Goal: Information Seeking & Learning: Check status

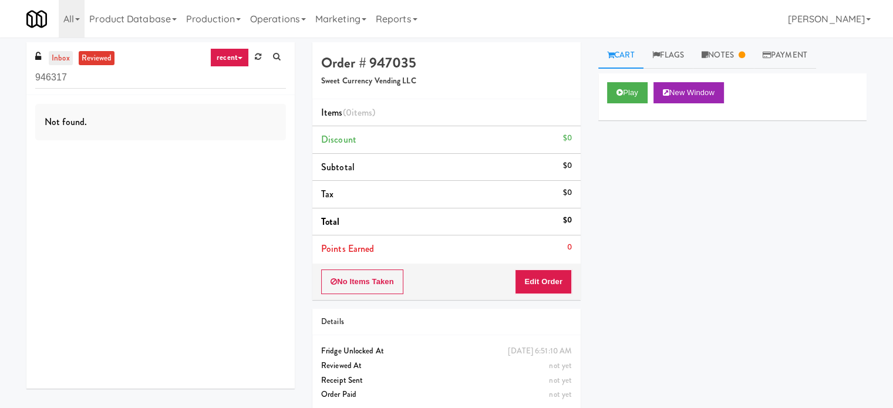
click at [62, 56] on link "inbox" at bounding box center [61, 58] width 24 height 15
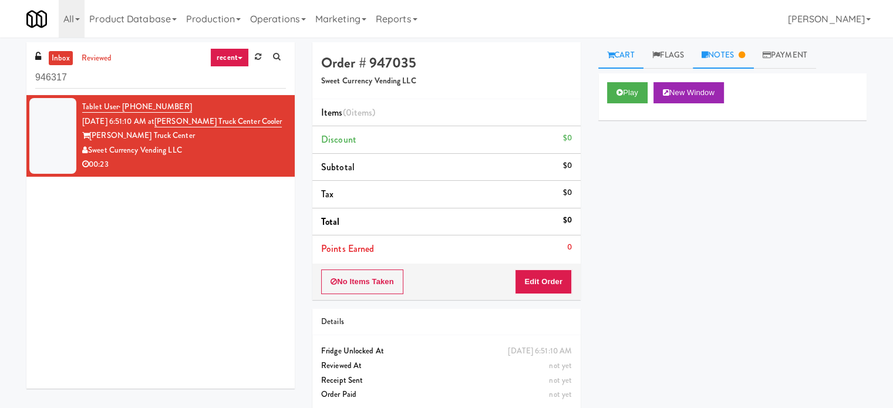
click at [741, 55] on link "Notes" at bounding box center [723, 55] width 61 height 26
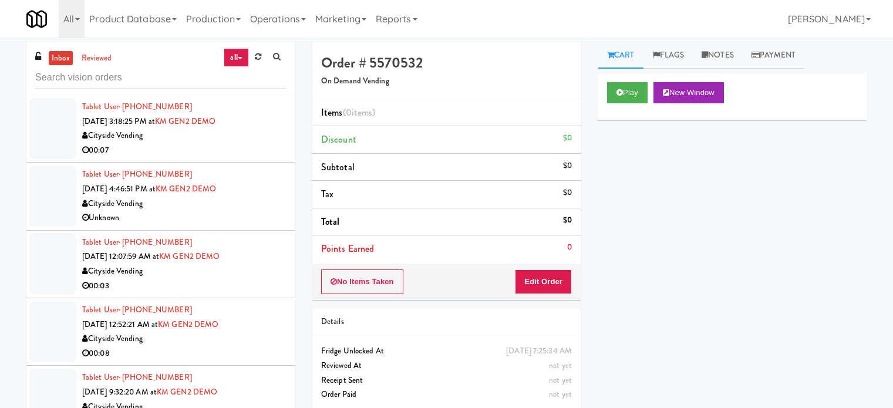
click at [102, 58] on link "reviewed" at bounding box center [97, 58] width 36 height 15
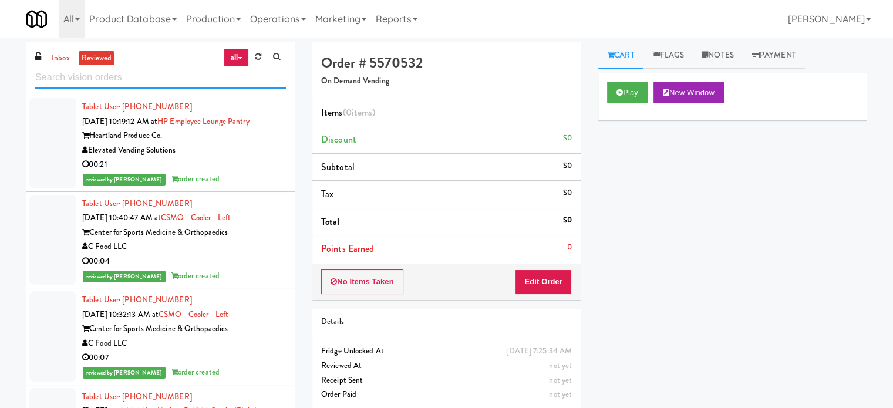
click at [157, 76] on input "text" at bounding box center [160, 78] width 251 height 22
click at [224, 160] on div "00:21" at bounding box center [184, 164] width 204 height 15
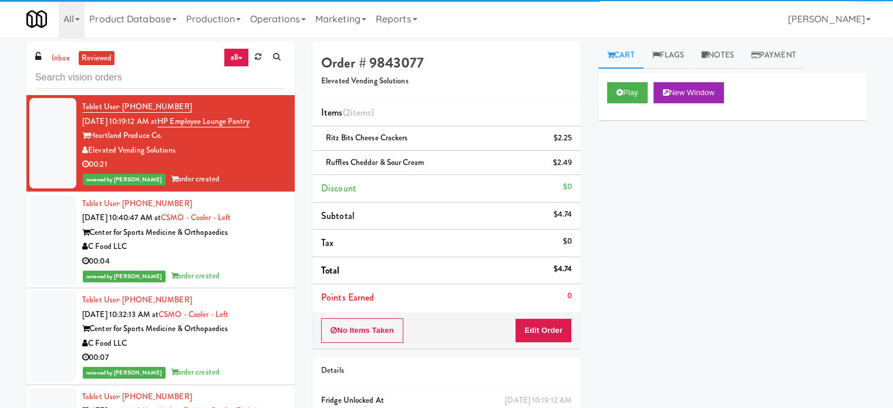
click at [244, 248] on div "C Food LLC" at bounding box center [184, 247] width 204 height 15
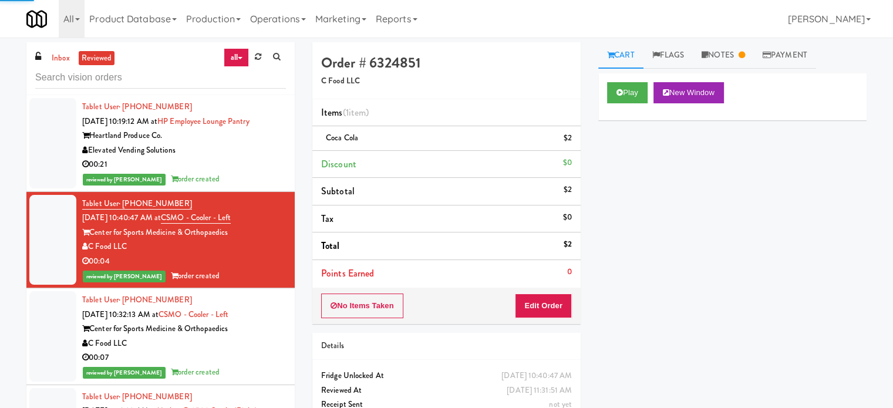
click at [250, 324] on div "Center for Sports Medicine & Orthopaedics" at bounding box center [184, 329] width 204 height 15
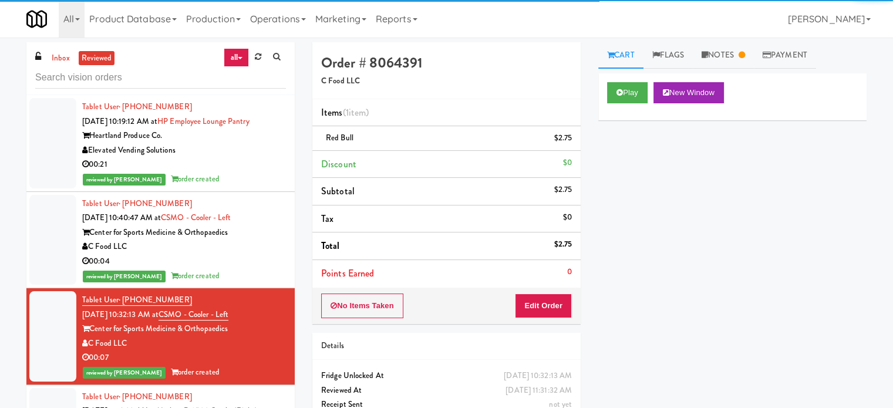
scroll to position [294, 0]
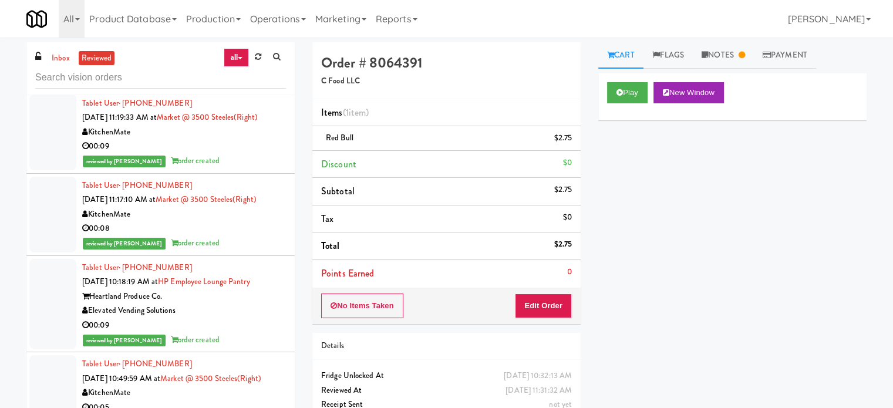
click at [244, 164] on div "reviewed by [PERSON_NAME] A order created" at bounding box center [184, 161] width 204 height 15
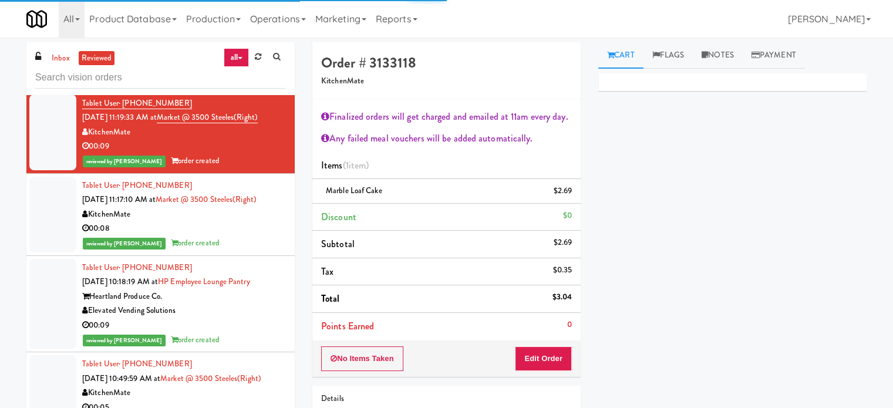
click at [246, 248] on div "reviewed by [PERSON_NAME] A order created" at bounding box center [184, 243] width 204 height 15
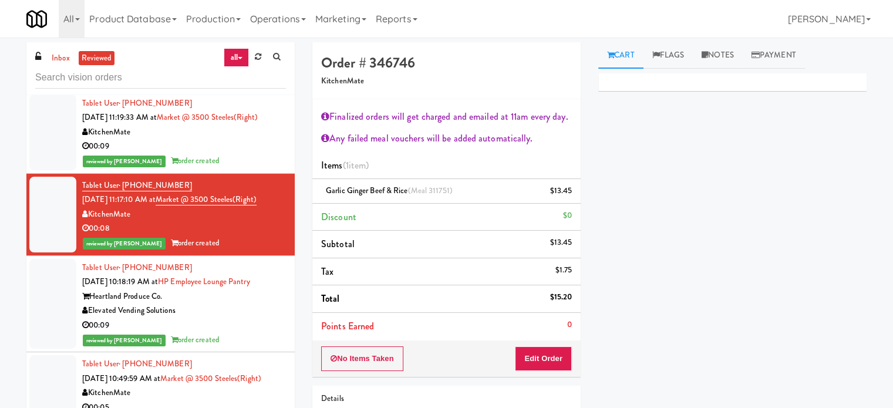
click at [244, 304] on div "Elevated Vending Solutions" at bounding box center [184, 311] width 204 height 15
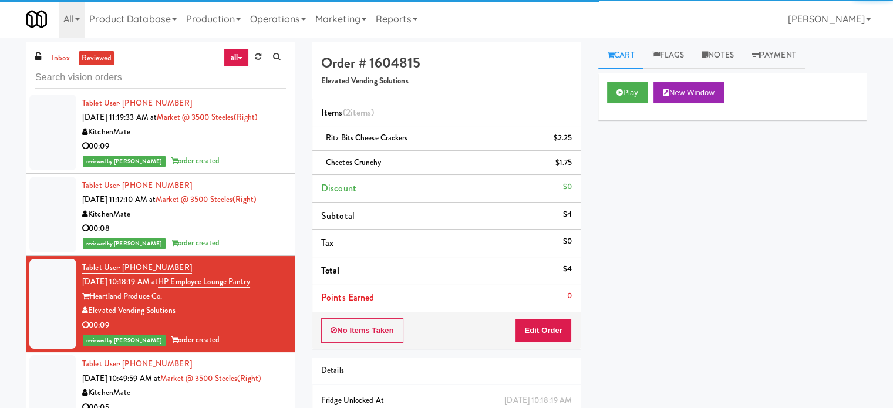
scroll to position [587, 0]
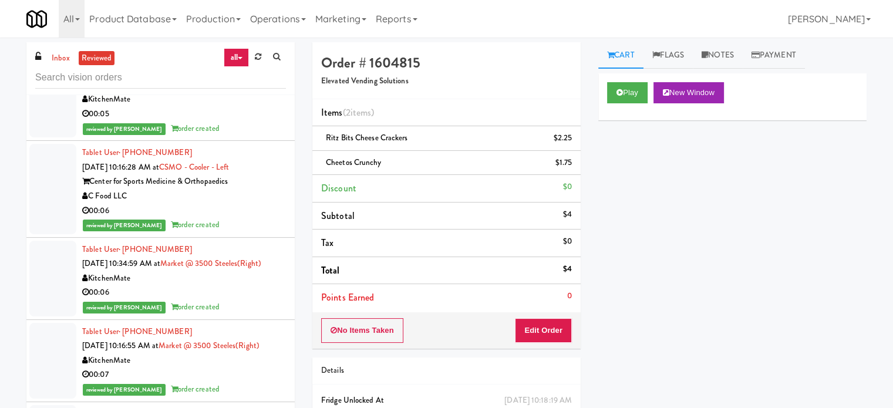
click at [238, 136] on div "reviewed by [PERSON_NAME] A order created" at bounding box center [184, 129] width 204 height 15
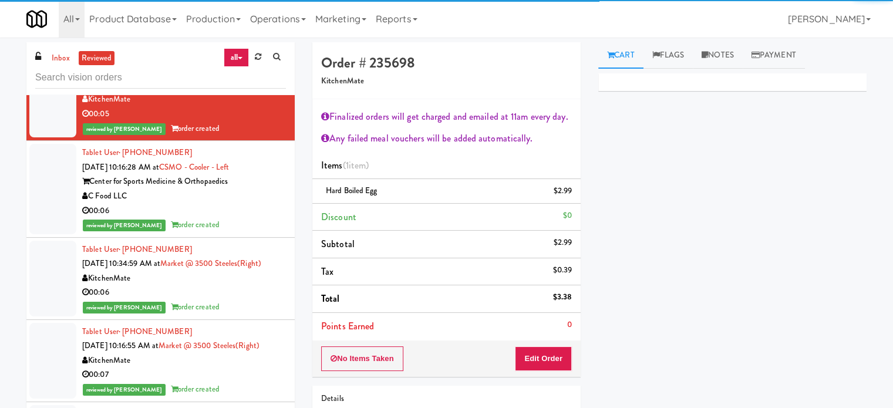
click at [252, 204] on div "C Food LLC" at bounding box center [184, 196] width 204 height 15
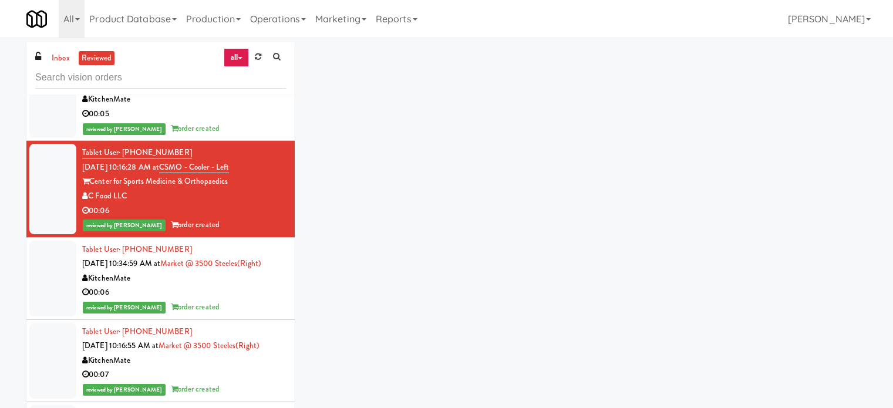
click at [244, 122] on div "00:05" at bounding box center [184, 114] width 204 height 15
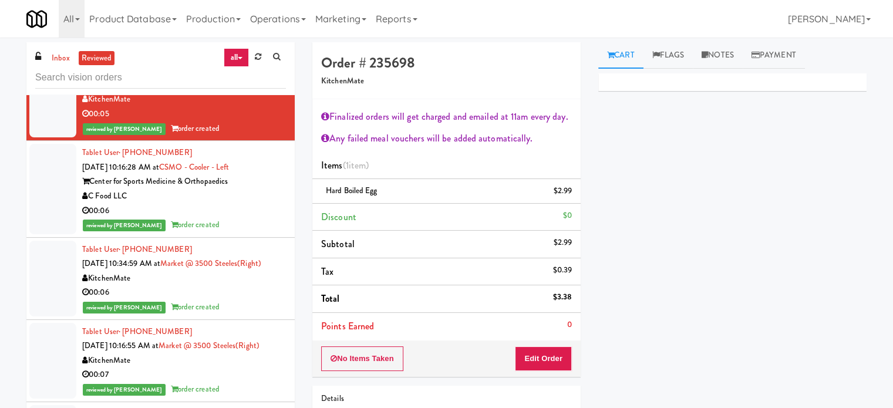
drag, startPoint x: 240, startPoint y: 228, endPoint x: 301, endPoint y: 202, distance: 66.8
click at [240, 218] on div "00:06" at bounding box center [184, 211] width 204 height 15
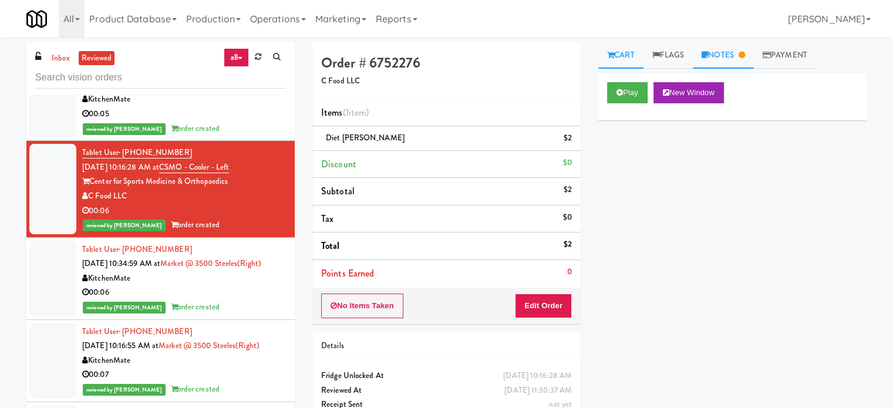
click at [720, 57] on link "Notes" at bounding box center [723, 55] width 61 height 26
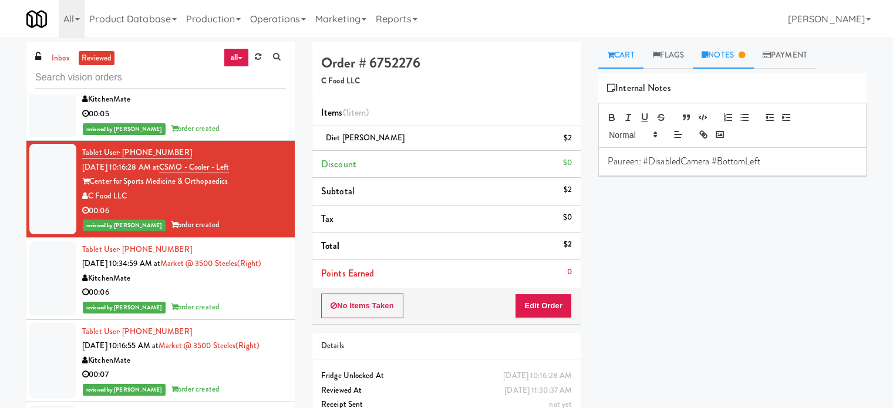
click at [622, 51] on link "Cart" at bounding box center [620, 55] width 45 height 26
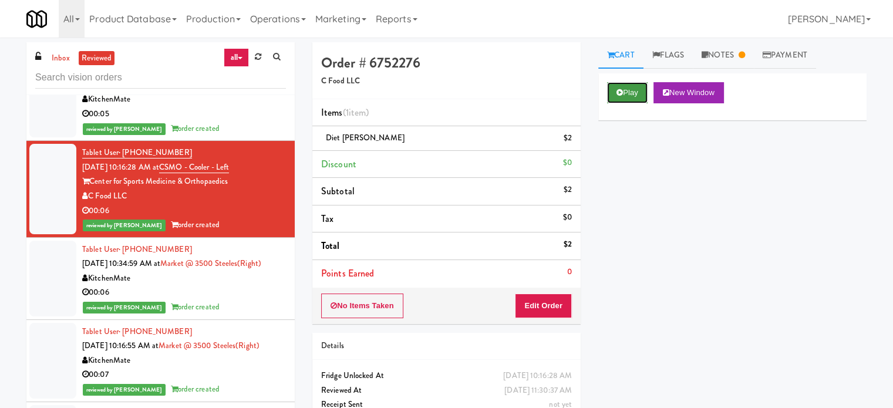
click at [620, 100] on button "Play" at bounding box center [627, 92] width 41 height 21
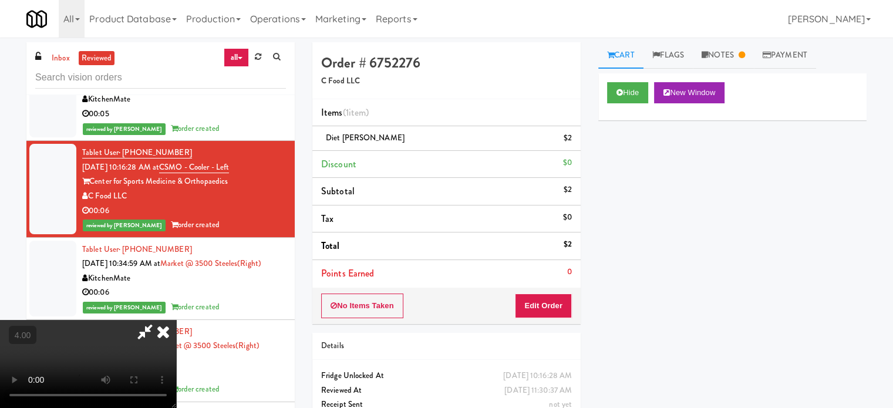
click at [176, 334] on video at bounding box center [88, 364] width 176 height 88
click at [176, 329] on video at bounding box center [88, 364] width 176 height 88
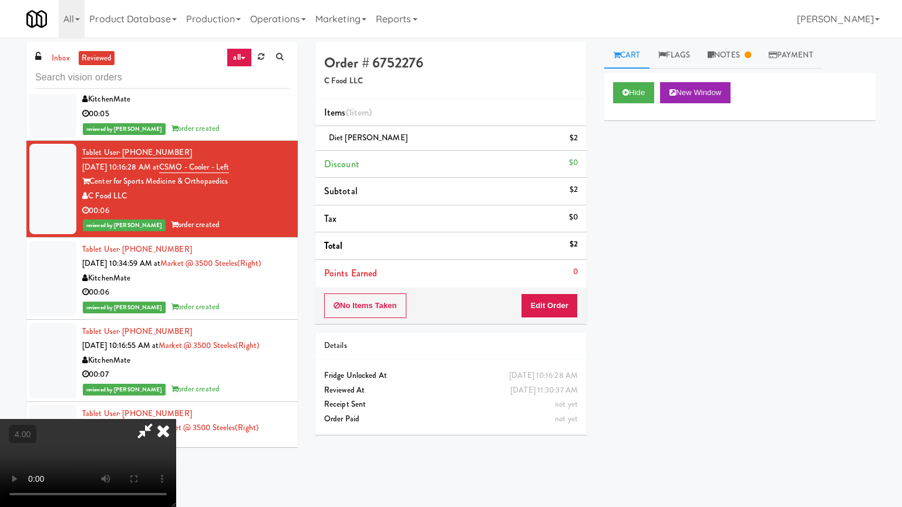
click at [176, 408] on video at bounding box center [88, 463] width 176 height 88
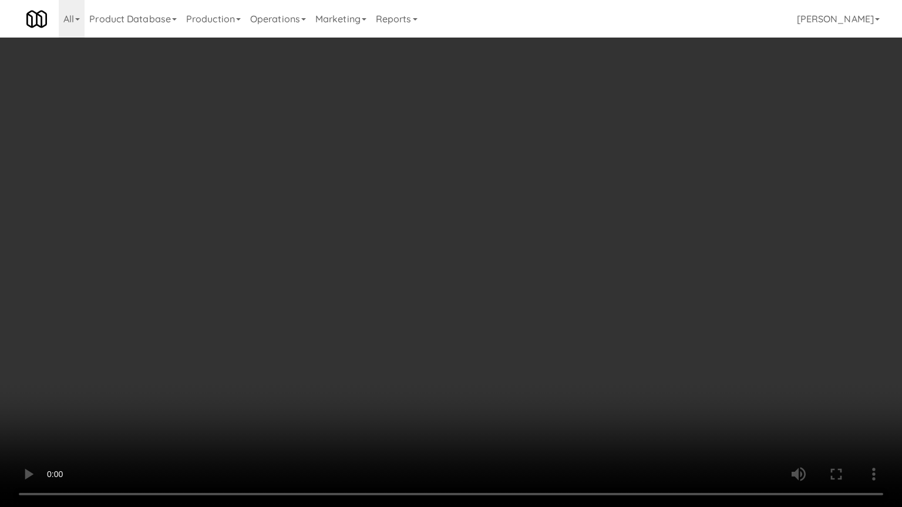
click at [494, 244] on video at bounding box center [451, 253] width 902 height 507
click at [505, 235] on video at bounding box center [451, 253] width 902 height 507
click at [507, 235] on video at bounding box center [451, 253] width 902 height 507
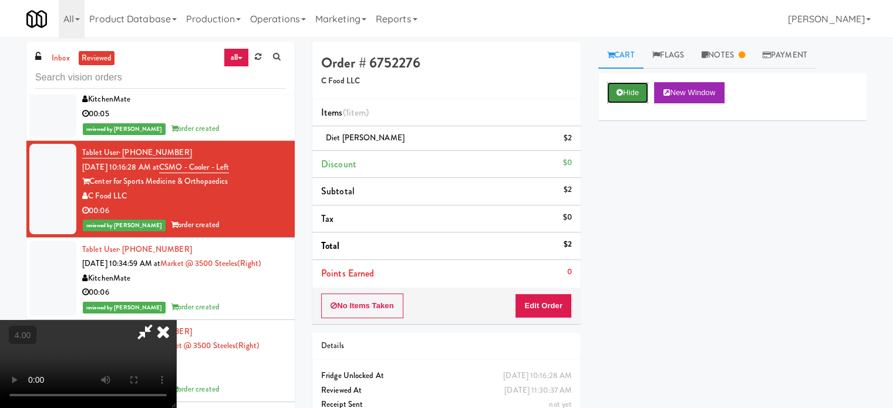
click at [631, 97] on button "Hide" at bounding box center [627, 92] width 41 height 21
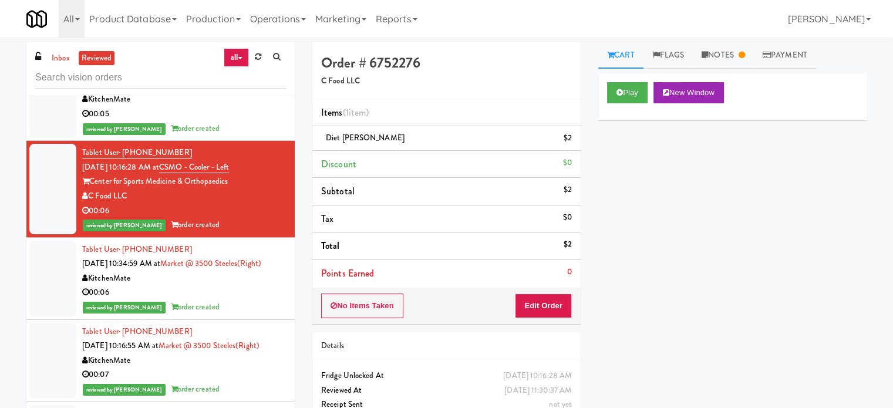
click at [247, 300] on div "00:06" at bounding box center [184, 292] width 204 height 15
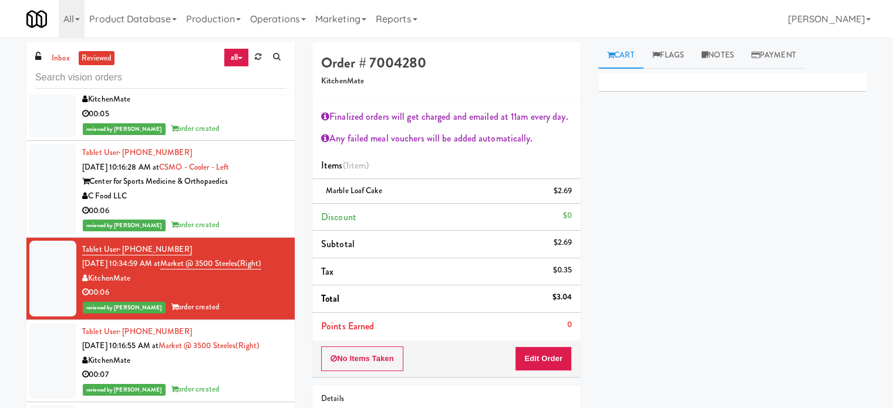
scroll to position [881, 0]
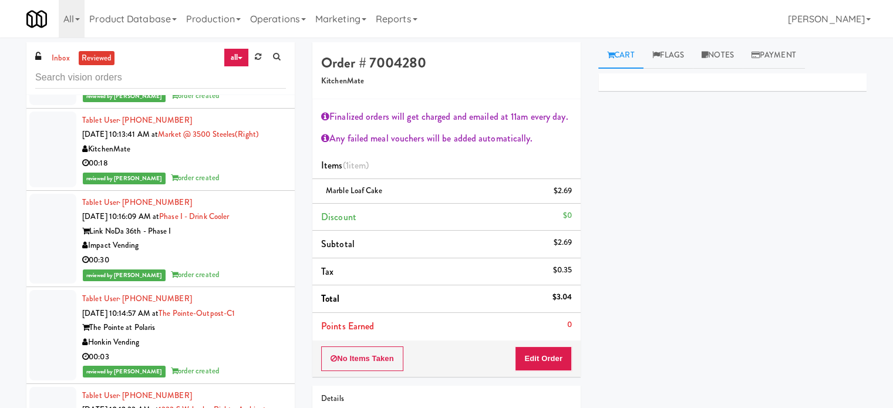
click at [269, 186] on div "reviewed by [PERSON_NAME] A order created" at bounding box center [184, 178] width 204 height 15
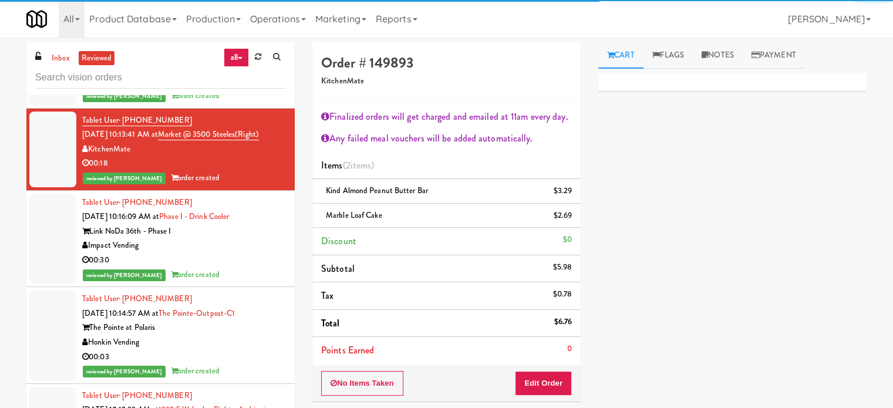
click at [269, 89] on div "00:07" at bounding box center [184, 81] width 204 height 15
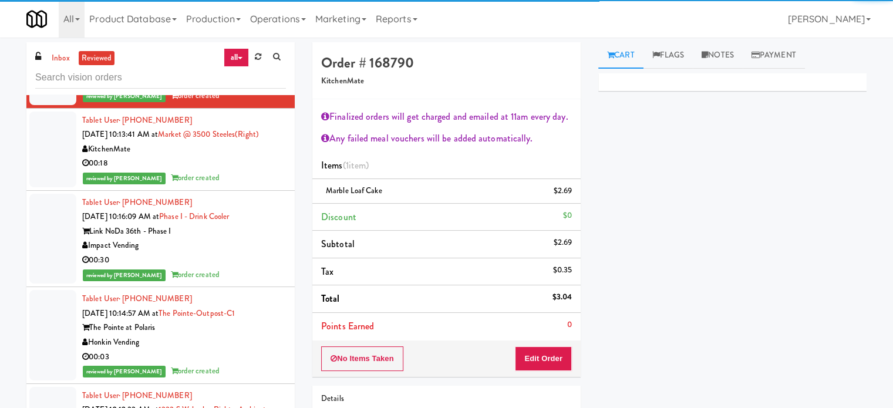
click at [255, 253] on div "Impact Vending" at bounding box center [184, 245] width 204 height 15
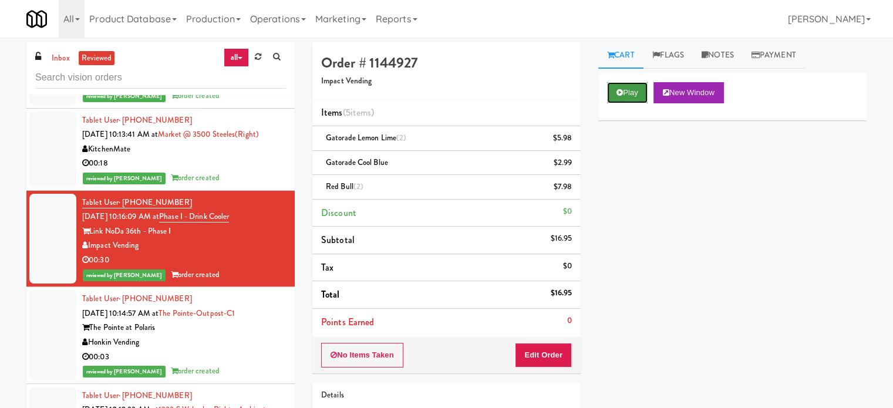
click at [629, 93] on button "Play" at bounding box center [627, 92] width 41 height 21
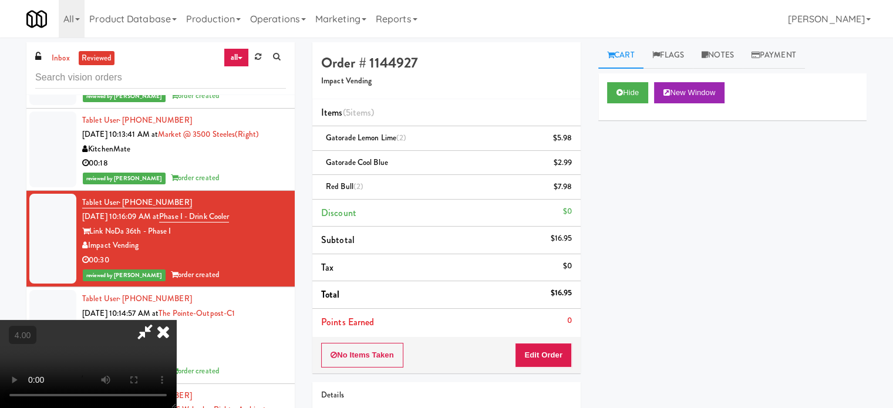
click at [176, 320] on video at bounding box center [88, 364] width 176 height 88
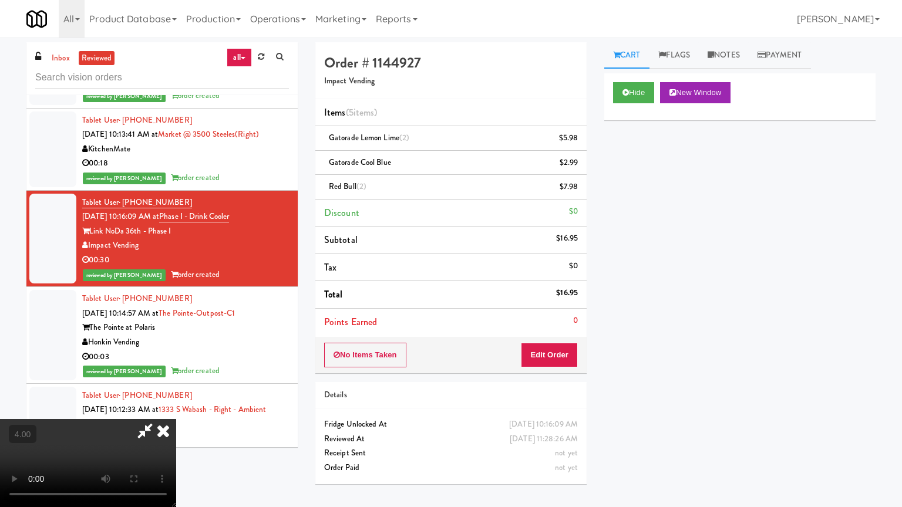
click at [176, 408] on video at bounding box center [88, 463] width 176 height 88
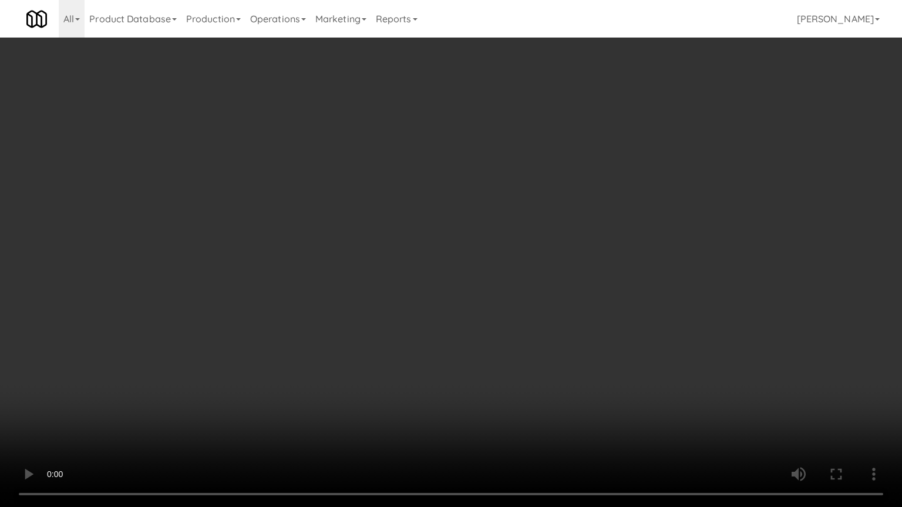
drag, startPoint x: 406, startPoint y: 278, endPoint x: 432, endPoint y: 152, distance: 128.4
click at [407, 270] on video at bounding box center [451, 253] width 902 height 507
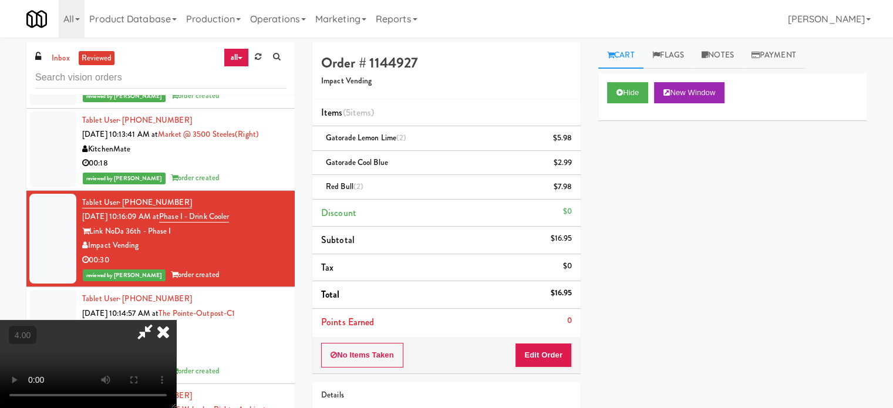
click at [176, 320] on icon at bounding box center [163, 331] width 26 height 23
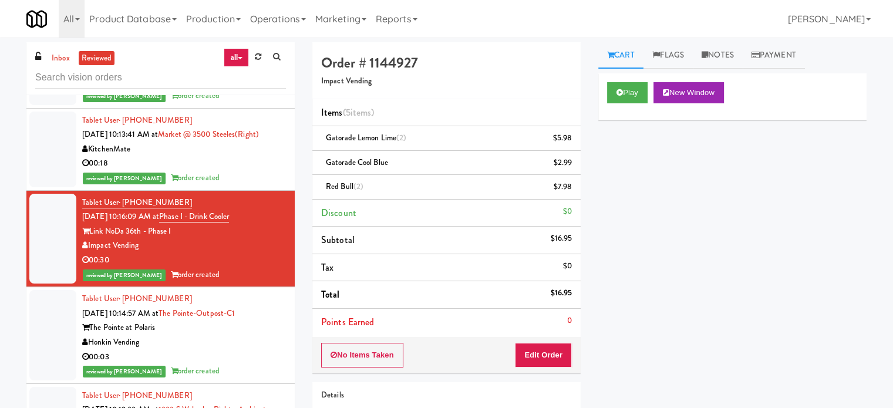
scroll to position [1174, 0]
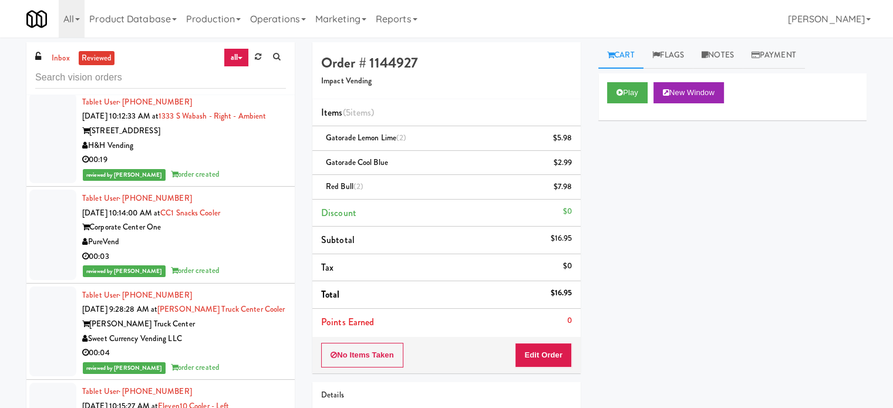
click at [252, 85] on div "reviewed by [PERSON_NAME] A order created" at bounding box center [184, 77] width 204 height 15
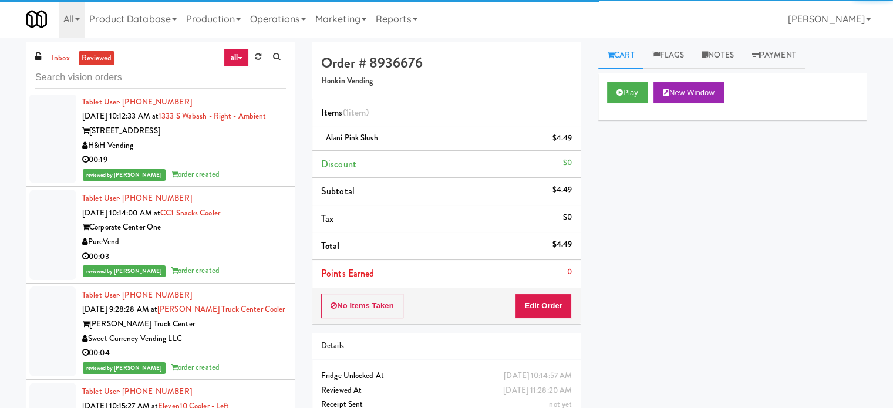
click at [231, 167] on div "00:19" at bounding box center [184, 160] width 204 height 15
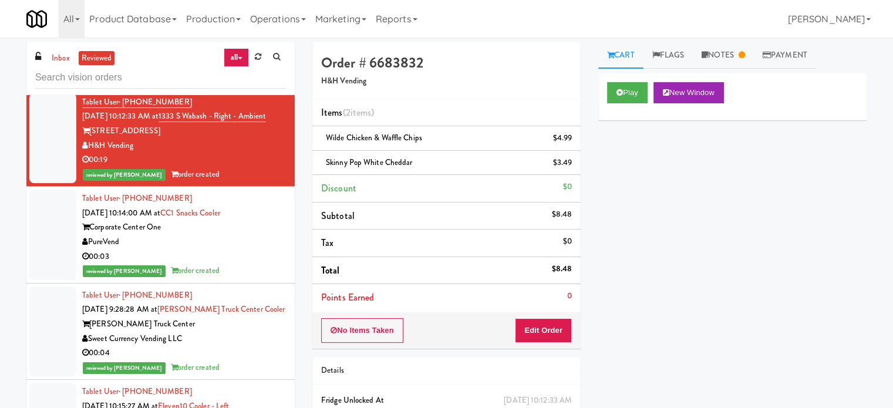
click at [237, 250] on div "PureVend" at bounding box center [184, 242] width 204 height 15
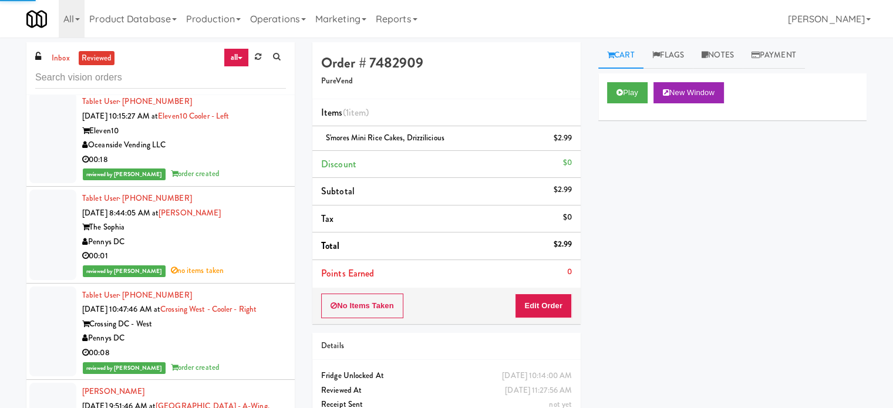
scroll to position [1468, 0]
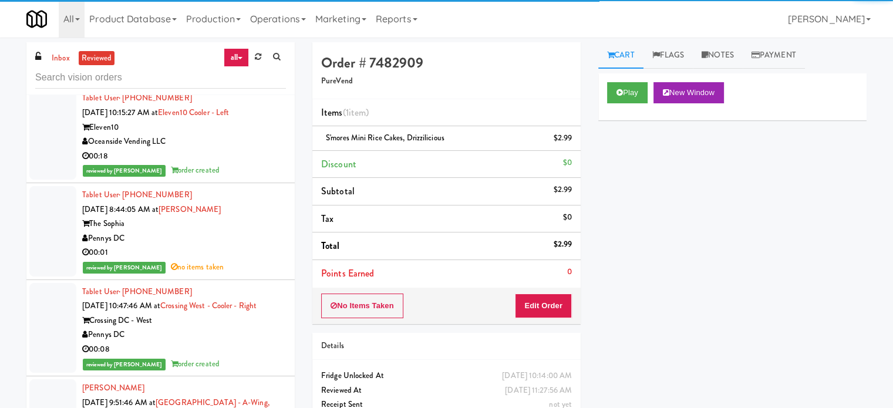
click at [256, 82] on div "reviewed by [PERSON_NAME] order created" at bounding box center [184, 74] width 204 height 15
click at [253, 149] on div "Oceanside Vending LLC" at bounding box center [184, 141] width 204 height 15
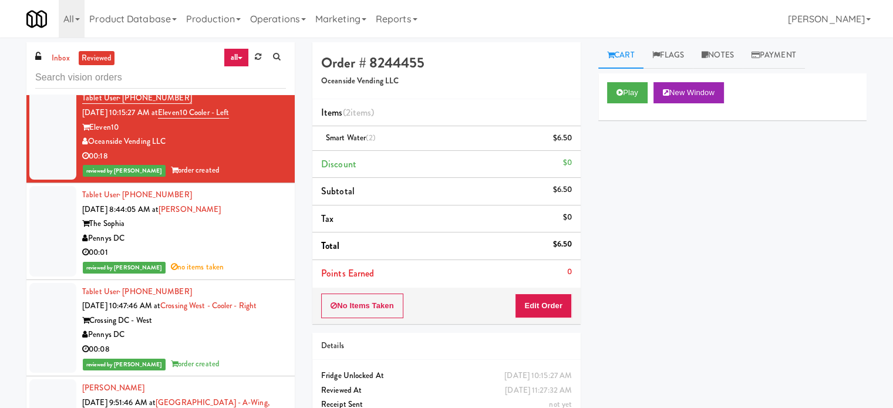
click at [256, 246] on div "Pennys DC" at bounding box center [184, 238] width 204 height 15
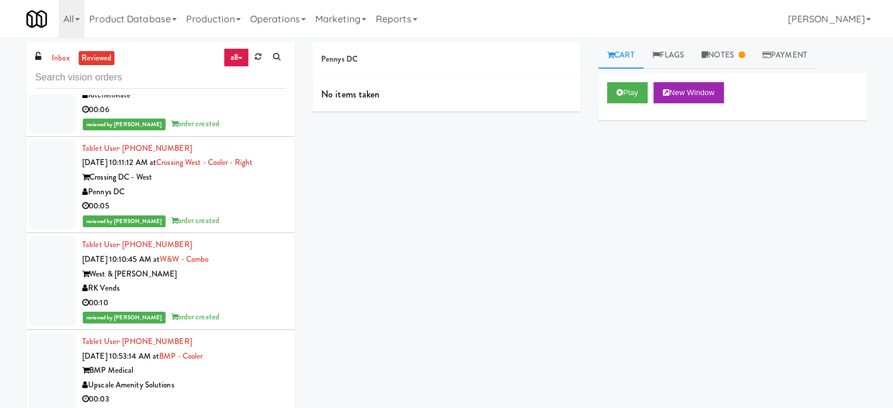
scroll to position [2055, 0]
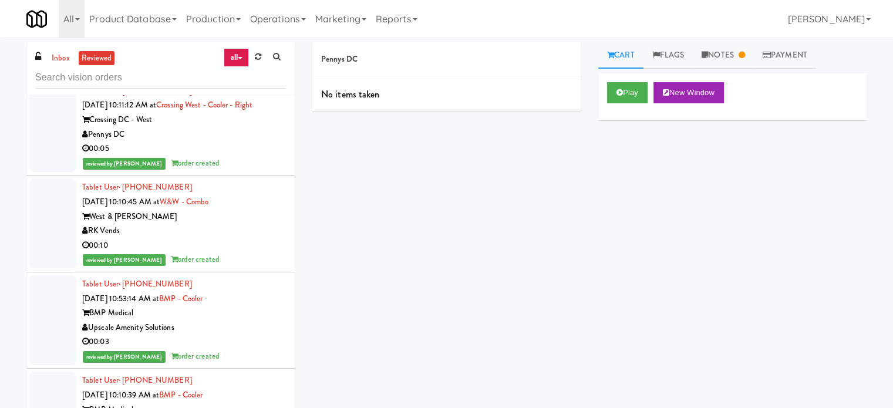
drag, startPoint x: 257, startPoint y: 114, endPoint x: 254, endPoint y: 129, distance: 14.3
click at [256, 74] on div "Tablet User · (226) 961-7053 [DATE] 9:35:33 AM at [GEOGRAPHIC_DATA] - A-Wing, L…" at bounding box center [184, 30] width 204 height 87
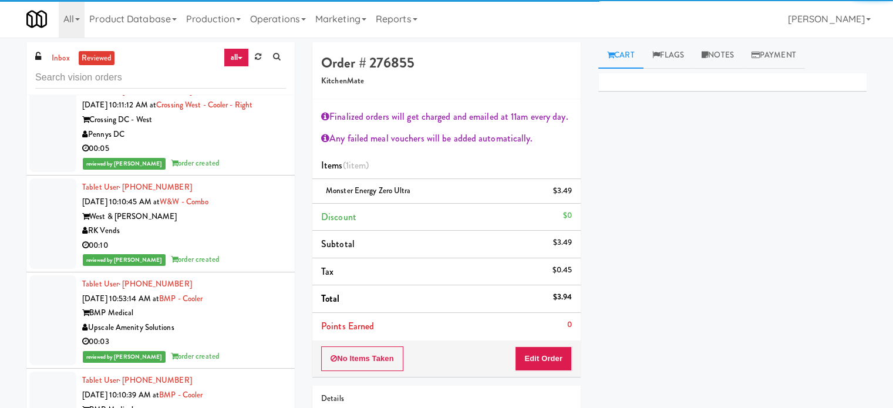
click at [255, 142] on div "Pennys DC" at bounding box center [184, 134] width 204 height 15
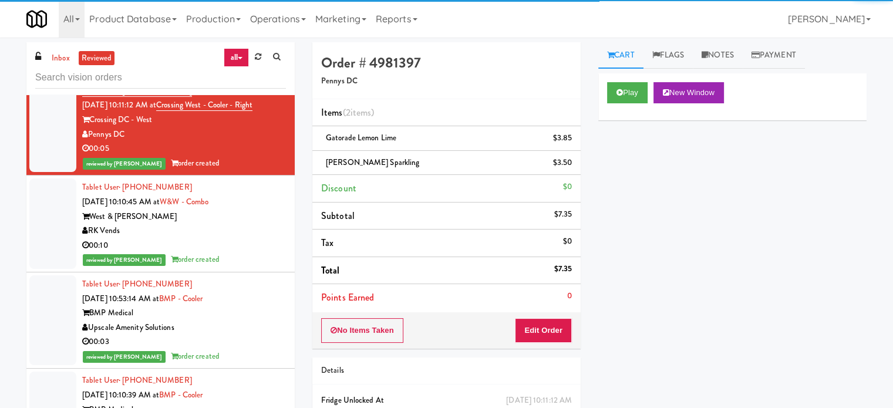
click at [256, 224] on div "West & [PERSON_NAME]" at bounding box center [184, 217] width 204 height 15
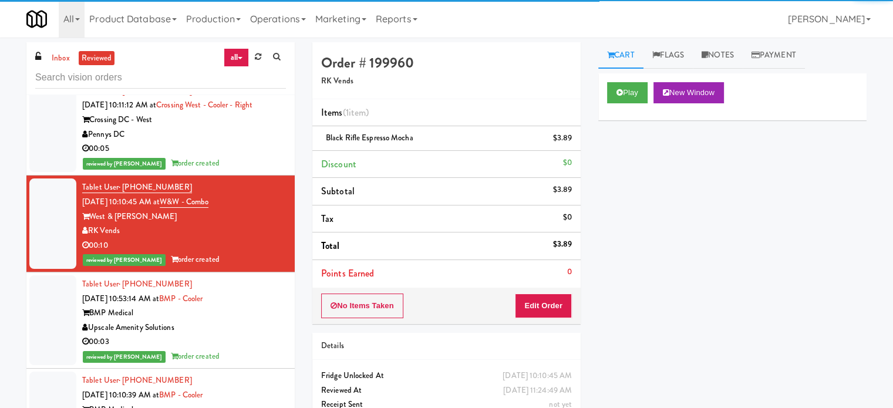
scroll to position [2349, 0]
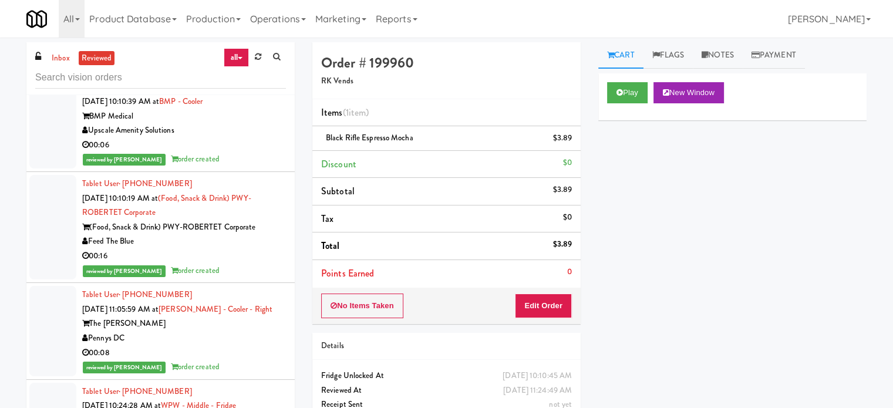
click at [258, 124] on div "BMP Medical" at bounding box center [184, 116] width 204 height 15
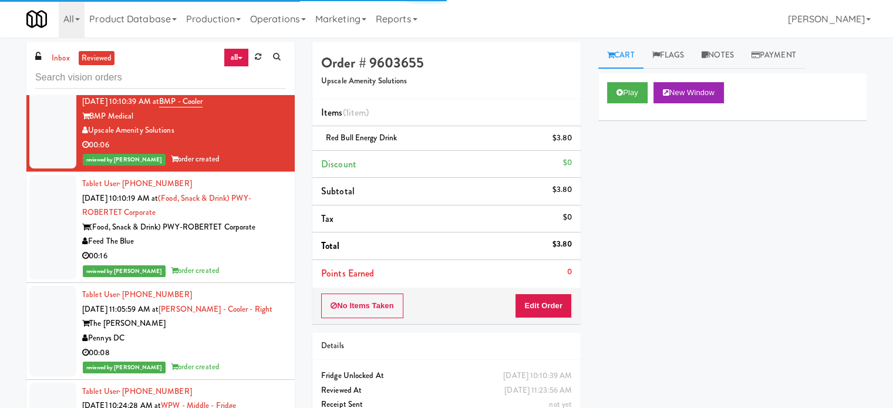
click at [262, 70] on div "reviewed by [PERSON_NAME] order created" at bounding box center [184, 63] width 204 height 15
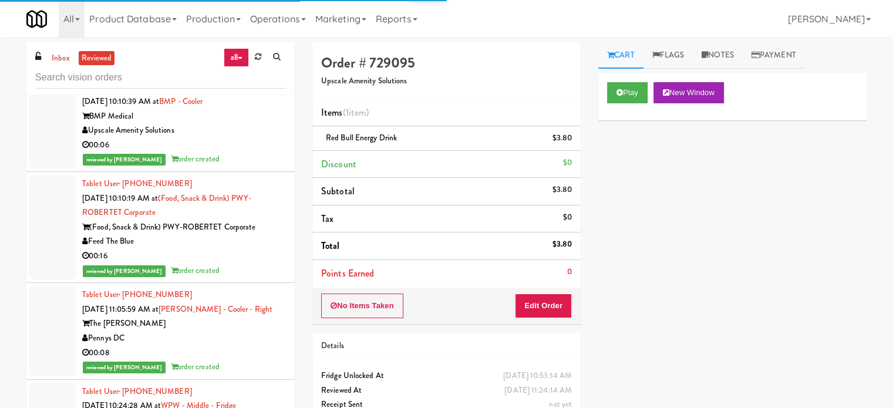
click at [259, 249] on div "Feed The Blue" at bounding box center [184, 241] width 204 height 15
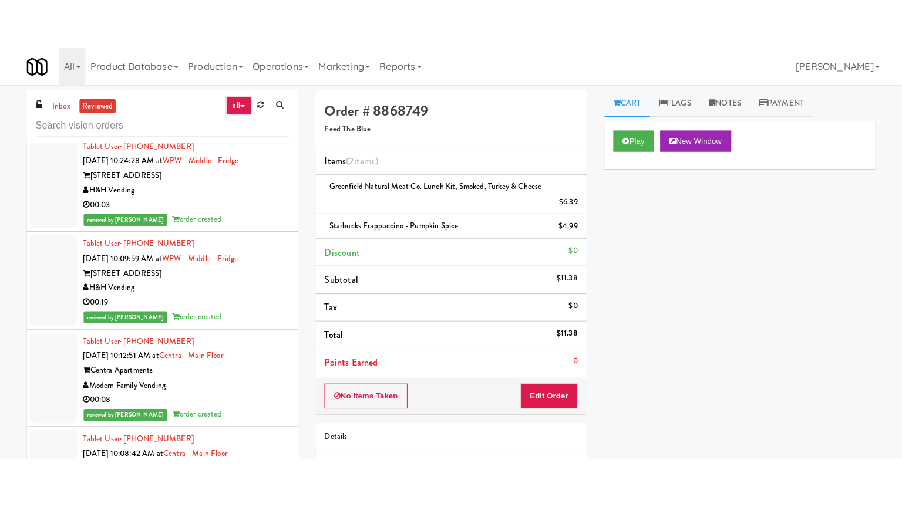
scroll to position [2349, 0]
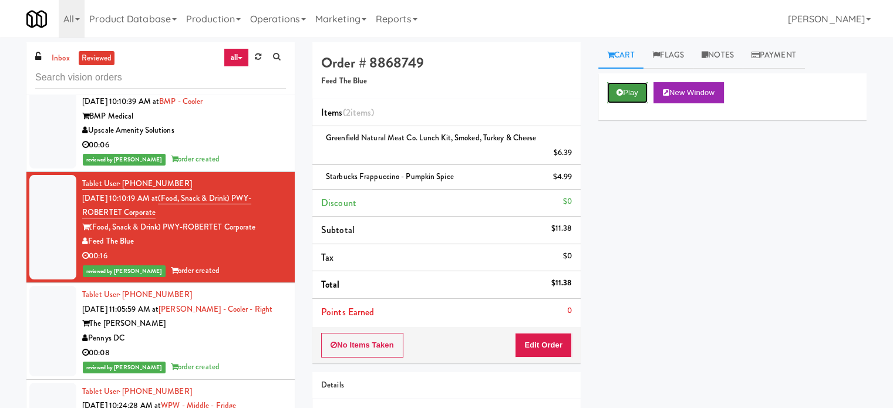
click at [617, 92] on icon at bounding box center [620, 93] width 6 height 8
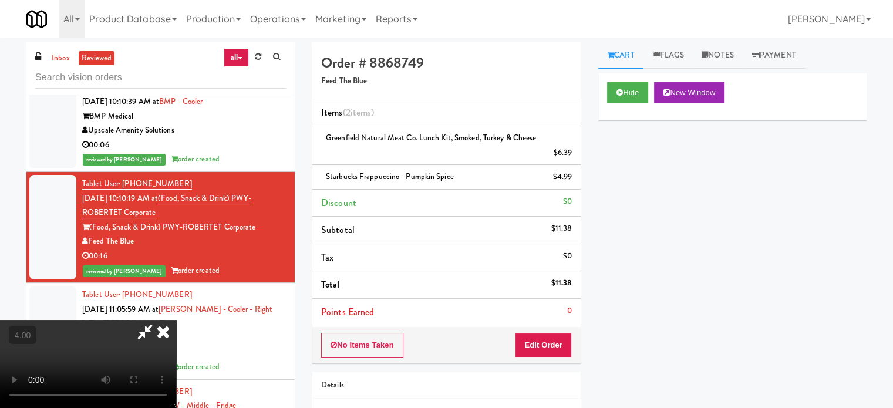
drag, startPoint x: 446, startPoint y: 190, endPoint x: 456, endPoint y: 170, distance: 22.1
click at [176, 320] on video at bounding box center [88, 364] width 176 height 88
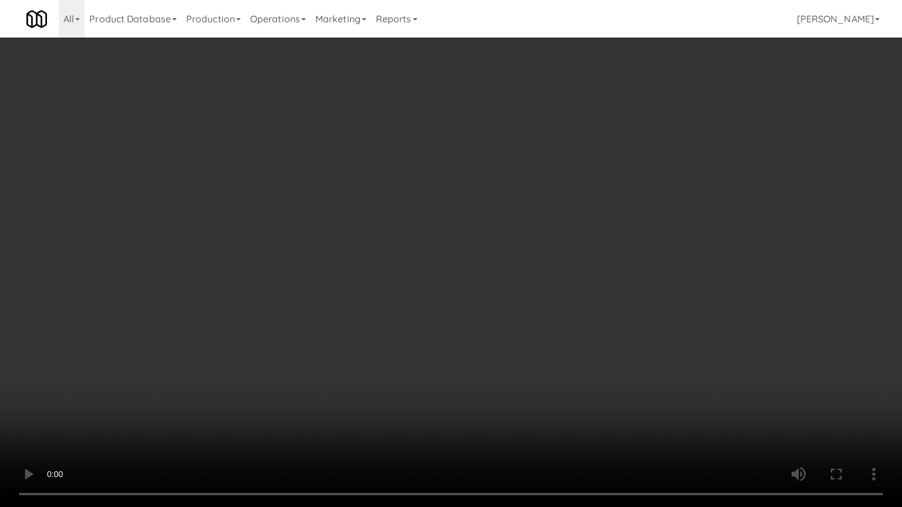
click at [514, 251] on video at bounding box center [451, 253] width 902 height 507
drag, startPoint x: 160, startPoint y: 349, endPoint x: 182, endPoint y: 345, distance: 22.7
click at [169, 348] on video at bounding box center [451, 253] width 902 height 507
click at [397, 261] on video at bounding box center [451, 253] width 902 height 507
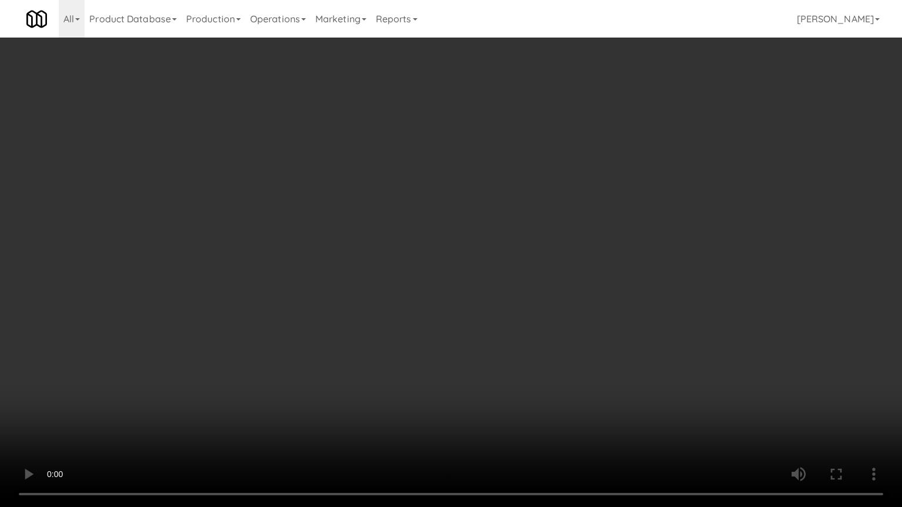
click at [402, 257] on video at bounding box center [451, 253] width 902 height 507
click at [480, 263] on video at bounding box center [451, 253] width 902 height 507
click at [483, 257] on video at bounding box center [451, 253] width 902 height 507
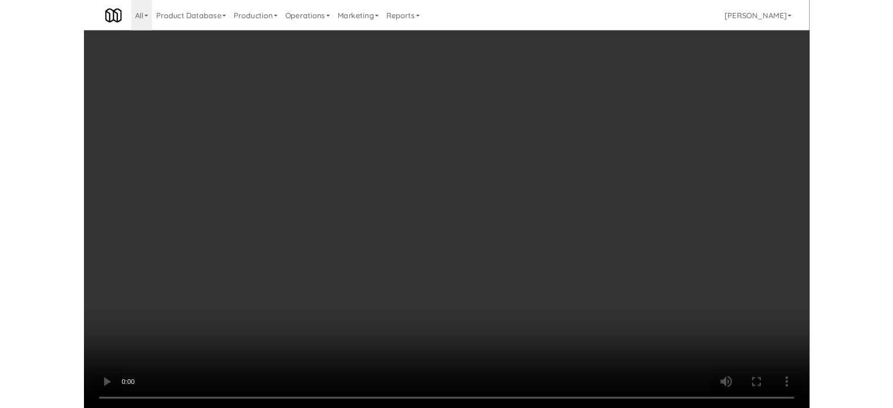
scroll to position [2349, 0]
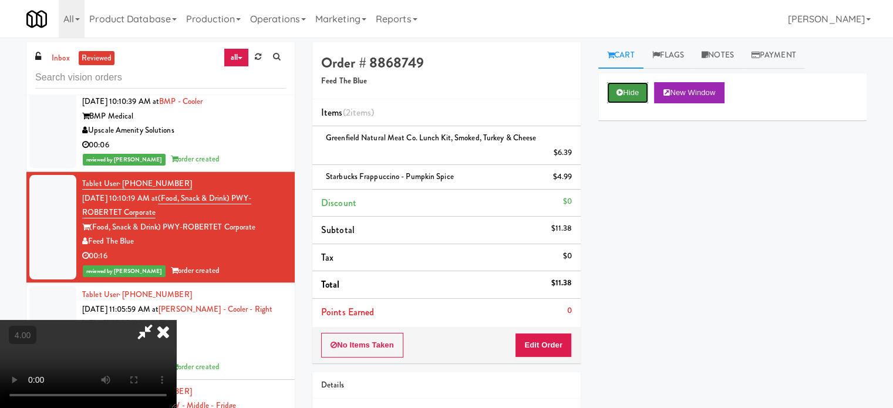
click at [627, 97] on button "Hide" at bounding box center [627, 92] width 41 height 21
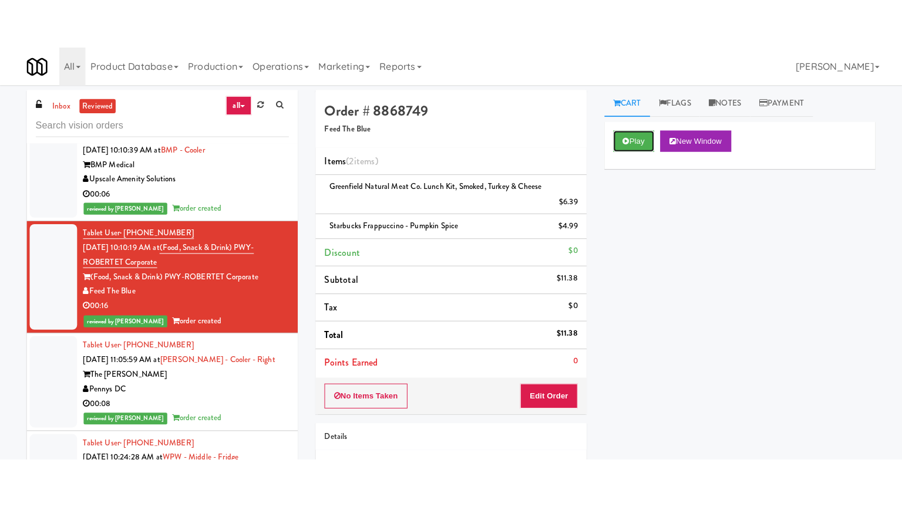
scroll to position [2642, 0]
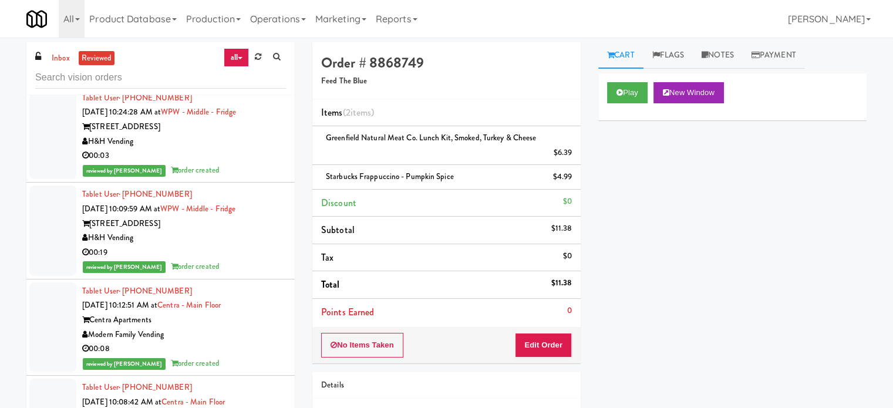
click at [250, 81] on div "reviewed by [PERSON_NAME] order created" at bounding box center [184, 73] width 204 height 15
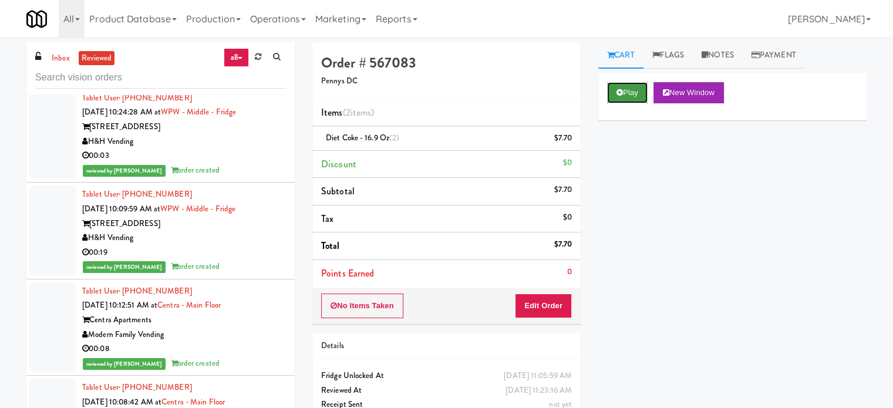
click at [641, 96] on button "Play" at bounding box center [627, 92] width 41 height 21
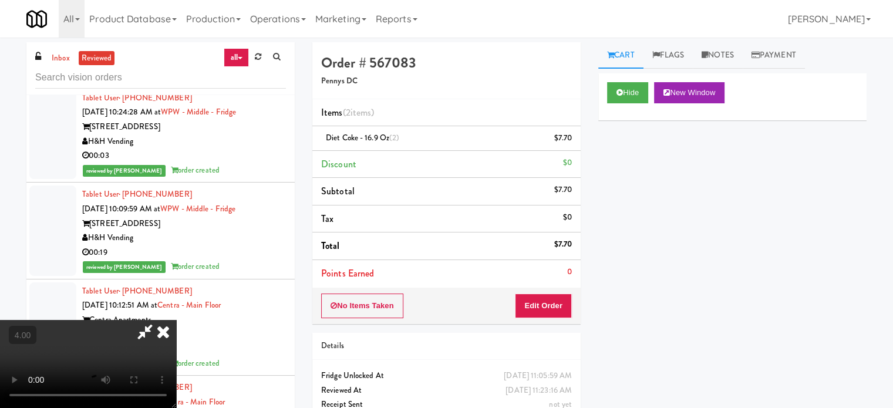
click at [176, 320] on video at bounding box center [88, 364] width 176 height 88
drag, startPoint x: 267, startPoint y: 291, endPoint x: 282, endPoint y: 258, distance: 36.5
click at [176, 320] on video at bounding box center [88, 364] width 176 height 88
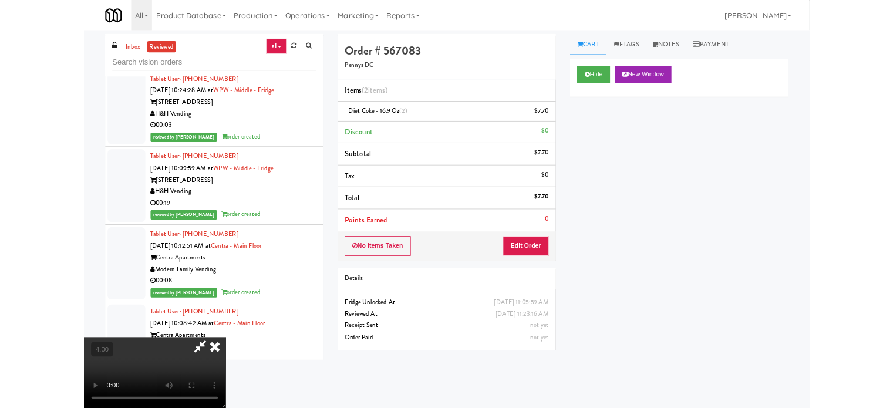
scroll to position [2598, 0]
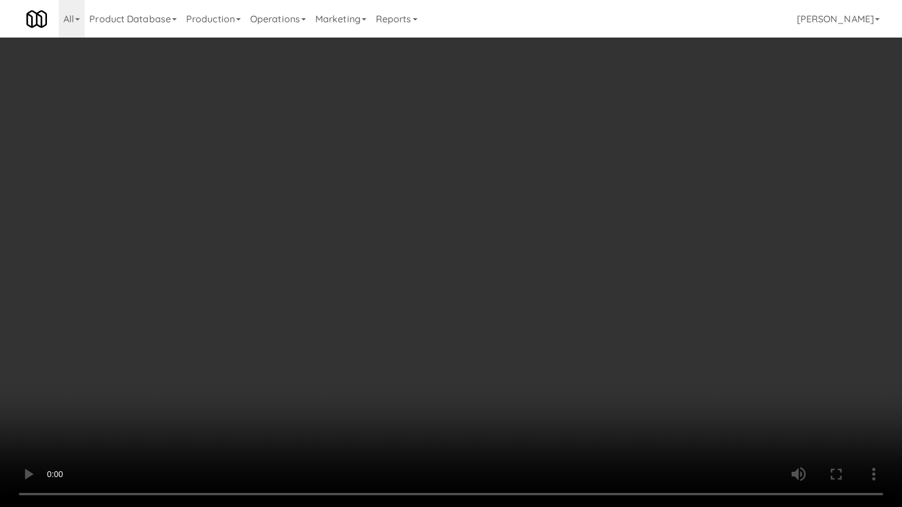
click at [432, 282] on video at bounding box center [451, 253] width 902 height 507
drag, startPoint x: 441, startPoint y: 277, endPoint x: 452, endPoint y: 274, distance: 10.8
click at [446, 277] on video at bounding box center [451, 253] width 902 height 507
drag, startPoint x: 452, startPoint y: 274, endPoint x: 613, endPoint y: 78, distance: 254.5
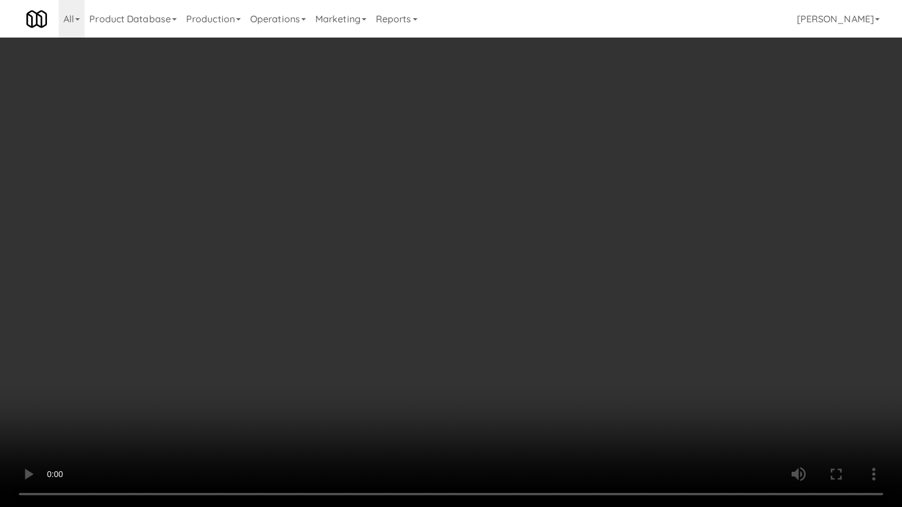
click at [455, 270] on video at bounding box center [451, 253] width 902 height 507
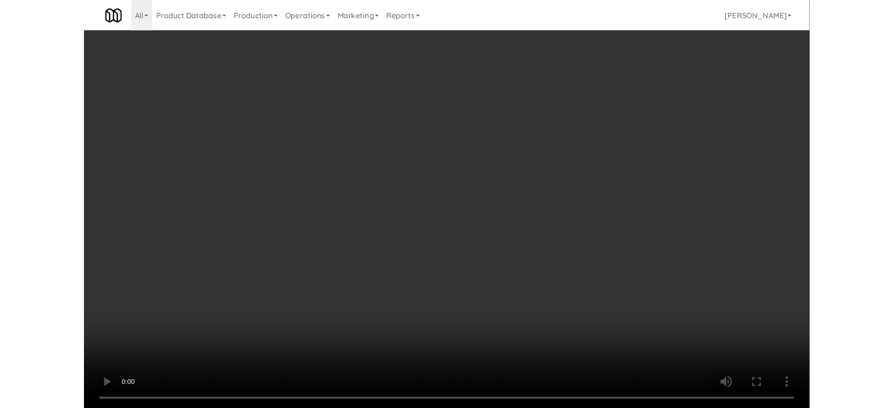
scroll to position [2642, 0]
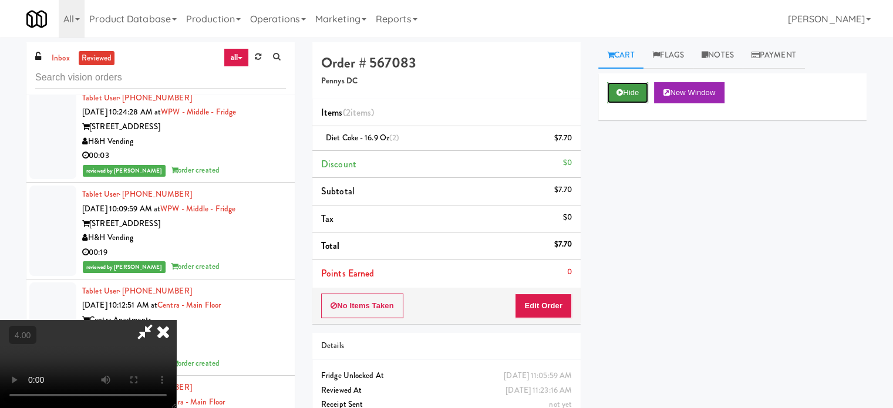
click at [638, 93] on button "Hide" at bounding box center [627, 92] width 41 height 21
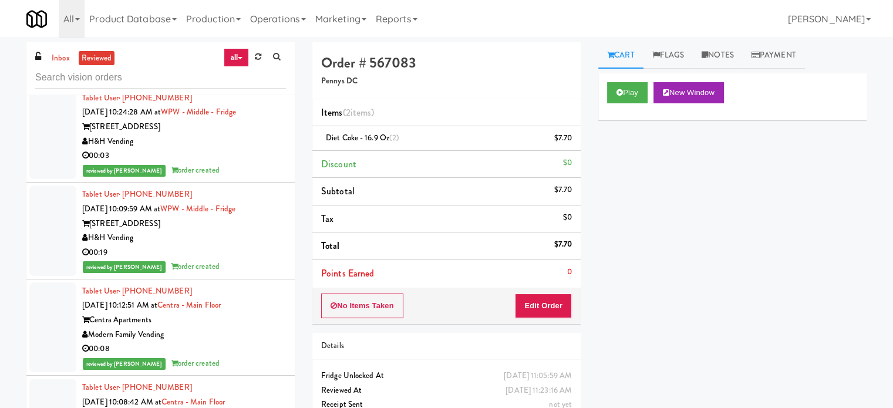
drag, startPoint x: 234, startPoint y: 234, endPoint x: 238, endPoint y: 248, distance: 14.7
click at [233, 178] on div "Tablet User · (862) 258-5937 [DATE] 10:24:28 AM at WPW - Middle - Fridge [STREE…" at bounding box center [184, 134] width 204 height 87
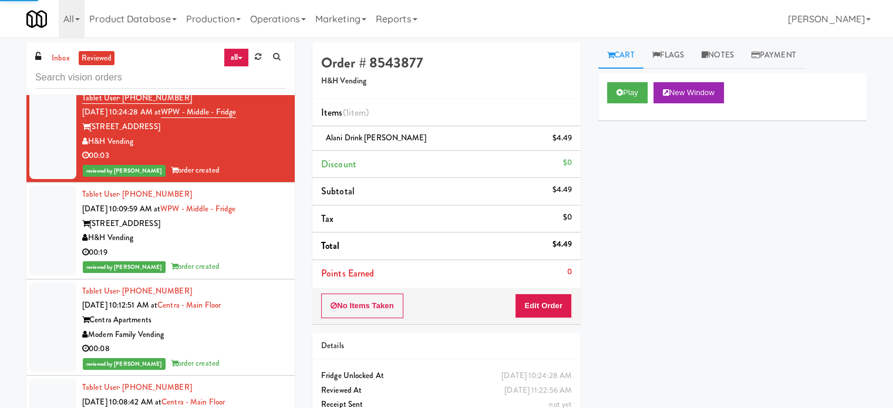
drag, startPoint x: 242, startPoint y: 329, endPoint x: 245, endPoint y: 319, distance: 11.0
click at [243, 245] on div "H&H Vending" at bounding box center [184, 238] width 204 height 15
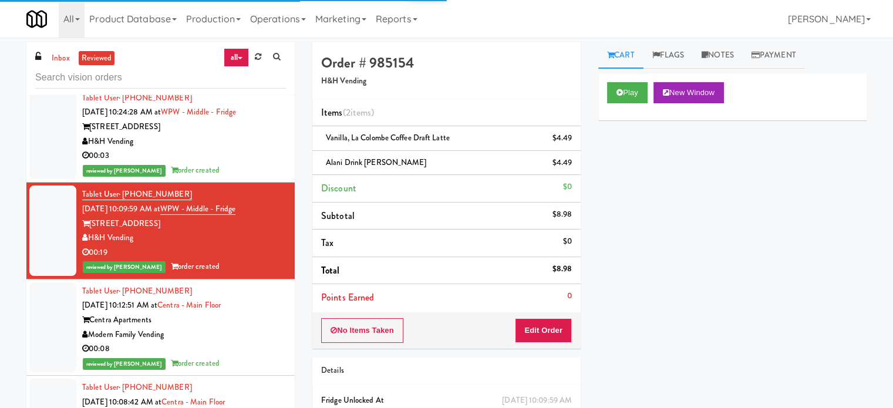
scroll to position [2936, 0]
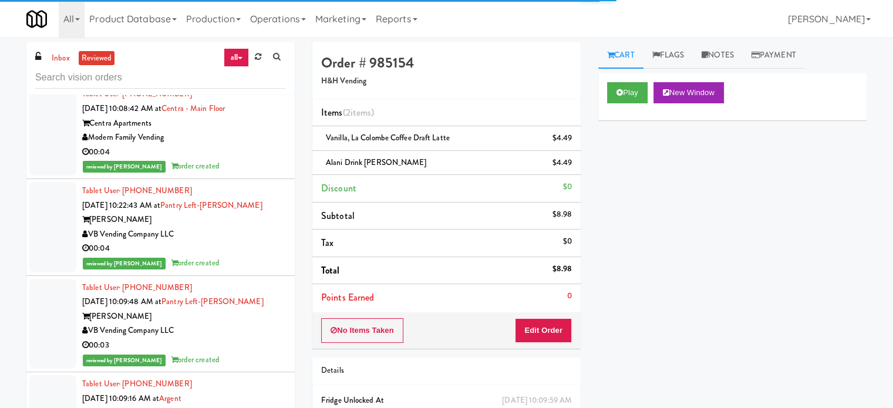
drag, startPoint x: 268, startPoint y: 140, endPoint x: 267, endPoint y: 165, distance: 25.3
click at [268, 63] on div "00:08" at bounding box center [184, 55] width 204 height 15
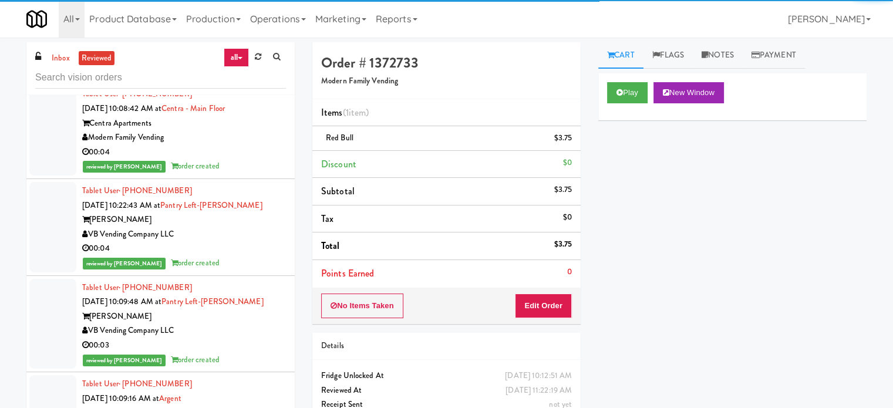
drag, startPoint x: 265, startPoint y: 327, endPoint x: 268, endPoint y: 272, distance: 54.7
click at [265, 256] on div "00:04" at bounding box center [184, 248] width 204 height 15
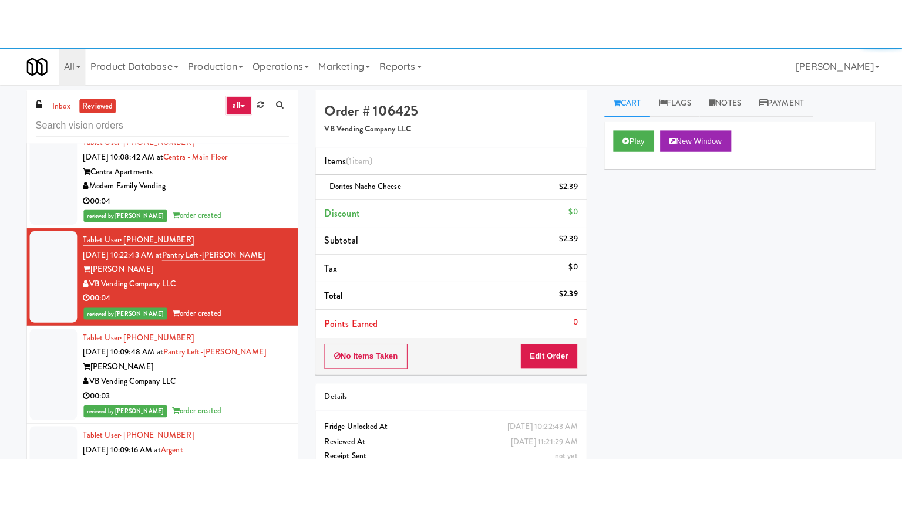
scroll to position [3229, 0]
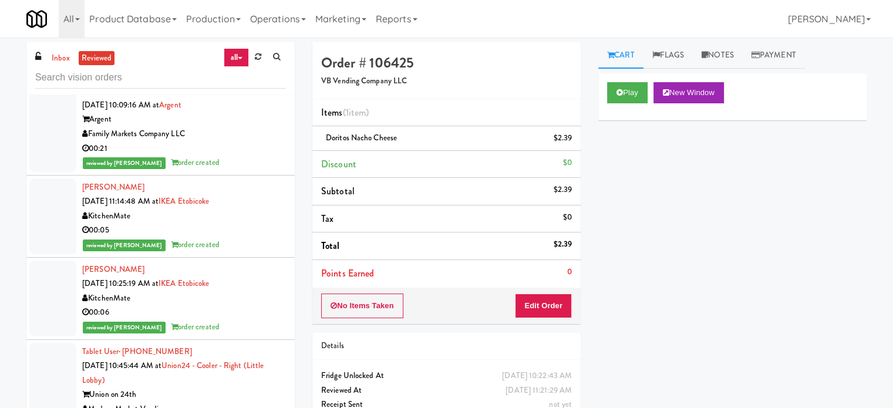
click at [275, 74] on div "Tablet User · (757) 918-1571 [DATE] 10:09:48 AM at Pantry Left-[PERSON_NAME] [P…" at bounding box center [184, 30] width 204 height 87
click at [252, 156] on div "00:21" at bounding box center [184, 149] width 204 height 15
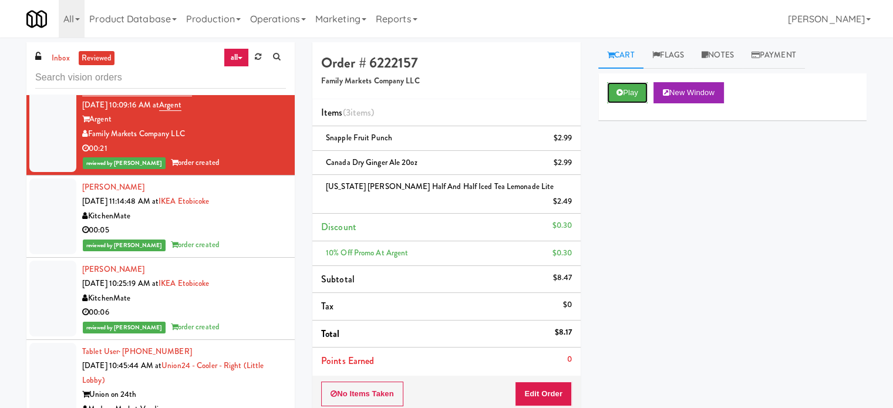
drag, startPoint x: 620, startPoint y: 89, endPoint x: 612, endPoint y: 124, distance: 36.2
click at [620, 90] on icon at bounding box center [620, 93] width 6 height 8
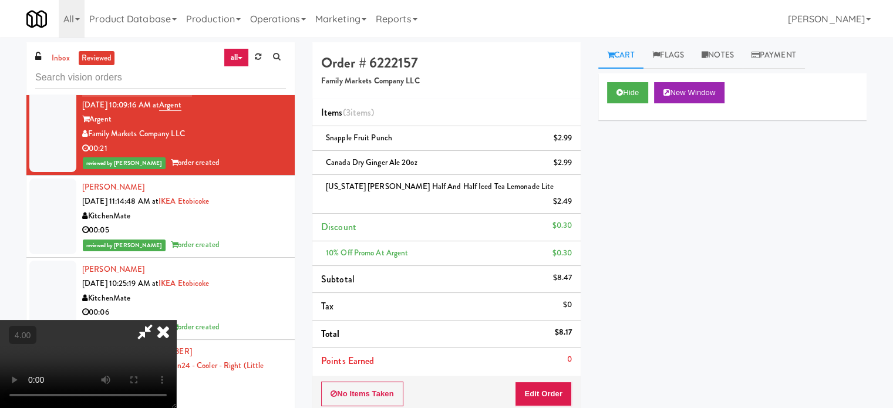
click at [176, 320] on video at bounding box center [88, 364] width 176 height 88
drag, startPoint x: 359, startPoint y: 267, endPoint x: 565, endPoint y: 167, distance: 229.5
click at [176, 320] on video at bounding box center [88, 364] width 176 height 88
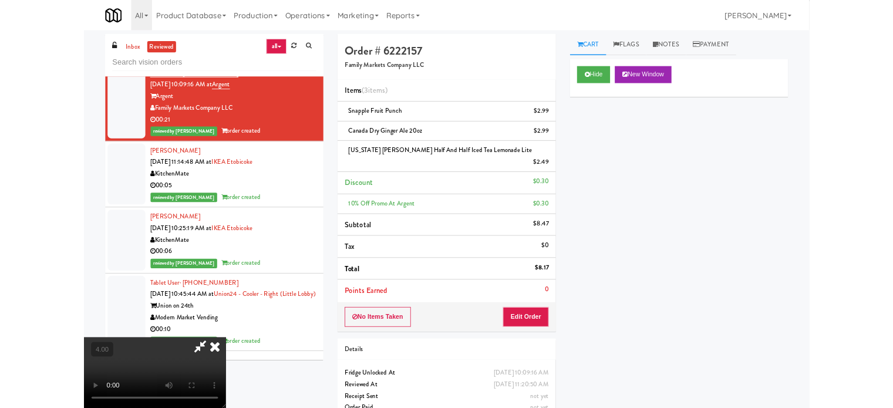
scroll to position [3186, 0]
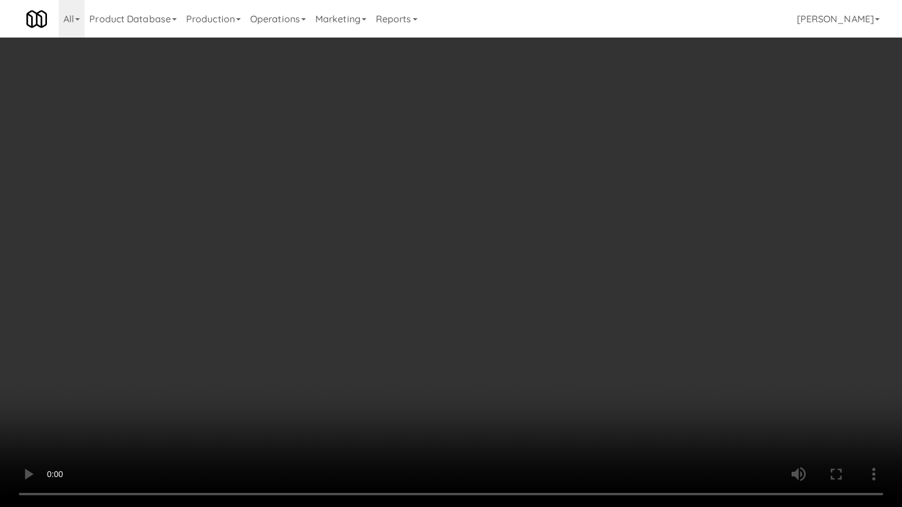
drag, startPoint x: 364, startPoint y: 328, endPoint x: 502, endPoint y: 255, distance: 156.0
click at [364, 327] on video at bounding box center [451, 253] width 902 height 507
click at [502, 255] on video at bounding box center [451, 253] width 902 height 507
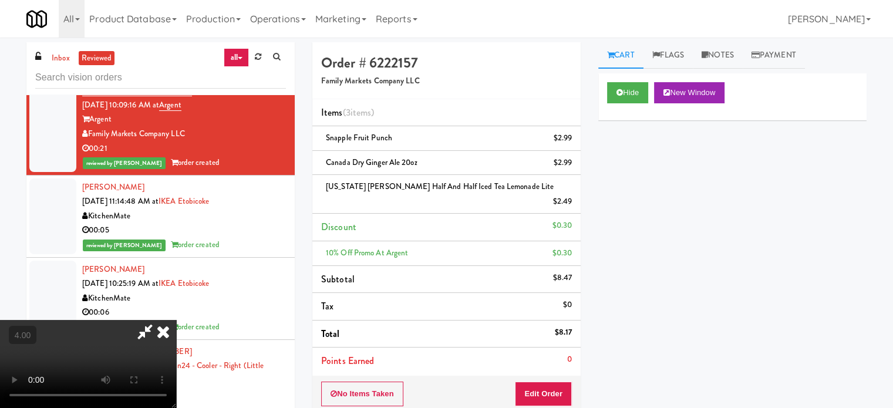
click at [176, 320] on video at bounding box center [88, 364] width 176 height 88
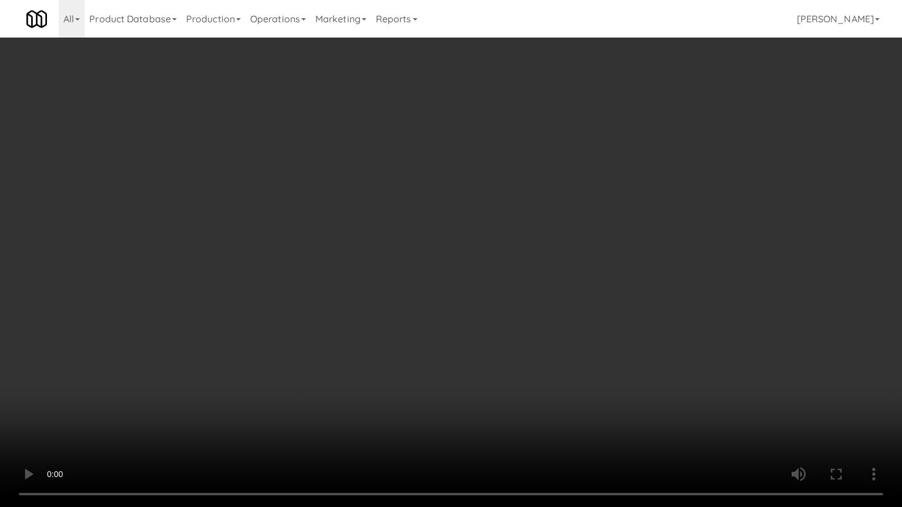
click at [489, 250] on video at bounding box center [451, 253] width 902 height 507
click at [489, 251] on video at bounding box center [451, 253] width 902 height 507
click at [496, 256] on video at bounding box center [451, 253] width 902 height 507
click at [496, 251] on video at bounding box center [451, 253] width 902 height 507
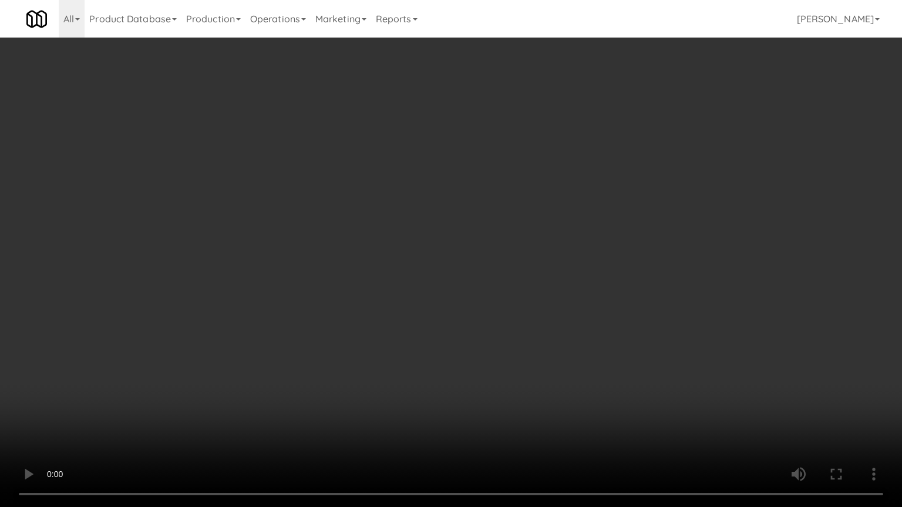
click at [496, 251] on video at bounding box center [451, 253] width 902 height 507
click at [499, 245] on video at bounding box center [451, 253] width 902 height 507
click at [500, 242] on video at bounding box center [451, 253] width 902 height 507
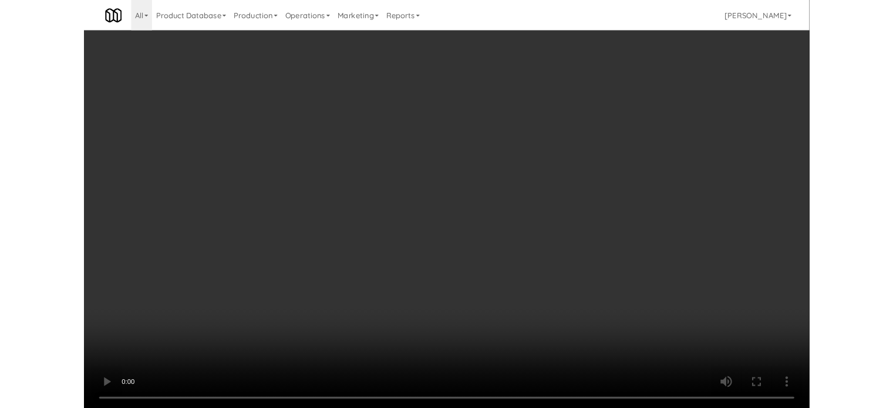
scroll to position [3229, 0]
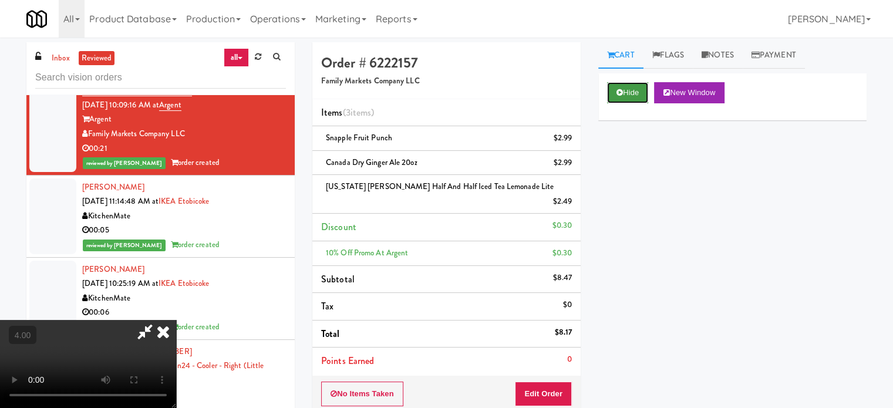
click at [636, 91] on button "Hide" at bounding box center [627, 92] width 41 height 21
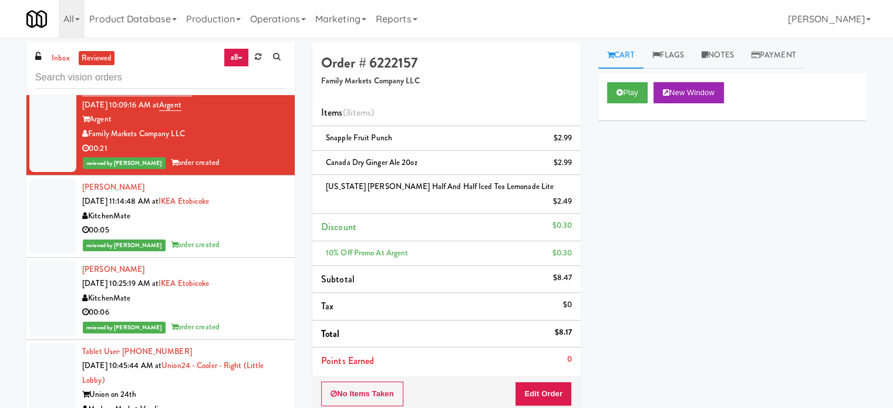
click at [261, 238] on div "00:05" at bounding box center [184, 230] width 204 height 15
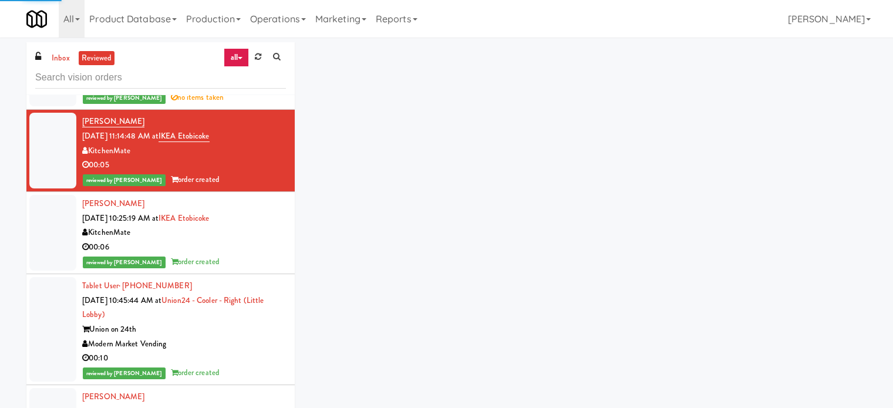
scroll to position [3836, 0]
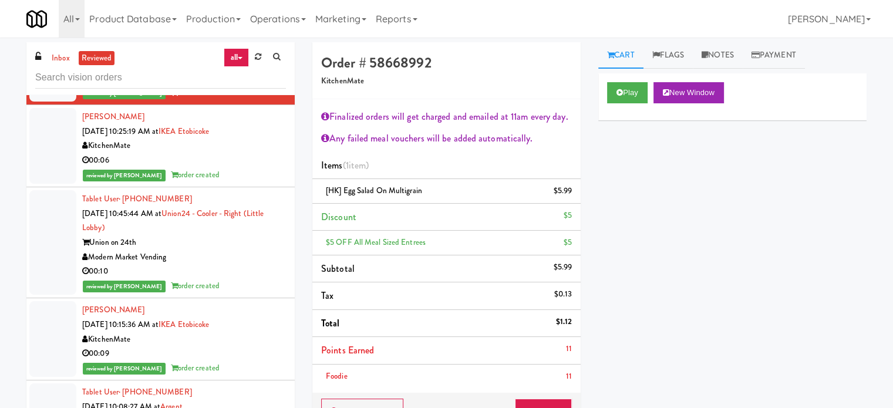
click at [256, 183] on div "reviewed by [PERSON_NAME] order created" at bounding box center [184, 175] width 204 height 15
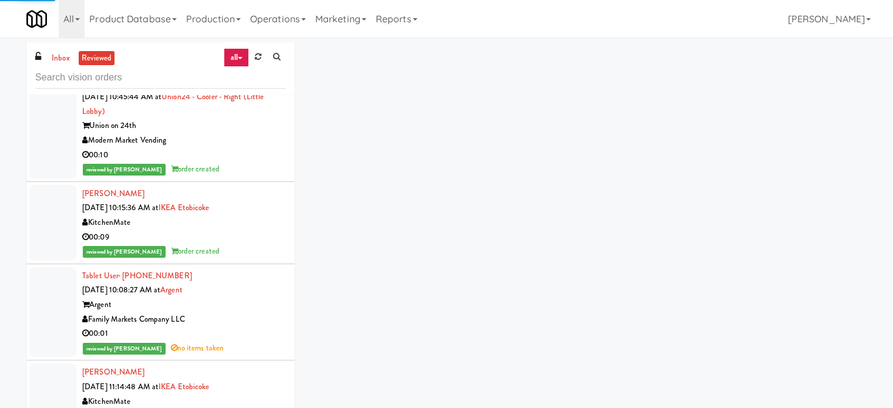
scroll to position [3464, 0]
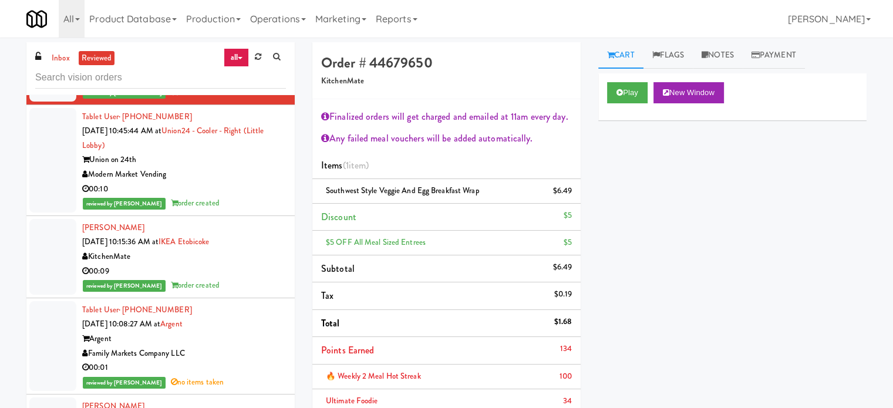
click at [256, 182] on div "Modern Market Vending" at bounding box center [184, 174] width 204 height 15
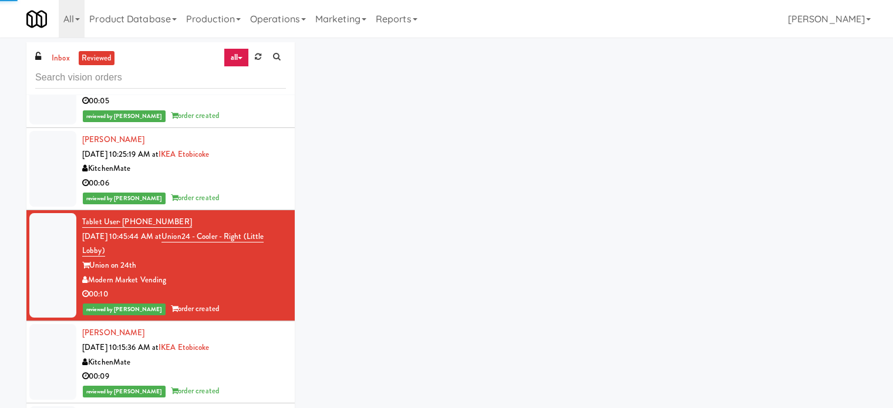
scroll to position [4000, 0]
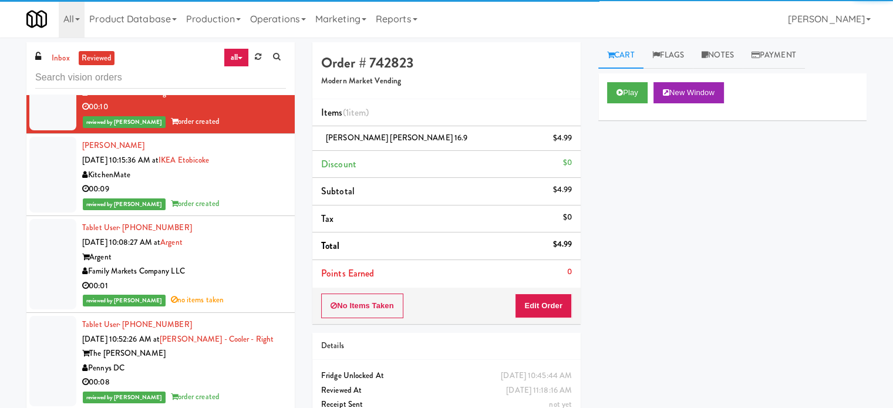
click at [223, 197] on div "00:09" at bounding box center [184, 189] width 204 height 15
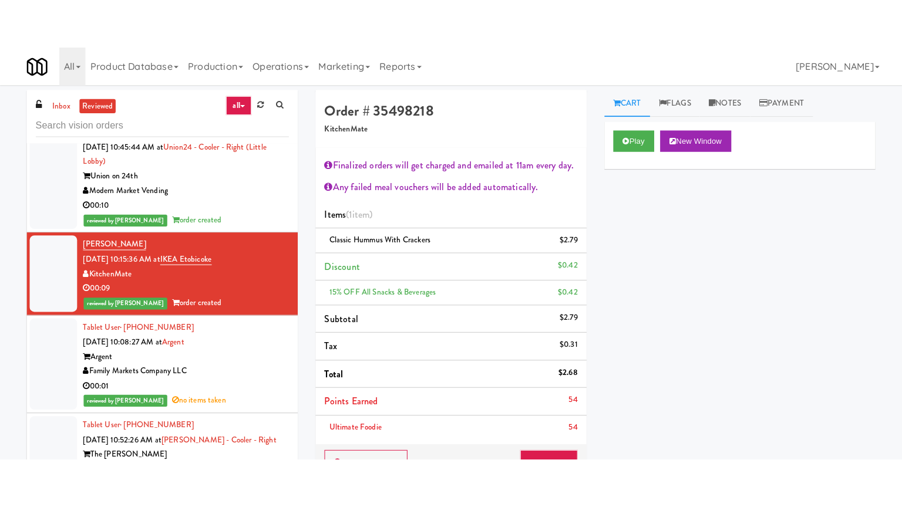
scroll to position [4245, 0]
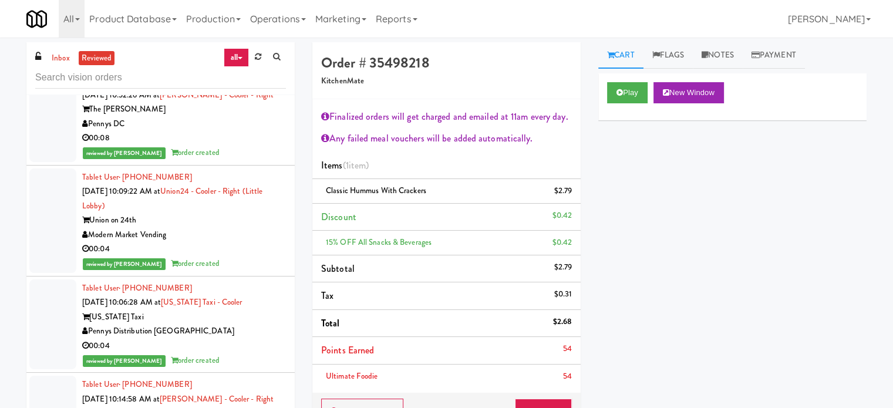
click at [235, 146] on div "00:08" at bounding box center [184, 138] width 204 height 15
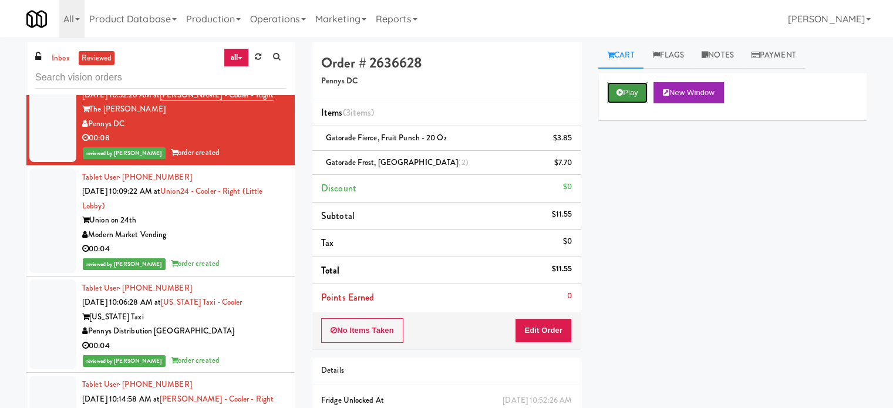
click at [627, 96] on button "Play" at bounding box center [627, 92] width 41 height 21
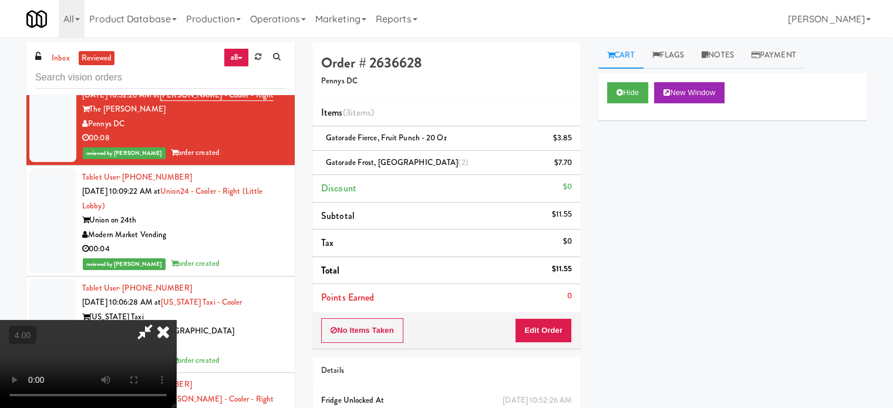
click at [176, 320] on video at bounding box center [88, 364] width 176 height 88
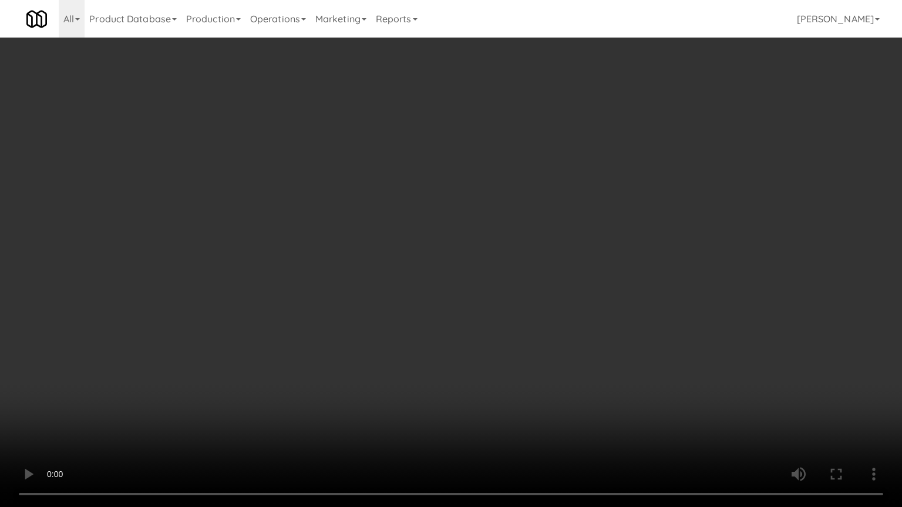
drag, startPoint x: 416, startPoint y: 293, endPoint x: 530, endPoint y: 145, distance: 187.1
click at [416, 293] on video at bounding box center [451, 253] width 902 height 507
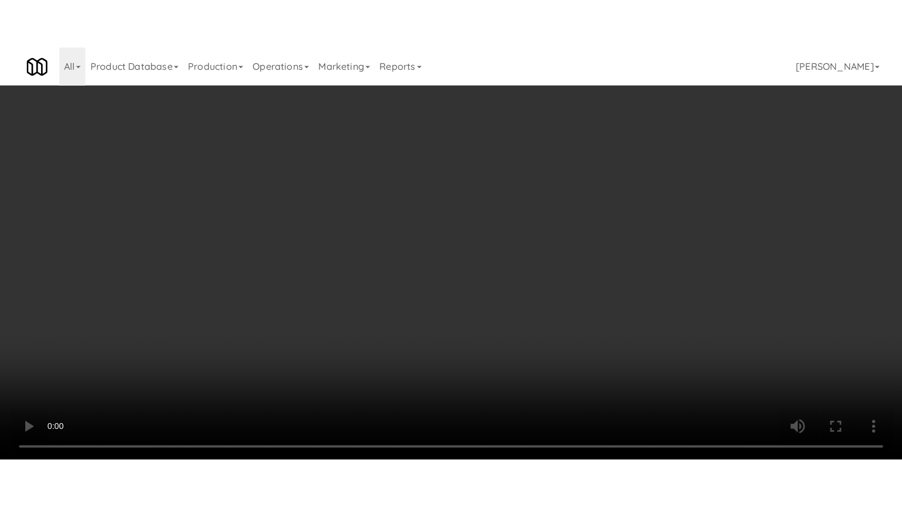
scroll to position [4245, 0]
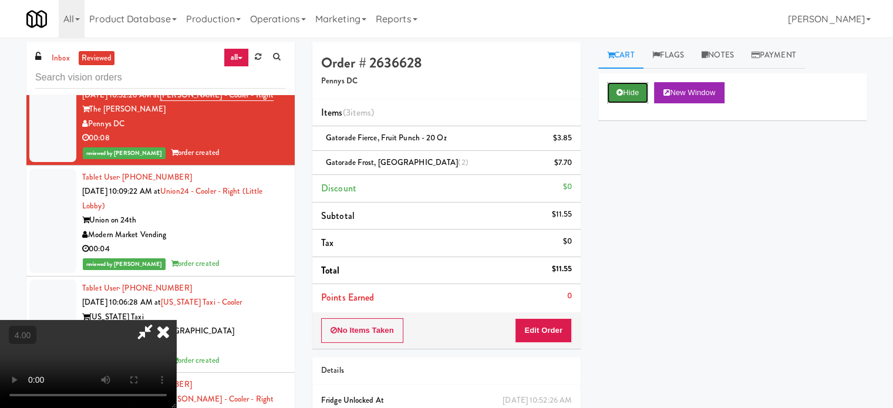
click at [631, 99] on button "Hide" at bounding box center [627, 92] width 41 height 21
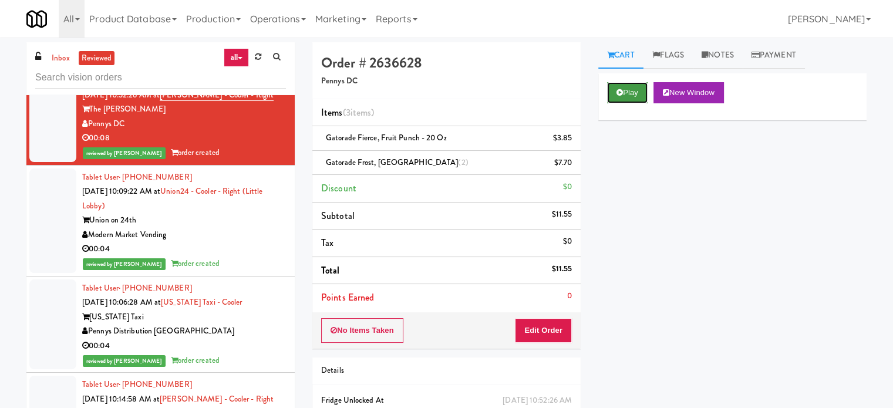
click at [631, 95] on button "Play" at bounding box center [627, 92] width 41 height 21
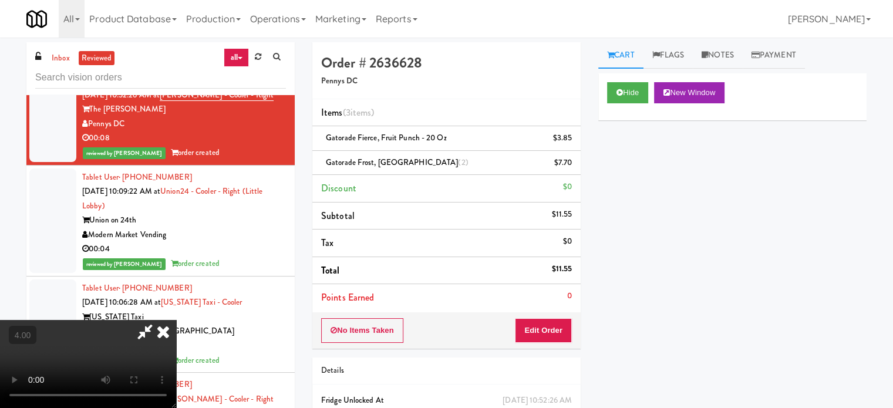
drag, startPoint x: 231, startPoint y: 341, endPoint x: 282, endPoint y: 259, distance: 96.8
click at [176, 340] on video at bounding box center [88, 364] width 176 height 88
click at [176, 336] on video at bounding box center [88, 364] width 176 height 88
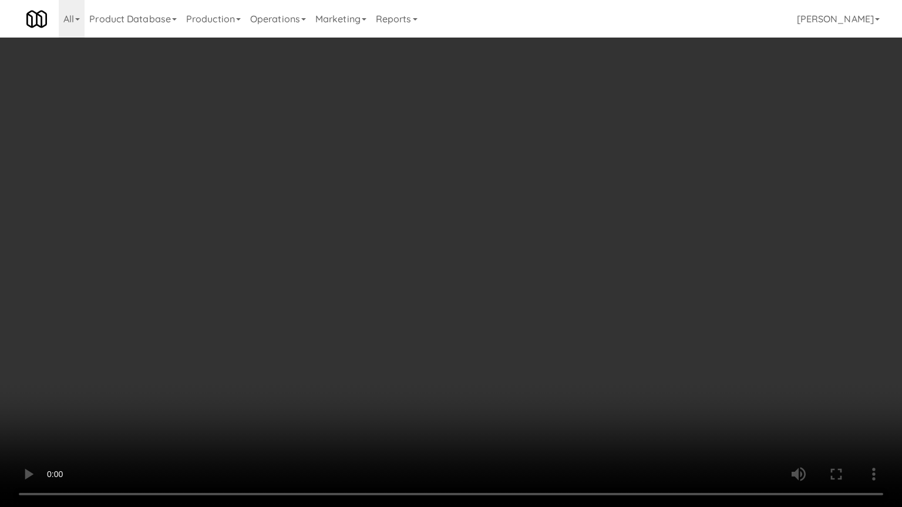
click at [346, 282] on video at bounding box center [451, 253] width 902 height 507
click at [348, 289] on video at bounding box center [451, 253] width 902 height 507
click at [352, 286] on video at bounding box center [451, 253] width 902 height 507
click at [352, 285] on video at bounding box center [451, 253] width 902 height 507
drag, startPoint x: 278, startPoint y: 396, endPoint x: 326, endPoint y: 362, distance: 59.1
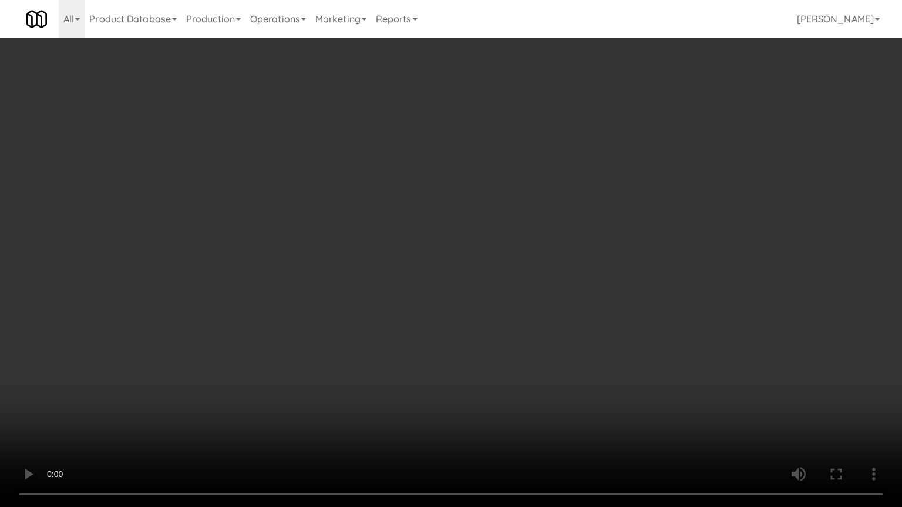
click at [279, 396] on video at bounding box center [451, 253] width 902 height 507
click at [388, 308] on video at bounding box center [451, 253] width 902 height 507
click at [388, 310] on video at bounding box center [451, 253] width 902 height 507
click at [388, 312] on video at bounding box center [451, 253] width 902 height 507
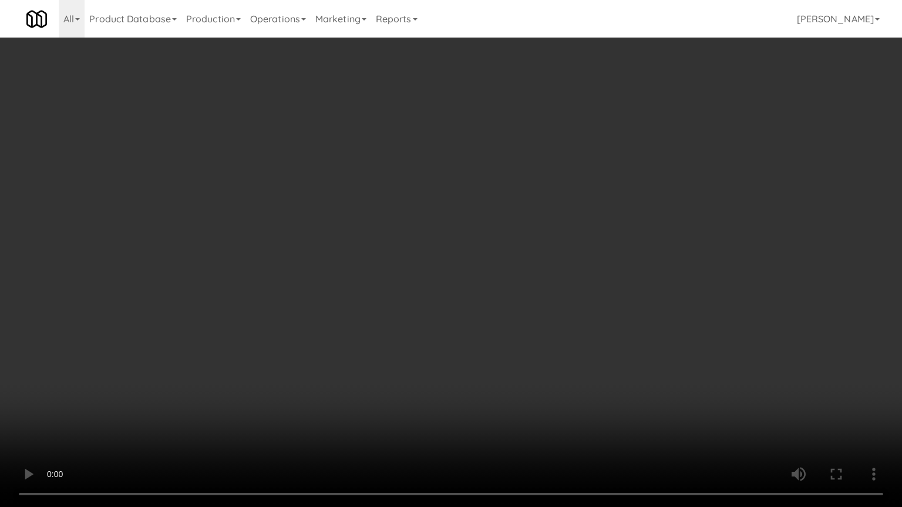
click at [388, 312] on video at bounding box center [451, 253] width 902 height 507
drag, startPoint x: 388, startPoint y: 312, endPoint x: 447, endPoint y: 304, distance: 59.9
click at [388, 314] on video at bounding box center [451, 253] width 902 height 507
click at [450, 305] on video at bounding box center [451, 253] width 902 height 507
click at [451, 304] on video at bounding box center [451, 253] width 902 height 507
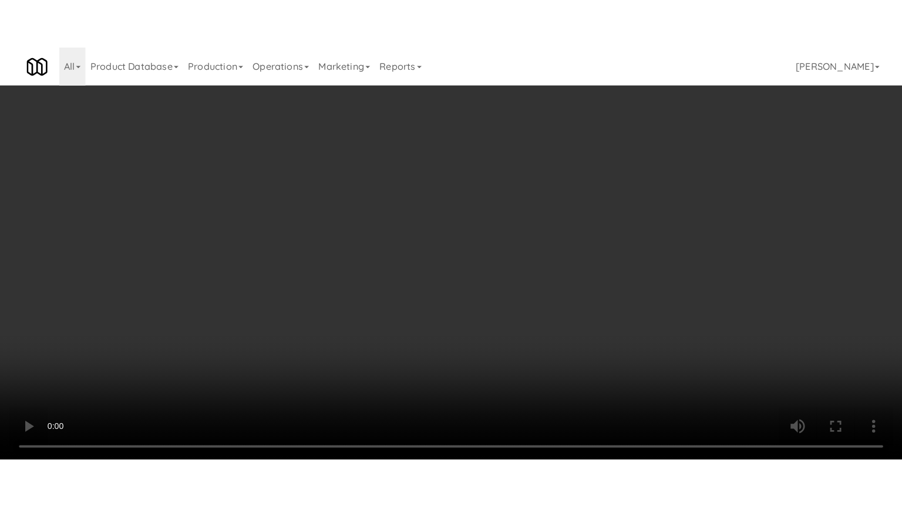
scroll to position [4245, 0]
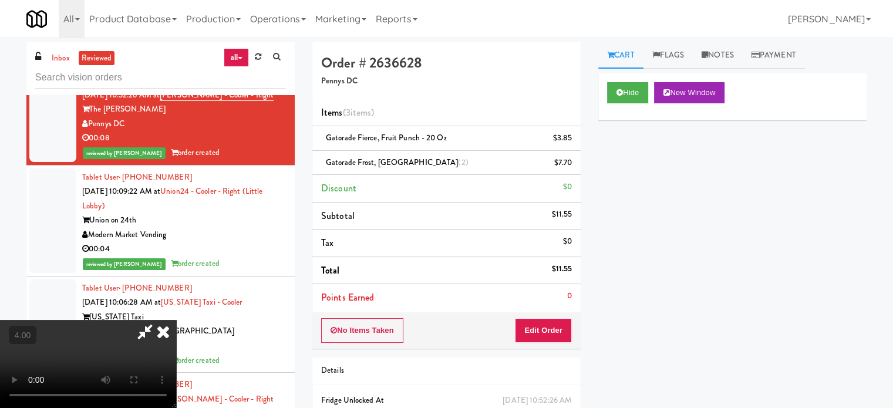
click at [159, 320] on icon at bounding box center [145, 331] width 27 height 23
click at [630, 91] on button "Hide" at bounding box center [627, 92] width 41 height 21
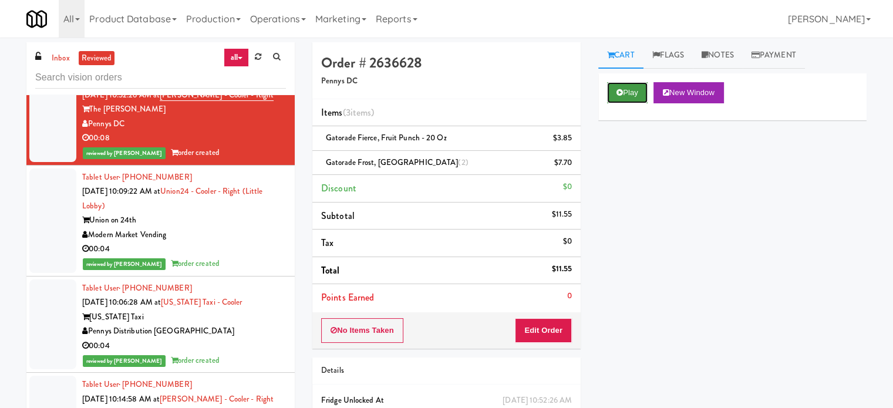
click at [630, 94] on button "Play" at bounding box center [627, 92] width 41 height 21
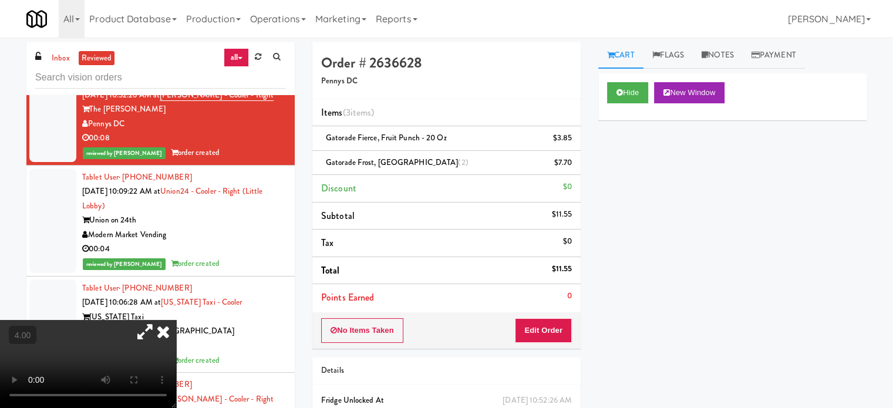
click at [176, 320] on video at bounding box center [88, 364] width 176 height 88
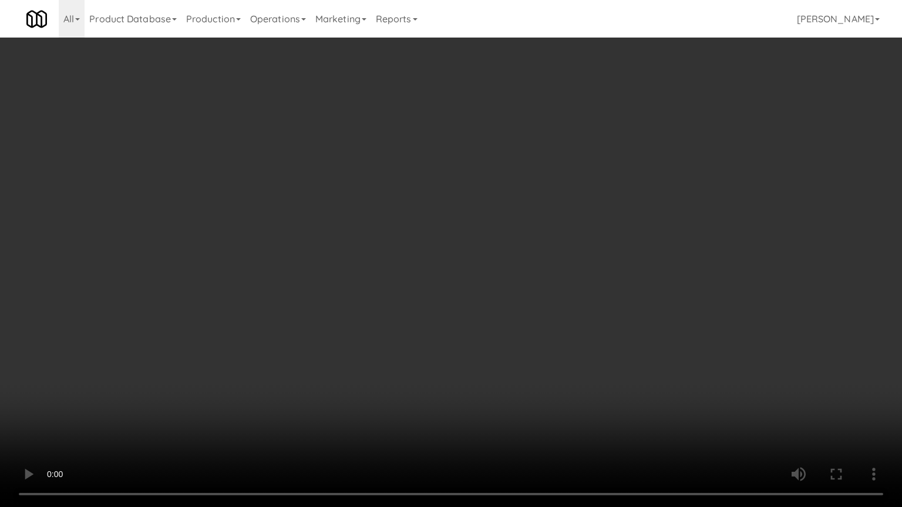
click at [274, 305] on video at bounding box center [451, 253] width 902 height 507
click at [301, 311] on video at bounding box center [451, 253] width 902 height 507
drag, startPoint x: 303, startPoint y: 310, endPoint x: 312, endPoint y: 311, distance: 9.5
click at [303, 311] on video at bounding box center [451, 253] width 902 height 507
click at [324, 311] on video at bounding box center [451, 253] width 902 height 507
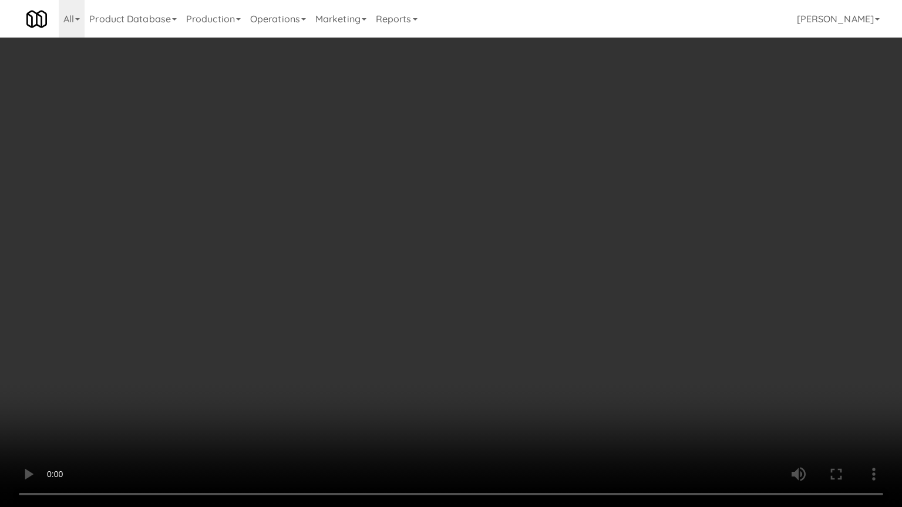
click at [324, 311] on video at bounding box center [451, 253] width 902 height 507
click at [324, 312] on video at bounding box center [451, 253] width 902 height 507
click at [357, 325] on video at bounding box center [451, 253] width 902 height 507
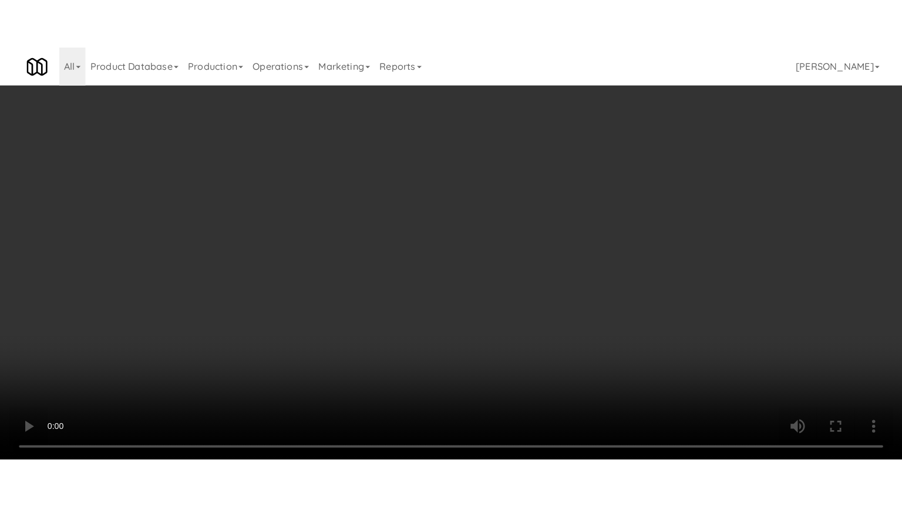
scroll to position [4245, 0]
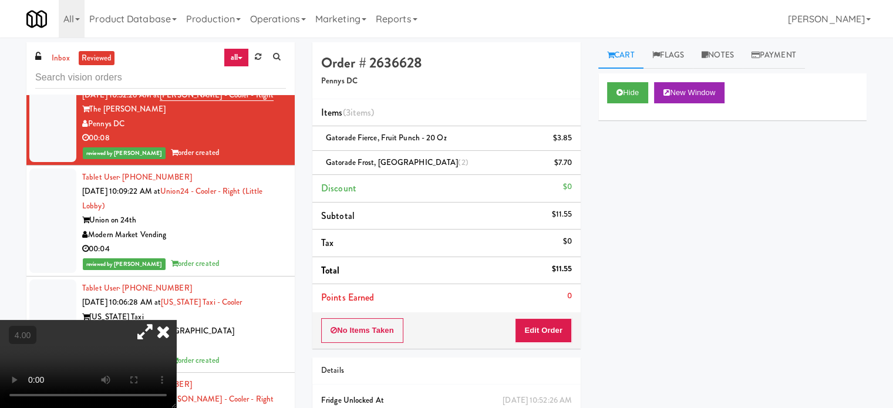
click at [176, 320] on video at bounding box center [88, 364] width 176 height 88
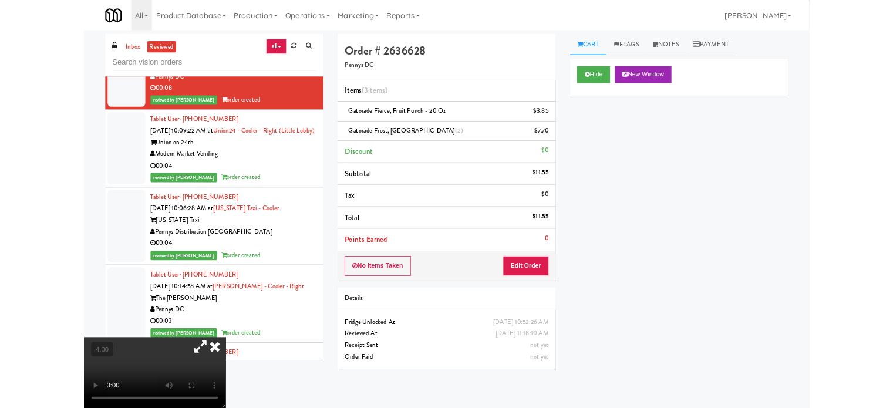
scroll to position [4202, 0]
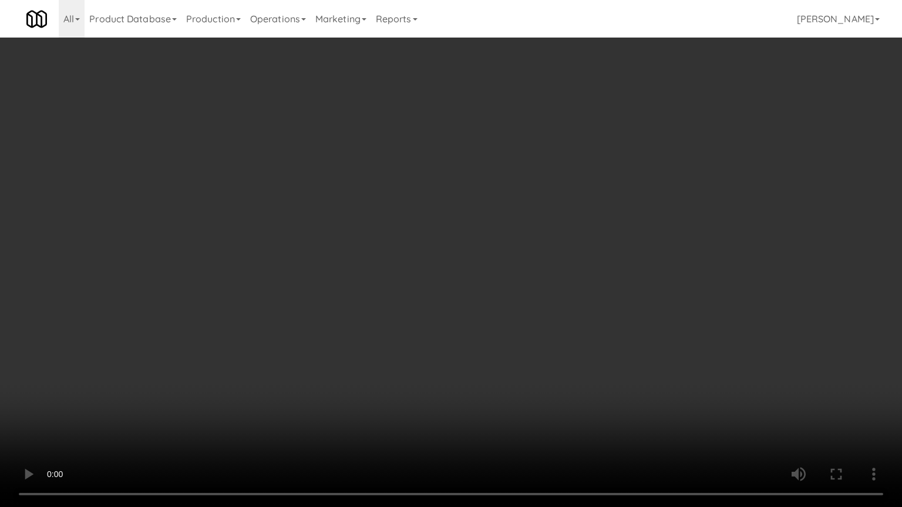
drag, startPoint x: 336, startPoint y: 286, endPoint x: 358, endPoint y: 273, distance: 25.3
click at [338, 286] on video at bounding box center [451, 253] width 902 height 507
click at [510, 257] on video at bounding box center [451, 253] width 902 height 507
click at [509, 253] on video at bounding box center [451, 253] width 902 height 507
click at [518, 228] on video at bounding box center [451, 253] width 902 height 507
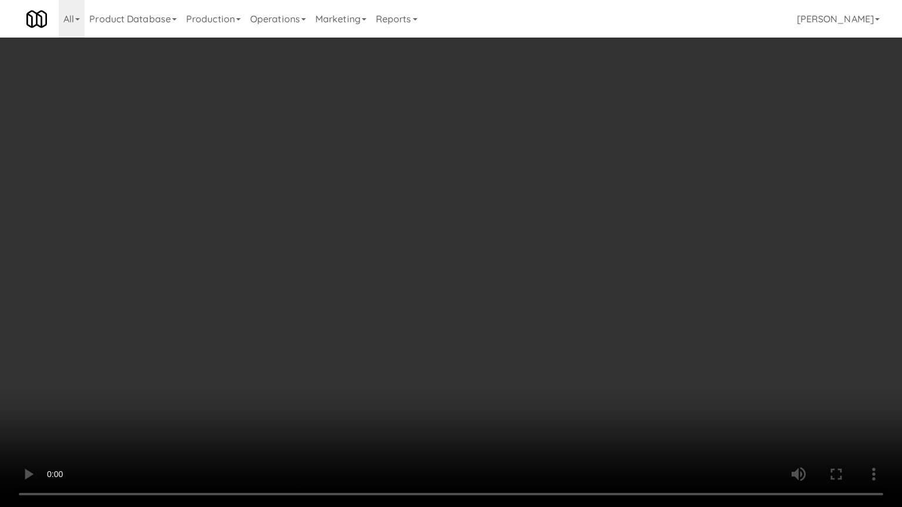
drag, startPoint x: 527, startPoint y: 235, endPoint x: 544, endPoint y: 240, distance: 17.7
click at [534, 237] on video at bounding box center [451, 253] width 902 height 507
click at [537, 240] on video at bounding box center [451, 253] width 902 height 507
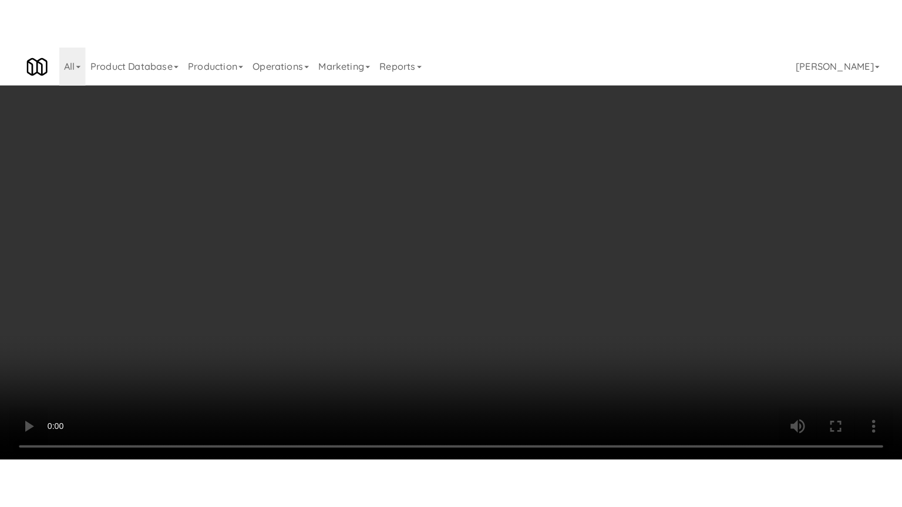
scroll to position [4245, 0]
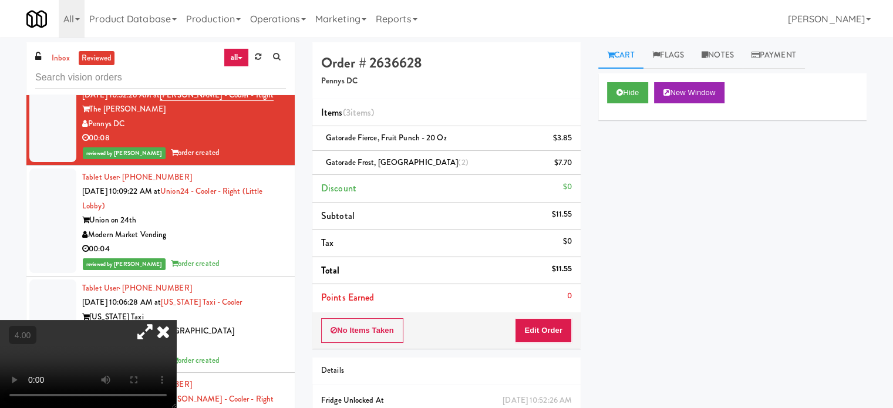
click at [176, 320] on icon at bounding box center [163, 331] width 26 height 23
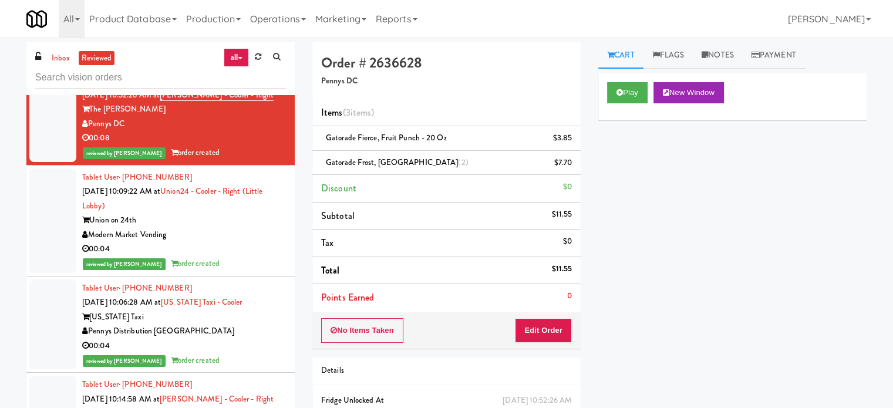
click at [246, 243] on div "Modern Market Vending" at bounding box center [184, 235] width 204 height 15
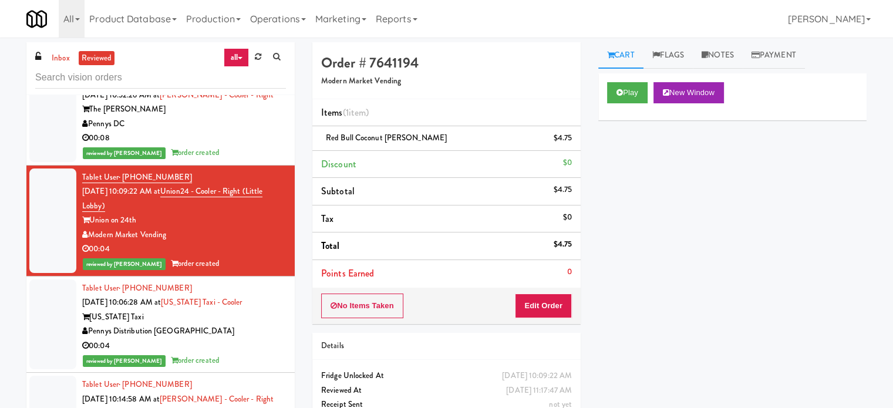
click at [280, 166] on li "Tablet User · (202) 903-5281 [DATE] 10:52:26 AM at [PERSON_NAME][GEOGRAPHIC_DAT…" at bounding box center [160, 117] width 268 height 97
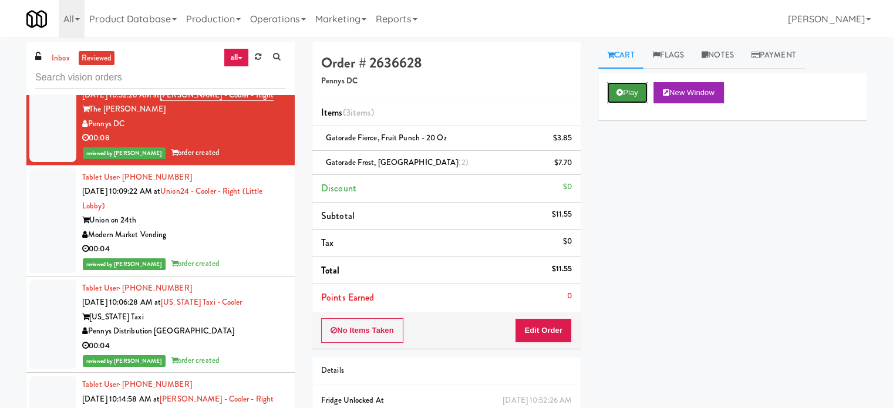
click at [625, 86] on button "Play" at bounding box center [627, 92] width 41 height 21
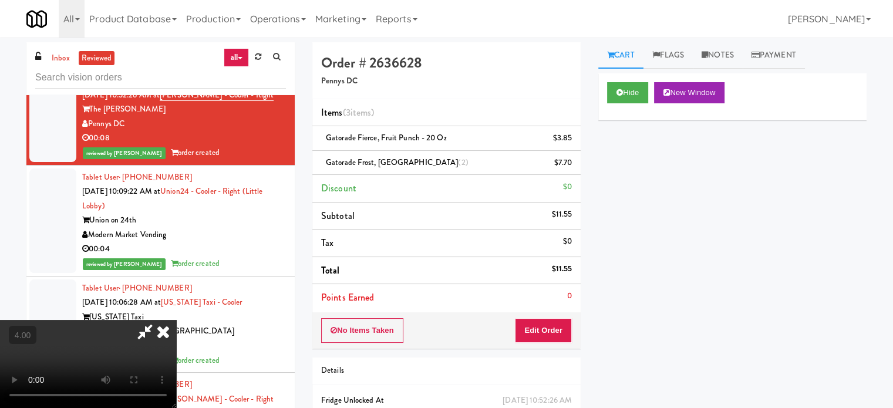
click at [176, 320] on video at bounding box center [88, 364] width 176 height 88
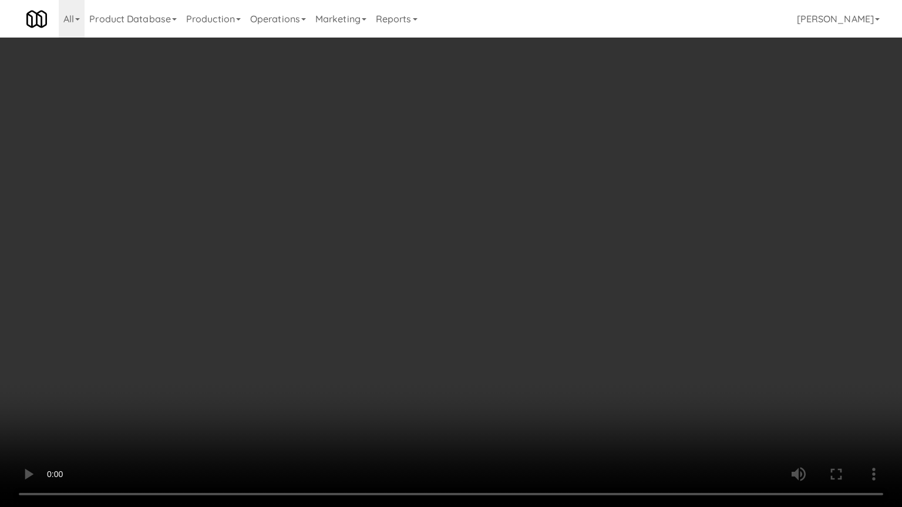
drag, startPoint x: 355, startPoint y: 309, endPoint x: 361, endPoint y: 305, distance: 6.8
click at [355, 309] on video at bounding box center [451, 253] width 902 height 507
click at [362, 305] on video at bounding box center [451, 253] width 902 height 507
click at [365, 297] on video at bounding box center [451, 253] width 902 height 507
click at [366, 292] on video at bounding box center [451, 253] width 902 height 507
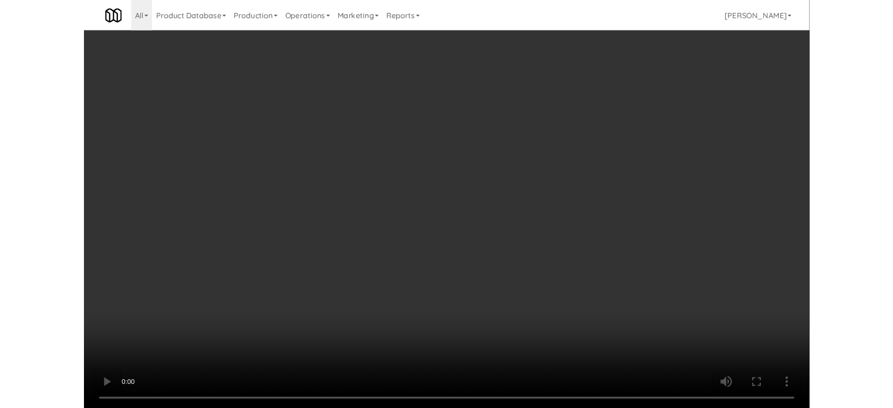
scroll to position [4245, 0]
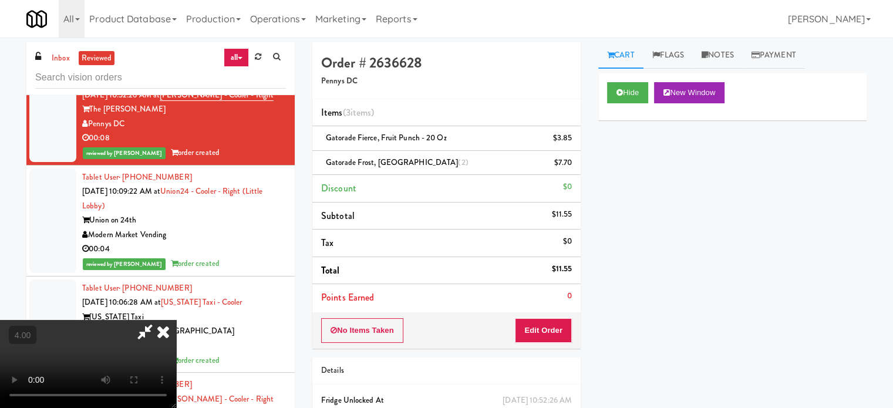
click at [176, 320] on icon at bounding box center [163, 331] width 26 height 23
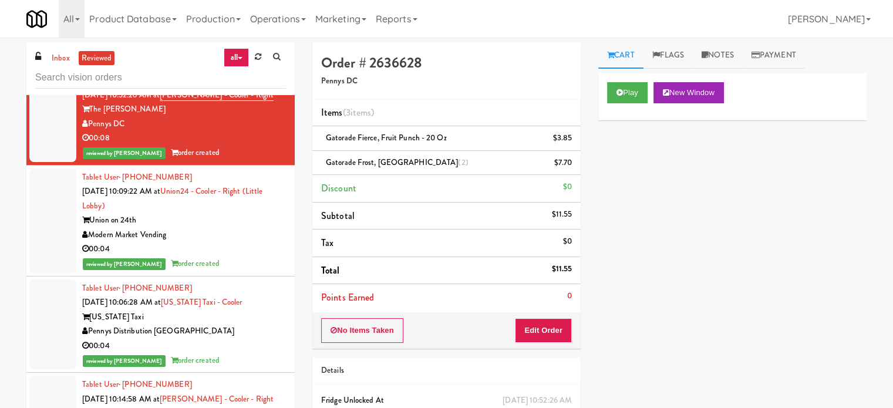
click at [259, 257] on div "00:04" at bounding box center [184, 249] width 204 height 15
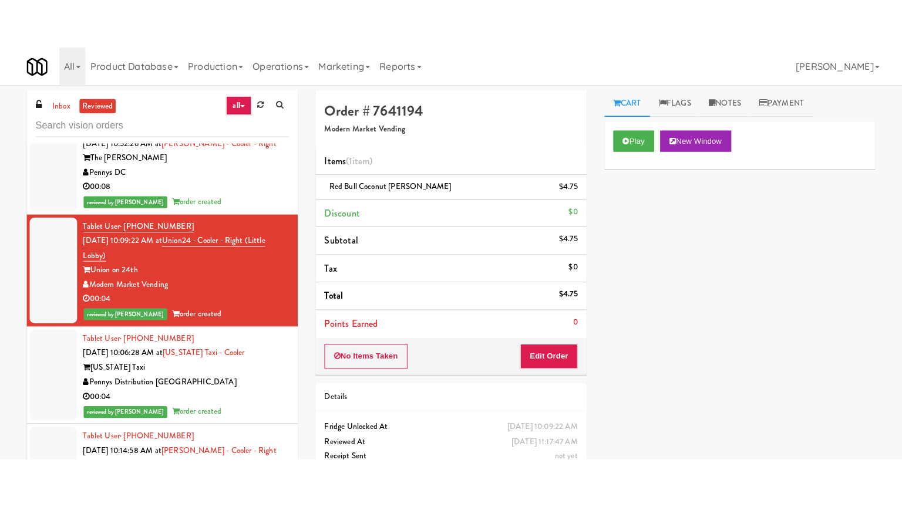
scroll to position [4538, 0]
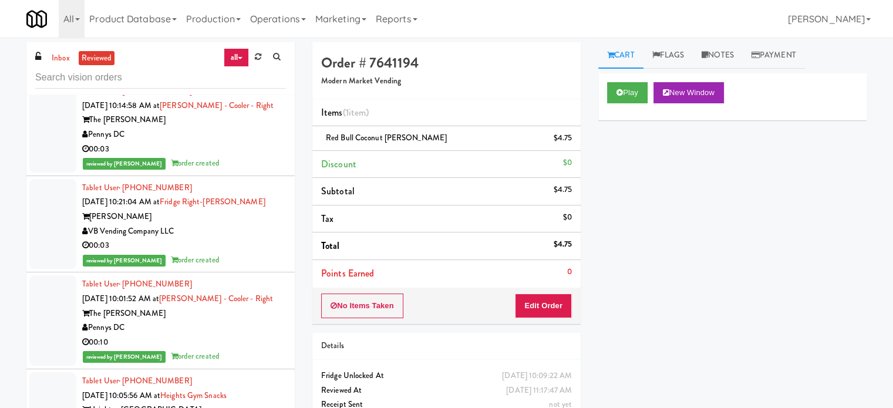
click at [228, 75] on div "reviewed by [PERSON_NAME] E order created" at bounding box center [184, 67] width 204 height 15
click at [628, 84] on button "Play" at bounding box center [627, 92] width 41 height 21
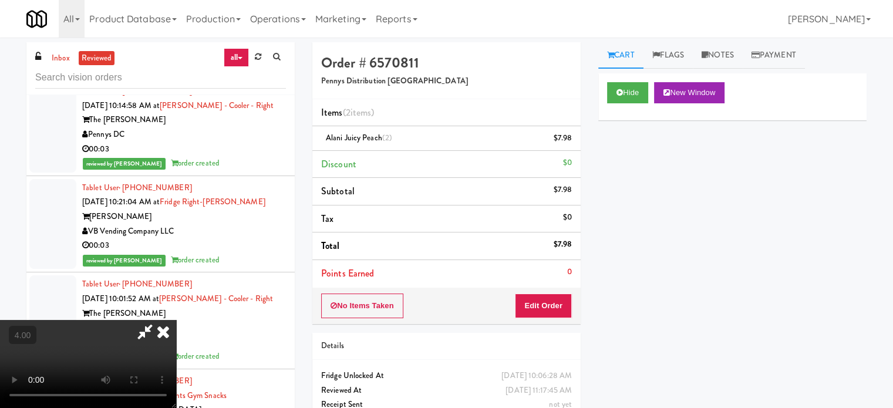
click at [176, 320] on video at bounding box center [88, 364] width 176 height 88
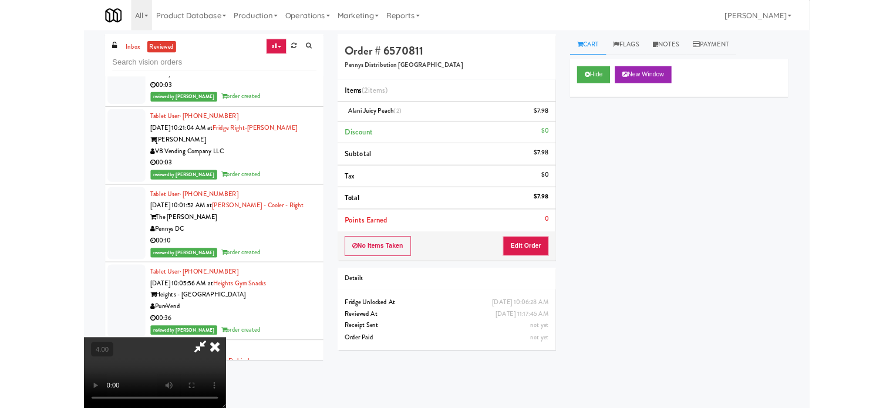
scroll to position [4495, 0]
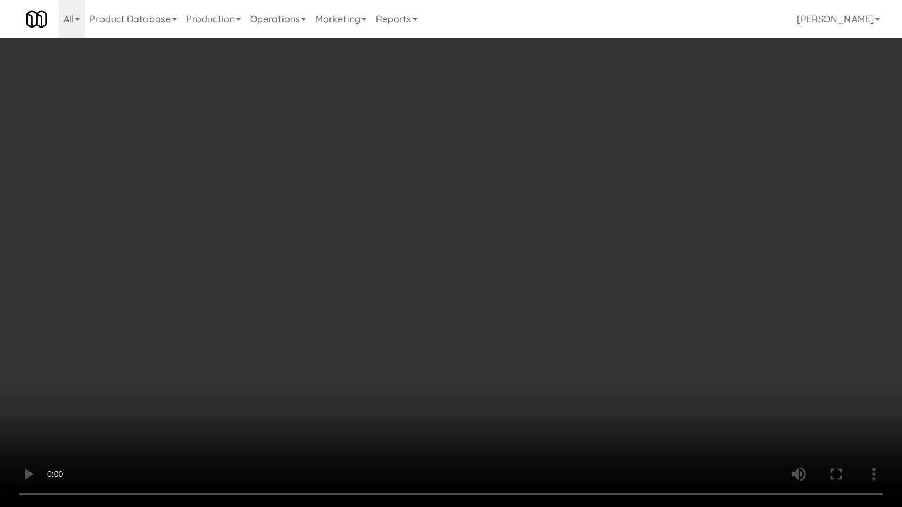
click at [448, 231] on video at bounding box center [451, 253] width 902 height 507
click at [448, 234] on video at bounding box center [451, 253] width 902 height 507
click at [267, 380] on video at bounding box center [451, 253] width 902 height 507
click at [368, 311] on video at bounding box center [451, 253] width 902 height 507
click at [400, 305] on video at bounding box center [451, 253] width 902 height 507
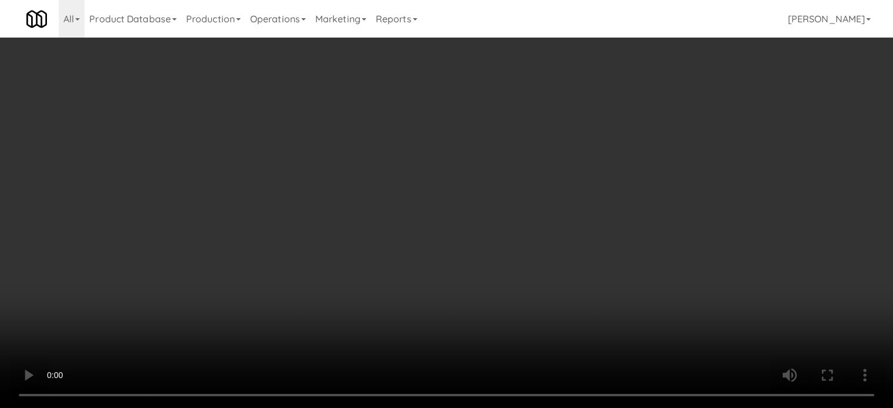
scroll to position [4538, 0]
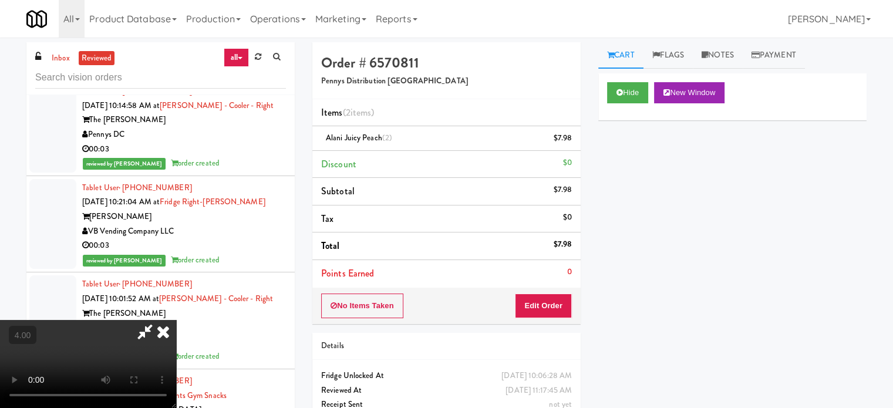
click at [176, 320] on video at bounding box center [88, 364] width 176 height 88
click at [176, 320] on icon at bounding box center [163, 331] width 26 height 23
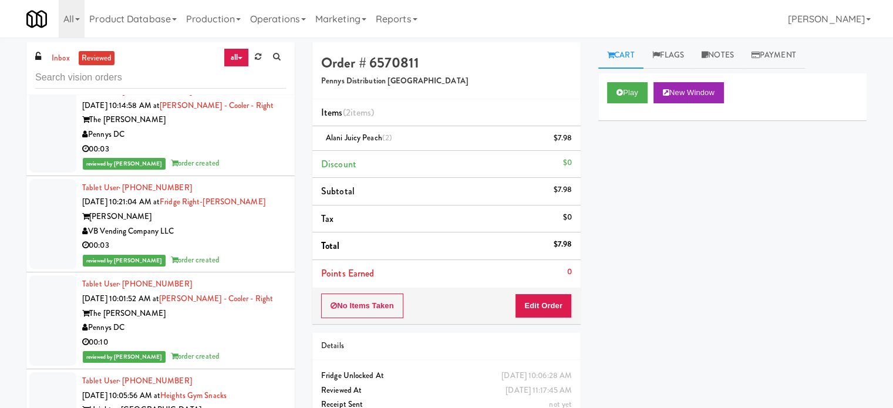
click at [262, 142] on div "Pennys DC" at bounding box center [184, 134] width 204 height 15
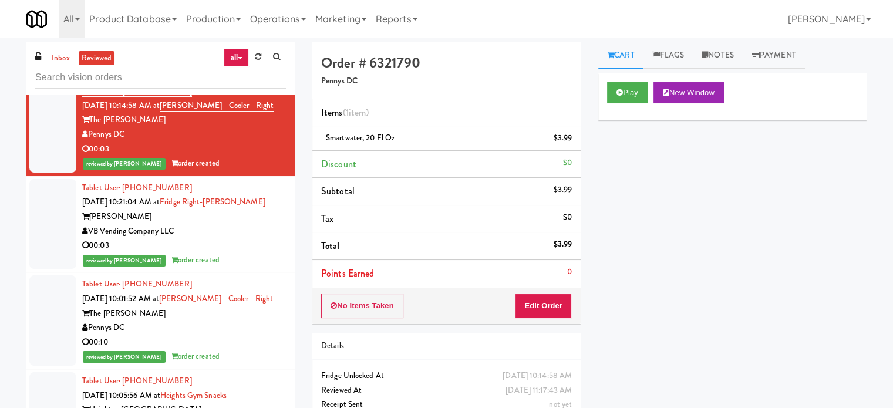
drag, startPoint x: 240, startPoint y: 314, endPoint x: 243, endPoint y: 286, distance: 28.3
click at [240, 239] on div "VB Vending Company LLC" at bounding box center [184, 231] width 204 height 15
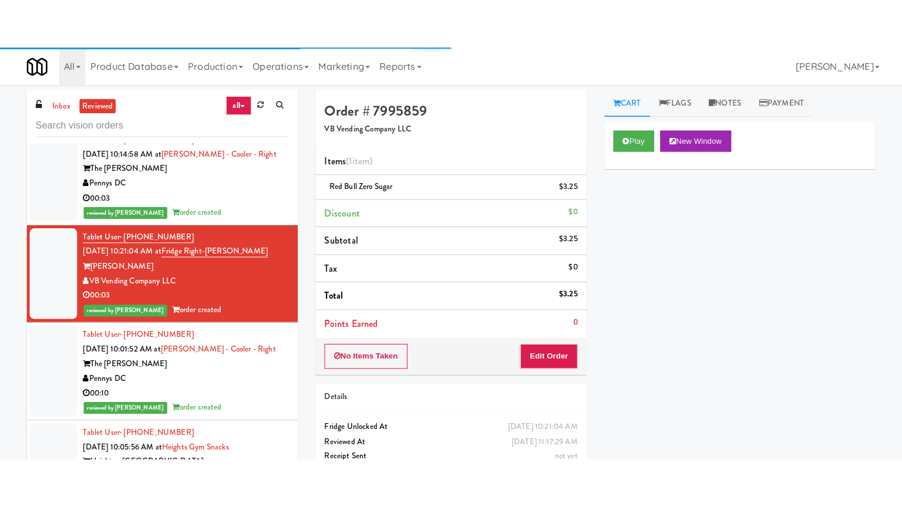
scroll to position [4832, 0]
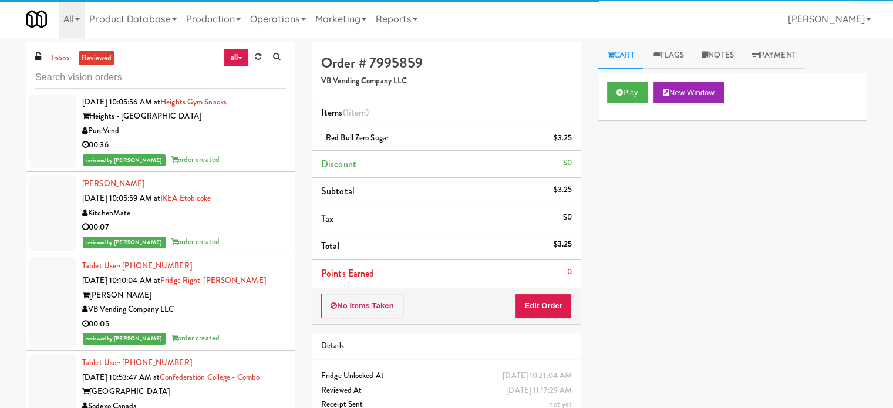
click at [247, 70] on div "reviewed by [PERSON_NAME] order created" at bounding box center [184, 63] width 204 height 15
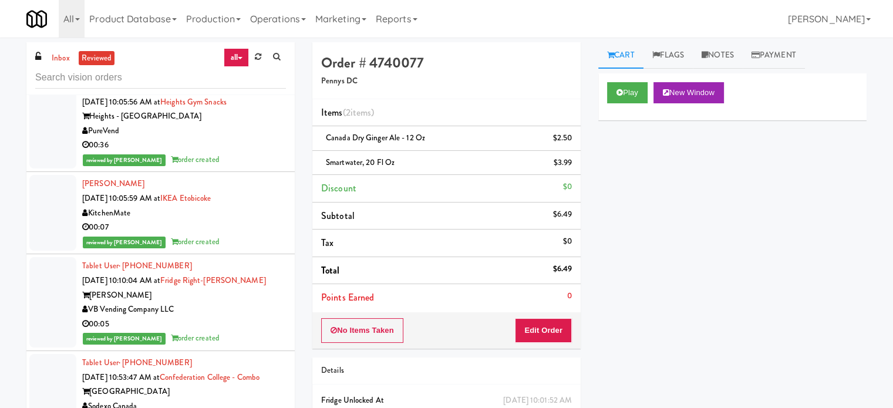
click at [230, 139] on div "PureVend" at bounding box center [184, 131] width 204 height 15
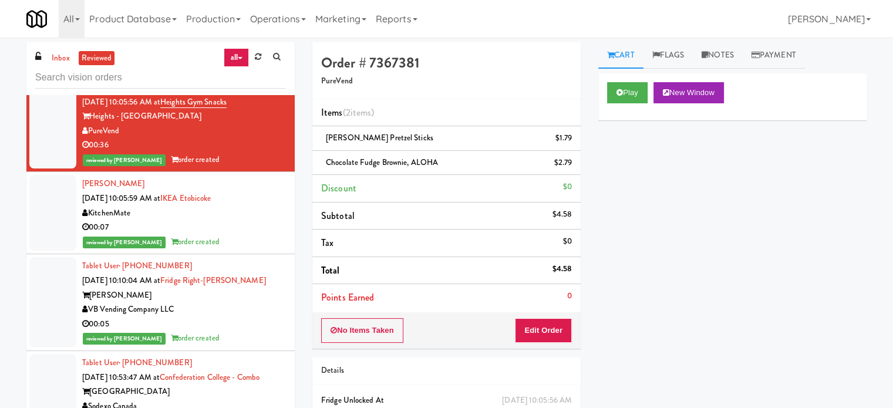
click at [604, 90] on div "Play New Window" at bounding box center [732, 96] width 268 height 47
click at [629, 92] on button "Play" at bounding box center [627, 92] width 41 height 21
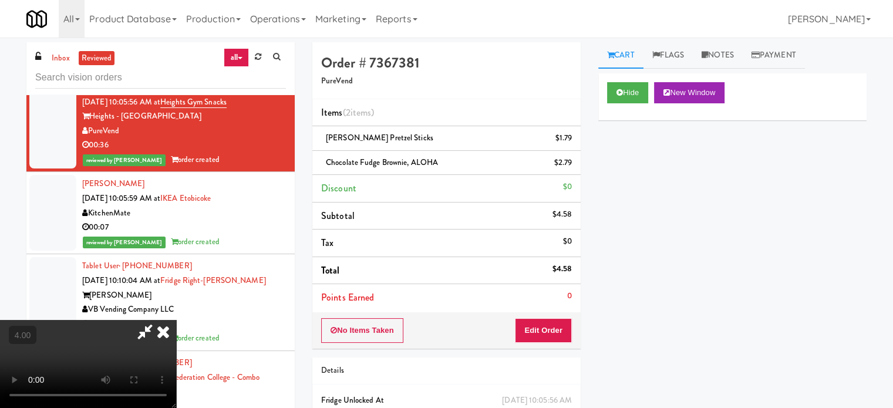
click at [176, 320] on video at bounding box center [88, 364] width 176 height 88
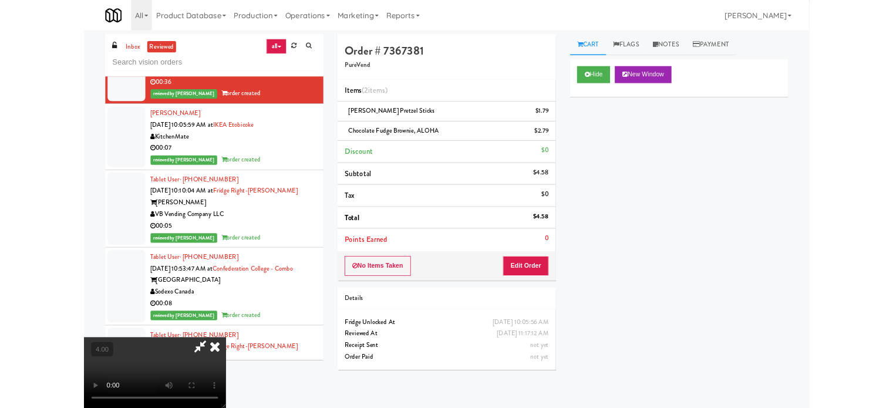
scroll to position [4788, 0]
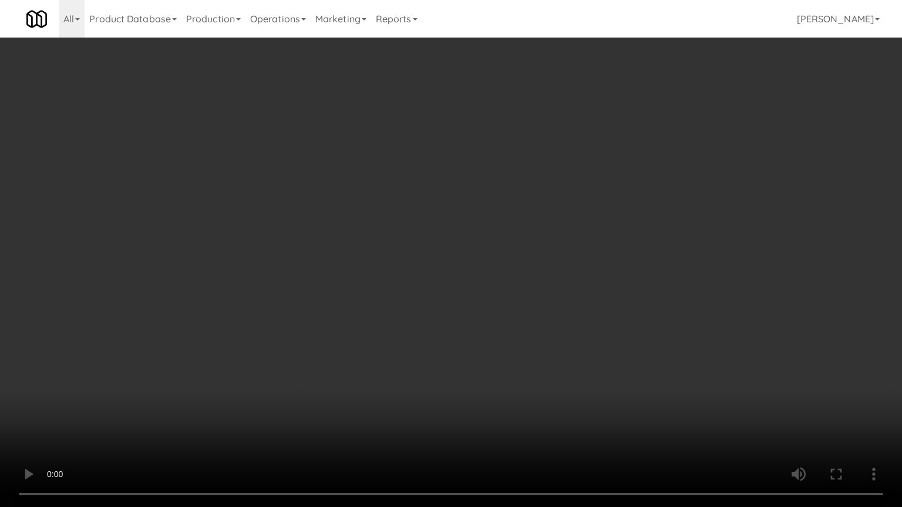
click at [346, 306] on video at bounding box center [451, 253] width 902 height 507
click at [350, 310] on video at bounding box center [451, 253] width 902 height 507
click at [393, 336] on video at bounding box center [451, 253] width 902 height 507
click at [362, 304] on video at bounding box center [451, 253] width 902 height 507
click at [355, 288] on video at bounding box center [451, 253] width 902 height 507
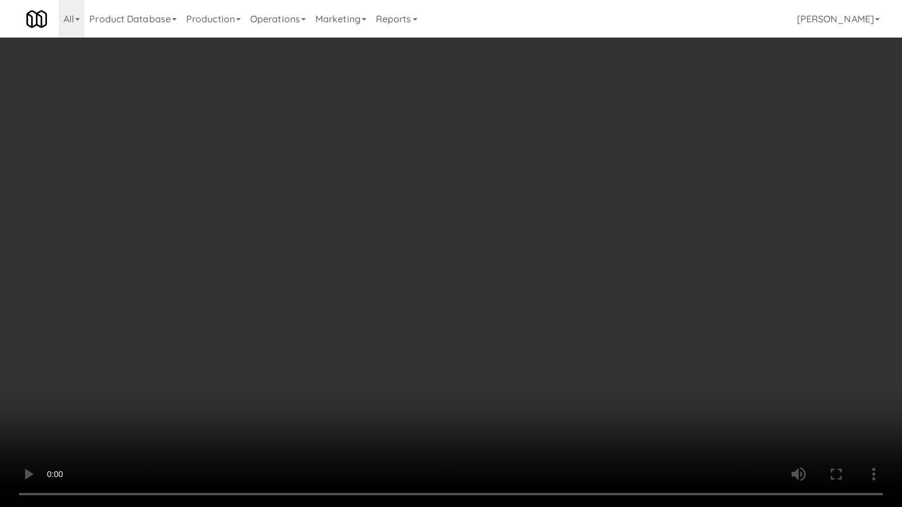
click at [355, 291] on video at bounding box center [451, 253] width 902 height 507
click at [364, 279] on video at bounding box center [451, 253] width 902 height 507
click at [377, 279] on video at bounding box center [451, 253] width 902 height 507
click at [410, 281] on video at bounding box center [451, 253] width 902 height 507
click at [441, 282] on video at bounding box center [451, 253] width 902 height 507
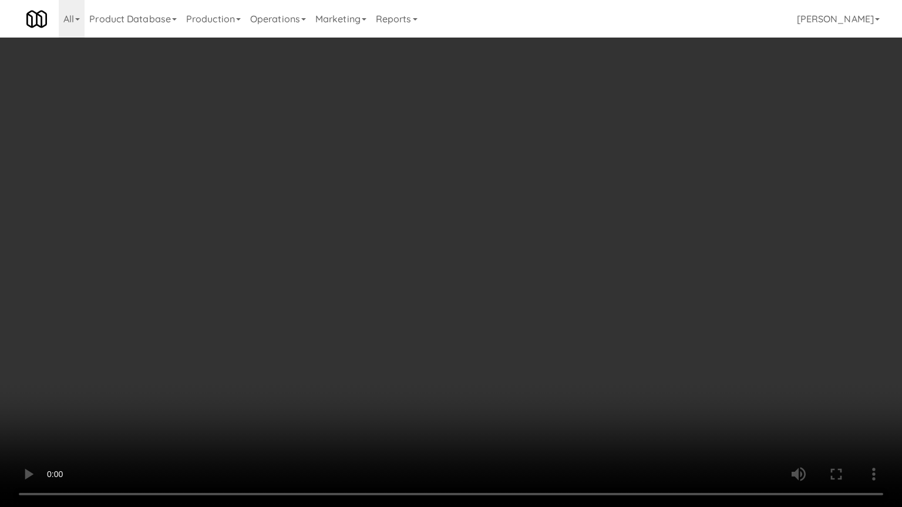
click at [437, 286] on video at bounding box center [451, 253] width 902 height 507
click at [437, 287] on video at bounding box center [451, 253] width 902 height 507
click at [484, 293] on video at bounding box center [451, 253] width 902 height 507
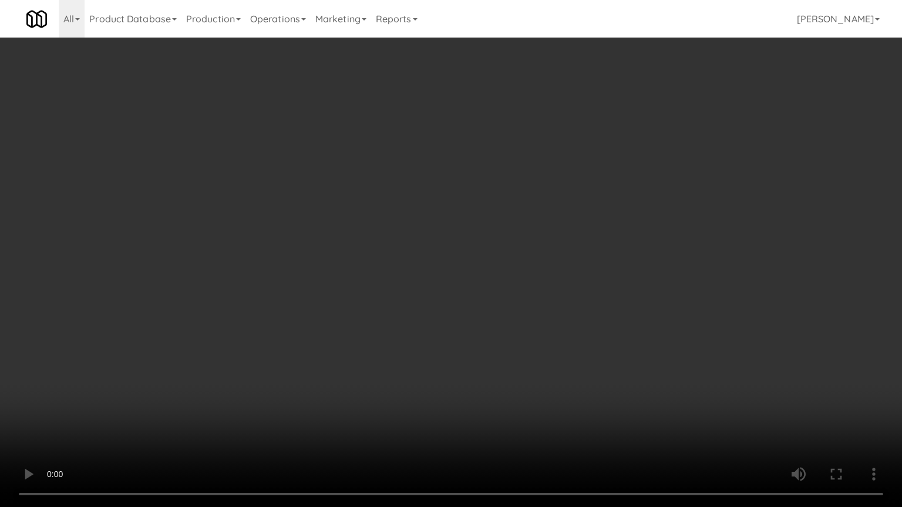
click at [465, 288] on video at bounding box center [451, 253] width 902 height 507
click at [469, 284] on video at bounding box center [451, 253] width 902 height 507
click at [462, 244] on video at bounding box center [451, 253] width 902 height 507
click at [466, 240] on video at bounding box center [451, 253] width 902 height 507
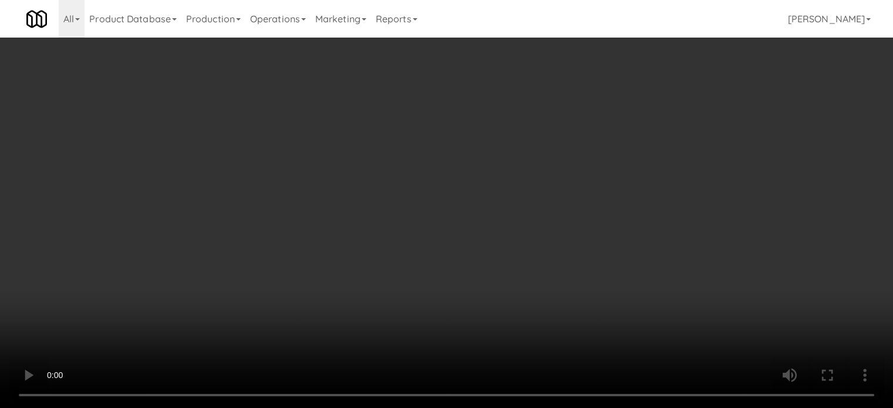
scroll to position [4832, 0]
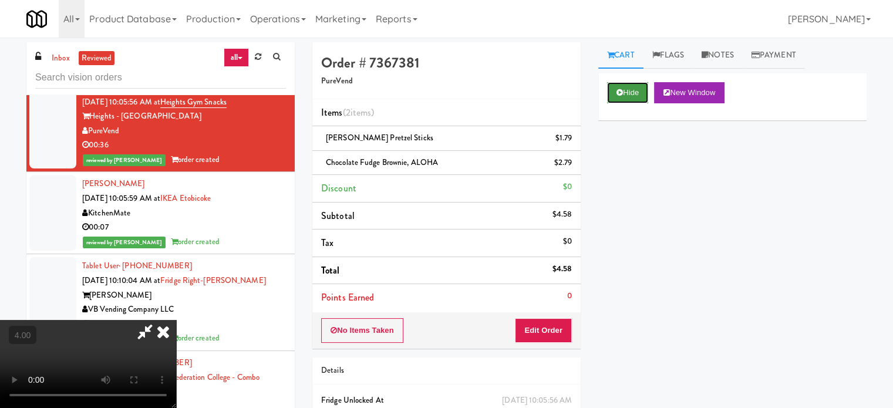
click at [629, 96] on button "Hide" at bounding box center [627, 92] width 41 height 21
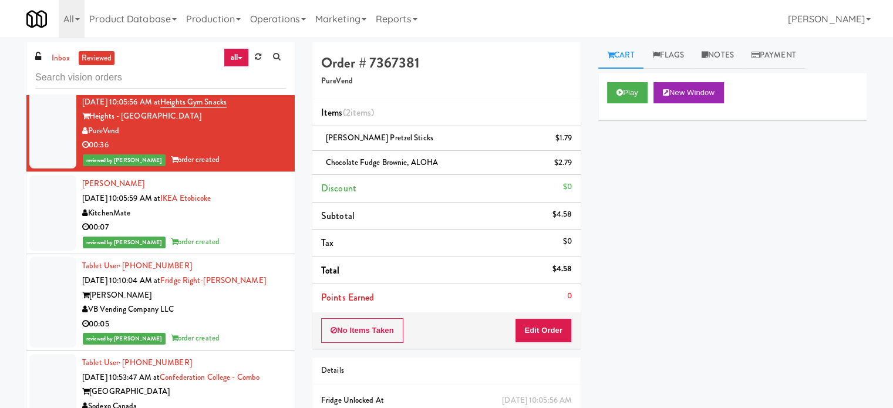
click at [231, 250] on div "reviewed by [PERSON_NAME] order created" at bounding box center [184, 242] width 204 height 15
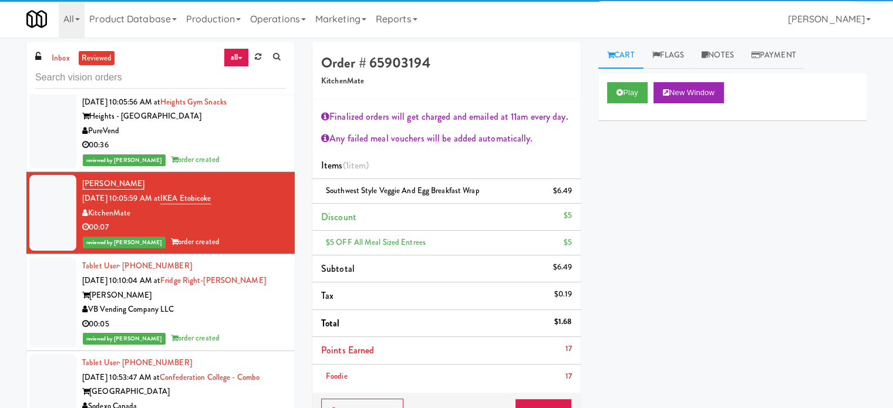
scroll to position [5125, 0]
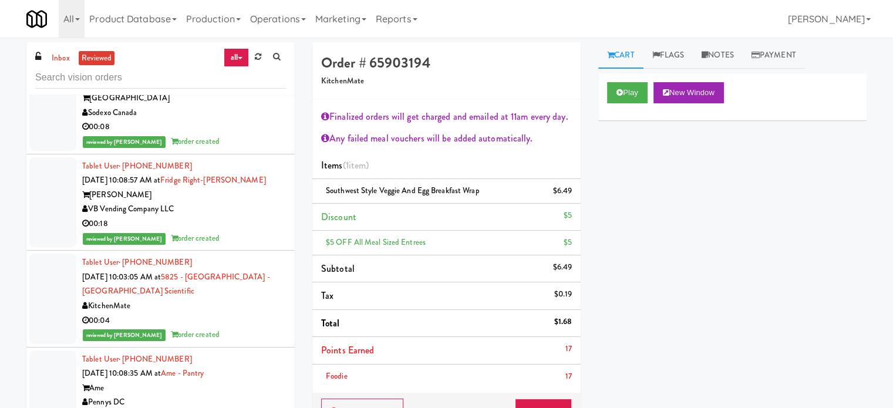
click at [249, 58] on li "Tablet User · (757) 759-5069 [DATE] 10:10:04 AM at Fridge Right-[PERSON_NAME] […" at bounding box center [160, 9] width 268 height 97
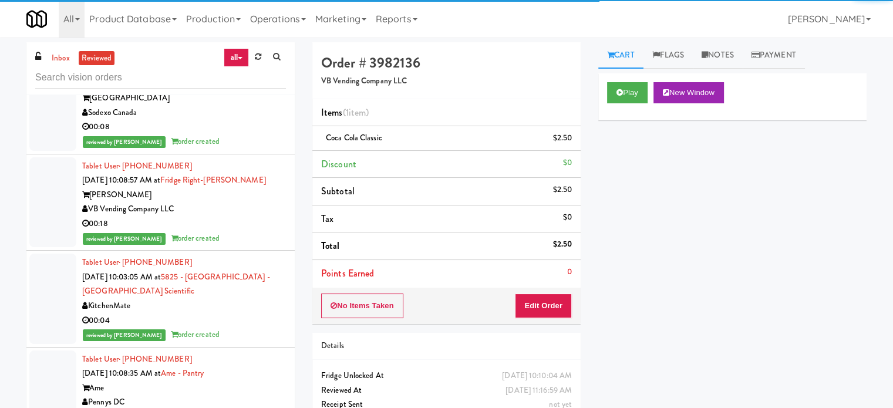
drag, startPoint x: 237, startPoint y: 206, endPoint x: 238, endPoint y: 218, distance: 12.3
click at [237, 120] on div "Sodexo Canada" at bounding box center [184, 113] width 204 height 15
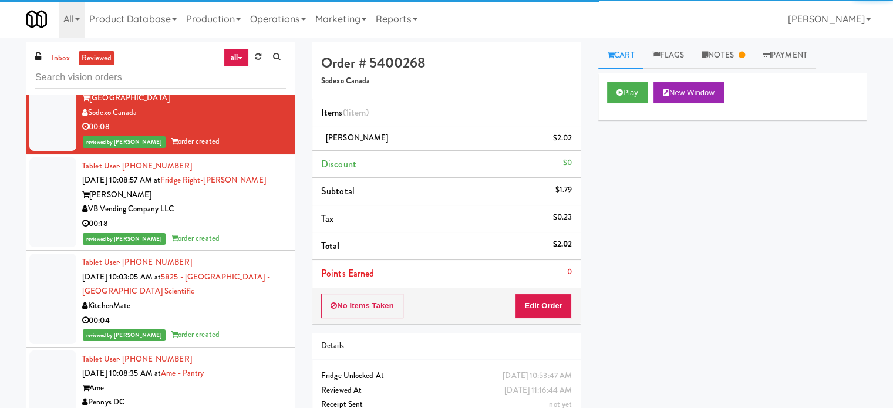
click at [245, 217] on div "VB Vending Company LLC" at bounding box center [184, 209] width 204 height 15
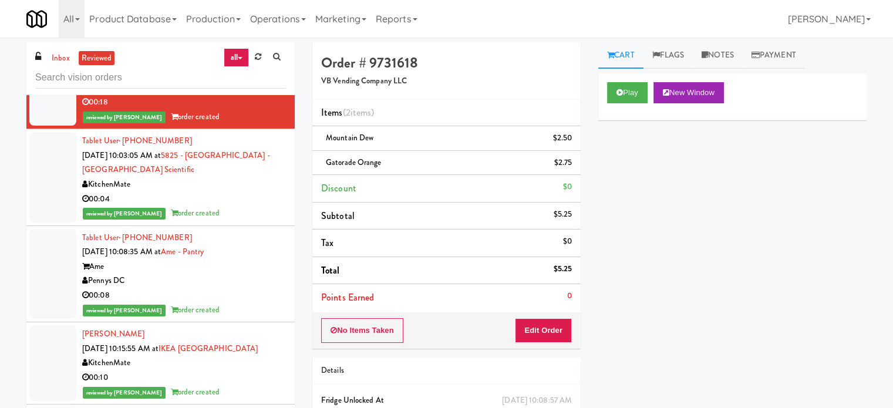
scroll to position [5269, 0]
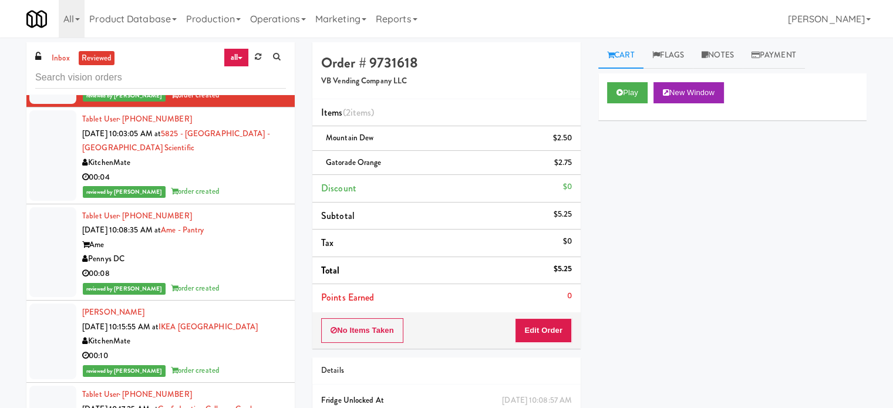
drag, startPoint x: 238, startPoint y: 267, endPoint x: 256, endPoint y: 257, distance: 21.0
click at [240, 185] on div "00:04" at bounding box center [184, 177] width 204 height 15
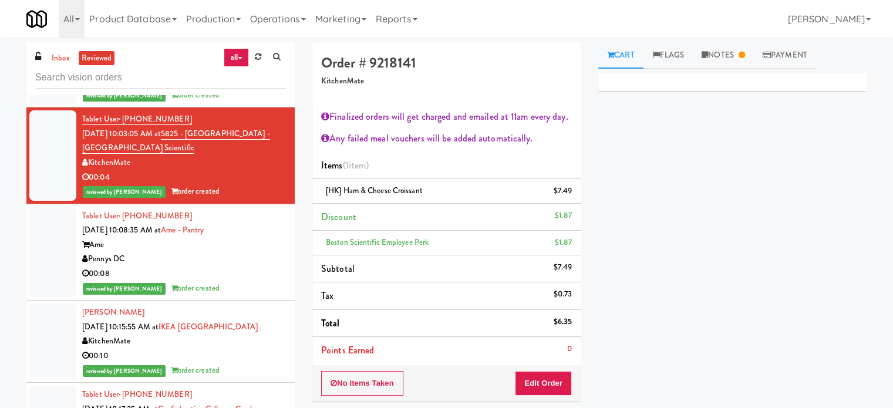
click at [227, 281] on div "00:08" at bounding box center [184, 274] width 204 height 15
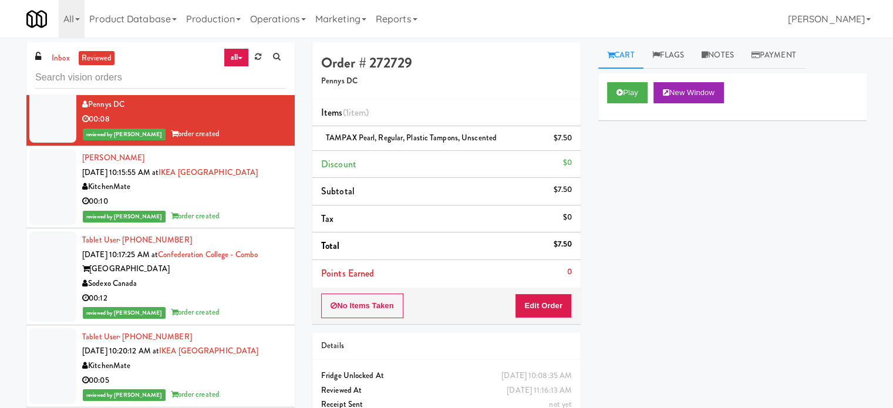
scroll to position [5498, 0]
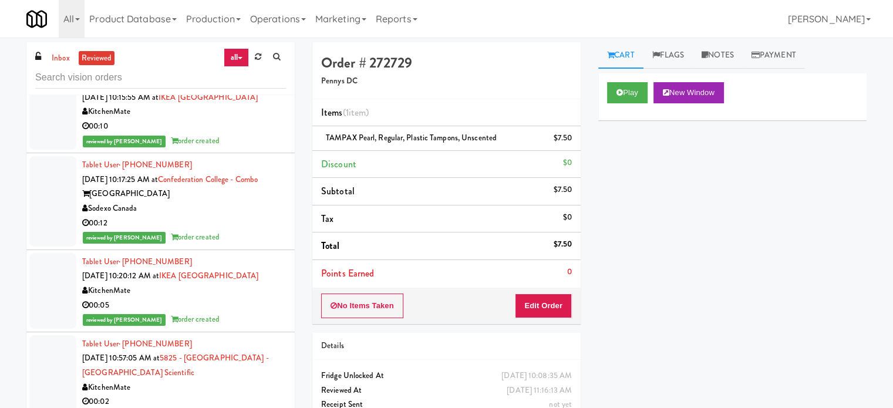
drag, startPoint x: 237, startPoint y: 240, endPoint x: 356, endPoint y: 215, distance: 121.7
click at [237, 149] on div "reviewed by [PERSON_NAME] A order created" at bounding box center [184, 141] width 204 height 15
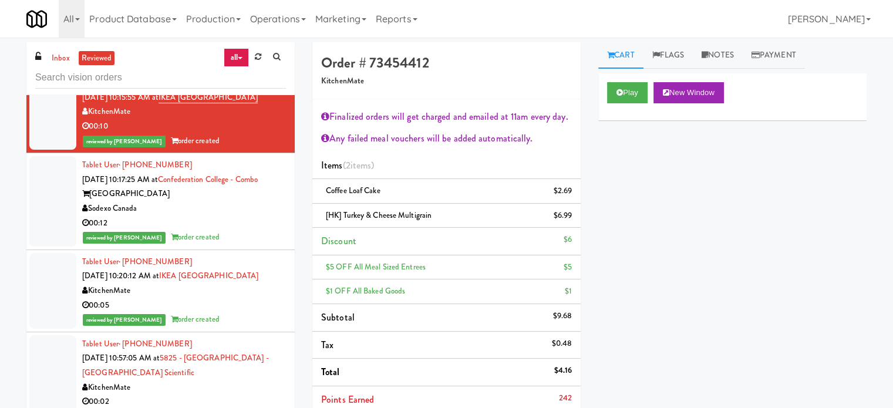
click at [224, 231] on div "00:12" at bounding box center [184, 223] width 204 height 15
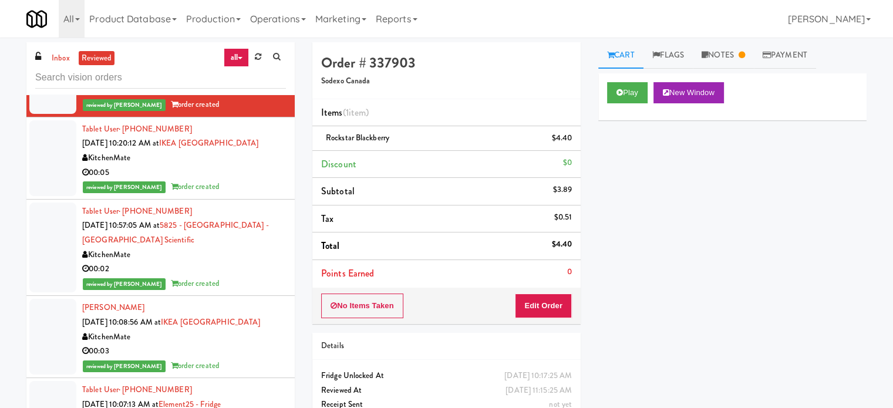
scroll to position [5664, 0]
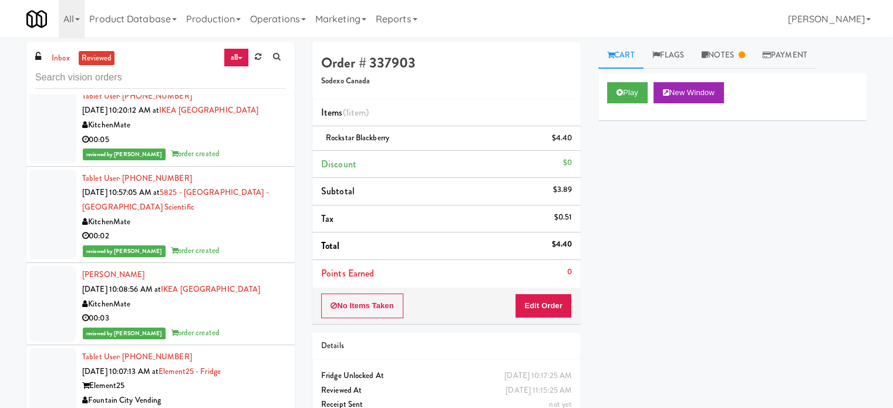
click at [270, 161] on div "reviewed by [PERSON_NAME] A order created" at bounding box center [184, 154] width 204 height 15
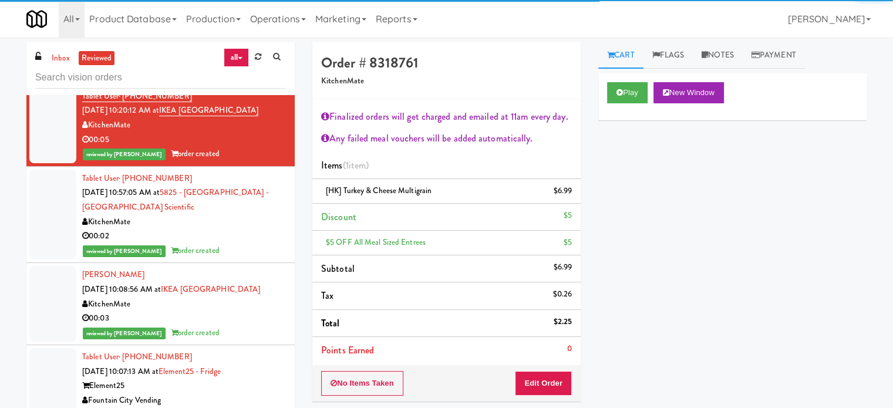
click at [230, 244] on div "00:02" at bounding box center [184, 236] width 204 height 15
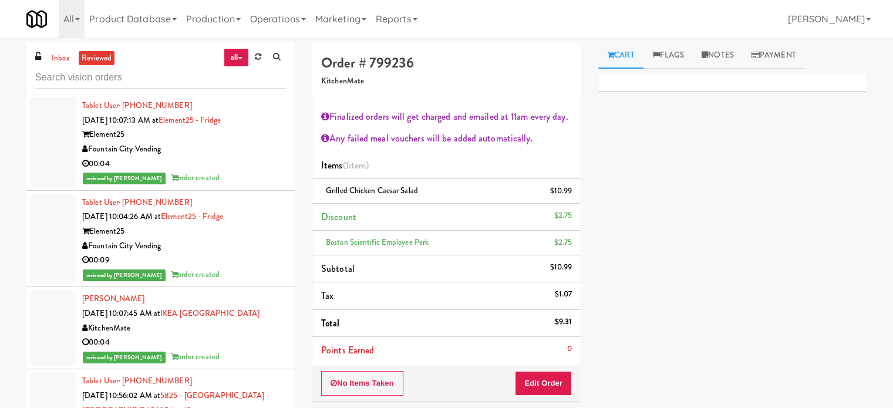
scroll to position [5948, 0]
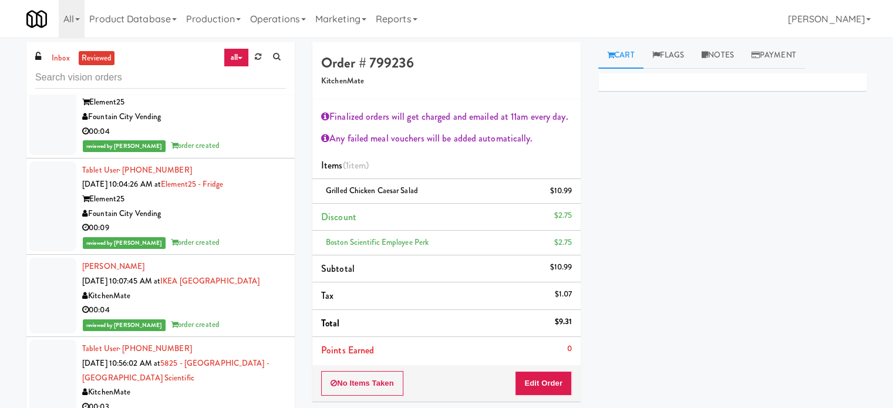
click at [251, 57] on div "reviewed by [PERSON_NAME] A order created" at bounding box center [184, 49] width 204 height 15
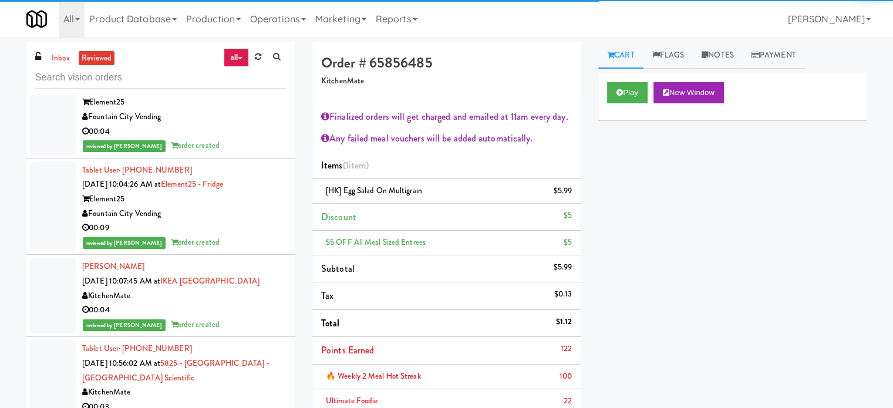
click at [225, 153] on div "reviewed by [PERSON_NAME] order created" at bounding box center [184, 146] width 204 height 15
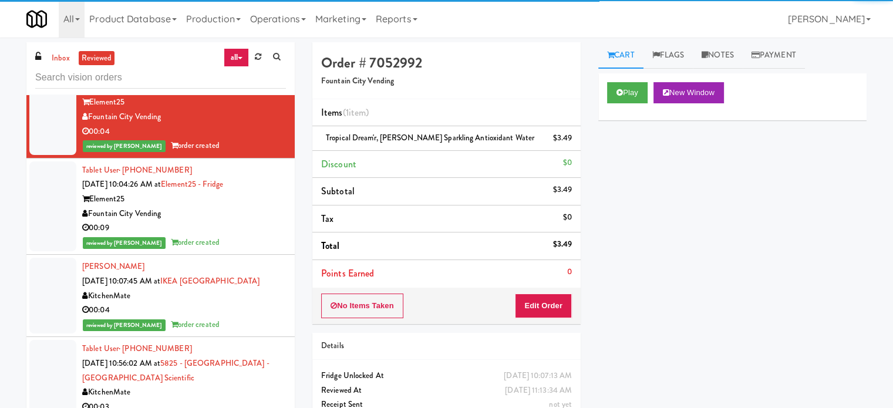
drag, startPoint x: 263, startPoint y: 336, endPoint x: 268, endPoint y: 329, distance: 9.3
click at [263, 235] on div "00:09" at bounding box center [184, 228] width 204 height 15
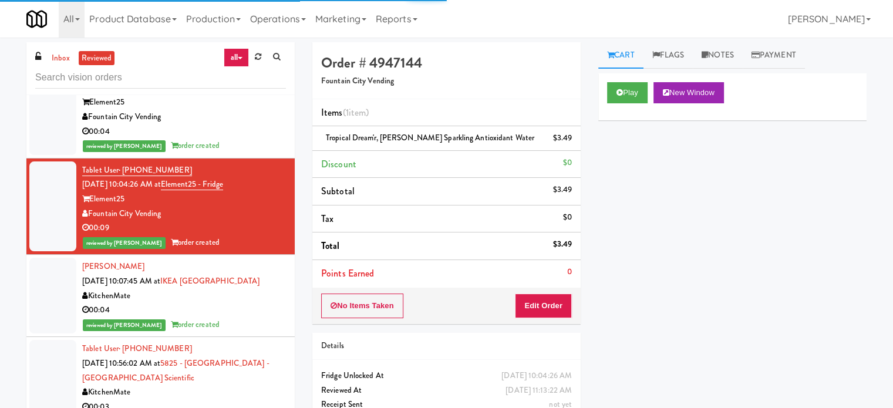
drag, startPoint x: 247, startPoint y: 256, endPoint x: 292, endPoint y: 237, distance: 49.2
click at [247, 153] on div "reviewed by [PERSON_NAME] order created" at bounding box center [184, 146] width 204 height 15
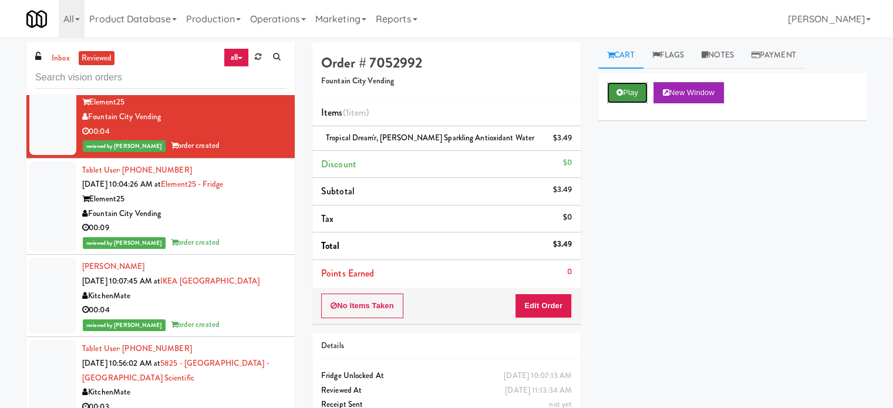
click at [634, 90] on button "Play" at bounding box center [627, 92] width 41 height 21
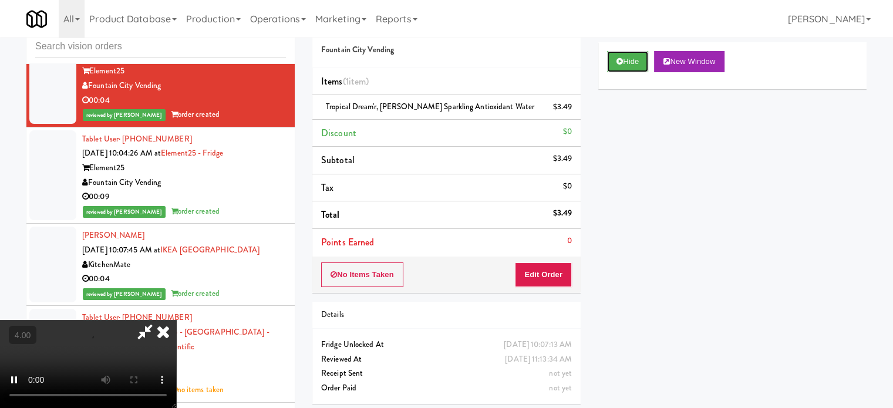
scroll to position [48, 0]
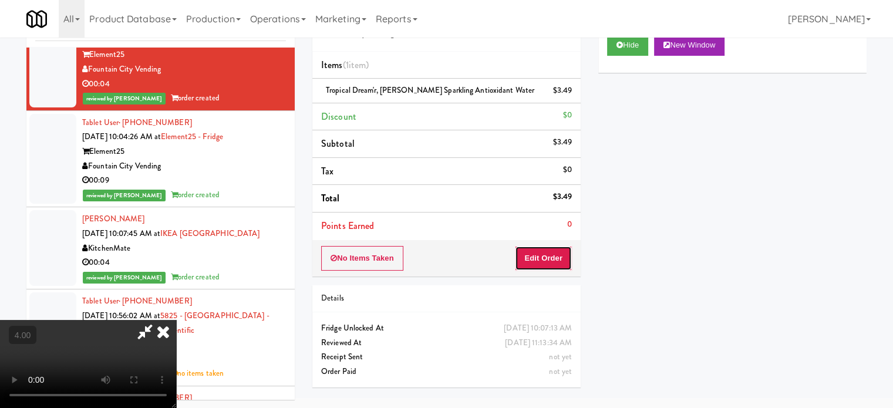
click at [559, 263] on button "Edit Order" at bounding box center [543, 258] width 57 height 25
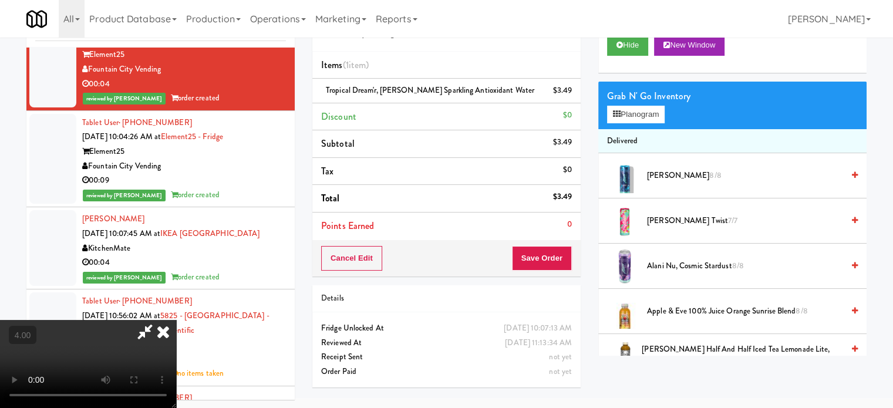
click at [176, 320] on video at bounding box center [88, 364] width 176 height 88
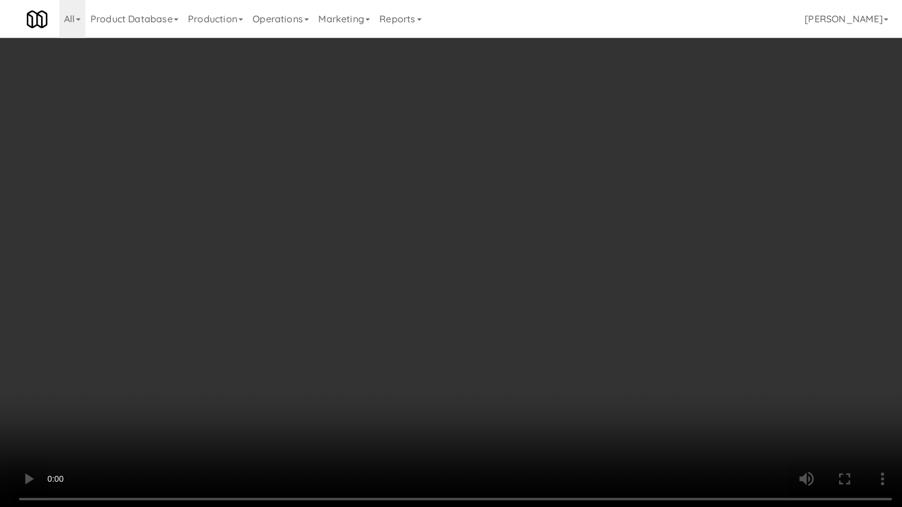
scroll to position [5889, 0]
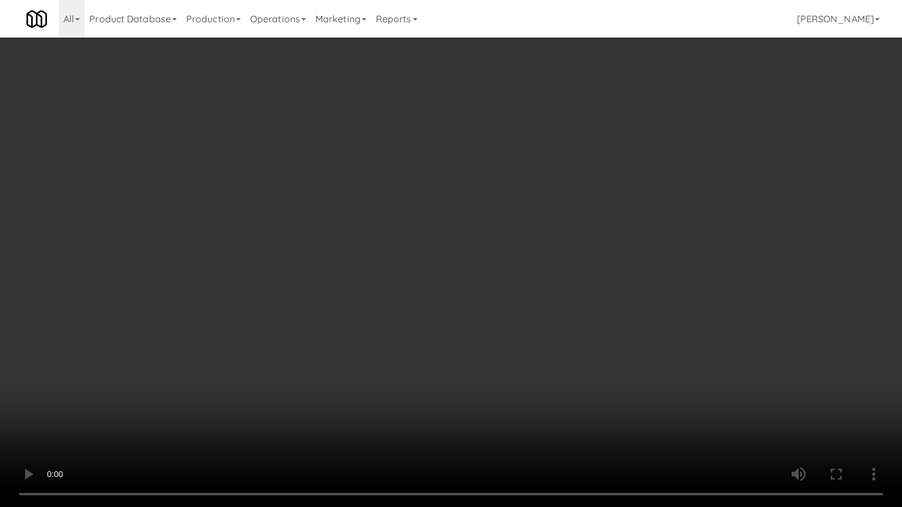
click at [427, 259] on video at bounding box center [451, 253] width 902 height 507
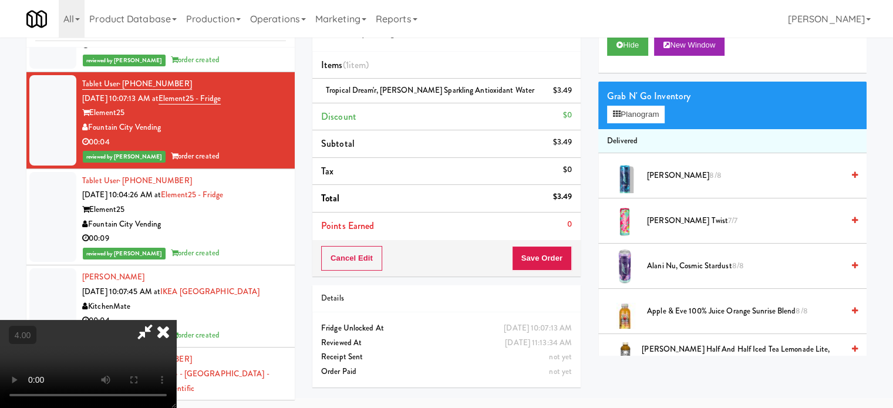
scroll to position [5948, 0]
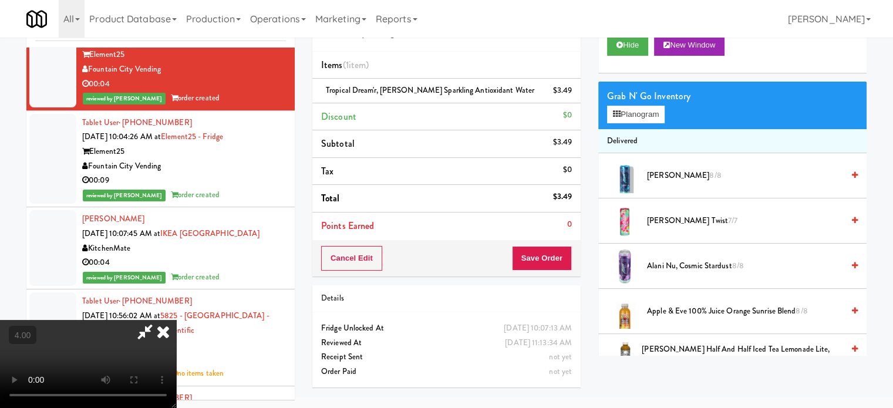
click at [176, 320] on video at bounding box center [88, 364] width 176 height 88
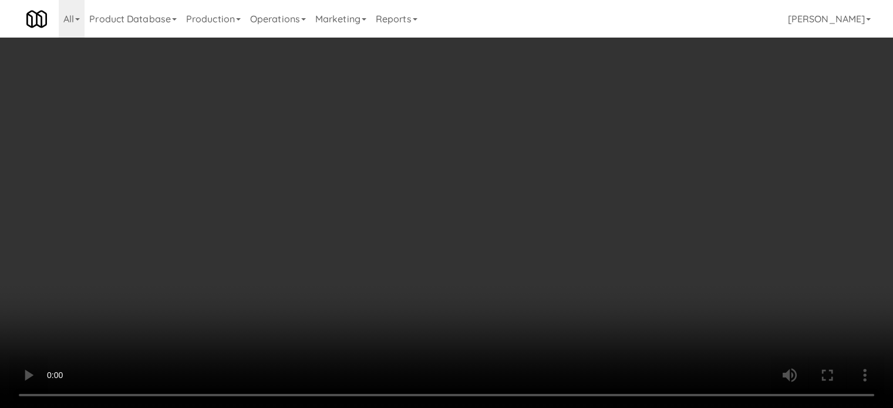
scroll to position [5889, 0]
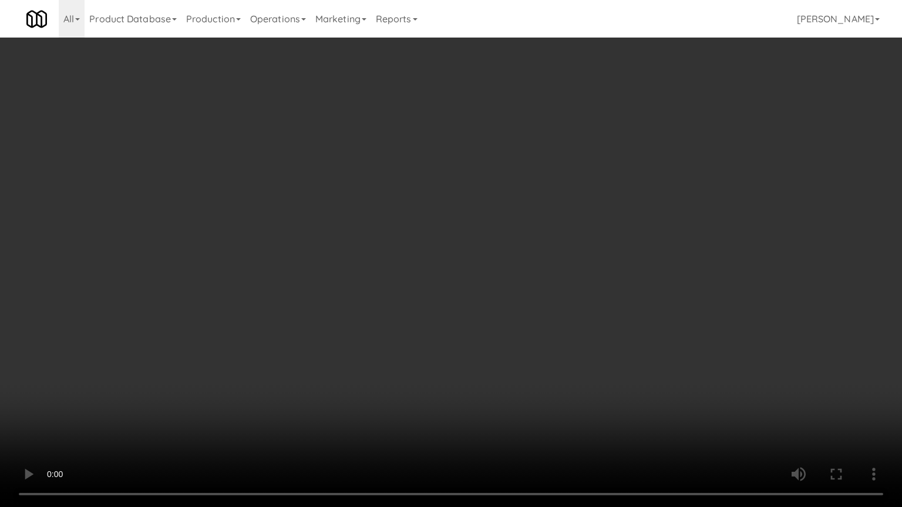
drag, startPoint x: 315, startPoint y: 348, endPoint x: 413, endPoint y: 217, distance: 163.9
click at [319, 343] on video at bounding box center [451, 253] width 902 height 507
click at [417, 260] on video at bounding box center [451, 253] width 902 height 507
click at [420, 251] on video at bounding box center [451, 253] width 902 height 507
click at [487, 203] on video at bounding box center [451, 253] width 902 height 507
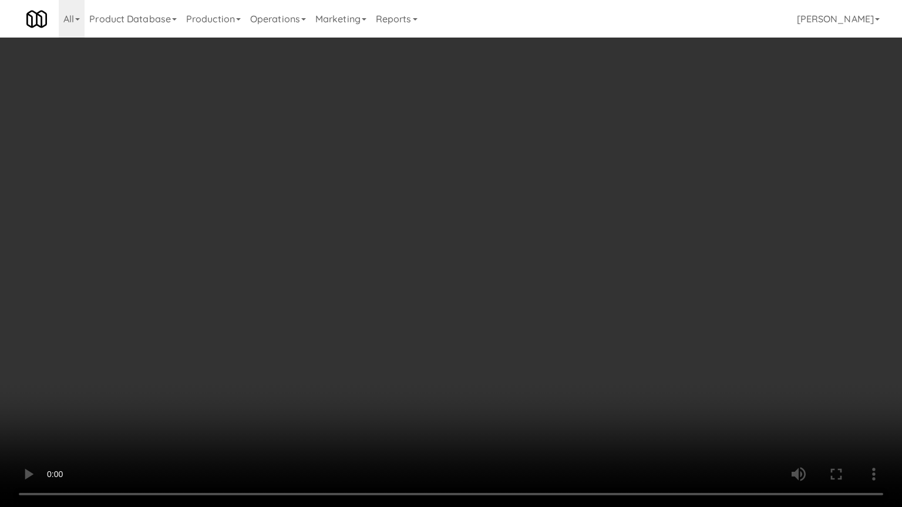
click at [493, 199] on video at bounding box center [451, 253] width 902 height 507
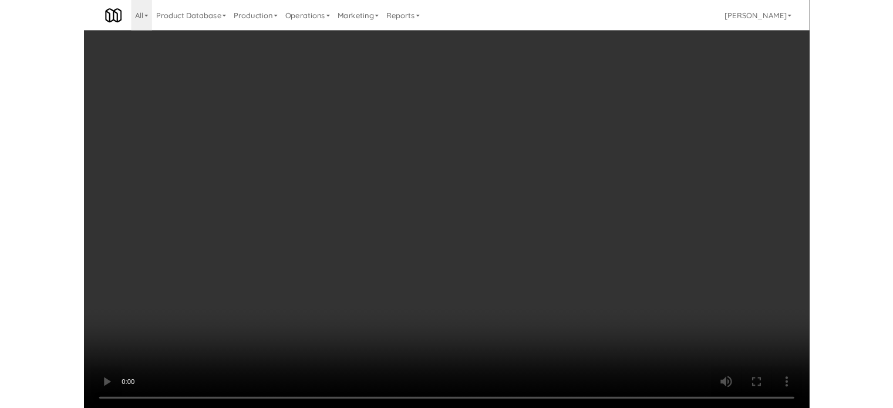
scroll to position [5948, 0]
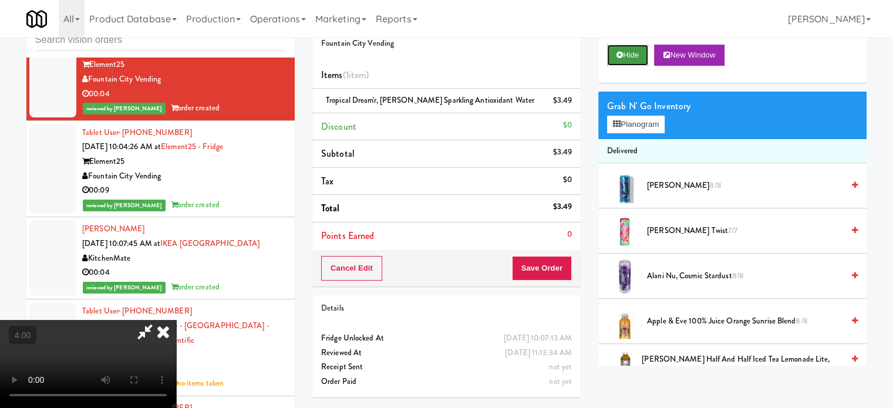
click at [619, 51] on icon at bounding box center [620, 55] width 6 height 8
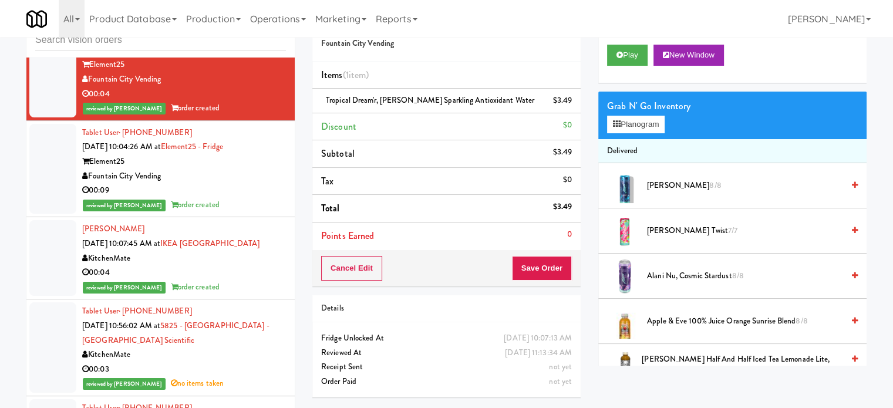
drag, startPoint x: 261, startPoint y: 302, endPoint x: 277, endPoint y: 293, distance: 18.4
click at [262, 198] on div "00:09" at bounding box center [184, 190] width 204 height 15
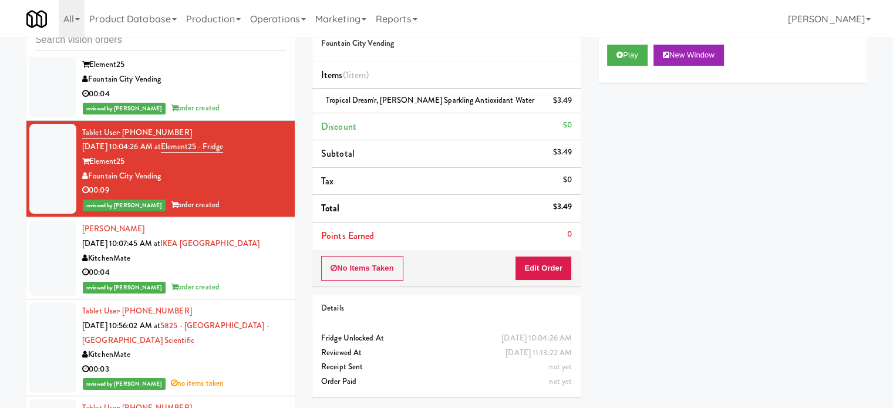
scroll to position [6037, 0]
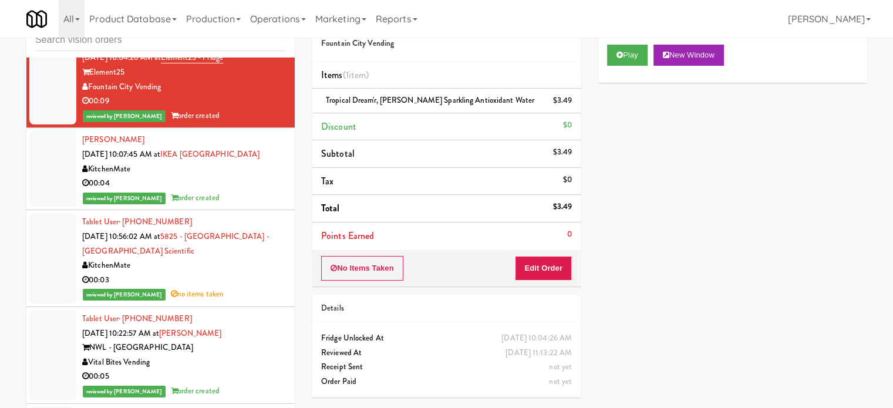
click at [272, 210] on li "[PERSON_NAME] [DATE] 10:07:45 AM at [GEOGRAPHIC_DATA] KitchenMate 00:04 reviewe…" at bounding box center [160, 169] width 268 height 82
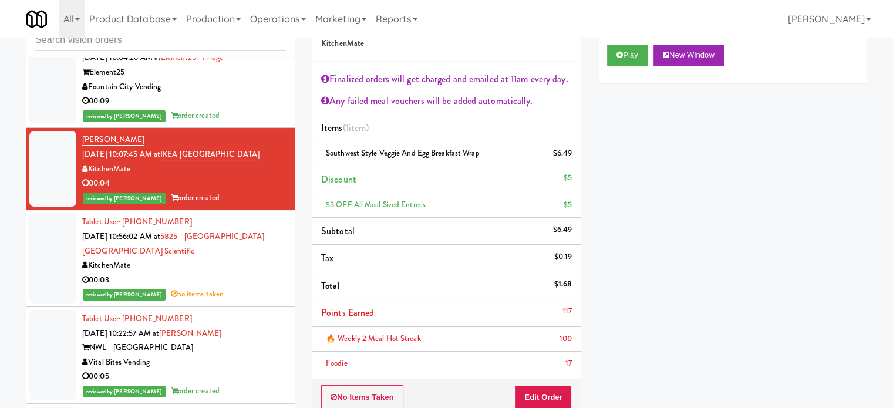
click at [237, 273] on div "KitchenMate" at bounding box center [184, 265] width 204 height 15
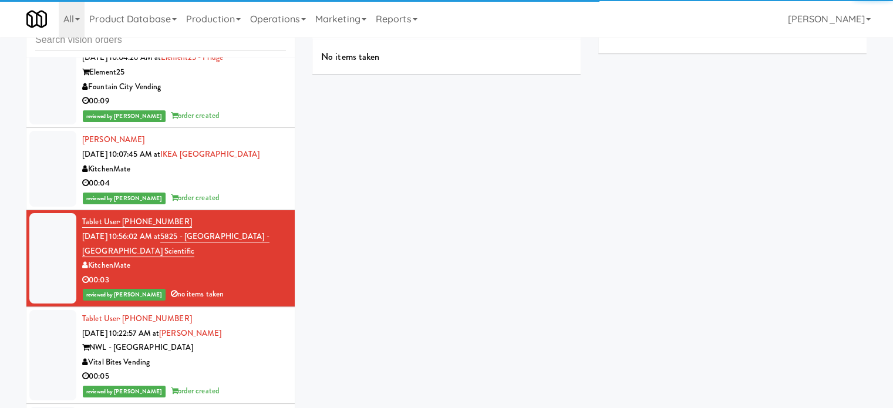
scroll to position [6330, 0]
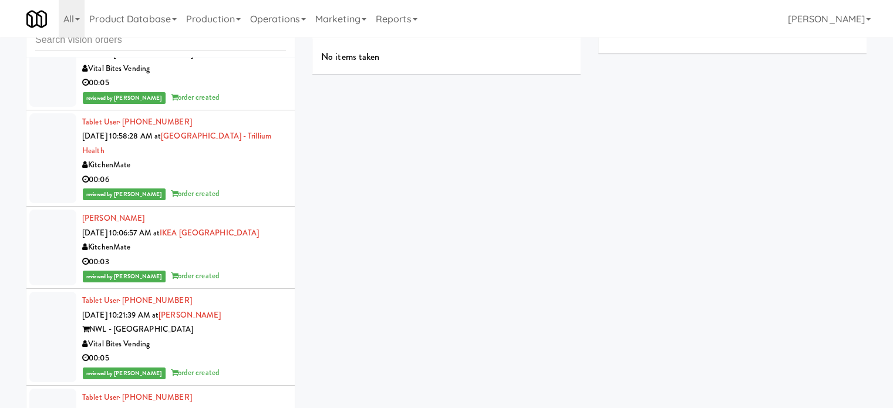
click at [251, 105] on div "reviewed by [PERSON_NAME] E order created" at bounding box center [184, 97] width 204 height 15
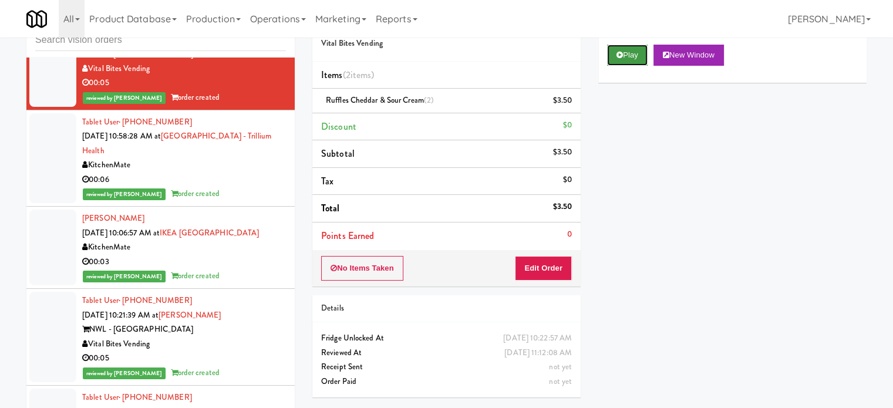
drag, startPoint x: 632, startPoint y: 55, endPoint x: 614, endPoint y: 84, distance: 33.7
click at [632, 56] on button "Play" at bounding box center [627, 55] width 41 height 21
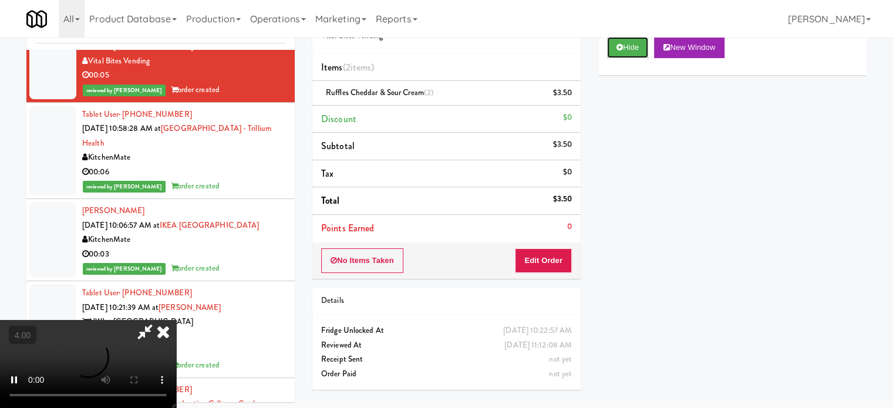
scroll to position [48, 0]
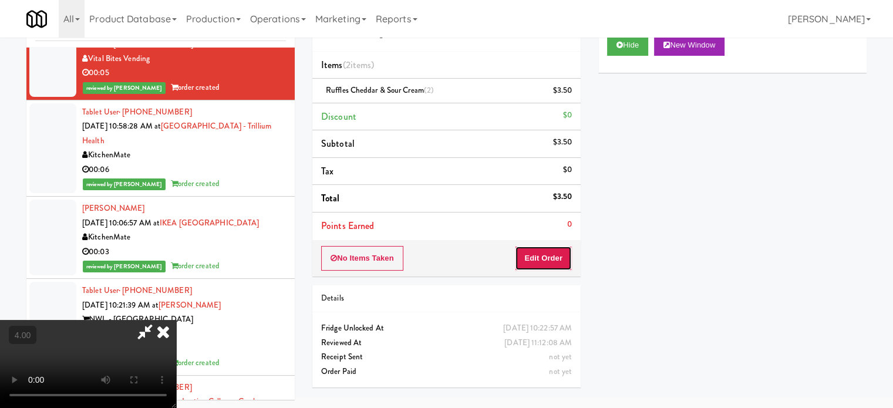
click at [546, 256] on button "Edit Order" at bounding box center [543, 258] width 57 height 25
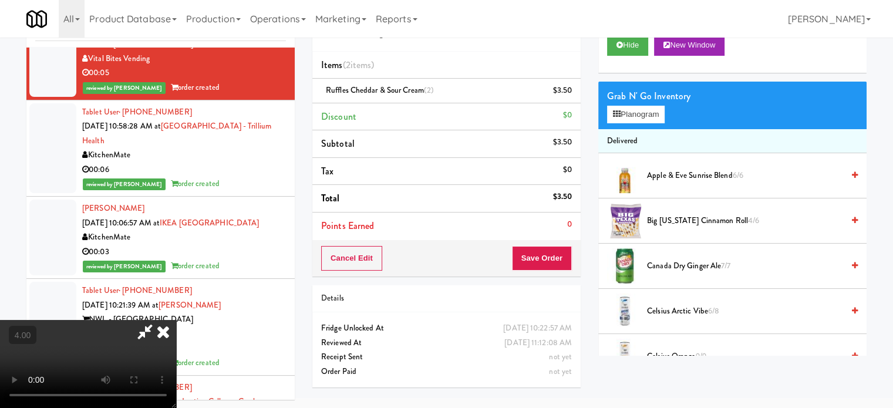
click at [176, 320] on video at bounding box center [88, 364] width 176 height 88
drag, startPoint x: 350, startPoint y: 244, endPoint x: 520, endPoint y: 126, distance: 206.8
click at [176, 320] on video at bounding box center [88, 364] width 176 height 88
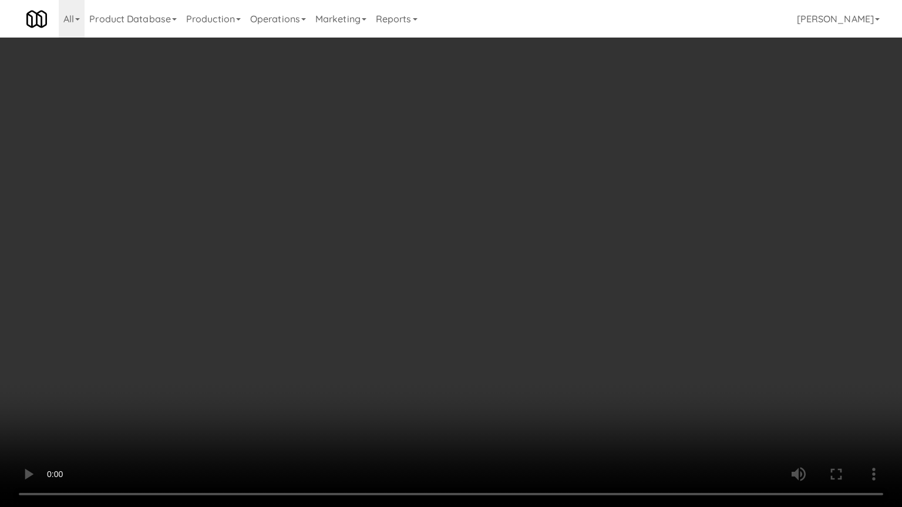
scroll to position [6273, 0]
click at [413, 224] on video at bounding box center [451, 253] width 902 height 507
click at [412, 220] on video at bounding box center [451, 253] width 902 height 507
drag, startPoint x: 466, startPoint y: 227, endPoint x: 531, endPoint y: 233, distance: 64.9
click at [530, 234] on video at bounding box center [451, 253] width 902 height 507
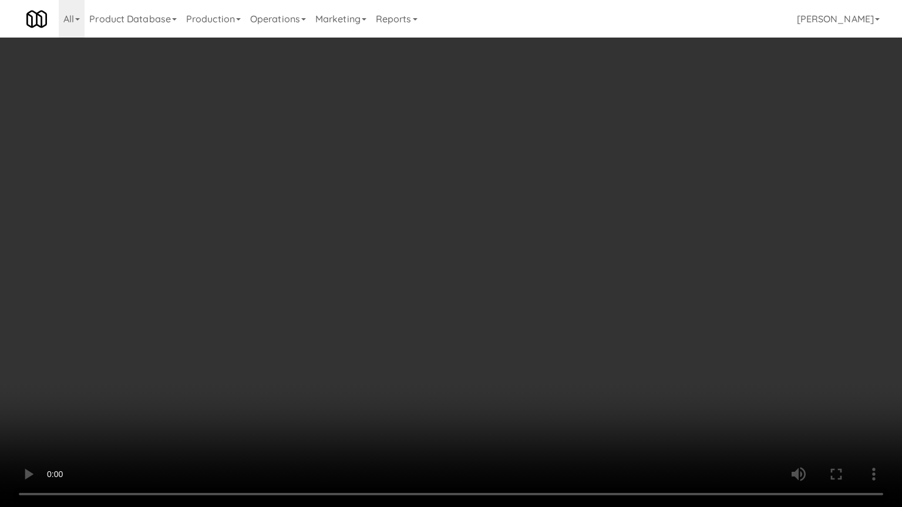
drag, startPoint x: 531, startPoint y: 233, endPoint x: 482, endPoint y: 73, distance: 166.4
click at [531, 233] on video at bounding box center [451, 253] width 902 height 507
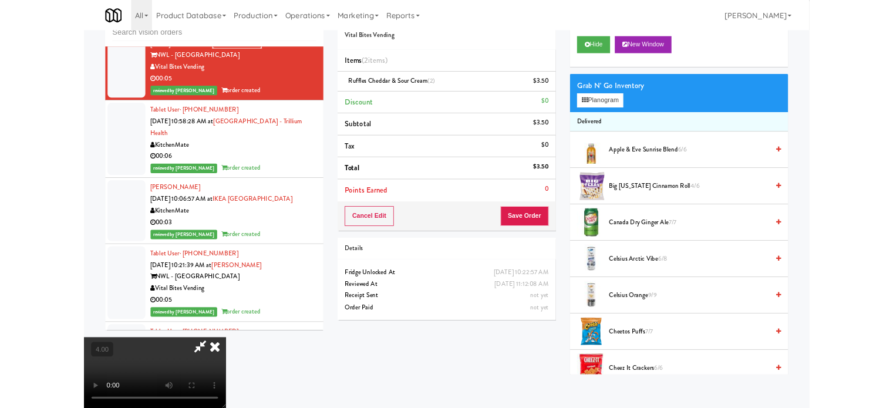
scroll to position [6330, 0]
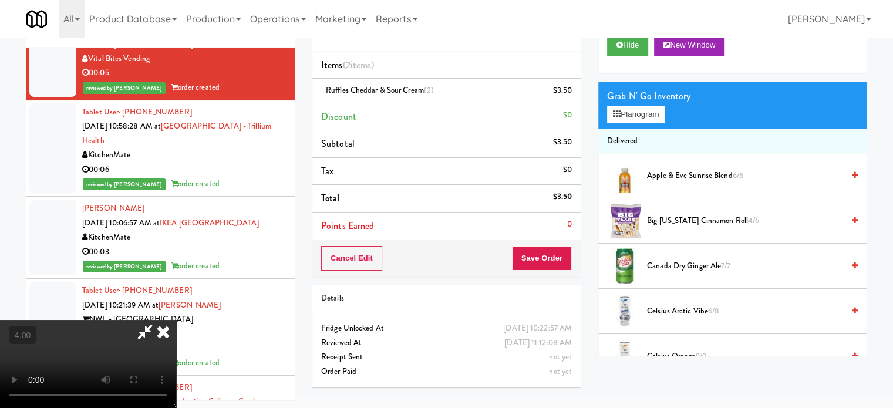
click at [176, 320] on icon at bounding box center [163, 331] width 26 height 23
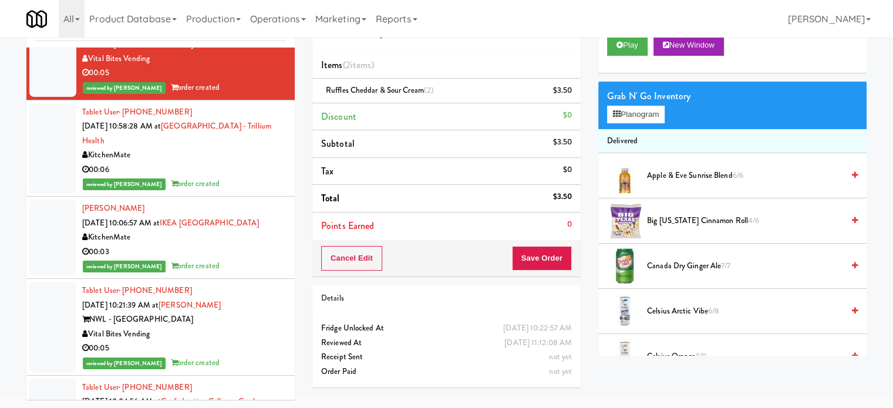
drag, startPoint x: 207, startPoint y: 272, endPoint x: 405, endPoint y: 163, distance: 225.7
click at [208, 192] on div "Tablet User · (416) 998-5392 [DATE] 10:58:28 AM at [GEOGRAPHIC_DATA] - Trillium…" at bounding box center [184, 148] width 204 height 87
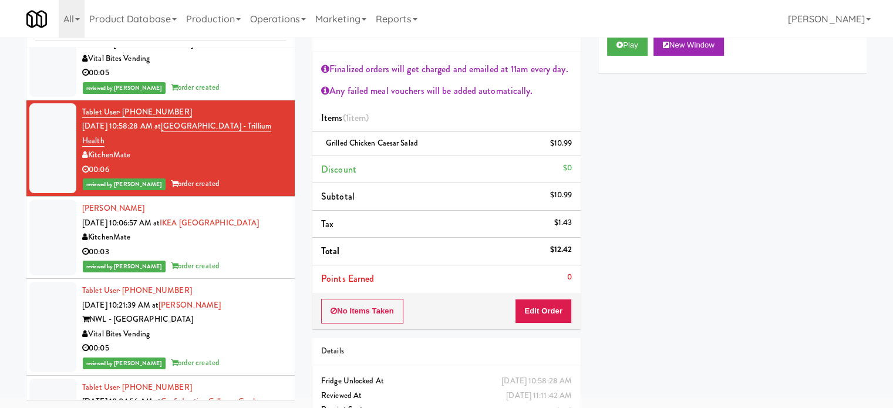
click at [258, 260] on div "00:03" at bounding box center [184, 252] width 204 height 15
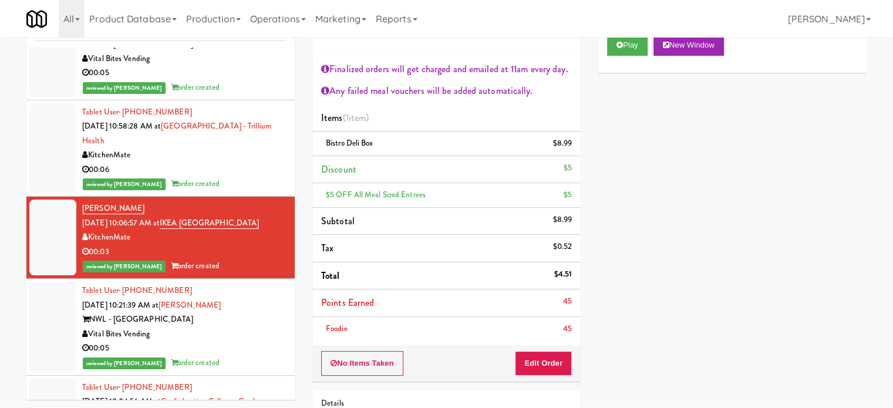
scroll to position [6624, 0]
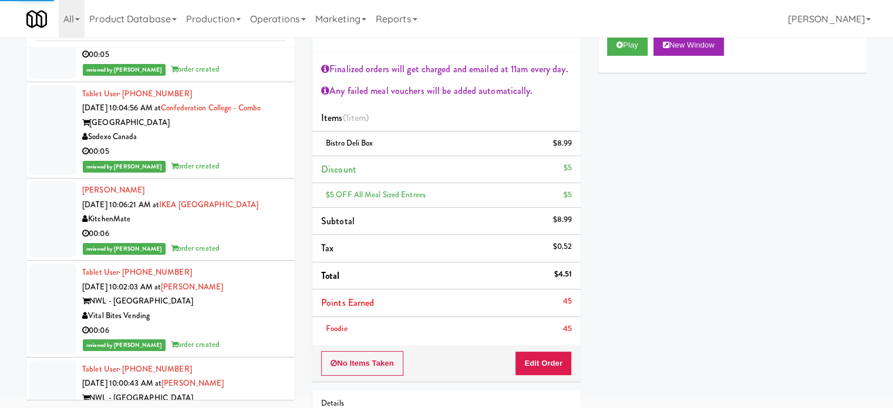
drag, startPoint x: 240, startPoint y: 169, endPoint x: 256, endPoint y: 172, distance: 16.8
click at [240, 62] on div "00:05" at bounding box center [184, 55] width 204 height 15
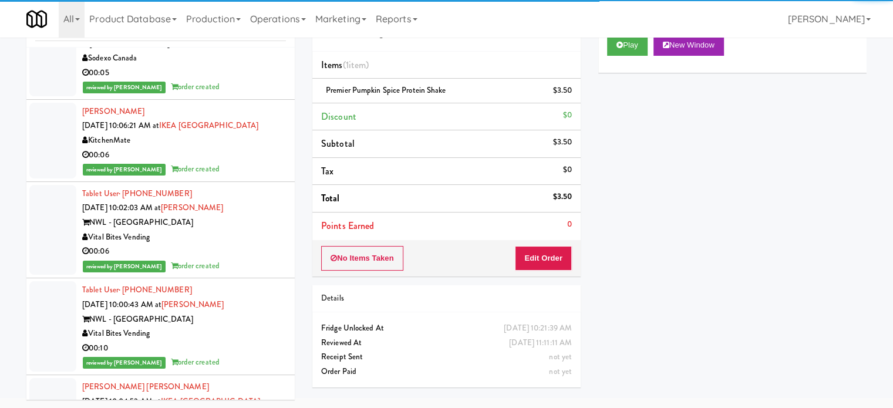
click at [264, 80] on div "00:05" at bounding box center [184, 73] width 204 height 15
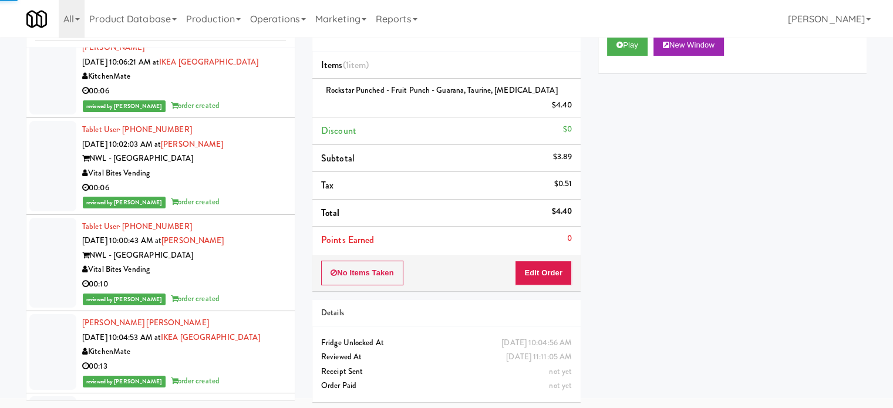
scroll to position [6758, 0]
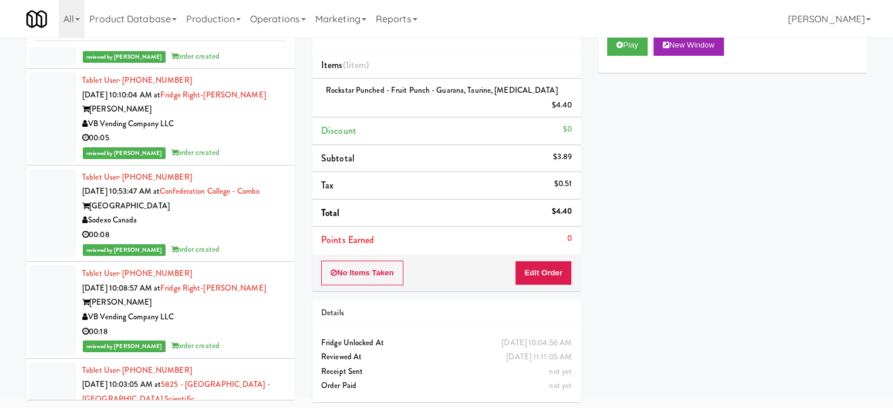
click at [245, 146] on div "00:05" at bounding box center [184, 138] width 204 height 15
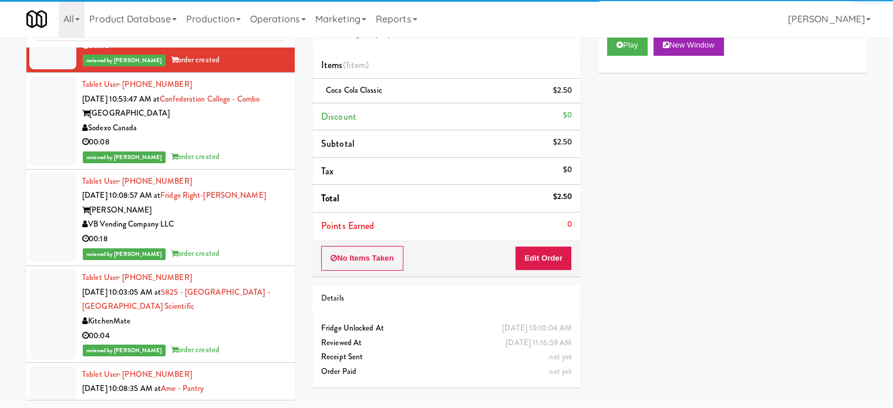
click at [248, 164] on div "reviewed by [PERSON_NAME] order created" at bounding box center [184, 157] width 204 height 15
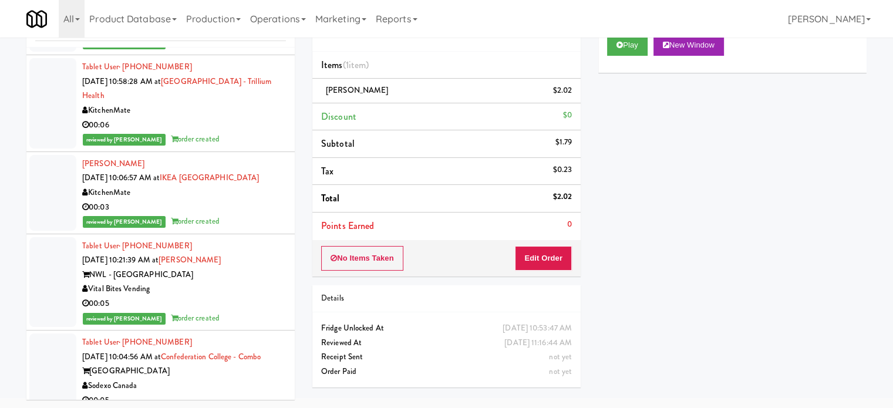
click at [256, 133] on div "00:06" at bounding box center [184, 125] width 204 height 15
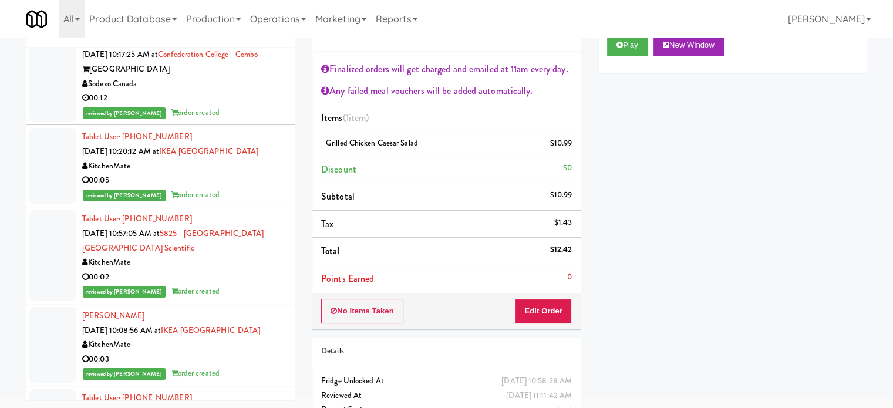
click at [233, 203] on div "reviewed by [PERSON_NAME] A order created" at bounding box center [184, 195] width 204 height 15
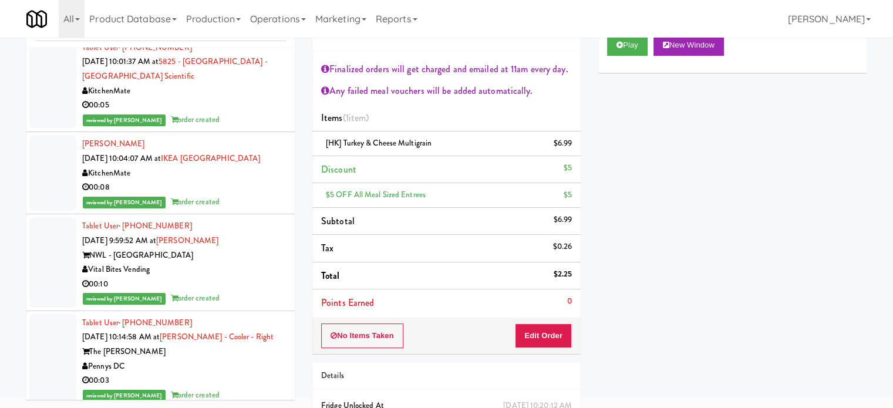
click at [223, 210] on div "reviewed by [PERSON_NAME] A order created" at bounding box center [184, 202] width 204 height 15
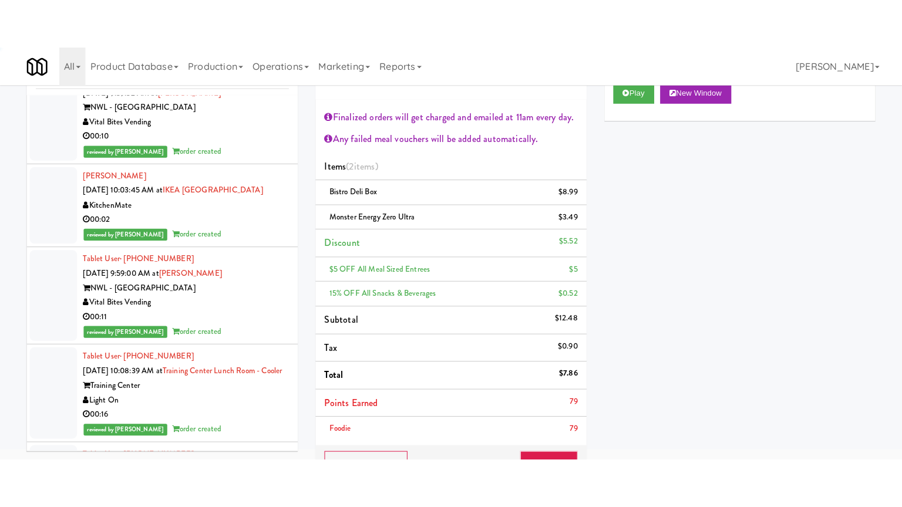
scroll to position [10424, 0]
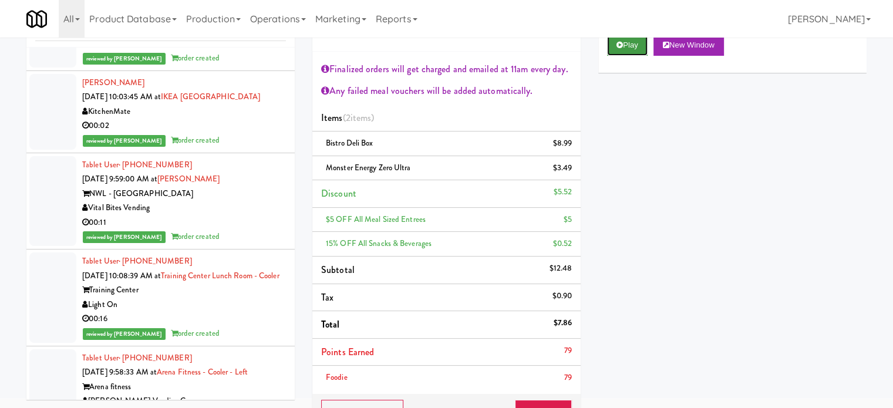
click at [625, 46] on button "Play" at bounding box center [627, 45] width 41 height 21
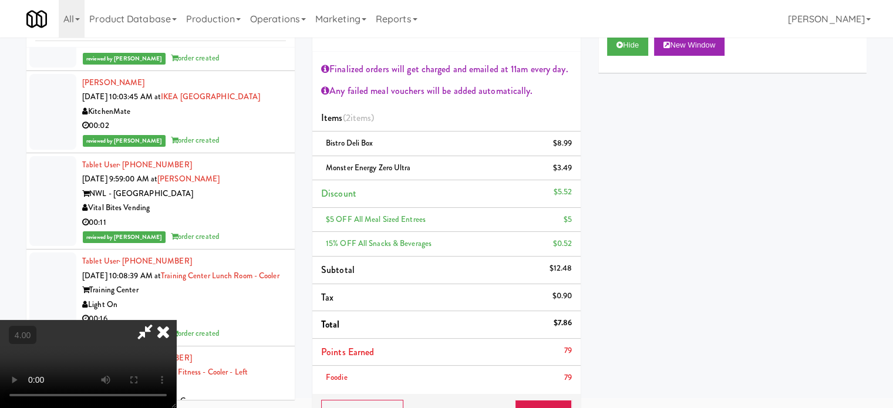
click at [176, 320] on video at bounding box center [88, 364] width 176 height 88
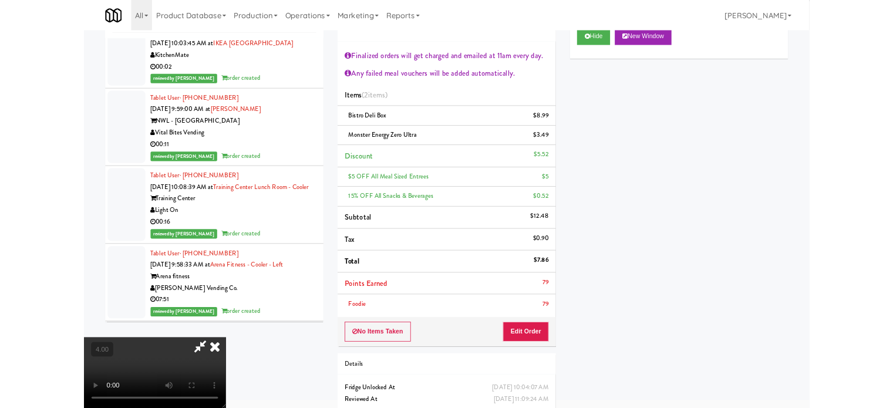
scroll to position [10351, 0]
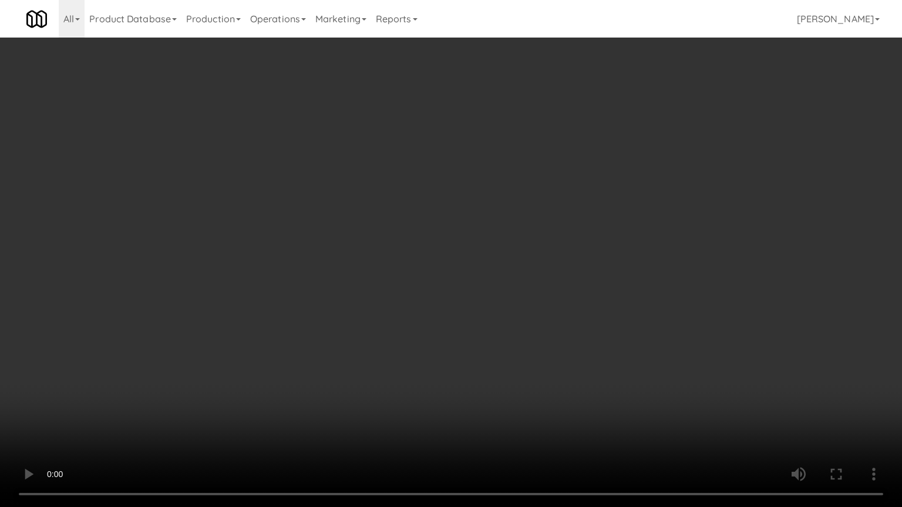
click at [498, 197] on video at bounding box center [451, 253] width 902 height 507
click at [520, 210] on video at bounding box center [451, 253] width 902 height 507
click at [588, 227] on video at bounding box center [451, 253] width 902 height 507
click at [587, 225] on video at bounding box center [451, 253] width 902 height 507
click at [632, 216] on video at bounding box center [451, 253] width 902 height 507
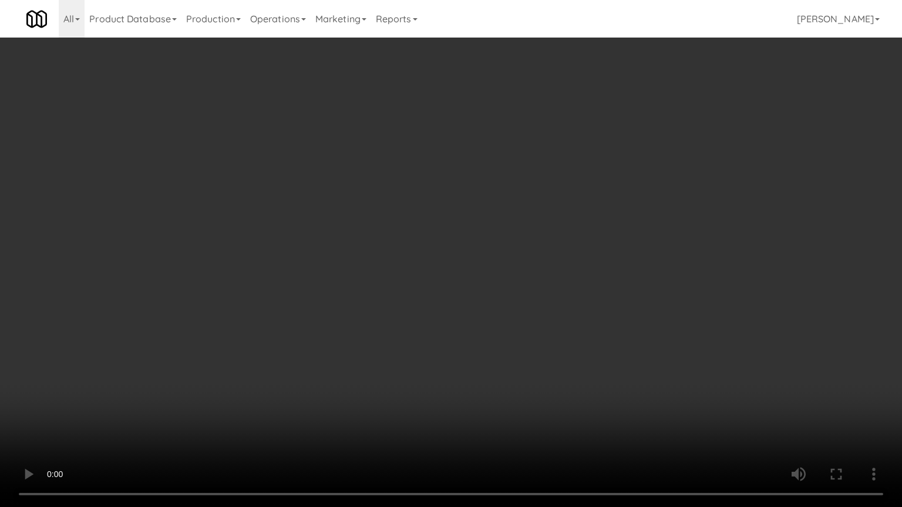
click at [632, 215] on video at bounding box center [451, 253] width 902 height 507
click at [636, 210] on video at bounding box center [451, 253] width 902 height 507
click at [507, 393] on video at bounding box center [451, 253] width 902 height 507
click at [500, 331] on video at bounding box center [451, 253] width 902 height 507
click at [498, 318] on video at bounding box center [451, 253] width 902 height 507
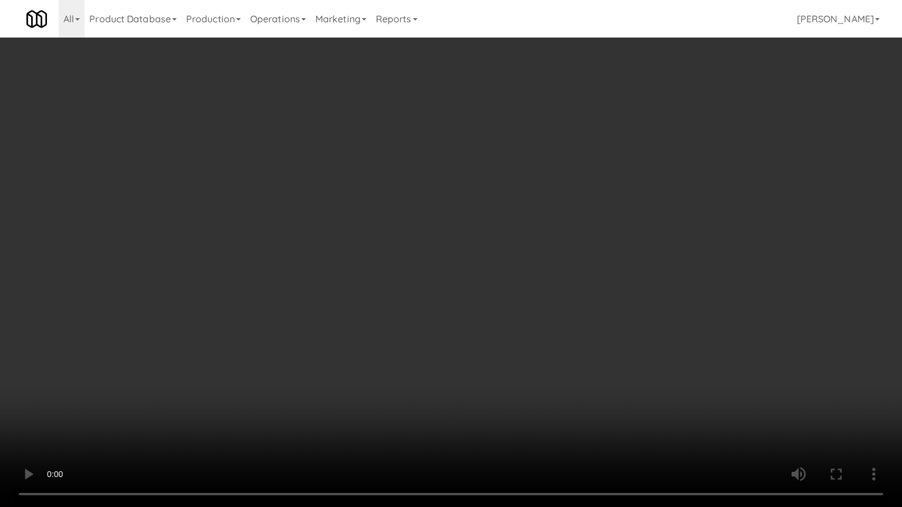
click at [520, 328] on video at bounding box center [451, 253] width 902 height 507
click at [512, 315] on video at bounding box center [451, 253] width 902 height 507
click at [484, 270] on video at bounding box center [451, 253] width 902 height 507
drag, startPoint x: 484, startPoint y: 270, endPoint x: 491, endPoint y: 257, distance: 14.7
click at [491, 257] on video at bounding box center [451, 253] width 902 height 507
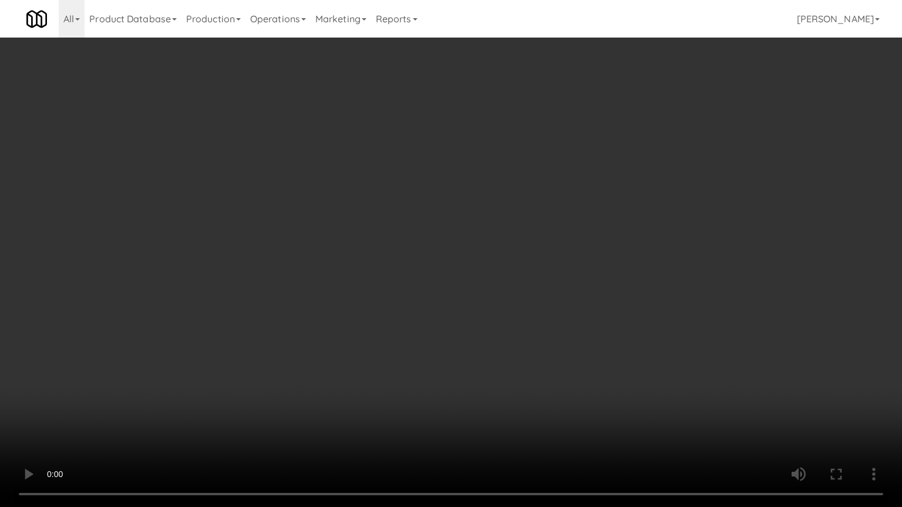
click at [511, 149] on video at bounding box center [451, 253] width 902 height 507
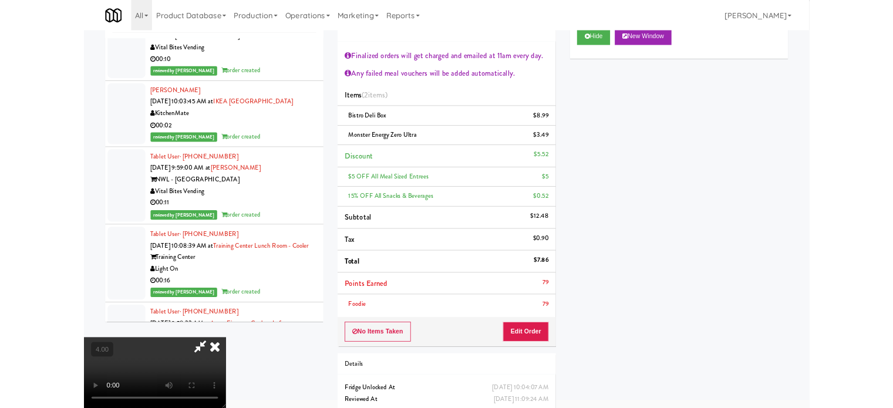
scroll to position [10424, 0]
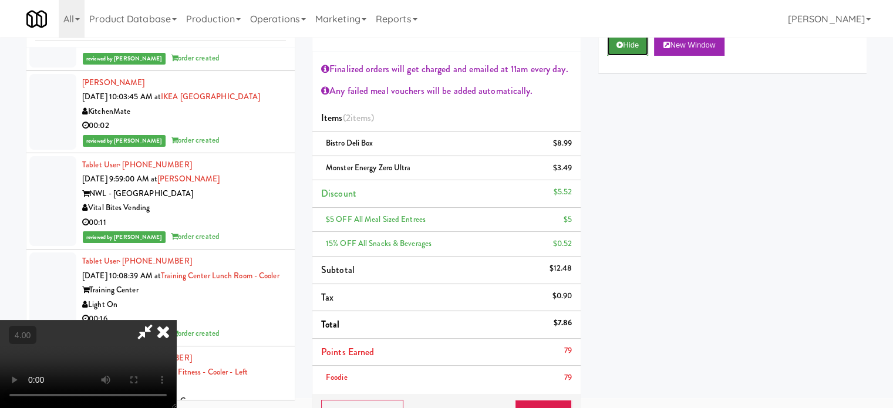
click at [624, 44] on button "Hide" at bounding box center [627, 45] width 41 height 21
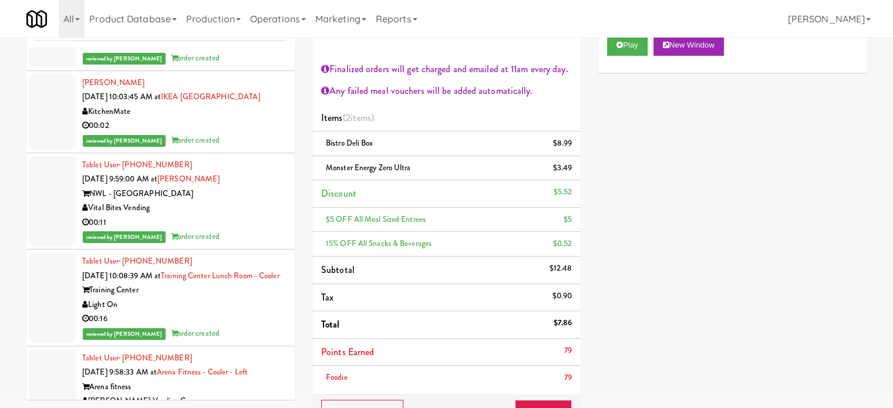
click at [238, 37] on div "Vital Bites Vending" at bounding box center [184, 29] width 204 height 15
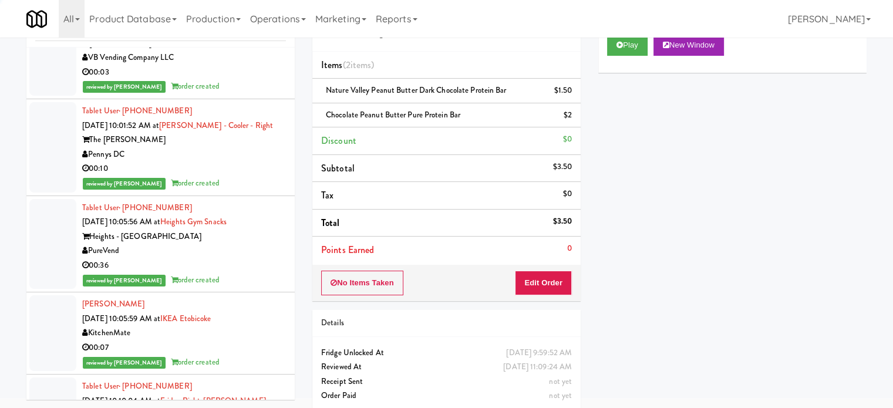
scroll to position [7502, 0]
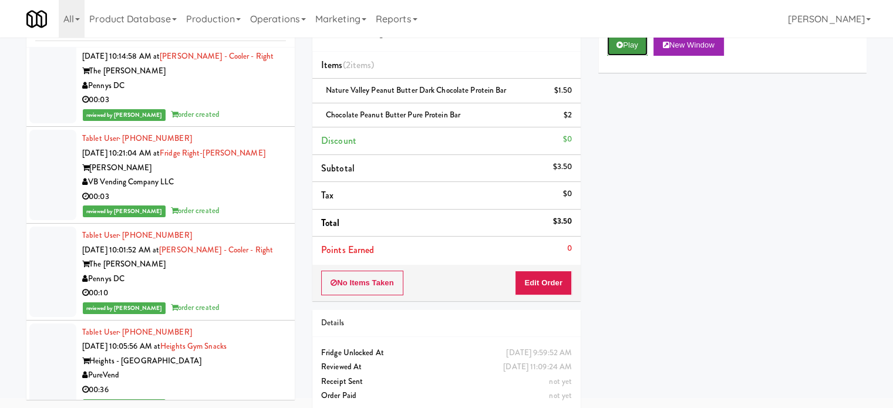
click at [623, 49] on button "Play" at bounding box center [627, 45] width 41 height 21
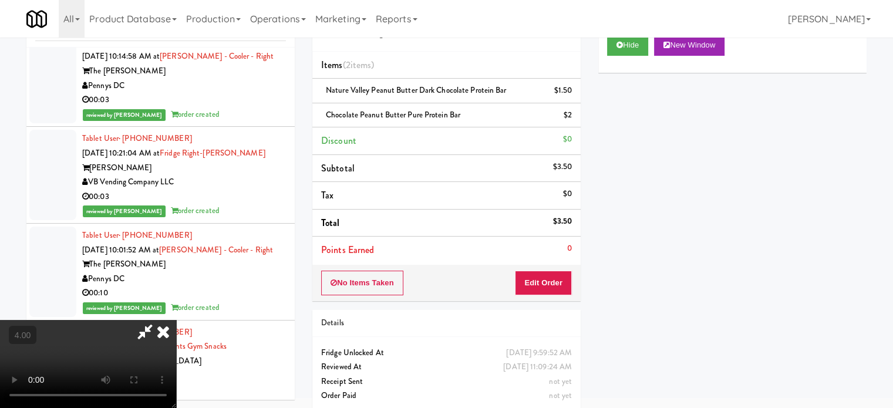
click at [176, 320] on video at bounding box center [88, 364] width 176 height 88
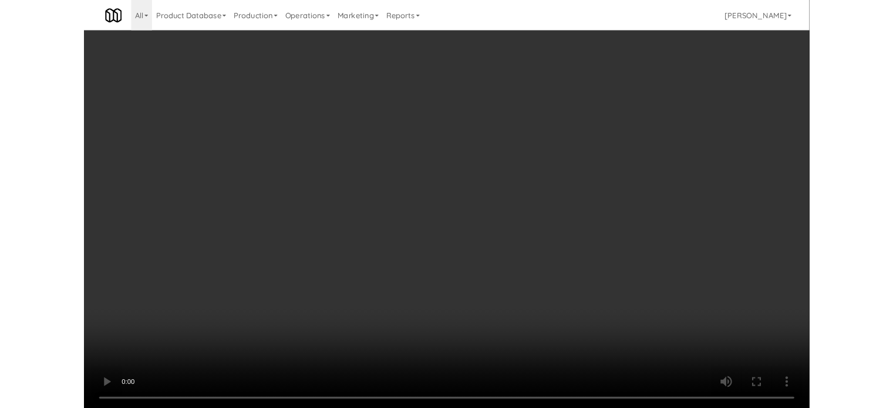
scroll to position [7444, 0]
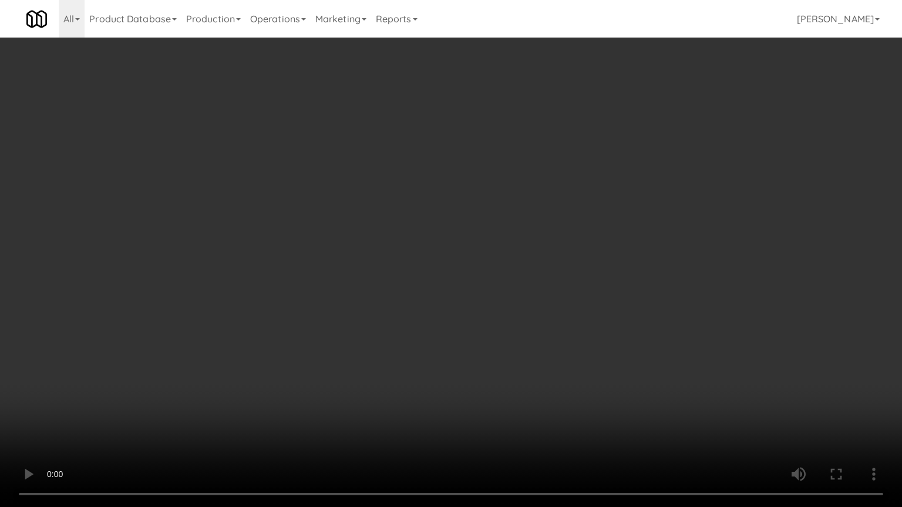
click at [442, 218] on video at bounding box center [451, 253] width 902 height 507
click at [440, 221] on video at bounding box center [451, 253] width 902 height 507
click at [474, 230] on video at bounding box center [451, 253] width 902 height 507
click at [475, 229] on video at bounding box center [451, 253] width 902 height 507
click at [485, 228] on video at bounding box center [451, 253] width 902 height 507
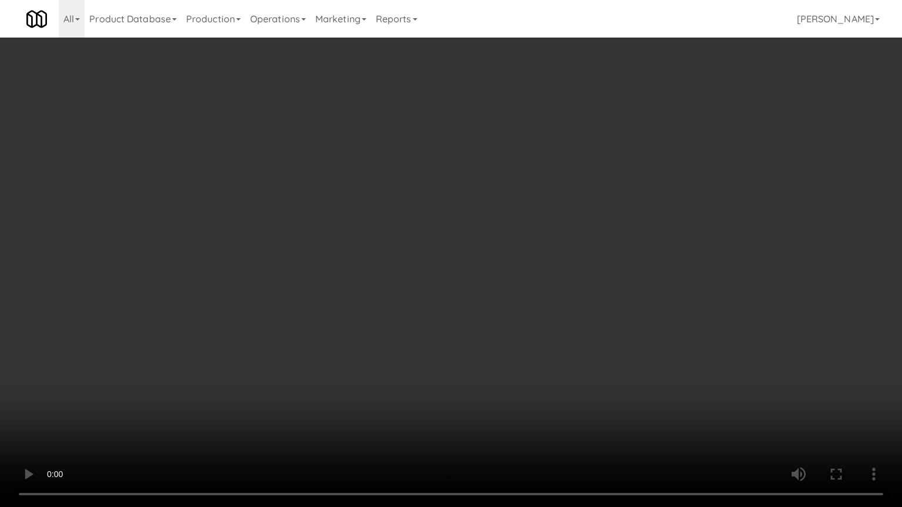
click at [487, 227] on video at bounding box center [451, 253] width 902 height 507
click at [517, 233] on video at bounding box center [451, 253] width 902 height 507
click at [538, 229] on video at bounding box center [451, 253] width 902 height 507
click at [632, 402] on video at bounding box center [451, 253] width 902 height 507
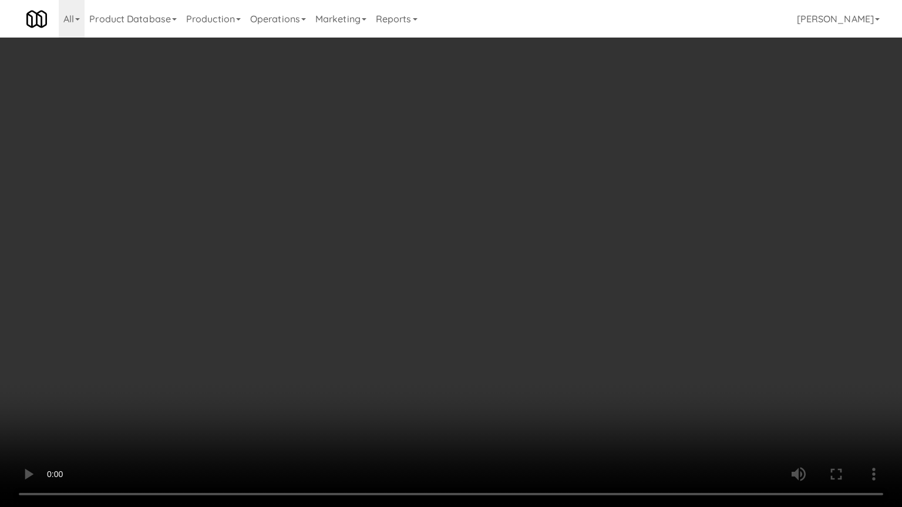
click at [555, 278] on video at bounding box center [451, 253] width 902 height 507
click at [550, 395] on video at bounding box center [451, 253] width 902 height 507
click at [502, 282] on video at bounding box center [451, 253] width 902 height 507
click at [525, 302] on video at bounding box center [451, 253] width 902 height 507
click at [530, 279] on video at bounding box center [451, 253] width 902 height 507
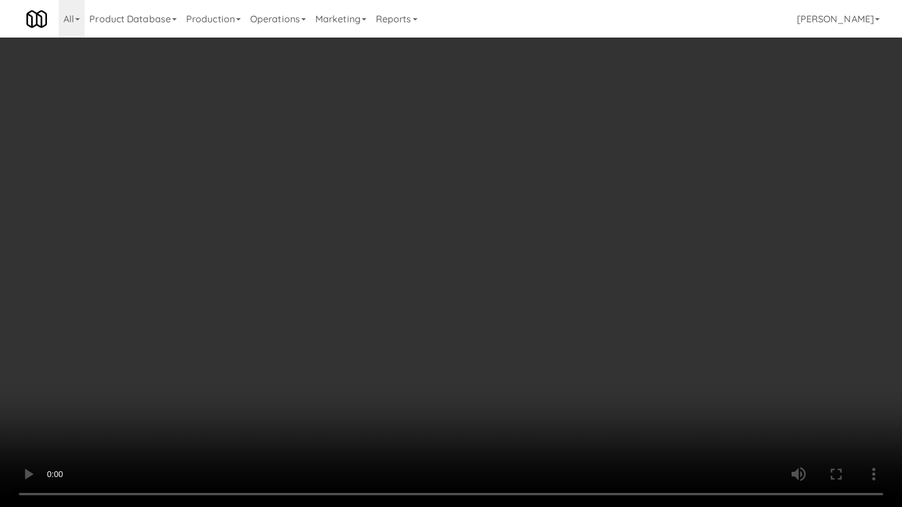
click at [536, 275] on video at bounding box center [451, 253] width 902 height 507
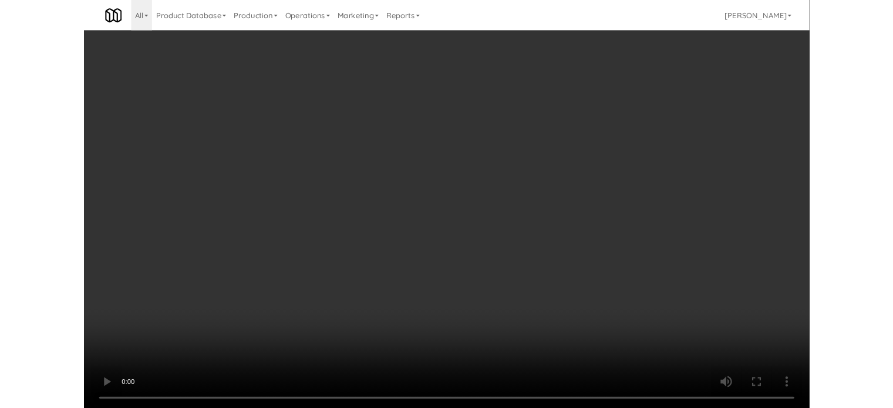
scroll to position [7502, 0]
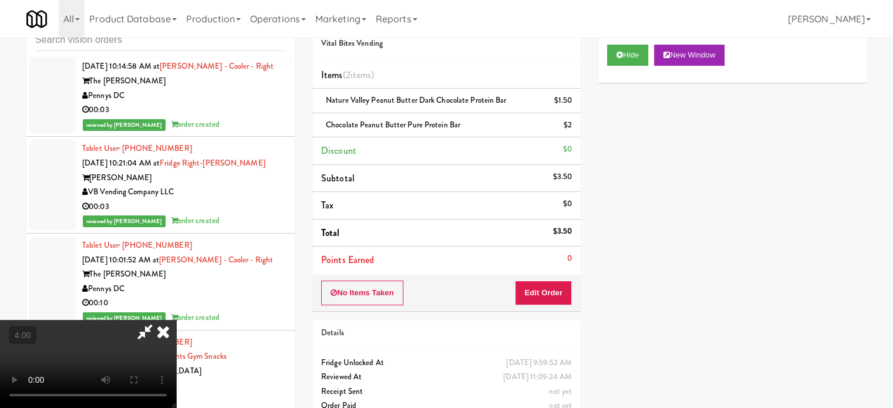
click at [176, 320] on icon at bounding box center [163, 331] width 26 height 23
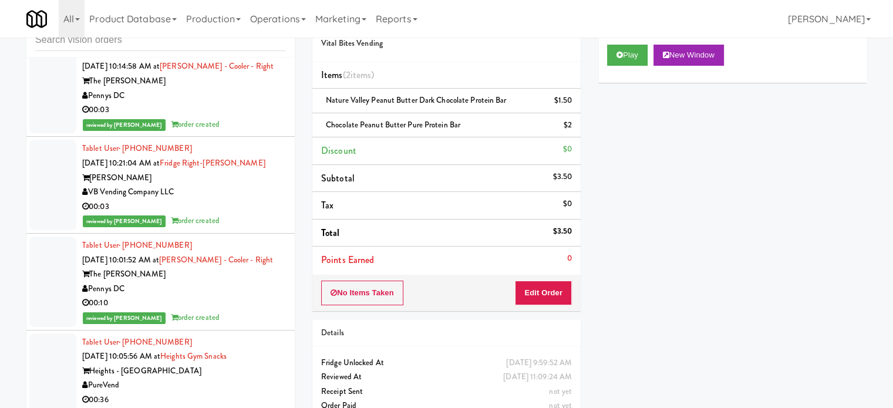
click at [250, 103] on div "Pennys DC" at bounding box center [184, 96] width 204 height 15
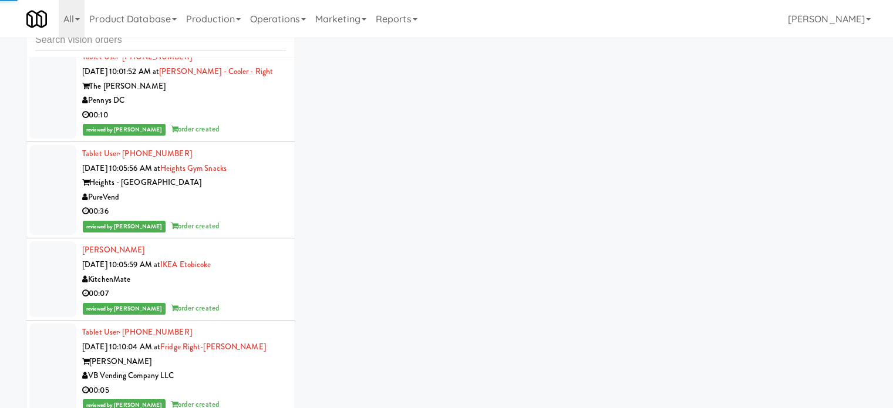
scroll to position [4594, 0]
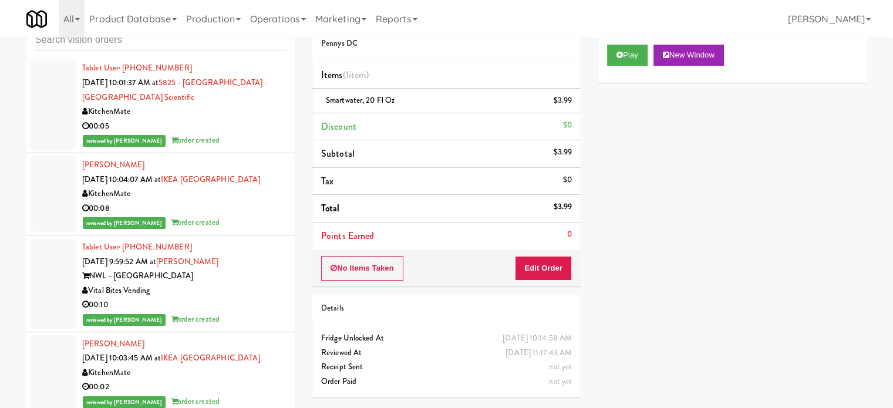
click at [240, 134] on div "00:05" at bounding box center [184, 126] width 204 height 15
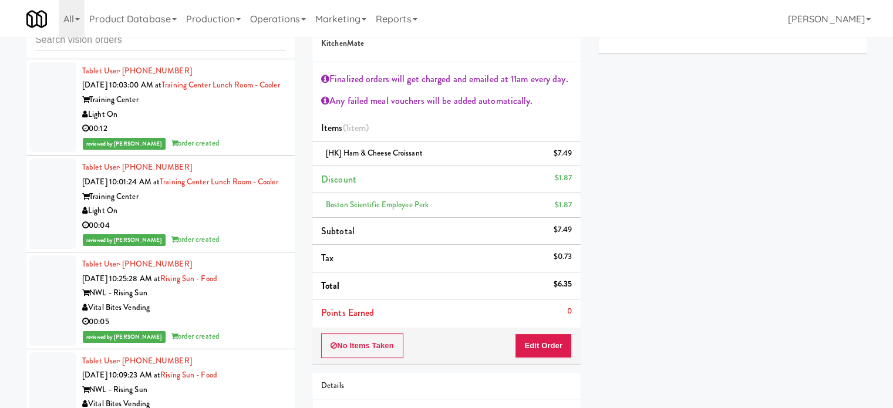
scroll to position [11433, 0]
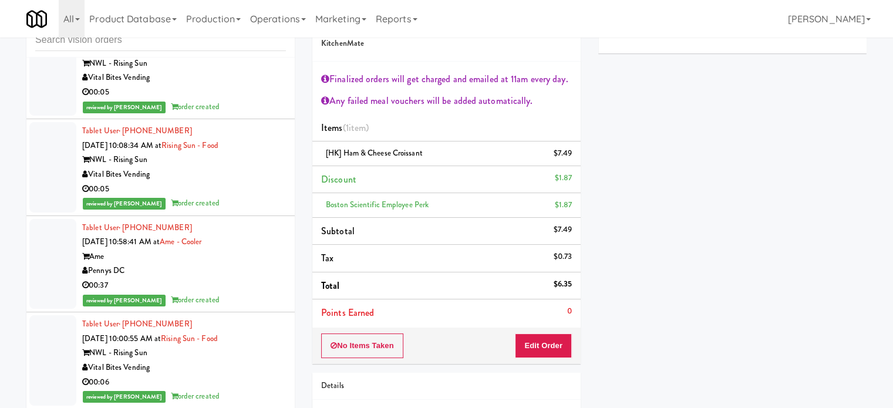
click at [247, 114] on div "reviewed by [PERSON_NAME] A order created" at bounding box center [184, 107] width 204 height 15
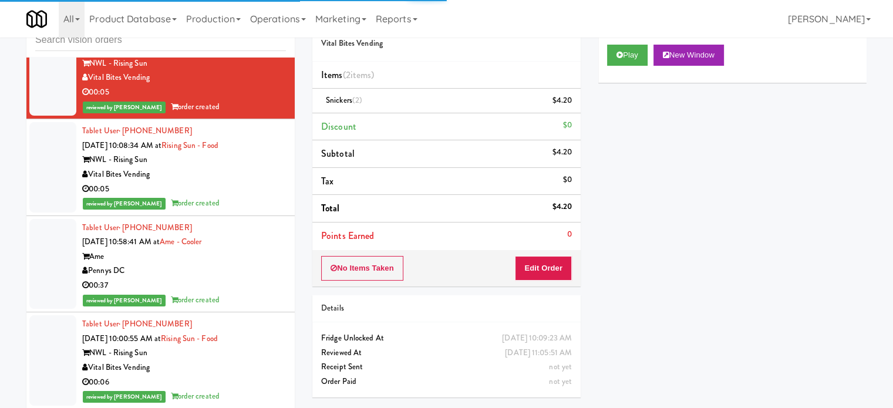
click at [243, 18] on div "reviewed by [PERSON_NAME] A order created" at bounding box center [184, 10] width 204 height 15
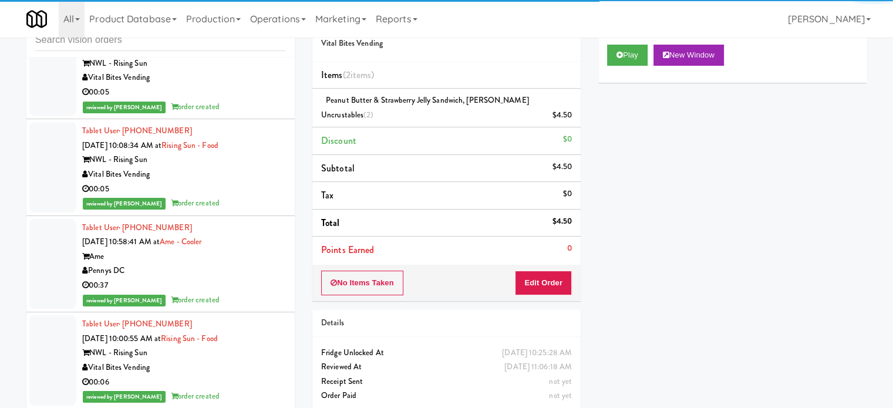
click at [235, 85] on div "Vital Bites Vending" at bounding box center [184, 77] width 204 height 15
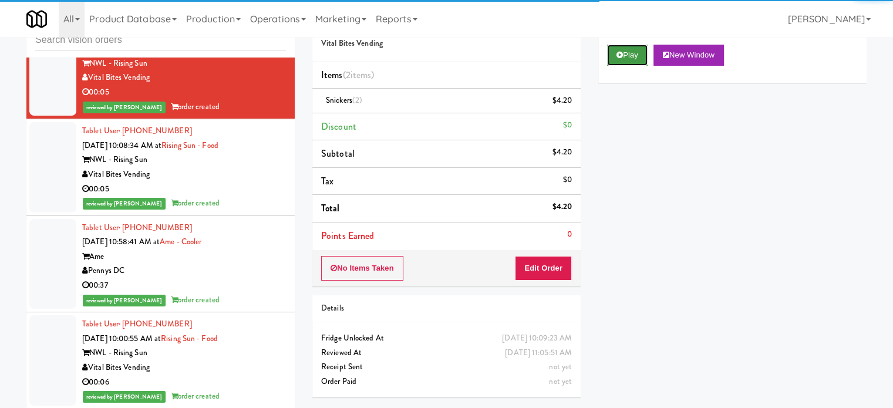
click at [630, 50] on button "Play" at bounding box center [627, 55] width 41 height 21
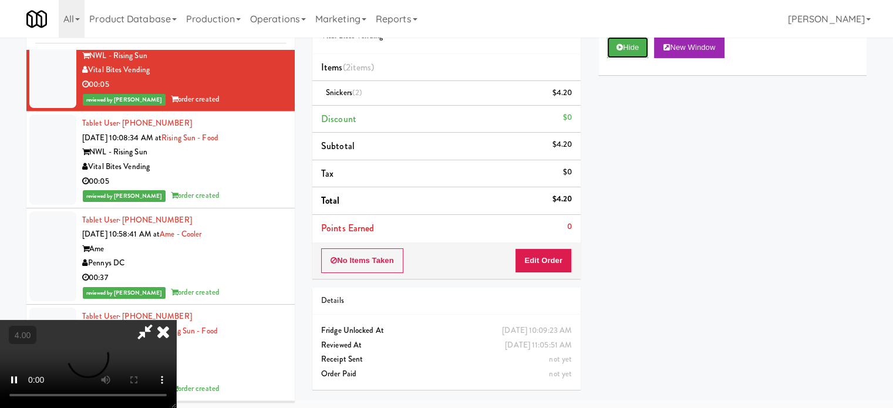
scroll to position [48, 0]
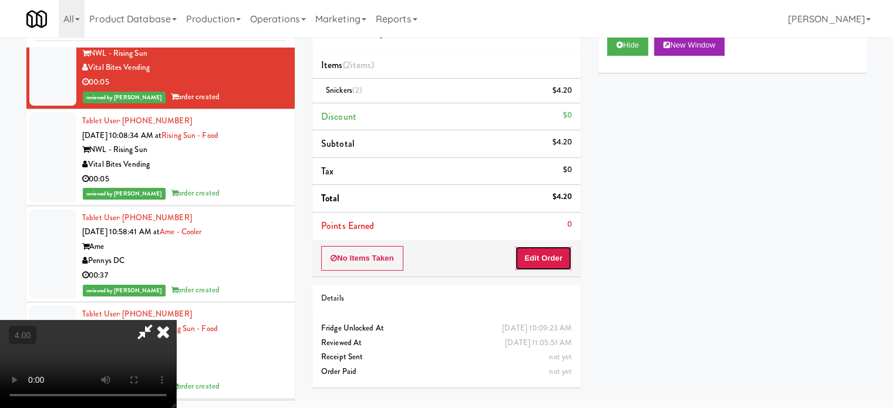
click at [532, 262] on button "Edit Order" at bounding box center [543, 258] width 57 height 25
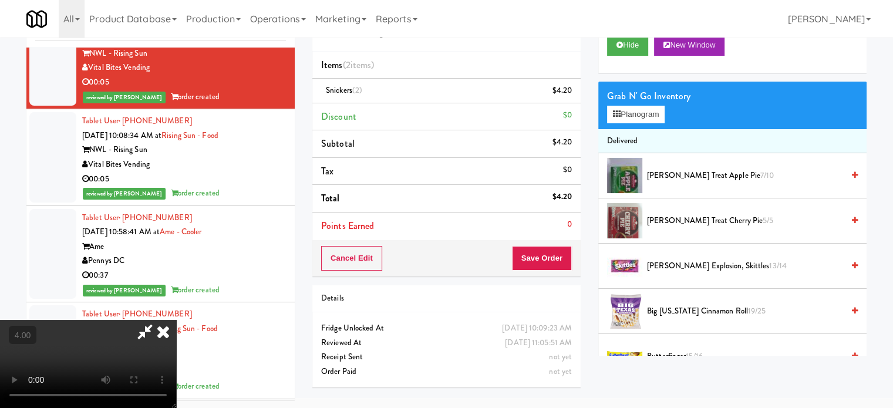
click at [176, 320] on video at bounding box center [88, 364] width 176 height 88
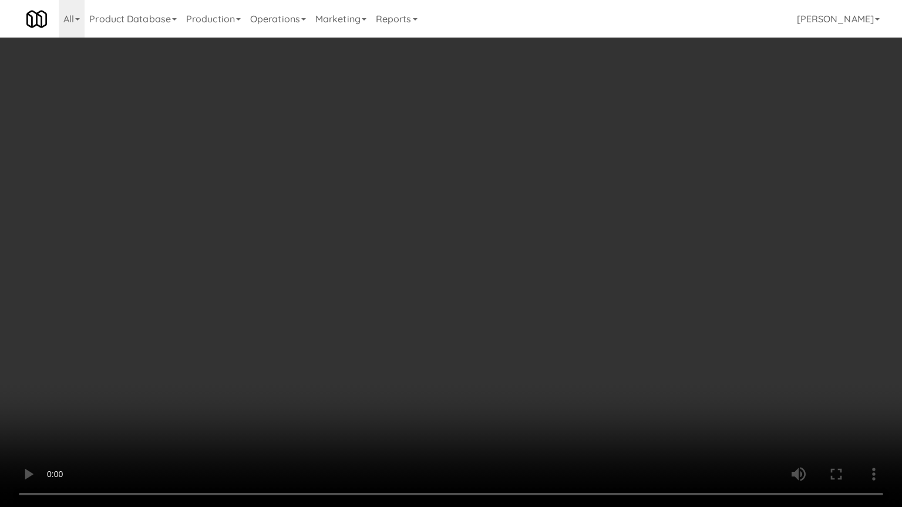
scroll to position [11361, 0]
click at [446, 227] on video at bounding box center [451, 253] width 902 height 507
click at [482, 233] on video at bounding box center [451, 253] width 902 height 507
click at [482, 237] on video at bounding box center [451, 253] width 902 height 507
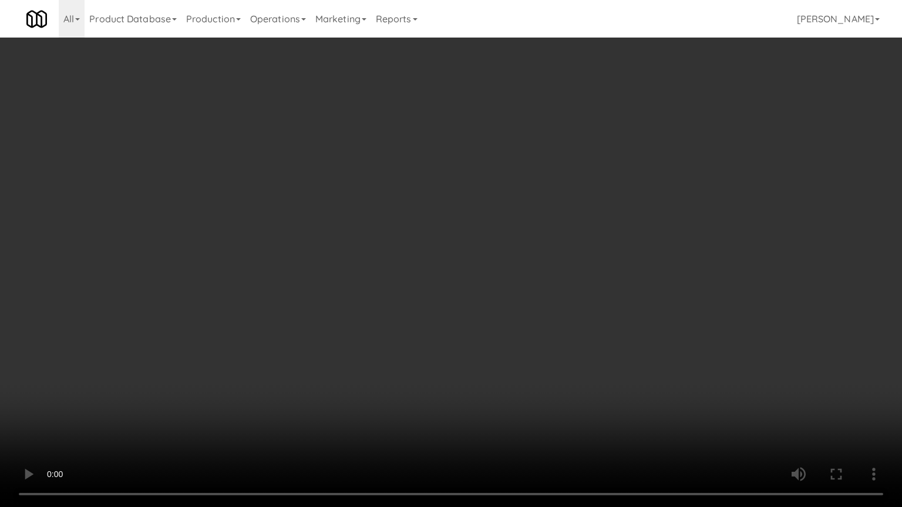
click at [507, 232] on video at bounding box center [451, 253] width 902 height 507
click at [511, 230] on video at bounding box center [451, 253] width 902 height 507
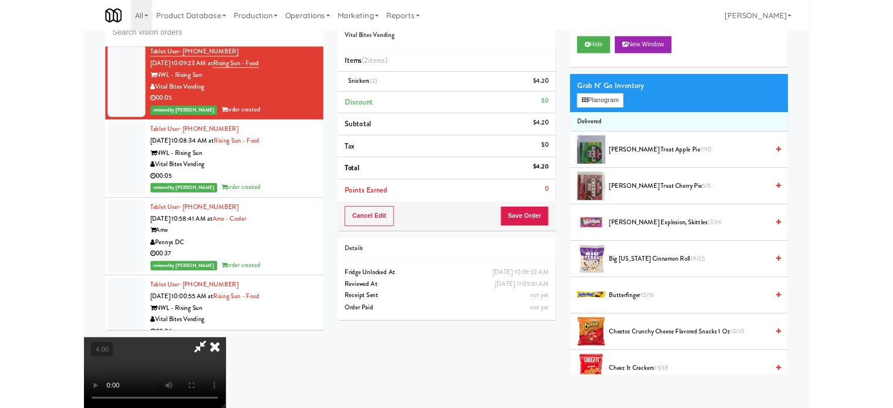
scroll to position [11433, 0]
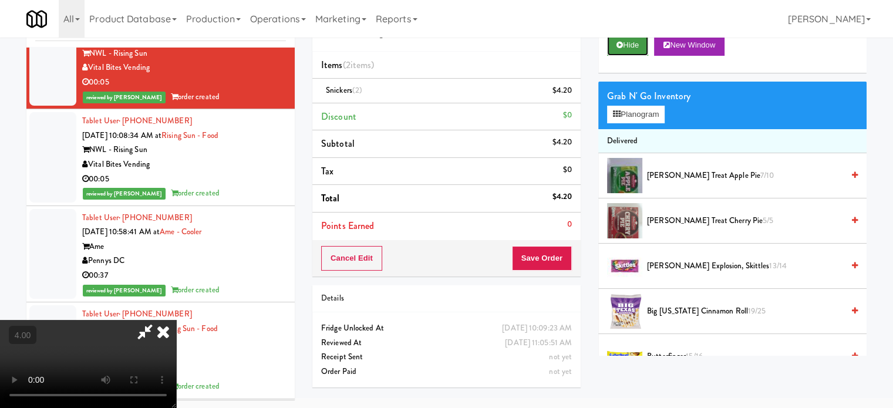
click at [634, 49] on button "Hide" at bounding box center [627, 45] width 41 height 21
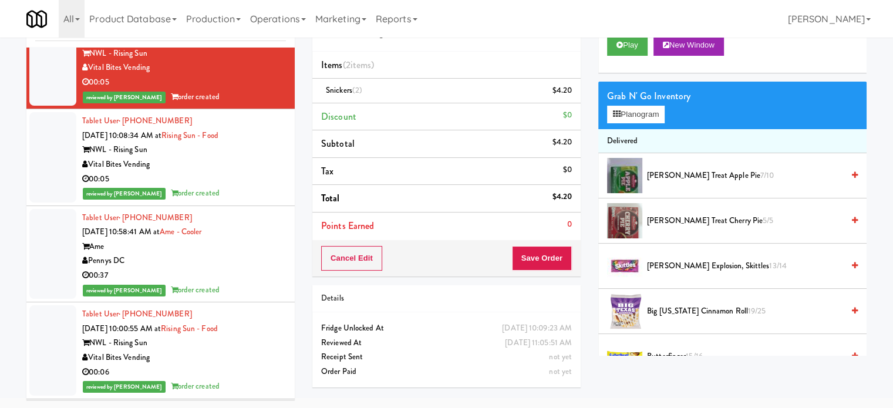
click at [244, 8] on div "reviewed by [PERSON_NAME] A order created" at bounding box center [184, 0] width 204 height 15
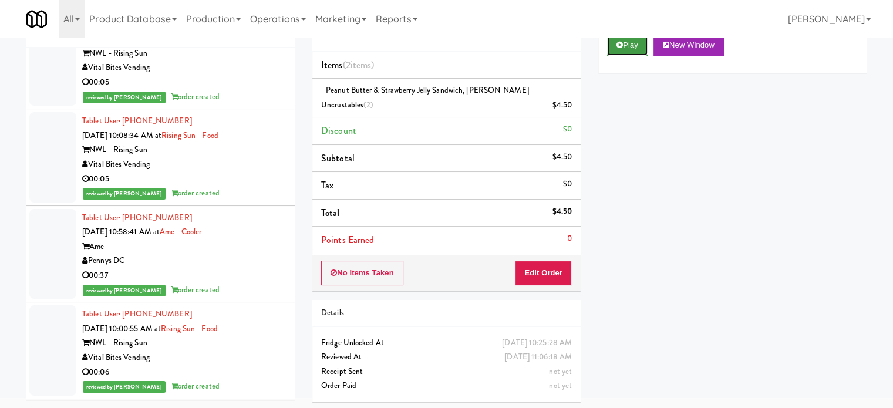
click at [633, 44] on button "Play" at bounding box center [627, 45] width 41 height 21
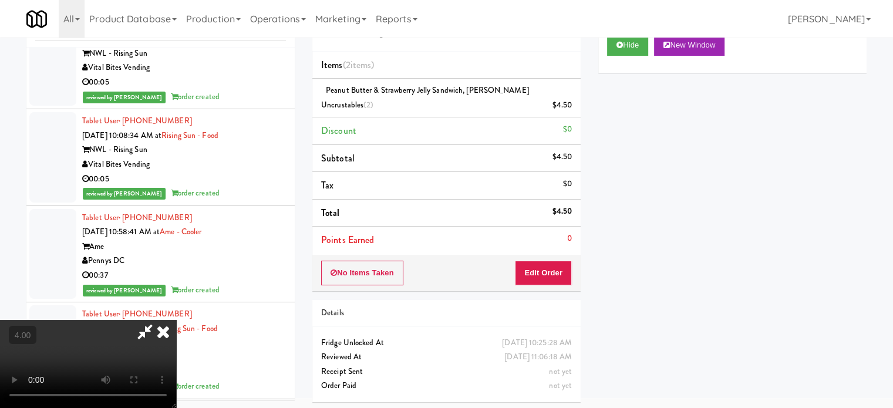
drag, startPoint x: 243, startPoint y: 237, endPoint x: 296, endPoint y: 194, distance: 68.1
click at [176, 320] on video at bounding box center [88, 364] width 176 height 88
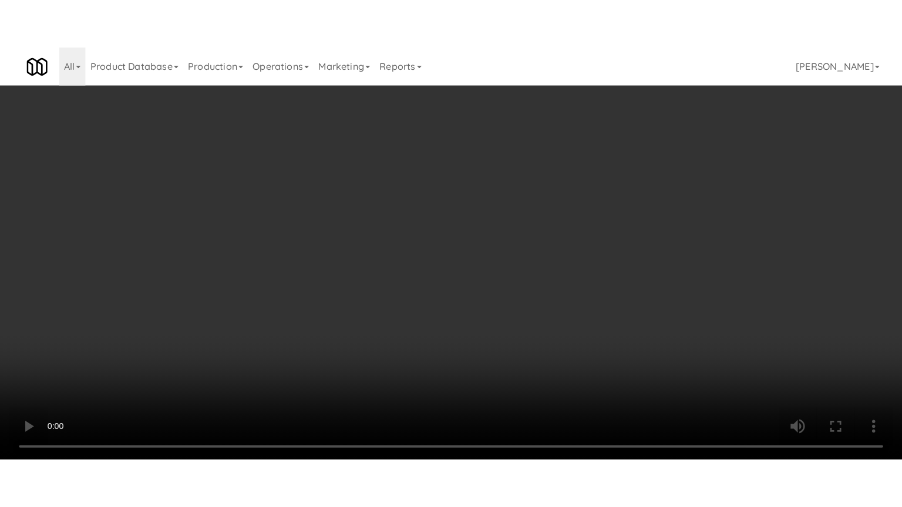
scroll to position [11361, 0]
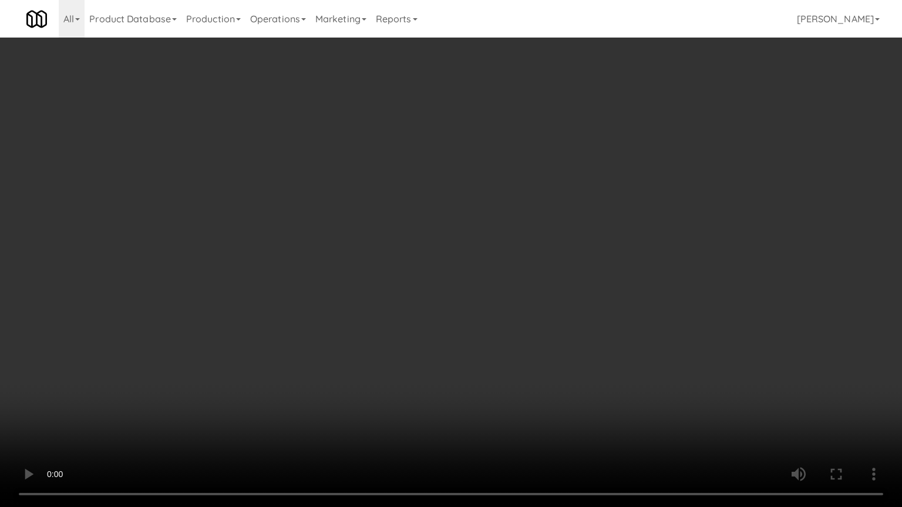
click at [335, 244] on video at bounding box center [451, 253] width 902 height 507
click at [336, 244] on video at bounding box center [451, 253] width 902 height 507
click at [432, 284] on video at bounding box center [451, 253] width 902 height 507
click at [398, 275] on video at bounding box center [451, 253] width 902 height 507
click at [528, 247] on video at bounding box center [451, 253] width 902 height 507
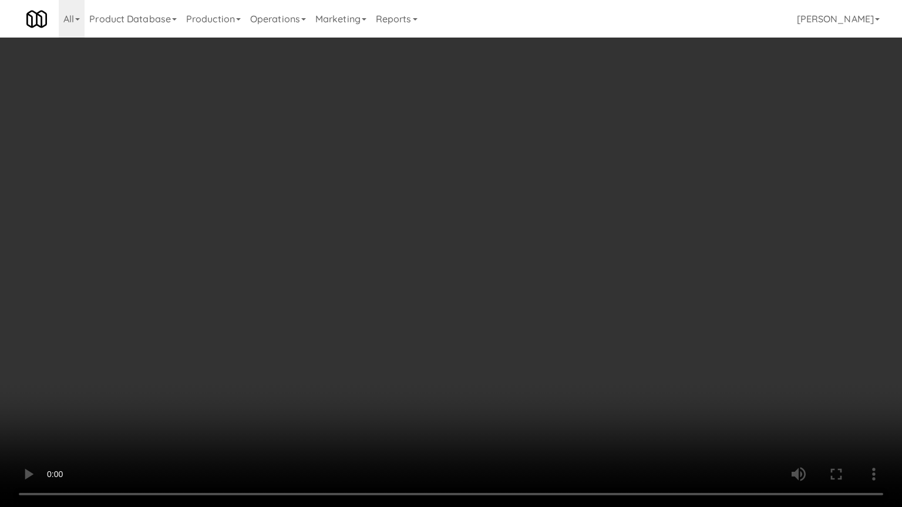
click at [427, 265] on video at bounding box center [451, 253] width 902 height 507
click at [473, 255] on video at bounding box center [451, 253] width 902 height 507
drag, startPoint x: 472, startPoint y: 254, endPoint x: 487, endPoint y: 242, distance: 19.3
click at [472, 254] on video at bounding box center [451, 253] width 902 height 507
click at [516, 226] on video at bounding box center [451, 253] width 902 height 507
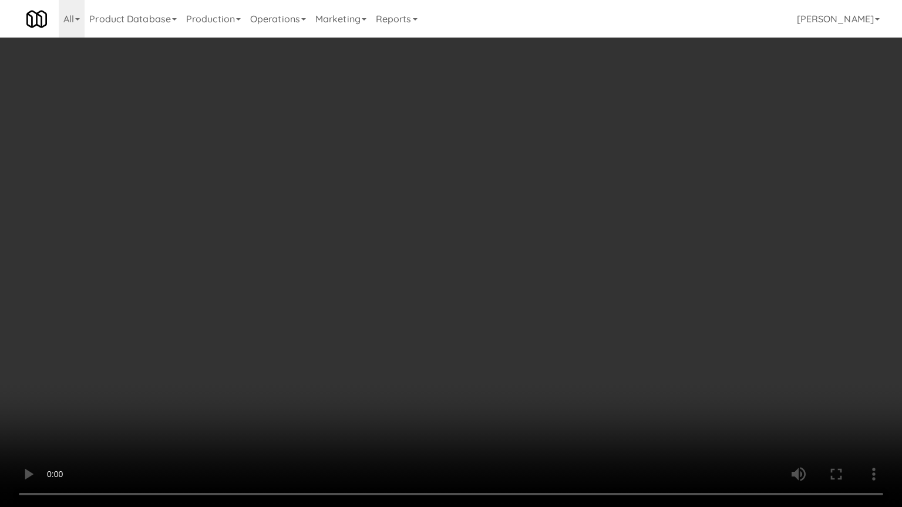
click at [516, 226] on video at bounding box center [451, 253] width 902 height 507
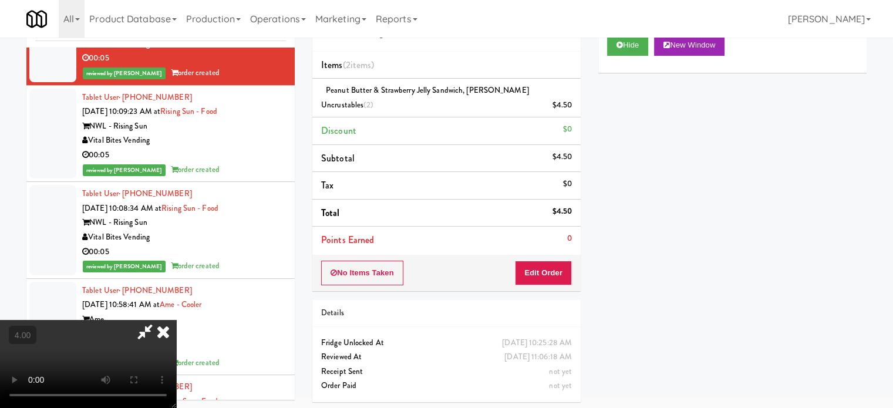
scroll to position [11433, 0]
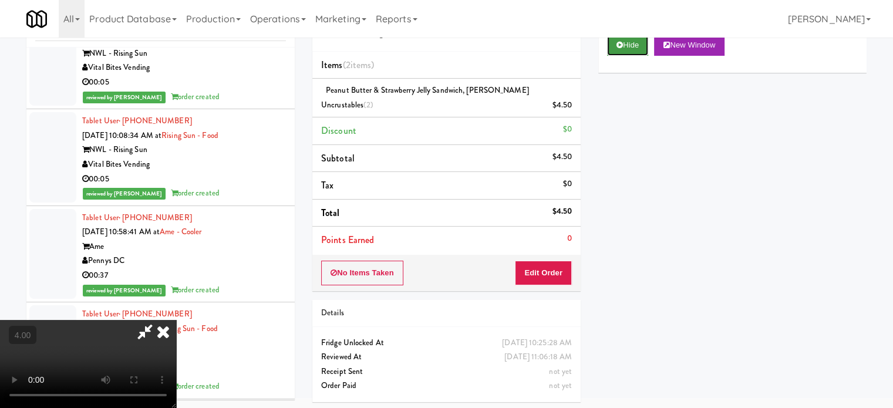
click at [643, 48] on button "Hide" at bounding box center [627, 45] width 41 height 21
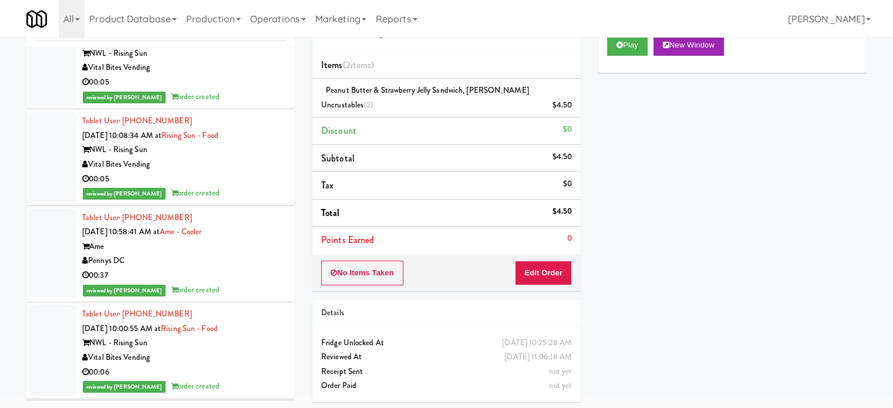
drag, startPoint x: 244, startPoint y: 373, endPoint x: 253, endPoint y: 352, distance: 22.9
click at [246, 157] on div "NWL - Rising Sun" at bounding box center [184, 150] width 204 height 15
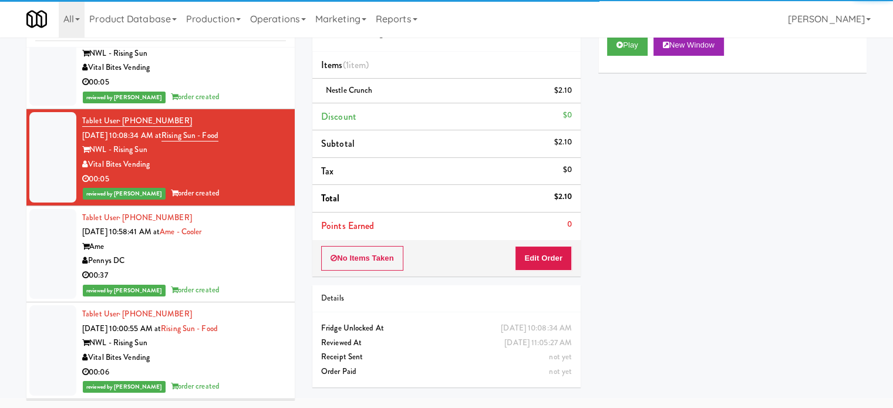
scroll to position [11727, 0]
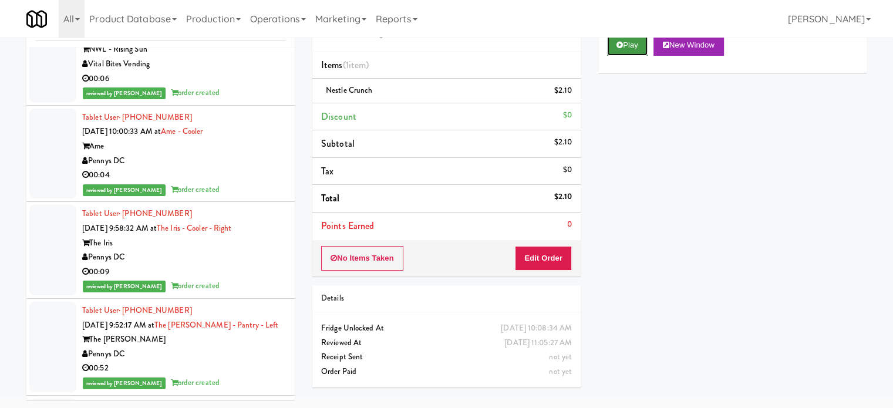
click at [624, 42] on button "Play" at bounding box center [627, 45] width 41 height 21
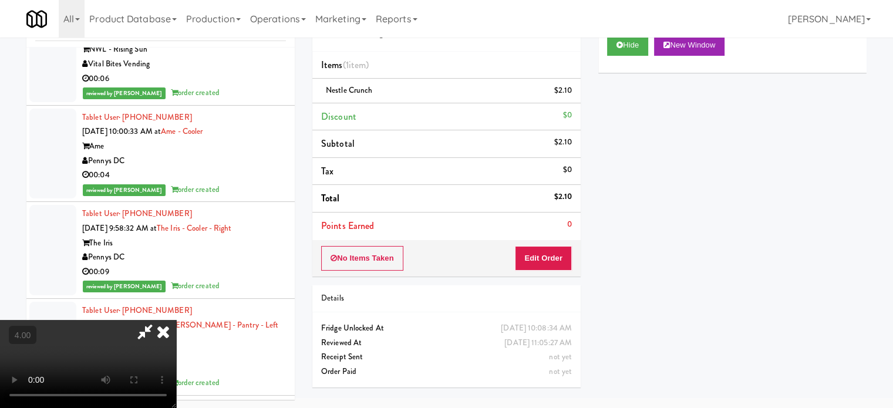
click at [176, 320] on video at bounding box center [88, 364] width 176 height 88
click at [539, 109] on li "Discount $0" at bounding box center [446, 117] width 268 height 28
click at [176, 320] on video at bounding box center [88, 364] width 176 height 88
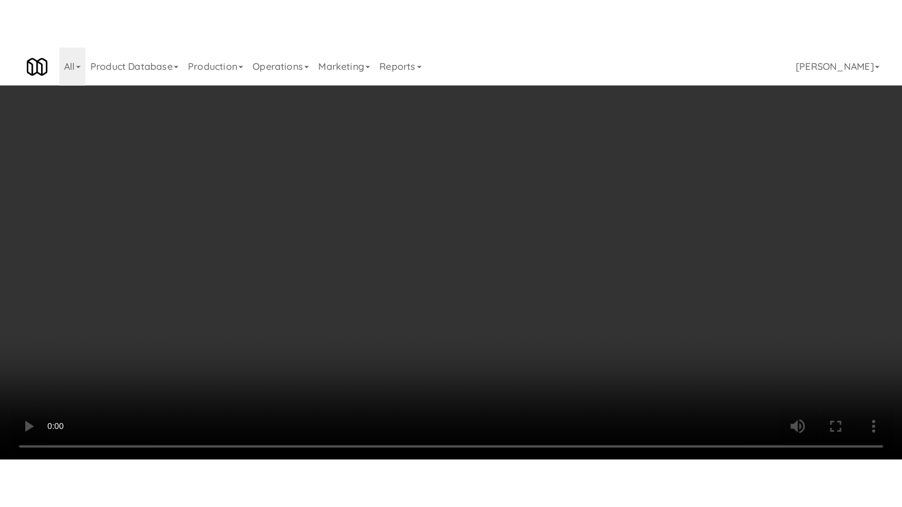
scroll to position [11654, 0]
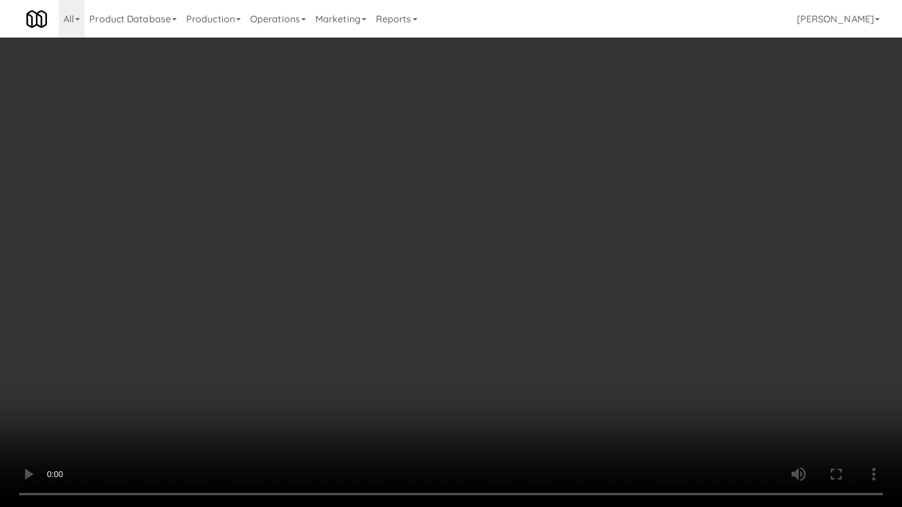
click at [292, 369] on video at bounding box center [451, 253] width 902 height 507
click at [461, 218] on video at bounding box center [451, 253] width 902 height 507
click at [501, 223] on video at bounding box center [451, 253] width 902 height 507
click at [494, 228] on video at bounding box center [451, 253] width 902 height 507
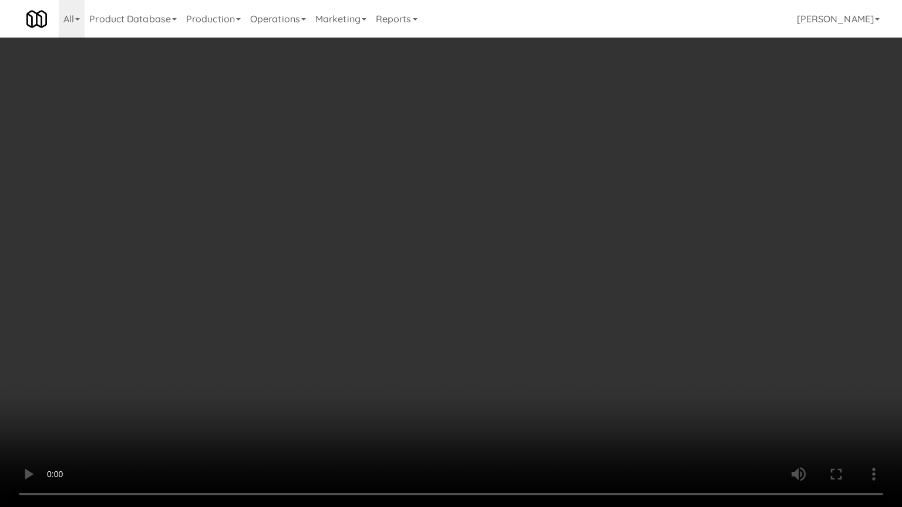
click at [583, 246] on video at bounding box center [451, 253] width 902 height 507
click at [554, 241] on video at bounding box center [451, 253] width 902 height 507
click at [648, 233] on video at bounding box center [451, 253] width 902 height 507
drag, startPoint x: 573, startPoint y: 236, endPoint x: 689, endPoint y: 217, distance: 117.2
click at [576, 237] on video at bounding box center [451, 253] width 902 height 507
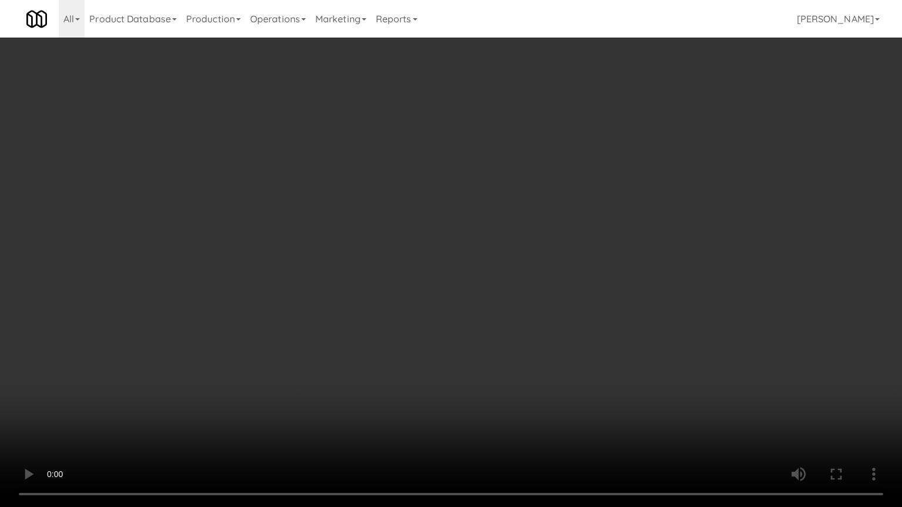
click at [602, 226] on video at bounding box center [451, 253] width 902 height 507
click at [603, 225] on video at bounding box center [451, 253] width 902 height 507
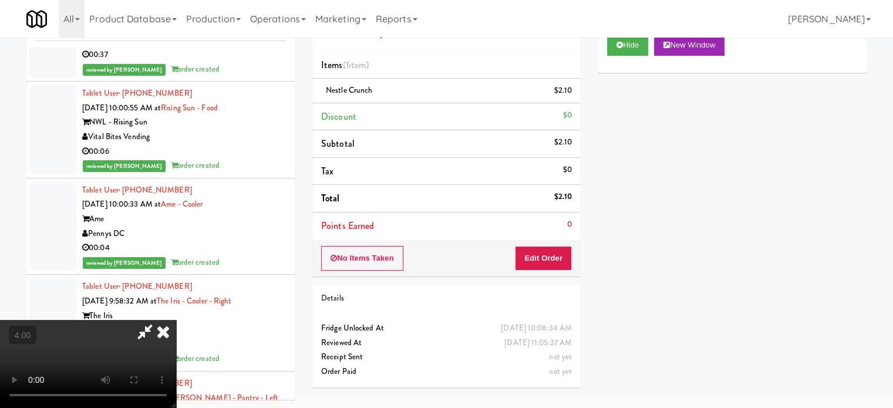
scroll to position [11727, 0]
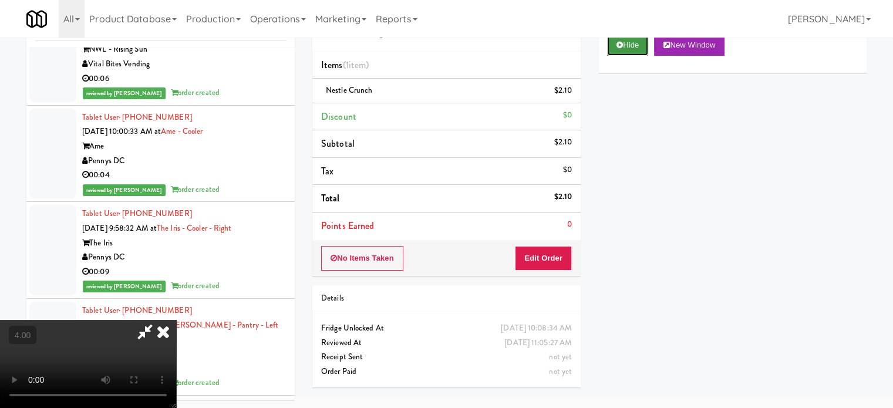
click at [641, 49] on button "Hide" at bounding box center [627, 45] width 41 height 21
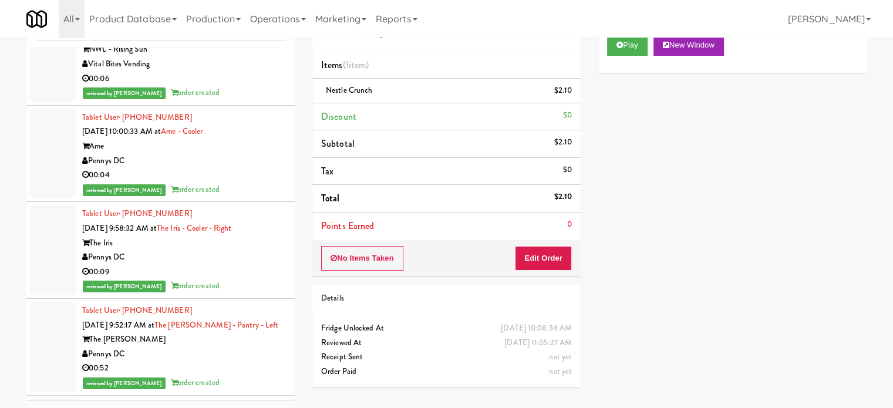
drag, startPoint x: 233, startPoint y: 203, endPoint x: 262, endPoint y: 210, distance: 30.6
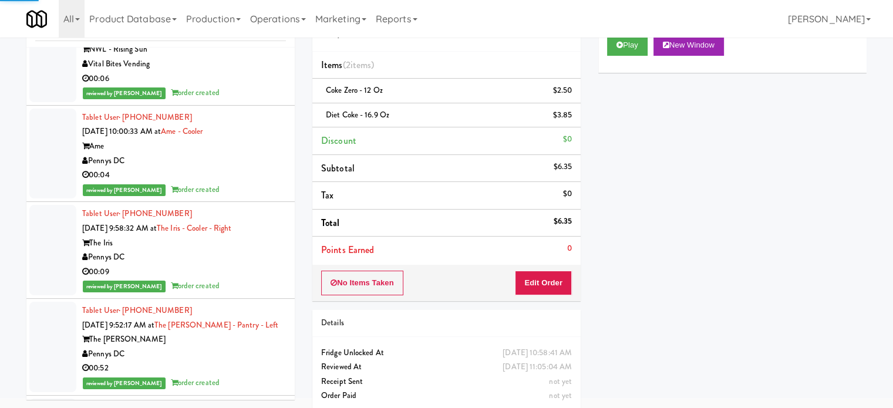
click at [254, 86] on div "00:06" at bounding box center [184, 79] width 204 height 15
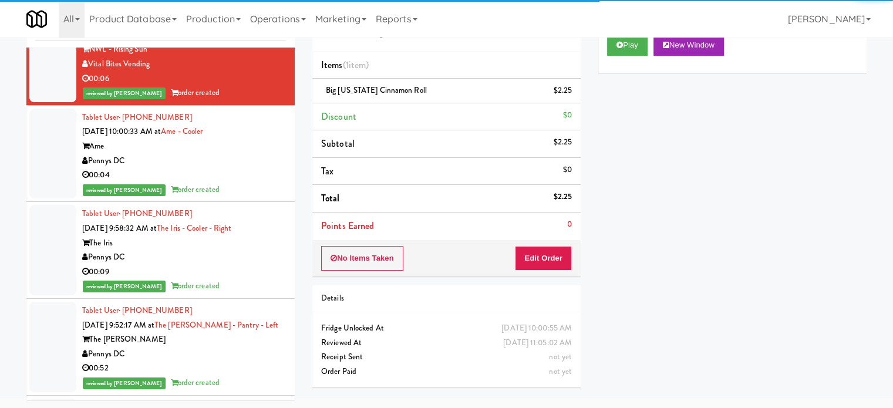
scroll to position [12021, 0]
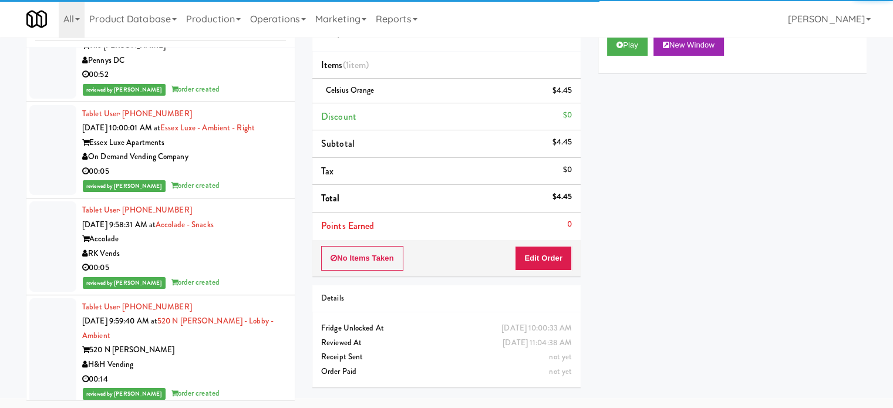
drag, startPoint x: 247, startPoint y: 190, endPoint x: 250, endPoint y: 249, distance: 59.4
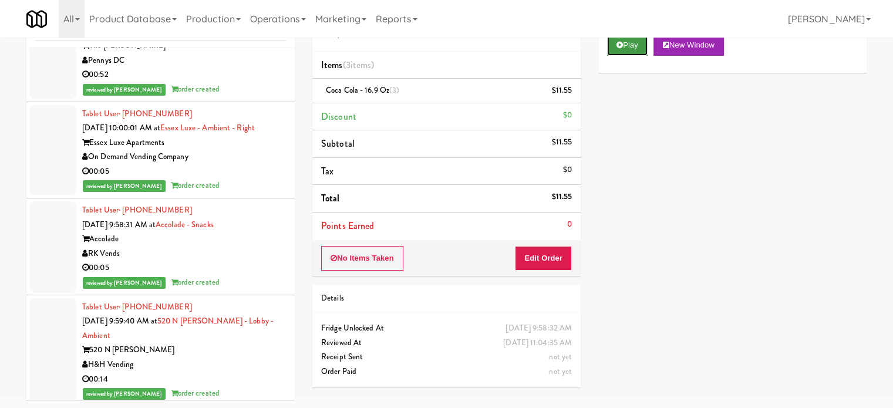
click at [627, 45] on button "Play" at bounding box center [627, 45] width 41 height 21
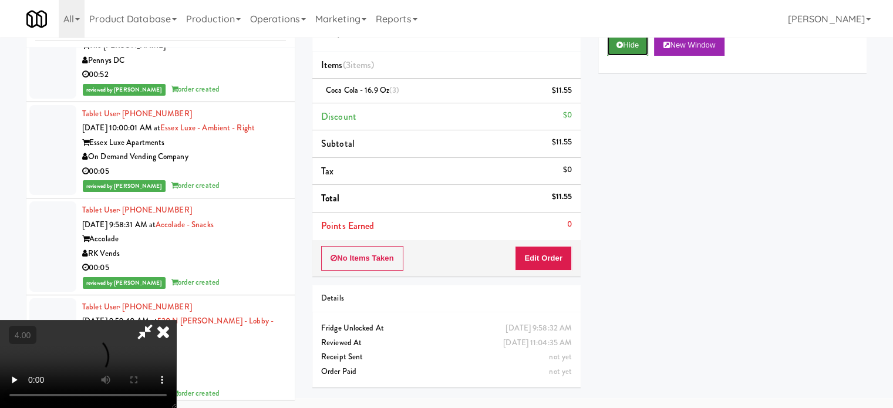
click at [624, 53] on button "Hide" at bounding box center [627, 45] width 41 height 21
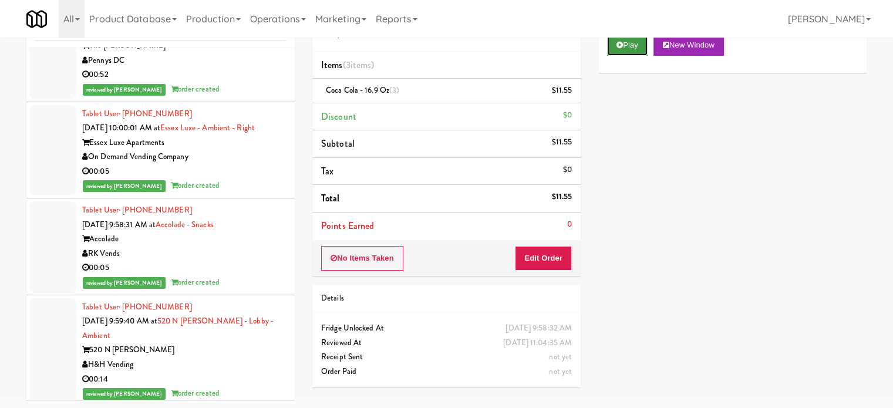
click at [629, 46] on button "Play" at bounding box center [627, 45] width 41 height 21
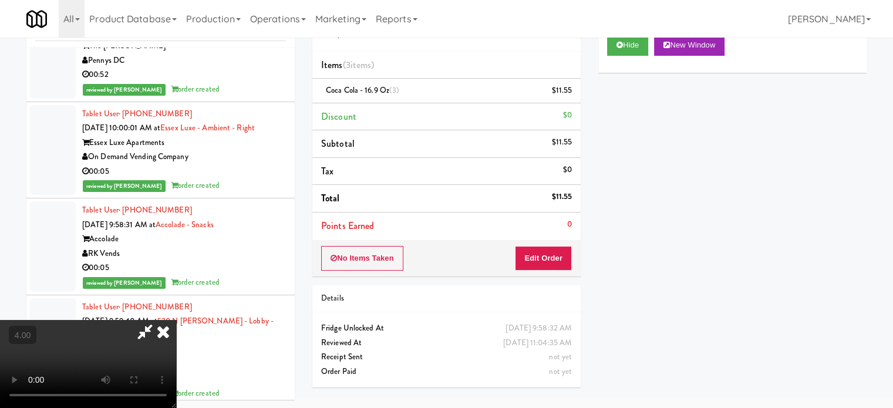
click at [176, 320] on video at bounding box center [88, 364] width 176 height 88
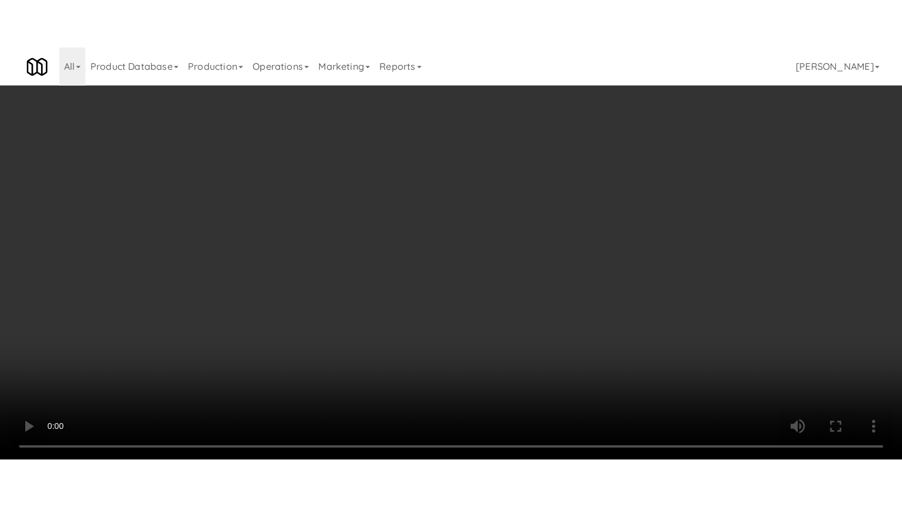
scroll to position [11948, 0]
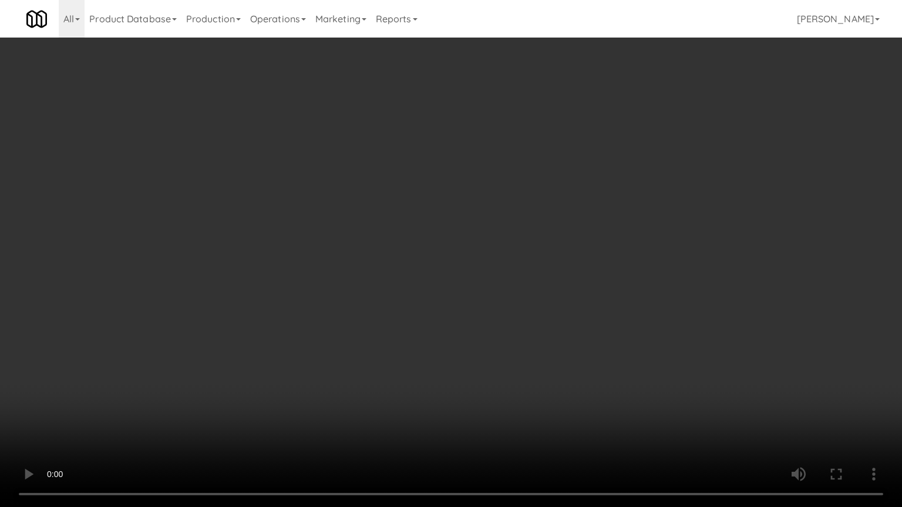
click at [304, 276] on video at bounding box center [451, 253] width 902 height 507
drag, startPoint x: 317, startPoint y: 265, endPoint x: 324, endPoint y: 264, distance: 6.6
click at [319, 266] on video at bounding box center [451, 253] width 902 height 507
drag, startPoint x: 324, startPoint y: 264, endPoint x: 359, endPoint y: 247, distance: 39.7
click at [326, 262] on video at bounding box center [451, 253] width 902 height 507
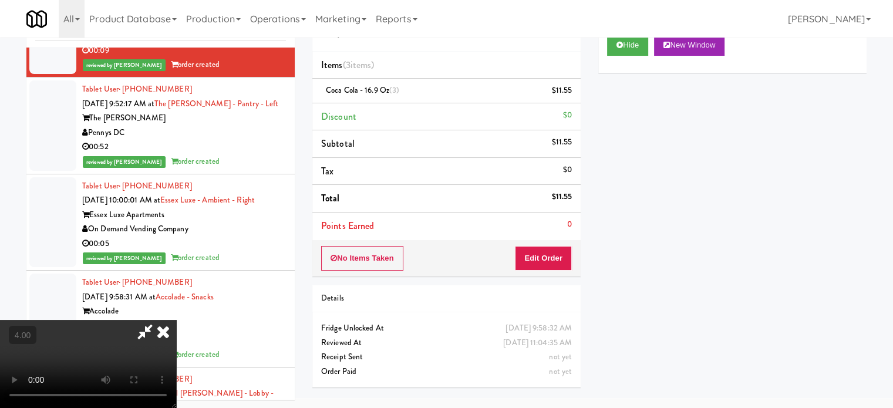
scroll to position [12021, 0]
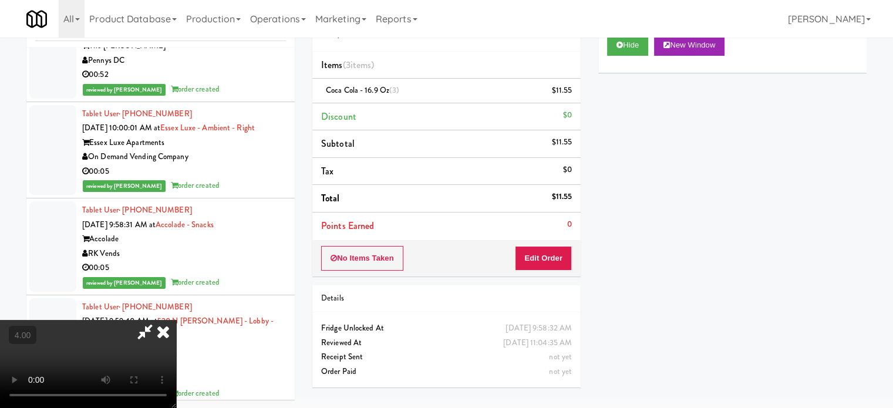
click at [176, 320] on icon at bounding box center [163, 331] width 26 height 23
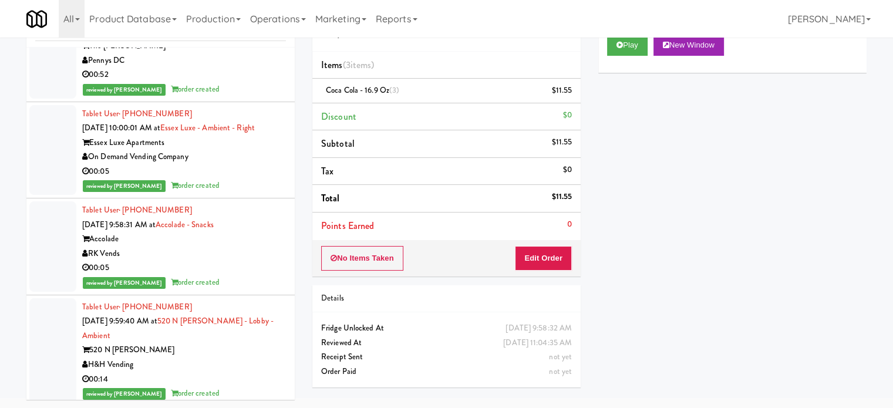
drag, startPoint x: 265, startPoint y: 303, endPoint x: 284, endPoint y: 279, distance: 30.5
click at [265, 82] on div "00:52" at bounding box center [184, 75] width 204 height 15
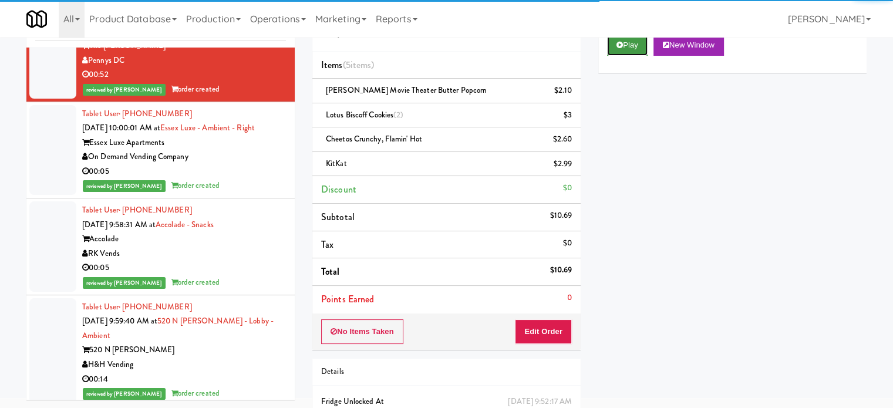
click at [642, 41] on button "Play" at bounding box center [627, 45] width 41 height 21
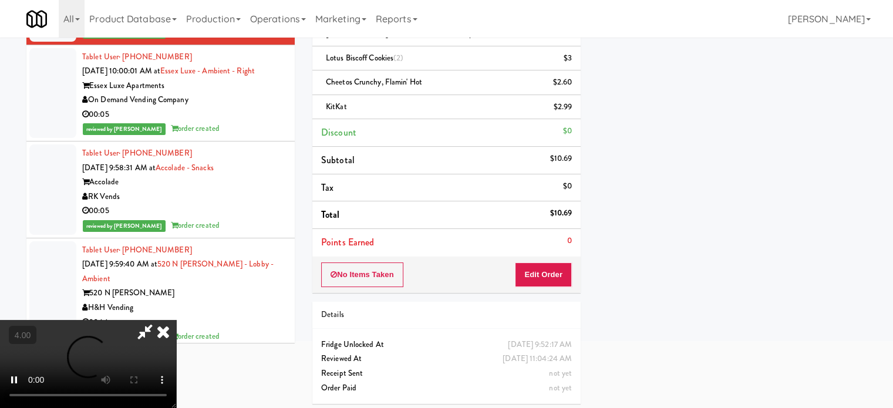
scroll to position [107, 0]
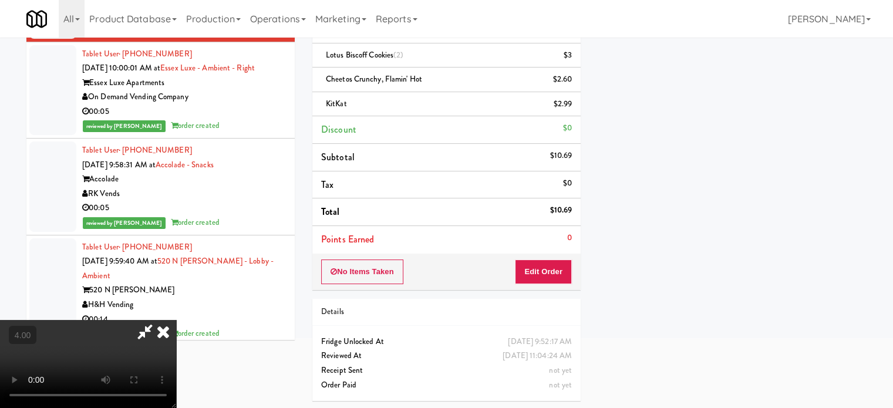
click at [176, 320] on video at bounding box center [88, 364] width 176 height 88
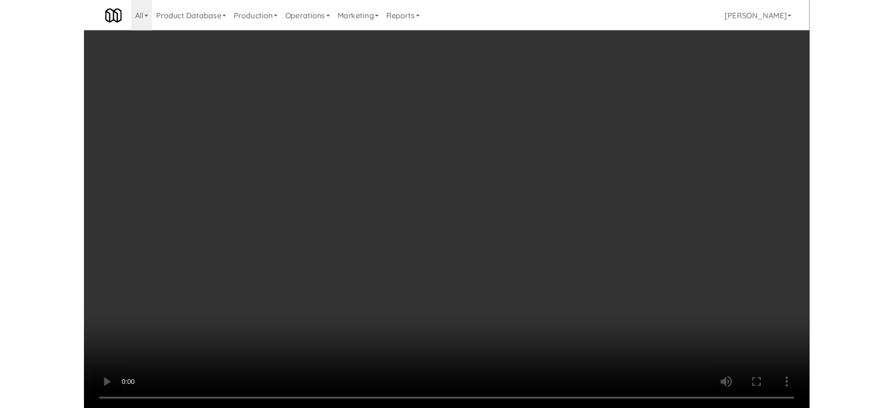
scroll to position [11948, 0]
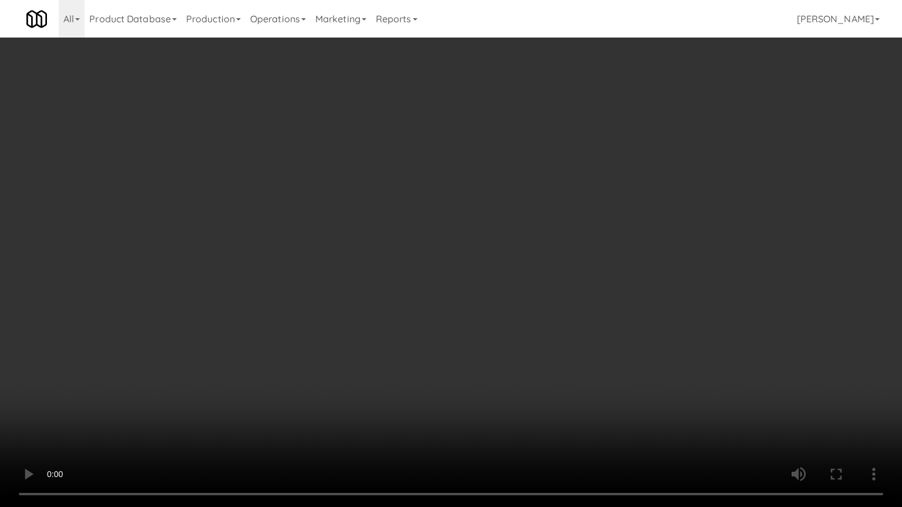
click at [425, 223] on video at bounding box center [451, 253] width 902 height 507
click at [373, 223] on video at bounding box center [451, 253] width 902 height 507
click at [375, 224] on video at bounding box center [451, 253] width 902 height 507
click at [416, 233] on video at bounding box center [451, 253] width 902 height 507
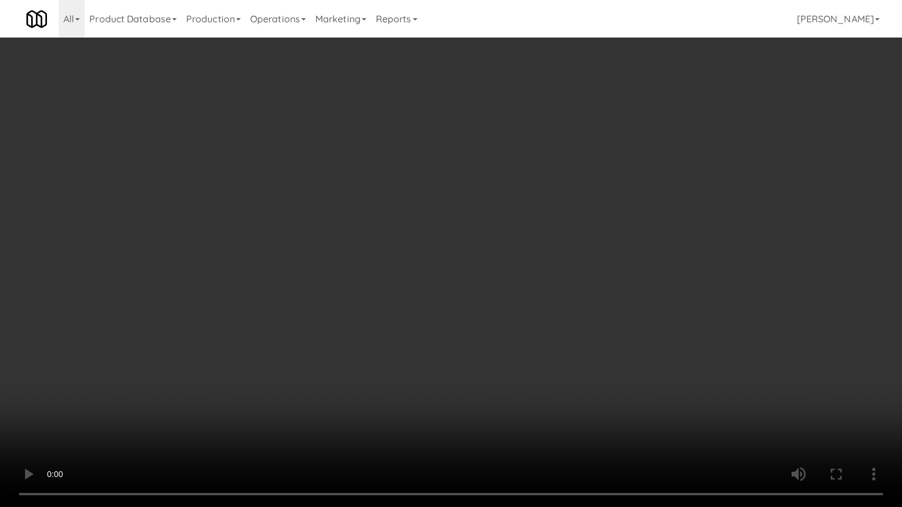
click at [392, 239] on video at bounding box center [451, 253] width 902 height 507
click at [453, 249] on video at bounding box center [451, 253] width 902 height 507
click at [360, 260] on video at bounding box center [451, 253] width 902 height 507
click at [363, 232] on video at bounding box center [451, 253] width 902 height 507
click at [441, 260] on video at bounding box center [451, 253] width 902 height 507
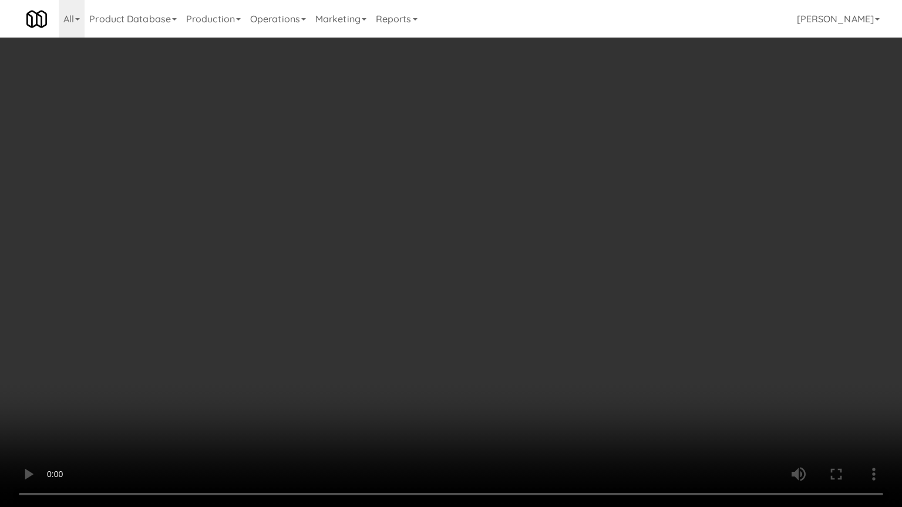
click at [497, 260] on video at bounding box center [451, 253] width 902 height 507
click at [486, 257] on video at bounding box center [451, 253] width 902 height 507
click at [511, 261] on video at bounding box center [451, 253] width 902 height 507
click at [511, 262] on video at bounding box center [451, 253] width 902 height 507
click at [524, 265] on video at bounding box center [451, 253] width 902 height 507
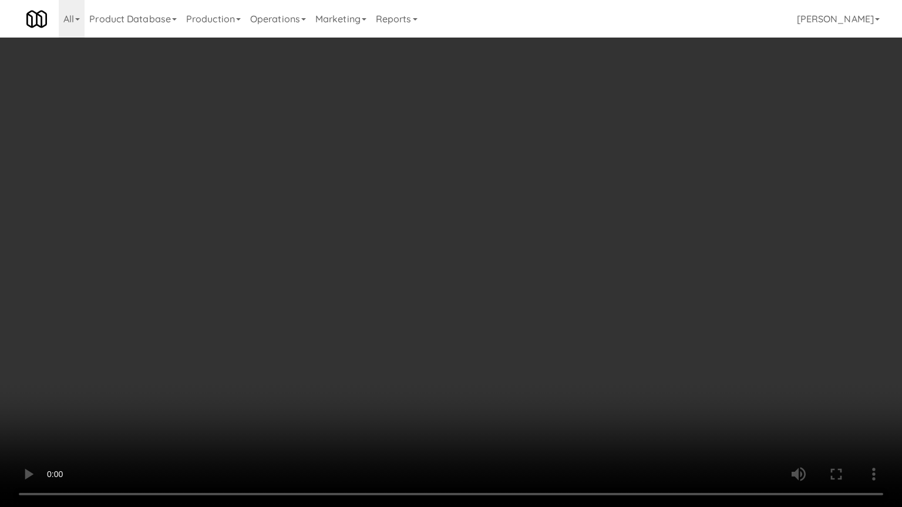
click at [277, 372] on video at bounding box center [451, 253] width 902 height 507
click at [411, 345] on video at bounding box center [451, 253] width 902 height 507
click at [413, 343] on video at bounding box center [451, 253] width 902 height 507
click at [458, 339] on video at bounding box center [451, 253] width 902 height 507
click at [447, 336] on video at bounding box center [451, 253] width 902 height 507
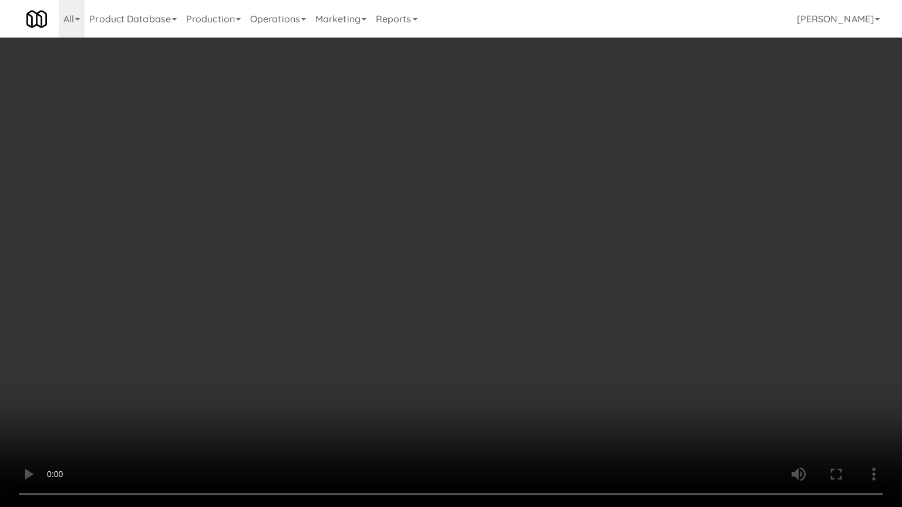
click at [454, 333] on video at bounding box center [451, 253] width 902 height 507
click at [454, 332] on video at bounding box center [451, 253] width 902 height 507
click at [457, 332] on video at bounding box center [451, 253] width 902 height 507
click at [456, 331] on video at bounding box center [451, 253] width 902 height 507
click at [467, 331] on video at bounding box center [451, 253] width 902 height 507
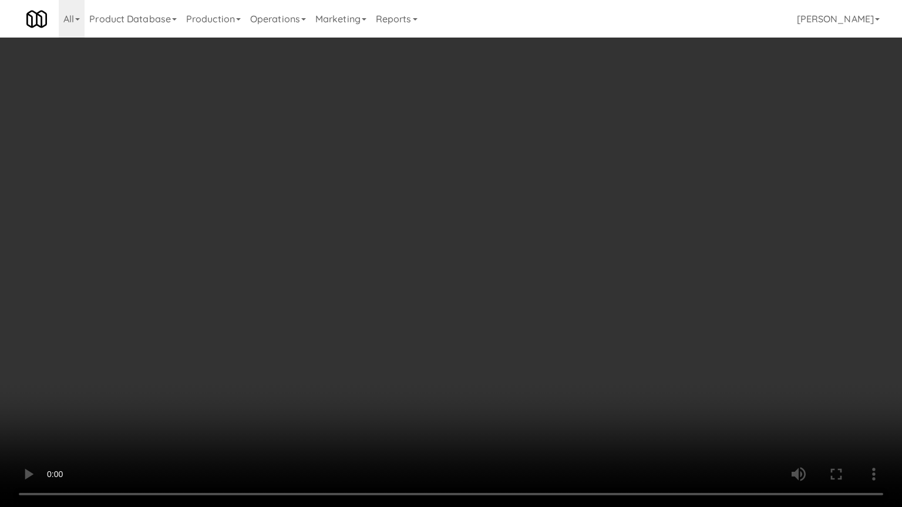
click at [467, 332] on video at bounding box center [451, 253] width 902 height 507
click at [469, 331] on video at bounding box center [451, 253] width 902 height 507
click at [469, 330] on video at bounding box center [451, 253] width 902 height 507
click at [446, 302] on video at bounding box center [451, 253] width 902 height 507
click at [456, 296] on video at bounding box center [451, 253] width 902 height 507
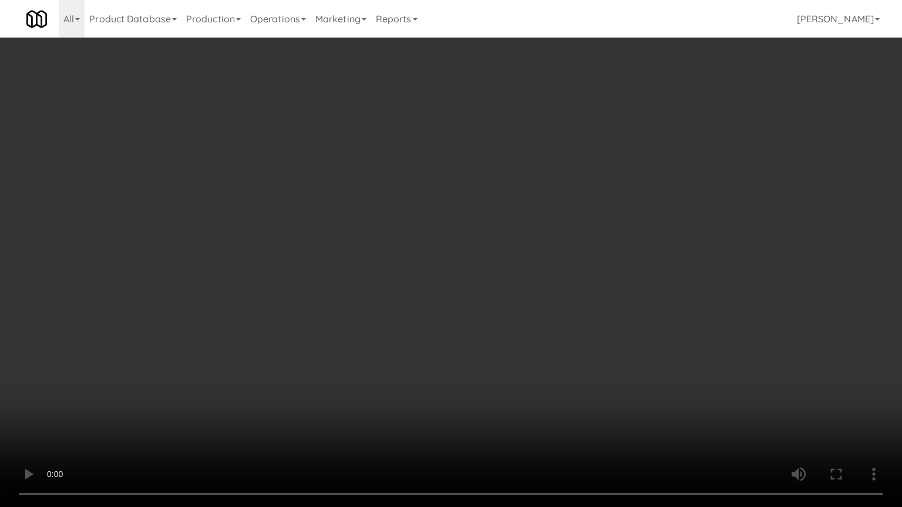
click at [458, 291] on video at bounding box center [451, 253] width 902 height 507
click at [458, 292] on video at bounding box center [451, 253] width 902 height 507
click at [524, 302] on video at bounding box center [451, 253] width 902 height 507
click at [543, 310] on video at bounding box center [451, 253] width 902 height 507
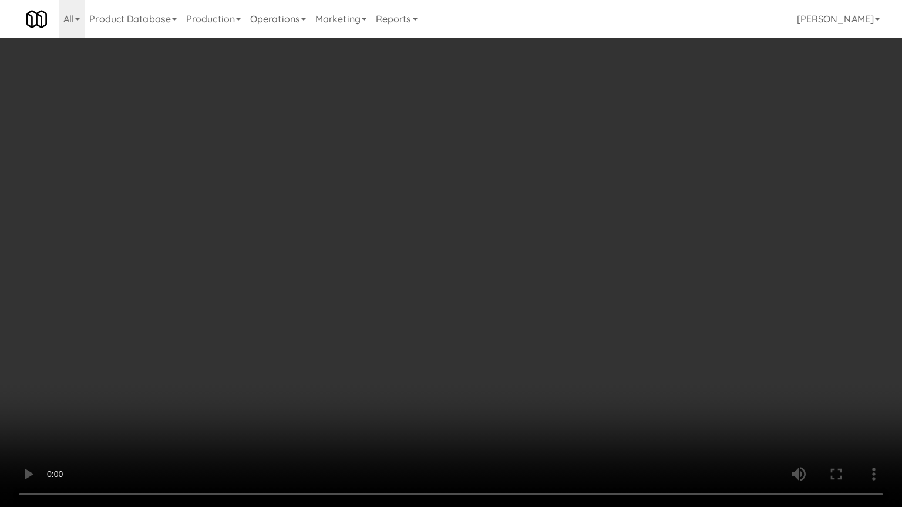
click at [538, 310] on video at bounding box center [451, 253] width 902 height 507
click at [539, 292] on video at bounding box center [451, 253] width 902 height 507
click at [540, 291] on video at bounding box center [451, 253] width 902 height 507
click at [486, 308] on video at bounding box center [451, 253] width 902 height 507
click at [492, 305] on video at bounding box center [451, 253] width 902 height 507
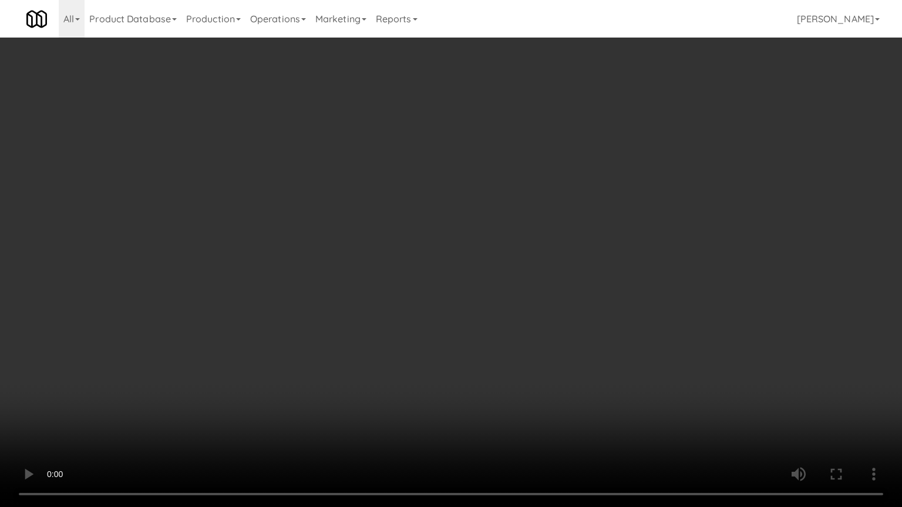
click at [540, 270] on video at bounding box center [451, 253] width 902 height 507
click at [534, 294] on video at bounding box center [451, 253] width 902 height 507
click at [544, 307] on video at bounding box center [451, 253] width 902 height 507
click at [480, 325] on video at bounding box center [451, 253] width 902 height 507
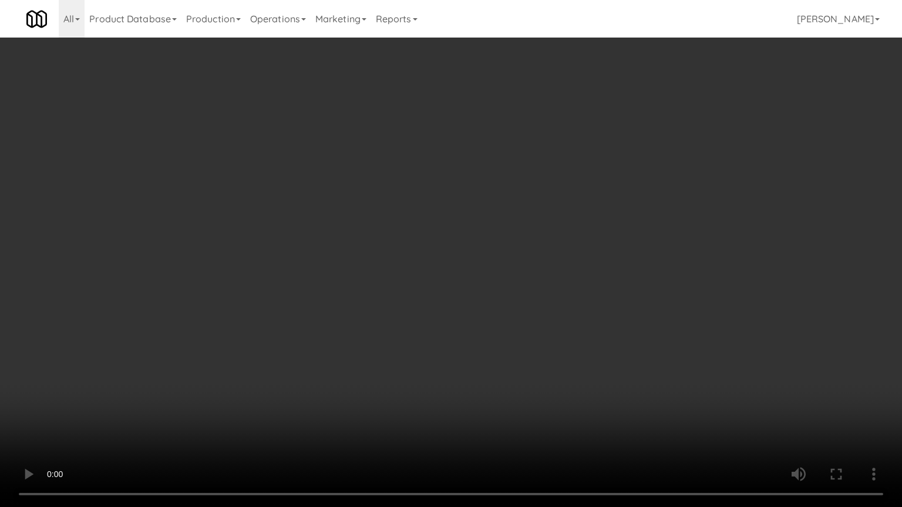
click at [599, 316] on video at bounding box center [451, 253] width 902 height 507
click at [512, 286] on video at bounding box center [451, 253] width 902 height 507
click at [551, 289] on video at bounding box center [451, 253] width 902 height 507
click at [557, 292] on video at bounding box center [451, 253] width 902 height 507
click at [557, 296] on video at bounding box center [451, 253] width 902 height 507
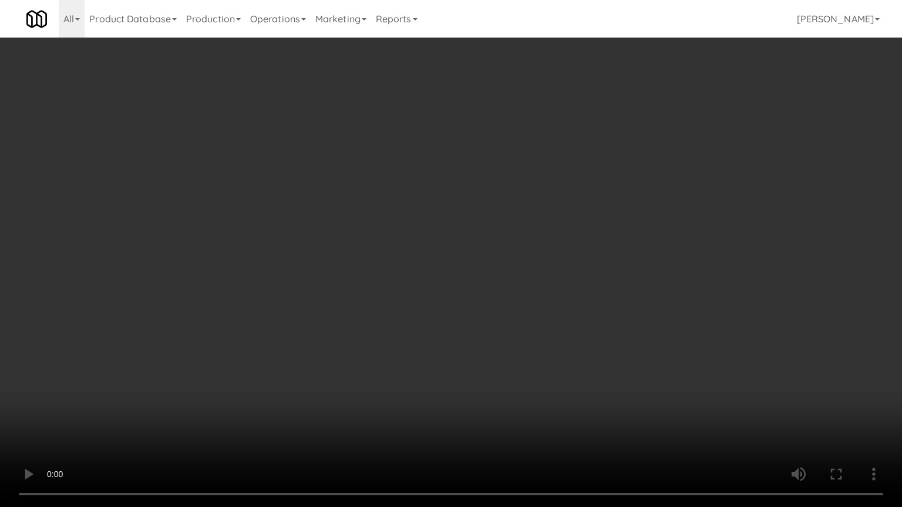
click at [557, 408] on video at bounding box center [451, 253] width 902 height 507
click at [513, 350] on video at bounding box center [451, 253] width 902 height 507
click at [514, 324] on video at bounding box center [451, 253] width 902 height 507
click at [518, 324] on video at bounding box center [451, 253] width 902 height 507
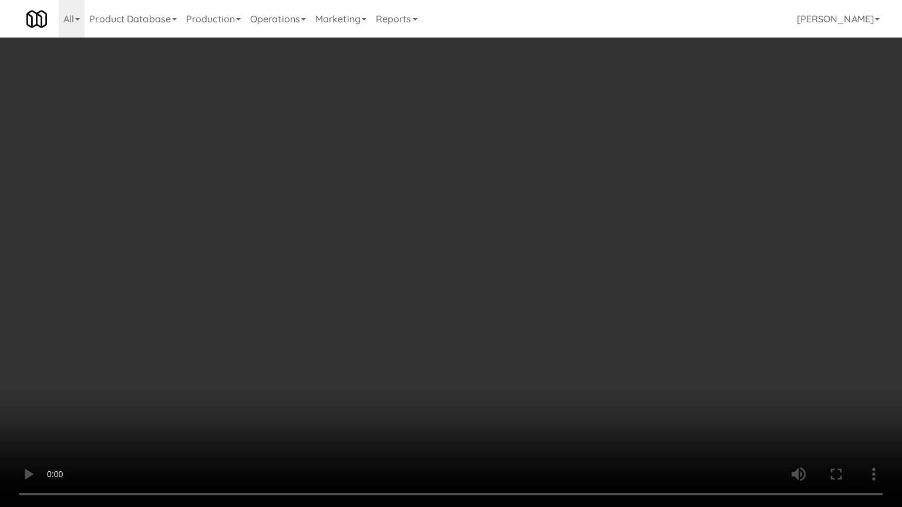
click at [524, 324] on video at bounding box center [451, 253] width 902 height 507
click at [525, 324] on video at bounding box center [451, 253] width 902 height 507
click at [531, 322] on video at bounding box center [451, 253] width 902 height 507
click at [547, 324] on video at bounding box center [451, 253] width 902 height 507
click at [547, 326] on video at bounding box center [451, 253] width 902 height 507
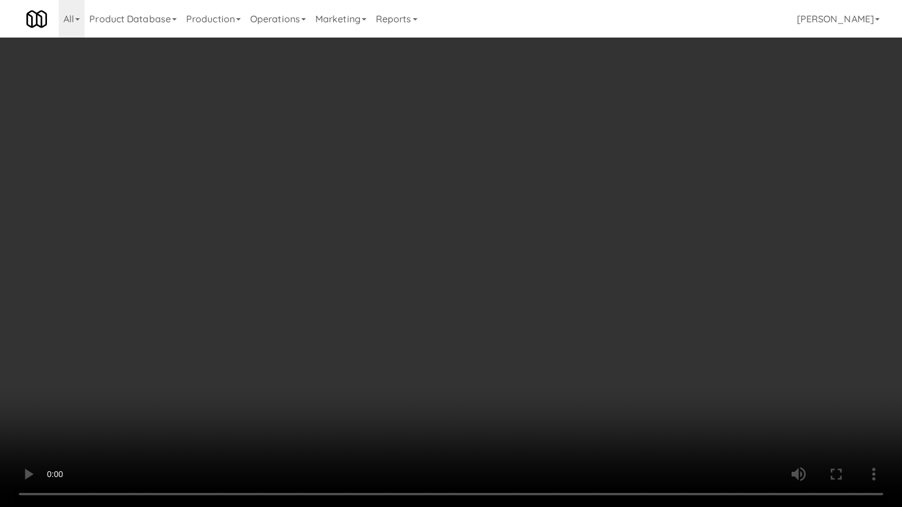
click at [596, 329] on video at bounding box center [451, 253] width 902 height 507
click at [566, 323] on video at bounding box center [451, 253] width 902 height 507
drag, startPoint x: 474, startPoint y: 272, endPoint x: 481, endPoint y: 271, distance: 7.1
click at [474, 274] on video at bounding box center [451, 253] width 902 height 507
click at [481, 266] on video at bounding box center [451, 253] width 902 height 507
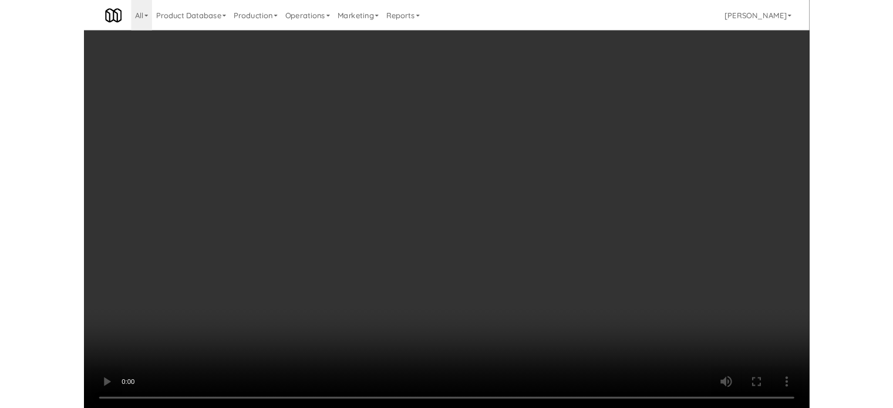
scroll to position [12021, 0]
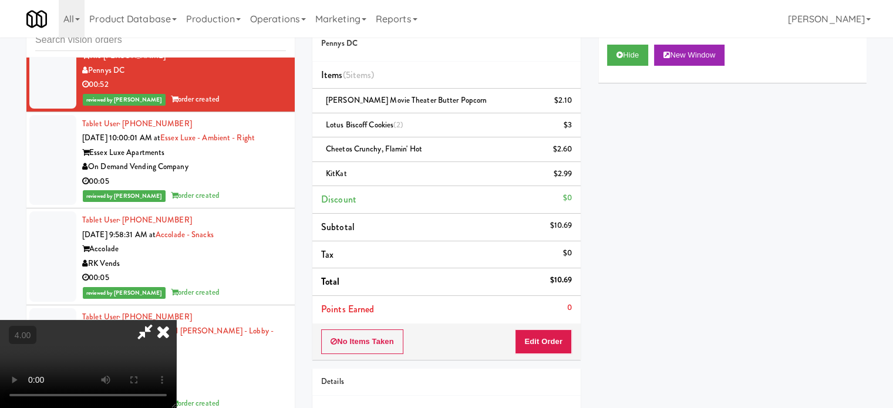
click at [176, 320] on icon at bounding box center [163, 331] width 26 height 23
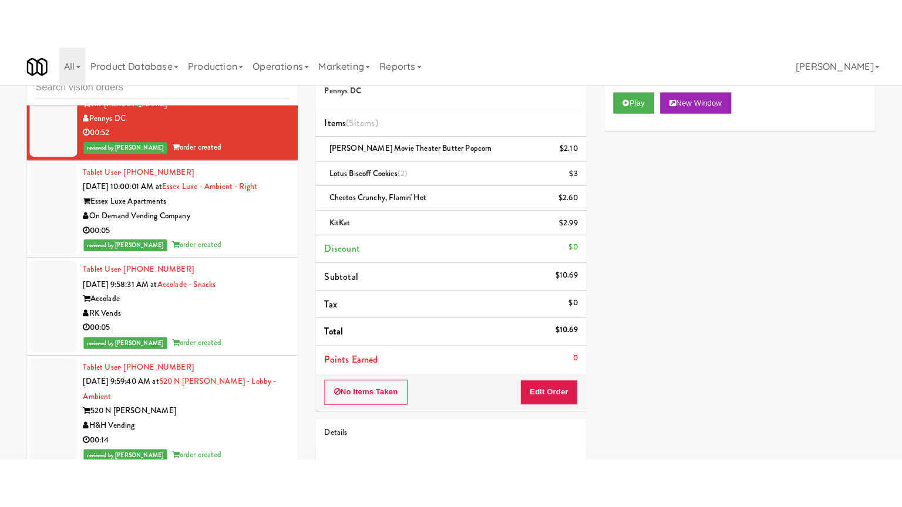
scroll to position [12314, 0]
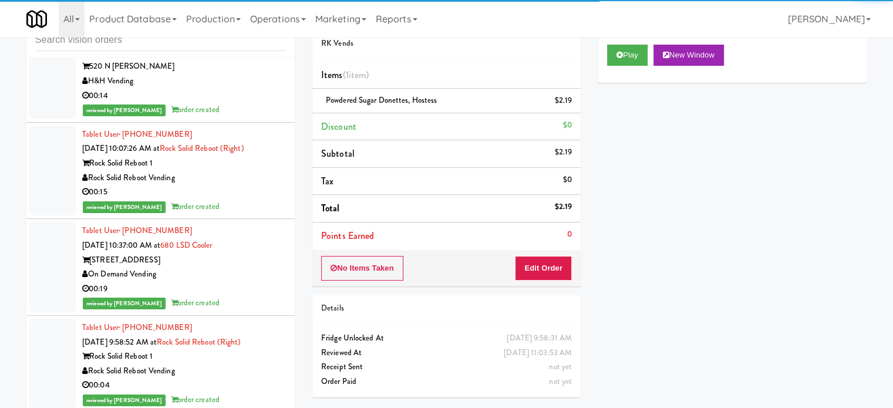
click at [264, 74] on div "520 N [PERSON_NAME]" at bounding box center [184, 66] width 204 height 15
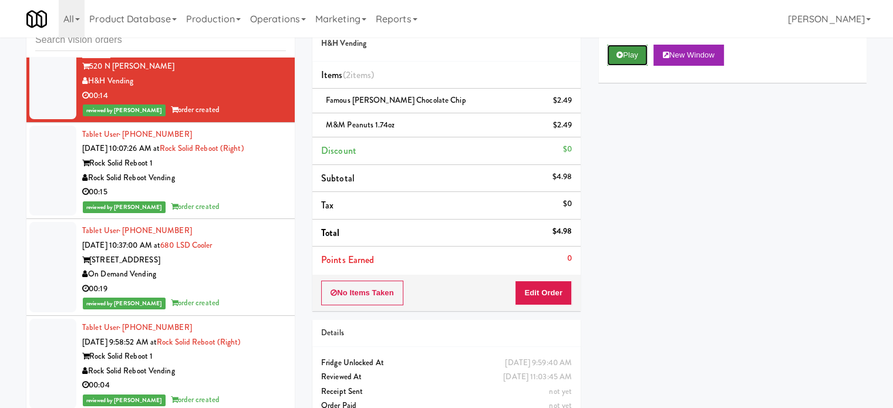
click at [633, 51] on button "Play" at bounding box center [627, 55] width 41 height 21
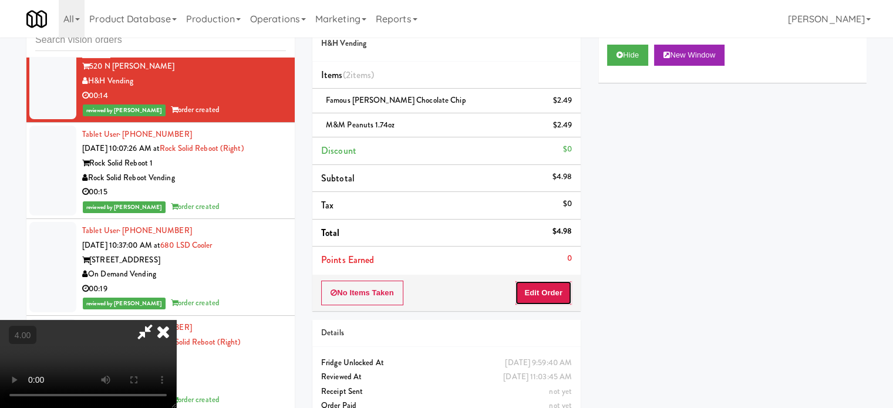
click at [554, 291] on button "Edit Order" at bounding box center [543, 293] width 57 height 25
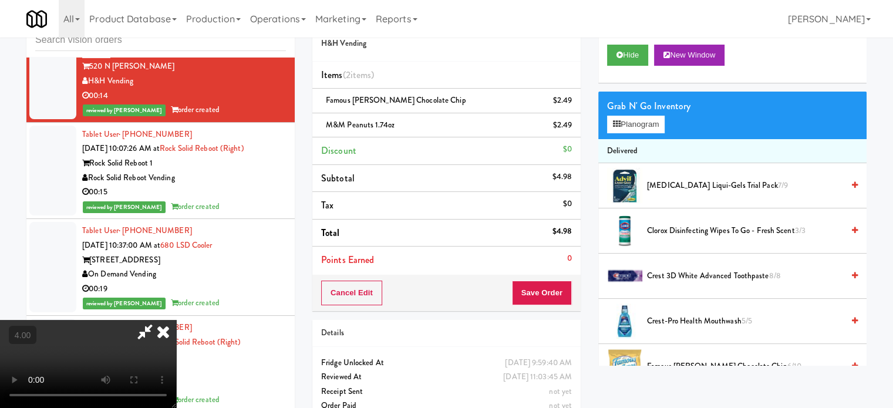
click at [176, 320] on video at bounding box center [88, 364] width 176 height 88
drag, startPoint x: 400, startPoint y: 261, endPoint x: 504, endPoint y: 142, distance: 158.6
click at [176, 320] on video at bounding box center [88, 364] width 176 height 88
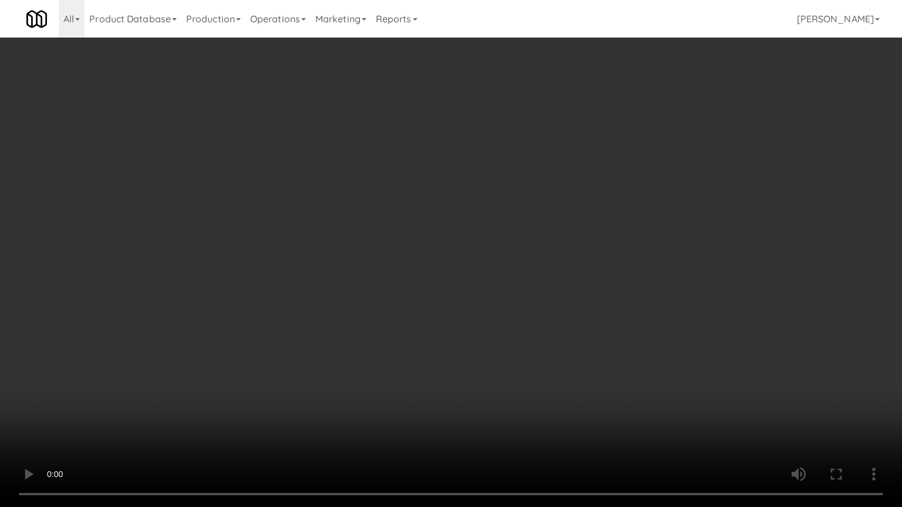
click at [469, 240] on video at bounding box center [451, 253] width 902 height 507
drag, startPoint x: 655, startPoint y: 422, endPoint x: 564, endPoint y: 311, distance: 144.3
click at [655, 408] on video at bounding box center [451, 253] width 902 height 507
click at [559, 307] on video at bounding box center [451, 253] width 902 height 507
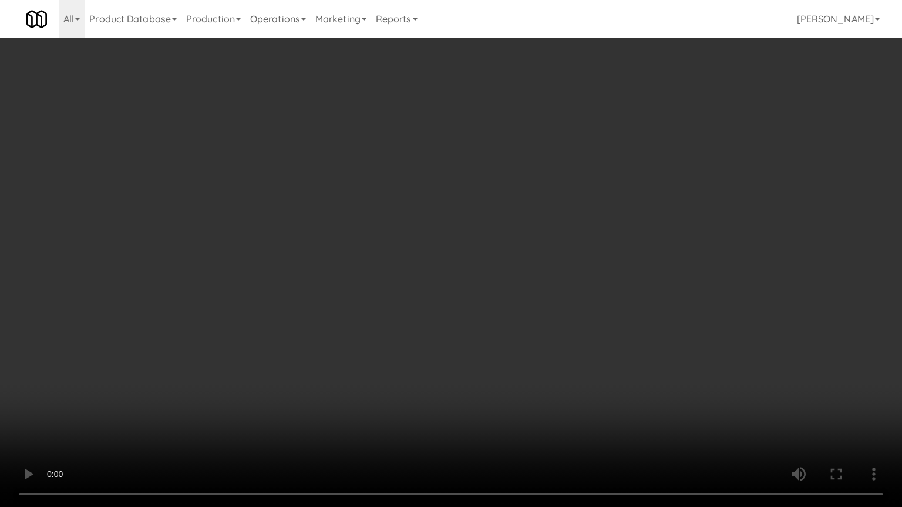
click at [540, 299] on video at bounding box center [451, 253] width 902 height 507
drag, startPoint x: 508, startPoint y: 417, endPoint x: 506, endPoint y: 317, distance: 99.9
click at [508, 408] on video at bounding box center [451, 253] width 902 height 507
click at [506, 314] on video at bounding box center [451, 253] width 902 height 507
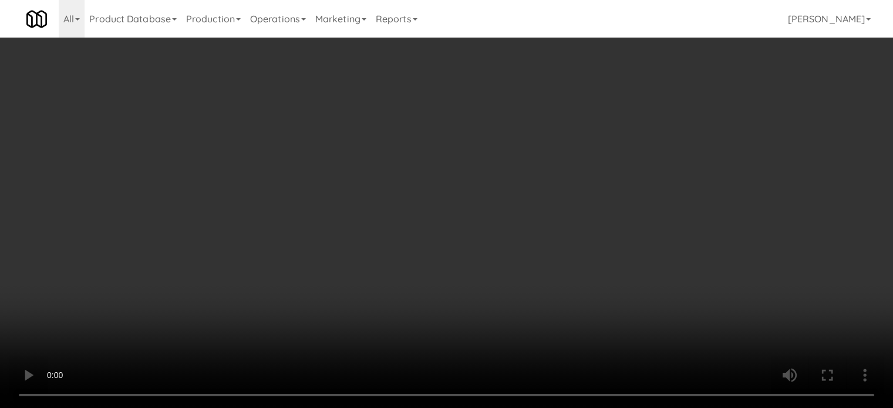
click at [423, 225] on video at bounding box center [446, 204] width 893 height 408
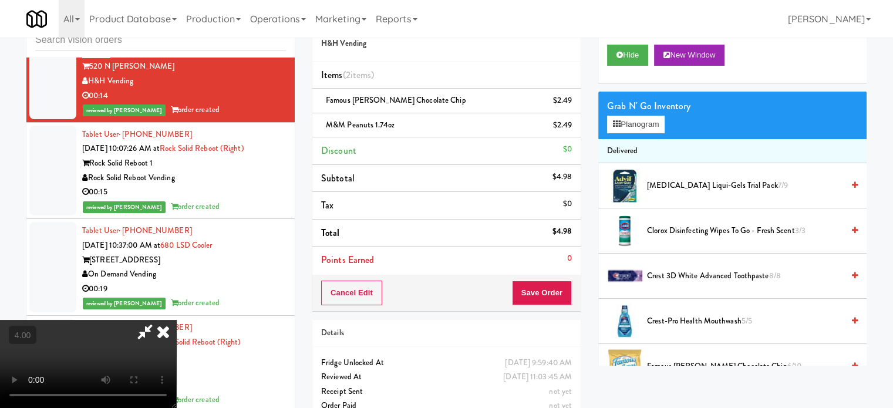
drag, startPoint x: 423, startPoint y: 225, endPoint x: 427, endPoint y: 279, distance: 54.8
click at [176, 320] on video at bounding box center [88, 364] width 176 height 88
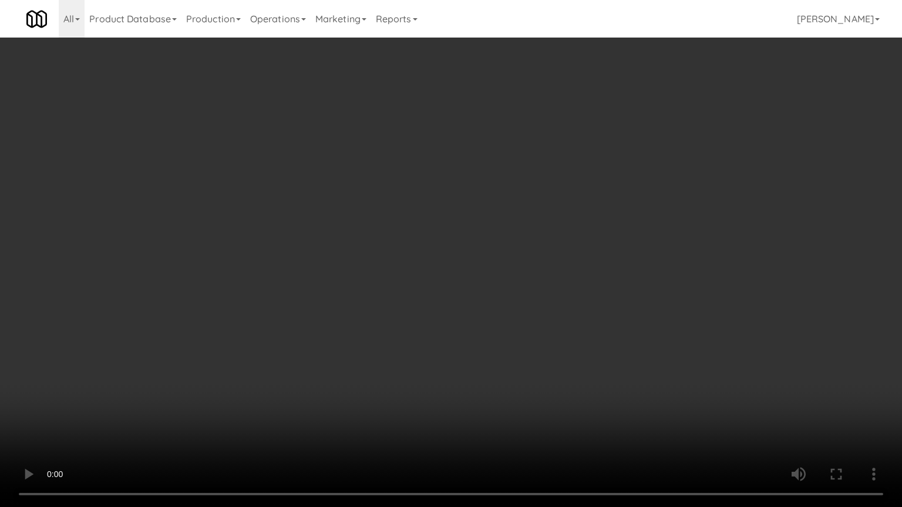
click at [427, 278] on video at bounding box center [451, 253] width 902 height 507
click at [458, 300] on video at bounding box center [451, 253] width 902 height 507
click at [444, 303] on video at bounding box center [451, 253] width 902 height 507
click at [466, 305] on video at bounding box center [451, 253] width 902 height 507
click at [440, 302] on video at bounding box center [451, 253] width 902 height 507
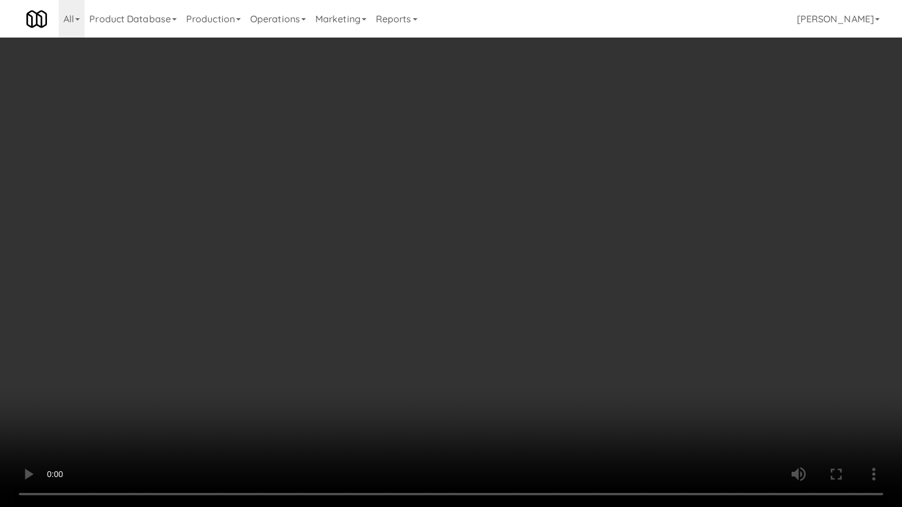
click at [442, 297] on video at bounding box center [451, 253] width 902 height 507
click at [434, 301] on video at bounding box center [451, 253] width 902 height 507
click at [464, 272] on video at bounding box center [451, 253] width 902 height 507
click at [473, 262] on video at bounding box center [451, 253] width 902 height 507
click at [493, 244] on video at bounding box center [451, 253] width 902 height 507
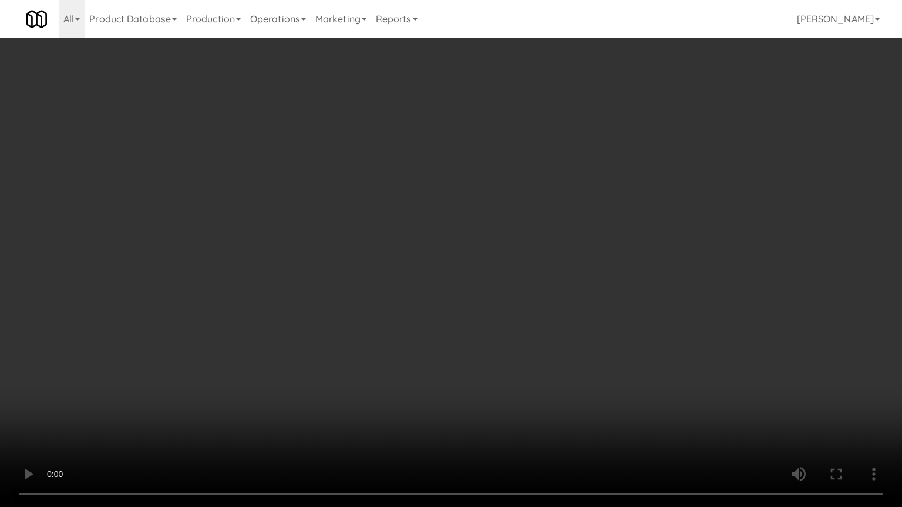
drag, startPoint x: 504, startPoint y: 225, endPoint x: 552, endPoint y: 169, distance: 74.6
click at [507, 223] on video at bounding box center [451, 253] width 902 height 507
click at [543, 176] on video at bounding box center [451, 253] width 902 height 507
click at [544, 174] on video at bounding box center [451, 253] width 902 height 507
click at [543, 162] on video at bounding box center [451, 253] width 902 height 507
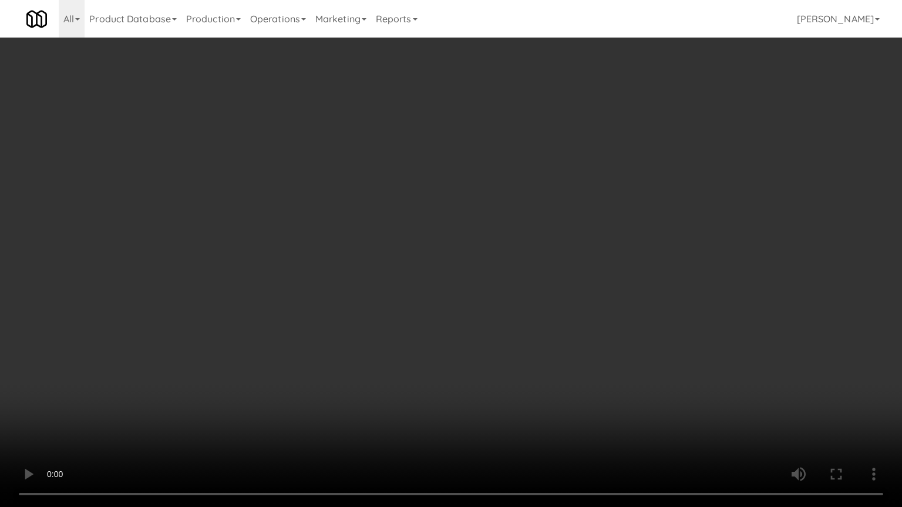
click at [546, 163] on video at bounding box center [451, 253] width 902 height 507
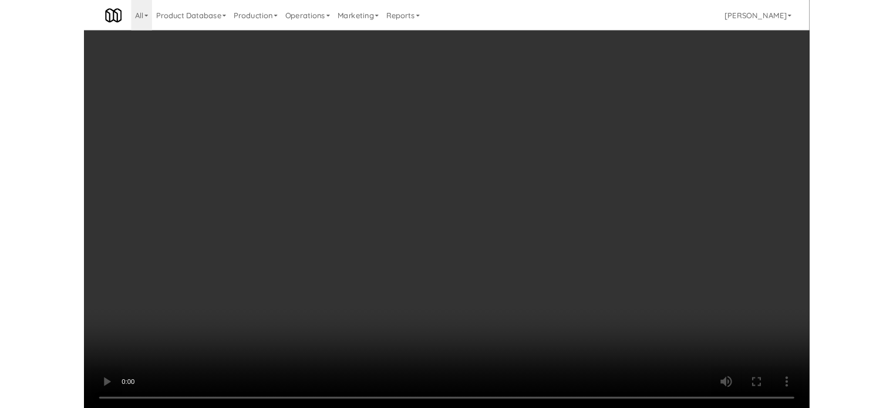
scroll to position [12314, 0]
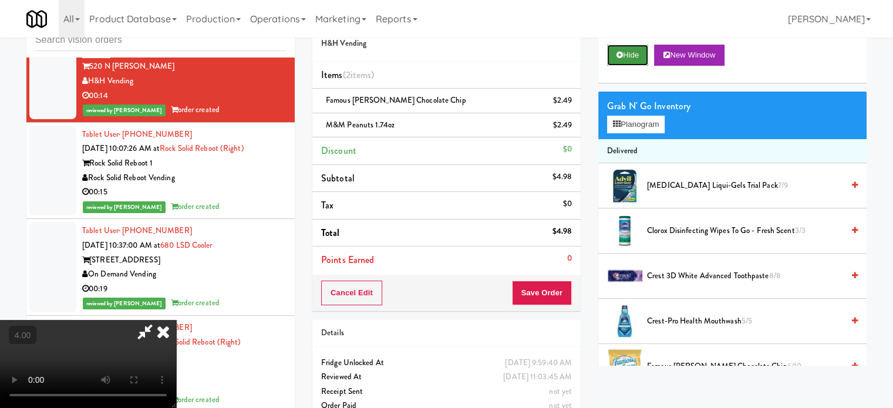
click at [634, 52] on button "Hide" at bounding box center [627, 55] width 41 height 21
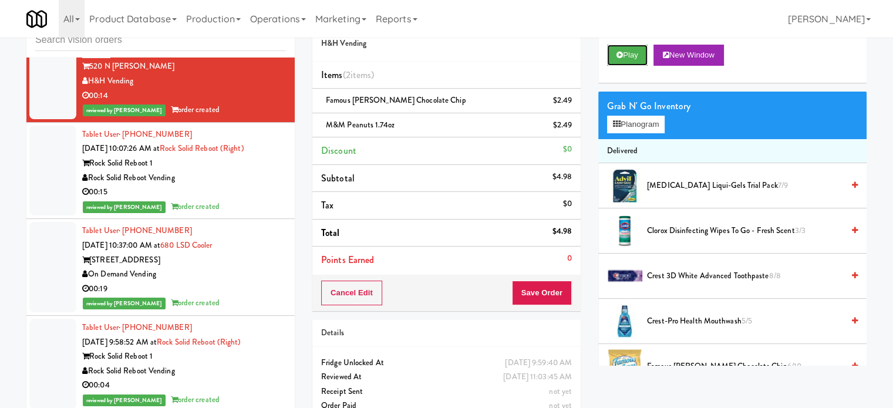
scroll to position [12608, 0]
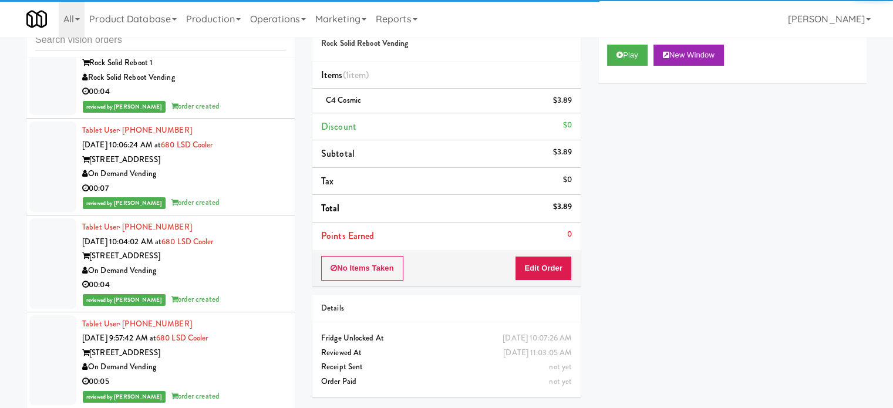
click at [244, 17] on div "reviewed by [PERSON_NAME] A order created" at bounding box center [184, 9] width 204 height 15
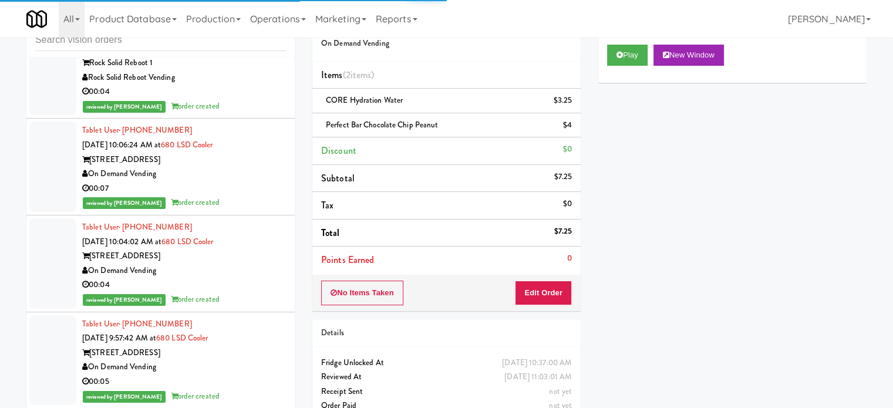
click at [261, 85] on div "Rock Solid Reboot Vending" at bounding box center [184, 77] width 204 height 15
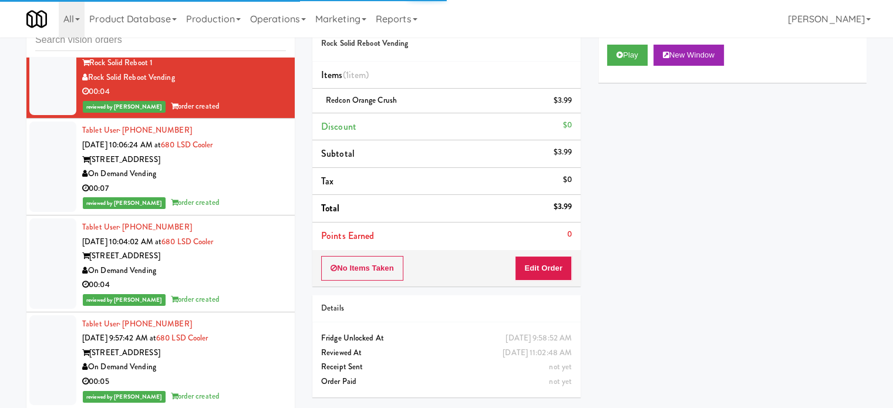
scroll to position [12901, 0]
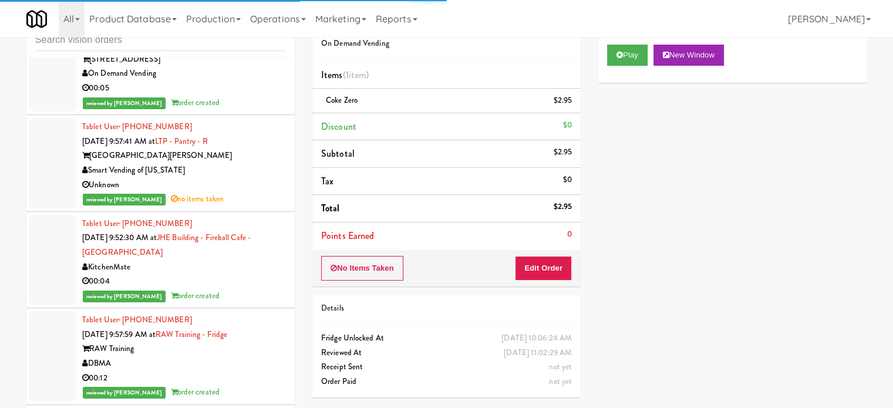
drag, startPoint x: 243, startPoint y: 289, endPoint x: 249, endPoint y: 288, distance: 5.9
click at [243, 110] on div "Tablet User · (708) 676-9000 [DATE] 9:57:42 AM at 680 LSD Cooler 680 N. Lake Sh…" at bounding box center [184, 66] width 204 height 87
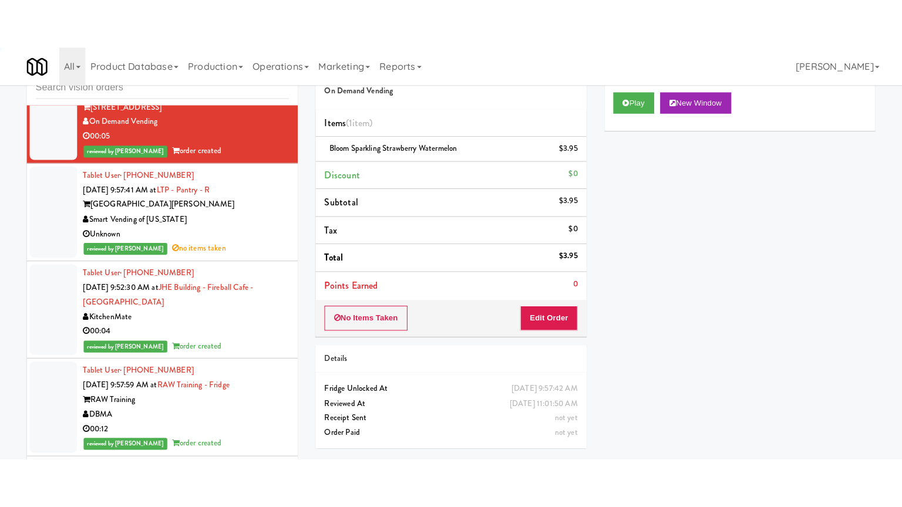
scroll to position [13195, 0]
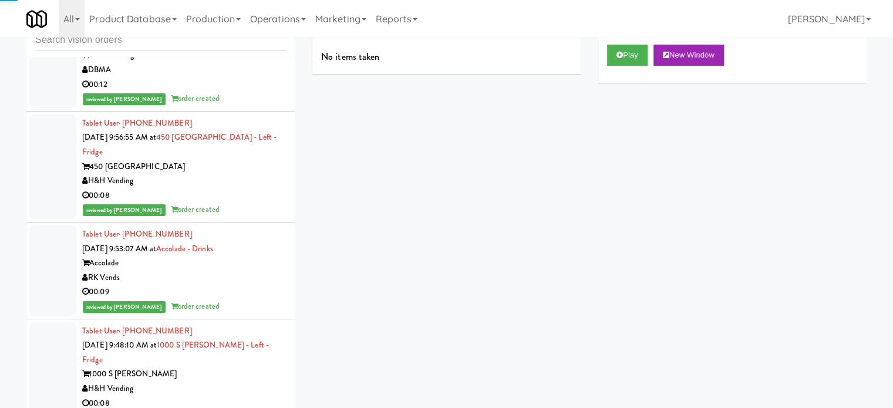
drag, startPoint x: 243, startPoint y: 198, endPoint x: 251, endPoint y: 204, distance: 9.8
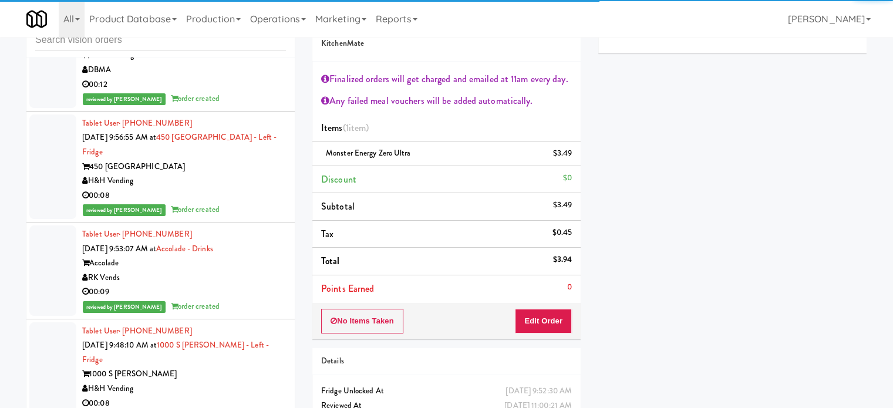
click at [247, 63] on div "RAW Training" at bounding box center [184, 55] width 204 height 15
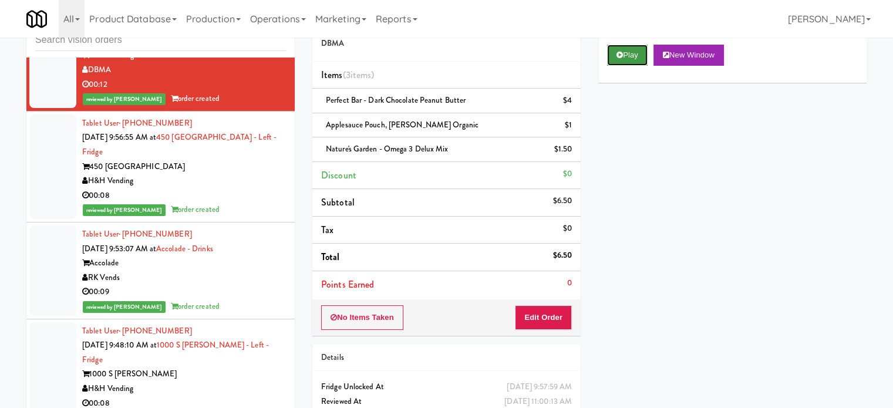
click at [629, 51] on button "Play" at bounding box center [627, 55] width 41 height 21
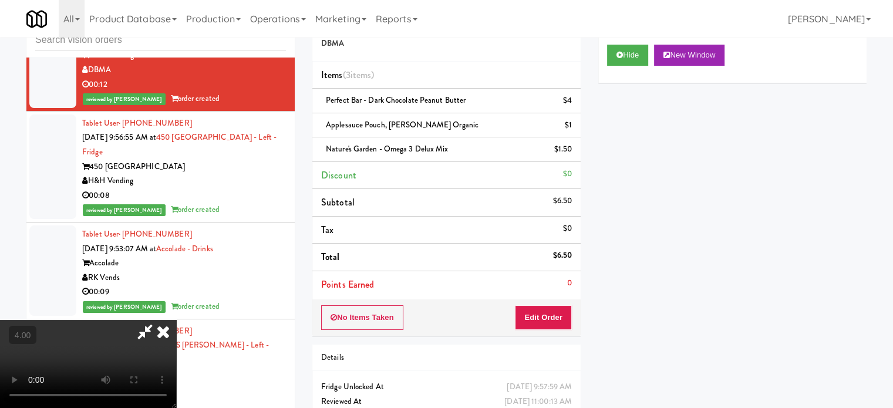
click at [176, 320] on video at bounding box center [88, 364] width 176 height 88
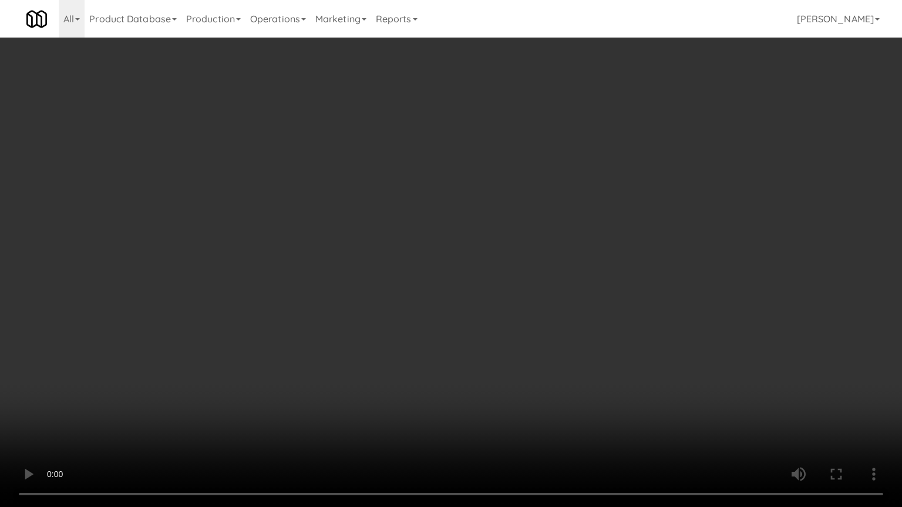
click at [413, 272] on video at bounding box center [451, 253] width 902 height 507
click at [413, 273] on video at bounding box center [451, 253] width 902 height 507
click at [414, 272] on video at bounding box center [451, 253] width 902 height 507
click at [417, 271] on video at bounding box center [451, 253] width 902 height 507
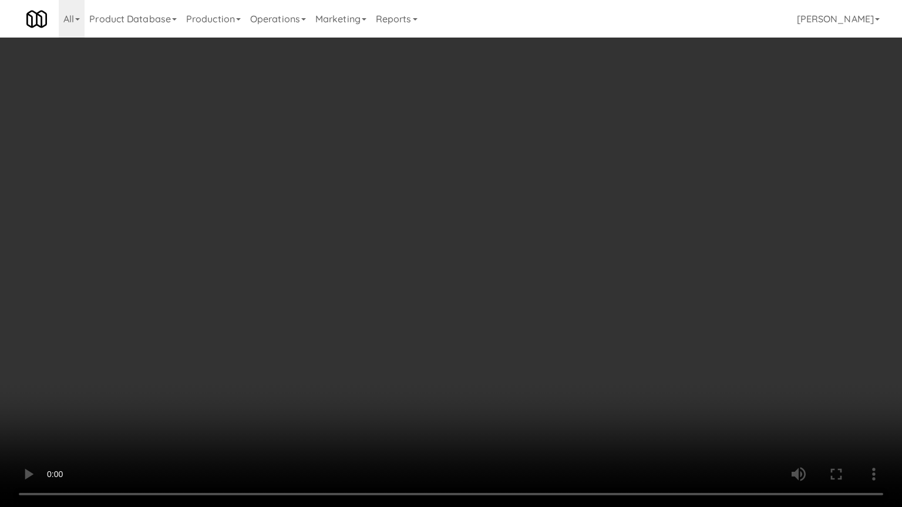
click at [417, 271] on video at bounding box center [451, 253] width 902 height 507
click at [474, 272] on video at bounding box center [451, 253] width 902 height 507
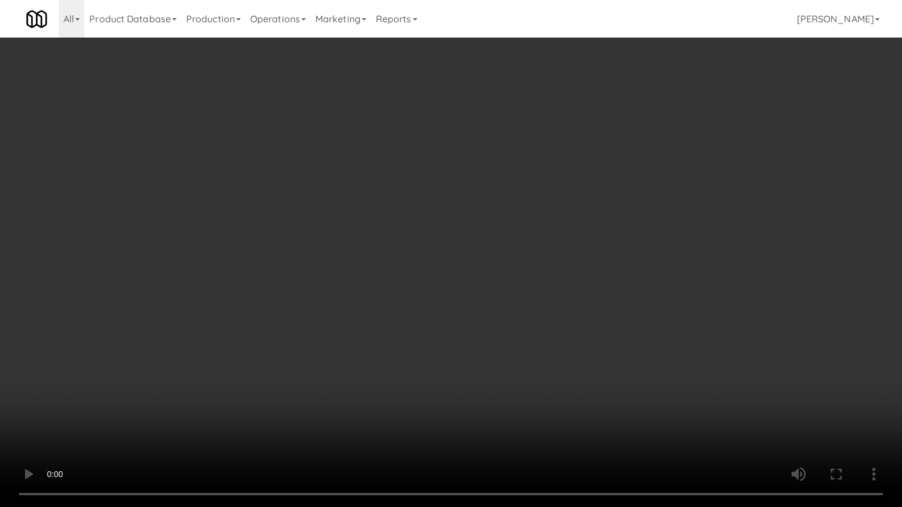
click at [474, 272] on video at bounding box center [451, 253] width 902 height 507
click at [476, 274] on video at bounding box center [451, 253] width 902 height 507
click at [480, 271] on video at bounding box center [451, 253] width 902 height 507
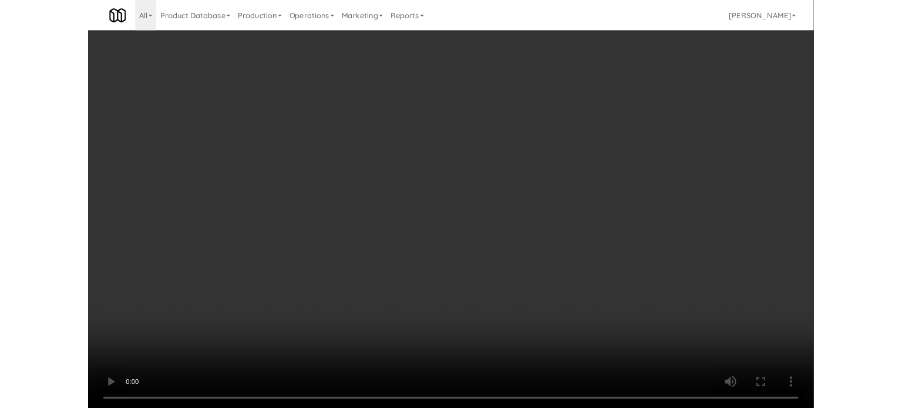
scroll to position [13195, 0]
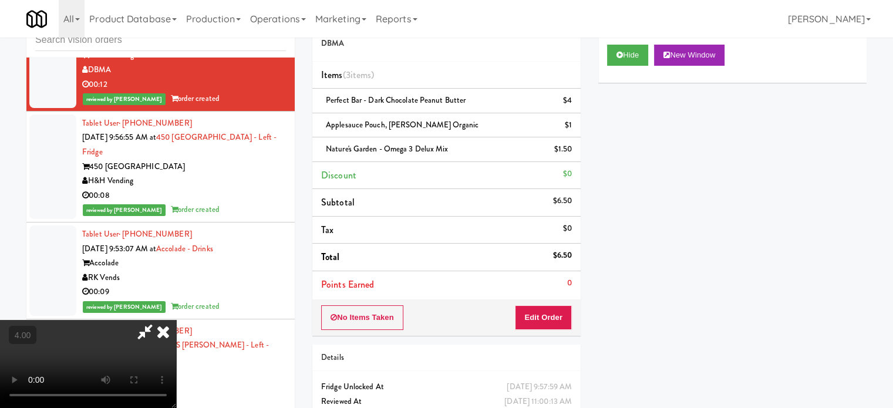
click at [159, 320] on icon at bounding box center [145, 331] width 27 height 23
click at [550, 317] on button "Edit Order" at bounding box center [543, 317] width 57 height 25
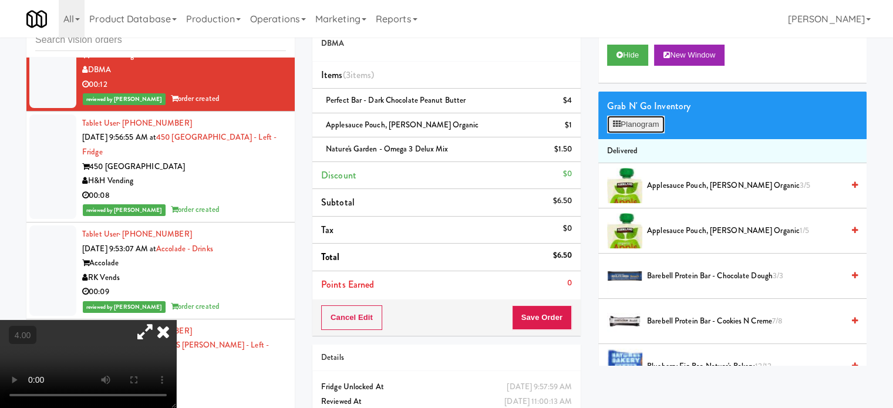
click at [644, 122] on button "Planogram" at bounding box center [636, 125] width 58 height 18
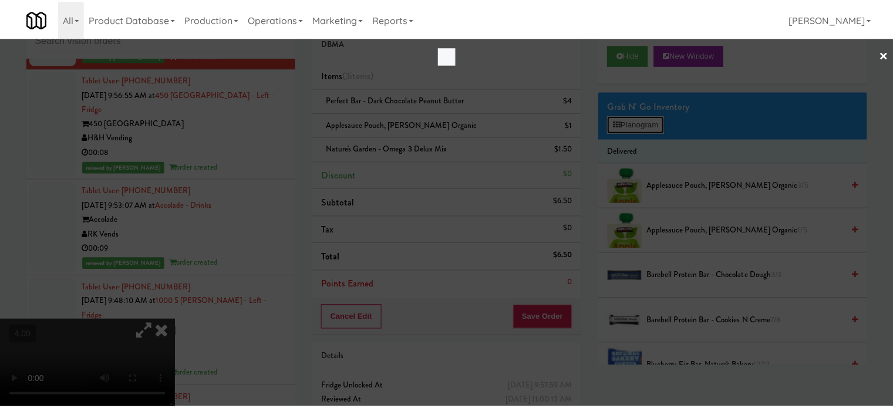
scroll to position [13122, 0]
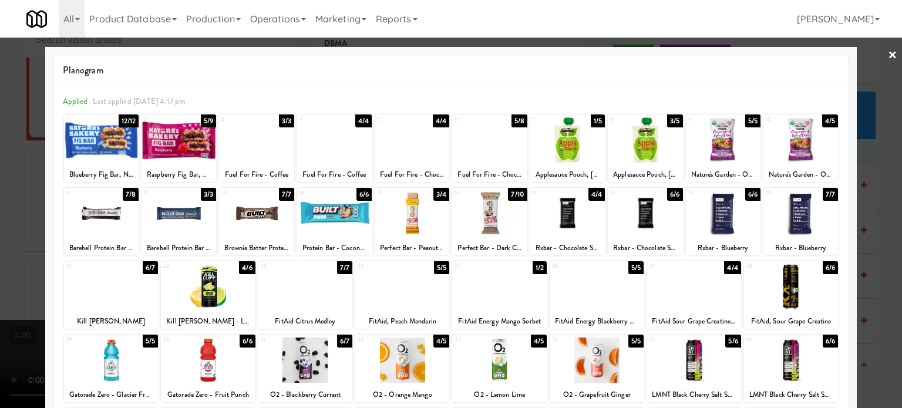
drag, startPoint x: 883, startPoint y: 183, endPoint x: 824, endPoint y: 180, distance: 58.2
click at [881, 184] on div at bounding box center [451, 204] width 902 height 408
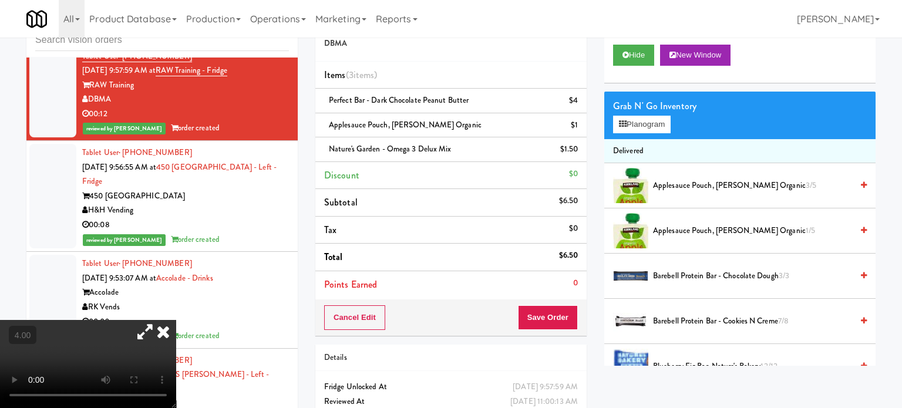
scroll to position [13195, 0]
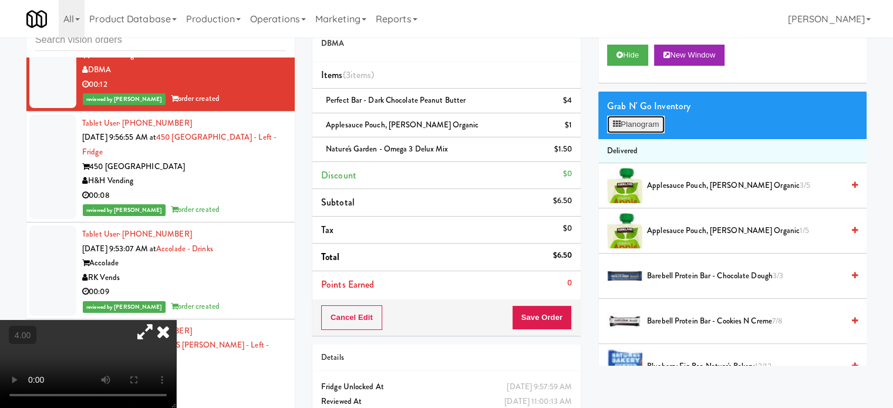
click at [635, 127] on button "Planogram" at bounding box center [636, 125] width 58 height 18
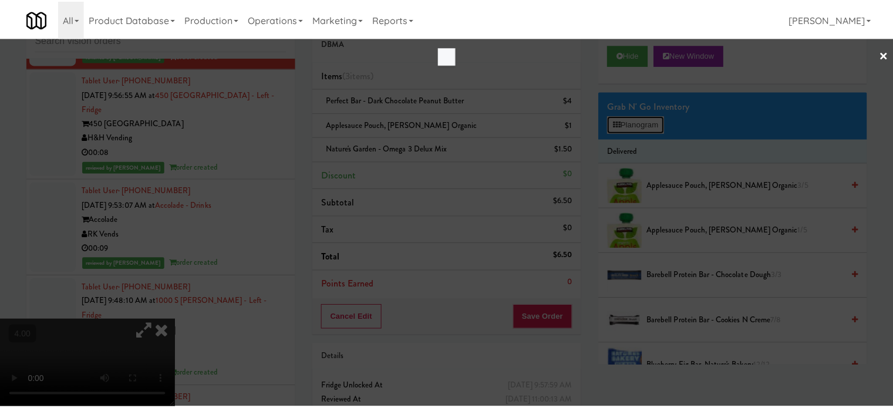
scroll to position [13122, 0]
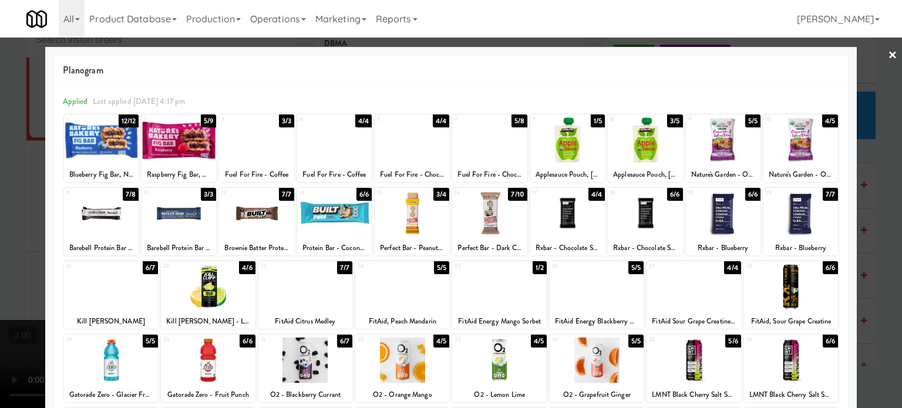
click at [883, 201] on div at bounding box center [451, 204] width 902 height 408
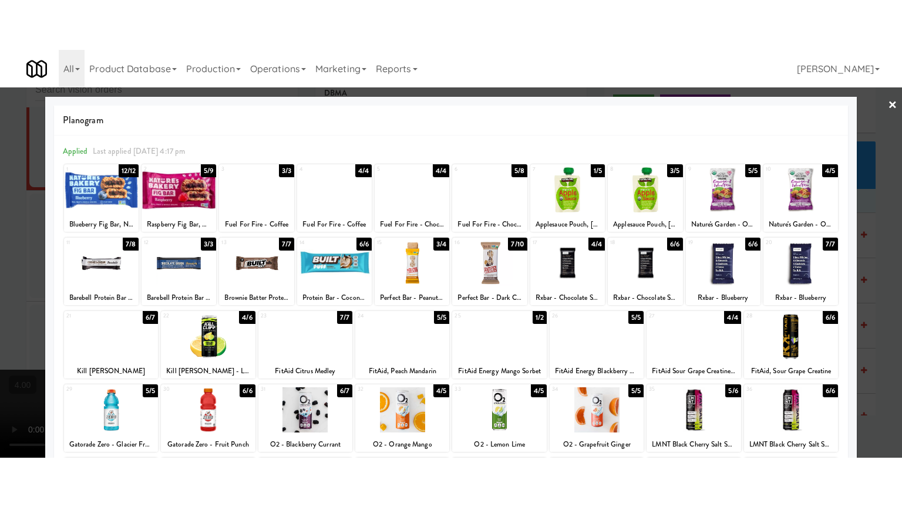
scroll to position [13195, 0]
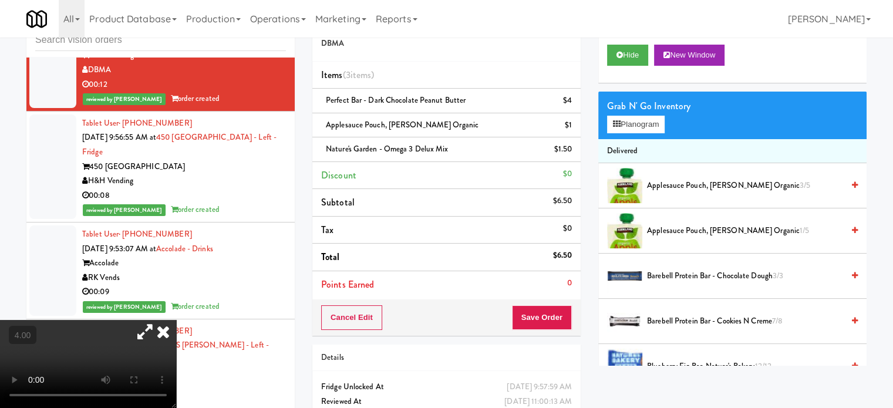
drag, startPoint x: 235, startPoint y: 230, endPoint x: 228, endPoint y: 209, distance: 21.7
click at [176, 320] on video at bounding box center [88, 364] width 176 height 88
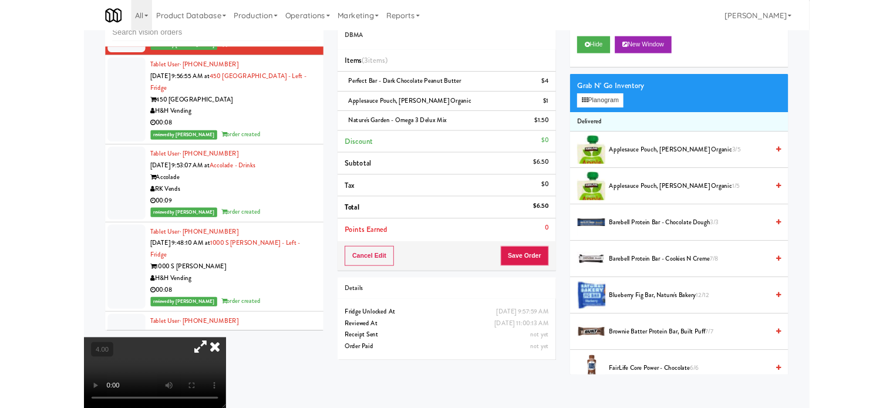
scroll to position [13122, 0]
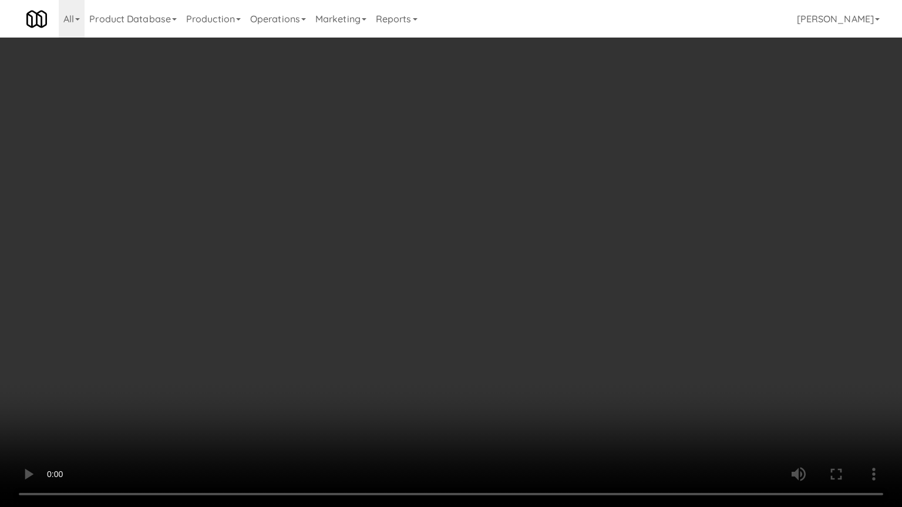
click at [205, 251] on video at bounding box center [451, 253] width 902 height 507
click at [366, 256] on video at bounding box center [451, 253] width 902 height 507
click at [370, 255] on video at bounding box center [451, 253] width 902 height 507
click at [370, 252] on video at bounding box center [451, 253] width 902 height 507
click at [379, 262] on video at bounding box center [451, 253] width 902 height 507
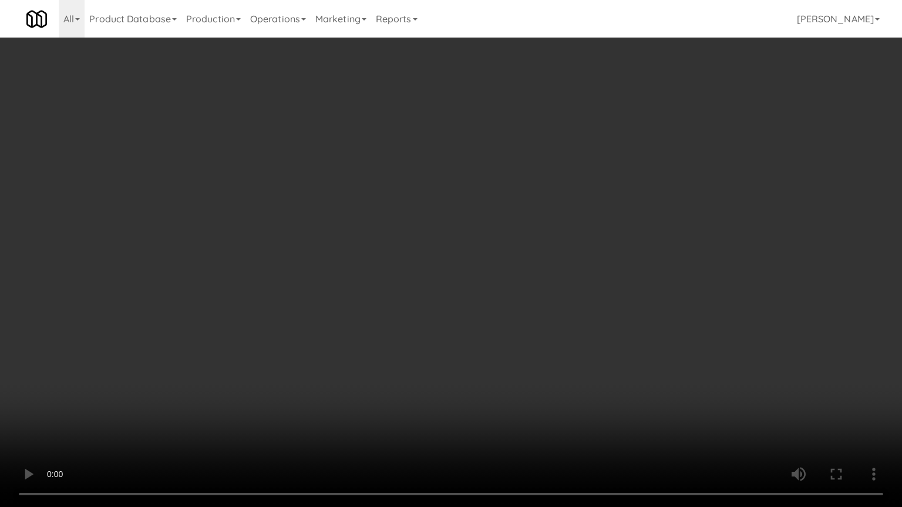
click at [402, 259] on video at bounding box center [451, 253] width 902 height 507
click at [420, 284] on video at bounding box center [451, 253] width 902 height 507
click at [437, 267] on video at bounding box center [451, 253] width 902 height 507
click at [472, 256] on video at bounding box center [451, 253] width 902 height 507
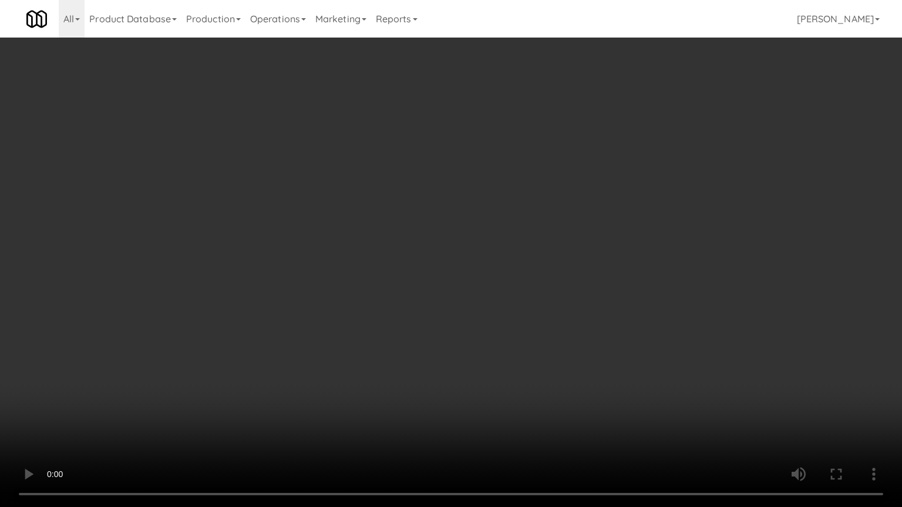
click at [472, 255] on video at bounding box center [451, 253] width 902 height 507
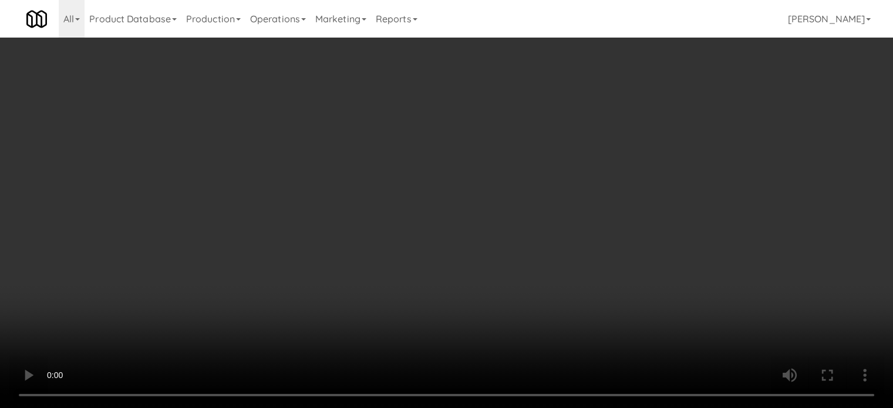
scroll to position [13195, 0]
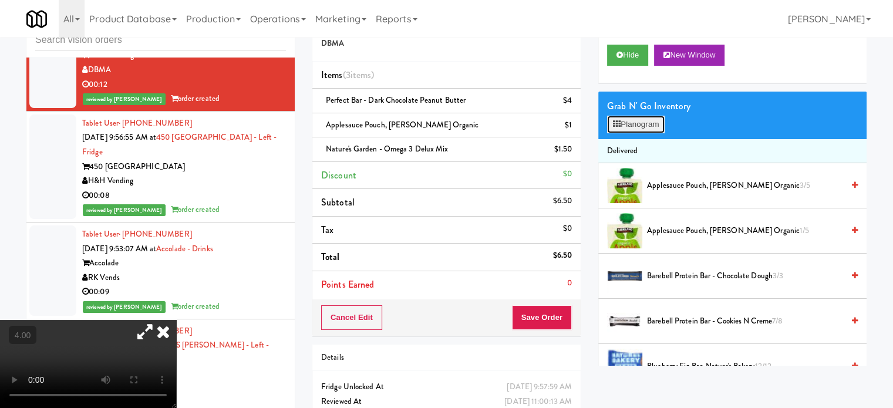
click at [627, 124] on button "Planogram" at bounding box center [636, 125] width 58 height 18
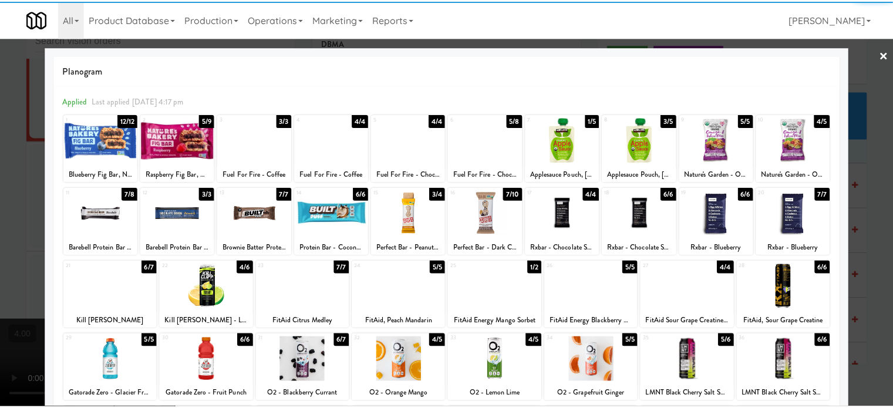
scroll to position [168, 0]
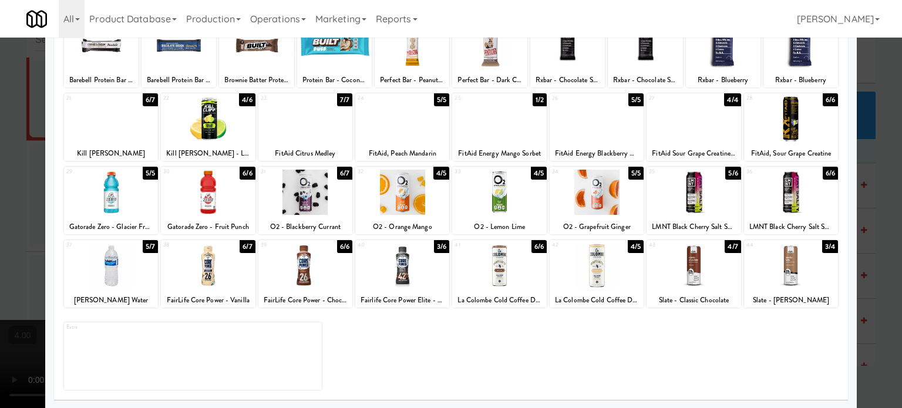
click at [886, 203] on div at bounding box center [451, 204] width 902 height 408
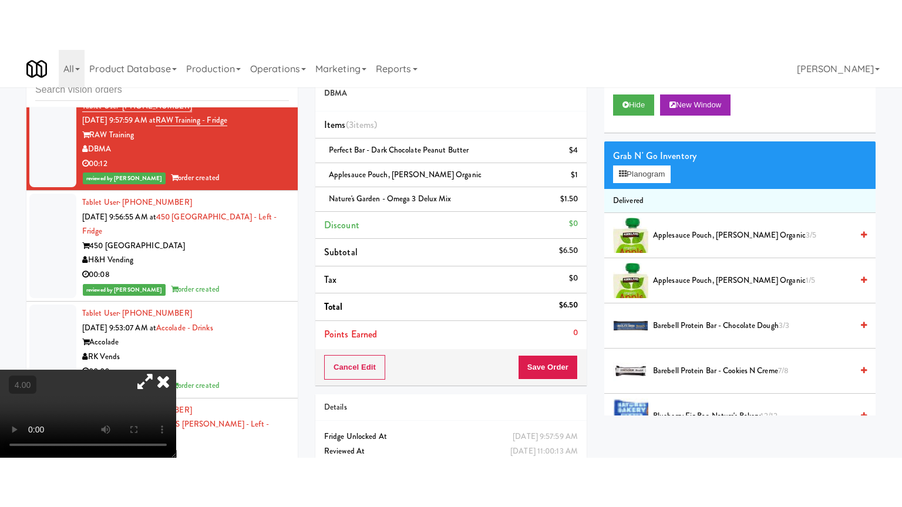
scroll to position [13195, 0]
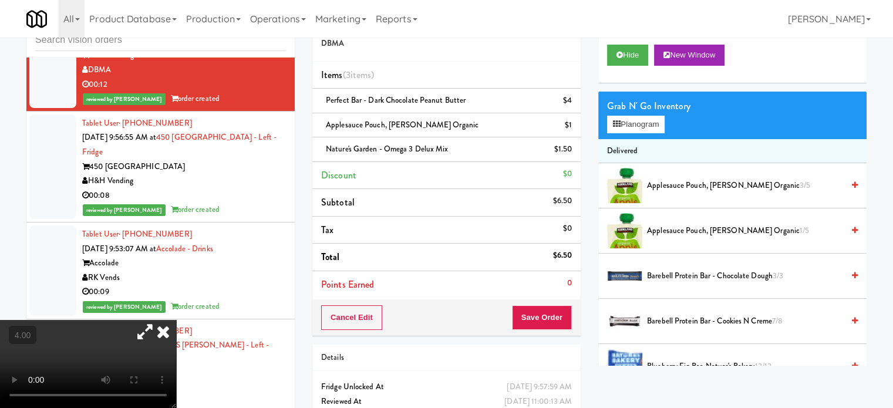
click at [176, 320] on video at bounding box center [88, 364] width 176 height 88
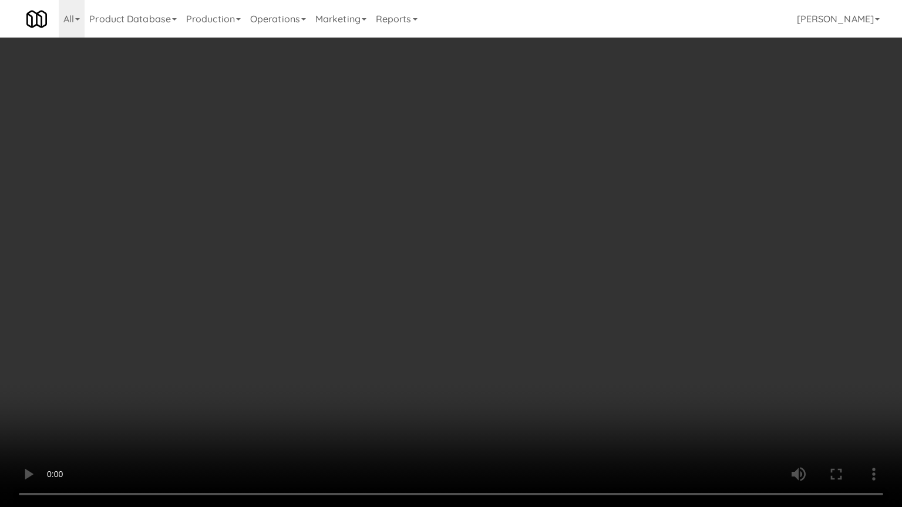
click at [251, 358] on video at bounding box center [451, 253] width 902 height 507
click at [440, 275] on video at bounding box center [451, 253] width 902 height 507
click at [444, 270] on video at bounding box center [451, 253] width 902 height 507
drag, startPoint x: 446, startPoint y: 268, endPoint x: 529, endPoint y: 173, distance: 126.5
click at [447, 265] on video at bounding box center [451, 253] width 902 height 507
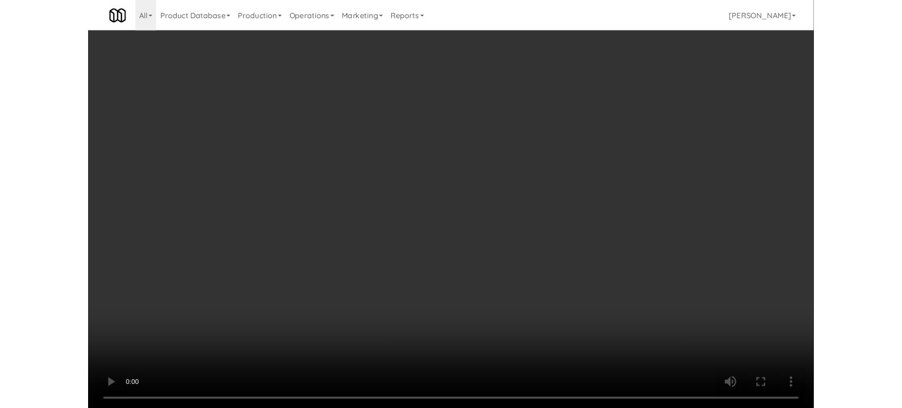
scroll to position [13195, 0]
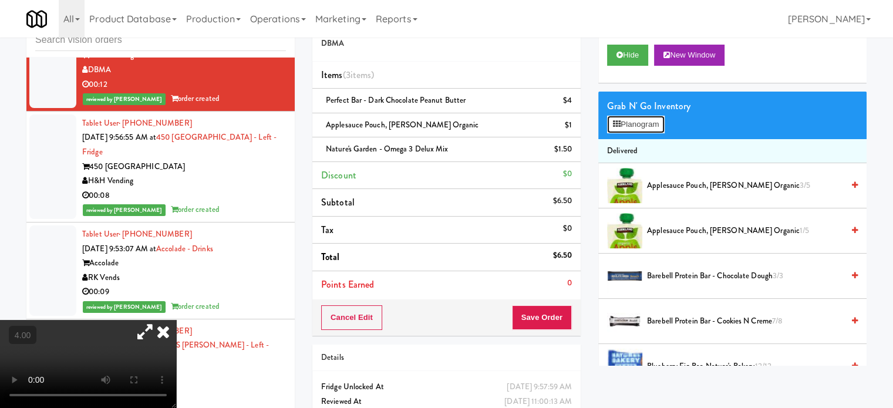
click at [642, 123] on button "Planogram" at bounding box center [636, 125] width 58 height 18
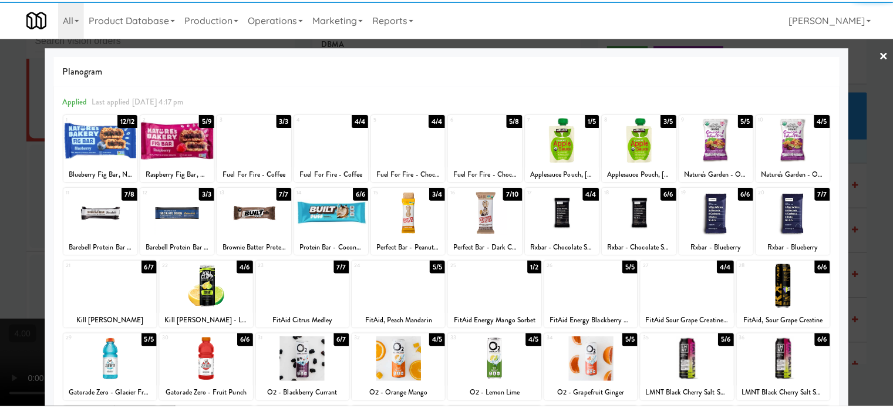
scroll to position [168, 0]
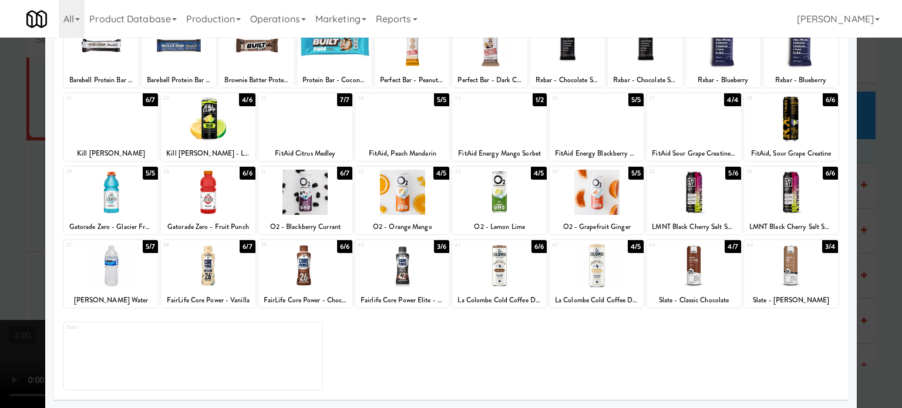
click at [878, 227] on div at bounding box center [451, 204] width 902 height 408
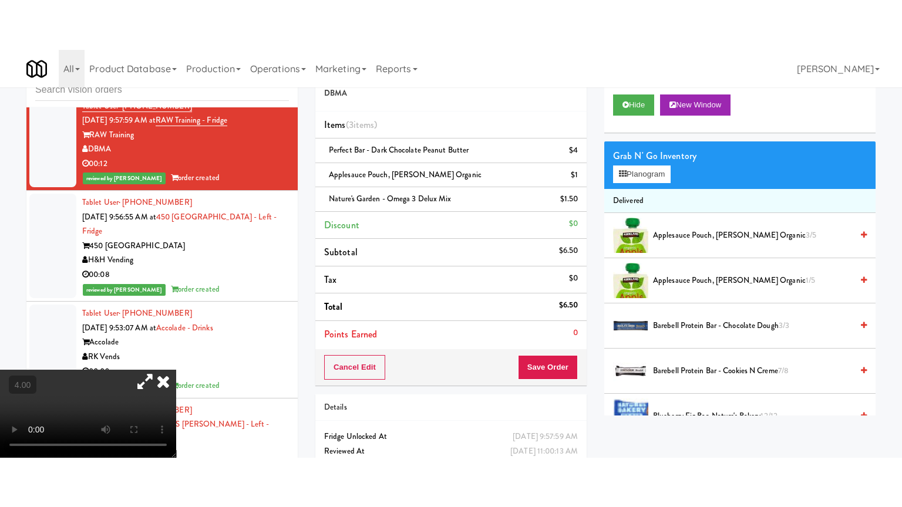
scroll to position [13195, 0]
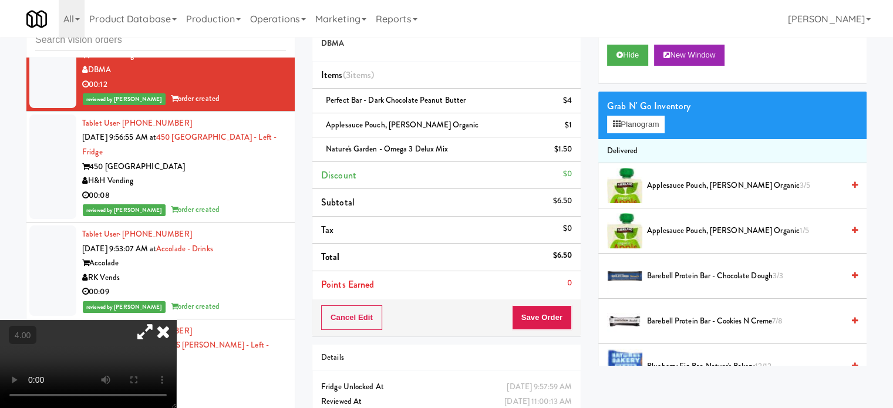
click at [176, 320] on icon at bounding box center [163, 331] width 26 height 23
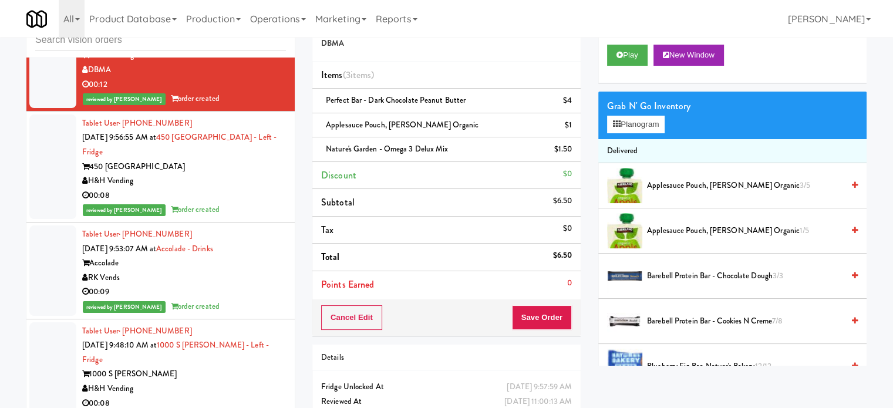
drag, startPoint x: 245, startPoint y: 225, endPoint x: 250, endPoint y: 257, distance: 32.1
click at [245, 10] on div "reviewed by [PERSON_NAME] order created" at bounding box center [184, 2] width 204 height 15
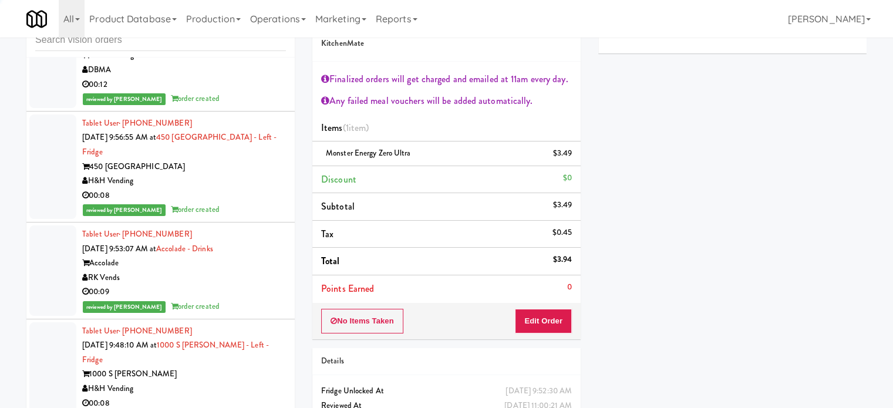
click at [254, 78] on div "DBMA" at bounding box center [184, 70] width 204 height 15
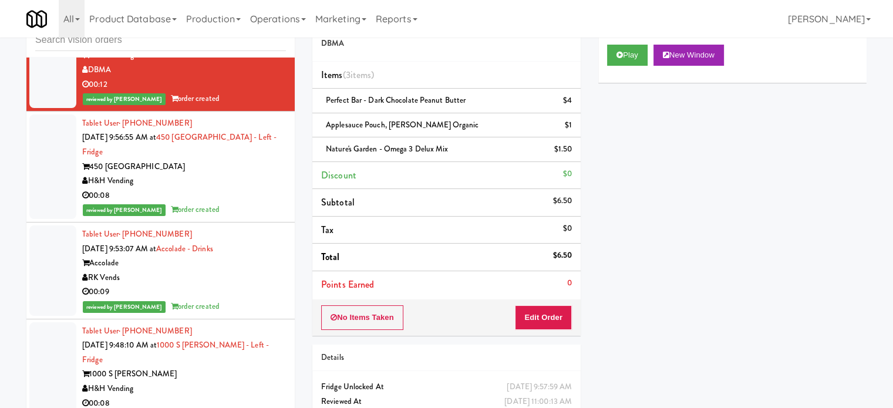
drag, startPoint x: 791, startPoint y: 331, endPoint x: 784, endPoint y: 324, distance: 10.0
click at [791, 331] on div "Play New Window Primary Flag Clear Flag if unable to determine what was taken o…" at bounding box center [732, 256] width 268 height 440
drag, startPoint x: 257, startPoint y: 225, endPoint x: 259, endPoint y: 235, distance: 9.6
click at [256, 10] on div "reviewed by [PERSON_NAME] order created" at bounding box center [184, 2] width 204 height 15
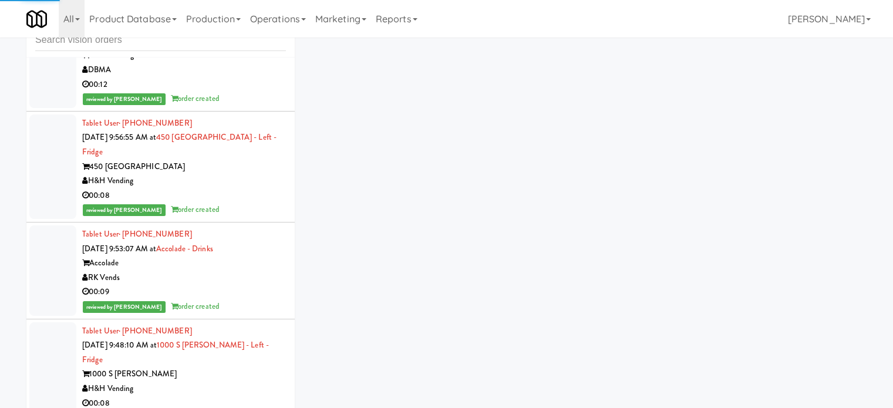
click at [250, 63] on div "RAW Training" at bounding box center [184, 55] width 204 height 15
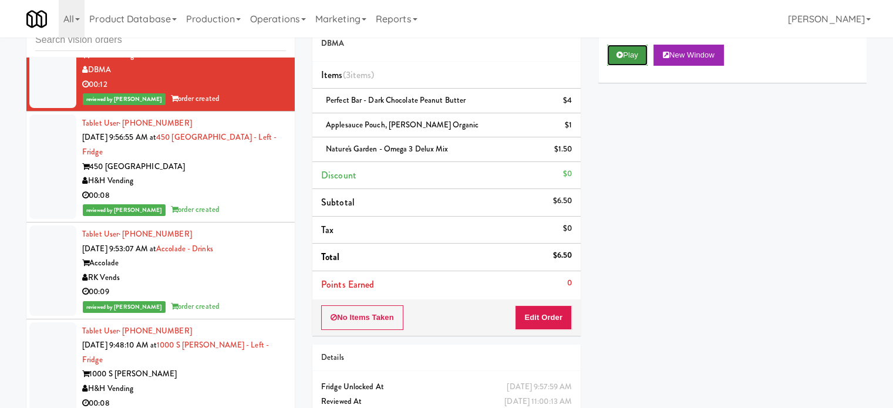
click at [632, 54] on button "Play" at bounding box center [627, 55] width 41 height 21
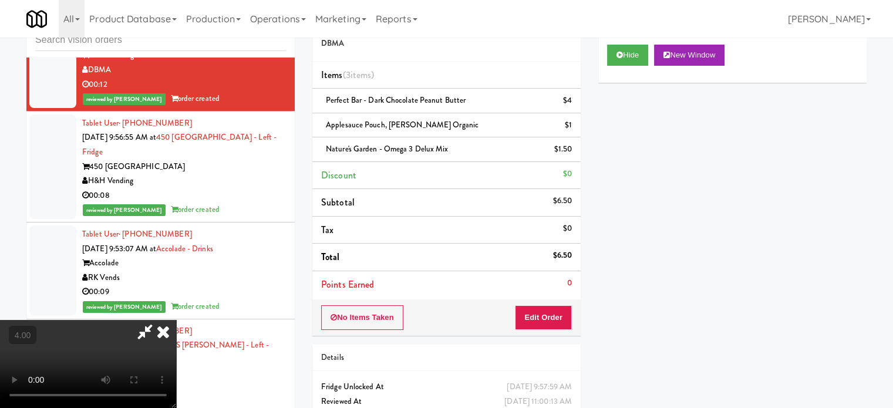
click at [176, 320] on video at bounding box center [88, 364] width 176 height 88
drag, startPoint x: 275, startPoint y: 263, endPoint x: 289, endPoint y: 253, distance: 17.3
click at [176, 320] on video at bounding box center [88, 364] width 176 height 88
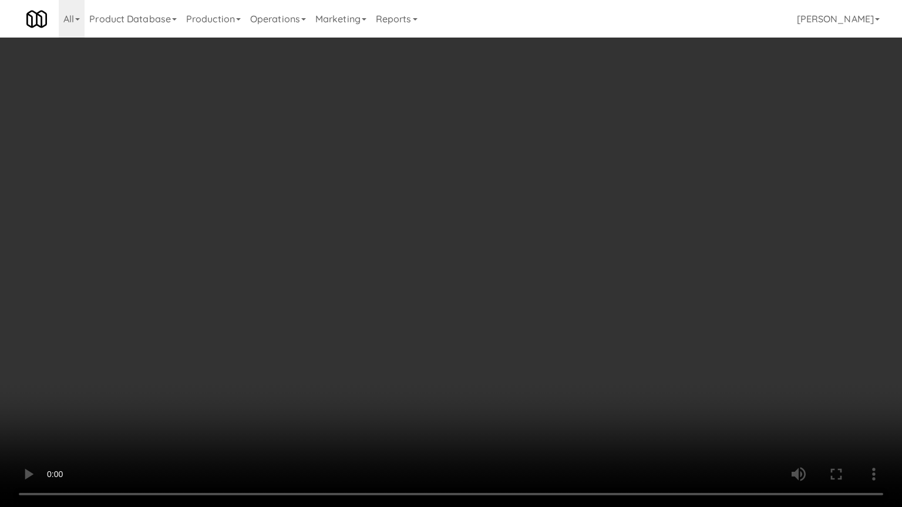
click at [374, 269] on video at bounding box center [451, 253] width 902 height 507
click at [378, 270] on video at bounding box center [451, 253] width 902 height 507
click at [381, 267] on video at bounding box center [451, 253] width 902 height 507
drag, startPoint x: 381, startPoint y: 267, endPoint x: 414, endPoint y: 72, distance: 197.7
click at [383, 265] on video at bounding box center [451, 253] width 902 height 507
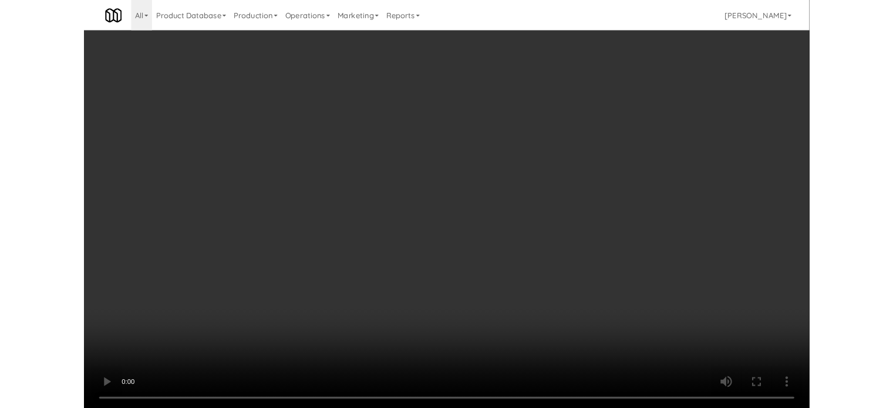
scroll to position [13195, 0]
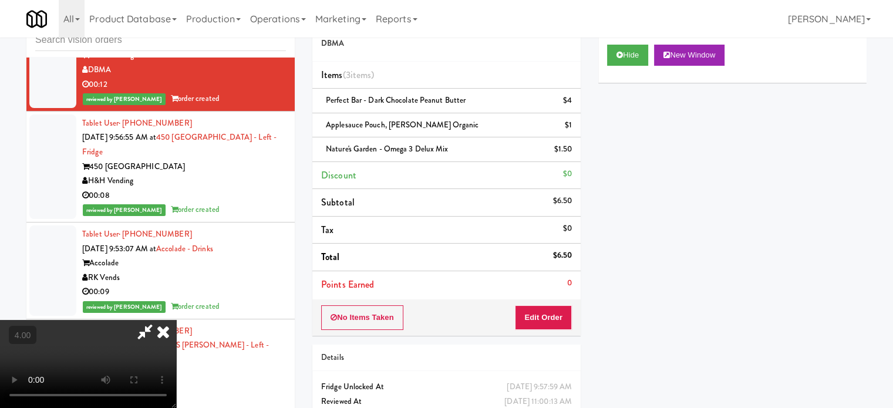
click at [176, 320] on icon at bounding box center [163, 331] width 26 height 23
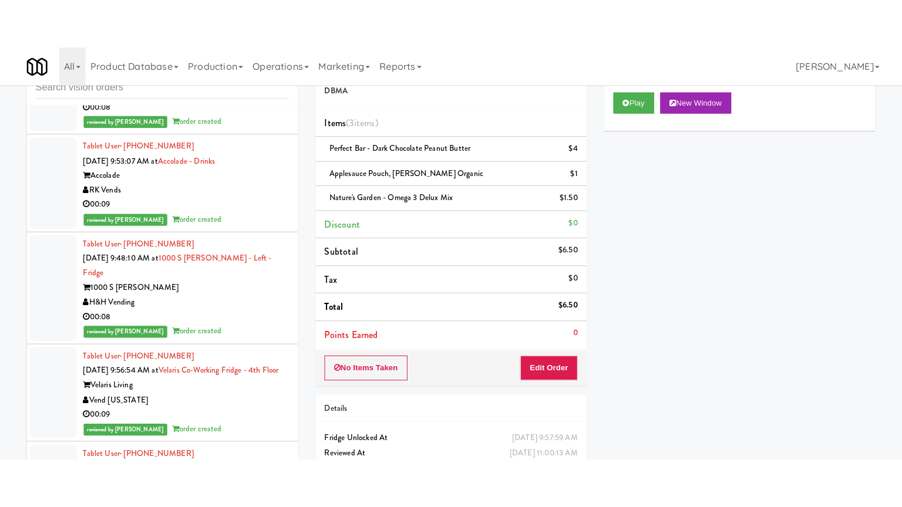
scroll to position [13354, 0]
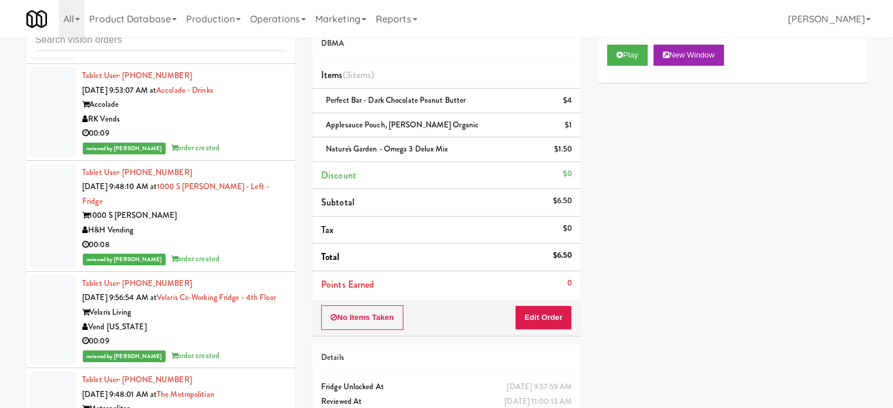
click at [271, 59] on div "reviewed by [PERSON_NAME] order created" at bounding box center [184, 51] width 204 height 15
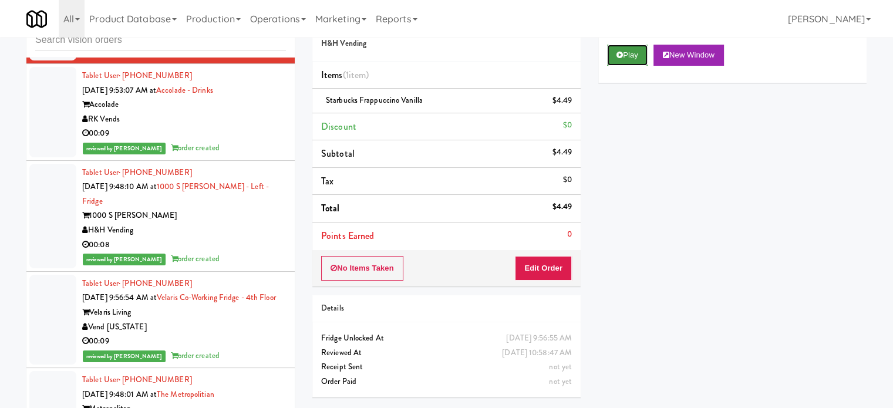
click at [628, 64] on button "Play" at bounding box center [627, 55] width 41 height 21
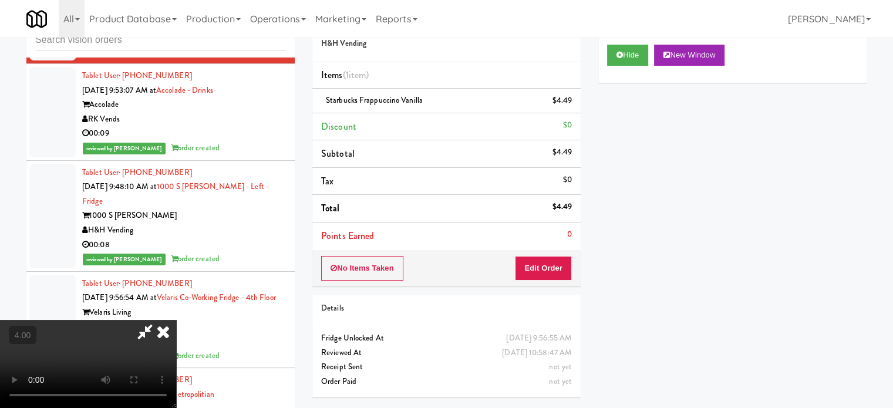
click at [176, 320] on video at bounding box center [88, 364] width 176 height 88
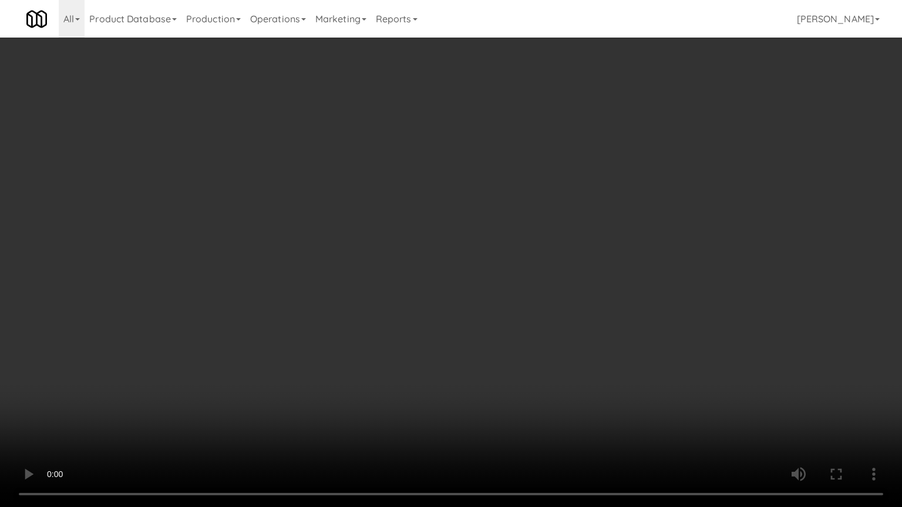
click at [395, 289] on video at bounding box center [451, 253] width 902 height 507
click at [396, 288] on video at bounding box center [451, 253] width 902 height 507
click at [437, 277] on video at bounding box center [451, 253] width 902 height 507
click at [446, 275] on video at bounding box center [451, 253] width 902 height 507
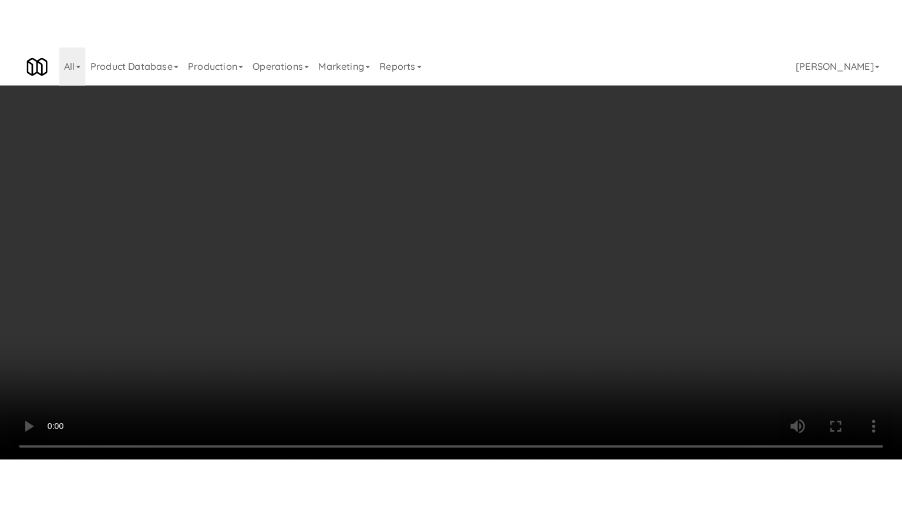
scroll to position [13354, 0]
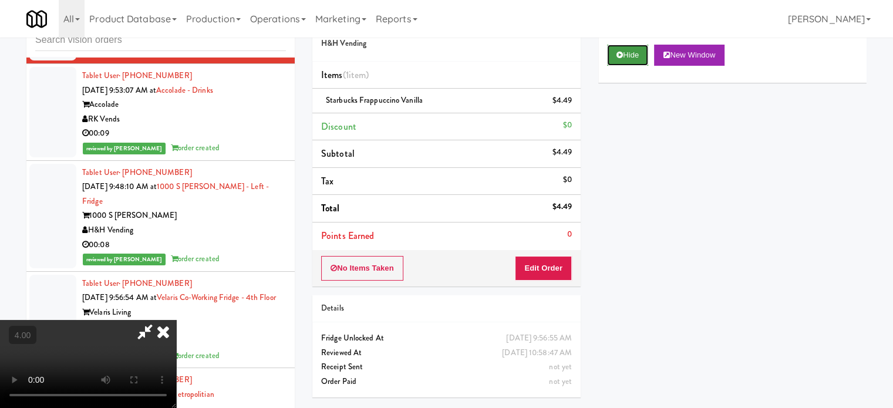
click at [625, 55] on button "Hide" at bounding box center [627, 55] width 41 height 21
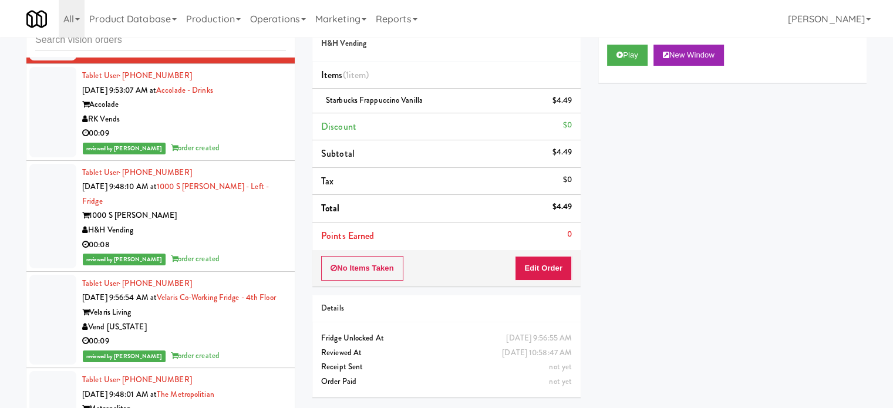
click at [247, 156] on div "reviewed by [PERSON_NAME] order created" at bounding box center [184, 148] width 204 height 15
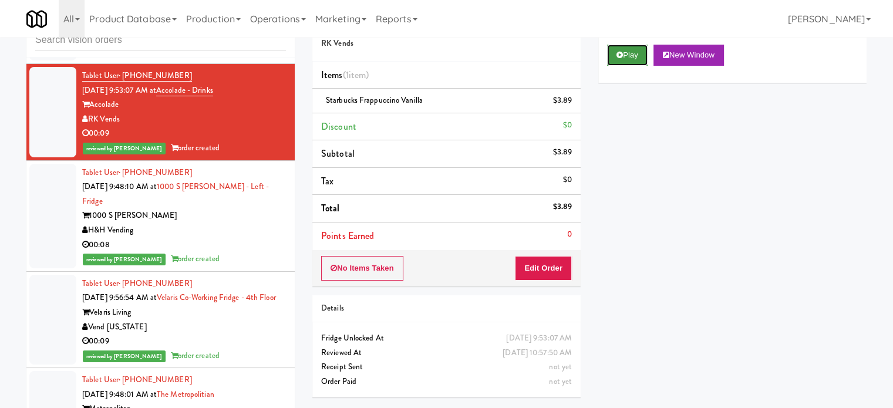
click at [624, 55] on button "Play" at bounding box center [627, 55] width 41 height 21
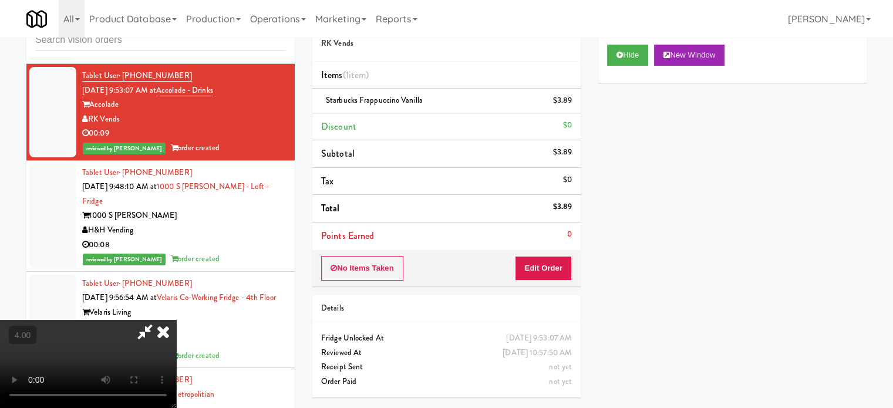
click at [176, 320] on video at bounding box center [88, 364] width 176 height 88
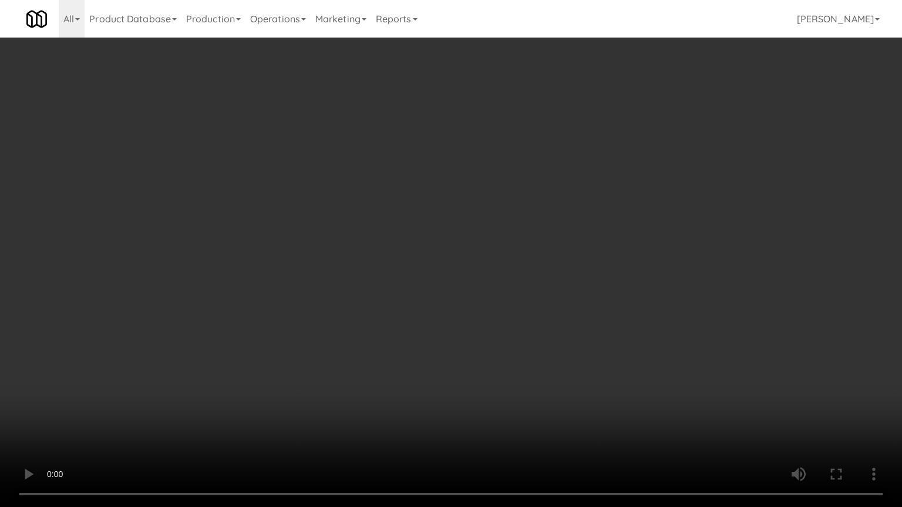
click at [326, 223] on video at bounding box center [451, 253] width 902 height 507
click at [332, 221] on video at bounding box center [451, 253] width 902 height 507
drag, startPoint x: 334, startPoint y: 221, endPoint x: 467, endPoint y: 56, distance: 212.5
click at [334, 220] on video at bounding box center [451, 253] width 902 height 507
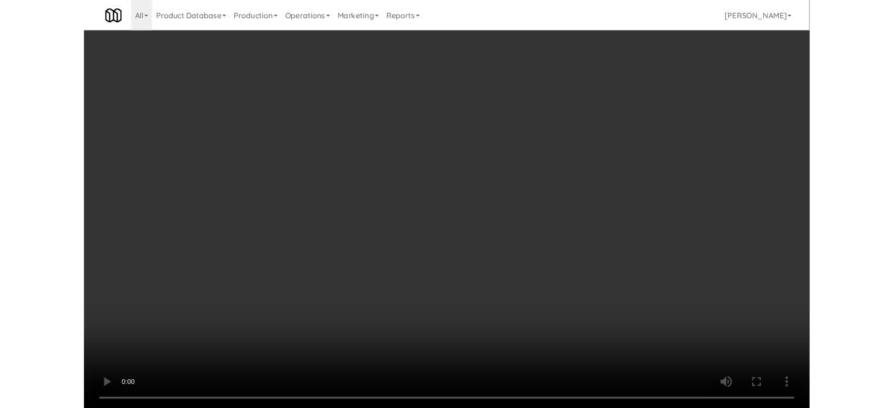
scroll to position [13354, 0]
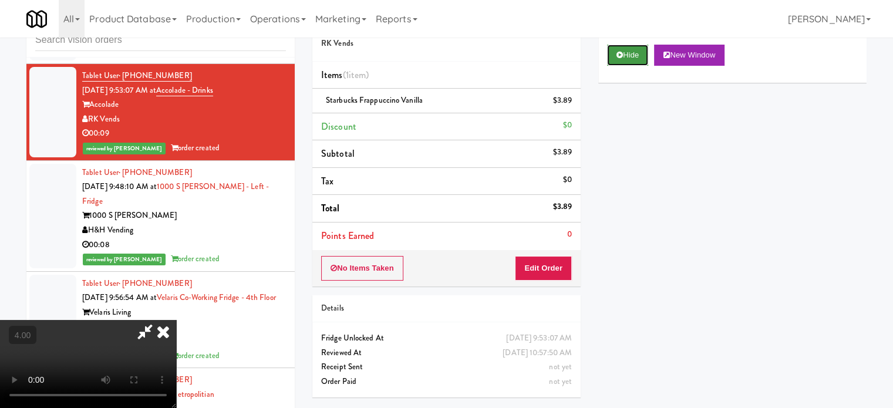
click at [622, 56] on button "Hide" at bounding box center [627, 55] width 41 height 21
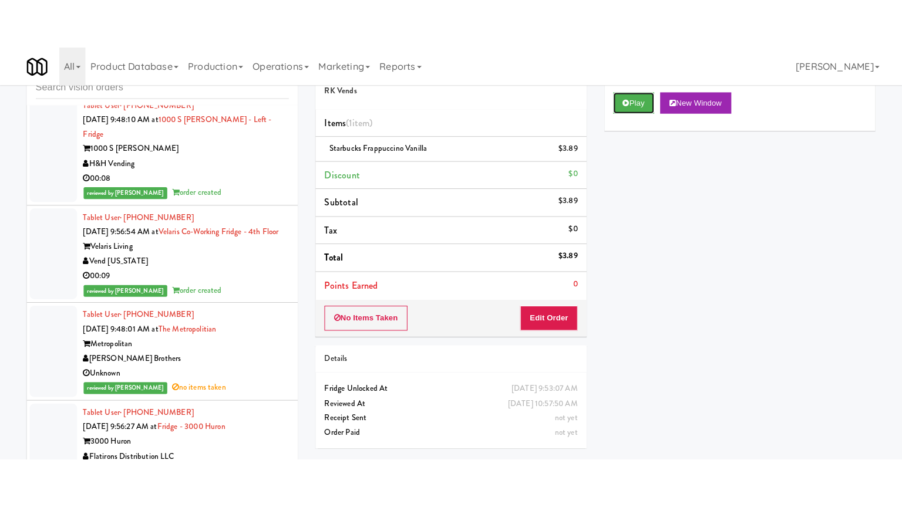
scroll to position [13578, 0]
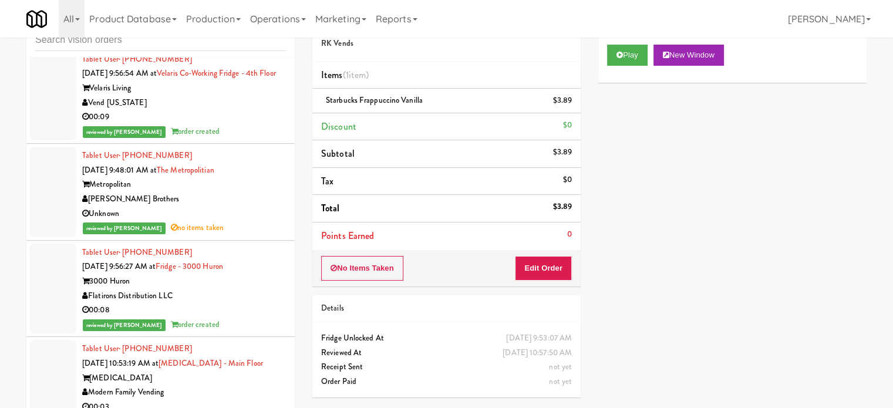
click at [264, 42] on div "reviewed by [PERSON_NAME] L order created" at bounding box center [184, 35] width 204 height 15
click at [638, 51] on button "Play" at bounding box center [627, 55] width 41 height 21
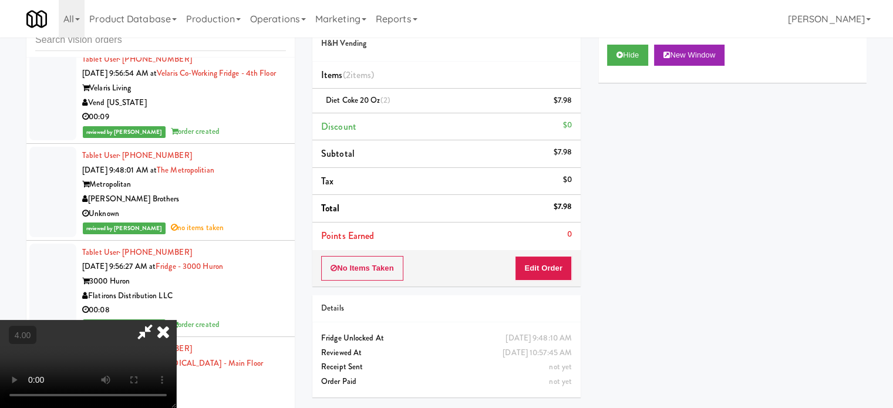
click at [176, 320] on video at bounding box center [88, 364] width 176 height 88
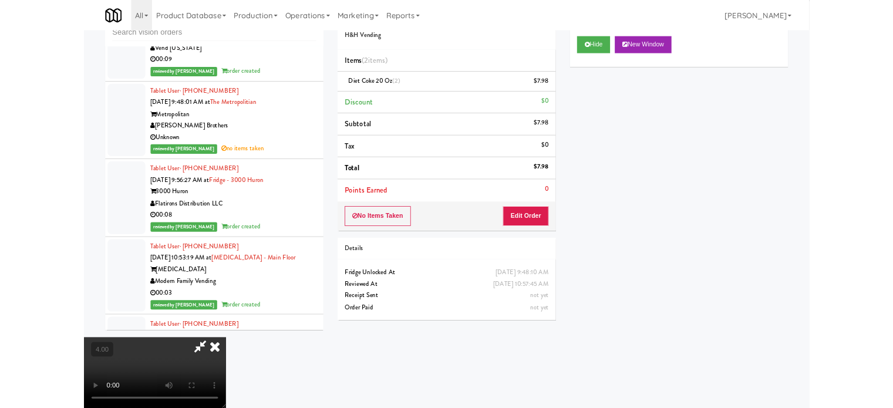
scroll to position [13506, 0]
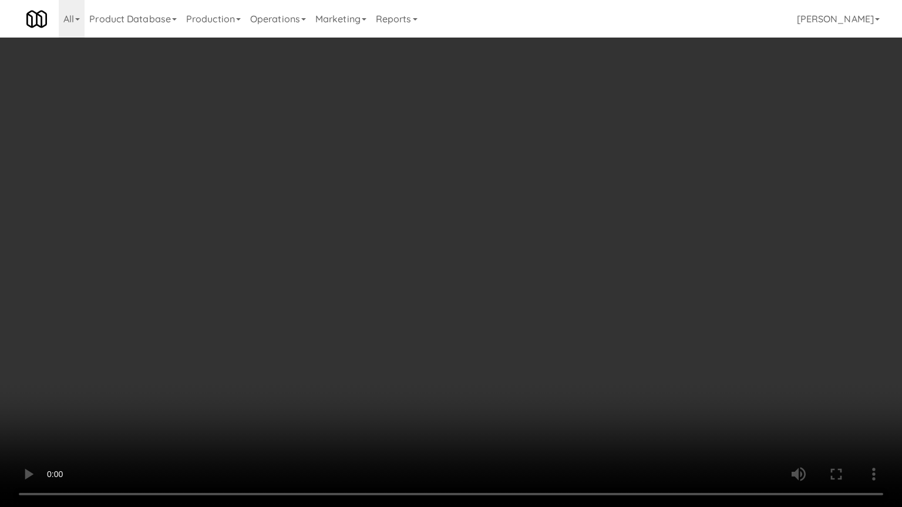
click at [336, 300] on video at bounding box center [451, 253] width 902 height 507
click at [345, 294] on video at bounding box center [451, 253] width 902 height 507
drag, startPoint x: 345, startPoint y: 294, endPoint x: 364, endPoint y: 275, distance: 26.6
click at [346, 292] on video at bounding box center [451, 253] width 902 height 507
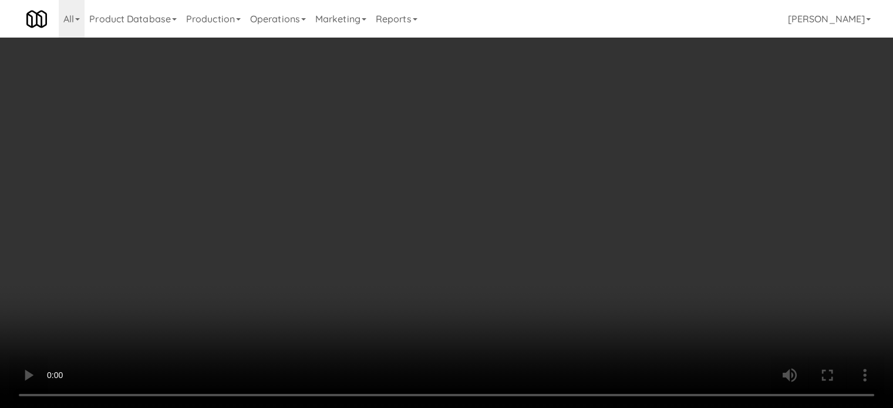
scroll to position [13578, 0]
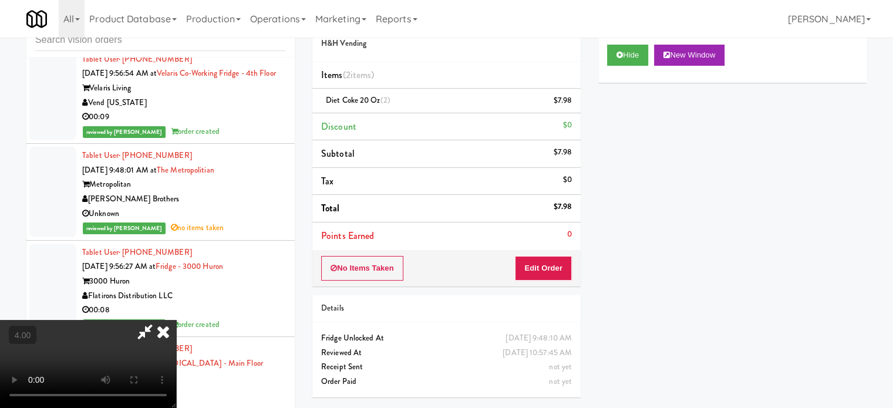
click at [176, 320] on icon at bounding box center [163, 331] width 26 height 23
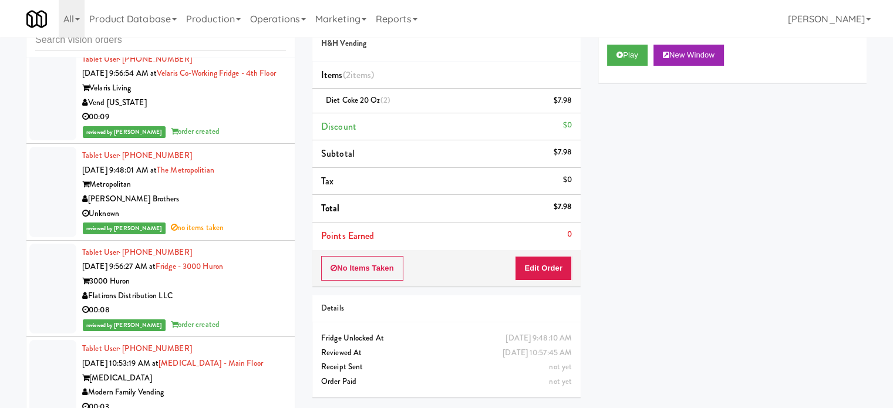
click at [230, 139] on div "Tablet User · (414) 334-1956 [DATE] 9:56:54 AM at Velaris Co-Working Fridge - 4…" at bounding box center [184, 95] width 204 height 87
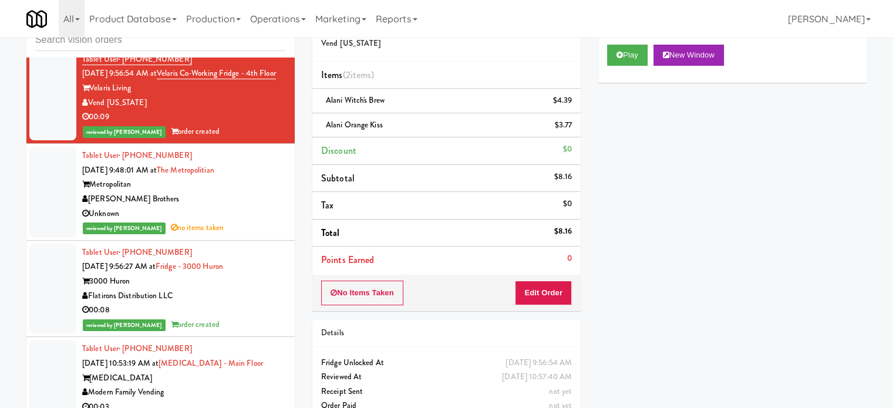
scroll to position [13871, 0]
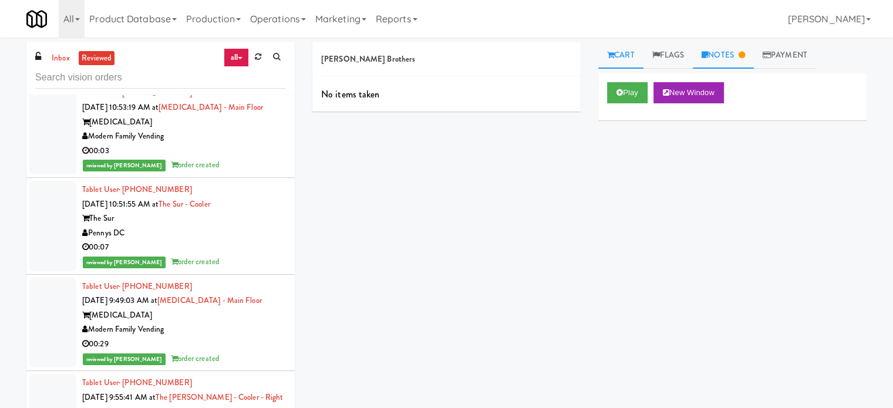
click at [734, 48] on link "Notes" at bounding box center [723, 55] width 61 height 26
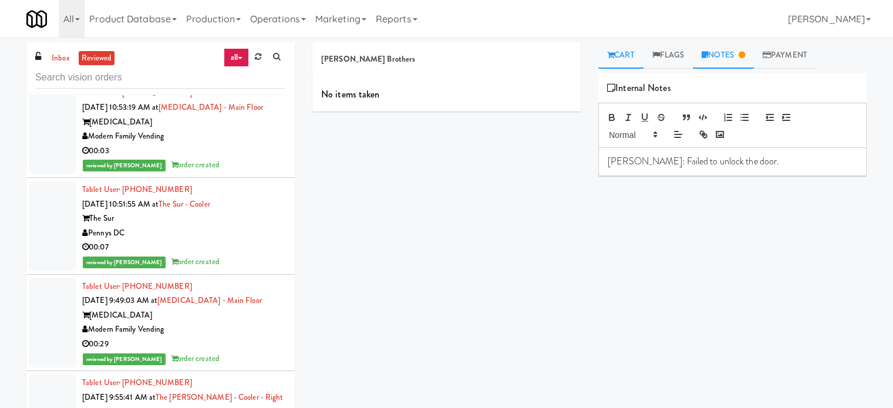
click at [632, 58] on link "Cart" at bounding box center [620, 55] width 45 height 26
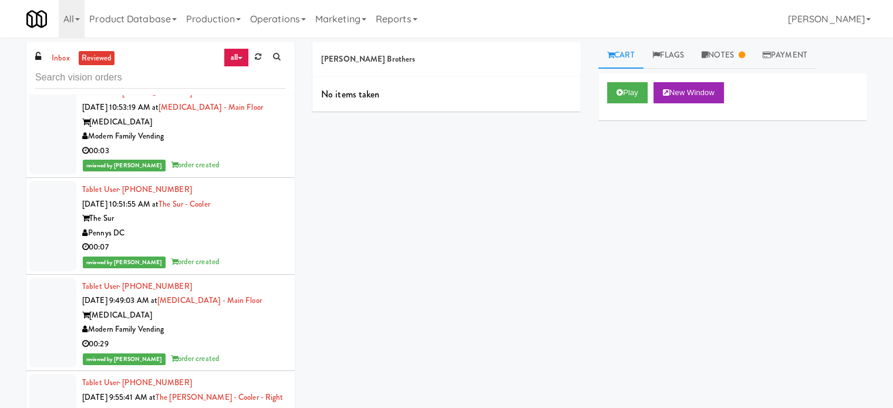
click at [244, 62] on div "00:08" at bounding box center [184, 54] width 204 height 15
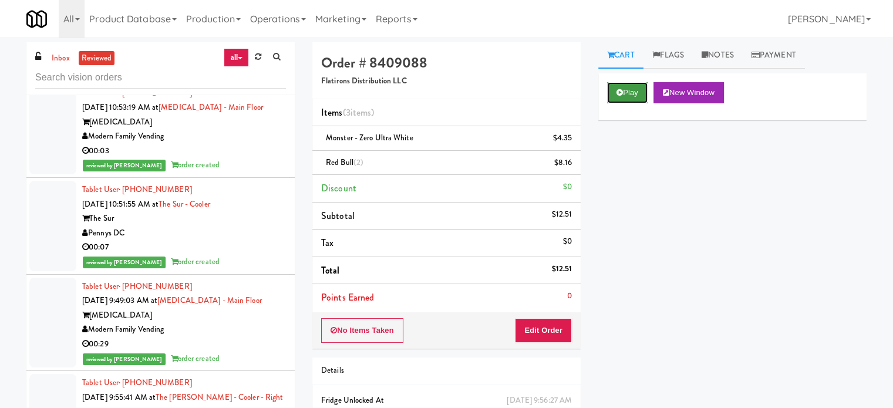
click at [641, 88] on button "Play" at bounding box center [627, 92] width 41 height 21
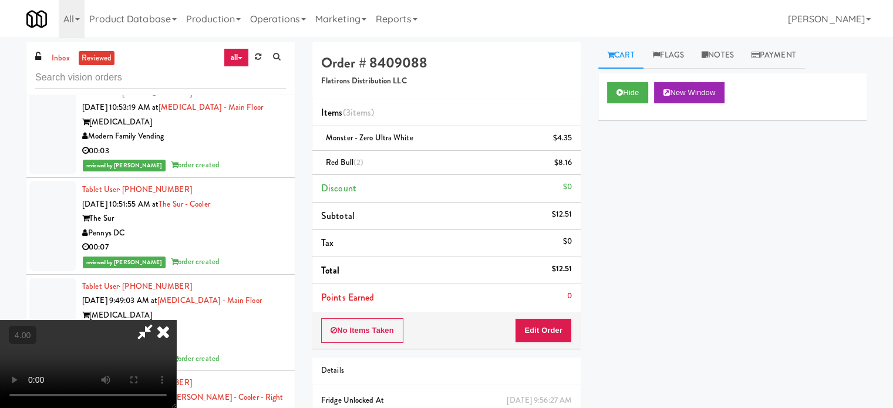
click at [176, 356] on video at bounding box center [88, 364] width 176 height 88
click at [176, 340] on video at bounding box center [88, 364] width 176 height 88
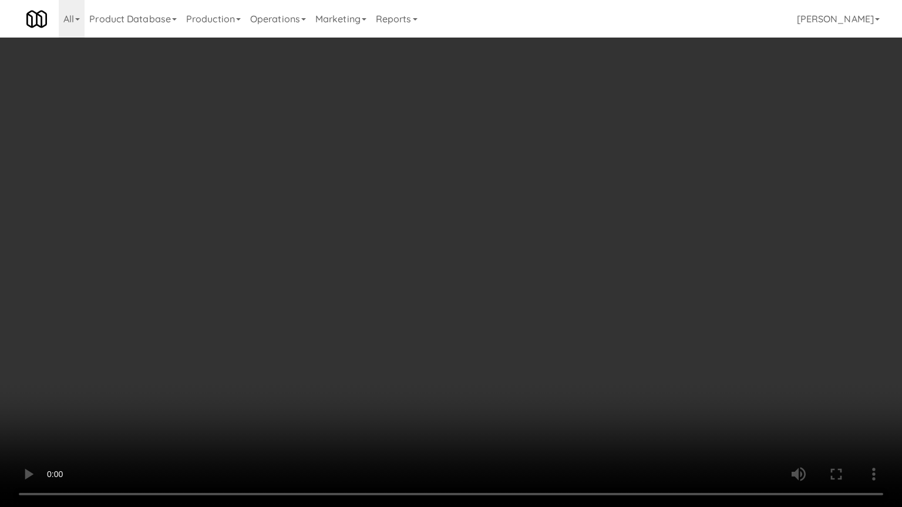
drag, startPoint x: 294, startPoint y: 350, endPoint x: 366, endPoint y: 289, distance: 94.6
click at [294, 349] on video at bounding box center [451, 253] width 902 height 507
drag, startPoint x: 376, startPoint y: 275, endPoint x: 446, endPoint y: 324, distance: 85.5
click at [378, 276] on video at bounding box center [451, 253] width 902 height 507
click at [251, 408] on video at bounding box center [451, 253] width 902 height 507
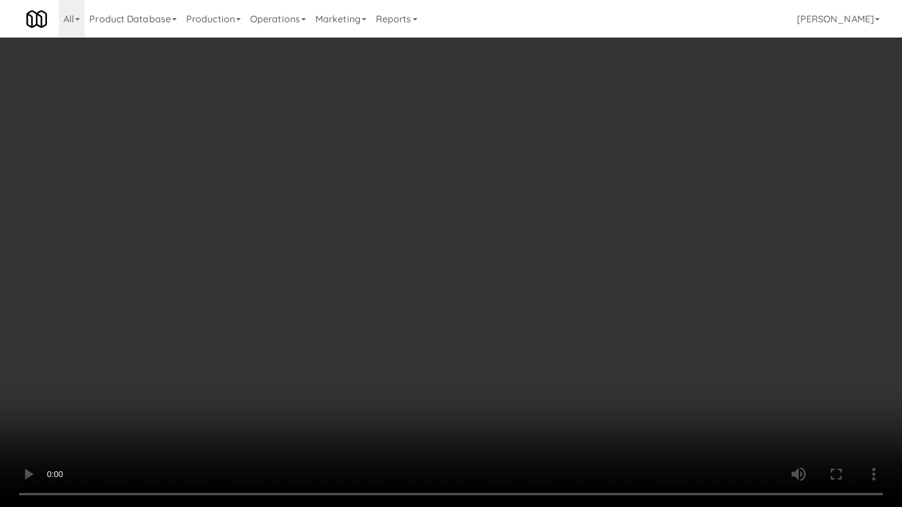
click at [350, 323] on video at bounding box center [451, 253] width 902 height 507
click at [352, 321] on video at bounding box center [451, 253] width 902 height 507
click at [355, 324] on video at bounding box center [451, 253] width 902 height 507
click at [423, 348] on video at bounding box center [451, 253] width 902 height 507
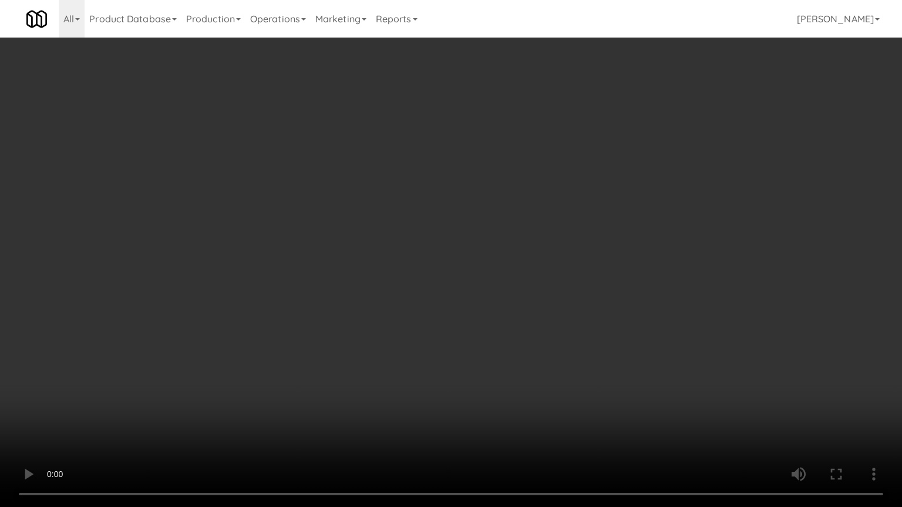
click at [423, 349] on video at bounding box center [451, 253] width 902 height 507
click at [451, 343] on video at bounding box center [451, 253] width 902 height 507
drag, startPoint x: 439, startPoint y: 346, endPoint x: 433, endPoint y: 341, distance: 7.5
click at [439, 348] on video at bounding box center [451, 253] width 902 height 507
drag, startPoint x: 400, startPoint y: 327, endPoint x: 405, endPoint y: 324, distance: 6.0
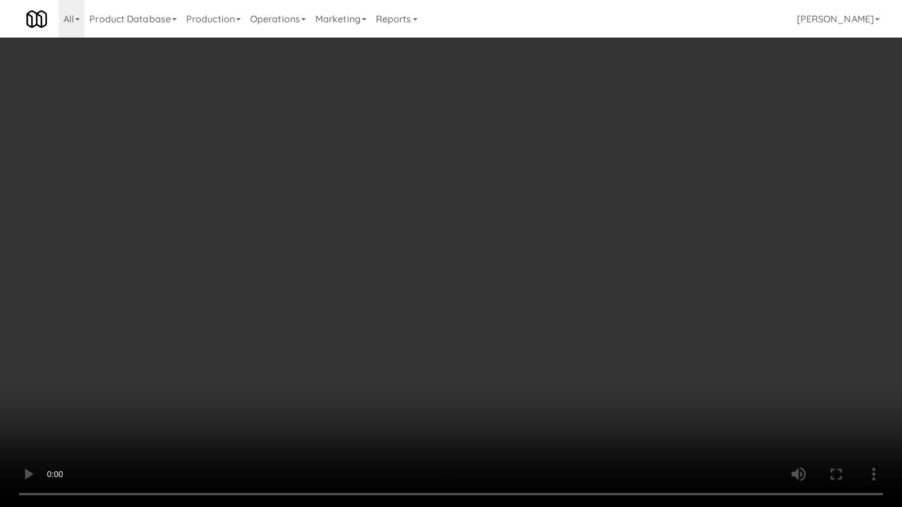
click at [402, 326] on video at bounding box center [451, 253] width 902 height 507
click at [409, 321] on video at bounding box center [451, 253] width 902 height 507
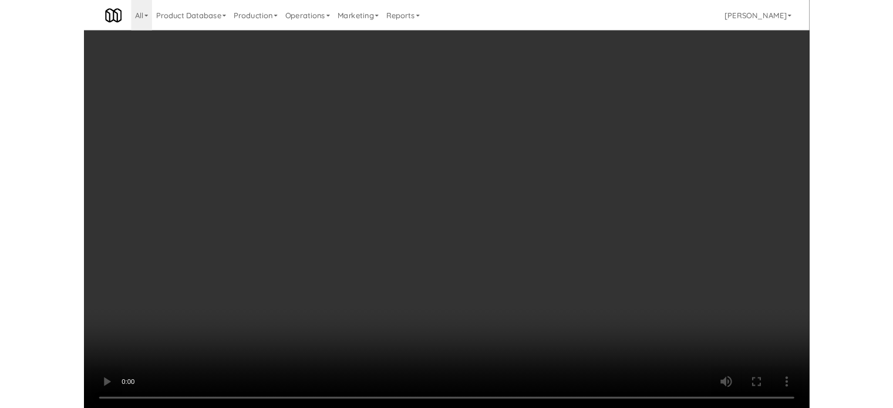
scroll to position [13871, 0]
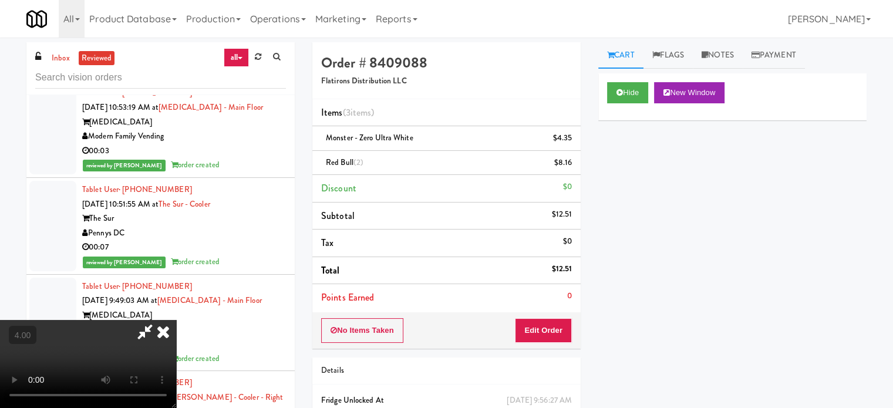
click at [176, 320] on icon at bounding box center [163, 331] width 26 height 23
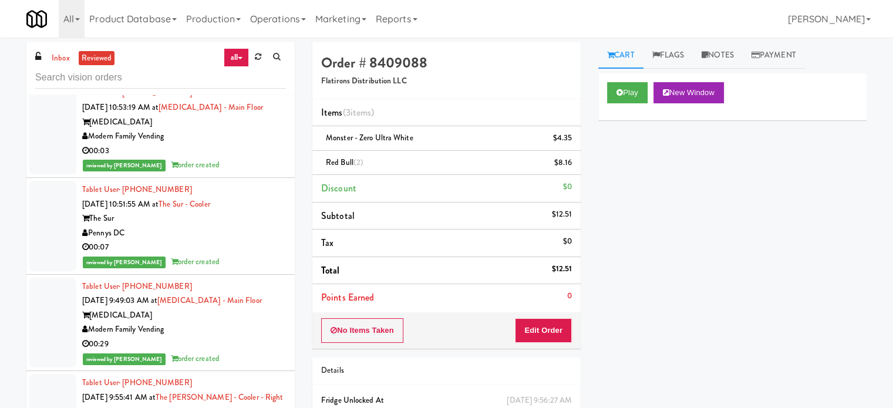
click at [231, 173] on div "reviewed by [PERSON_NAME] A order created" at bounding box center [184, 165] width 204 height 15
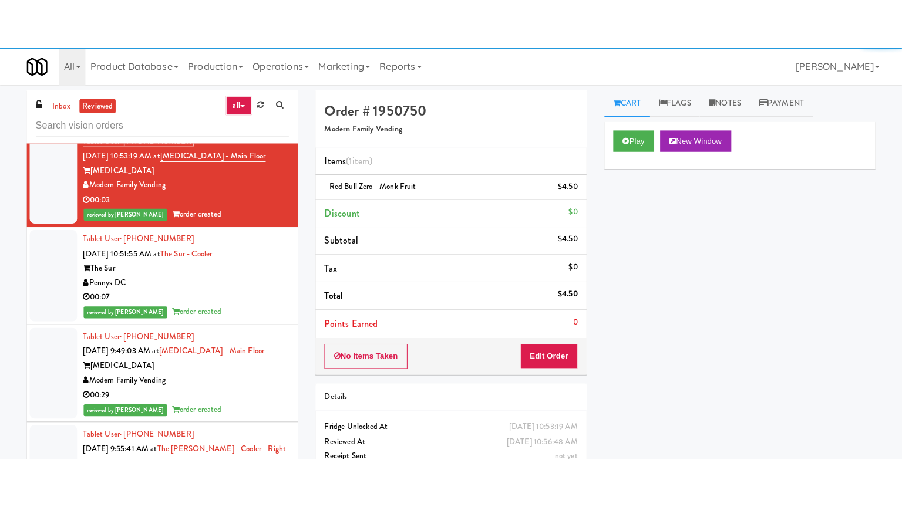
scroll to position [14165, 0]
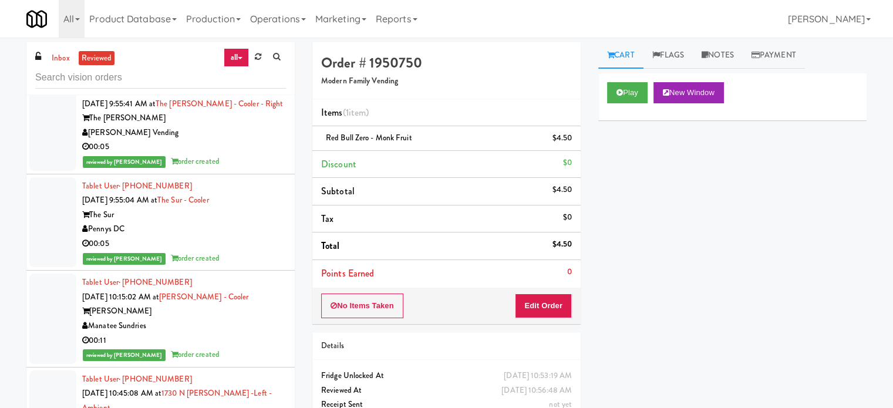
click at [643, 88] on button "Play" at bounding box center [627, 92] width 41 height 21
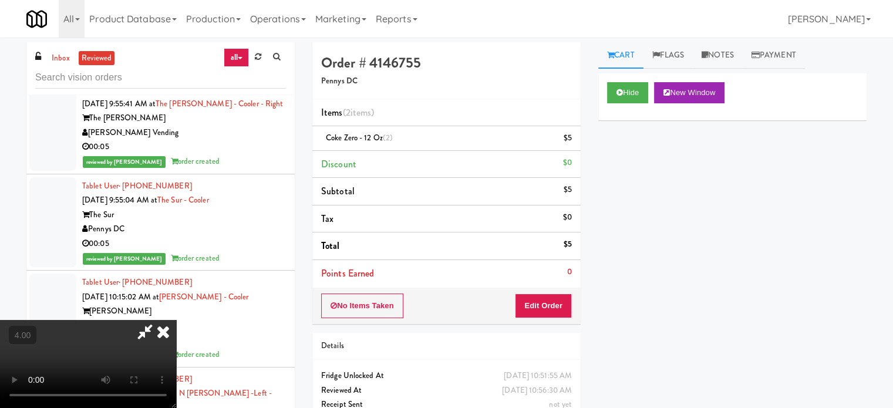
click at [176, 320] on video at bounding box center [88, 364] width 176 height 88
drag, startPoint x: 385, startPoint y: 265, endPoint x: 380, endPoint y: 240, distance: 25.7
click at [176, 320] on video at bounding box center [88, 364] width 176 height 88
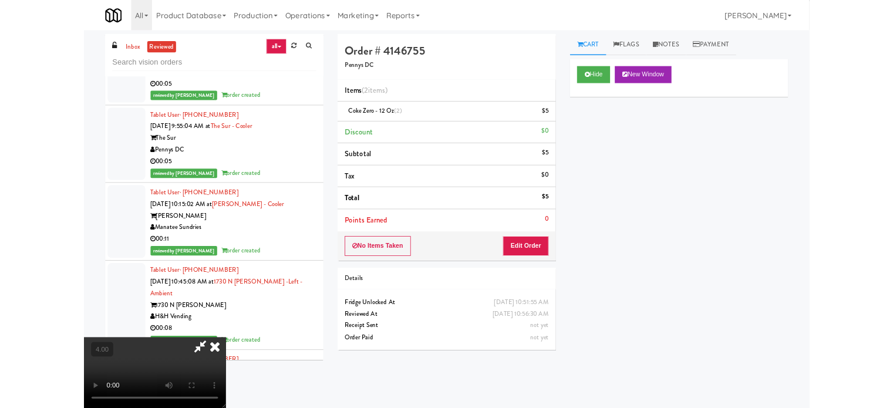
scroll to position [14093, 0]
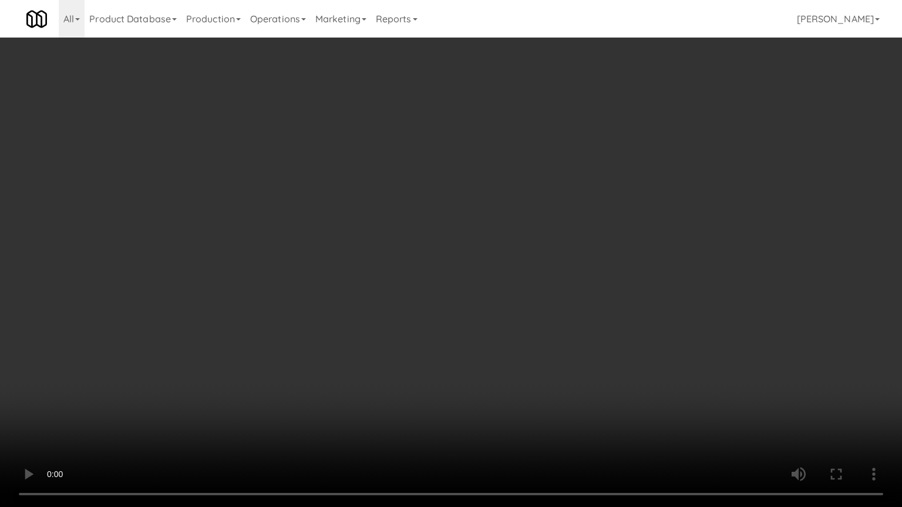
click at [388, 263] on video at bounding box center [451, 253] width 902 height 507
click at [393, 264] on video at bounding box center [451, 253] width 902 height 507
drag, startPoint x: 395, startPoint y: 264, endPoint x: 416, endPoint y: 262, distance: 21.8
click at [399, 264] on video at bounding box center [451, 253] width 902 height 507
drag, startPoint x: 429, startPoint y: 259, endPoint x: 546, endPoint y: 73, distance: 219.3
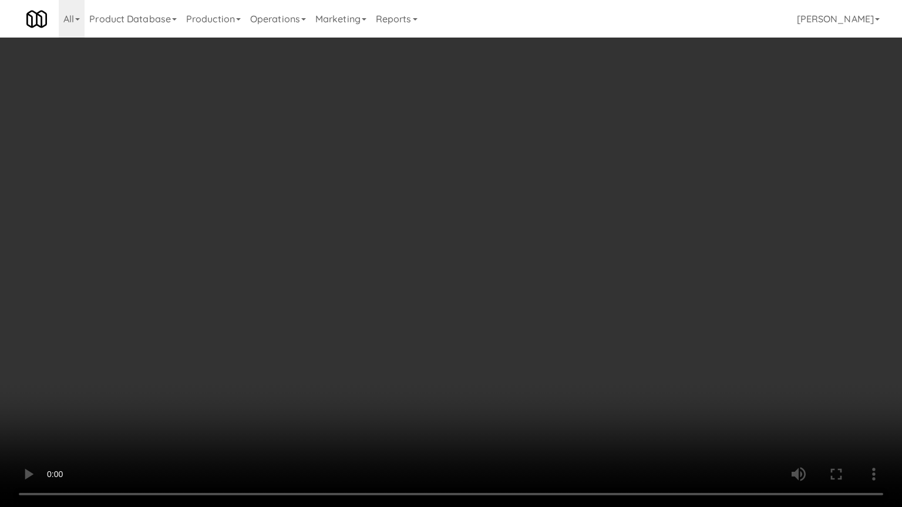
click at [430, 257] on video at bounding box center [451, 253] width 902 height 507
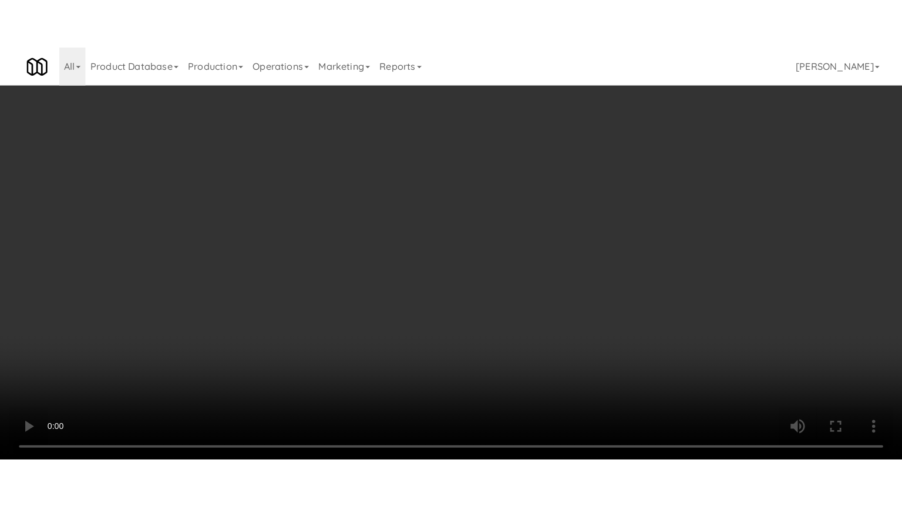
scroll to position [14165, 0]
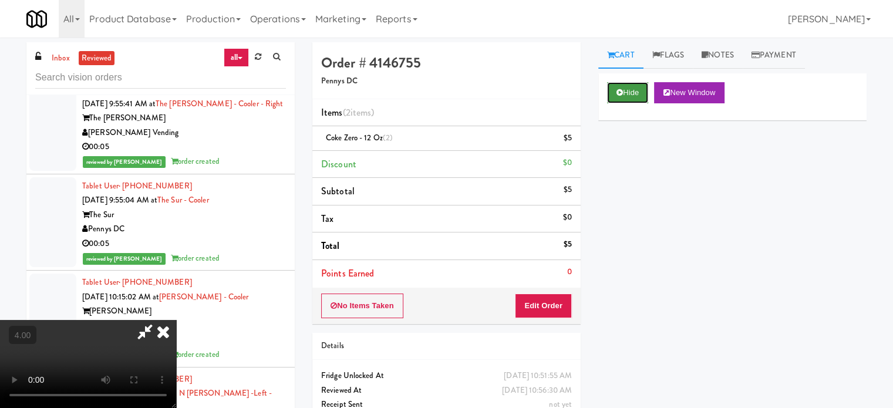
click at [628, 90] on button "Hide" at bounding box center [627, 92] width 41 height 21
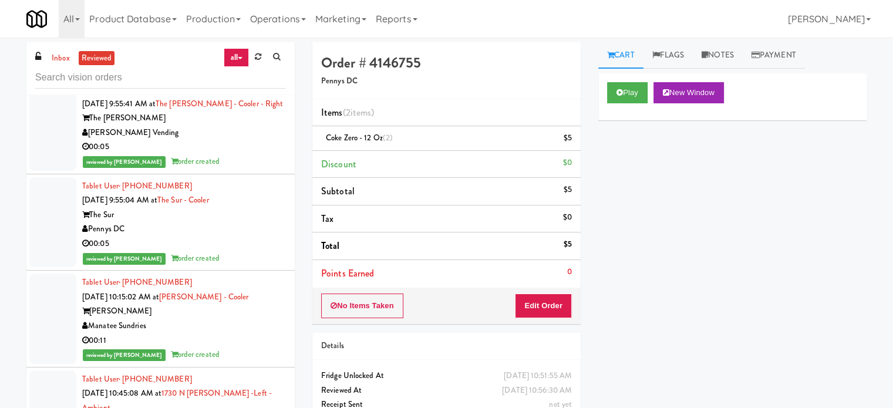
click at [261, 58] on div "00:29" at bounding box center [184, 50] width 204 height 15
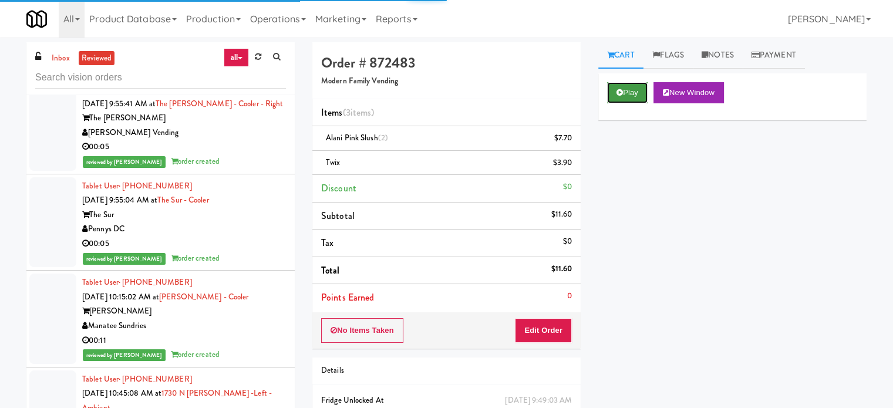
click at [634, 92] on button "Play" at bounding box center [627, 92] width 41 height 21
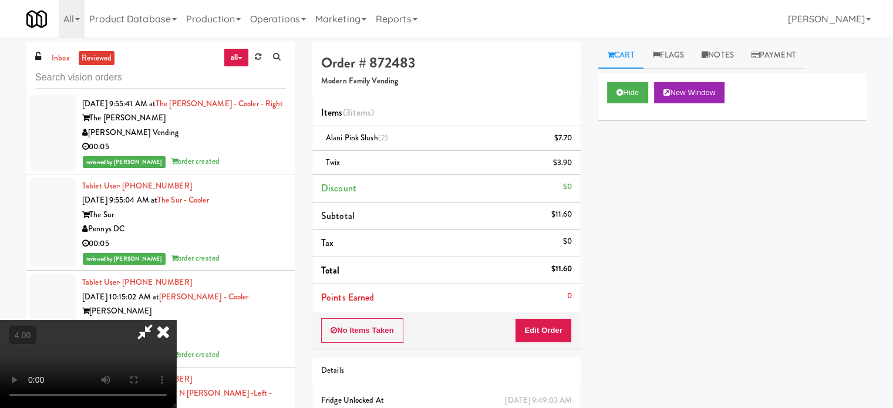
click at [176, 320] on video at bounding box center [88, 364] width 176 height 88
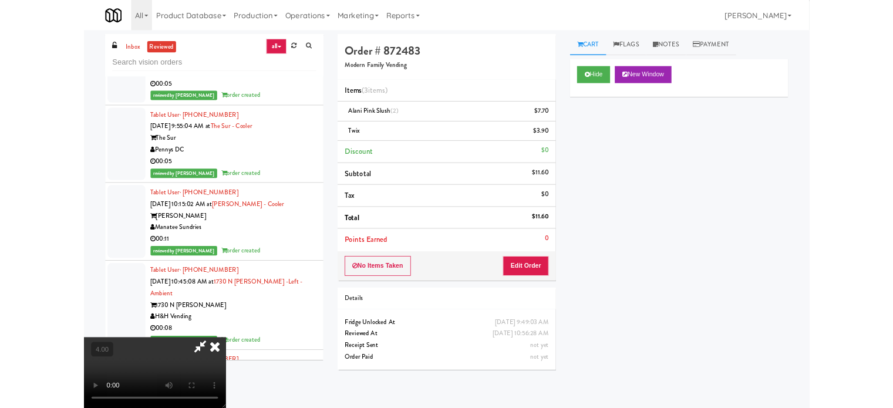
scroll to position [14093, 0]
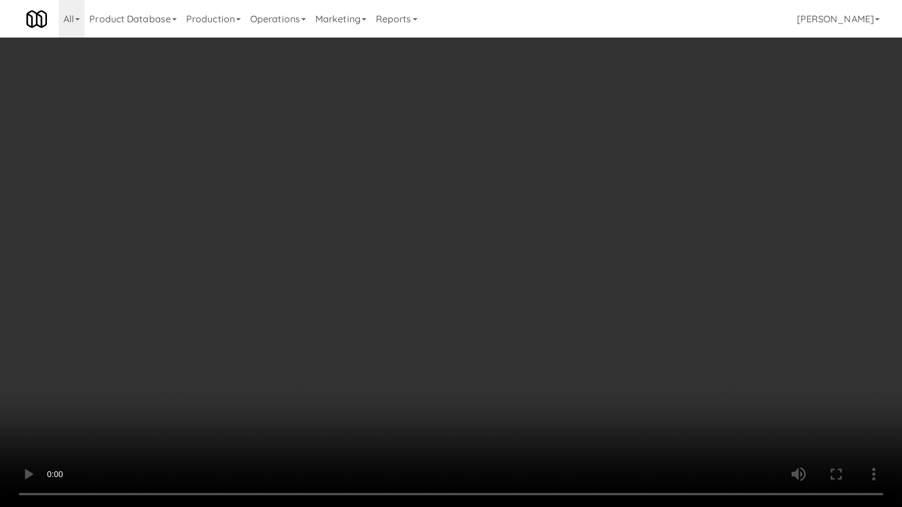
click at [423, 263] on video at bounding box center [451, 253] width 902 height 507
click at [426, 268] on video at bounding box center [451, 253] width 902 height 507
click at [463, 245] on video at bounding box center [451, 253] width 902 height 507
click at [515, 249] on video at bounding box center [451, 253] width 902 height 507
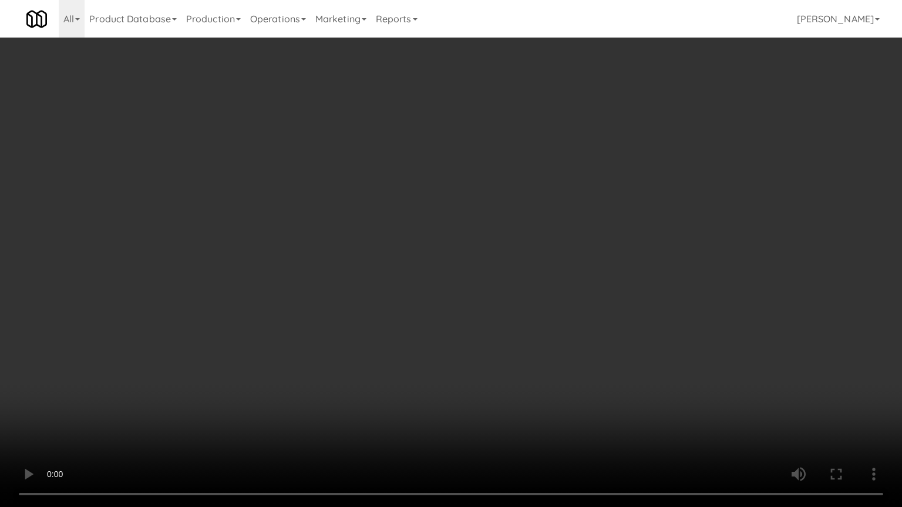
click at [497, 257] on video at bounding box center [451, 253] width 902 height 507
drag, startPoint x: 506, startPoint y: 245, endPoint x: 513, endPoint y: 234, distance: 13.7
click at [508, 242] on video at bounding box center [451, 253] width 902 height 507
click at [513, 234] on video at bounding box center [451, 253] width 902 height 507
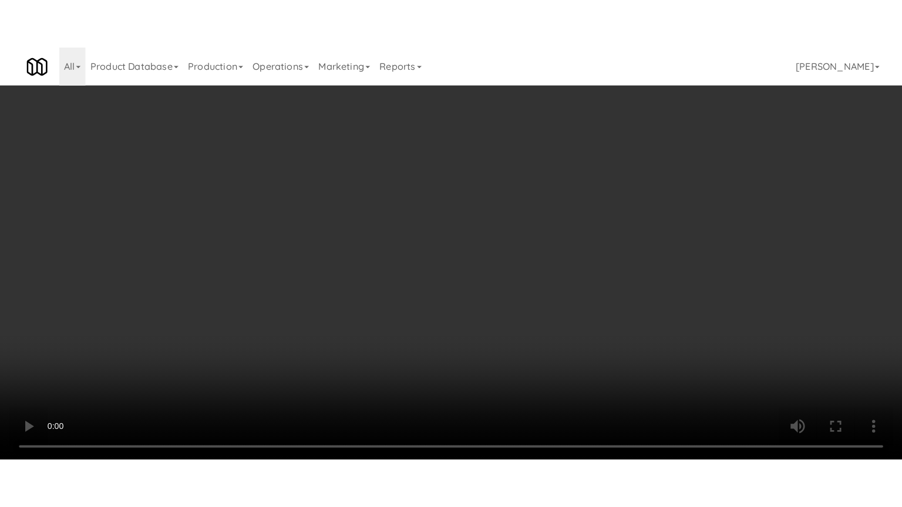
scroll to position [14165, 0]
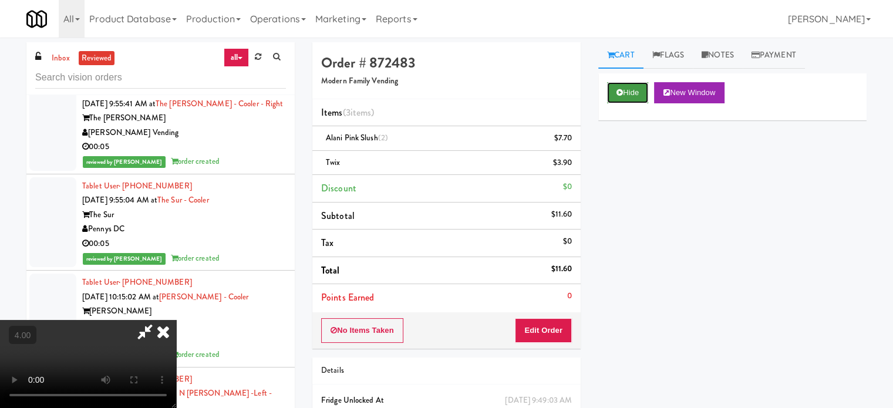
click at [644, 94] on button "Hide" at bounding box center [627, 92] width 41 height 21
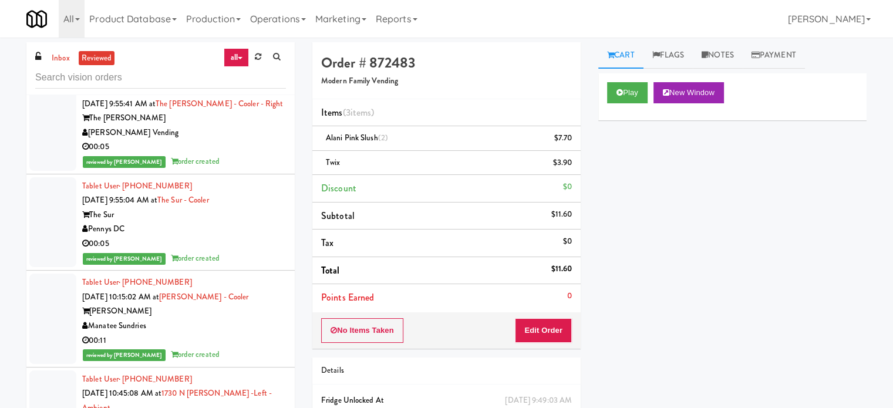
click at [247, 126] on div "The [PERSON_NAME]" at bounding box center [184, 118] width 204 height 15
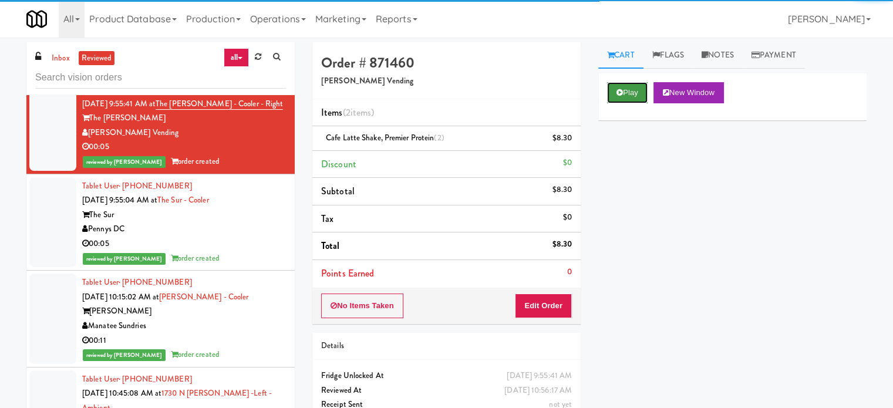
drag, startPoint x: 627, startPoint y: 93, endPoint x: 608, endPoint y: 104, distance: 21.0
click at [627, 95] on button "Play" at bounding box center [627, 92] width 41 height 21
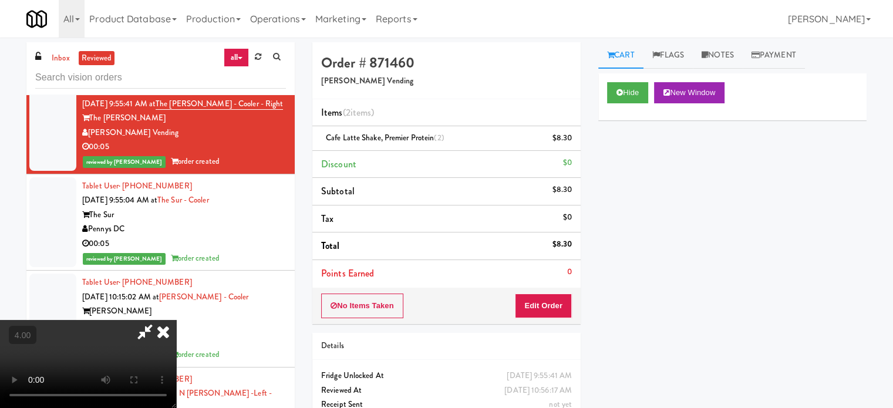
click at [176, 320] on video at bounding box center [88, 364] width 176 height 88
drag, startPoint x: 340, startPoint y: 258, endPoint x: 354, endPoint y: 236, distance: 25.9
click at [176, 320] on video at bounding box center [88, 364] width 176 height 88
drag, startPoint x: 354, startPoint y: 236, endPoint x: 412, endPoint y: 203, distance: 66.8
click at [176, 320] on video at bounding box center [88, 364] width 176 height 88
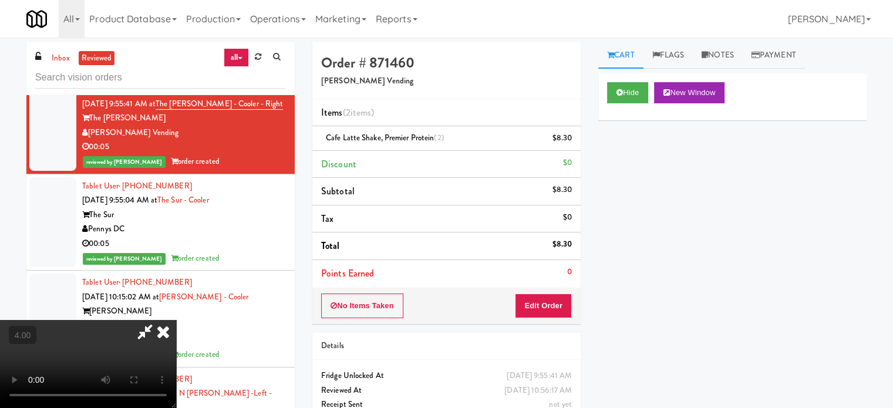
scroll to position [14093, 0]
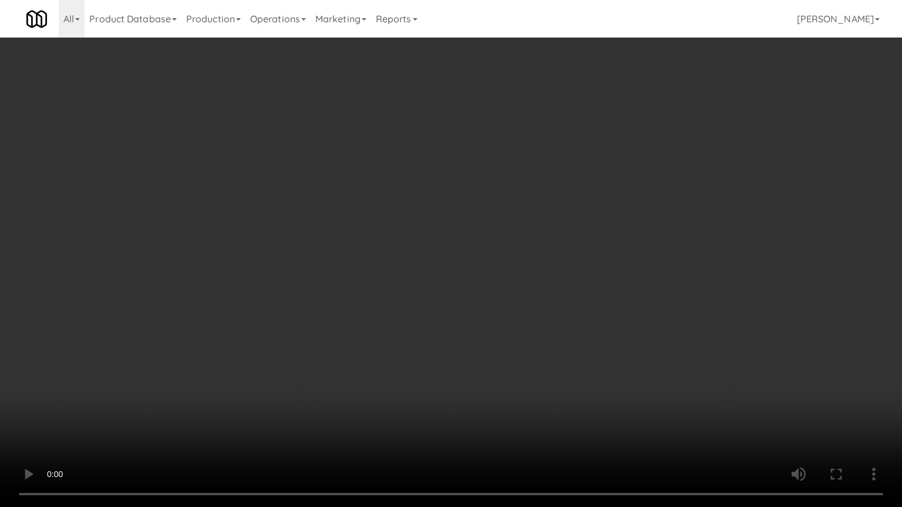
click at [399, 247] on video at bounding box center [451, 253] width 902 height 507
click at [411, 237] on video at bounding box center [451, 253] width 902 height 507
click at [412, 237] on video at bounding box center [451, 253] width 902 height 507
click at [413, 244] on video at bounding box center [451, 253] width 902 height 507
drag, startPoint x: 423, startPoint y: 241, endPoint x: 542, endPoint y: 93, distance: 189.5
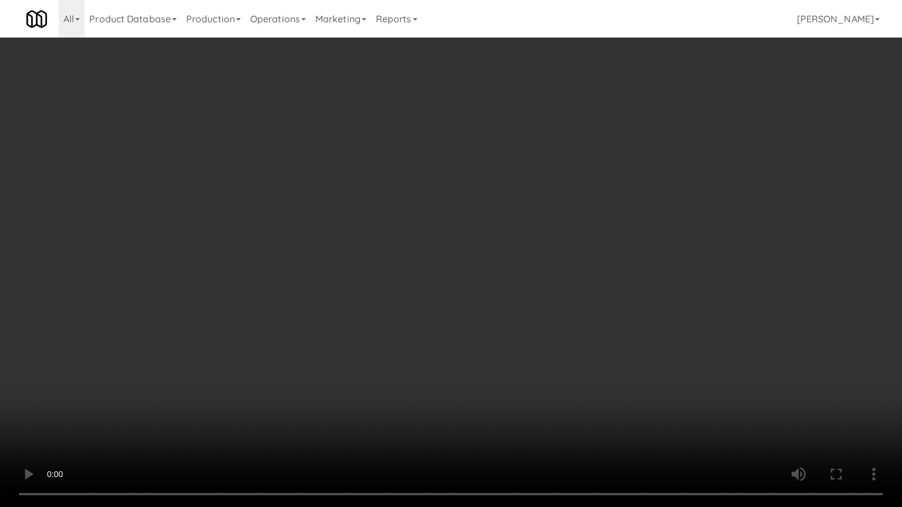
click at [425, 239] on video at bounding box center [451, 253] width 902 height 507
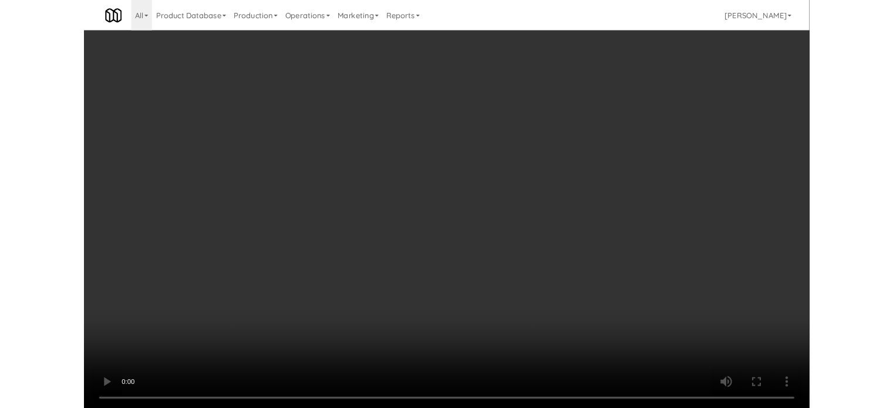
scroll to position [14165, 0]
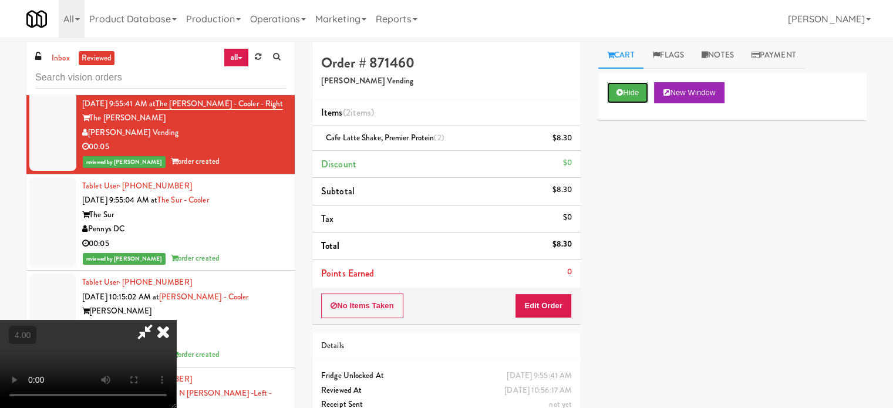
drag, startPoint x: 633, startPoint y: 91, endPoint x: 583, endPoint y: 111, distance: 53.8
click at [632, 91] on button "Hide" at bounding box center [627, 92] width 41 height 21
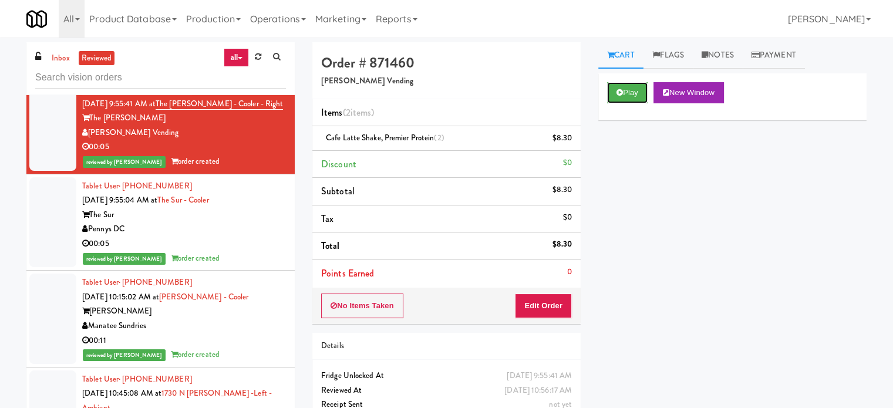
scroll to position [14459, 0]
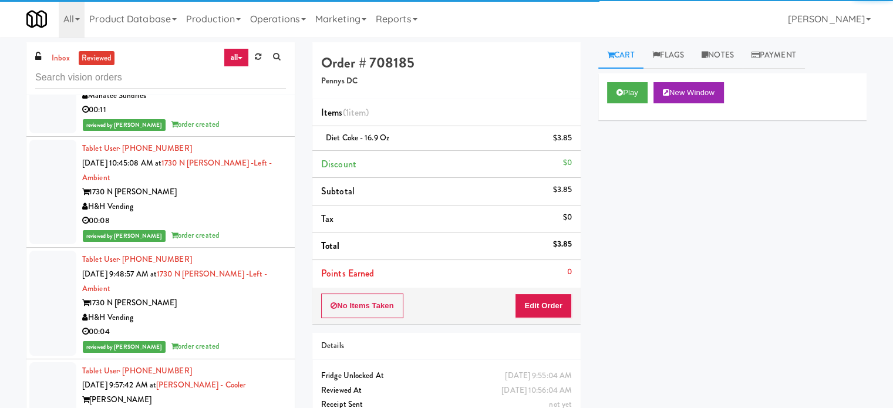
scroll to position [17656, 0]
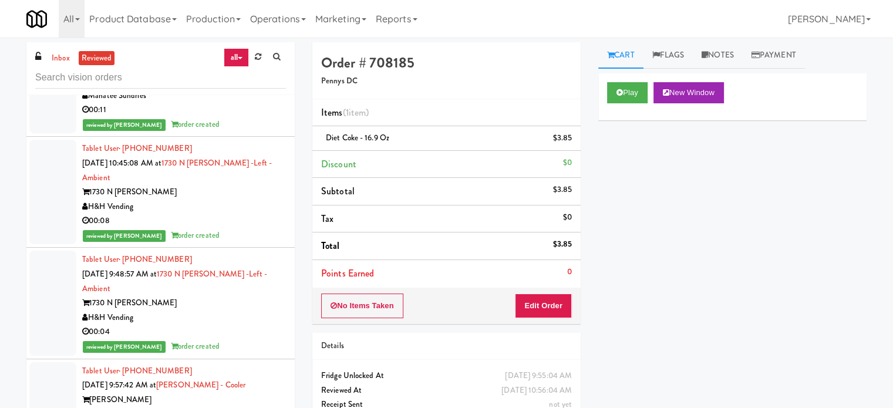
click at [268, 103] on div "Manatee Sundries" at bounding box center [184, 96] width 204 height 15
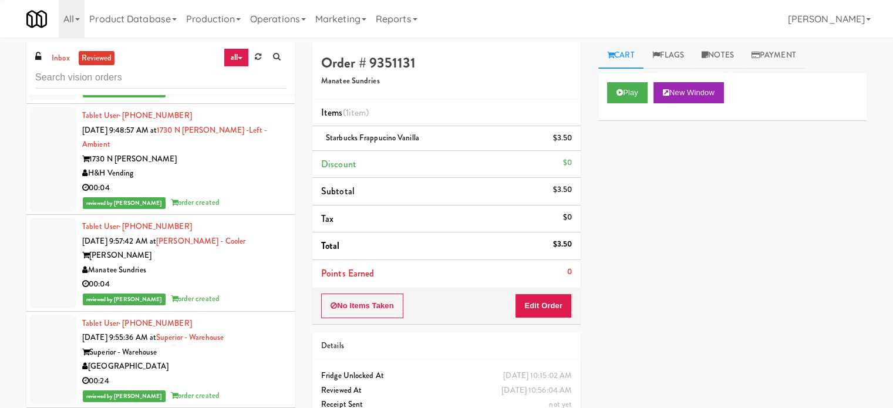
scroll to position [14537, 0]
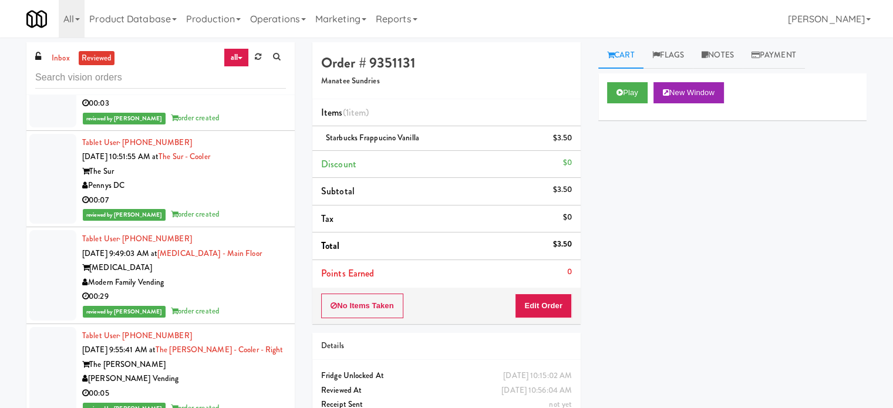
click at [263, 126] on div "reviewed by [PERSON_NAME] A order created" at bounding box center [184, 118] width 204 height 15
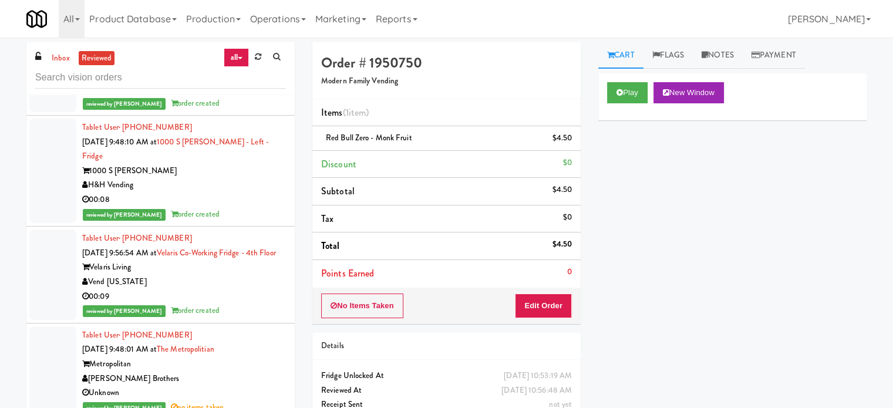
click at [255, 116] on li "Tablet User · (949) 750-6180 [DATE] 9:53:07 AM at Accolade - Drinks Accolade RK…" at bounding box center [160, 67] width 268 height 97
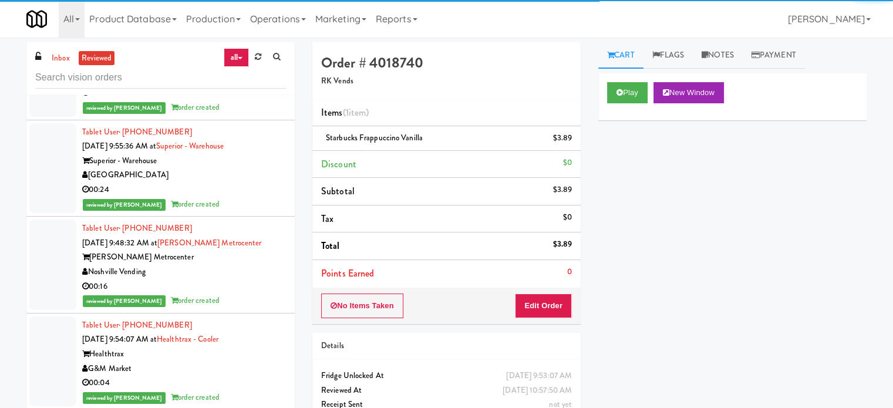
scroll to position [16199, 0]
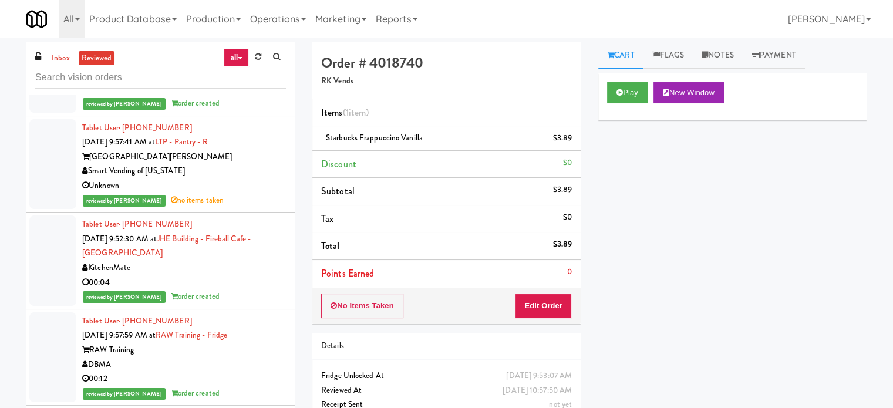
click at [247, 97] on div "00:05" at bounding box center [184, 89] width 204 height 15
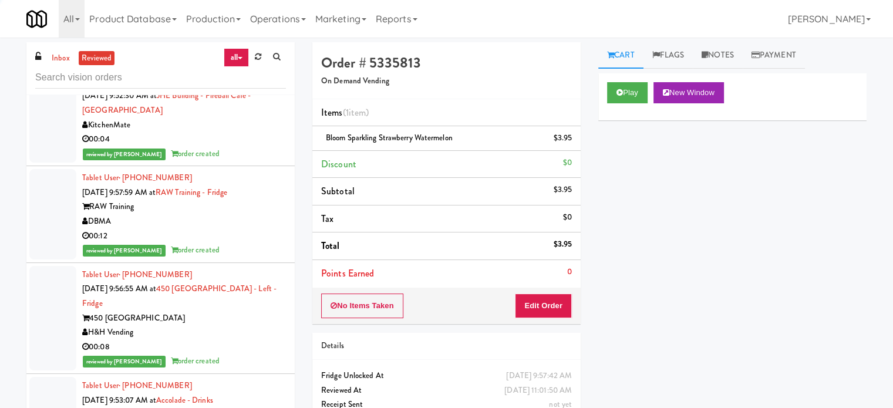
scroll to position [13074, 0]
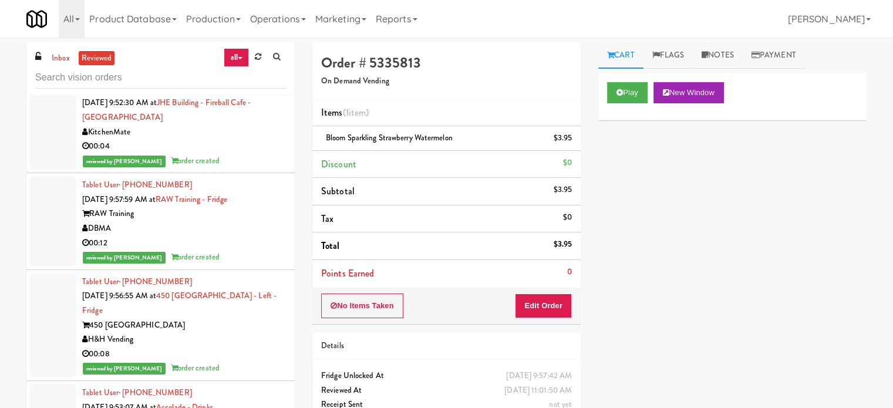
drag, startPoint x: 241, startPoint y: 362, endPoint x: 245, endPoint y: 353, distance: 9.7
click at [241, 154] on div "00:04" at bounding box center [184, 146] width 204 height 15
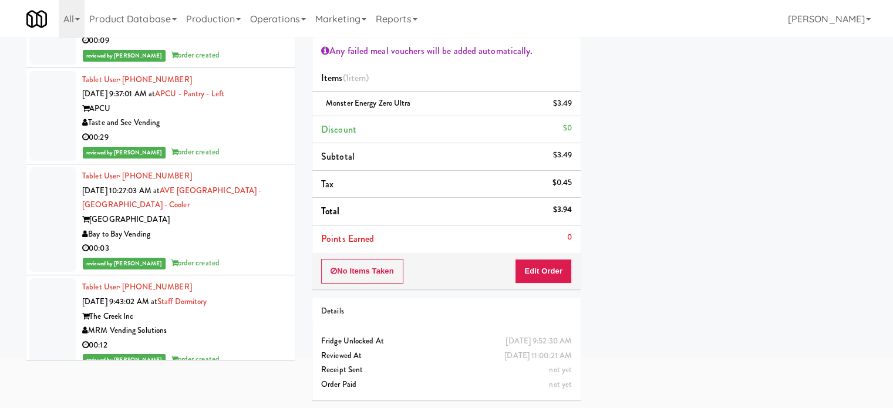
scroll to position [20020, 0]
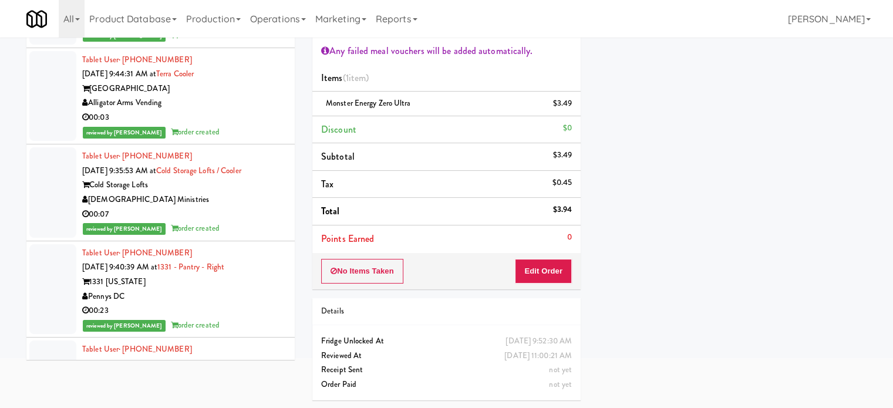
click at [264, 110] on div "Alligator Arms Vending" at bounding box center [184, 103] width 204 height 15
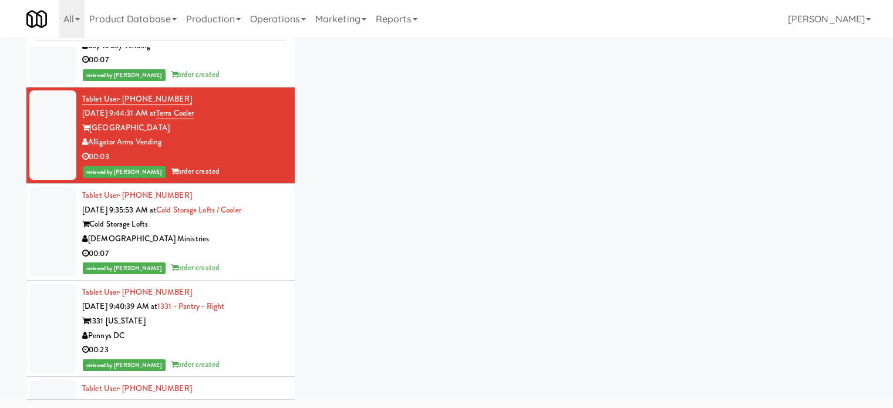
scroll to position [48, 0]
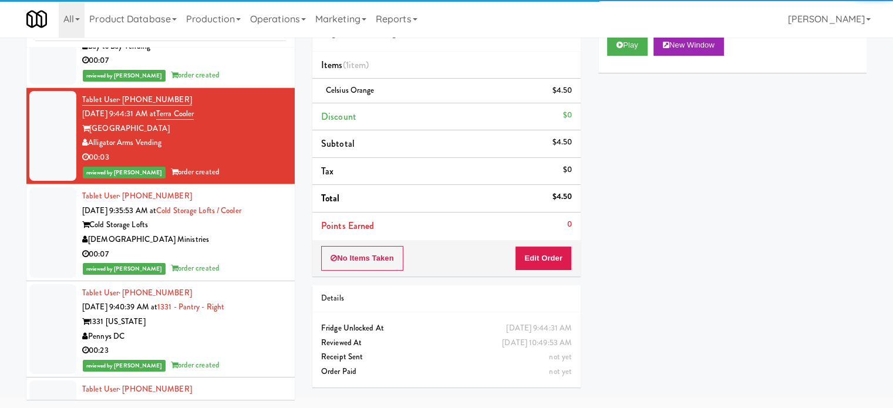
drag, startPoint x: 230, startPoint y: 188, endPoint x: 236, endPoint y: 188, distance: 5.9
click at [231, 68] on div "00:07" at bounding box center [184, 60] width 204 height 15
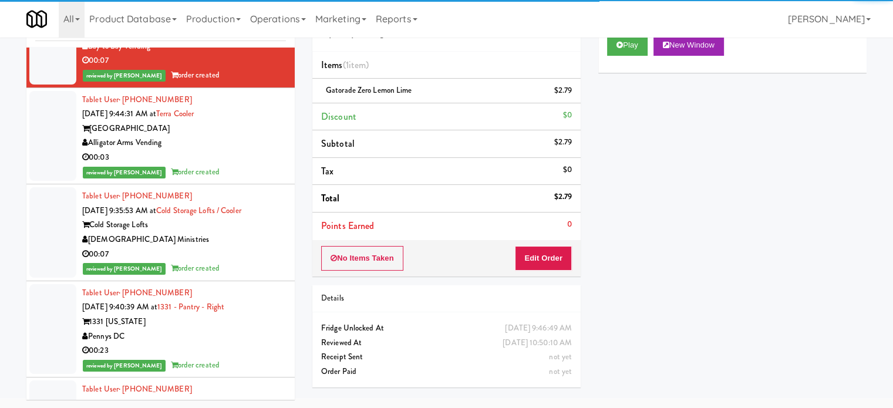
click at [235, 247] on div "[DEMOGRAPHIC_DATA] Ministries" at bounding box center [184, 240] width 204 height 15
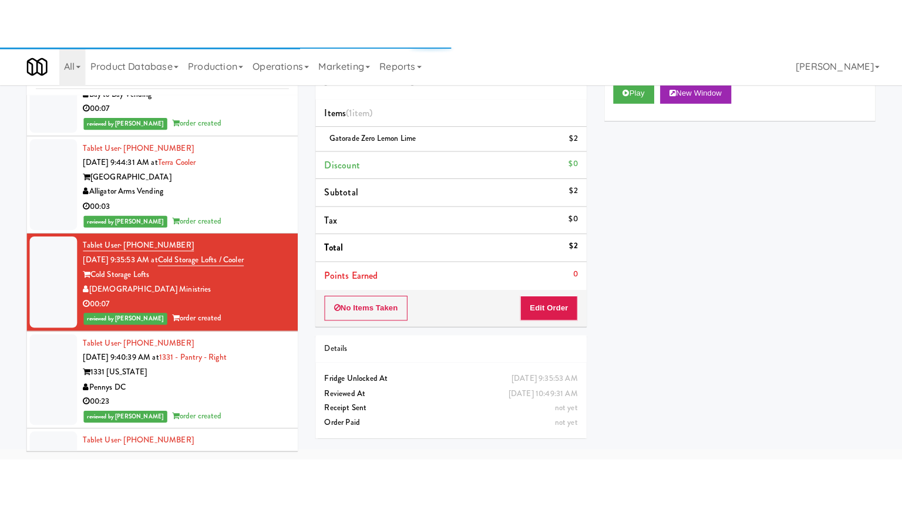
scroll to position [20314, 0]
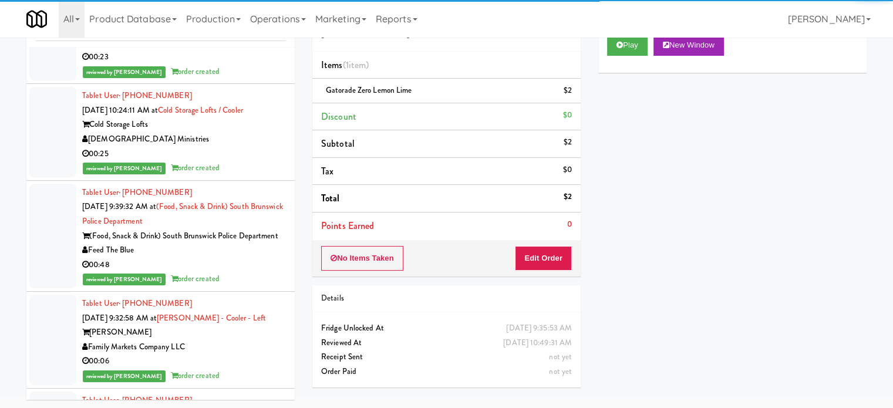
click at [250, 65] on div "00:23" at bounding box center [184, 57] width 204 height 15
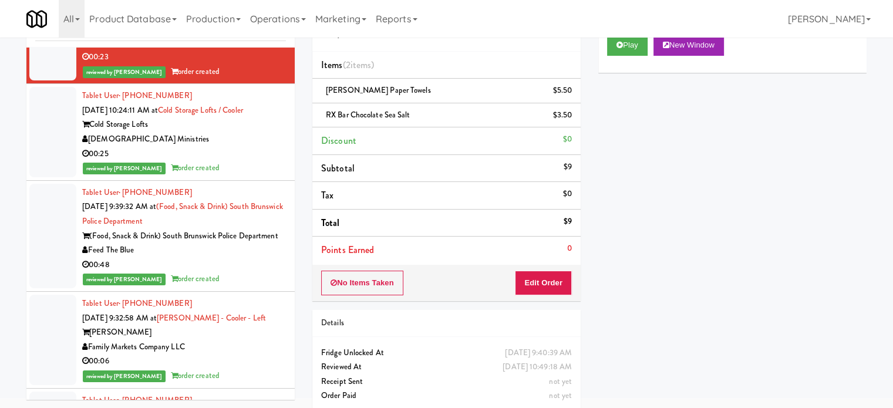
click at [249, 147] on div "[DEMOGRAPHIC_DATA] Ministries" at bounding box center [184, 139] width 204 height 15
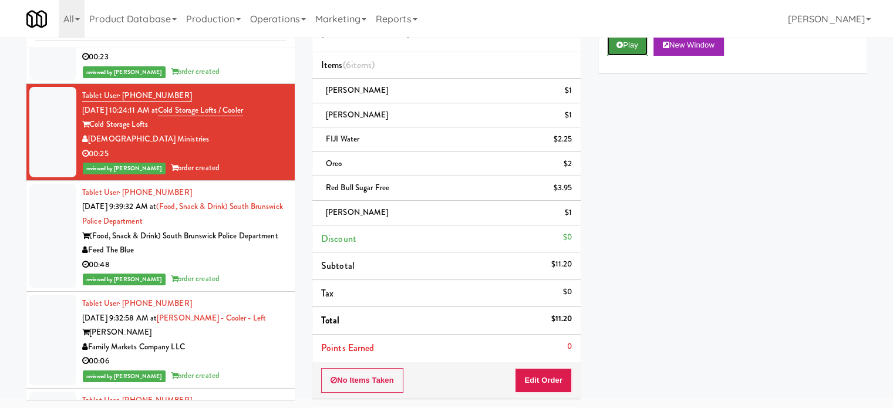
click at [641, 39] on button "Play" at bounding box center [627, 45] width 41 height 21
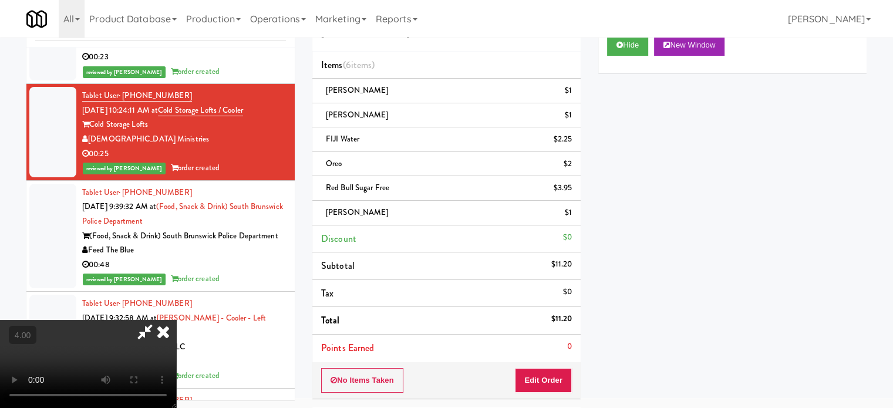
click at [176, 320] on video at bounding box center [88, 364] width 176 height 88
drag, startPoint x: 328, startPoint y: 241, endPoint x: 393, endPoint y: 173, distance: 93.9
click at [176, 320] on video at bounding box center [88, 364] width 176 height 88
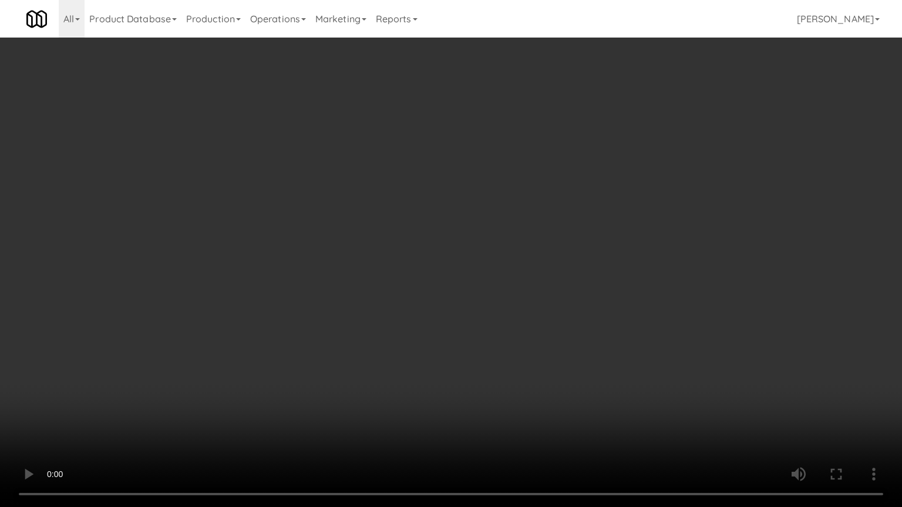
click at [399, 252] on video at bounding box center [451, 253] width 902 height 507
click at [284, 279] on video at bounding box center [451, 253] width 902 height 507
drag, startPoint x: 284, startPoint y: 420, endPoint x: 379, endPoint y: 379, distance: 103.6
click at [285, 408] on video at bounding box center [451, 253] width 902 height 507
click at [431, 305] on video at bounding box center [451, 253] width 902 height 507
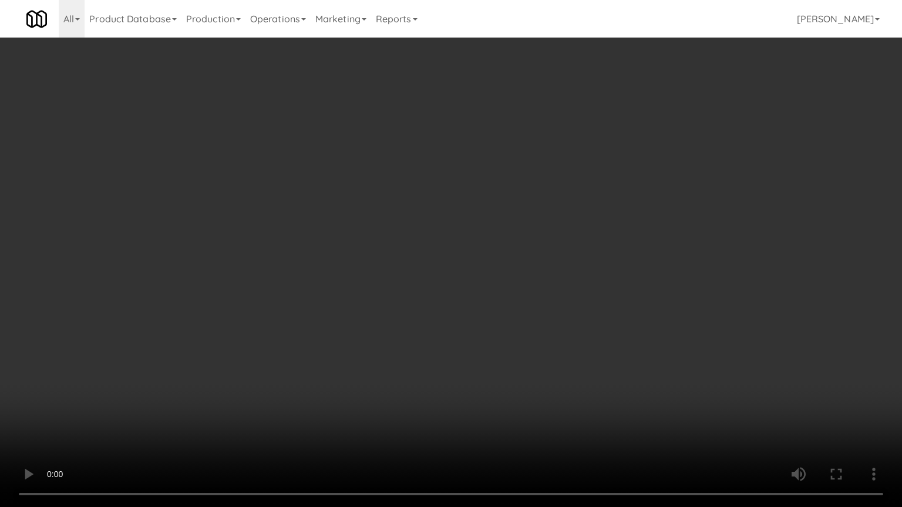
click at [437, 301] on video at bounding box center [451, 253] width 902 height 507
click at [439, 299] on video at bounding box center [451, 253] width 902 height 507
drag, startPoint x: 509, startPoint y: 293, endPoint x: 512, endPoint y: 298, distance: 6.0
click at [512, 298] on video at bounding box center [451, 253] width 902 height 507
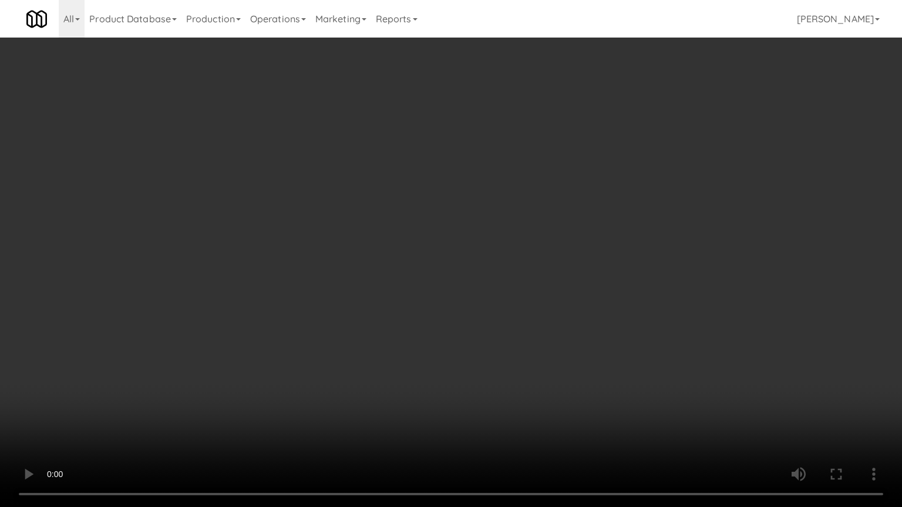
click at [506, 299] on video at bounding box center [451, 253] width 902 height 507
click at [486, 291] on video at bounding box center [451, 253] width 902 height 507
click at [494, 293] on video at bounding box center [451, 253] width 902 height 507
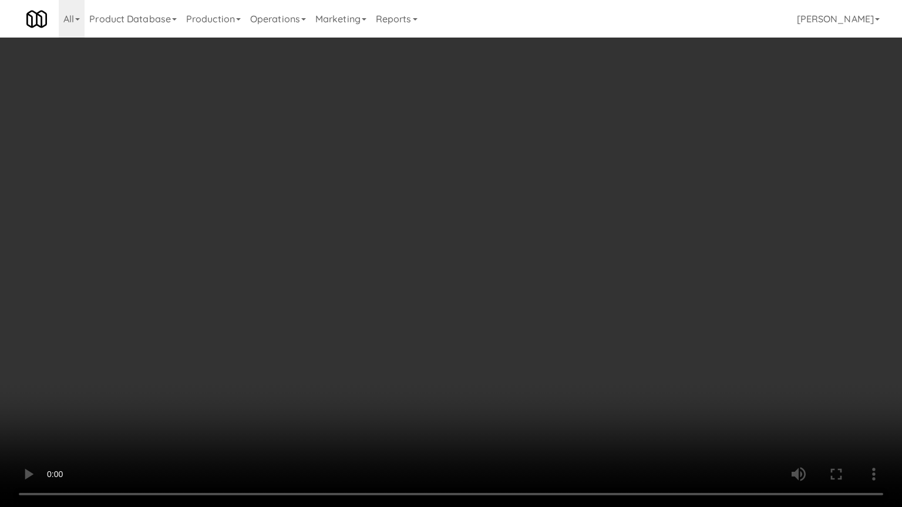
click at [494, 293] on video at bounding box center [451, 253] width 902 height 507
click at [494, 292] on video at bounding box center [451, 253] width 902 height 507
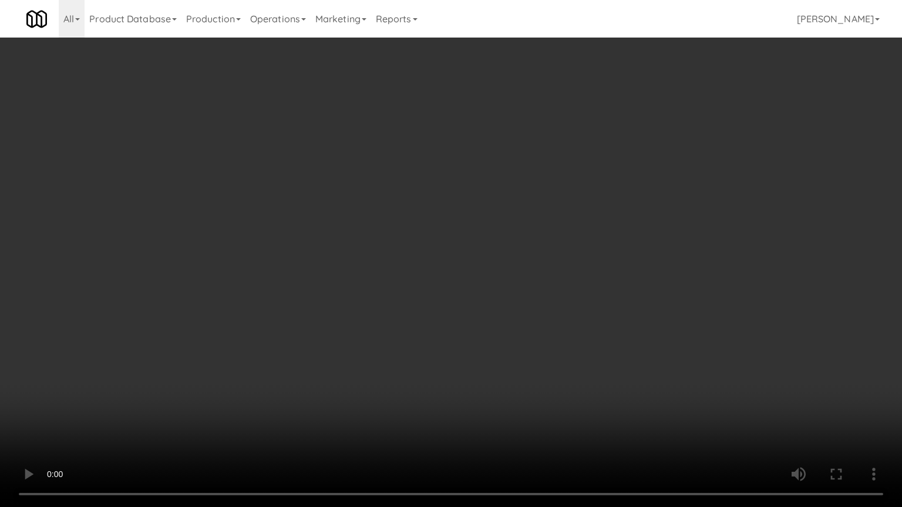
click at [473, 272] on video at bounding box center [451, 253] width 902 height 507
click at [501, 252] on video at bounding box center [451, 253] width 902 height 507
click at [511, 247] on video at bounding box center [451, 253] width 902 height 507
click at [511, 243] on video at bounding box center [451, 253] width 902 height 507
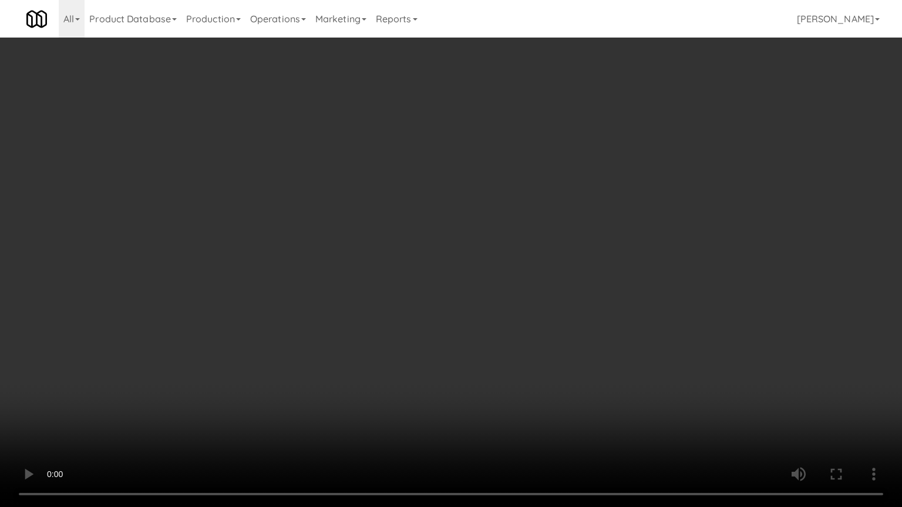
click at [520, 249] on video at bounding box center [451, 253] width 902 height 507
click at [548, 262] on video at bounding box center [451, 253] width 902 height 507
click at [548, 261] on video at bounding box center [451, 253] width 902 height 507
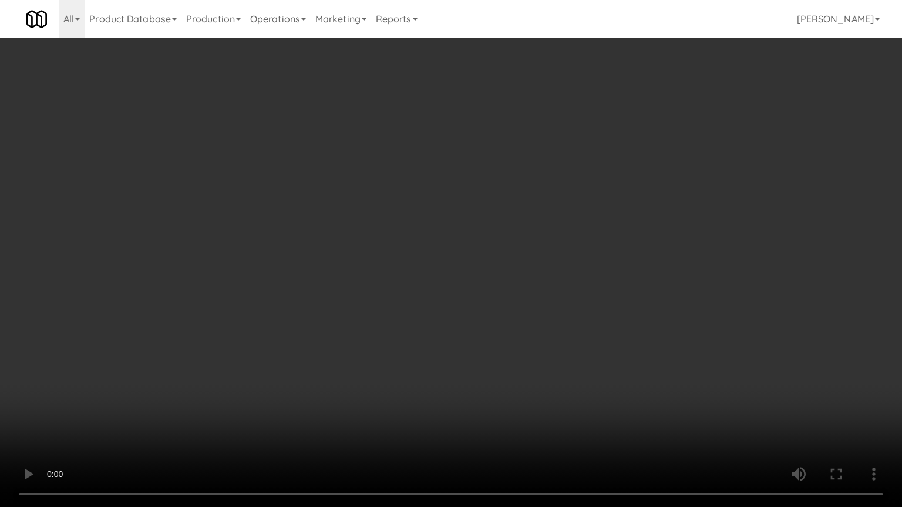
click at [548, 261] on video at bounding box center [451, 253] width 902 height 507
click at [550, 258] on video at bounding box center [451, 253] width 902 height 507
click at [551, 258] on video at bounding box center [451, 253] width 902 height 507
click at [553, 255] on video at bounding box center [451, 253] width 902 height 507
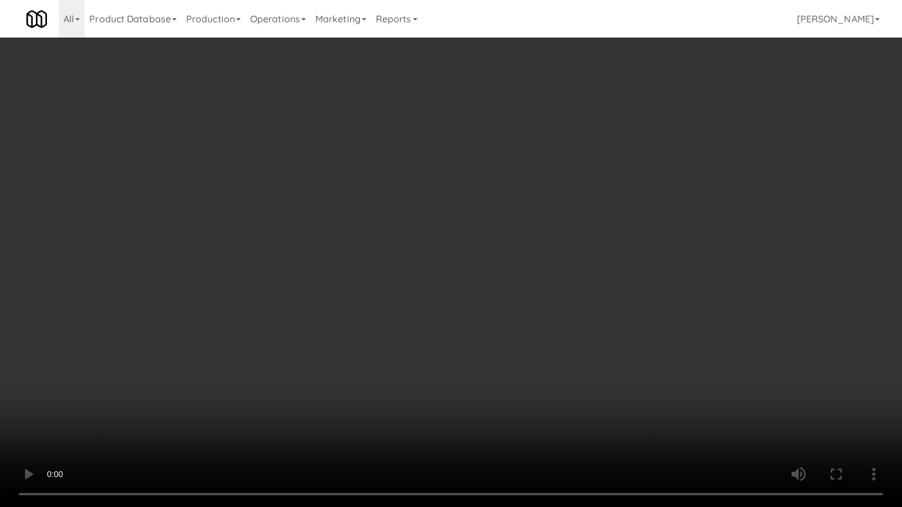
click at [553, 255] on video at bounding box center [451, 253] width 902 height 507
click at [561, 254] on video at bounding box center [451, 253] width 902 height 507
click at [563, 254] on video at bounding box center [451, 253] width 902 height 507
click at [573, 258] on video at bounding box center [451, 253] width 902 height 507
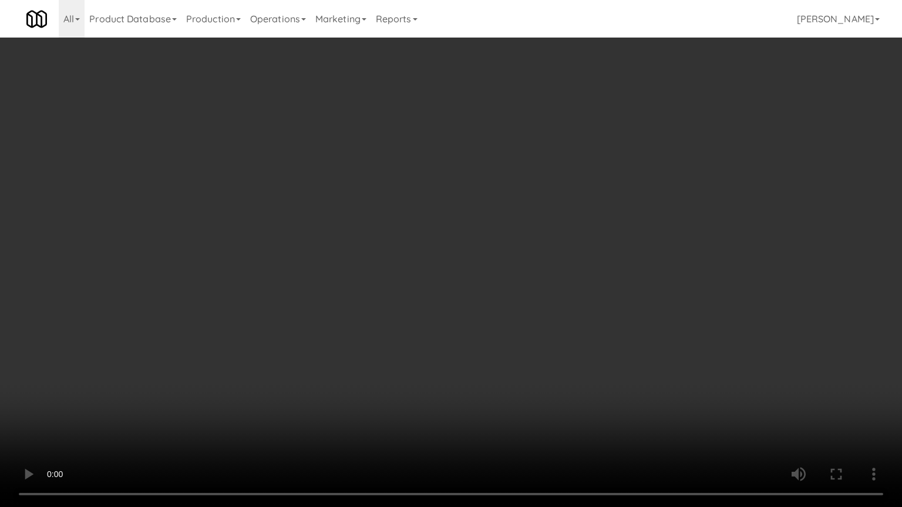
click at [589, 257] on video at bounding box center [451, 253] width 902 height 507
click at [594, 251] on video at bounding box center [451, 253] width 902 height 507
click at [551, 209] on video at bounding box center [451, 253] width 902 height 507
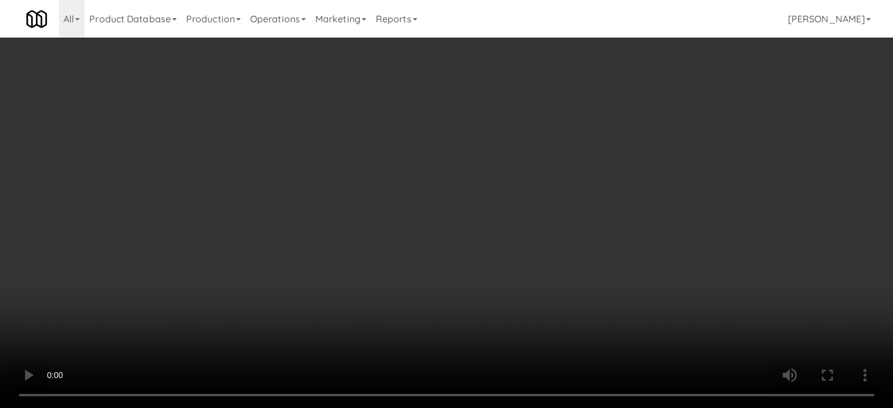
scroll to position [20314, 0]
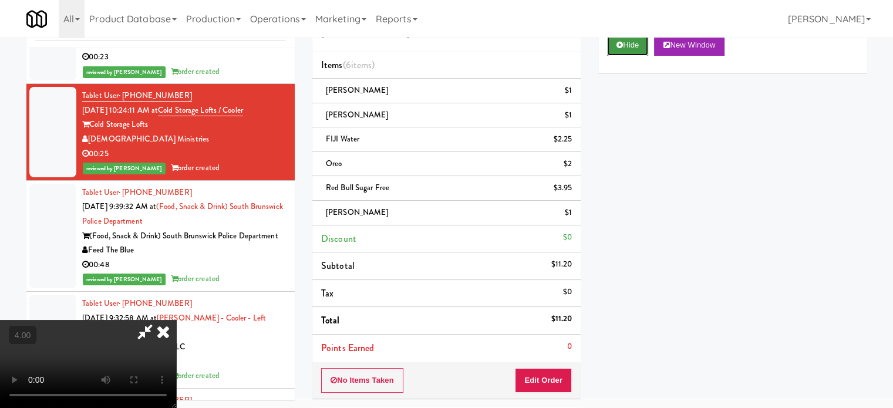
click at [628, 46] on button "Hide" at bounding box center [627, 45] width 41 height 21
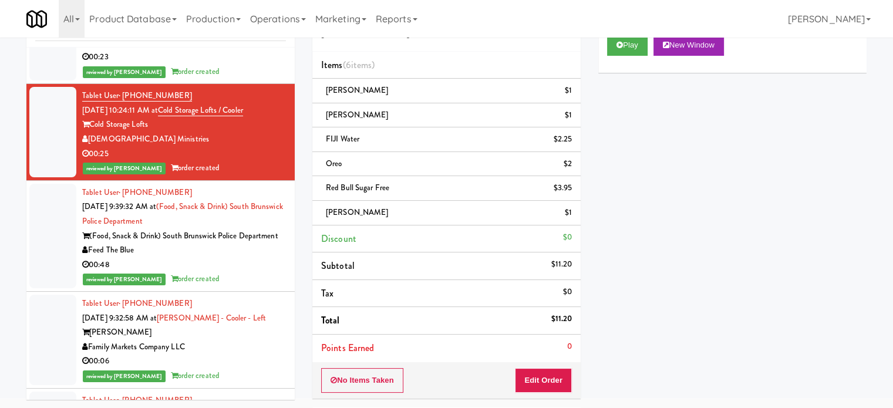
click at [272, 244] on div "(Food, Snack & Drink) South Brunswick Police Department" at bounding box center [184, 236] width 204 height 15
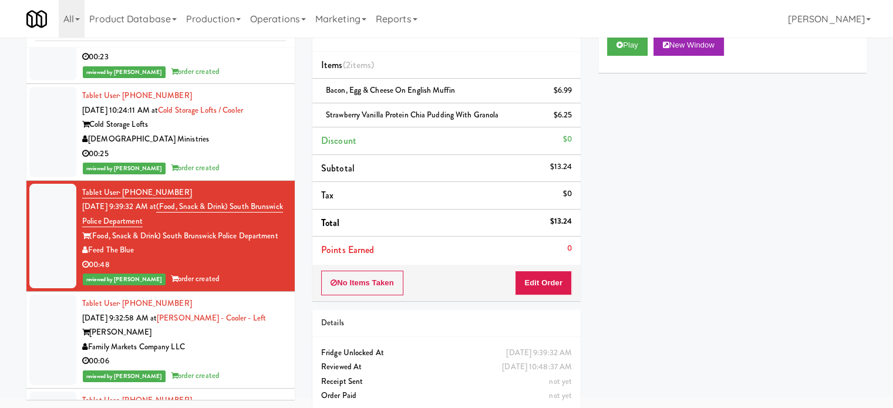
scroll to position [20901, 0]
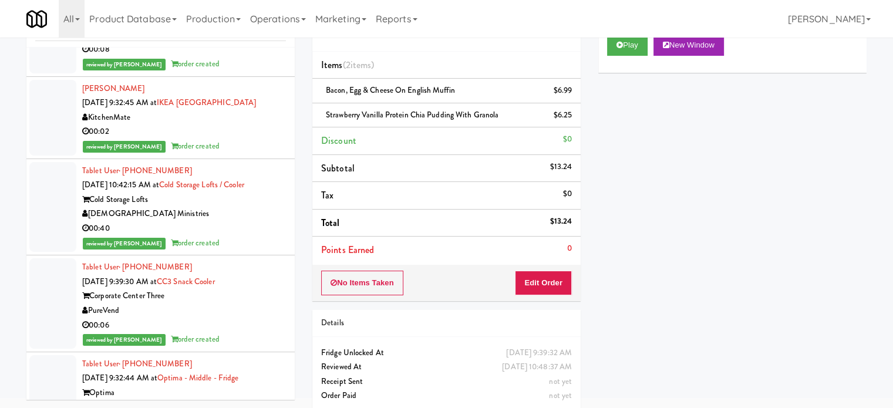
click at [257, 77] on li "Tablet User · (626) 395-9391 [DATE] 10:28:42 AM at CC3 Snack Cooler Corporate C…" at bounding box center [160, 28] width 268 height 97
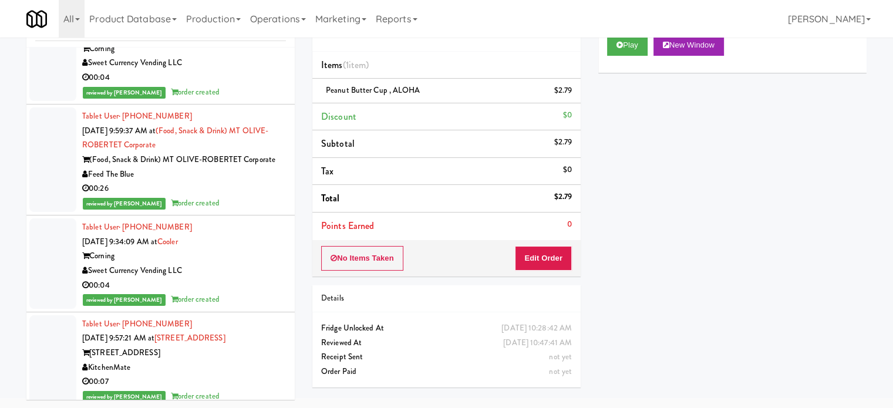
scroll to position [22663, 0]
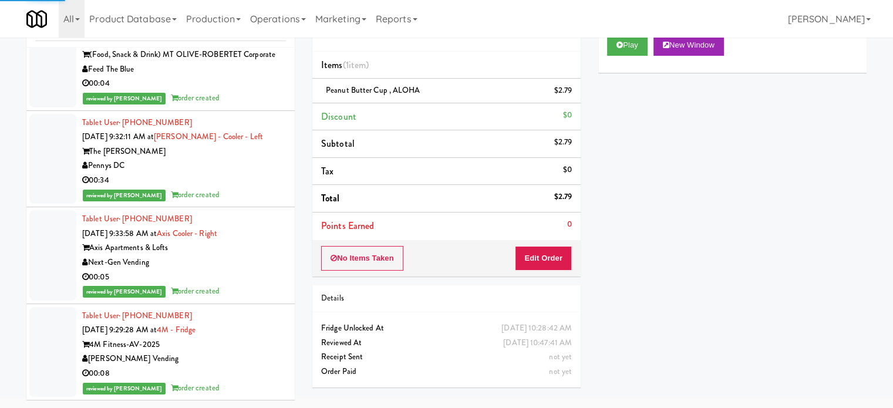
click at [252, 91] on div "00:04" at bounding box center [184, 83] width 204 height 15
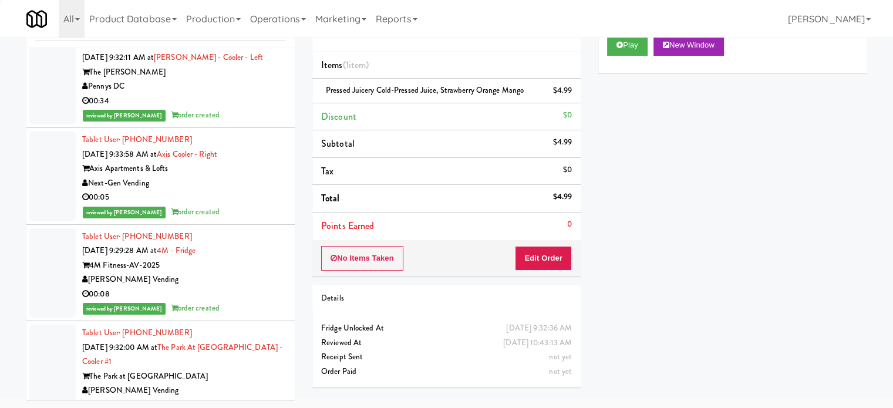
scroll to position [24243, 0]
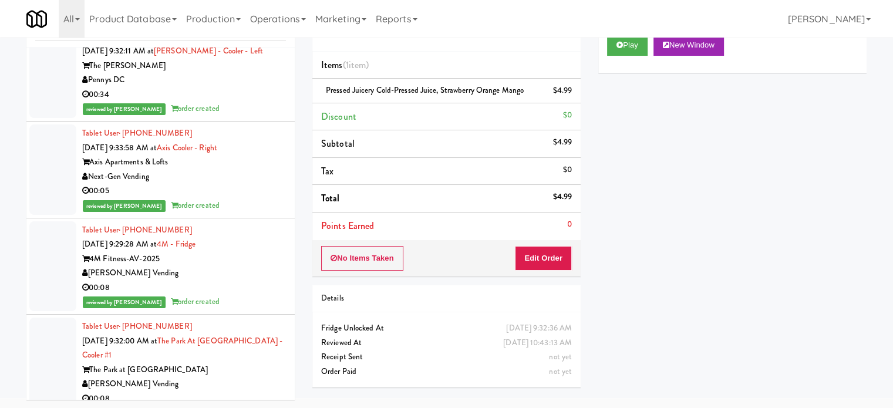
click at [242, 87] on div "Pennys DC" at bounding box center [184, 80] width 204 height 15
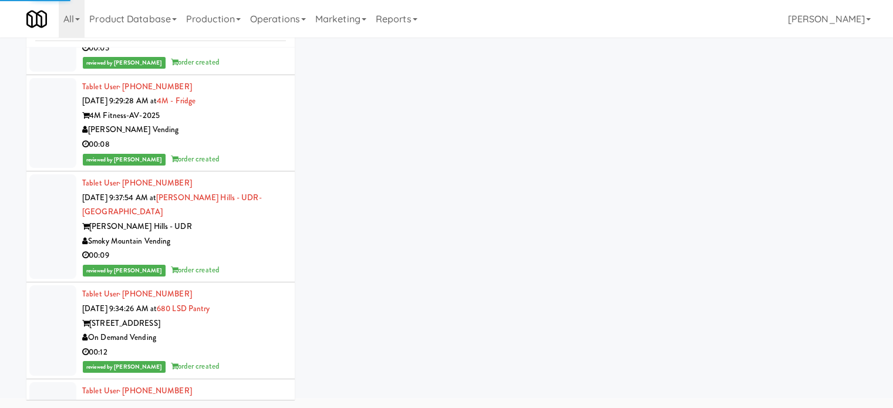
scroll to position [22862, 0]
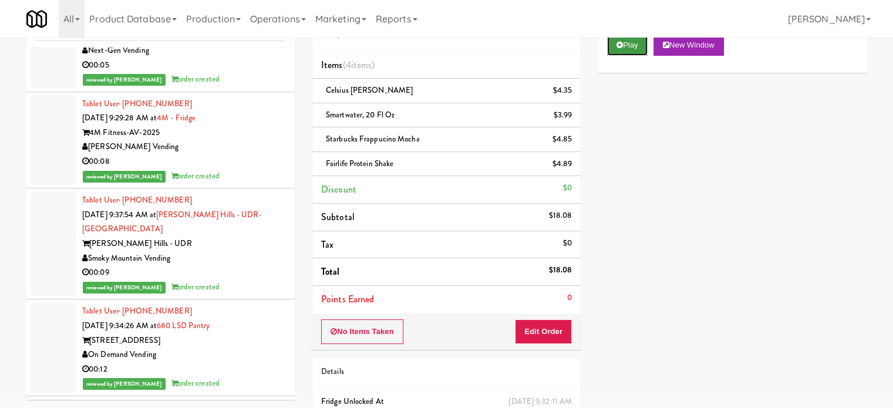
click at [622, 49] on button "Play" at bounding box center [627, 45] width 41 height 21
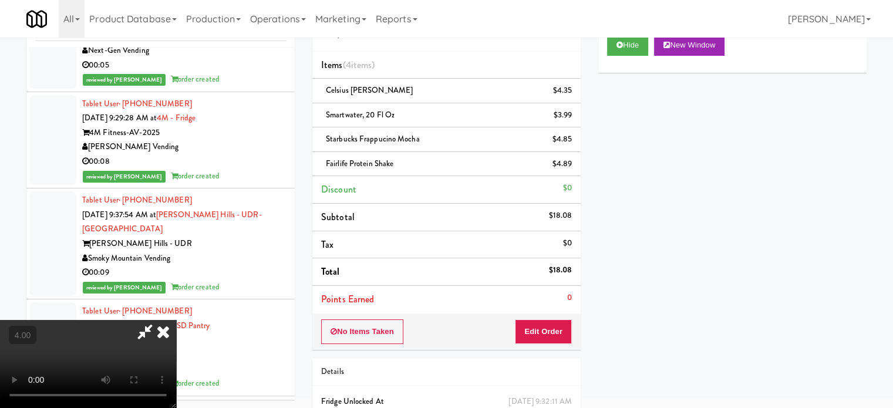
click at [176, 320] on video at bounding box center [88, 364] width 176 height 88
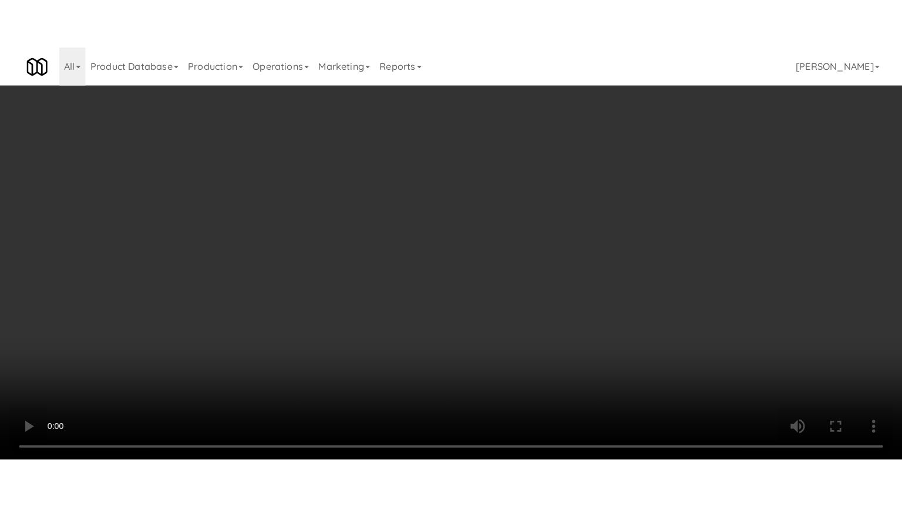
scroll to position [22746, 0]
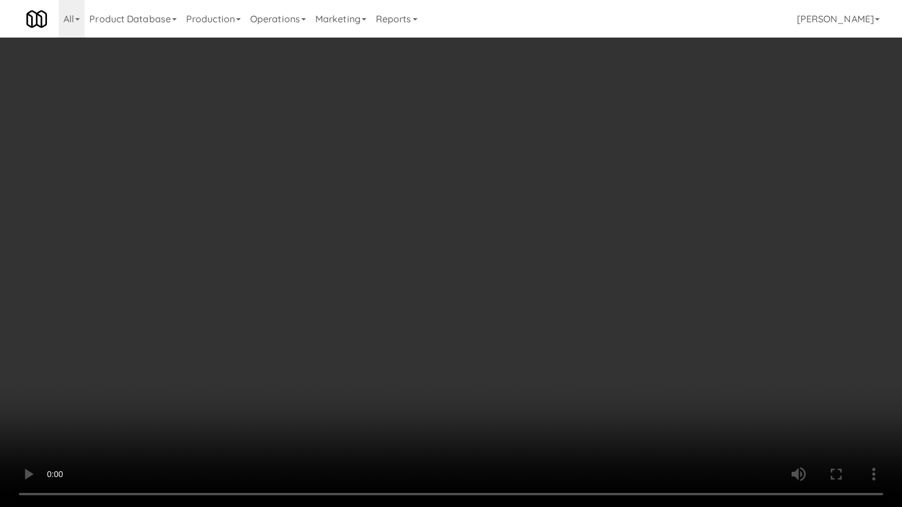
click at [381, 257] on video at bounding box center [451, 253] width 902 height 507
click at [432, 255] on video at bounding box center [451, 253] width 902 height 507
click at [433, 251] on video at bounding box center [451, 253] width 902 height 507
click at [433, 249] on video at bounding box center [451, 253] width 902 height 507
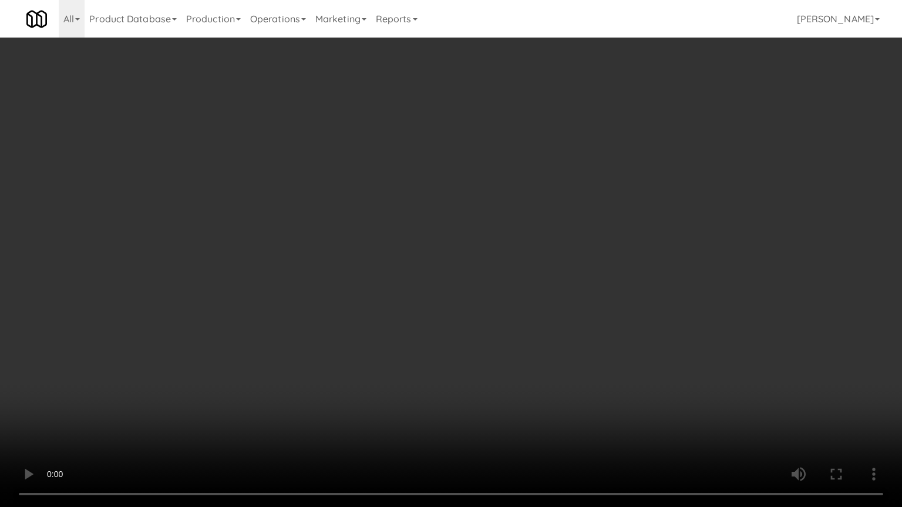
click at [433, 249] on video at bounding box center [451, 253] width 902 height 507
click at [465, 225] on video at bounding box center [451, 253] width 902 height 507
click at [464, 227] on video at bounding box center [451, 253] width 902 height 507
click at [467, 223] on video at bounding box center [451, 253] width 902 height 507
drag, startPoint x: 473, startPoint y: 221, endPoint x: 523, endPoint y: 214, distance: 49.8
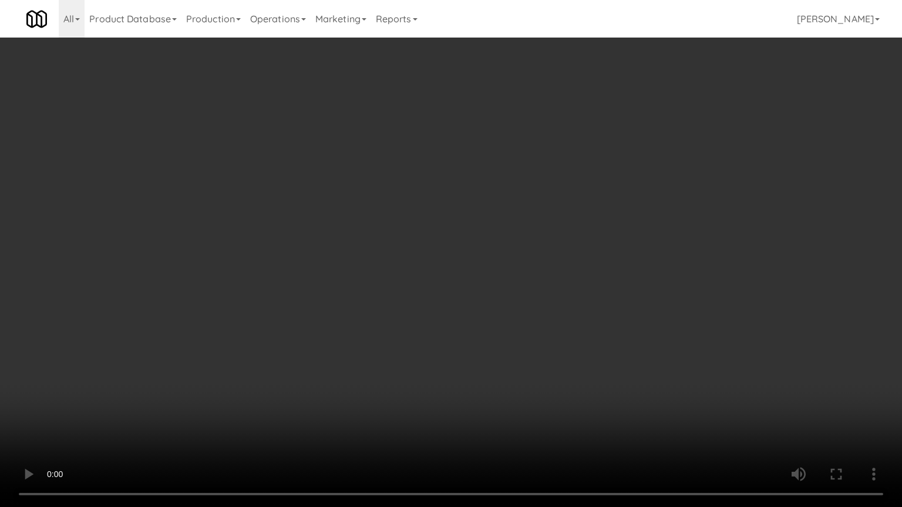
click at [474, 221] on video at bounding box center [451, 253] width 902 height 507
click at [488, 224] on video at bounding box center [451, 253] width 902 height 507
click at [503, 227] on video at bounding box center [451, 253] width 902 height 507
drag, startPoint x: 458, startPoint y: 228, endPoint x: 472, endPoint y: 211, distance: 21.7
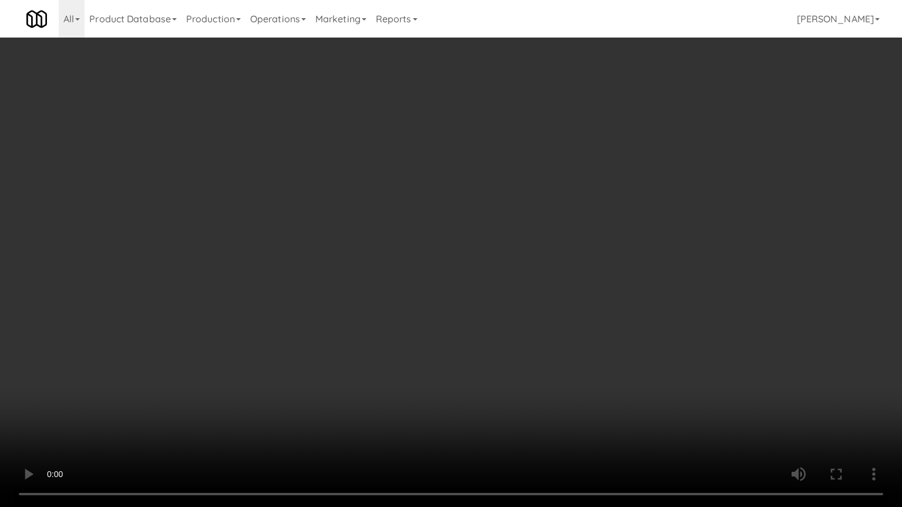
click at [459, 225] on video at bounding box center [451, 253] width 902 height 507
click at [500, 209] on video at bounding box center [451, 253] width 902 height 507
click at [503, 207] on video at bounding box center [451, 253] width 902 height 507
click at [385, 217] on video at bounding box center [451, 253] width 902 height 507
drag, startPoint x: 388, startPoint y: 214, endPoint x: 447, endPoint y: 53, distance: 171.5
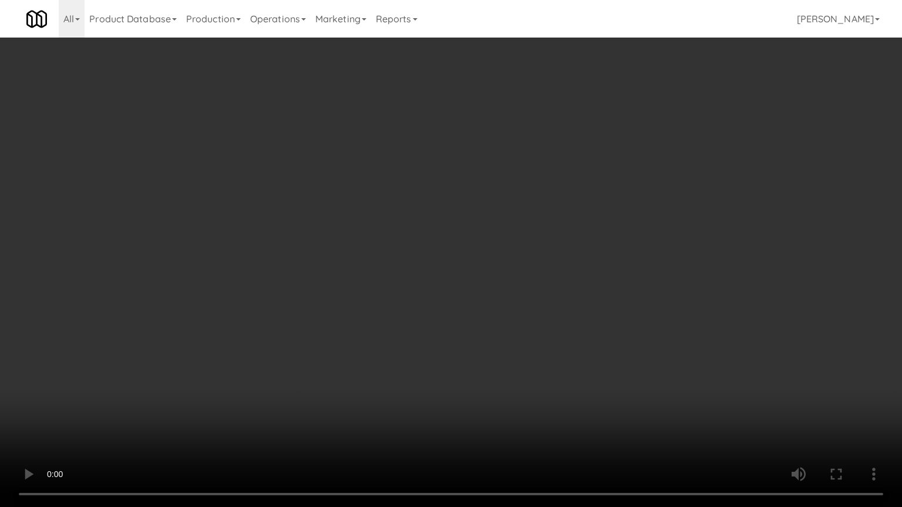
click at [388, 214] on video at bounding box center [451, 253] width 902 height 507
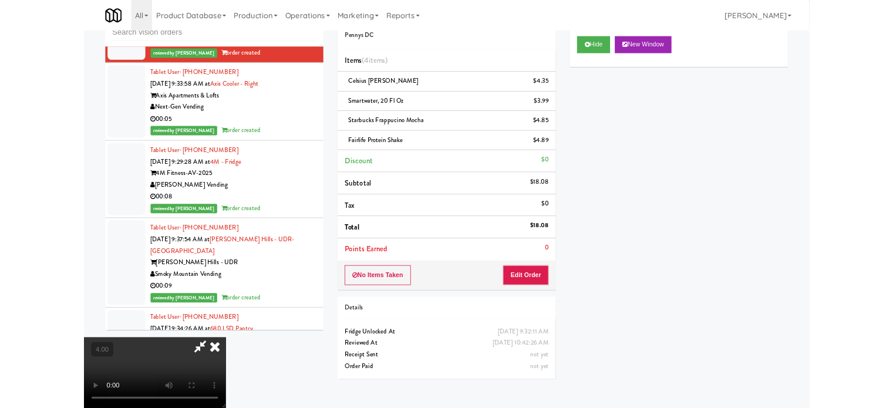
scroll to position [22862, 0]
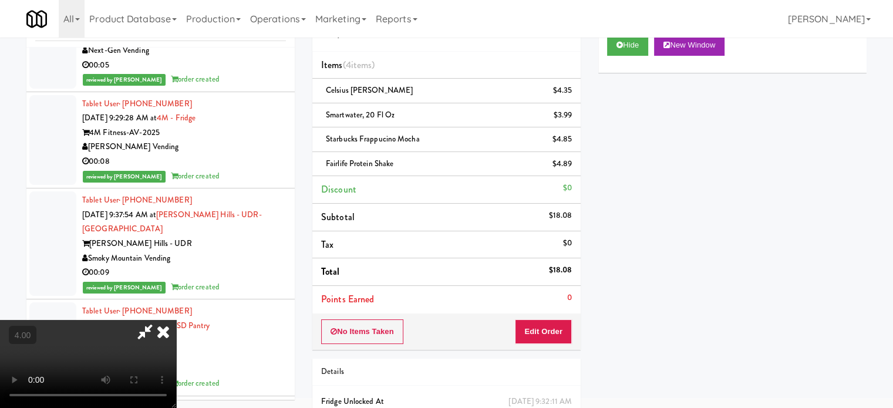
click at [176, 320] on icon at bounding box center [163, 331] width 26 height 23
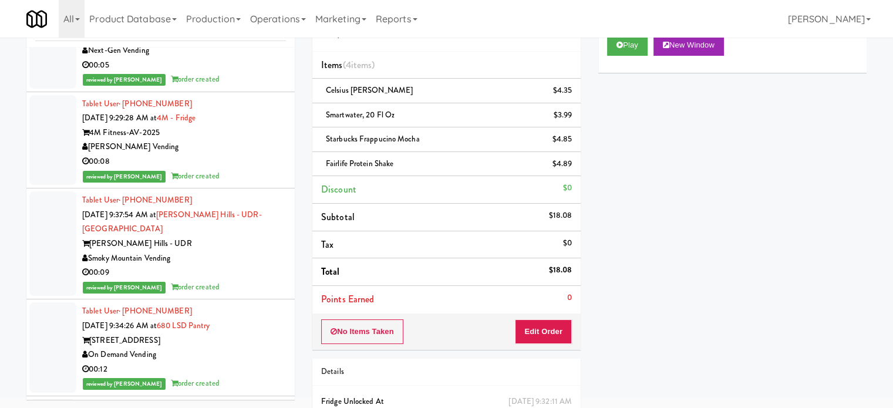
click at [256, 87] on div "reviewed by [PERSON_NAME] L order created" at bounding box center [184, 79] width 204 height 15
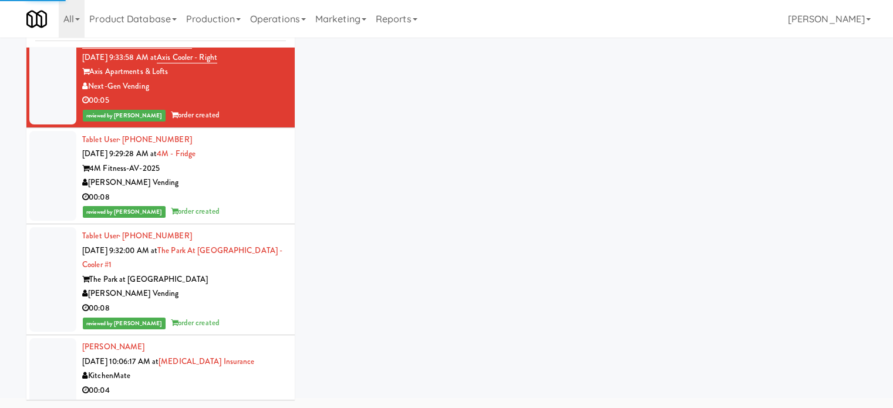
scroll to position [24450, 0]
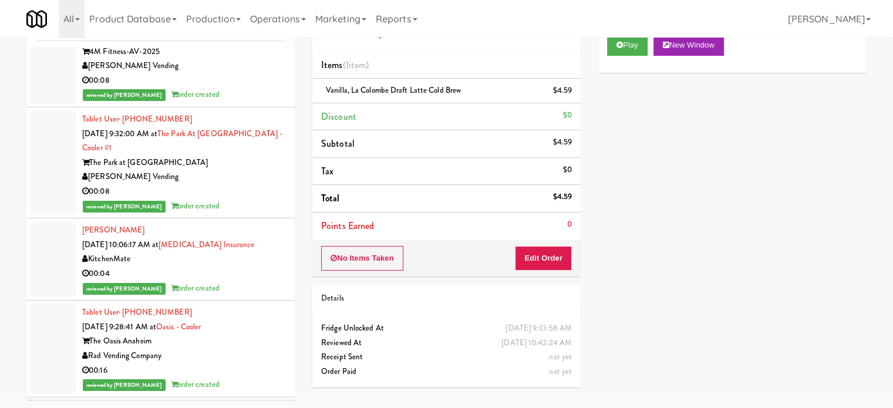
click at [227, 102] on div "reviewed by [PERSON_NAME] order created" at bounding box center [184, 94] width 204 height 15
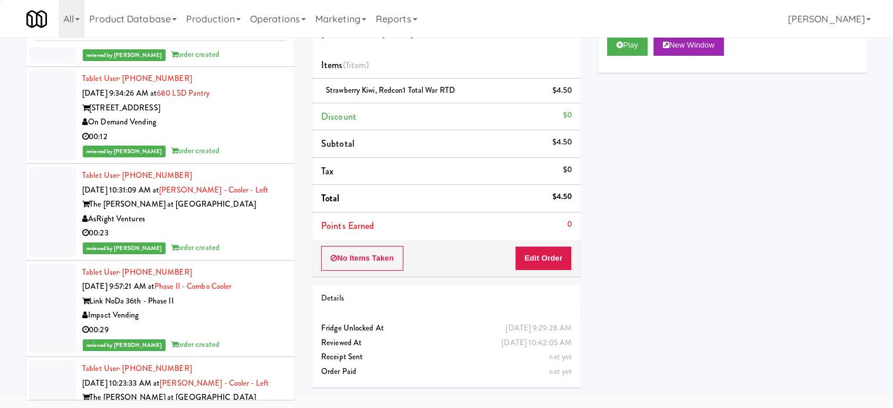
scroll to position [23055, 0]
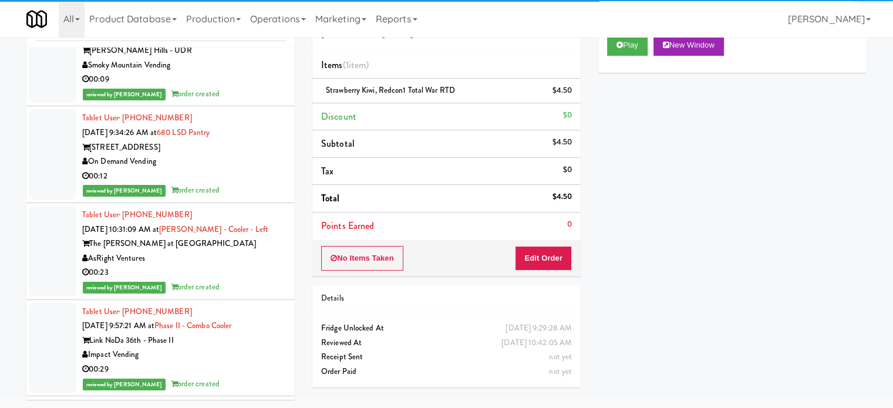
click at [239, 102] on div "reviewed by [PERSON_NAME] order created" at bounding box center [184, 94] width 204 height 15
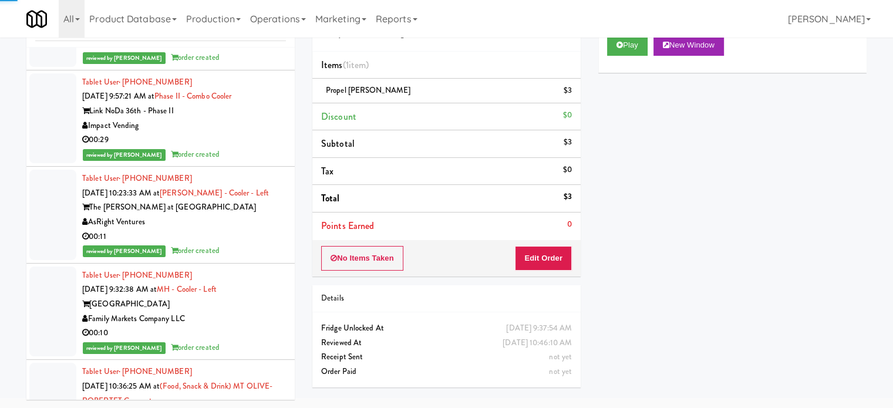
scroll to position [21660, 0]
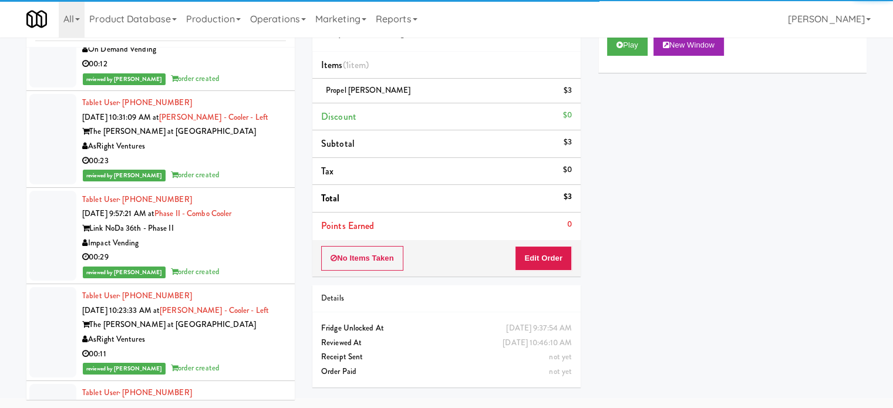
drag, startPoint x: 235, startPoint y: 234, endPoint x: 244, endPoint y: 225, distance: 12.5
click at [235, 86] on div "reviewed by [PERSON_NAME] L order created" at bounding box center [184, 79] width 204 height 15
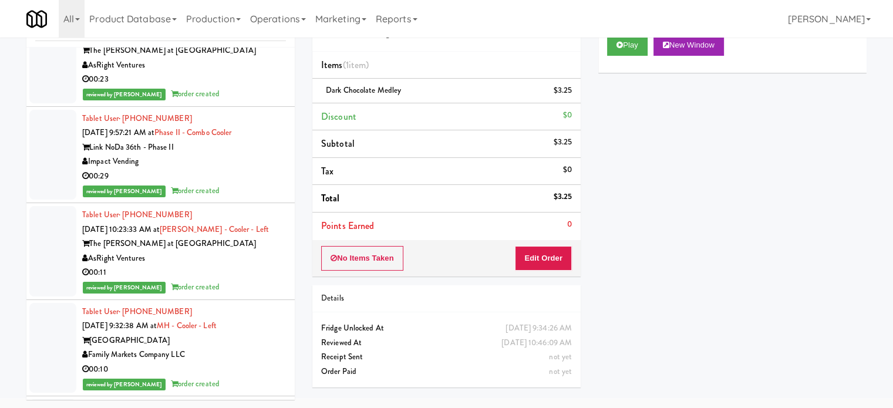
scroll to position [23248, 0]
click at [240, 87] on div "00:23" at bounding box center [184, 79] width 204 height 15
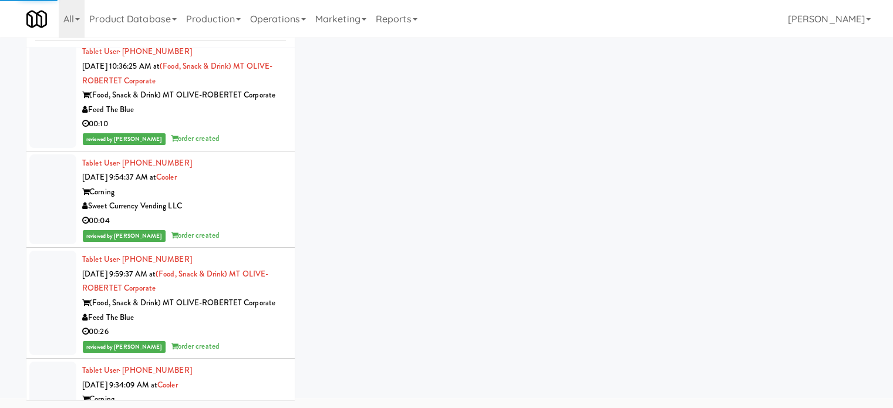
scroll to position [21852, 0]
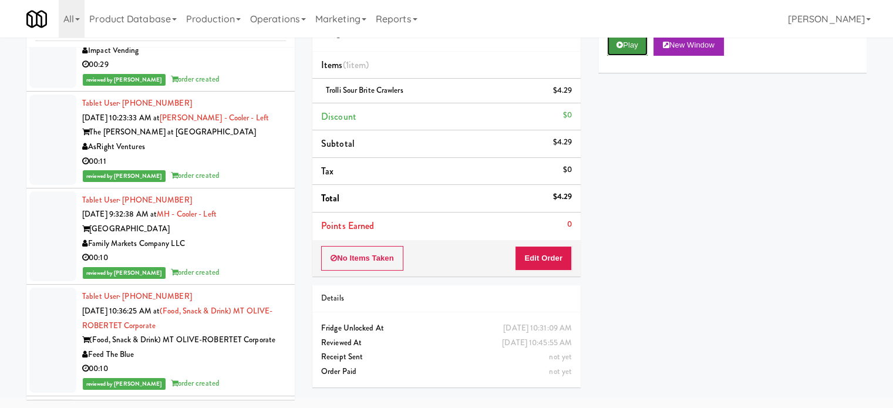
click at [636, 43] on button "Play" at bounding box center [627, 45] width 41 height 21
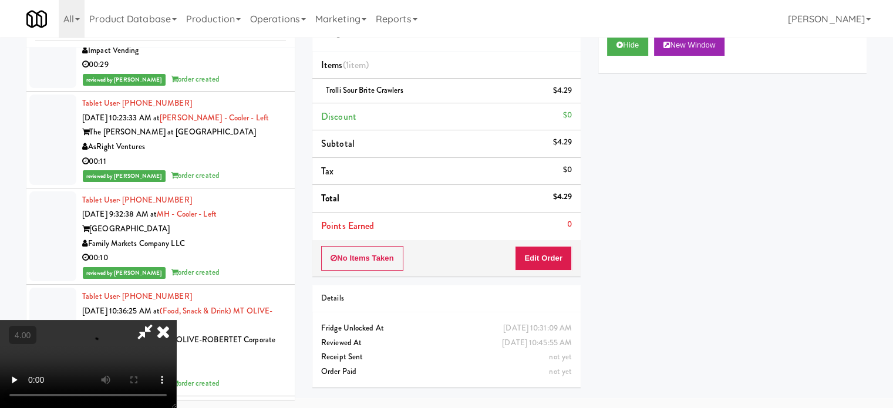
click at [629, 55] on div "Hide New Window" at bounding box center [732, 49] width 268 height 47
click at [636, 46] on button "Hide" at bounding box center [627, 45] width 41 height 21
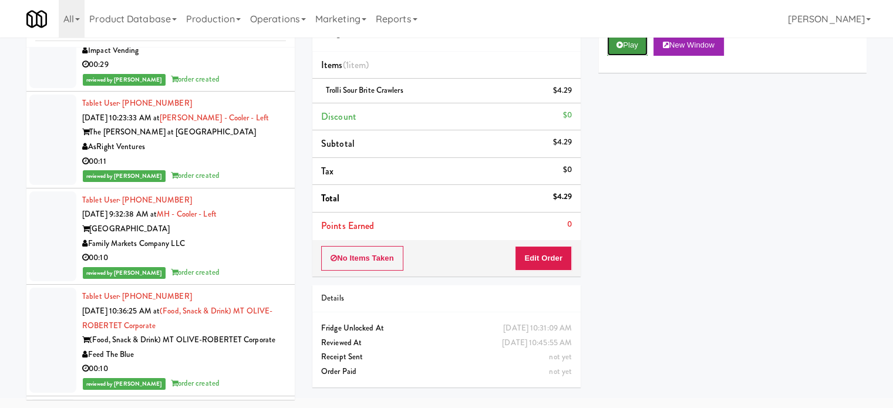
click at [634, 44] on button "Play" at bounding box center [627, 45] width 41 height 21
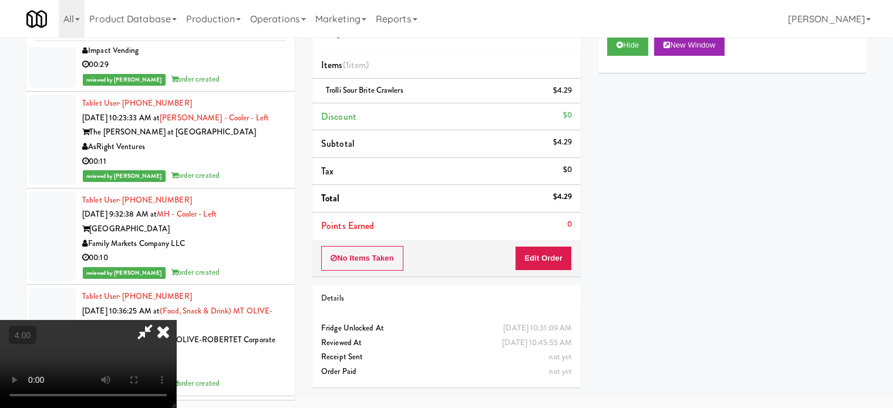
click at [176, 320] on video at bounding box center [88, 364] width 176 height 88
drag, startPoint x: 368, startPoint y: 210, endPoint x: 463, endPoint y: 128, distance: 125.3
click at [176, 320] on video at bounding box center [88, 364] width 176 height 88
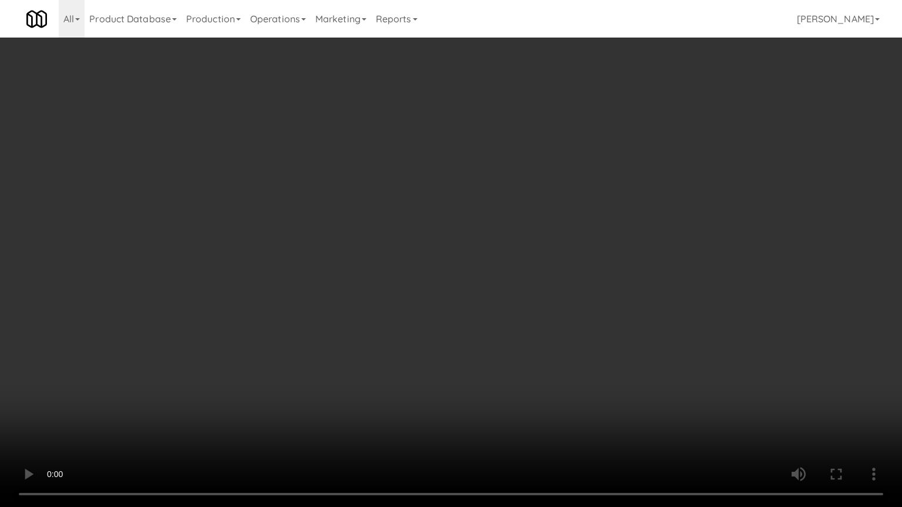
scroll to position [21737, 0]
click at [450, 224] on video at bounding box center [451, 253] width 902 height 507
drag, startPoint x: 468, startPoint y: 217, endPoint x: 602, endPoint y: 199, distance: 135.0
click at [469, 218] on video at bounding box center [451, 253] width 902 height 507
click at [495, 241] on video at bounding box center [451, 253] width 902 height 507
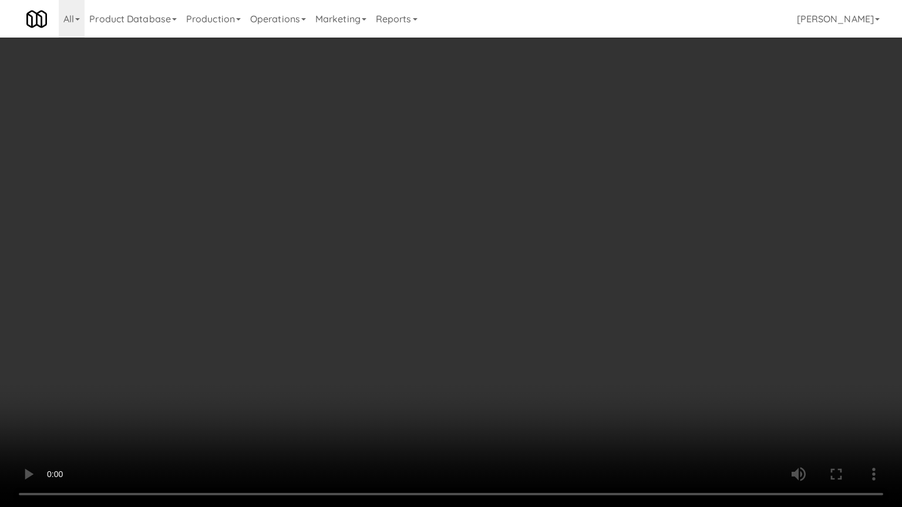
click at [425, 240] on video at bounding box center [451, 253] width 902 height 507
click at [416, 223] on video at bounding box center [451, 253] width 902 height 507
click at [427, 219] on video at bounding box center [451, 253] width 902 height 507
click at [496, 224] on video at bounding box center [451, 253] width 902 height 507
click at [470, 226] on video at bounding box center [451, 253] width 902 height 507
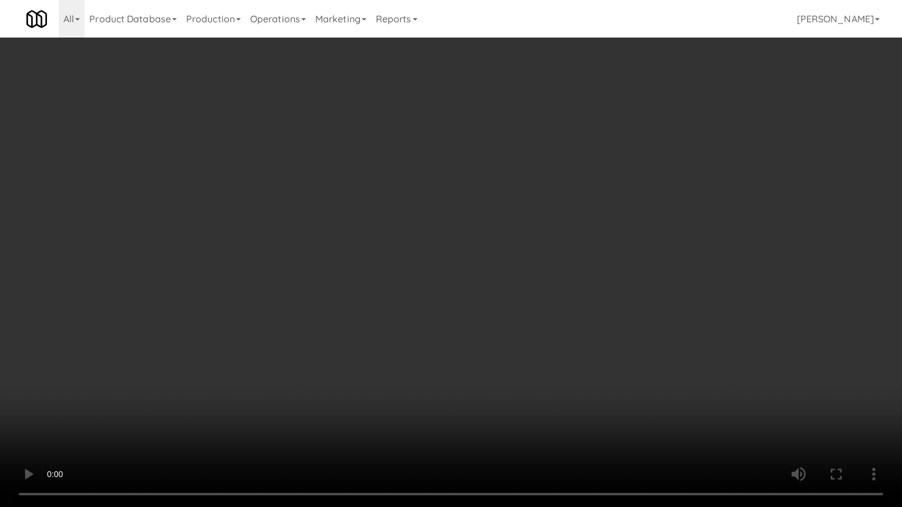
click at [457, 231] on video at bounding box center [451, 253] width 902 height 507
click at [459, 230] on video at bounding box center [451, 253] width 902 height 507
click at [450, 225] on video at bounding box center [451, 253] width 902 height 507
click at [451, 225] on video at bounding box center [451, 253] width 902 height 507
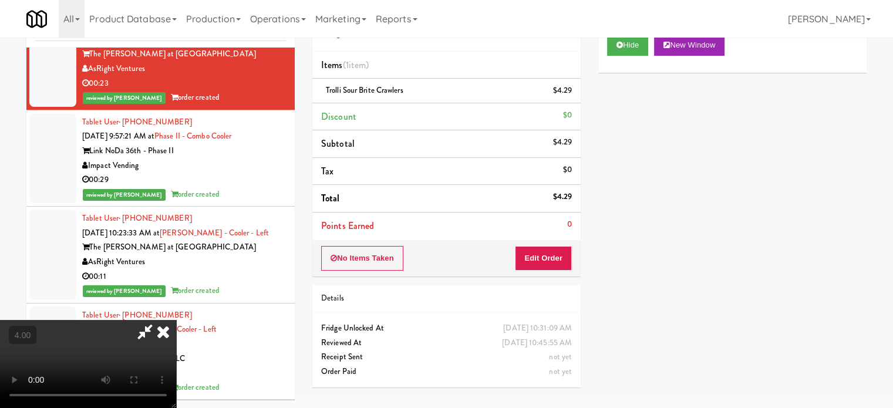
scroll to position [21852, 0]
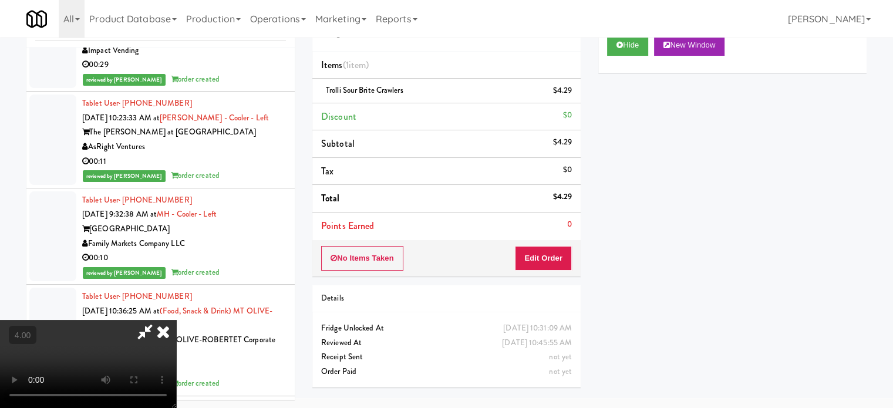
click at [176, 320] on icon at bounding box center [163, 331] width 26 height 23
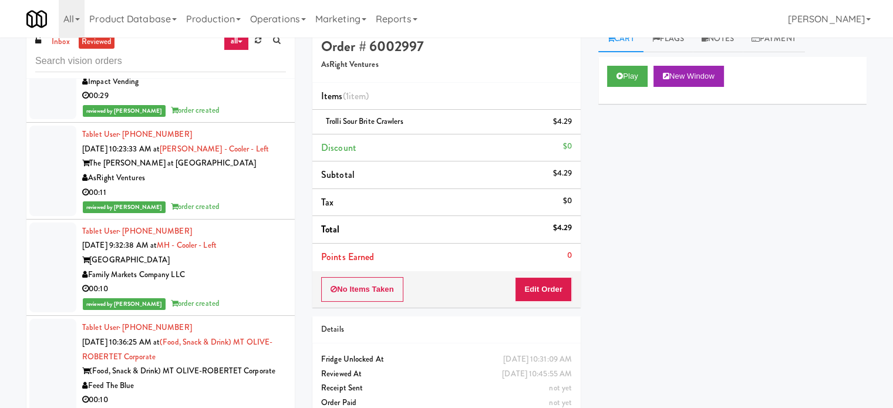
scroll to position [0, 0]
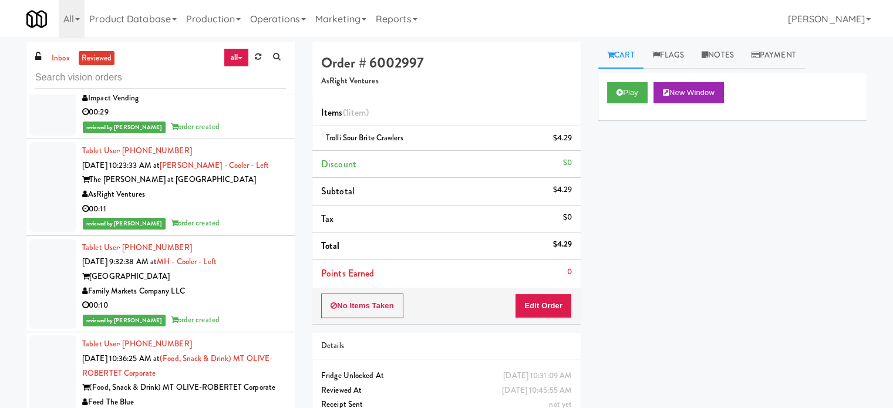
click at [254, 140] on li "Tablet User · (618) 318-3650 [DATE] 9:57:21 AM at Phase II - Combo Cooler Link …" at bounding box center [160, 91] width 268 height 97
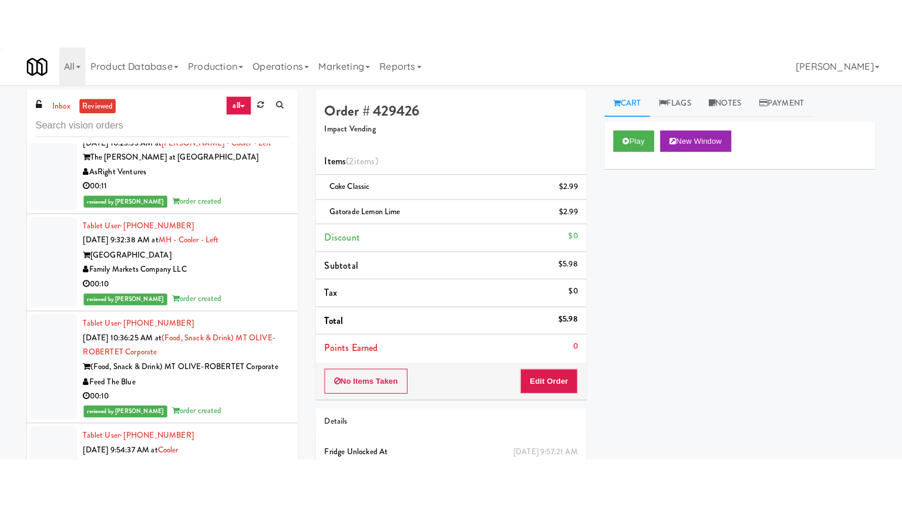
scroll to position [23441, 0]
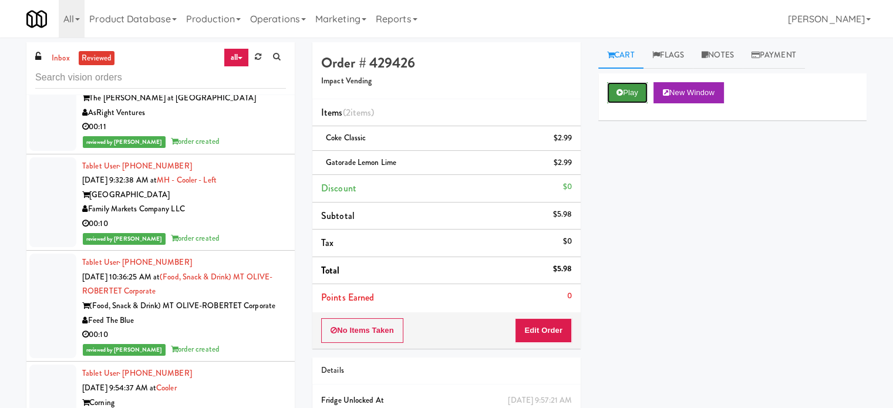
click at [624, 86] on button "Play" at bounding box center [627, 92] width 41 height 21
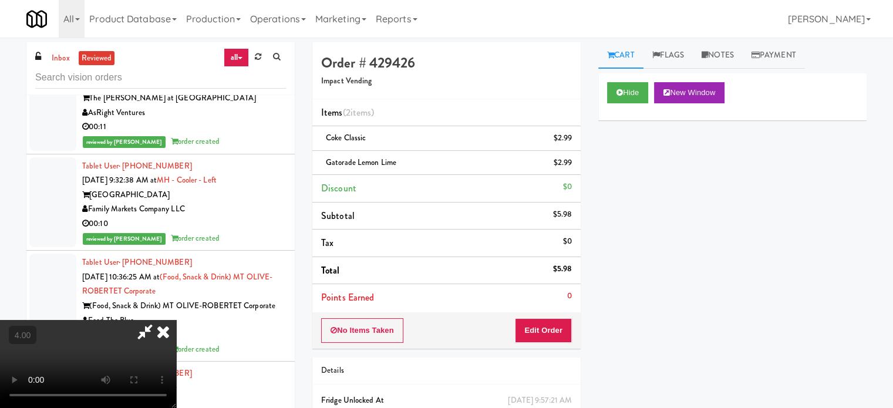
drag, startPoint x: 398, startPoint y: 291, endPoint x: 414, endPoint y: 227, distance: 66.1
click at [176, 320] on video at bounding box center [88, 364] width 176 height 88
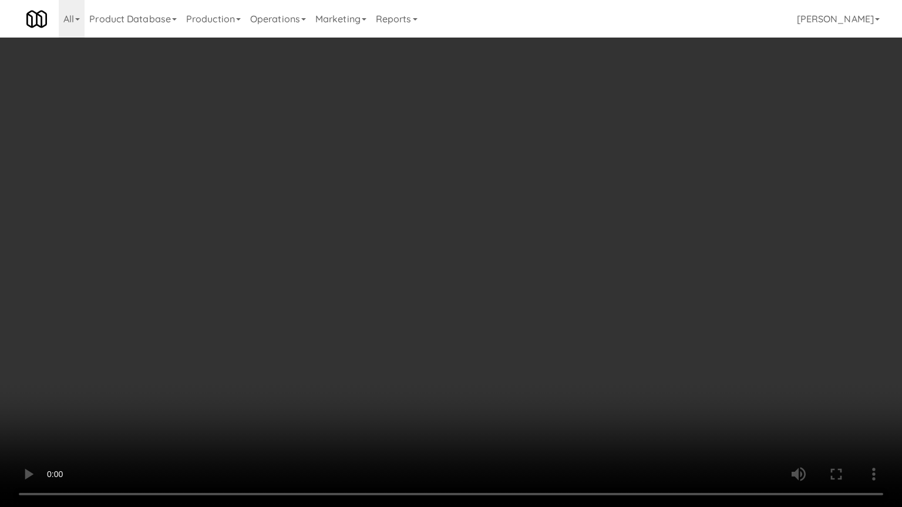
click at [433, 263] on video at bounding box center [451, 253] width 902 height 507
click at [460, 268] on video at bounding box center [451, 253] width 902 height 507
click at [460, 270] on video at bounding box center [451, 253] width 902 height 507
click at [464, 272] on video at bounding box center [451, 253] width 902 height 507
click at [517, 235] on video at bounding box center [451, 253] width 902 height 507
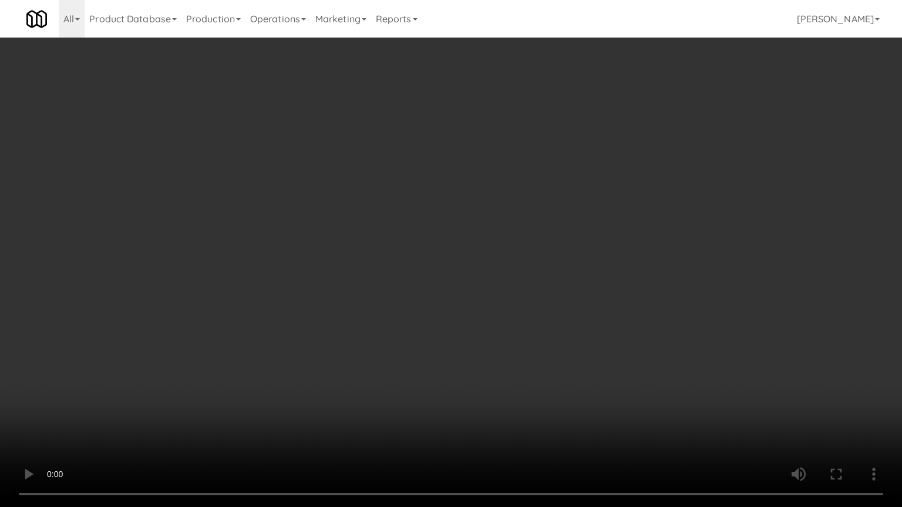
drag, startPoint x: 524, startPoint y: 231, endPoint x: 543, endPoint y: 219, distance: 22.5
click at [534, 225] on video at bounding box center [451, 253] width 902 height 507
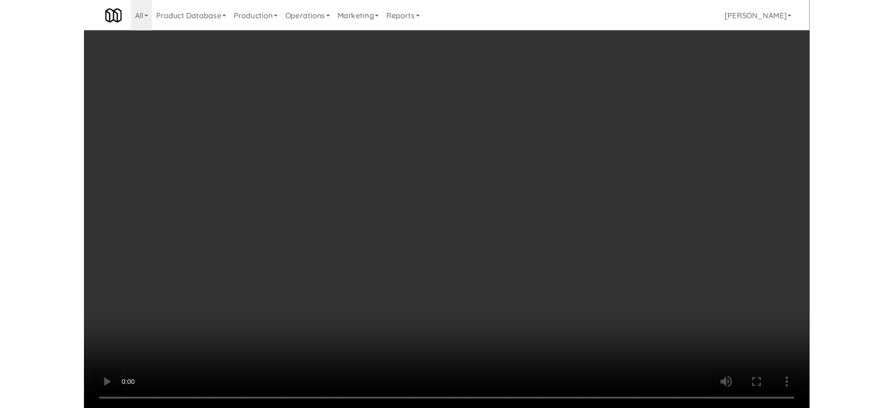
scroll to position [23441, 0]
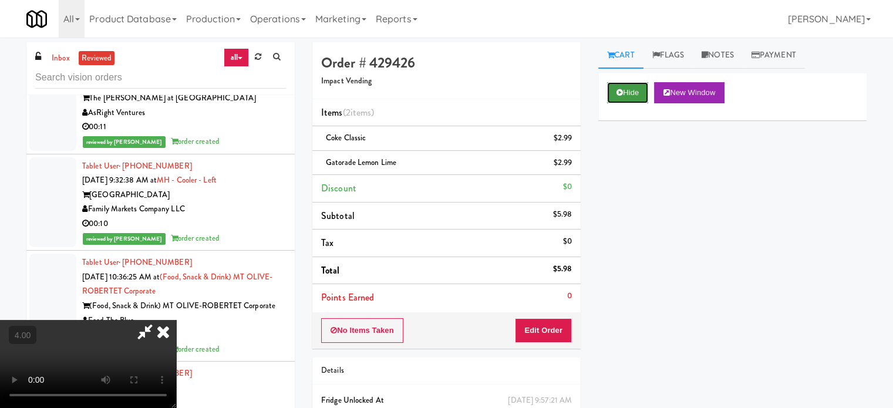
click at [636, 87] on button "Hide" at bounding box center [627, 92] width 41 height 21
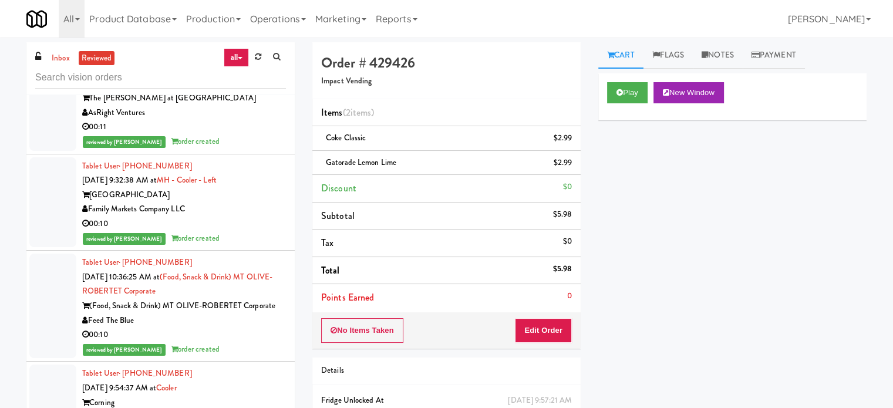
click at [242, 120] on div "AsRight Ventures" at bounding box center [184, 113] width 204 height 15
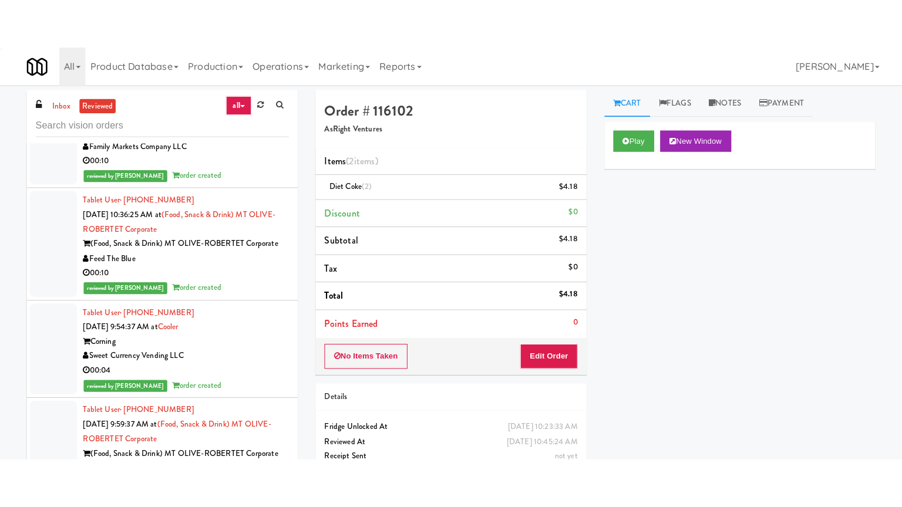
scroll to position [22046, 0]
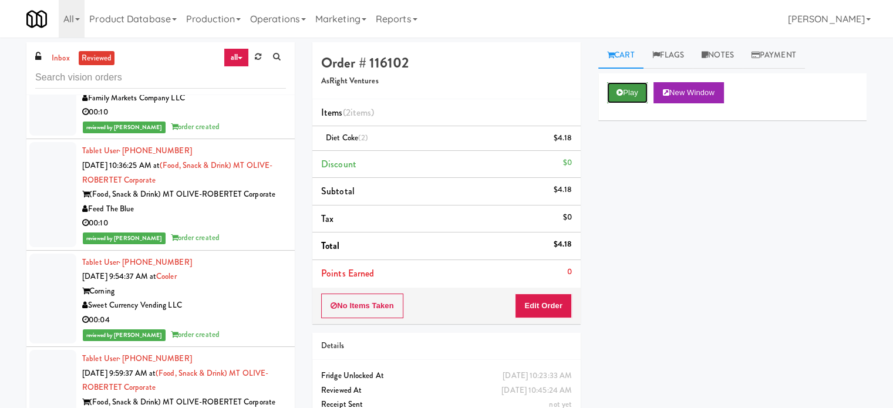
click at [629, 90] on button "Play" at bounding box center [627, 92] width 41 height 21
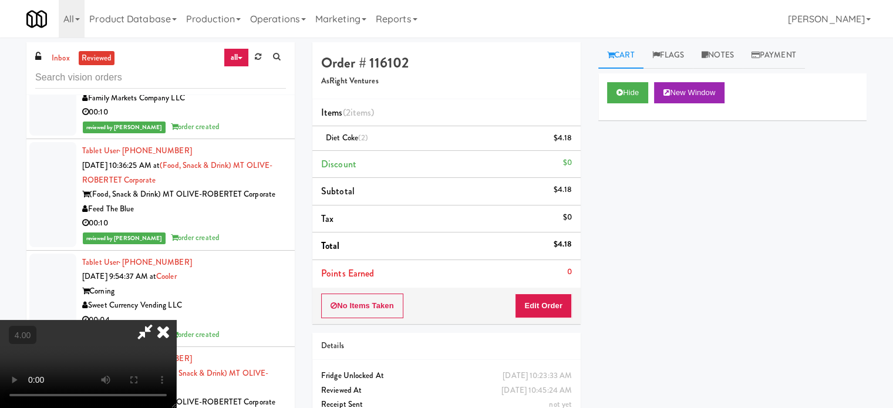
drag, startPoint x: 252, startPoint y: 298, endPoint x: 260, endPoint y: 295, distance: 7.6
click at [176, 320] on video at bounding box center [88, 364] width 176 height 88
drag, startPoint x: 260, startPoint y: 295, endPoint x: 287, endPoint y: 275, distance: 34.1
click at [176, 320] on video at bounding box center [88, 364] width 176 height 88
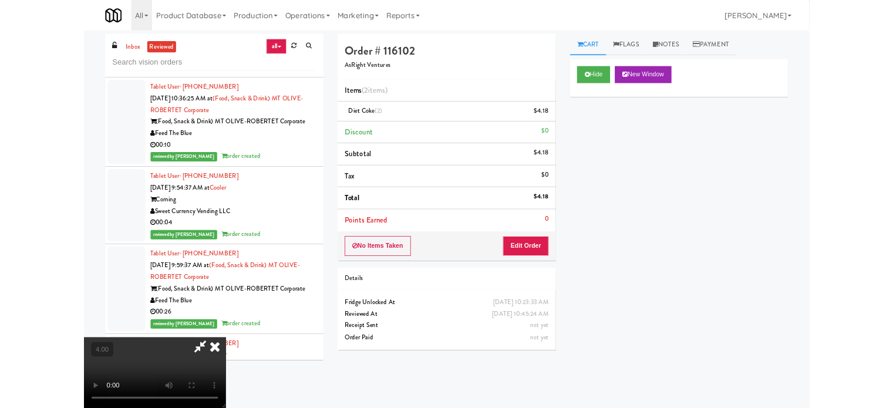
scroll to position [21930, 0]
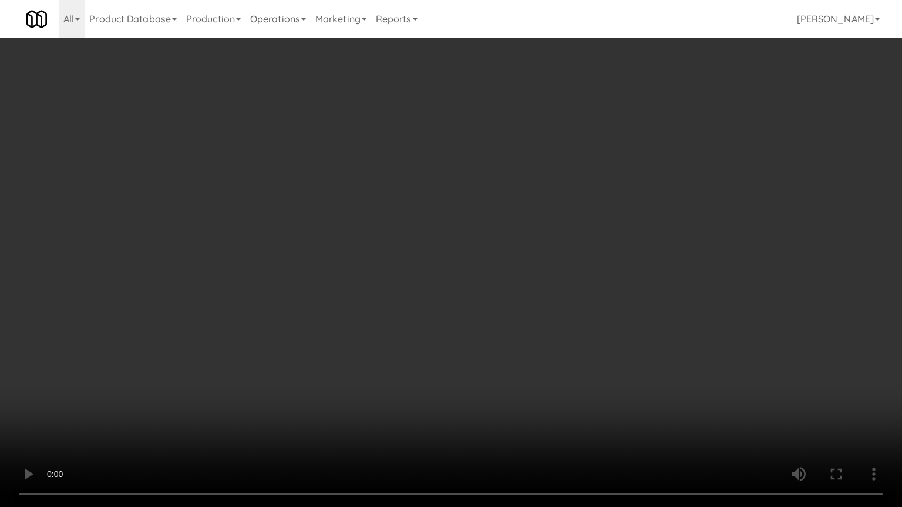
click at [411, 249] on video at bounding box center [451, 253] width 902 height 507
click at [428, 237] on video at bounding box center [451, 253] width 902 height 507
drag, startPoint x: 428, startPoint y: 237, endPoint x: 473, endPoint y: 122, distance: 123.4
click at [429, 237] on video at bounding box center [451, 253] width 902 height 507
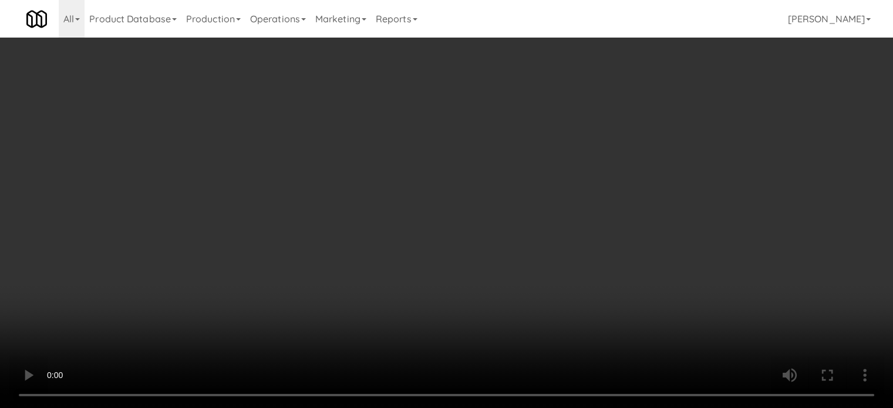
scroll to position [22046, 0]
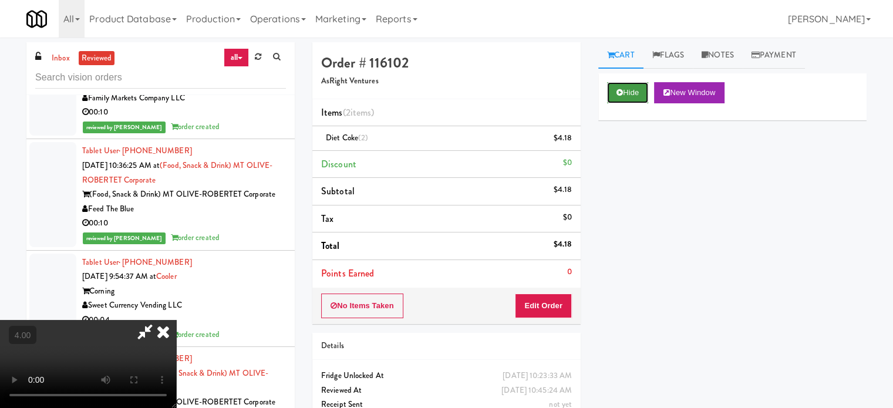
click at [627, 93] on button "Hide" at bounding box center [627, 92] width 41 height 21
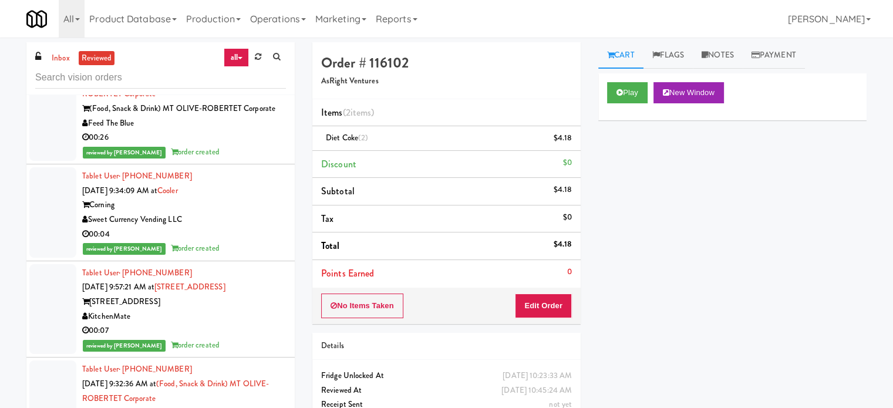
click at [253, 49] on div "reviewed by [PERSON_NAME] L order created" at bounding box center [184, 41] width 204 height 15
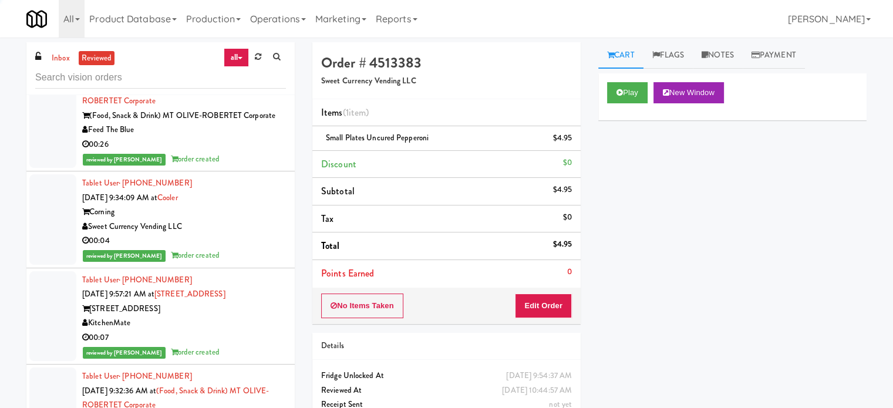
scroll to position [23842, 0]
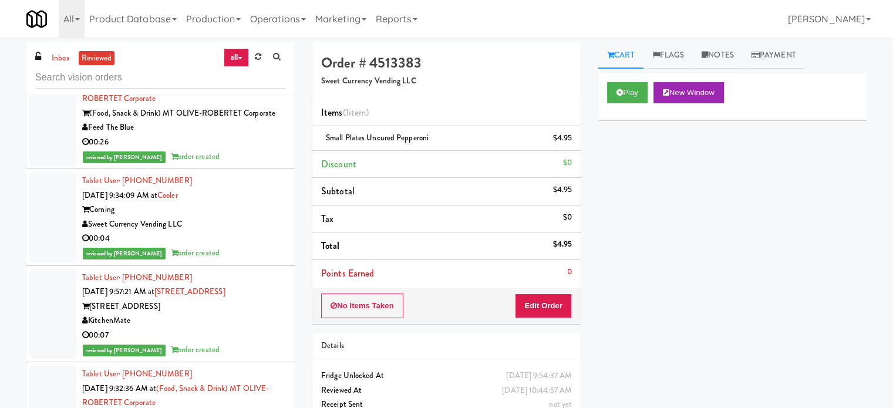
click at [249, 164] on div "reviewed by [PERSON_NAME] order created" at bounding box center [184, 157] width 204 height 15
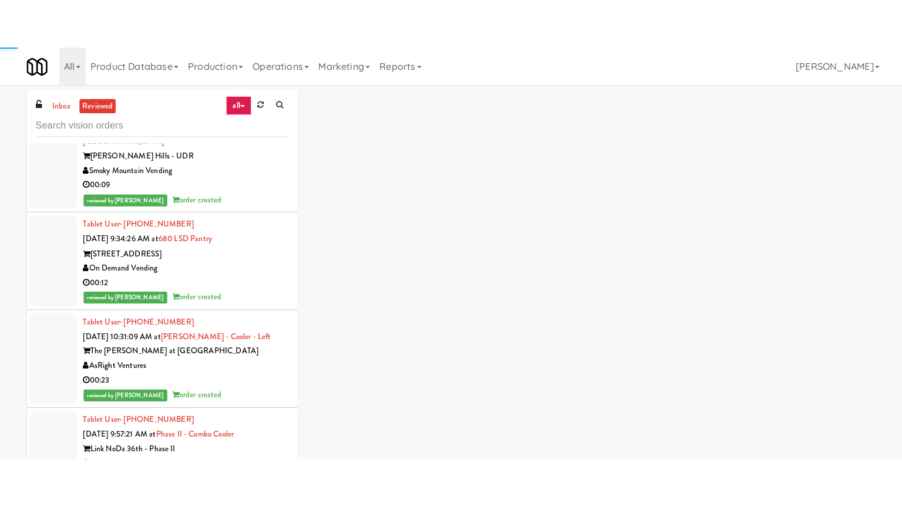
scroll to position [22447, 0]
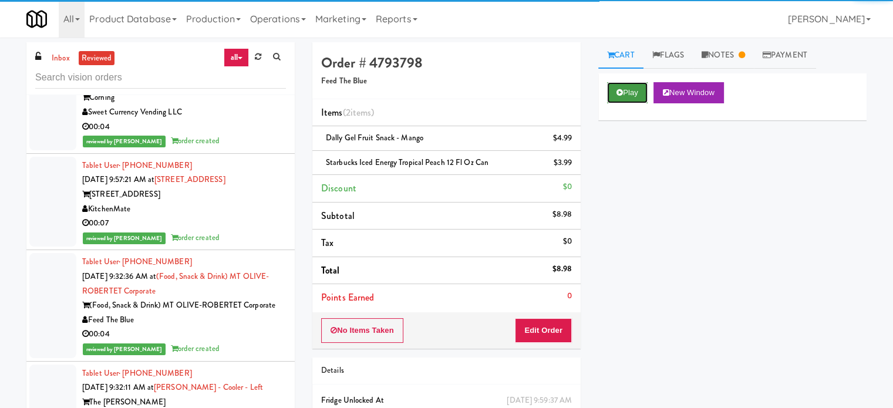
click at [630, 92] on button "Play" at bounding box center [627, 92] width 41 height 21
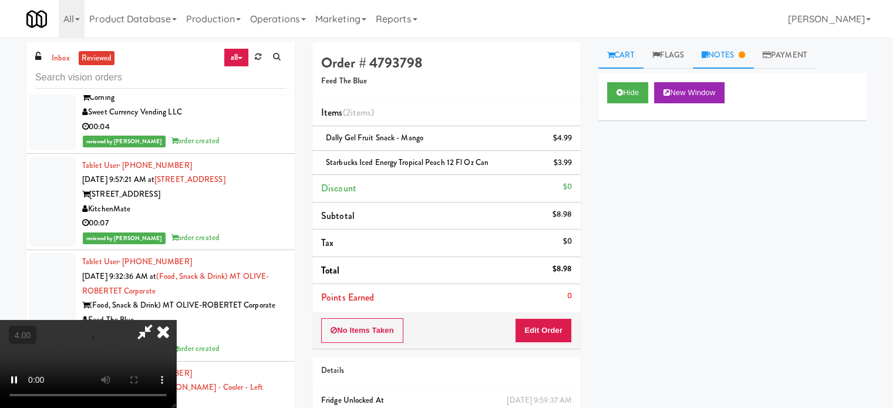
click at [728, 56] on link "Notes" at bounding box center [723, 55] width 61 height 26
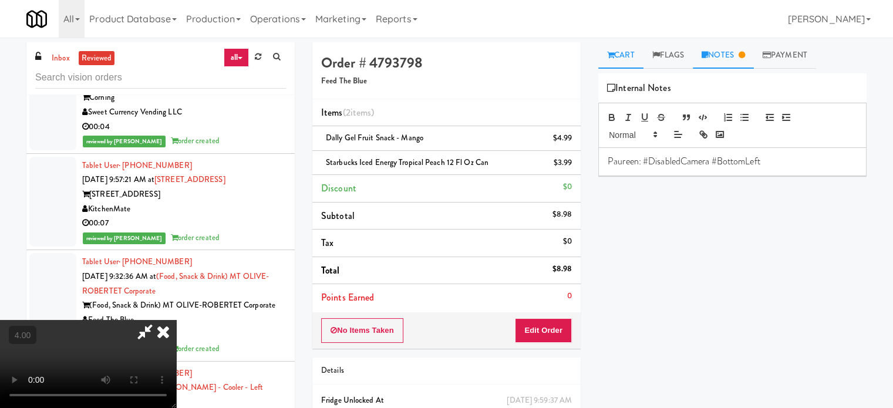
click at [627, 58] on link "Cart" at bounding box center [620, 55] width 45 height 26
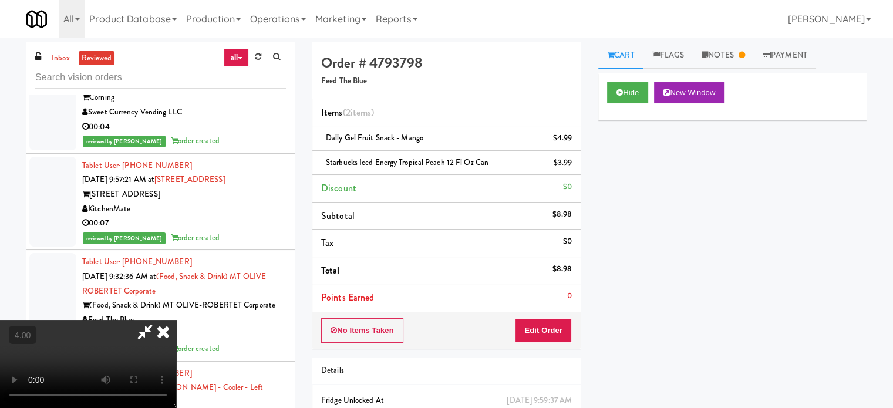
click at [176, 320] on video at bounding box center [88, 364] width 176 height 88
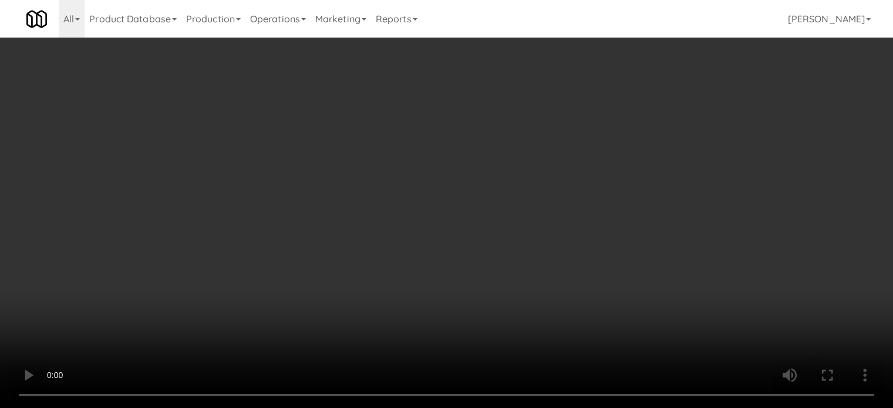
scroll to position [22331, 0]
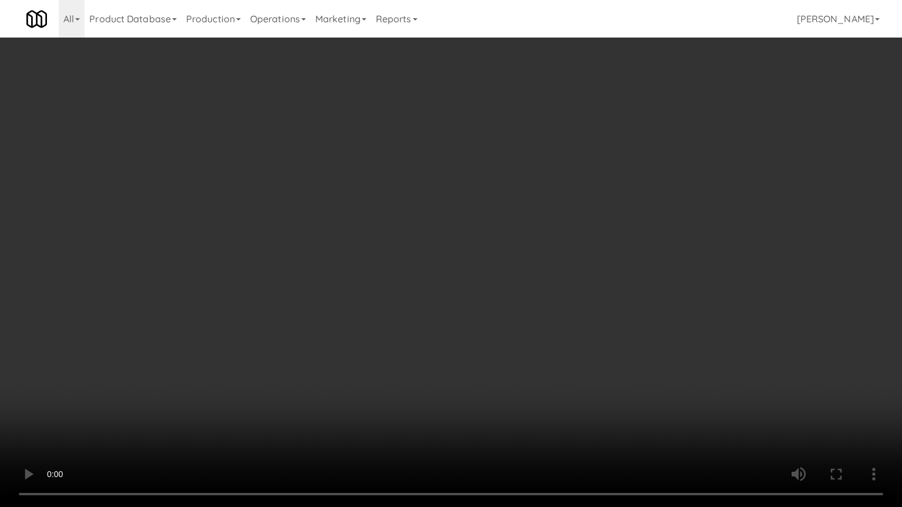
click at [466, 258] on video at bounding box center [451, 253] width 902 height 507
click at [496, 255] on video at bounding box center [451, 253] width 902 height 507
click at [493, 257] on video at bounding box center [451, 253] width 902 height 507
click at [496, 256] on video at bounding box center [451, 253] width 902 height 507
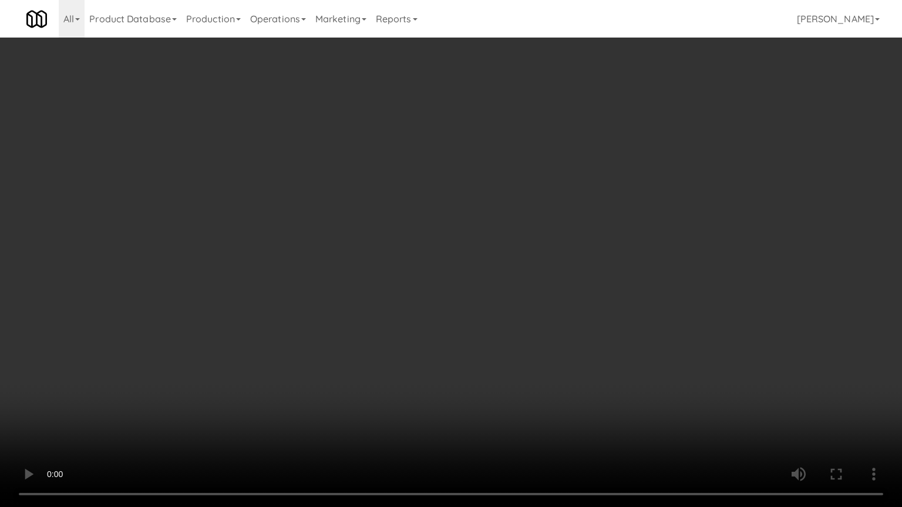
drag, startPoint x: 452, startPoint y: 267, endPoint x: 458, endPoint y: 258, distance: 10.9
click at [457, 261] on video at bounding box center [451, 253] width 902 height 507
click at [460, 241] on video at bounding box center [451, 253] width 902 height 507
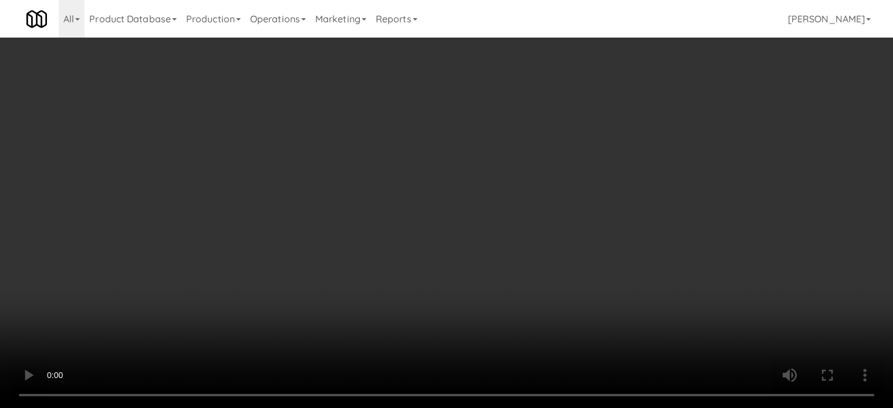
scroll to position [22447, 0]
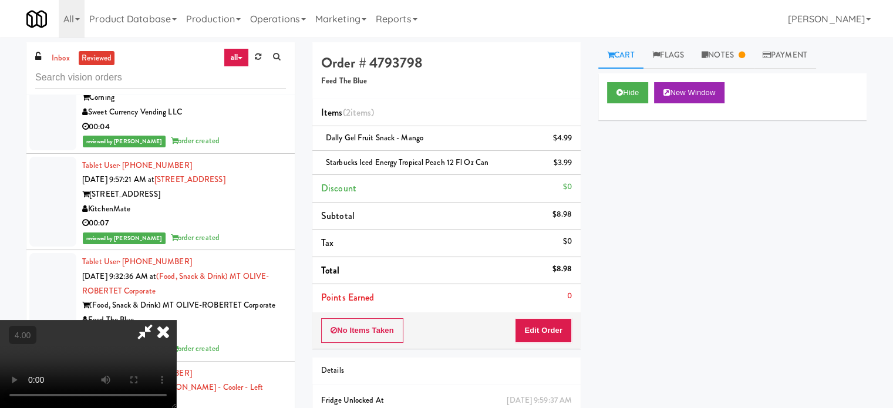
click at [176, 320] on icon at bounding box center [163, 331] width 26 height 23
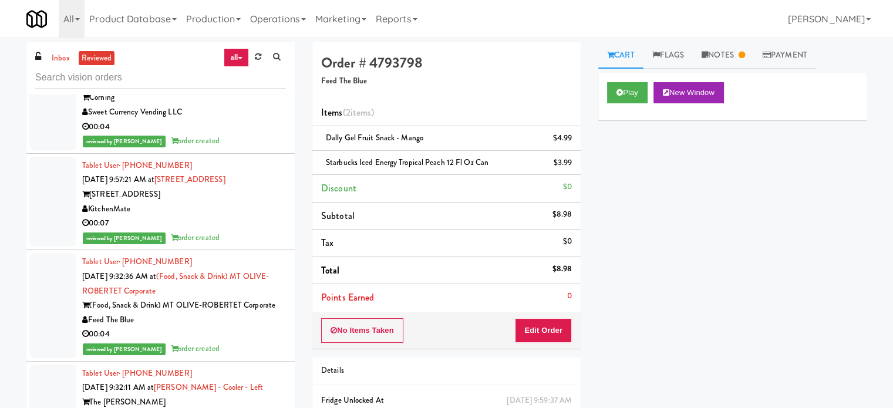
click at [230, 120] on div "Sweet Currency Vending LLC" at bounding box center [184, 112] width 204 height 15
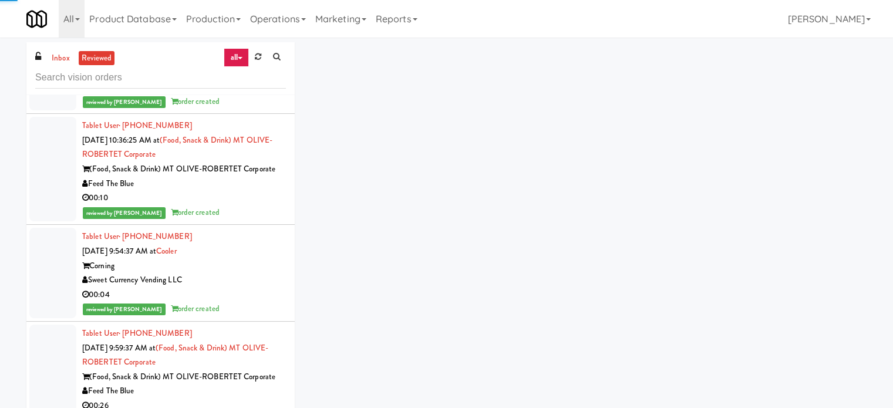
scroll to position [24050, 0]
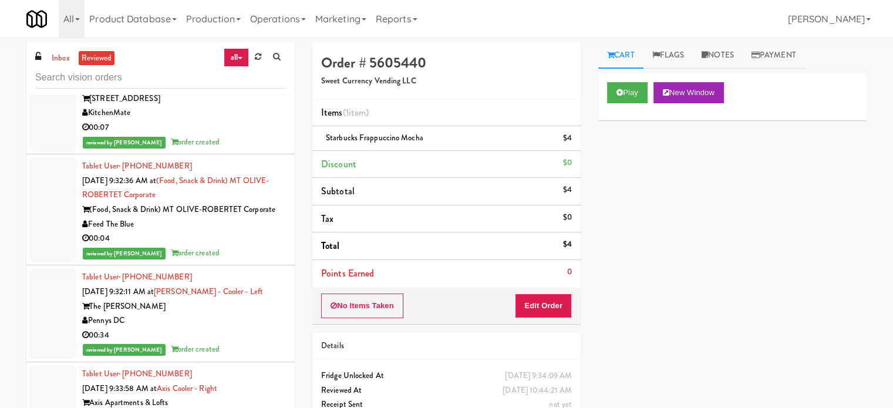
click at [279, 155] on li "Tablet User · (647) 637-8334 [DATE] 9:57:21 AM at [STREET_ADDRESS][GEOGRAPHIC_D…" at bounding box center [160, 106] width 268 height 97
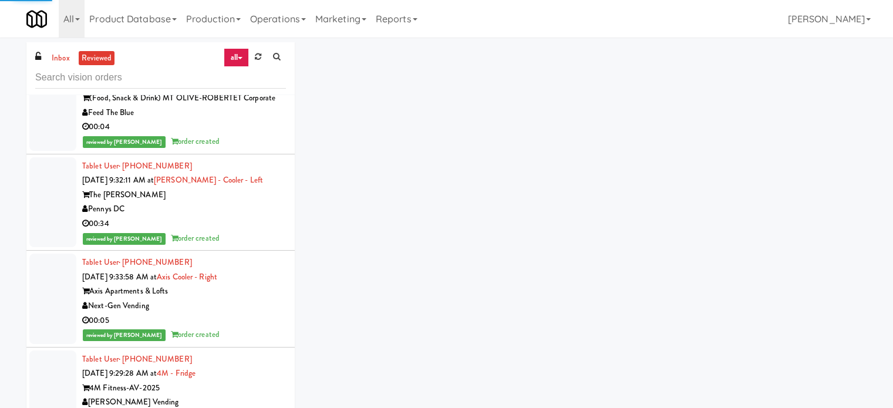
scroll to position [22654, 0]
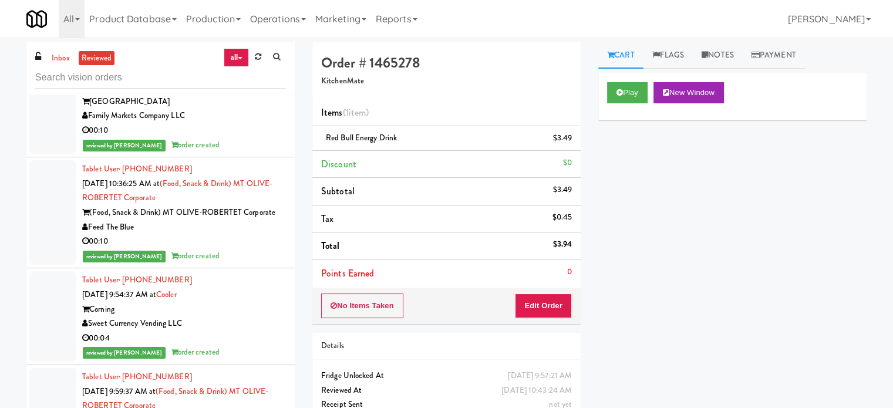
click at [247, 138] on div "00:10" at bounding box center [184, 130] width 204 height 15
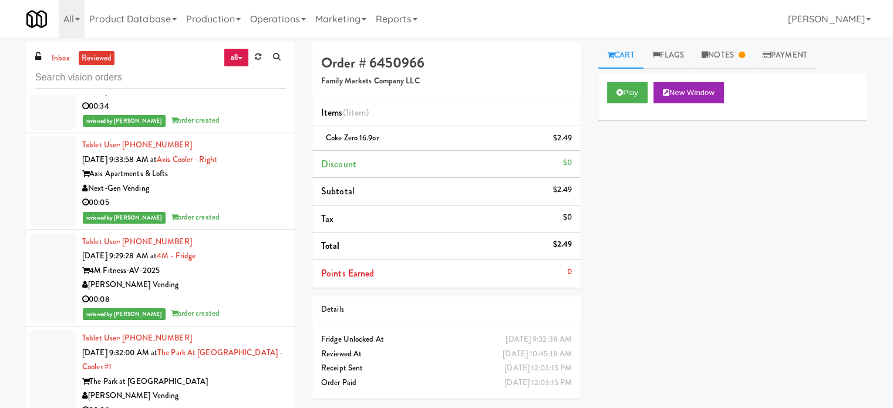
scroll to position [24491, 0]
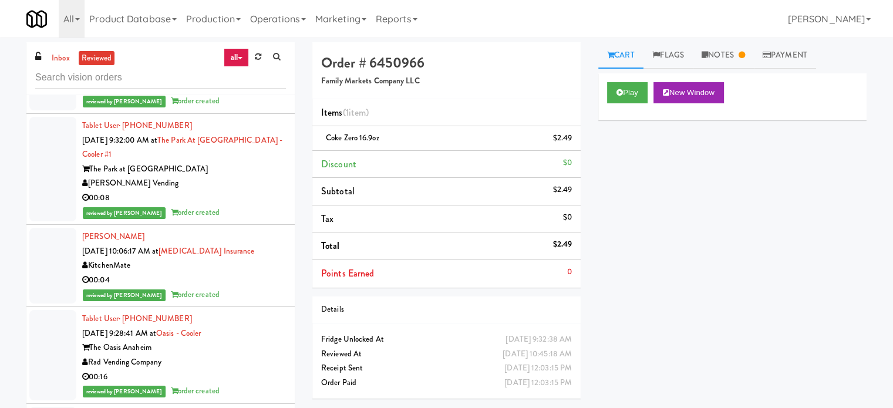
click at [243, 109] on div "reviewed by [PERSON_NAME] order created" at bounding box center [184, 101] width 204 height 15
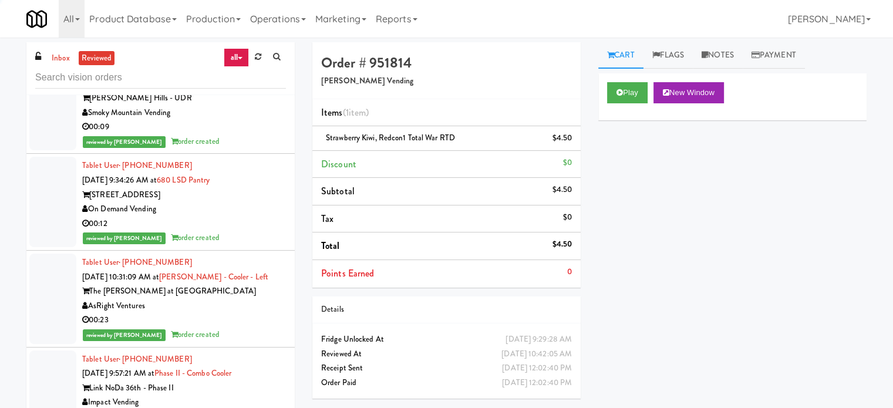
scroll to position [23055, 0]
click at [240, 149] on div "reviewed by [PERSON_NAME] order created" at bounding box center [184, 141] width 204 height 15
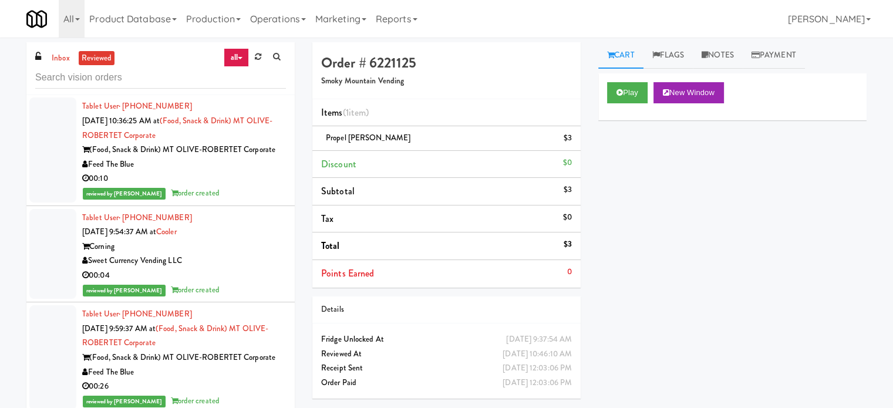
scroll to position [21660, 0]
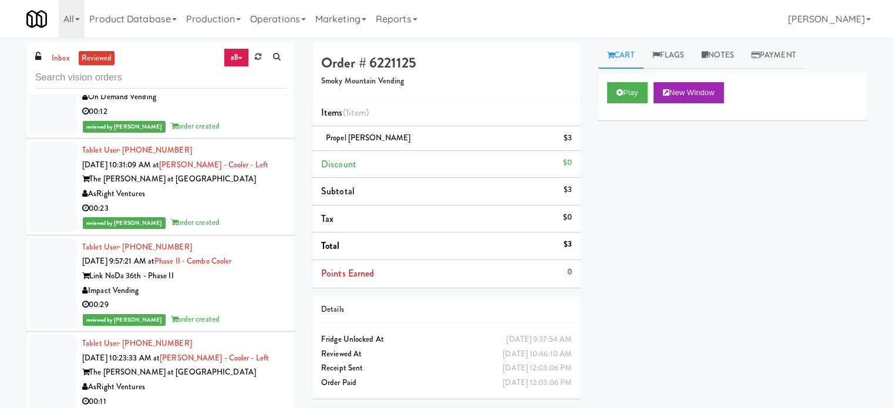
click at [248, 119] on div "00:12" at bounding box center [184, 112] width 204 height 15
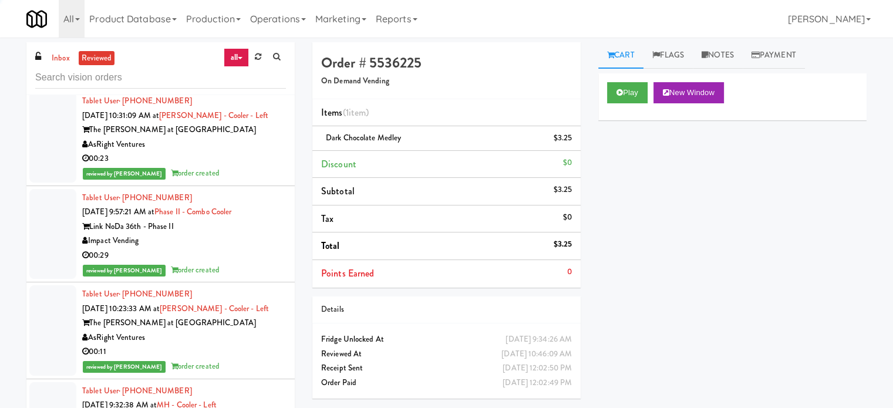
scroll to position [23248, 0]
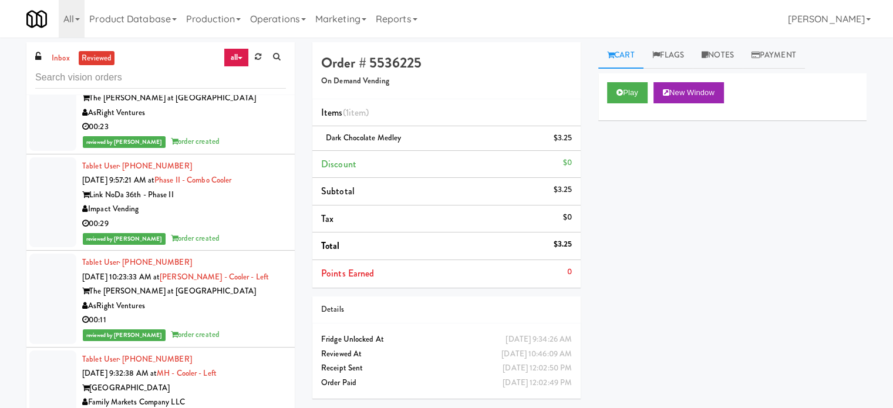
click at [239, 134] on div "00:23" at bounding box center [184, 127] width 204 height 15
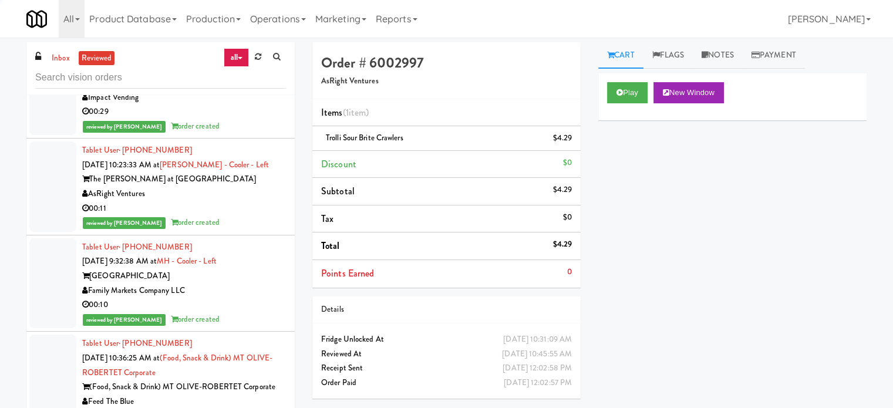
scroll to position [21852, 0]
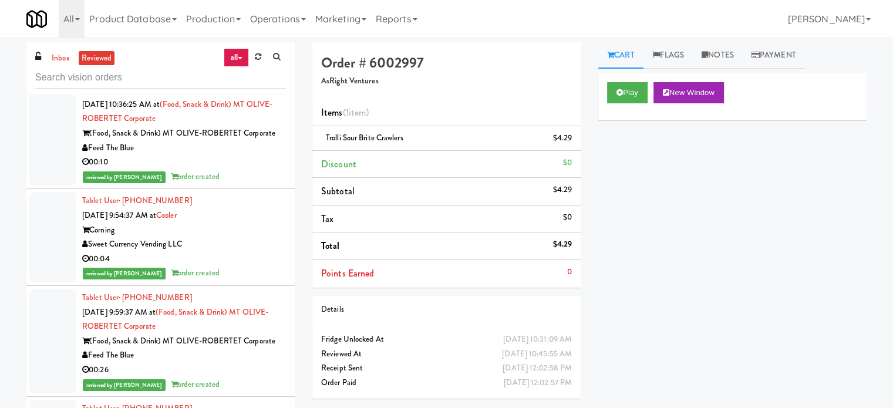
click at [228, 184] on div "reviewed by [PERSON_NAME] order created" at bounding box center [184, 177] width 204 height 15
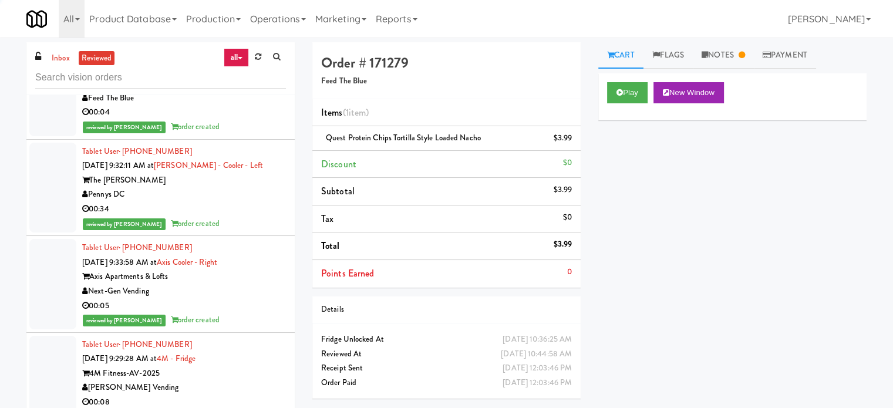
scroll to position [22239, 0]
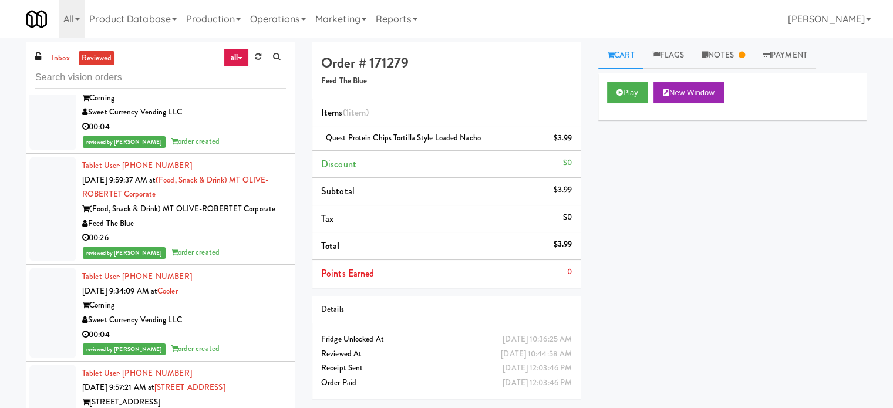
click at [245, 134] on div "00:04" at bounding box center [184, 127] width 204 height 15
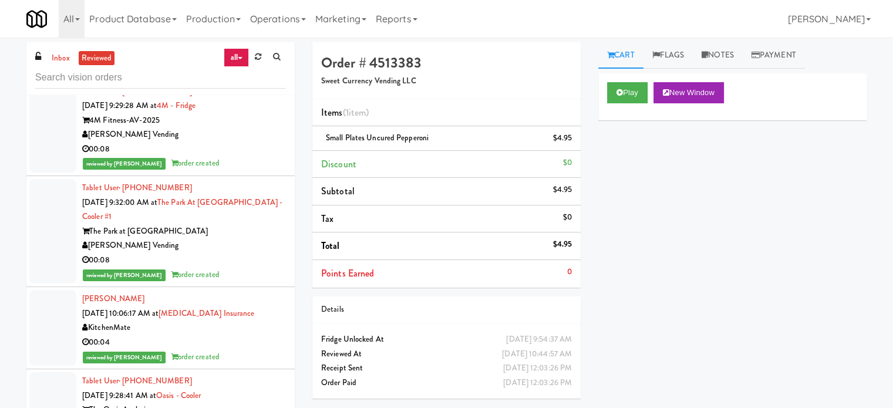
click at [237, 171] on div "reviewed by [PERSON_NAME] order created" at bounding box center [184, 163] width 204 height 15
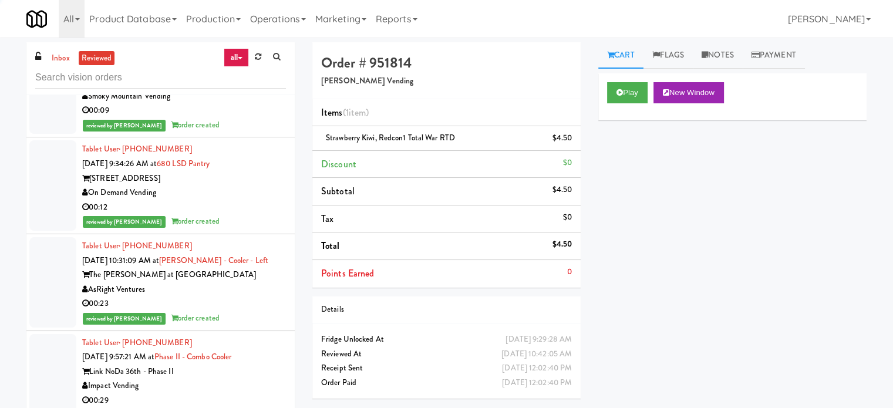
scroll to position [23055, 0]
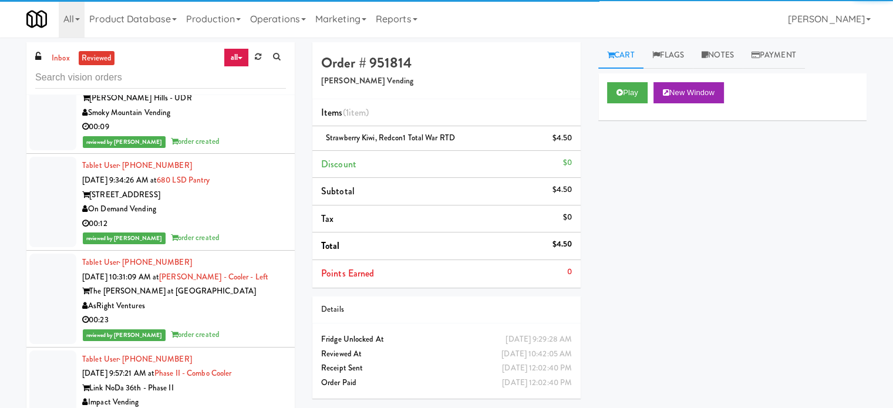
click at [235, 149] on div "reviewed by [PERSON_NAME] order created" at bounding box center [184, 141] width 204 height 15
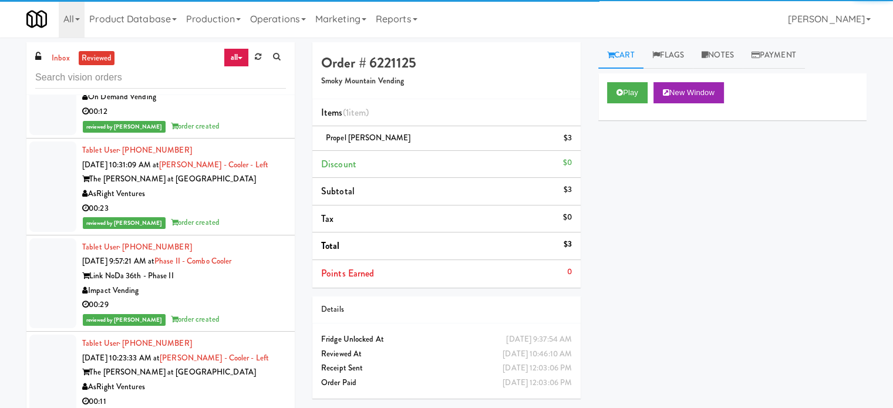
click at [242, 119] on div "00:12" at bounding box center [184, 112] width 204 height 15
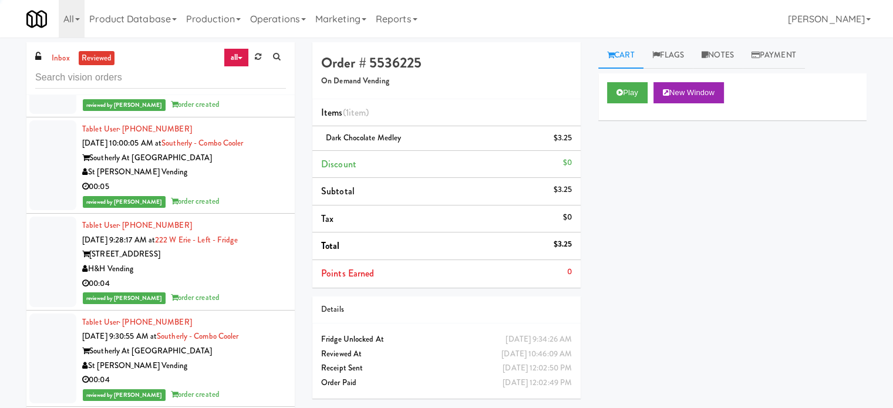
scroll to position [26184, 0]
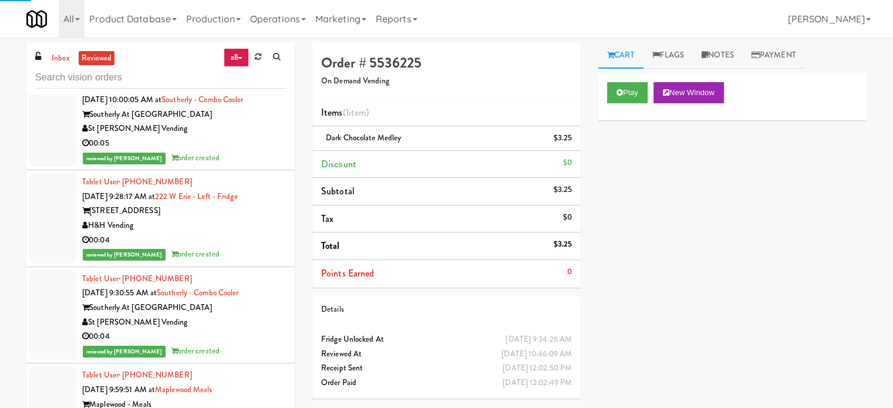
click at [238, 151] on div "00:05" at bounding box center [184, 143] width 204 height 15
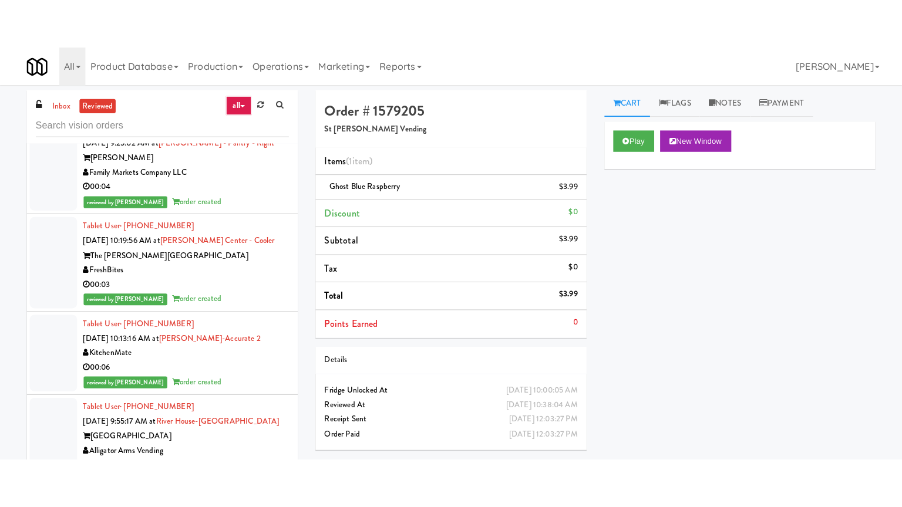
scroll to position [29859, 0]
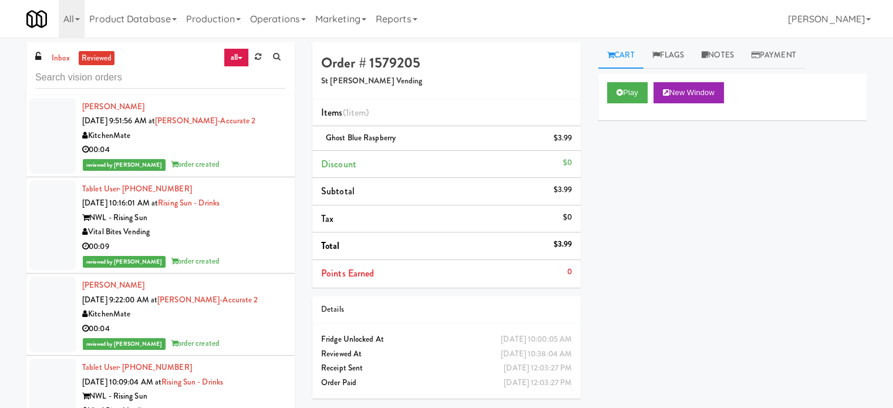
click at [262, 90] on div "reviewed by [PERSON_NAME] A order created" at bounding box center [184, 82] width 204 height 15
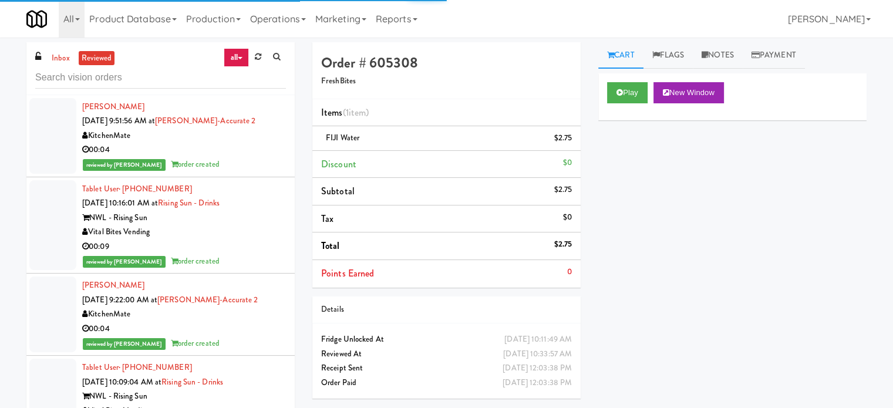
click at [243, 143] on div "KitchenMate" at bounding box center [184, 136] width 204 height 15
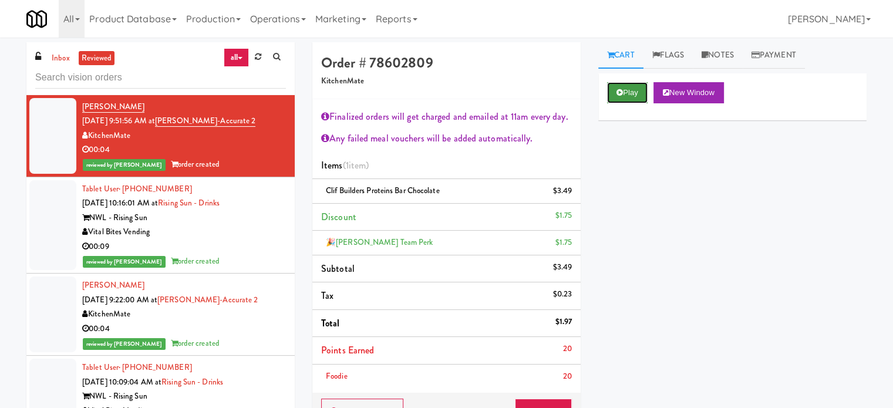
click at [620, 93] on icon at bounding box center [620, 93] width 6 height 8
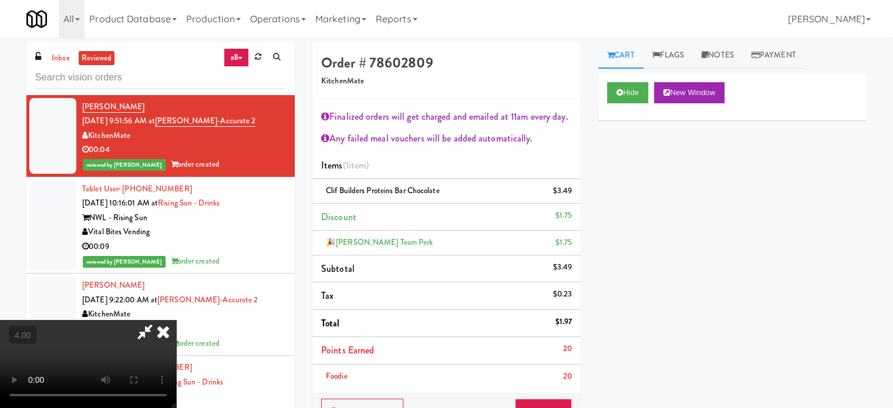
click at [176, 320] on video at bounding box center [88, 364] width 176 height 88
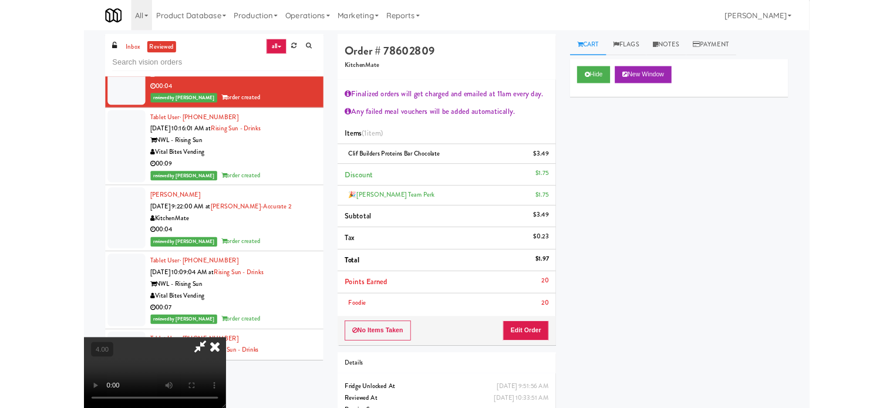
scroll to position [29715, 0]
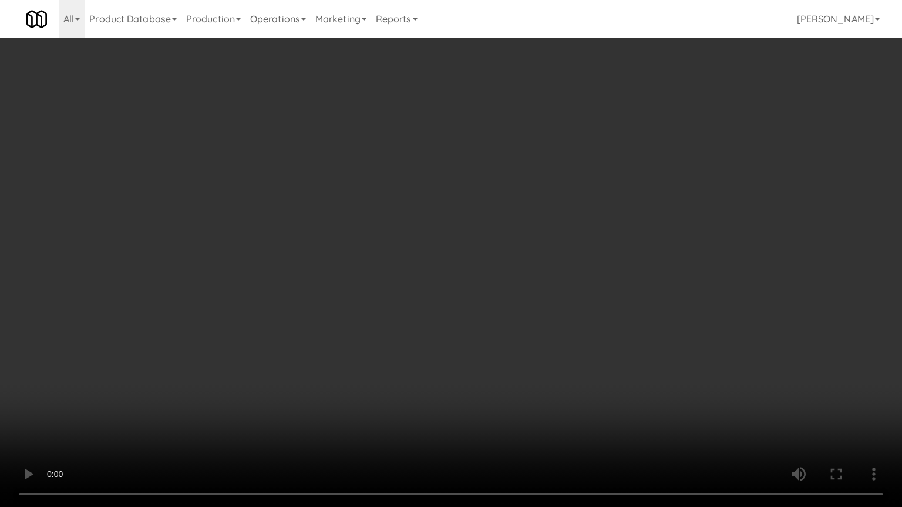
click at [423, 242] on video at bounding box center [451, 253] width 902 height 507
click at [429, 240] on video at bounding box center [451, 253] width 902 height 507
drag, startPoint x: 464, startPoint y: 237, endPoint x: 467, endPoint y: 230, distance: 8.2
click at [467, 233] on video at bounding box center [451, 253] width 902 height 507
click at [471, 222] on video at bounding box center [451, 253] width 902 height 507
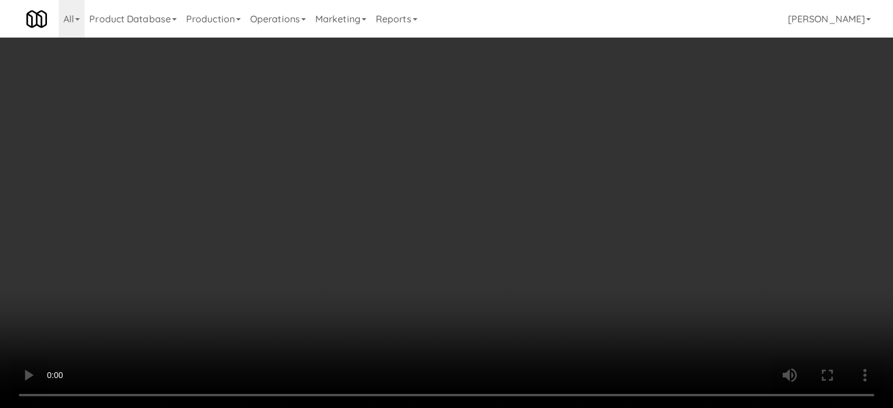
scroll to position [29859, 0]
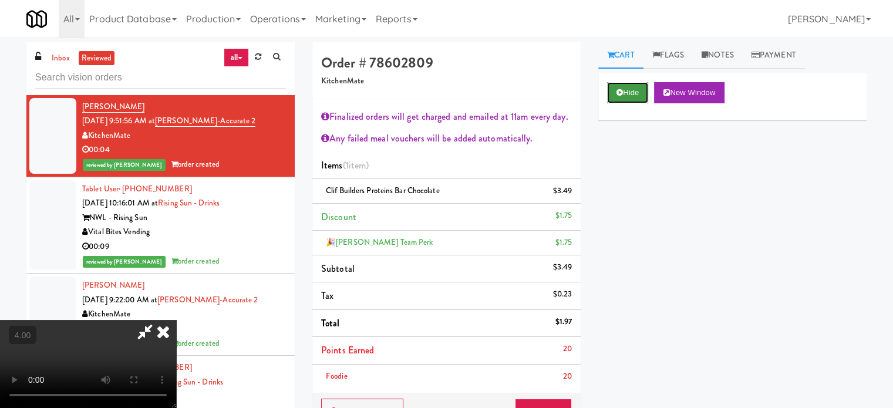
click at [622, 87] on button "Hide" at bounding box center [627, 92] width 41 height 21
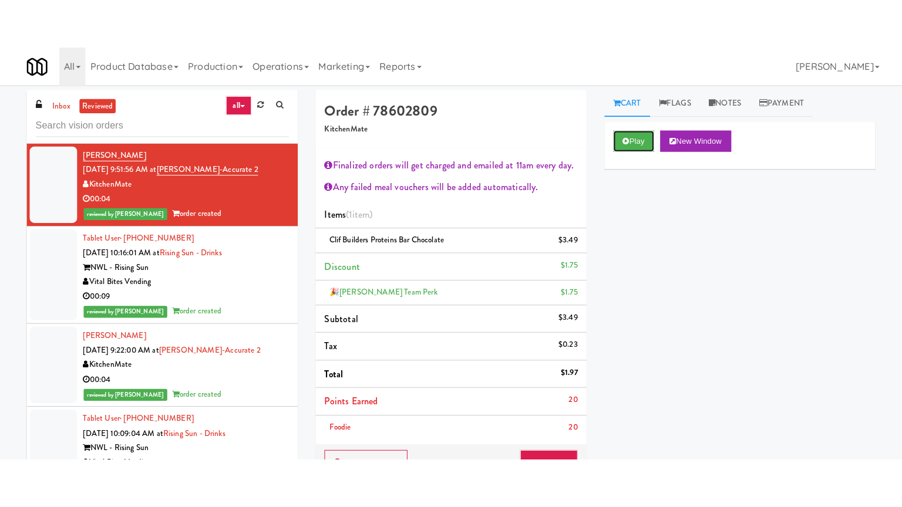
scroll to position [30153, 0]
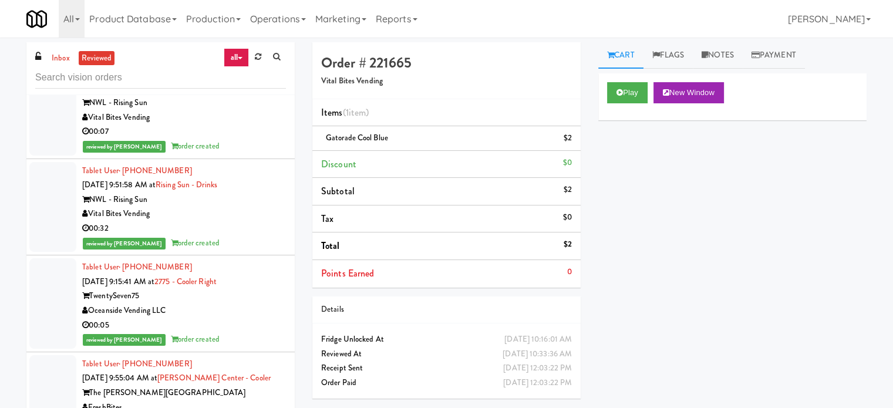
click at [241, 43] on div "00:04" at bounding box center [184, 35] width 204 height 15
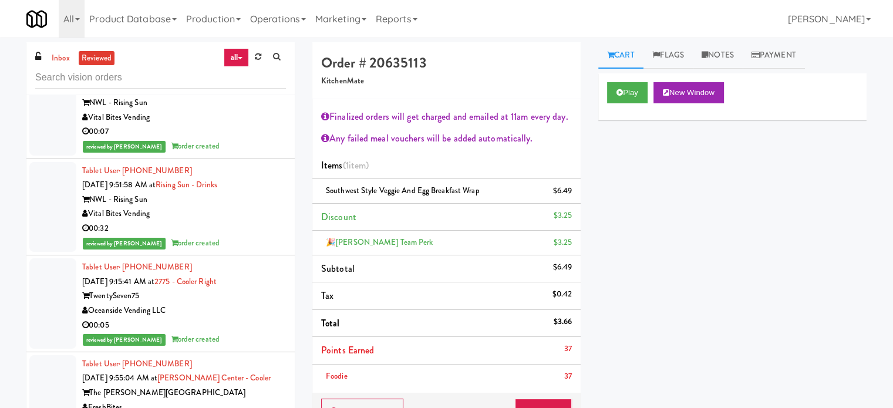
click at [254, 125] on div "Vital Bites Vending" at bounding box center [184, 117] width 204 height 15
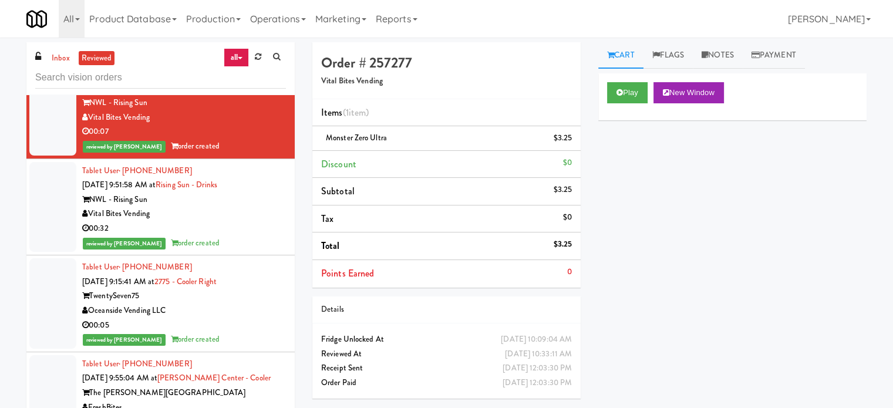
click at [249, 43] on div "00:04" at bounding box center [184, 35] width 204 height 15
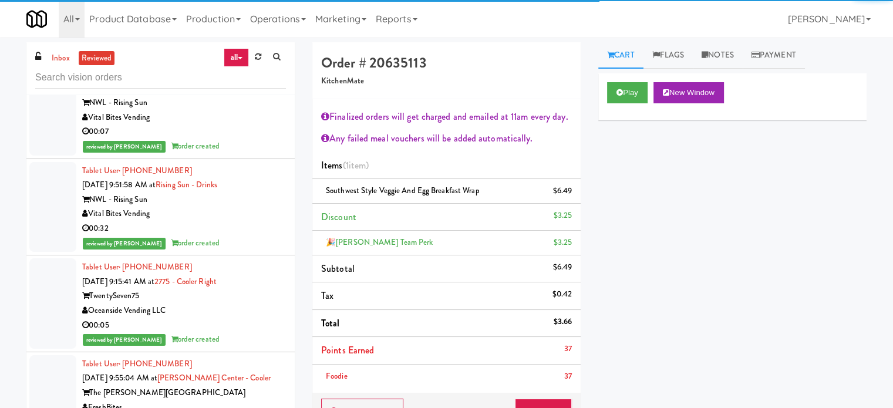
click at [224, 139] on div "00:07" at bounding box center [184, 131] width 204 height 15
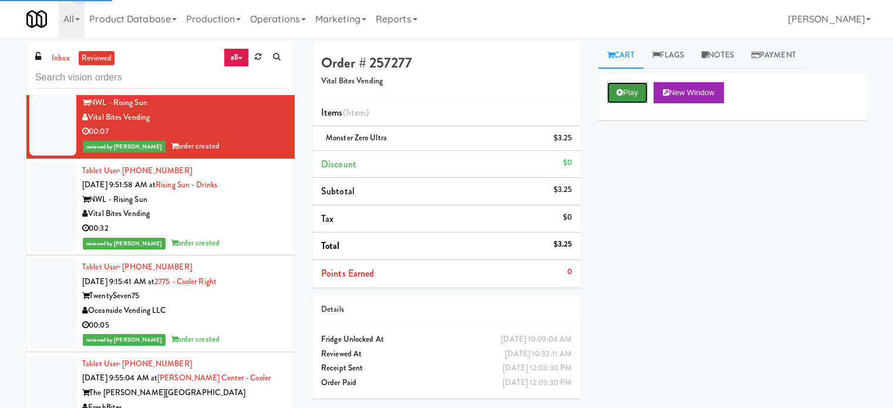
click at [625, 98] on button "Play" at bounding box center [627, 92] width 41 height 21
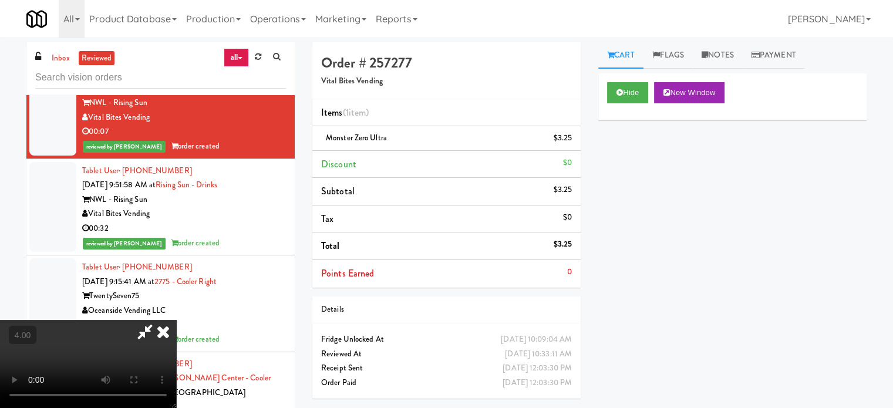
click at [176, 320] on video at bounding box center [88, 364] width 176 height 88
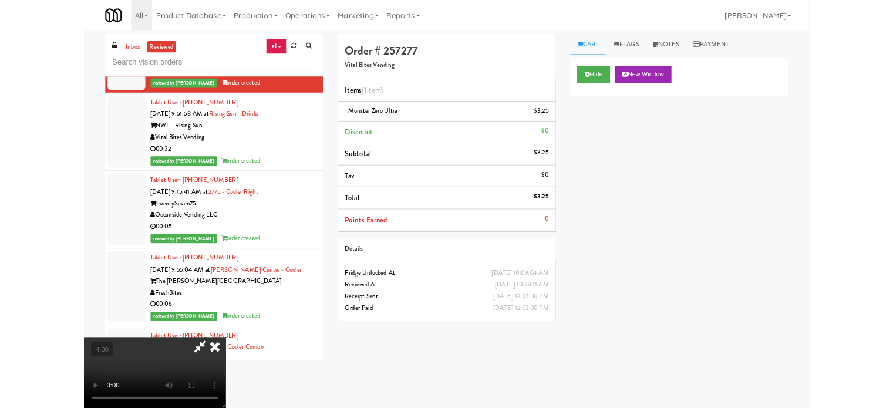
scroll to position [30008, 0]
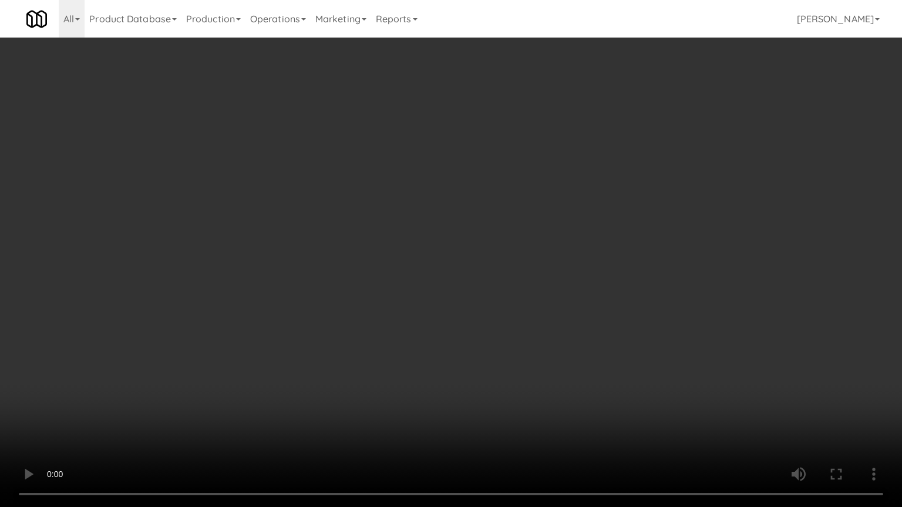
click at [420, 258] on video at bounding box center [451, 253] width 902 height 507
click at [429, 264] on video at bounding box center [451, 253] width 902 height 507
click at [442, 254] on video at bounding box center [451, 253] width 902 height 507
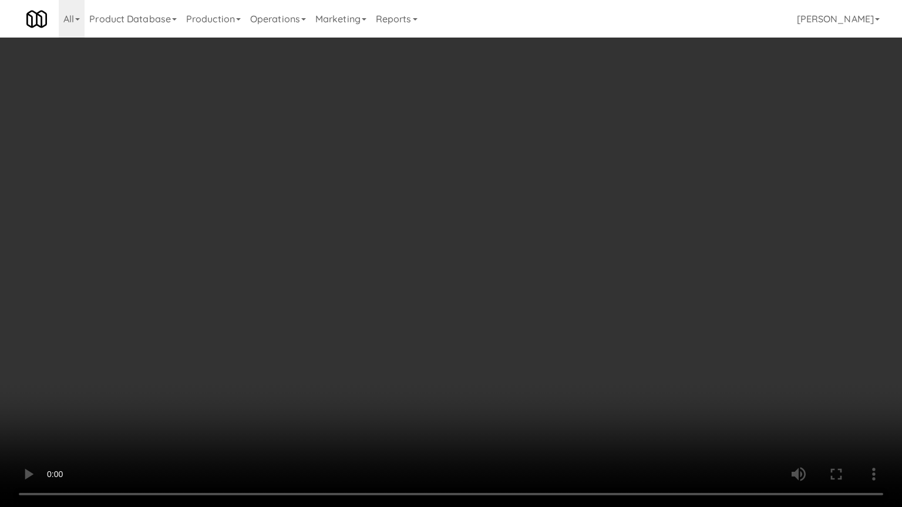
click at [446, 254] on video at bounding box center [451, 253] width 902 height 507
click at [483, 254] on video at bounding box center [451, 253] width 902 height 507
click at [486, 254] on video at bounding box center [451, 253] width 902 height 507
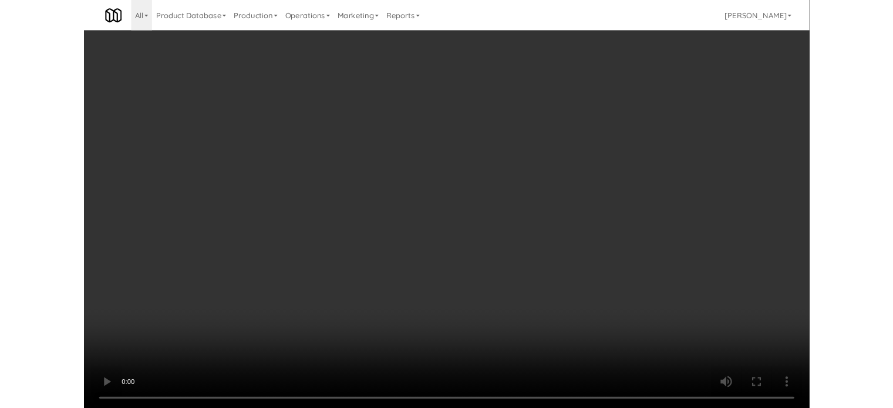
scroll to position [30153, 0]
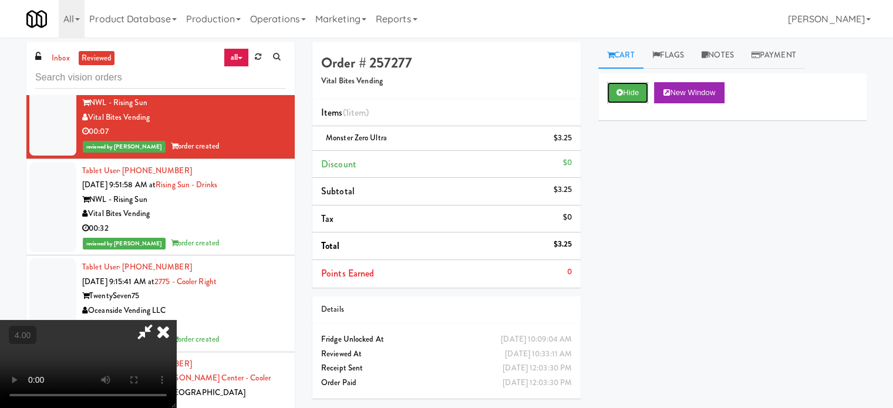
click at [638, 96] on button "Hide" at bounding box center [627, 92] width 41 height 21
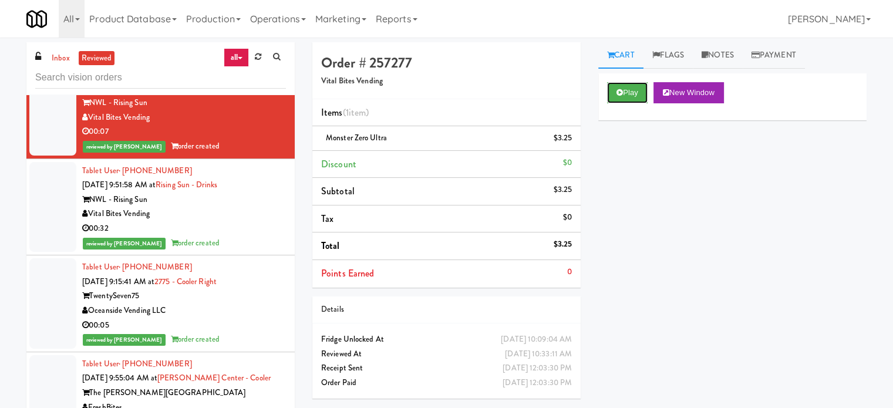
scroll to position [30446, 0]
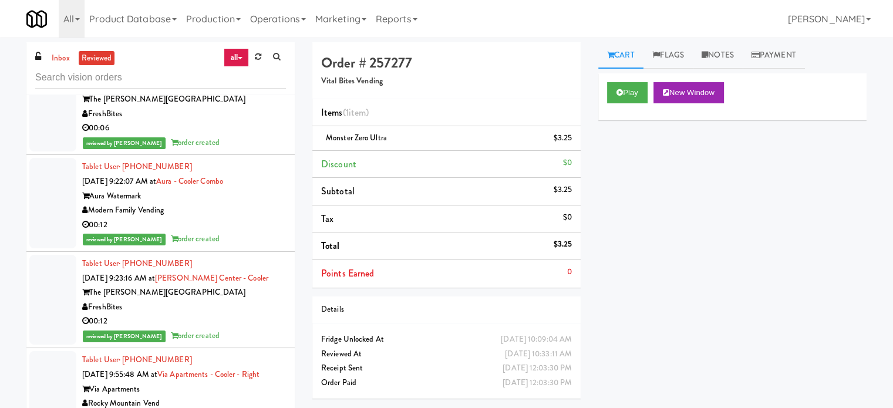
click at [268, 25] on div "Oceanside Vending LLC" at bounding box center [184, 17] width 204 height 15
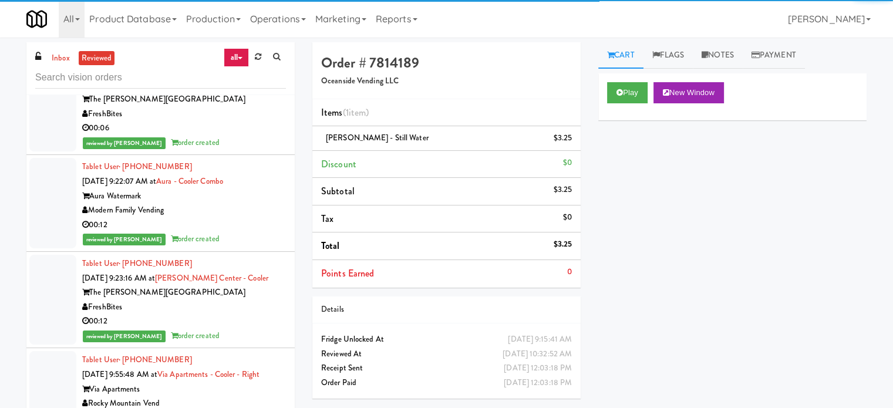
click at [254, 107] on div "The [PERSON_NAME][GEOGRAPHIC_DATA]" at bounding box center [184, 99] width 204 height 15
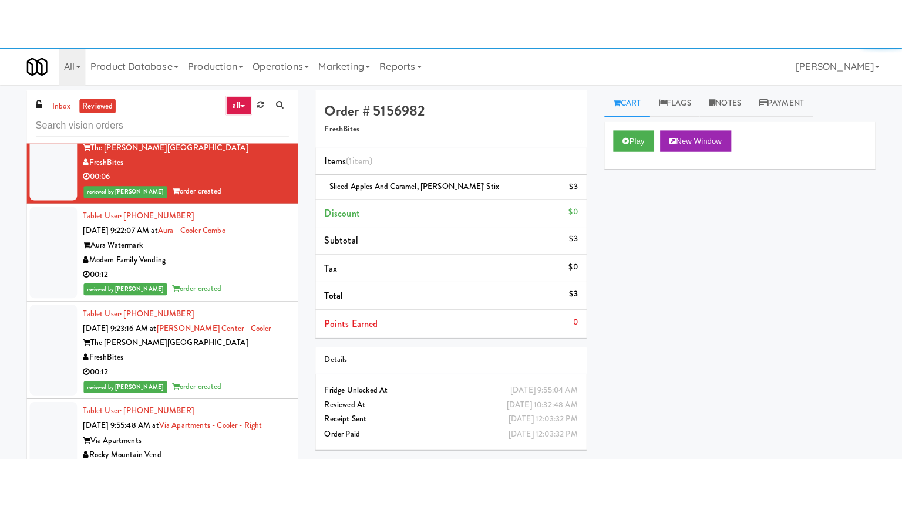
scroll to position [30740, 0]
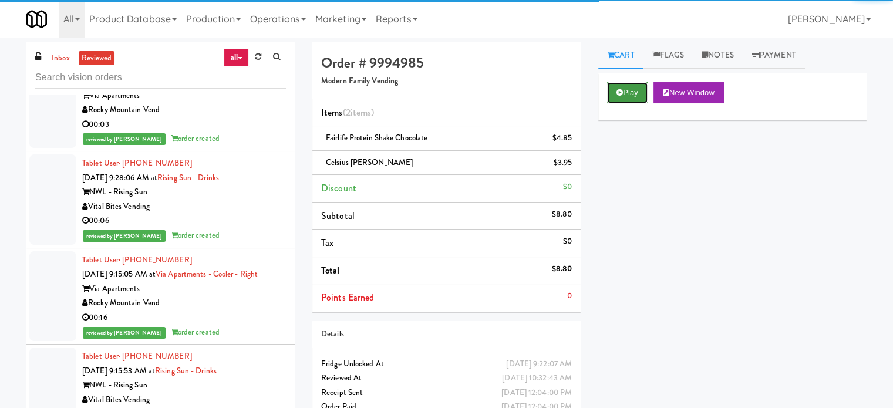
click at [627, 95] on button "Play" at bounding box center [627, 92] width 41 height 21
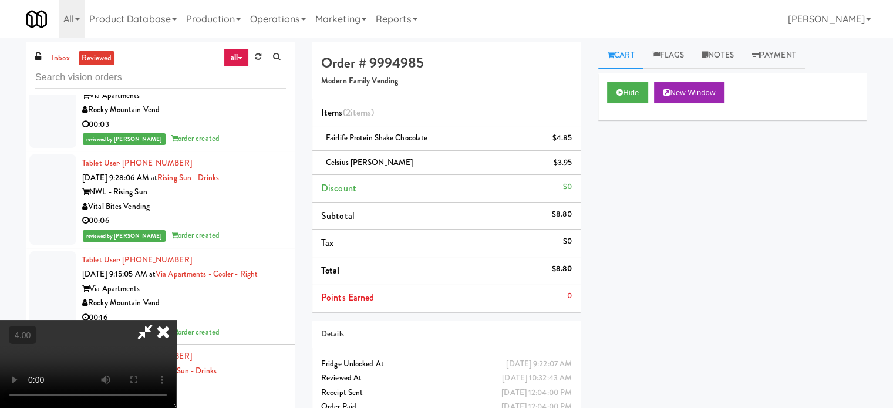
click at [176, 320] on video at bounding box center [88, 364] width 176 height 88
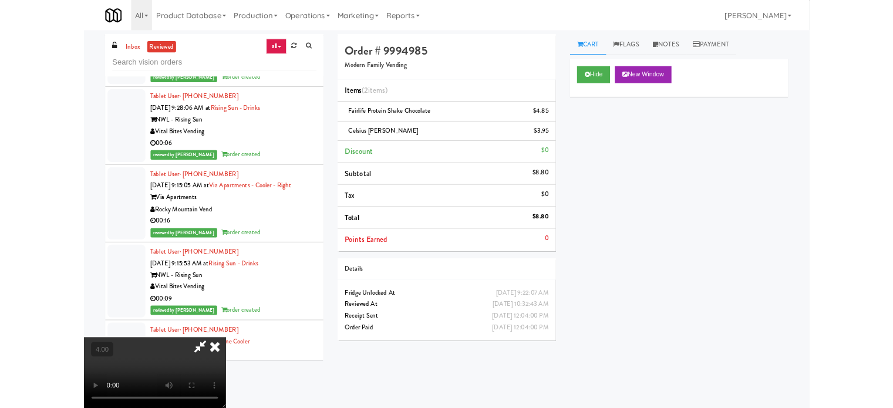
scroll to position [30595, 0]
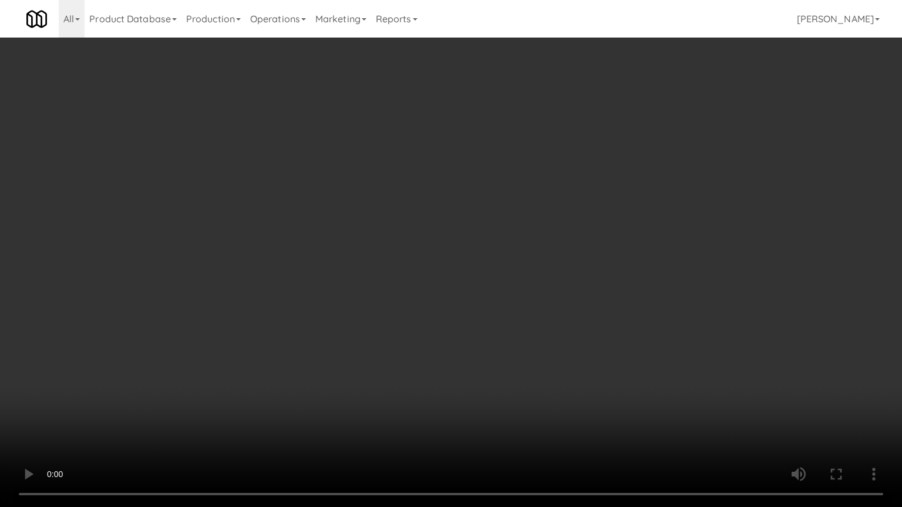
click at [345, 309] on video at bounding box center [451, 253] width 902 height 507
click at [430, 254] on video at bounding box center [451, 253] width 902 height 507
click at [442, 252] on video at bounding box center [451, 253] width 902 height 507
click at [443, 252] on video at bounding box center [451, 253] width 902 height 507
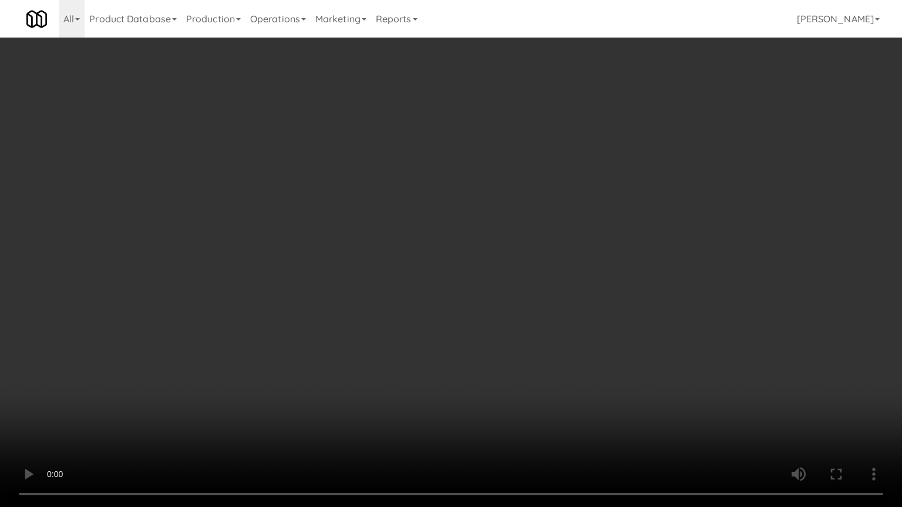
click at [446, 251] on video at bounding box center [451, 253] width 902 height 507
click at [446, 252] on video at bounding box center [451, 253] width 902 height 507
click at [447, 254] on video at bounding box center [451, 253] width 902 height 507
click at [434, 265] on video at bounding box center [451, 253] width 902 height 507
click at [436, 264] on video at bounding box center [451, 253] width 902 height 507
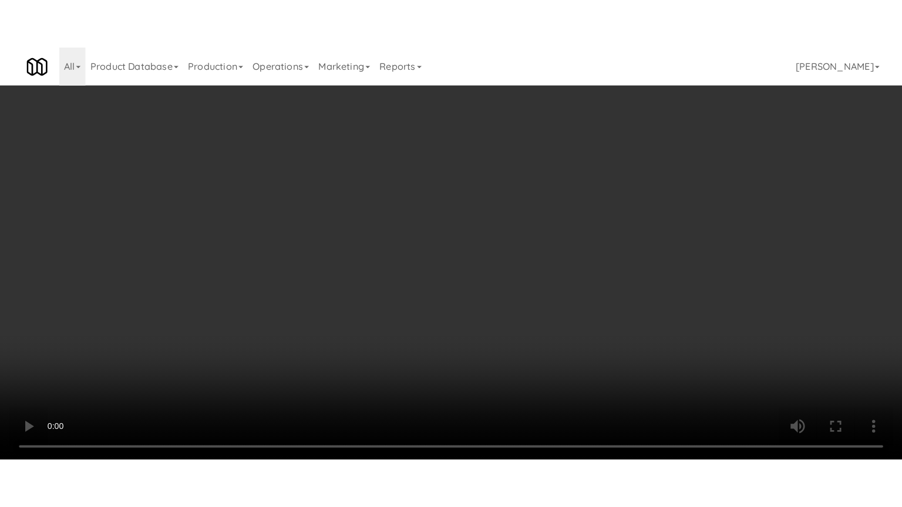
scroll to position [30740, 0]
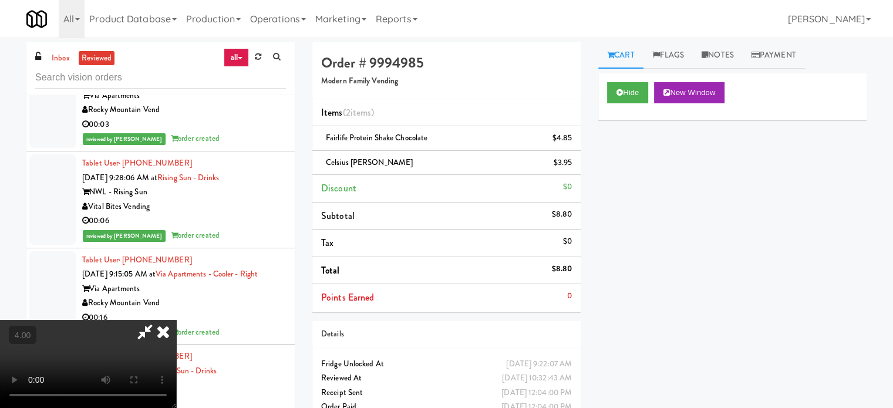
click at [176, 320] on icon at bounding box center [163, 331] width 26 height 23
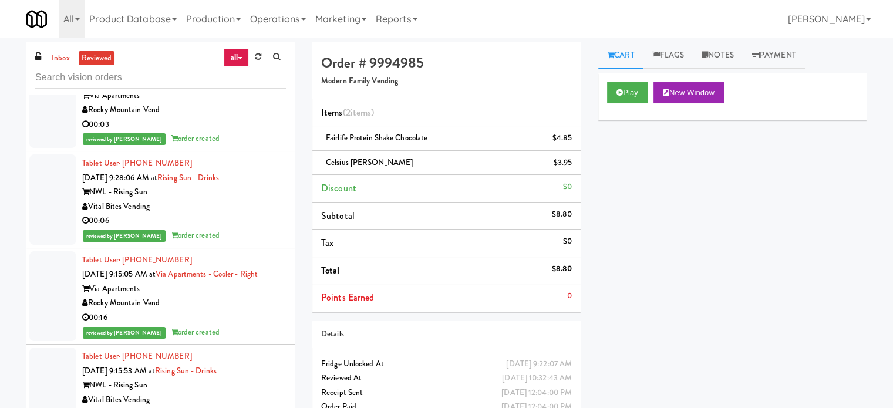
drag, startPoint x: 237, startPoint y: 227, endPoint x: 248, endPoint y: 224, distance: 12.0
click at [237, 35] on div "00:12" at bounding box center [184, 28] width 204 height 15
click at [629, 94] on button "Play" at bounding box center [627, 92] width 41 height 21
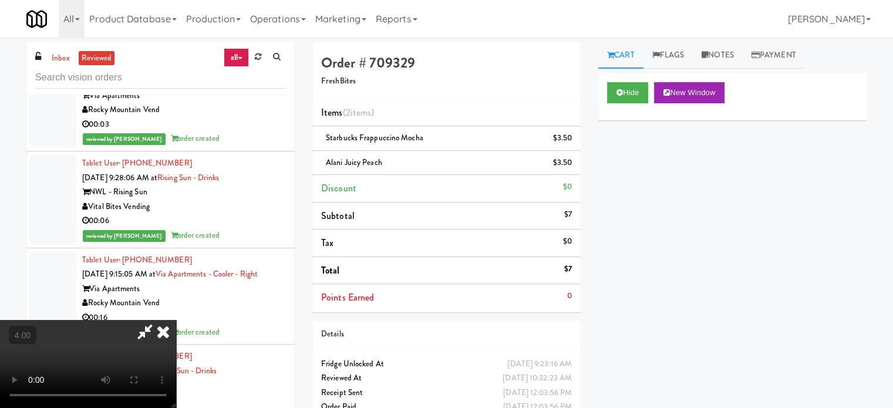
click at [176, 320] on video at bounding box center [88, 364] width 176 height 88
drag, startPoint x: 369, startPoint y: 230, endPoint x: 410, endPoint y: 179, distance: 65.1
click at [176, 320] on video at bounding box center [88, 364] width 176 height 88
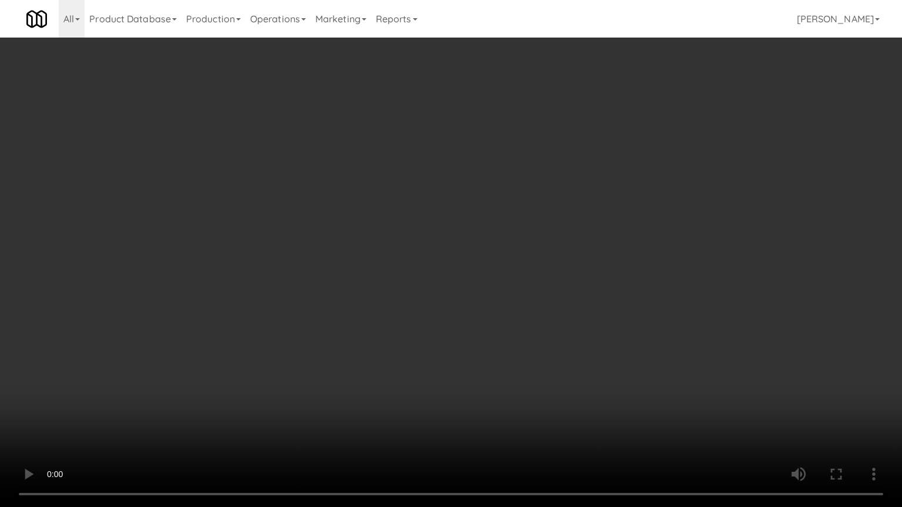
click at [403, 258] on video at bounding box center [451, 253] width 902 height 507
click at [410, 268] on video at bounding box center [451, 253] width 902 height 507
click at [413, 267] on video at bounding box center [451, 253] width 902 height 507
click at [416, 272] on video at bounding box center [451, 253] width 902 height 507
click at [422, 281] on video at bounding box center [451, 253] width 902 height 507
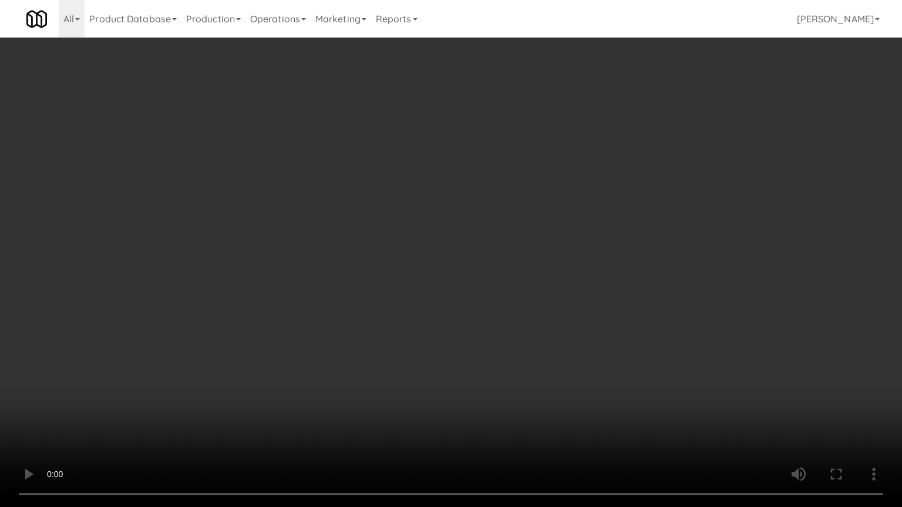
click at [425, 282] on video at bounding box center [451, 253] width 902 height 507
click at [421, 291] on video at bounding box center [451, 253] width 902 height 507
click at [443, 291] on video at bounding box center [451, 253] width 902 height 507
click at [463, 289] on video at bounding box center [451, 253] width 902 height 507
drag, startPoint x: 464, startPoint y: 284, endPoint x: 506, endPoint y: 228, distance: 70.0
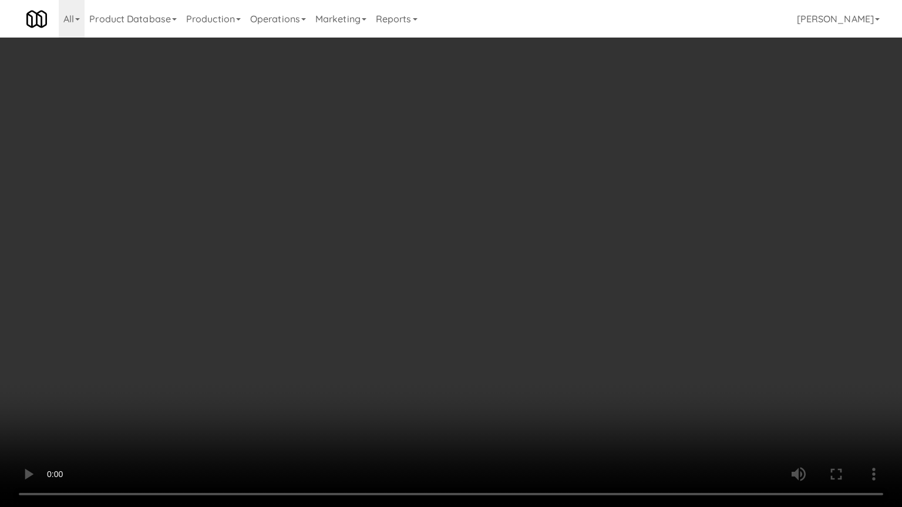
click at [465, 275] on video at bounding box center [451, 253] width 902 height 507
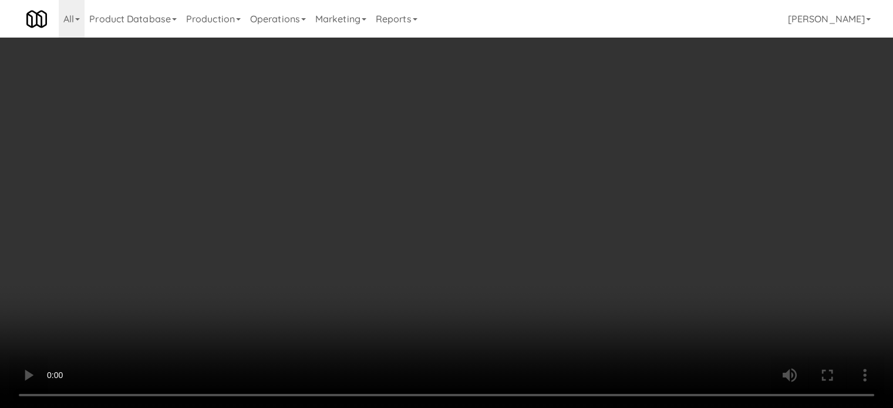
scroll to position [30740, 0]
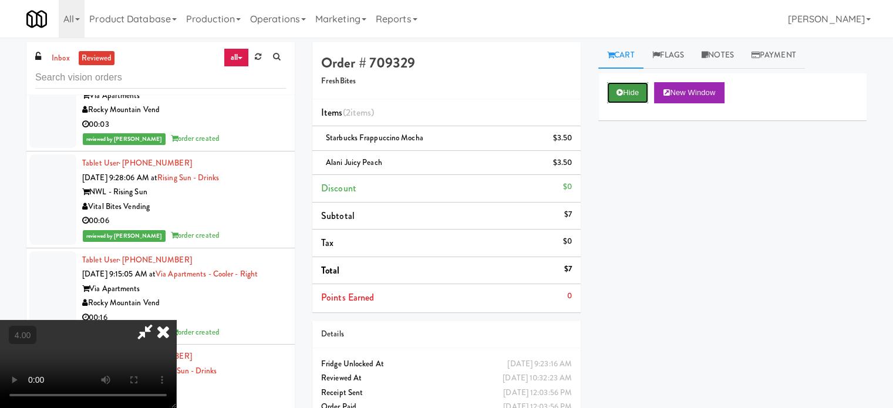
click at [631, 88] on button "Hide" at bounding box center [627, 92] width 41 height 21
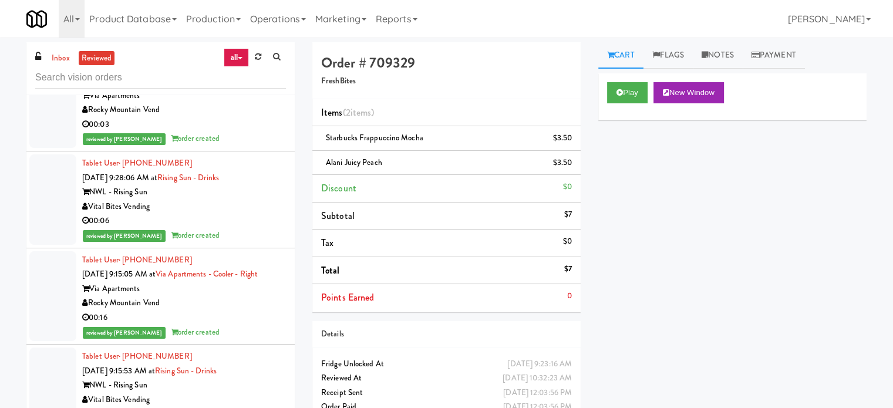
click at [296, 319] on div "inbox reviewed all all unclear take inventory issue suspicious failed recent Ta…" at bounding box center [161, 249] width 286 height 414
click at [245, 103] on div "Via Apartments" at bounding box center [184, 96] width 204 height 15
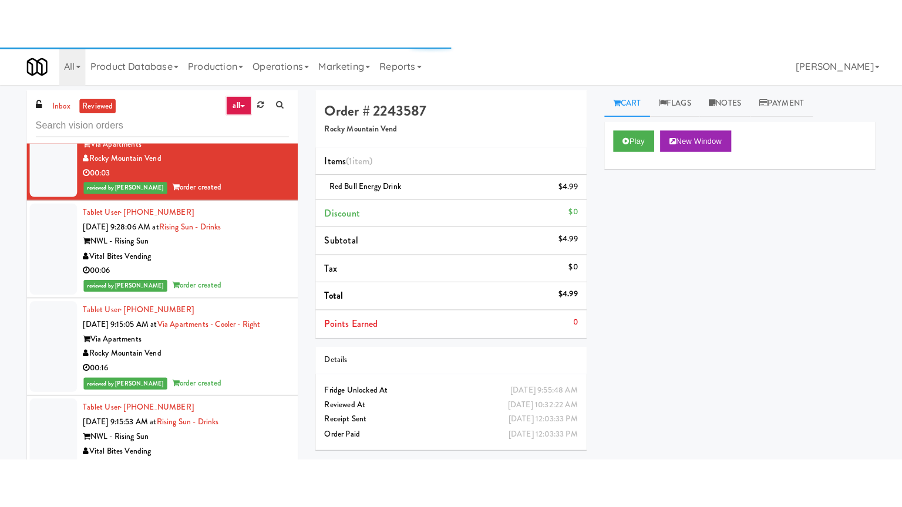
scroll to position [31033, 0]
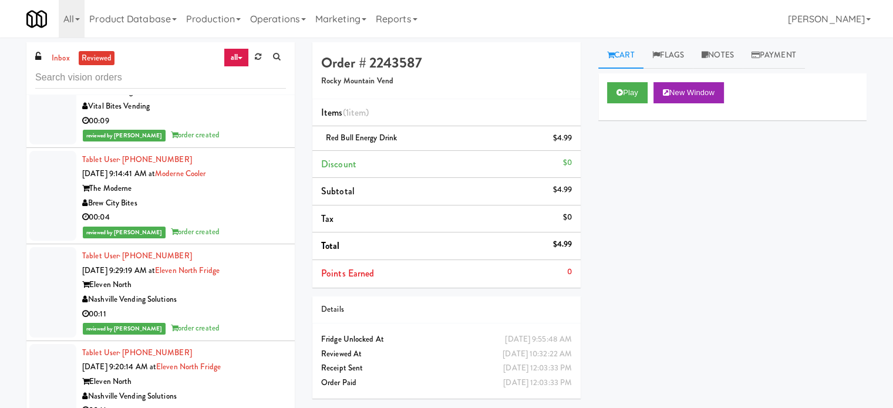
click at [272, 32] on div "00:16" at bounding box center [184, 24] width 204 height 15
click at [627, 88] on button "Play" at bounding box center [627, 92] width 41 height 21
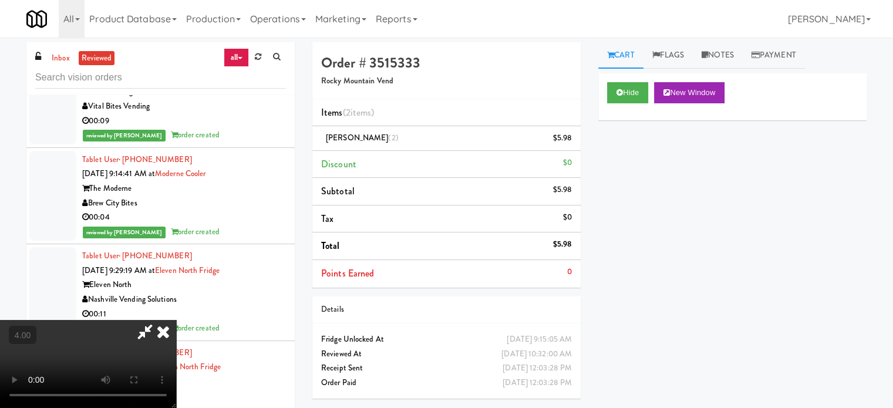
click at [176, 320] on video at bounding box center [88, 364] width 176 height 88
drag, startPoint x: 385, startPoint y: 254, endPoint x: 452, endPoint y: 183, distance: 96.8
click at [176, 320] on video at bounding box center [88, 364] width 176 height 88
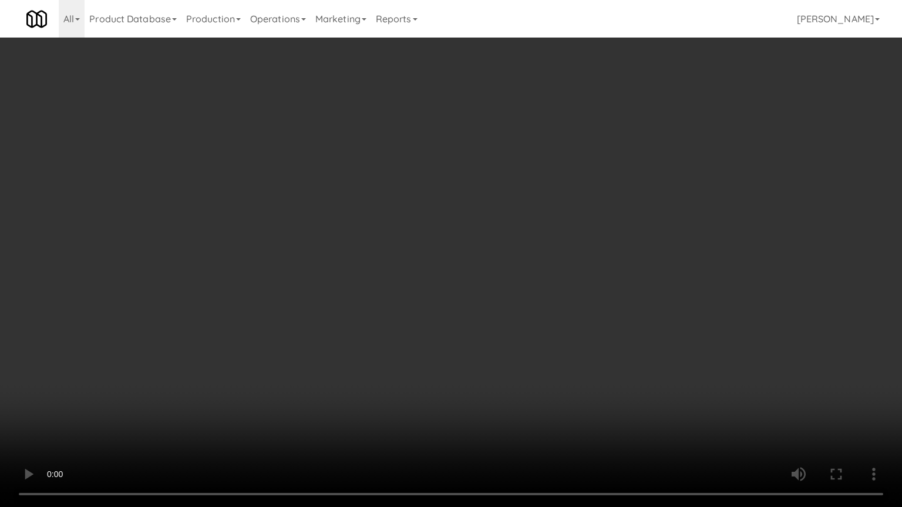
click at [444, 258] on video at bounding box center [451, 253] width 902 height 507
click at [446, 260] on video at bounding box center [451, 253] width 902 height 507
click at [494, 263] on video at bounding box center [451, 253] width 902 height 507
click at [494, 264] on video at bounding box center [451, 253] width 902 height 507
click at [501, 259] on video at bounding box center [451, 253] width 902 height 507
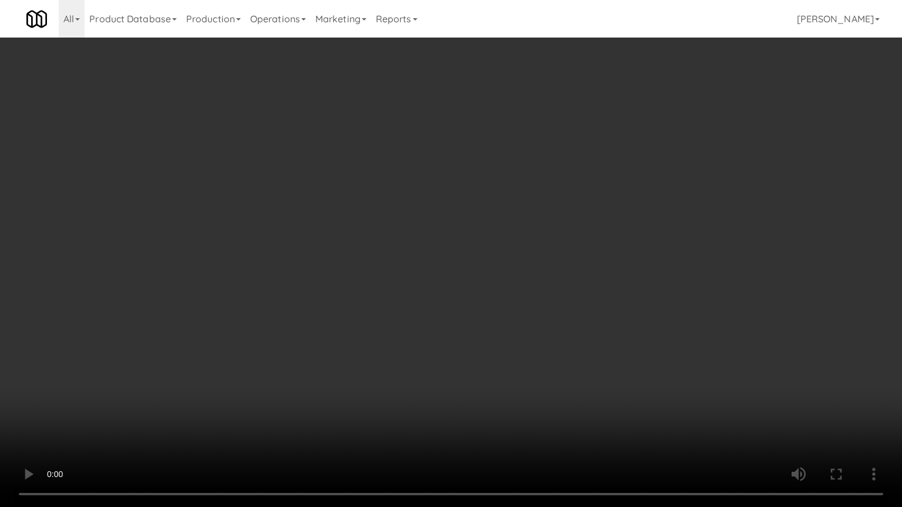
click at [501, 259] on video at bounding box center [451, 253] width 902 height 507
click at [501, 261] on video at bounding box center [451, 253] width 902 height 507
click at [501, 264] on video at bounding box center [451, 253] width 902 height 507
click at [481, 287] on video at bounding box center [451, 253] width 902 height 507
click at [486, 284] on video at bounding box center [451, 253] width 902 height 507
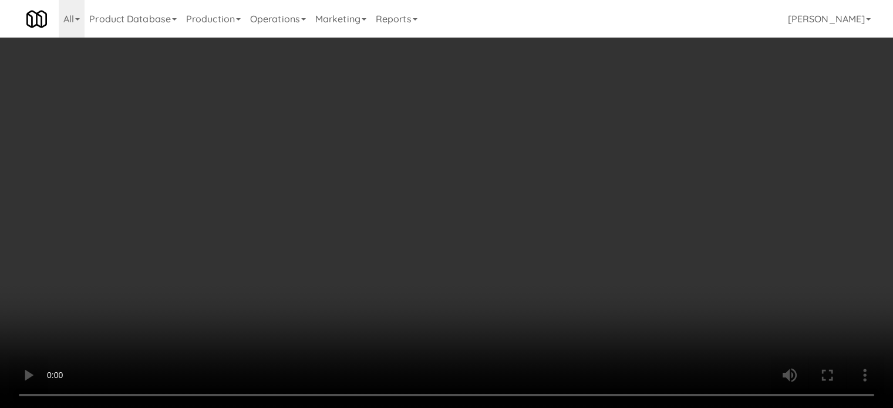
scroll to position [31033, 0]
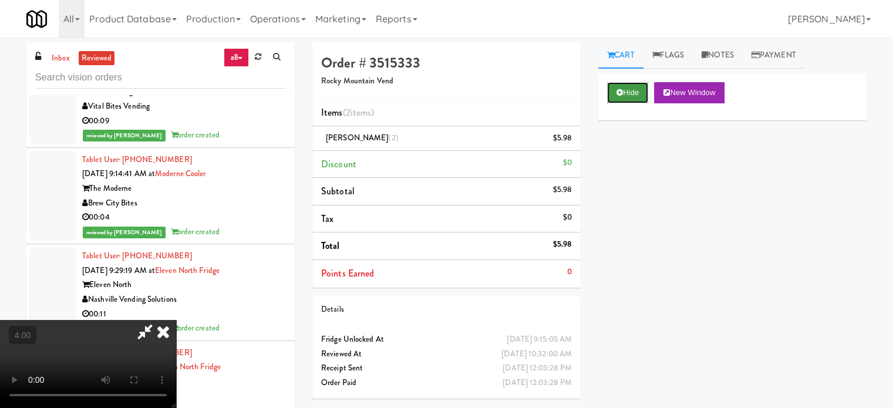
click at [635, 96] on button "Hide" at bounding box center [627, 92] width 41 height 21
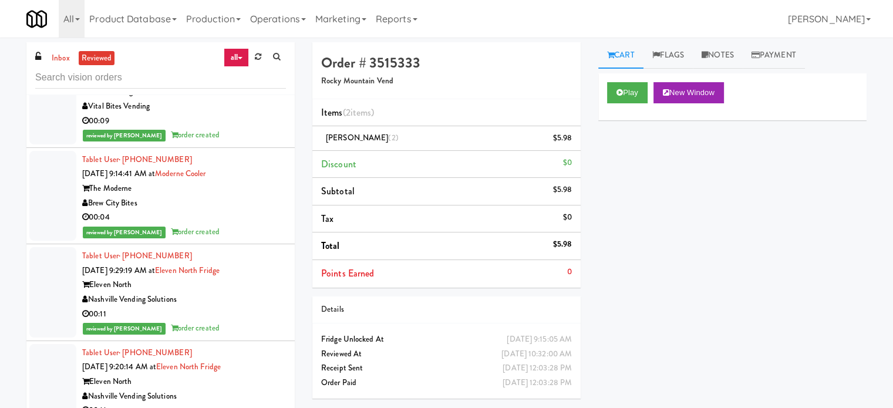
click at [235, 114] on div "Vital Bites Vending" at bounding box center [184, 106] width 204 height 15
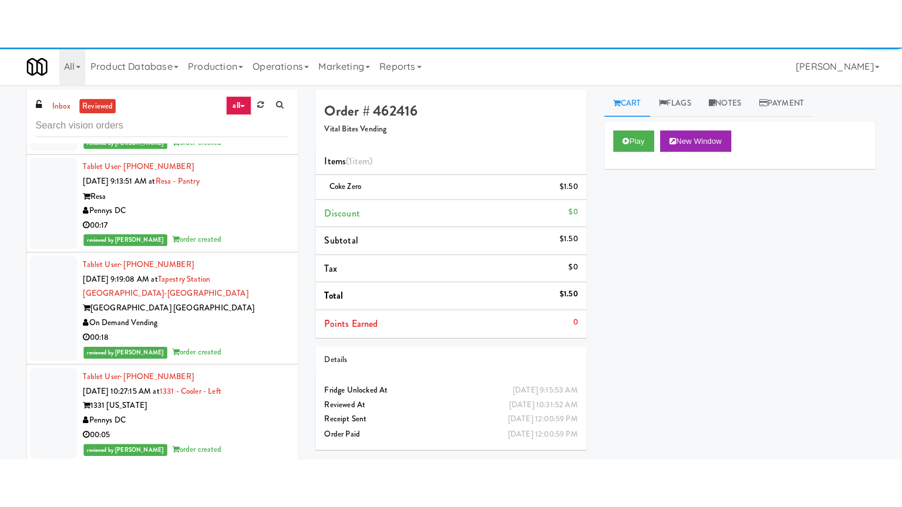
scroll to position [31621, 0]
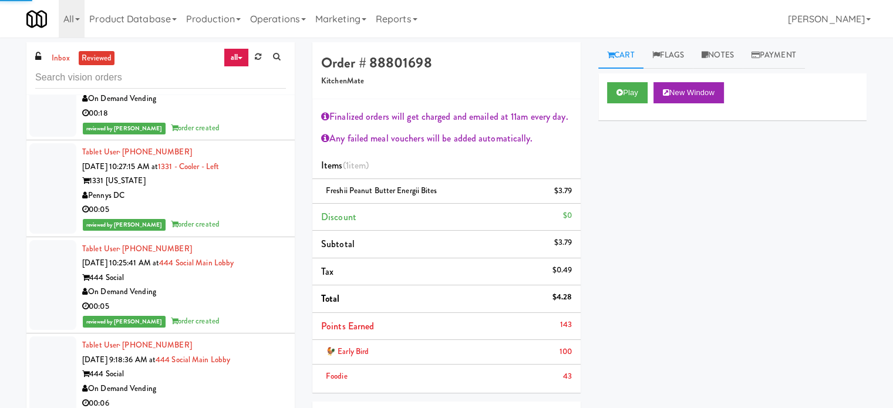
click at [260, 10] on div "00:17" at bounding box center [184, 2] width 204 height 15
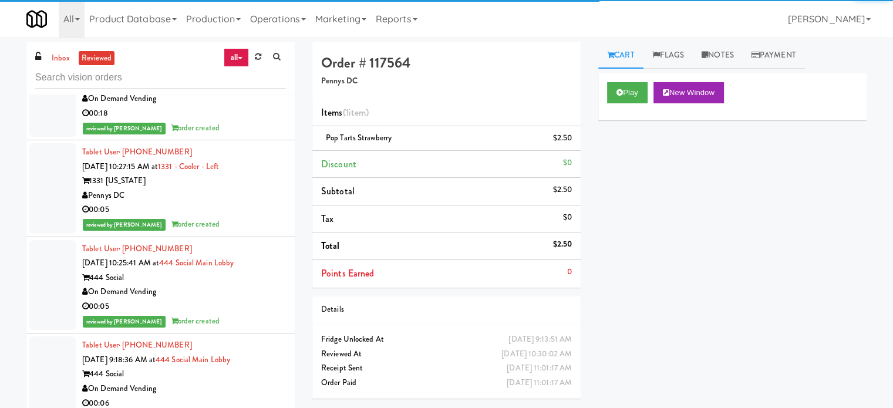
click at [261, 92] on div "[GEOGRAPHIC_DATA] [GEOGRAPHIC_DATA]" at bounding box center [184, 85] width 204 height 15
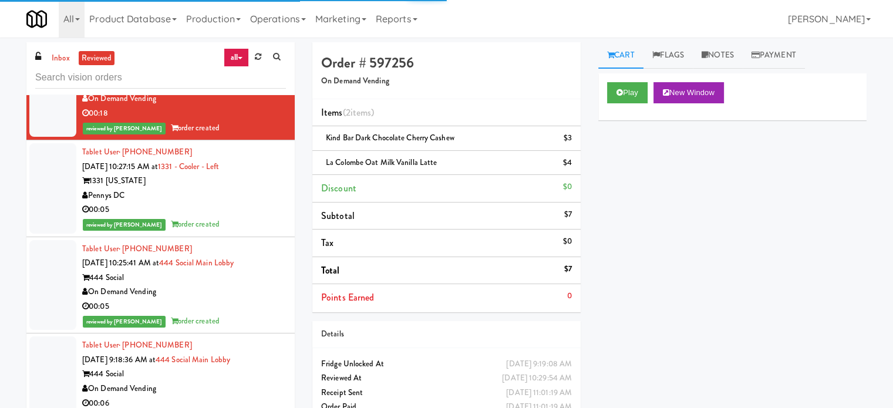
click at [261, 24] on div "reviewed by [PERSON_NAME] L order created" at bounding box center [184, 16] width 204 height 15
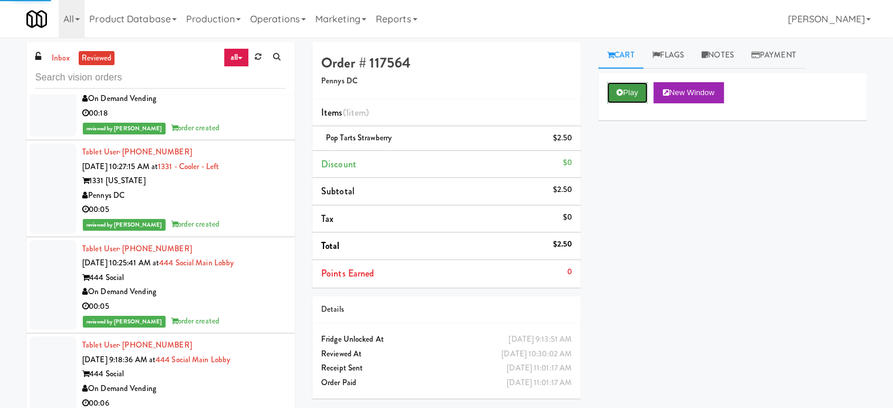
click at [624, 91] on button "Play" at bounding box center [627, 92] width 41 height 21
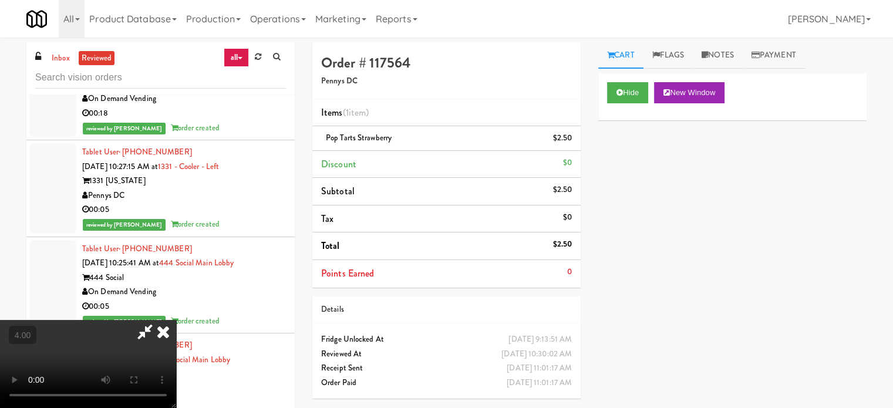
click at [176, 320] on video at bounding box center [88, 364] width 176 height 88
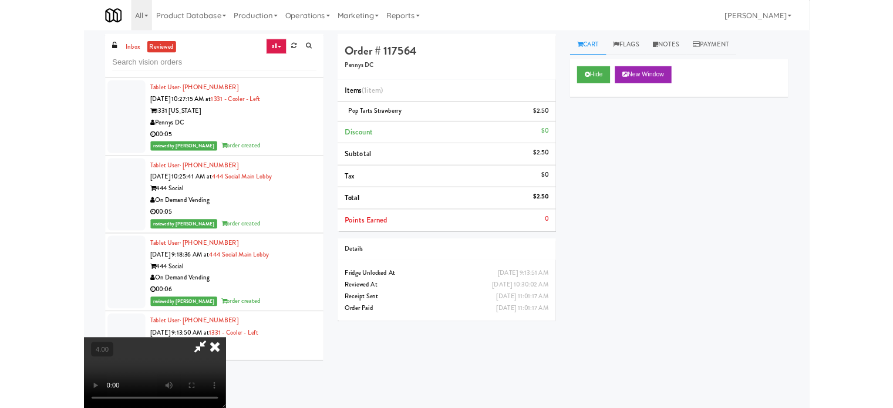
scroll to position [31447, 0]
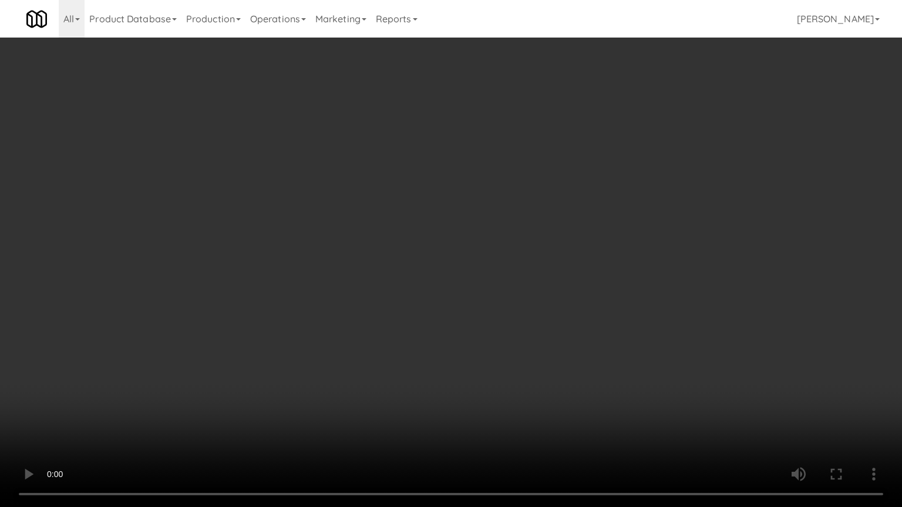
click at [387, 290] on video at bounding box center [451, 253] width 902 height 507
click at [393, 287] on video at bounding box center [451, 253] width 902 height 507
click at [393, 282] on video at bounding box center [451, 253] width 902 height 507
click at [395, 282] on video at bounding box center [451, 253] width 902 height 507
click at [415, 287] on video at bounding box center [451, 253] width 902 height 507
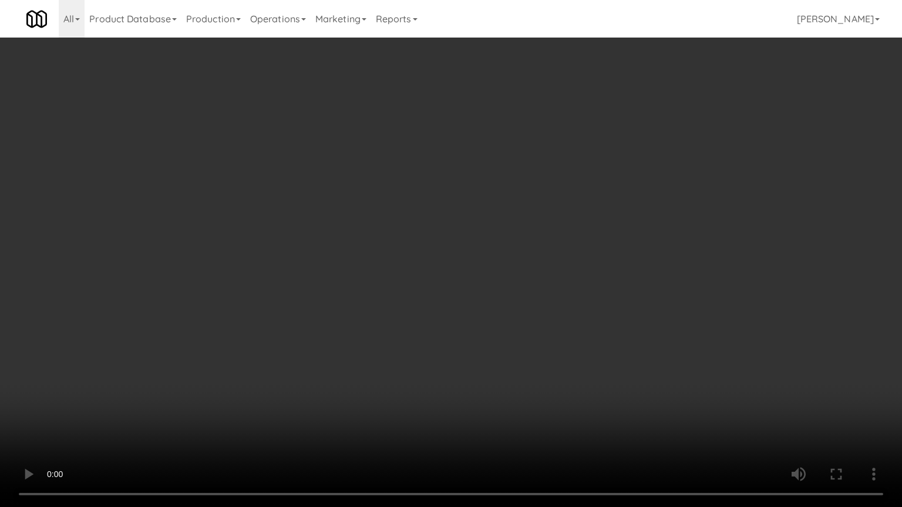
click at [415, 287] on video at bounding box center [451, 253] width 902 height 507
click at [416, 287] on video at bounding box center [451, 253] width 902 height 507
click at [419, 280] on video at bounding box center [451, 253] width 902 height 507
click at [534, 312] on video at bounding box center [451, 253] width 902 height 507
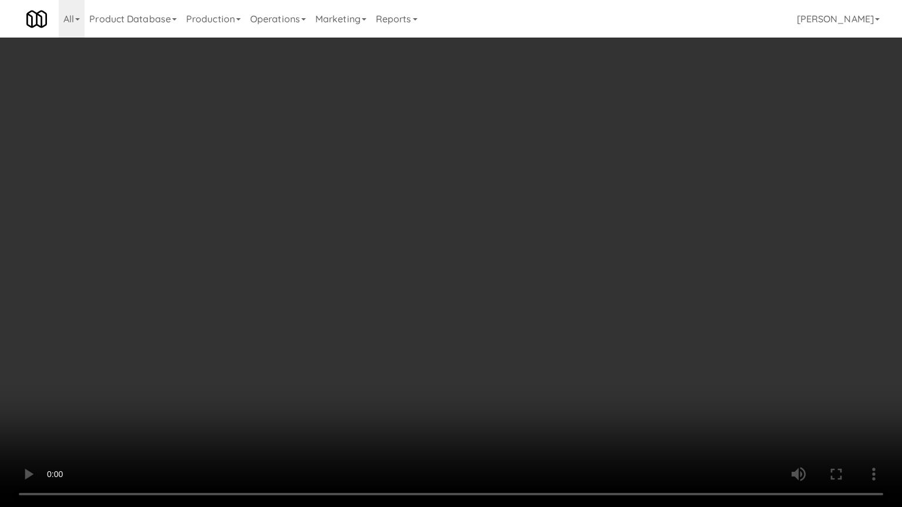
click at [511, 297] on video at bounding box center [451, 253] width 902 height 507
drag, startPoint x: 514, startPoint y: 294, endPoint x: 629, endPoint y: 129, distance: 201.5
click at [514, 294] on video at bounding box center [451, 253] width 902 height 507
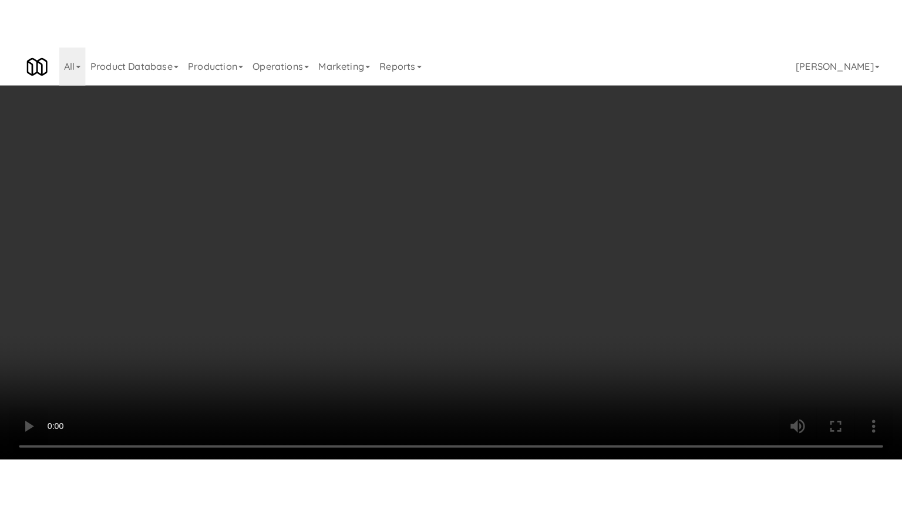
scroll to position [31621, 0]
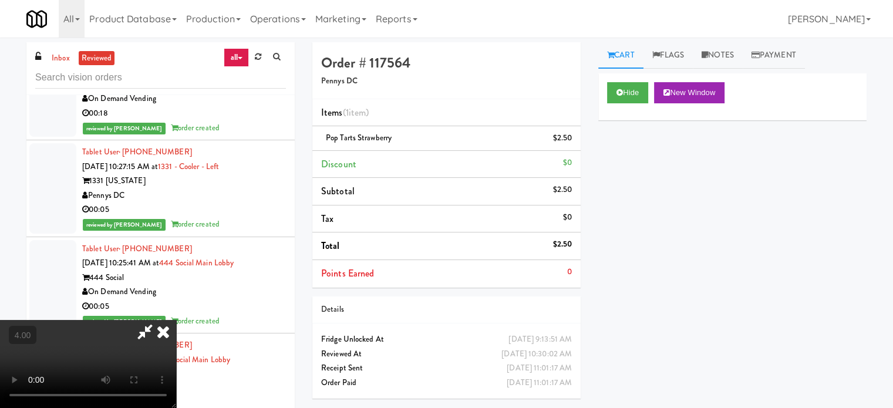
click at [176, 320] on video at bounding box center [88, 364] width 176 height 88
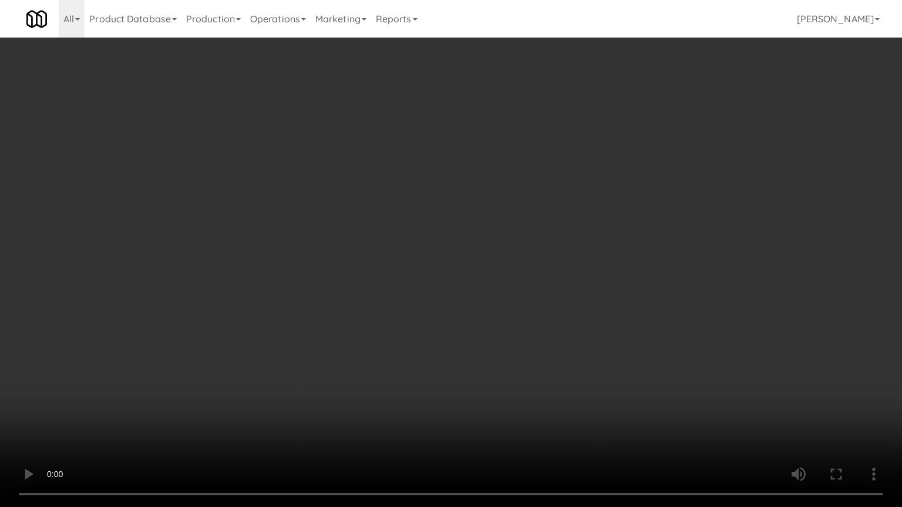
drag, startPoint x: 423, startPoint y: 341, endPoint x: 578, endPoint y: 225, distance: 193.9
click at [474, 305] on video at bounding box center [451, 253] width 902 height 507
click at [465, 249] on video at bounding box center [451, 253] width 902 height 507
click at [465, 250] on video at bounding box center [451, 253] width 902 height 507
click at [467, 251] on video at bounding box center [451, 253] width 902 height 507
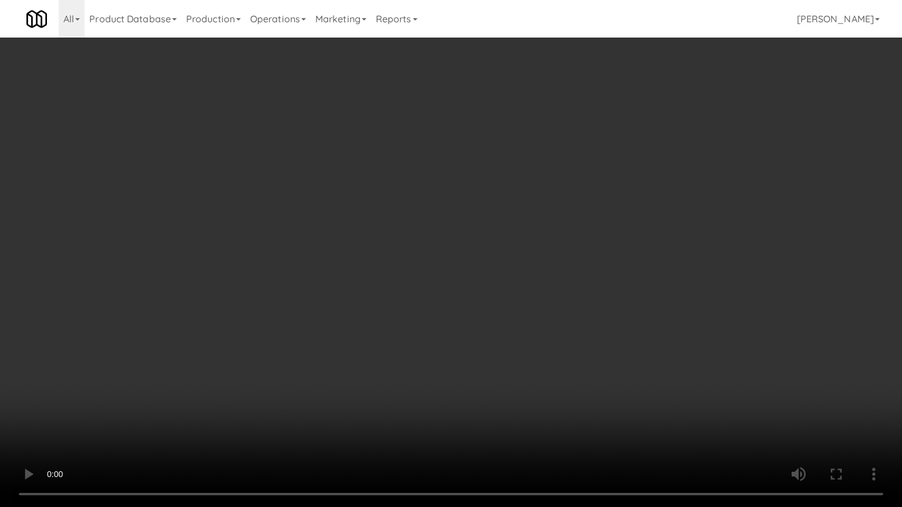
click at [467, 252] on video at bounding box center [451, 253] width 902 height 507
click at [467, 251] on video at bounding box center [451, 253] width 902 height 507
click at [467, 252] on video at bounding box center [451, 253] width 902 height 507
click at [491, 257] on video at bounding box center [451, 253] width 902 height 507
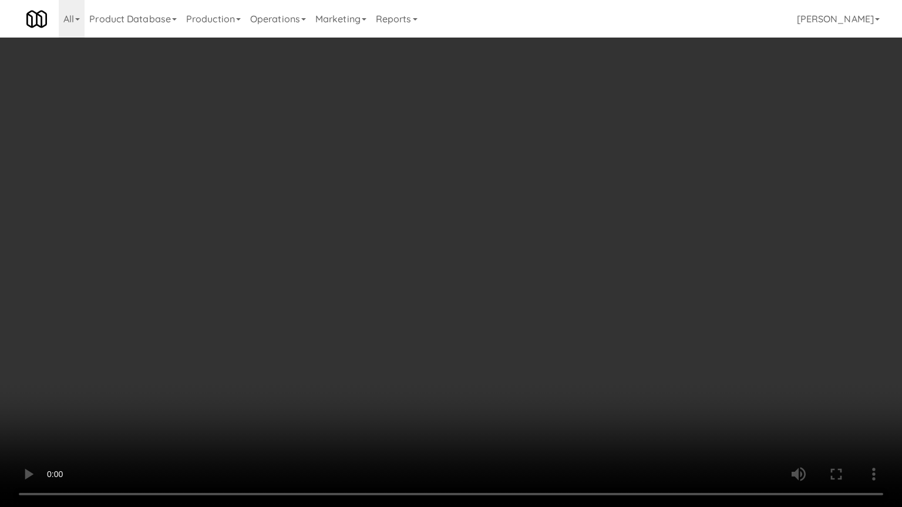
click at [536, 268] on video at bounding box center [451, 253] width 902 height 507
click at [484, 261] on video at bounding box center [451, 253] width 902 height 507
click at [503, 266] on video at bounding box center [451, 253] width 902 height 507
click at [503, 268] on video at bounding box center [451, 253] width 902 height 507
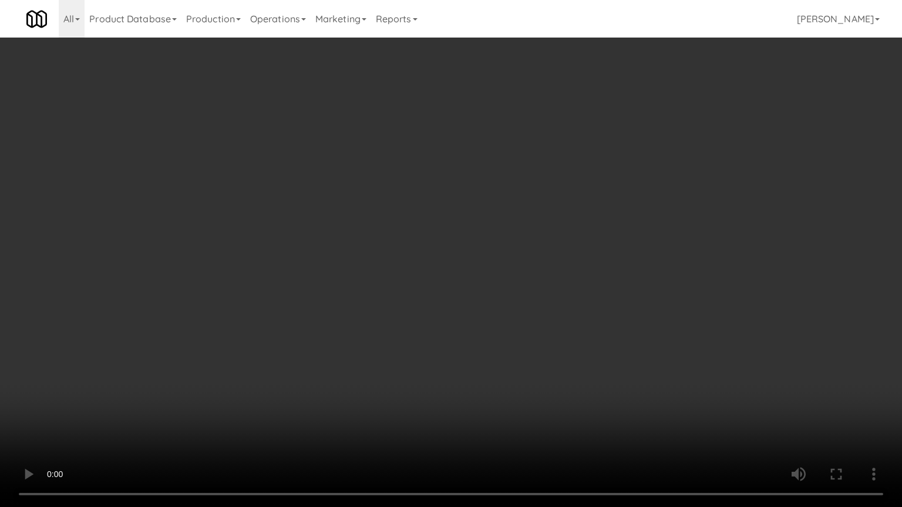
click at [503, 266] on video at bounding box center [451, 253] width 902 height 507
click at [531, 250] on video at bounding box center [451, 253] width 902 height 507
drag, startPoint x: 537, startPoint y: 245, endPoint x: 555, endPoint y: 235, distance: 21.0
click at [545, 241] on video at bounding box center [451, 253] width 902 height 507
click at [552, 252] on video at bounding box center [451, 253] width 902 height 507
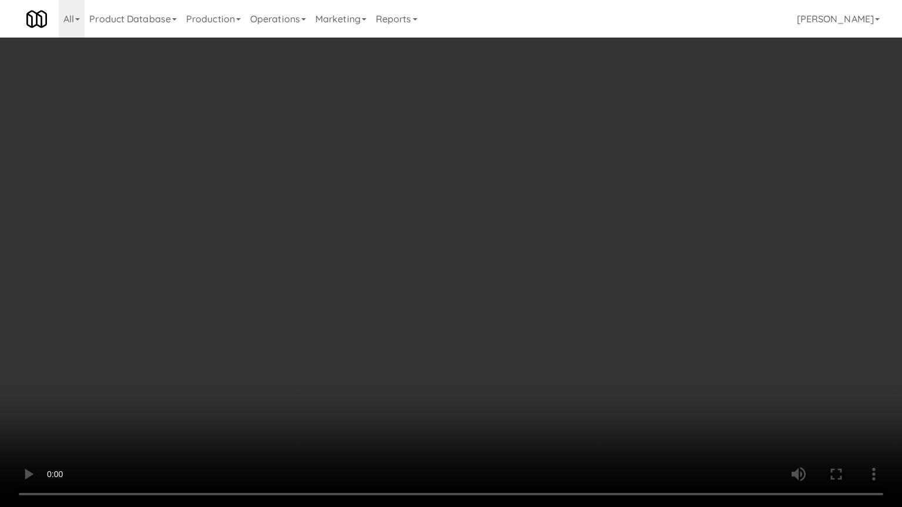
click at [507, 359] on video at bounding box center [451, 253] width 902 height 507
click at [513, 326] on video at bounding box center [451, 253] width 902 height 507
click at [506, 305] on video at bounding box center [451, 253] width 902 height 507
click at [501, 295] on video at bounding box center [451, 253] width 902 height 507
click at [538, 392] on video at bounding box center [451, 253] width 902 height 507
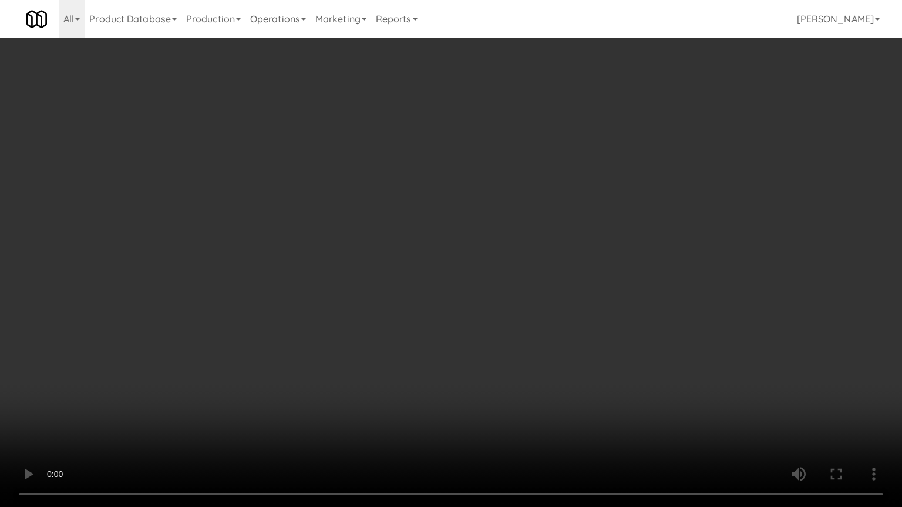
click at [520, 351] on video at bounding box center [451, 253] width 902 height 507
click at [518, 347] on video at bounding box center [451, 253] width 902 height 507
click at [519, 341] on video at bounding box center [451, 253] width 902 height 507
click at [520, 338] on video at bounding box center [451, 253] width 902 height 507
click at [534, 329] on video at bounding box center [451, 253] width 902 height 507
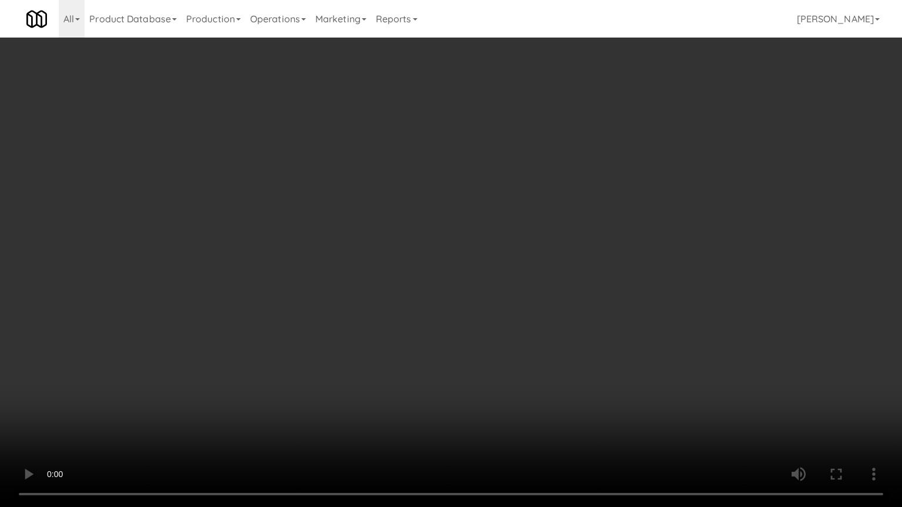
click at [533, 322] on video at bounding box center [451, 253] width 902 height 507
click at [536, 317] on video at bounding box center [451, 253] width 902 height 507
drag, startPoint x: 539, startPoint y: 312, endPoint x: 559, endPoint y: 285, distance: 34.1
click at [540, 312] on video at bounding box center [451, 253] width 902 height 507
click at [545, 288] on video at bounding box center [451, 253] width 902 height 507
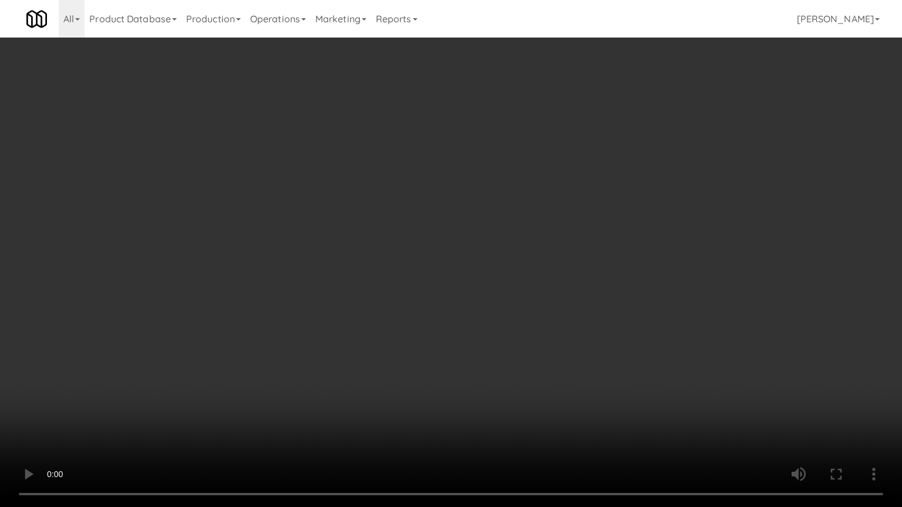
drag, startPoint x: 545, startPoint y: 287, endPoint x: 602, endPoint y: 106, distance: 189.0
click at [547, 279] on video at bounding box center [451, 253] width 902 height 507
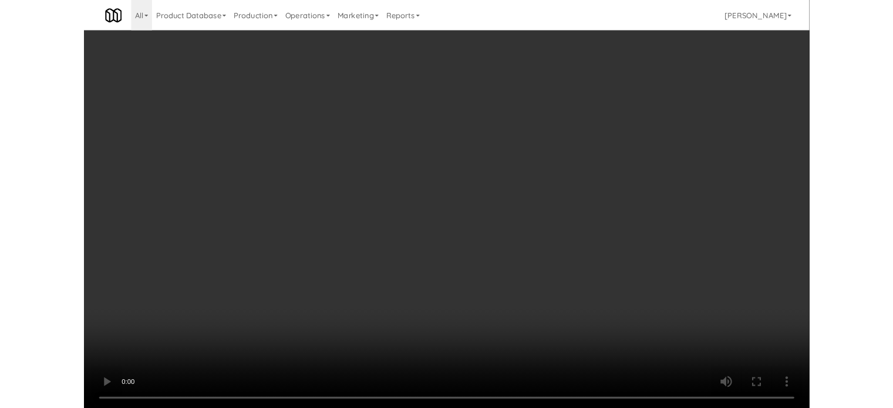
scroll to position [31621, 0]
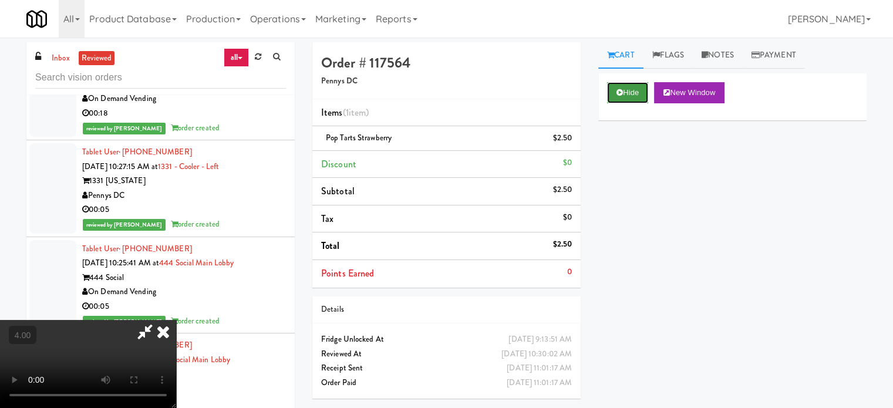
click at [639, 90] on button "Hide" at bounding box center [627, 92] width 41 height 21
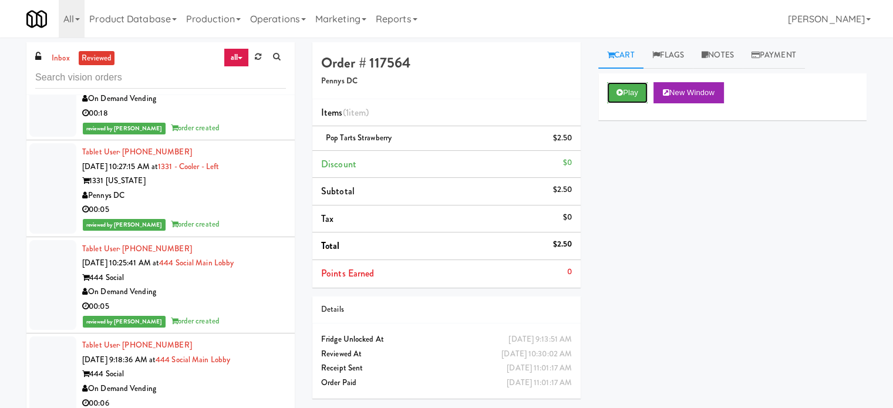
scroll to position [31914, 0]
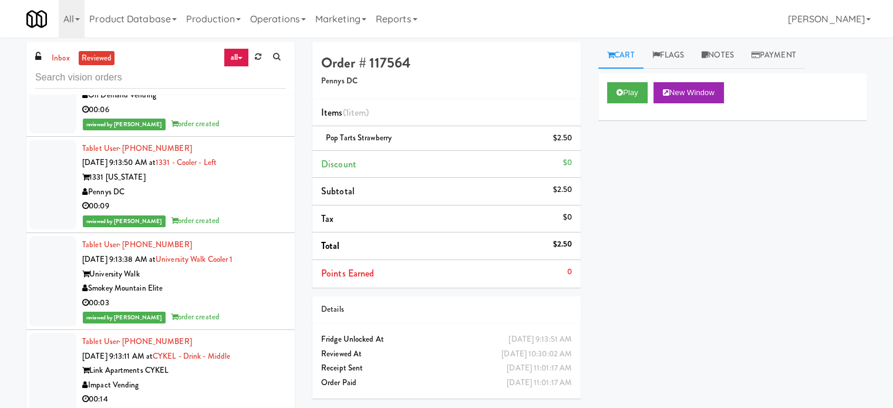
drag, startPoint x: 240, startPoint y: 140, endPoint x: 258, endPoint y: 133, distance: 19.7
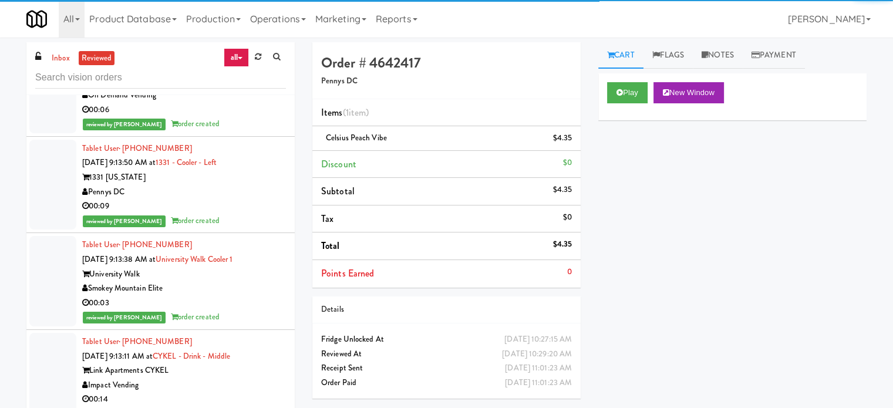
click at [235, 21] on div "00:05" at bounding box center [184, 13] width 204 height 15
click at [244, 117] on div "00:06" at bounding box center [184, 110] width 204 height 15
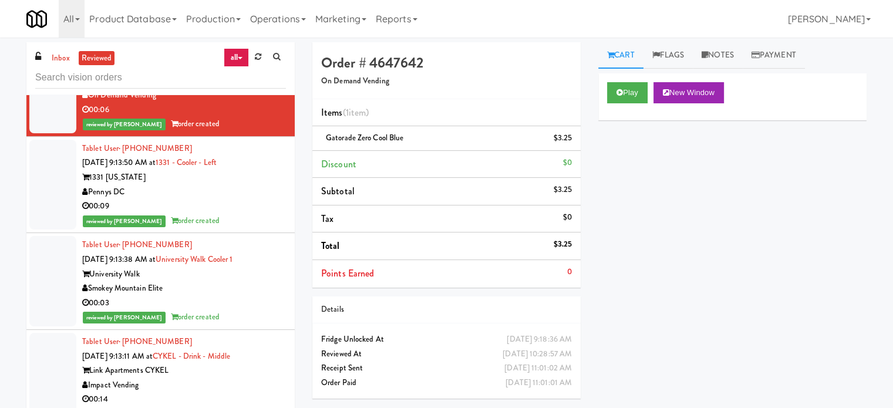
scroll to position [32208, 0]
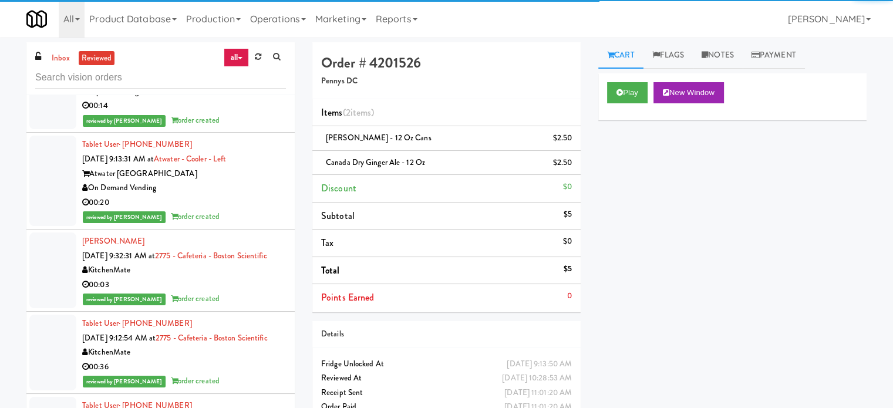
click at [237, 17] on div "00:03" at bounding box center [184, 9] width 204 height 15
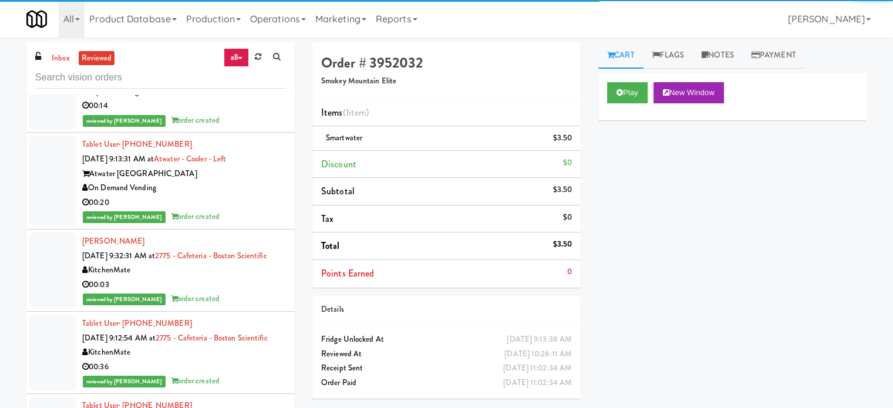
drag, startPoint x: 247, startPoint y: 321, endPoint x: 249, endPoint y: 312, distance: 9.7
click at [248, 99] on div "Impact Vending" at bounding box center [184, 92] width 204 height 15
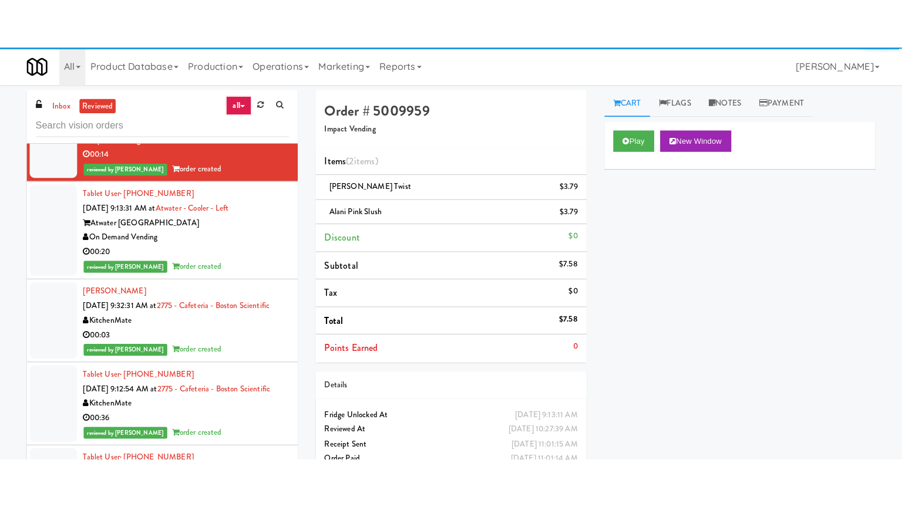
scroll to position [32501, 0]
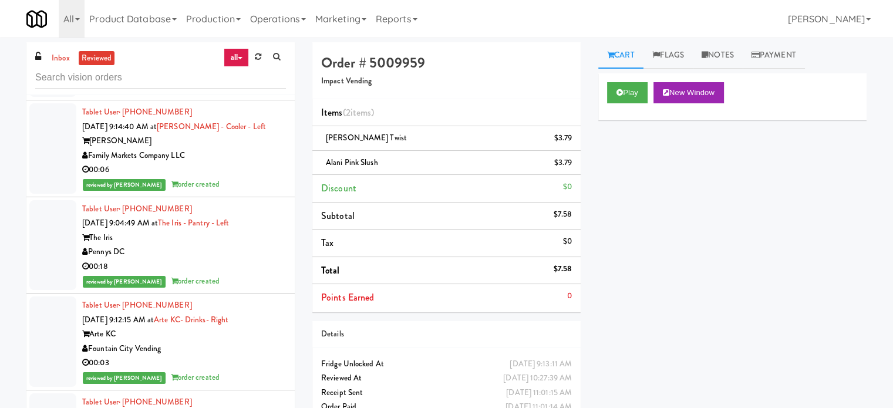
click at [628, 93] on button "Play" at bounding box center [627, 92] width 41 height 21
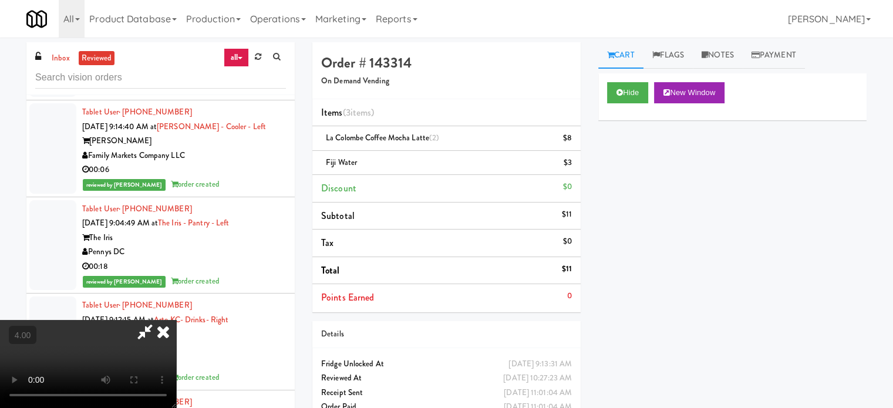
click at [176, 320] on video at bounding box center [88, 364] width 176 height 88
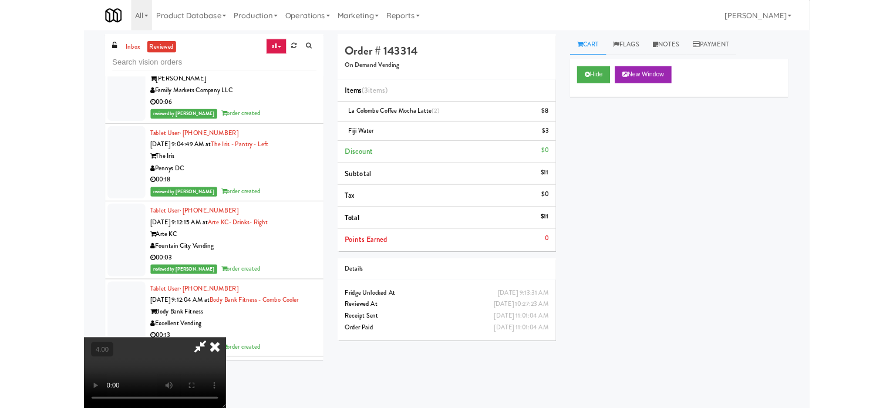
scroll to position [32328, 0]
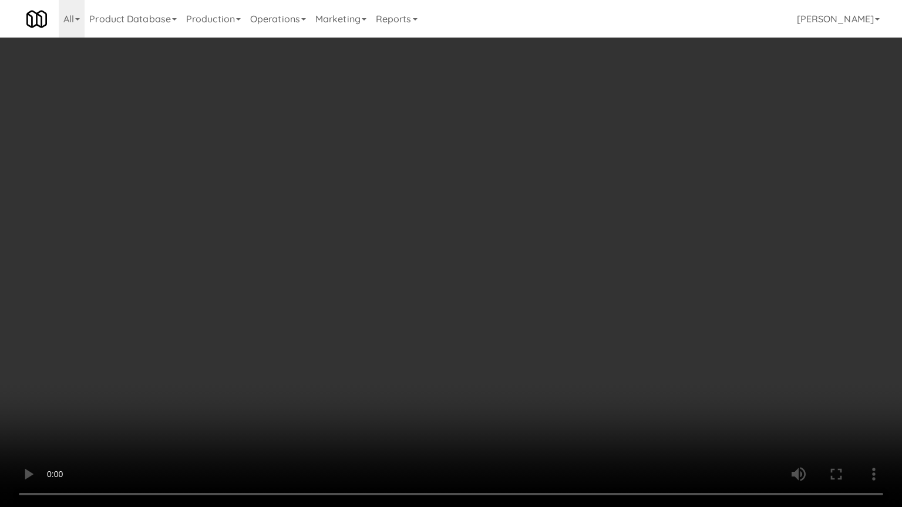
click at [207, 386] on video at bounding box center [451, 253] width 902 height 507
click at [493, 210] on video at bounding box center [451, 253] width 902 height 507
click at [512, 241] on video at bounding box center [451, 253] width 902 height 507
click at [657, 408] on video at bounding box center [451, 253] width 902 height 507
click at [596, 345] on video at bounding box center [451, 253] width 902 height 507
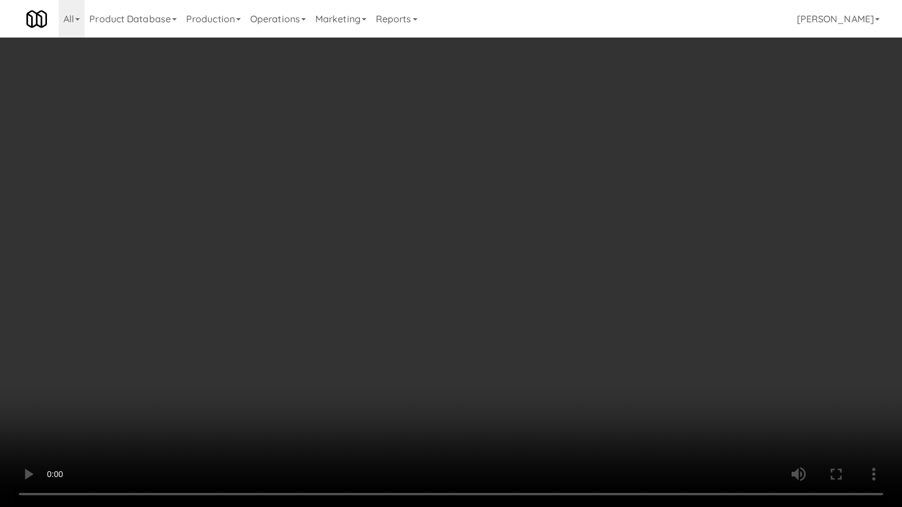
click at [606, 338] on video at bounding box center [451, 253] width 902 height 507
drag, startPoint x: 627, startPoint y: 328, endPoint x: 625, endPoint y: 319, distance: 9.5
click at [627, 328] on video at bounding box center [451, 253] width 902 height 507
drag, startPoint x: 625, startPoint y: 319, endPoint x: 639, endPoint y: 112, distance: 207.2
click at [625, 315] on video at bounding box center [451, 253] width 902 height 507
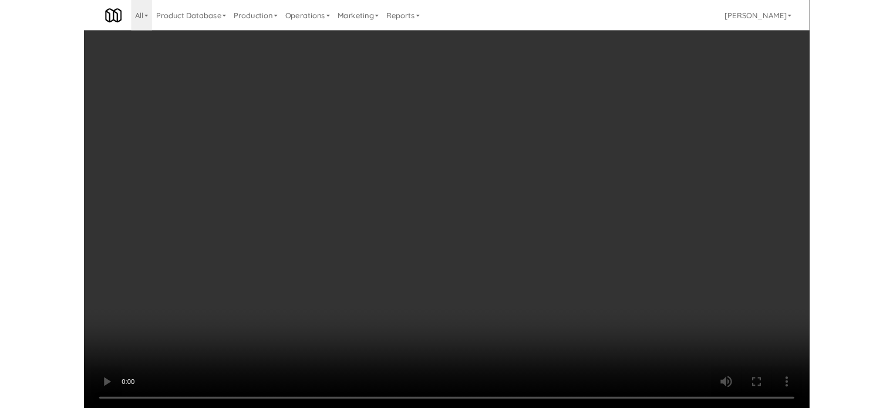
scroll to position [32501, 0]
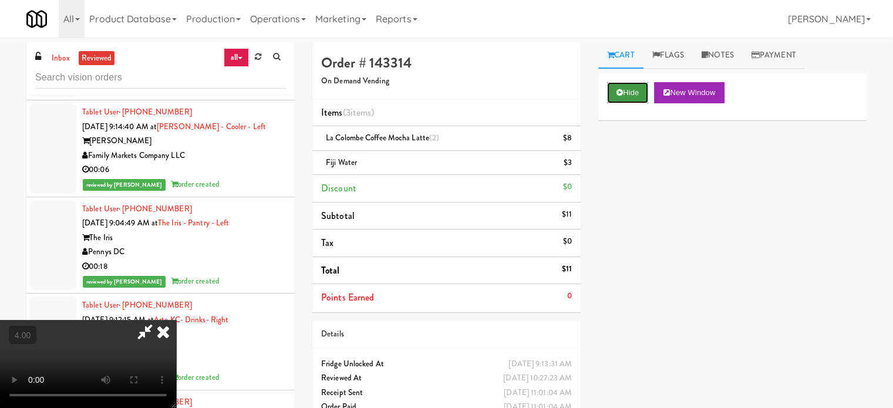
click at [618, 85] on button "Hide" at bounding box center [627, 92] width 41 height 21
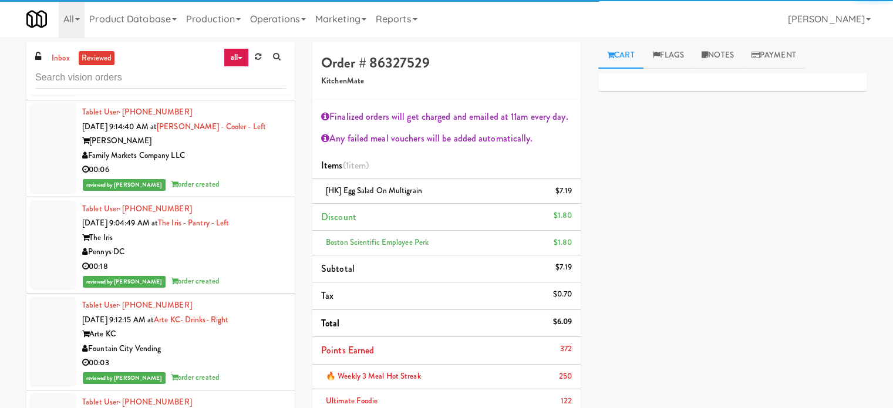
click at [234, 81] on div "00:36" at bounding box center [184, 73] width 204 height 15
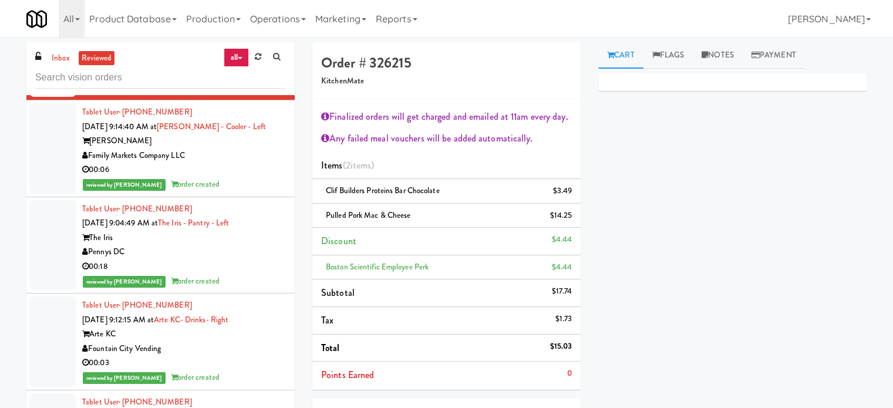
scroll to position [32795, 0]
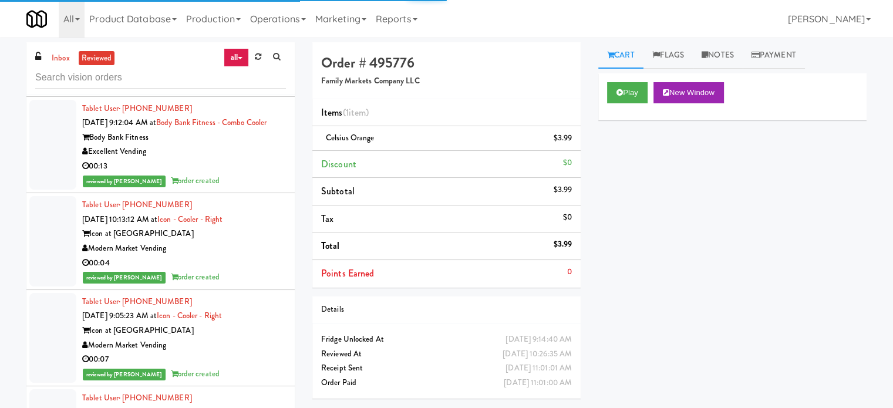
scroll to position [32501, 0]
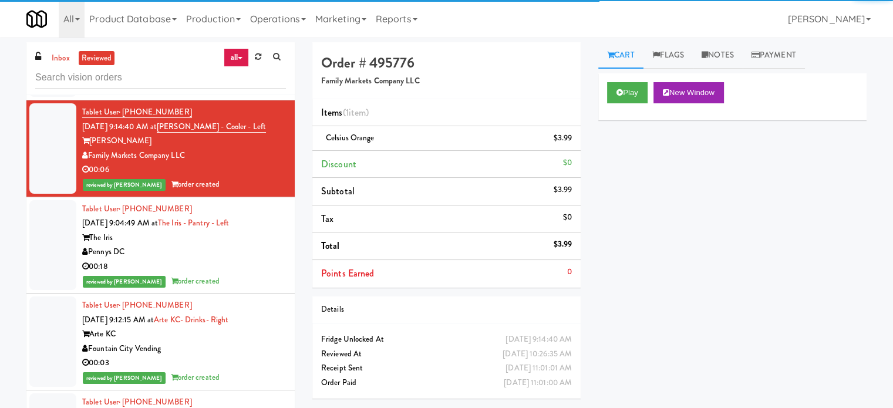
drag, startPoint x: 245, startPoint y: 335, endPoint x: 391, endPoint y: 263, distance: 163.1
click at [246, 81] on div "00:36" at bounding box center [184, 73] width 204 height 15
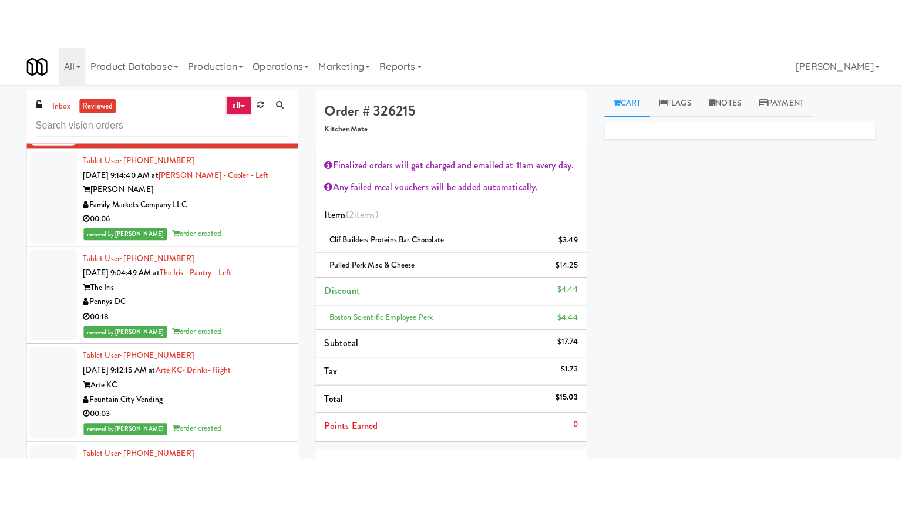
scroll to position [32795, 0]
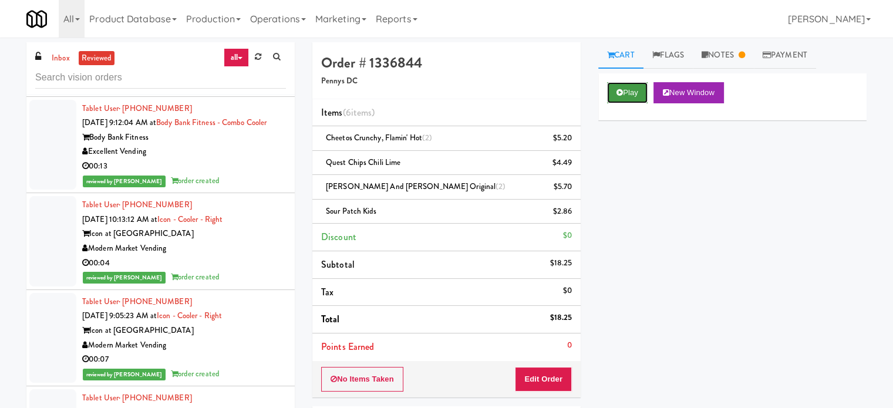
click at [630, 93] on button "Play" at bounding box center [627, 92] width 41 height 21
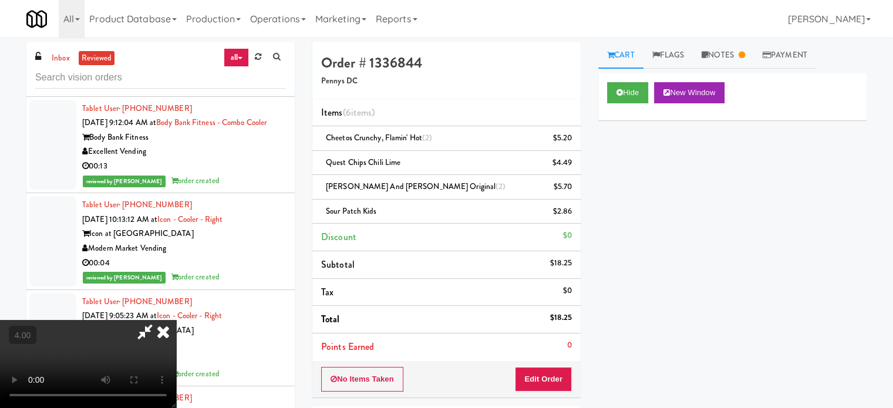
click at [176, 320] on video at bounding box center [88, 364] width 176 height 88
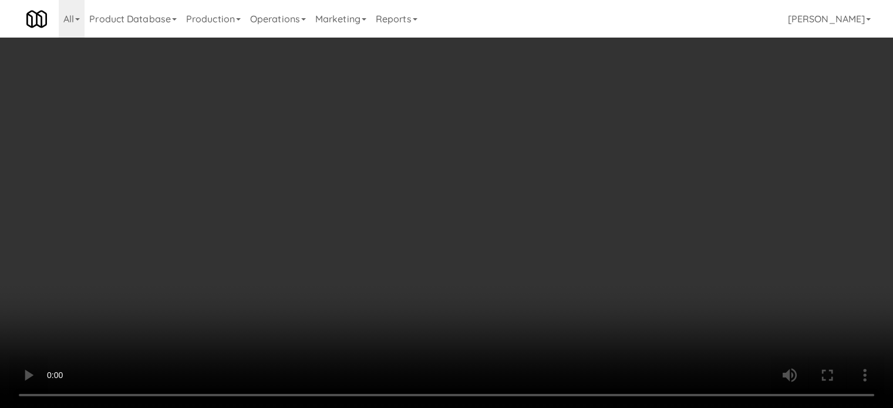
click at [355, 267] on video at bounding box center [446, 204] width 893 height 408
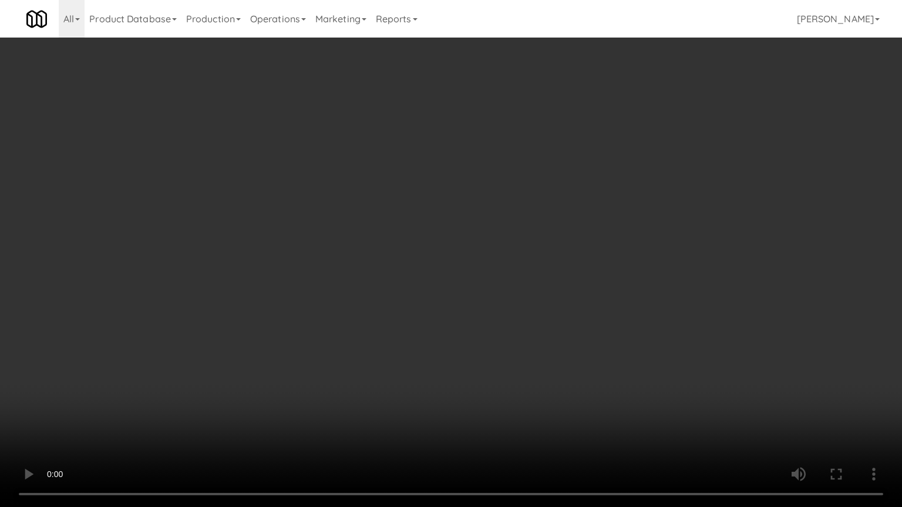
click at [362, 289] on video at bounding box center [451, 253] width 902 height 507
click at [363, 287] on video at bounding box center [451, 253] width 902 height 507
click at [364, 284] on video at bounding box center [451, 253] width 902 height 507
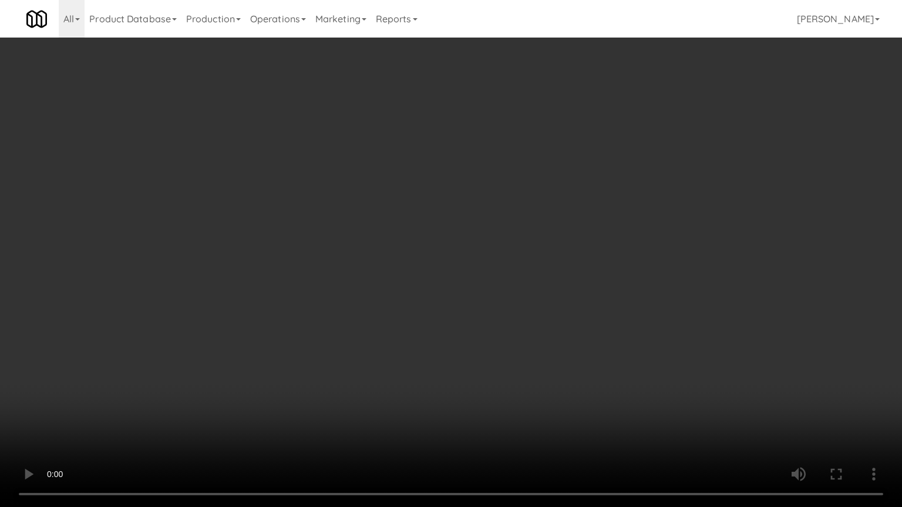
click at [364, 284] on video at bounding box center [451, 253] width 902 height 507
click at [364, 285] on video at bounding box center [451, 253] width 902 height 507
click at [368, 283] on video at bounding box center [451, 253] width 902 height 507
click at [368, 275] on video at bounding box center [451, 253] width 902 height 507
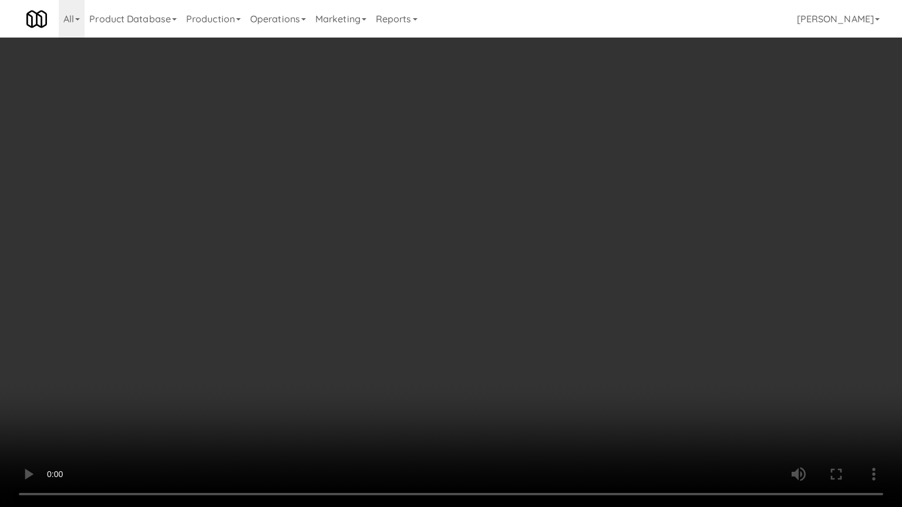
click at [369, 275] on video at bounding box center [451, 253] width 902 height 507
drag, startPoint x: 375, startPoint y: 270, endPoint x: 451, endPoint y: 269, distance: 76.3
click at [397, 270] on video at bounding box center [451, 253] width 902 height 507
click at [451, 269] on video at bounding box center [451, 253] width 902 height 507
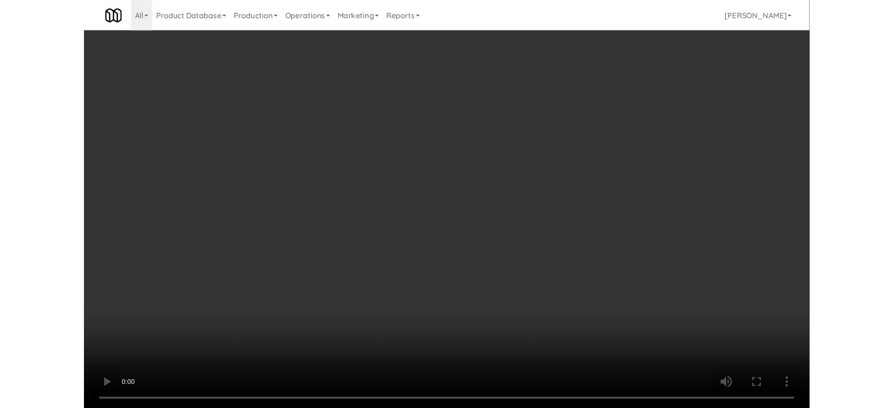
scroll to position [32795, 0]
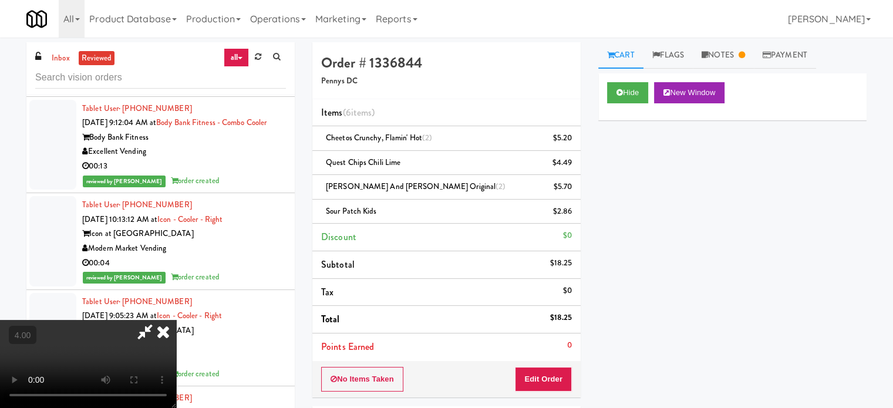
click at [159, 320] on icon at bounding box center [145, 331] width 27 height 23
click at [176, 320] on icon at bounding box center [163, 331] width 26 height 23
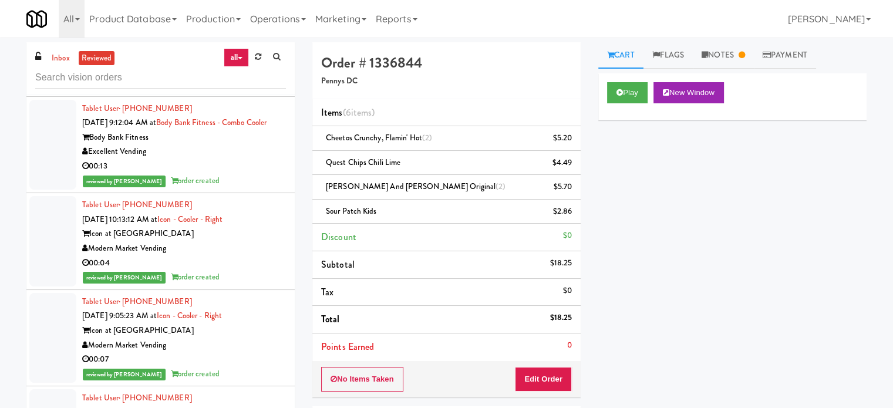
click at [255, 77] on div "00:03" at bounding box center [184, 69] width 204 height 15
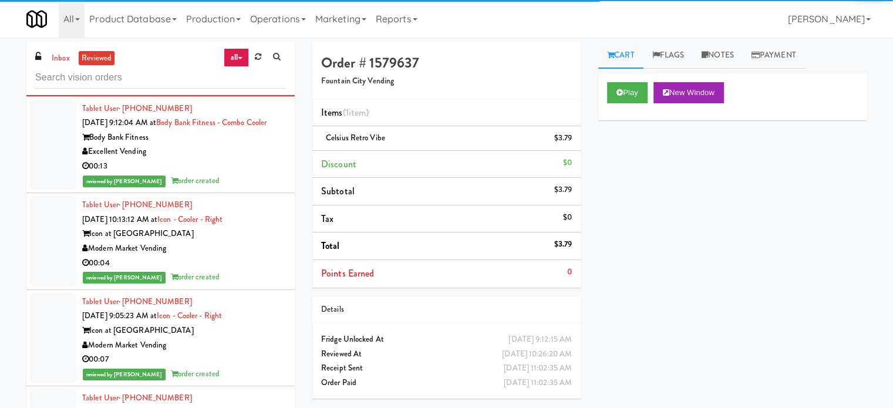
scroll to position [33089, 0]
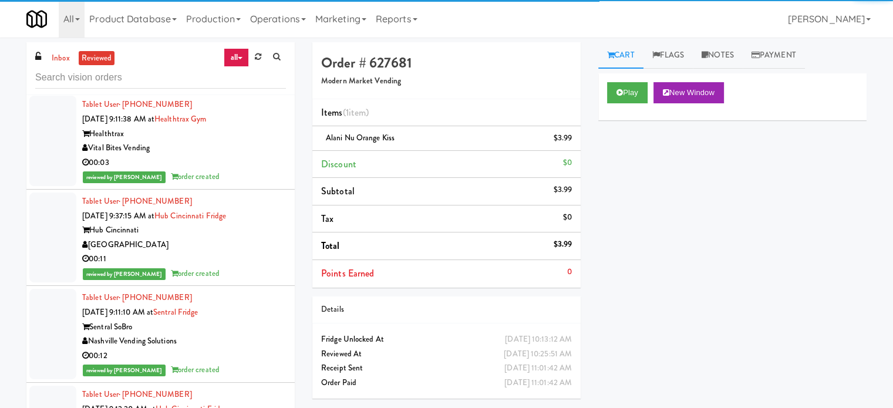
click at [265, 45] on div "Icon at [GEOGRAPHIC_DATA]" at bounding box center [184, 37] width 204 height 15
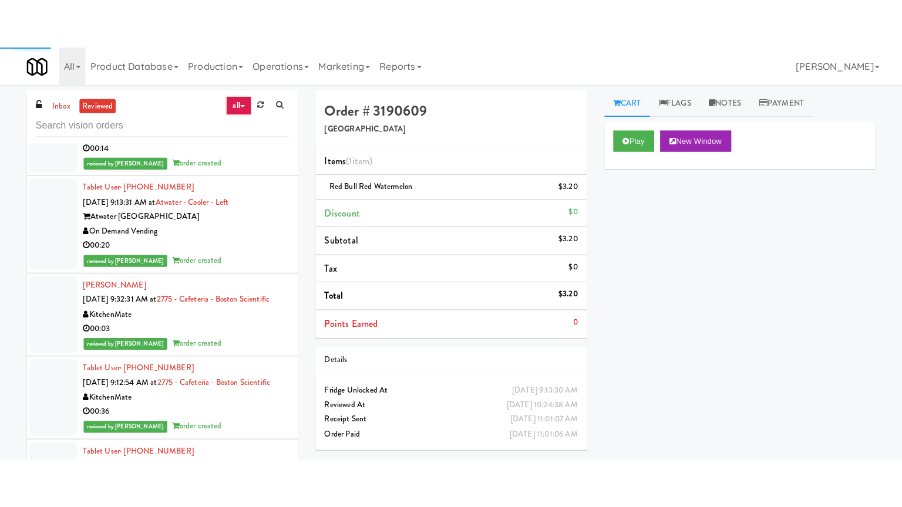
scroll to position [36725, 0]
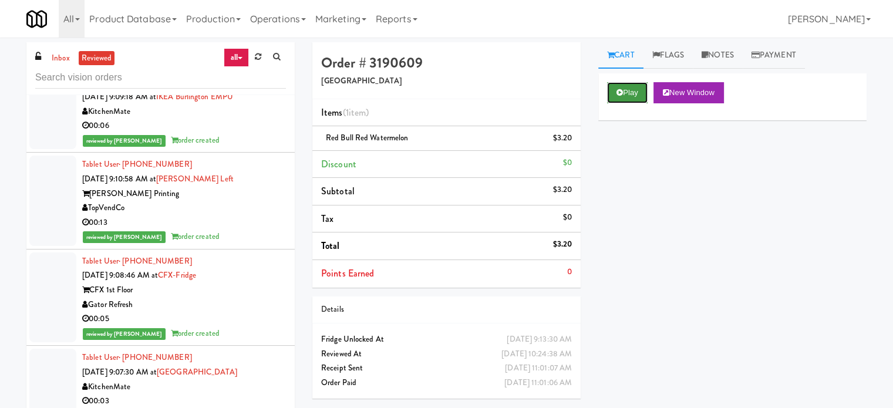
click at [626, 100] on button "Play" at bounding box center [627, 92] width 41 height 21
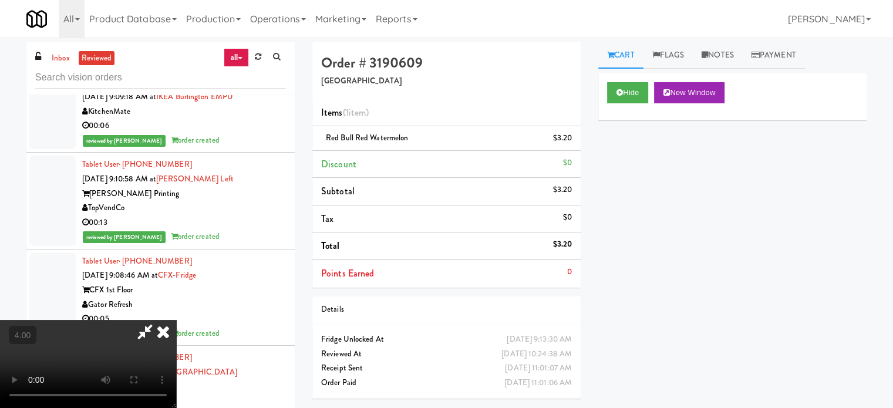
click at [176, 320] on video at bounding box center [88, 364] width 176 height 88
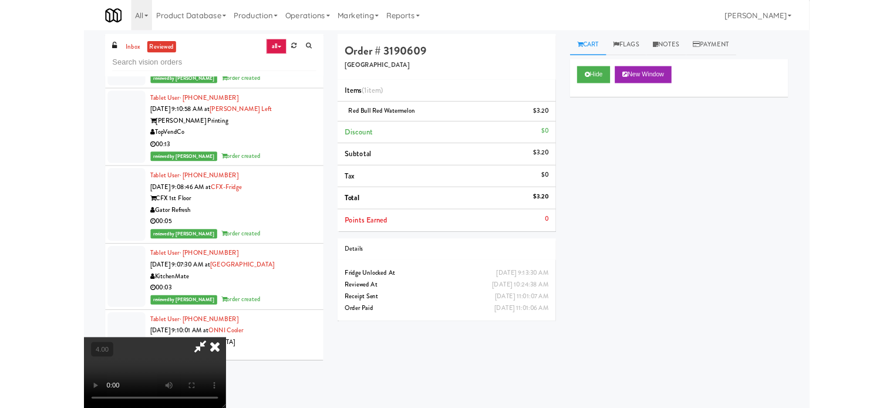
scroll to position [36552, 0]
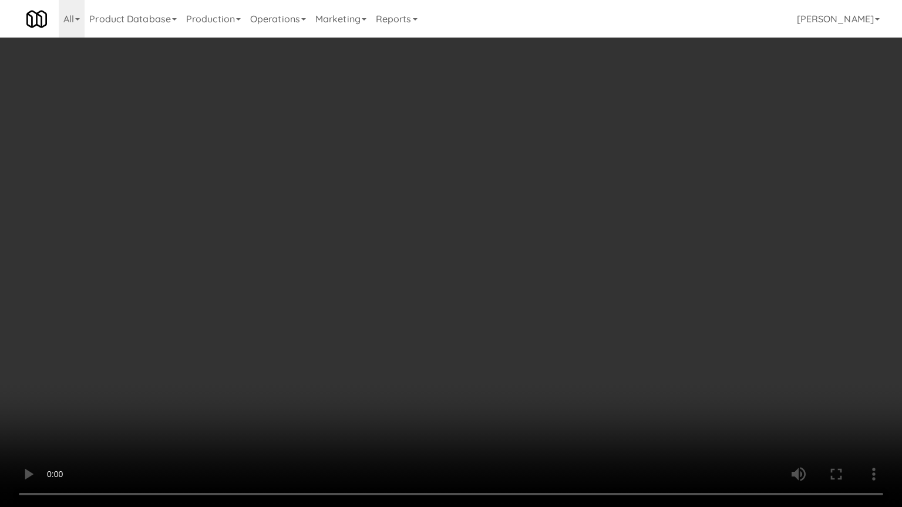
click at [407, 263] on video at bounding box center [451, 253] width 902 height 507
click at [410, 261] on video at bounding box center [451, 253] width 902 height 507
drag, startPoint x: 429, startPoint y: 258, endPoint x: 454, endPoint y: 254, distance: 25.7
click at [432, 258] on video at bounding box center [451, 253] width 902 height 507
click at [454, 254] on video at bounding box center [451, 253] width 902 height 507
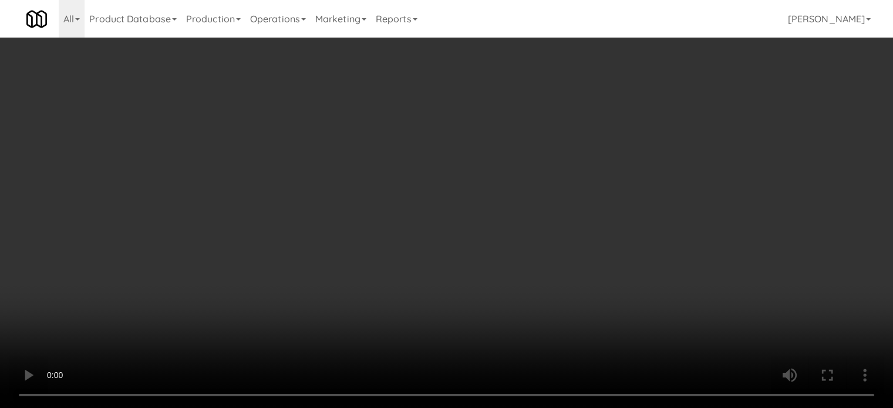
scroll to position [36725, 0]
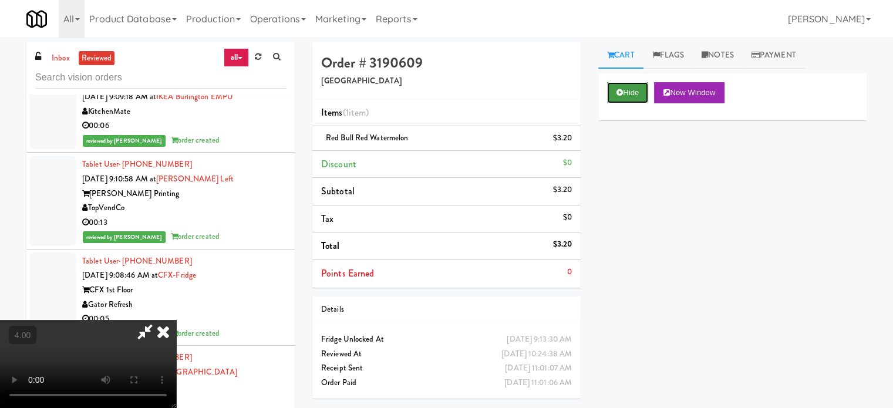
click at [627, 98] on button "Hide" at bounding box center [627, 92] width 41 height 21
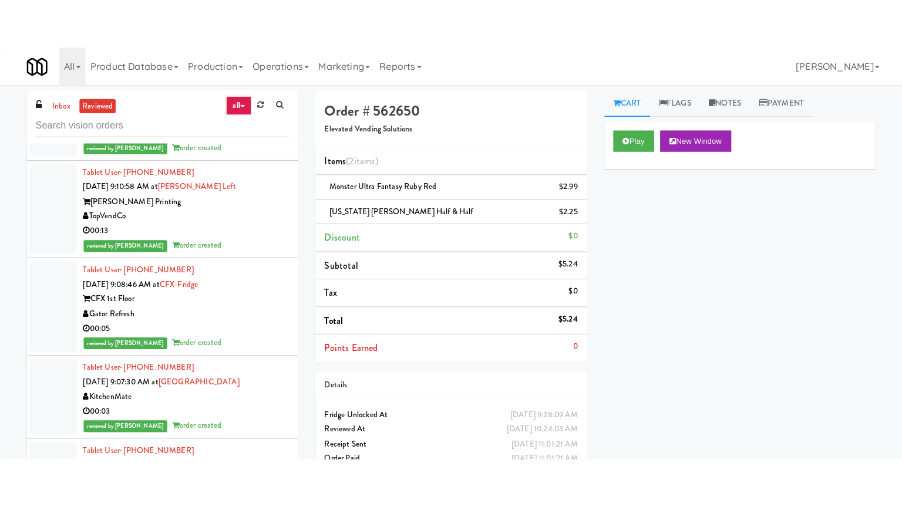
scroll to position [33732, 0]
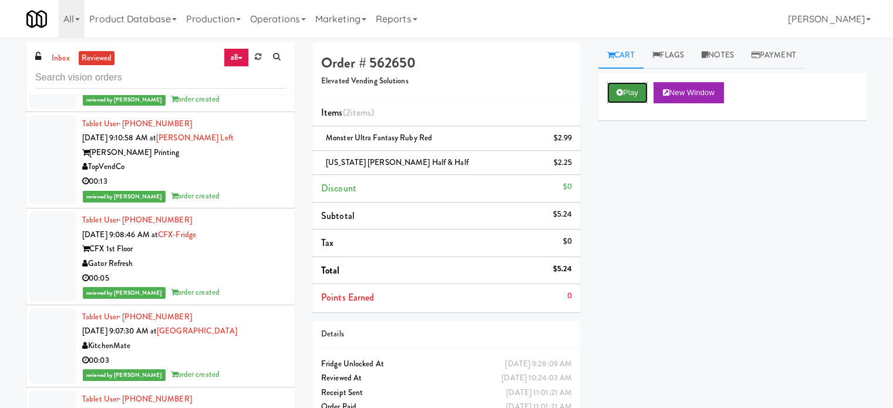
click at [628, 88] on button "Play" at bounding box center [627, 92] width 41 height 21
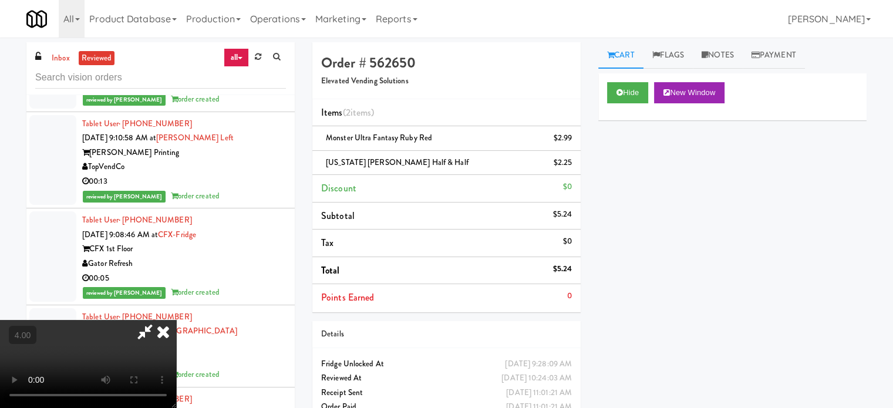
drag, startPoint x: 383, startPoint y: 285, endPoint x: 380, endPoint y: 260, distance: 25.4
click at [176, 320] on video at bounding box center [88, 364] width 176 height 88
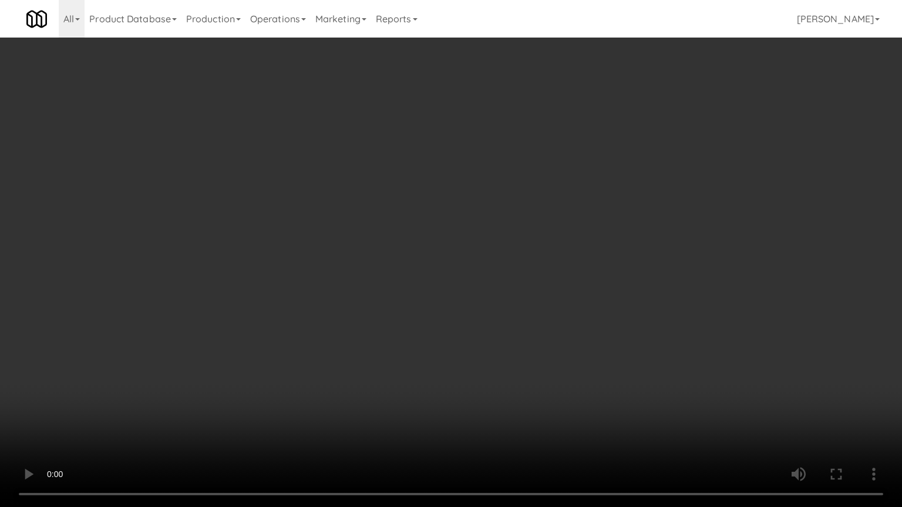
click at [416, 242] on video at bounding box center [451, 253] width 902 height 507
click at [420, 238] on video at bounding box center [451, 253] width 902 height 507
click at [423, 264] on video at bounding box center [451, 253] width 902 height 507
click at [469, 261] on video at bounding box center [451, 253] width 902 height 507
click at [453, 268] on video at bounding box center [451, 253] width 902 height 507
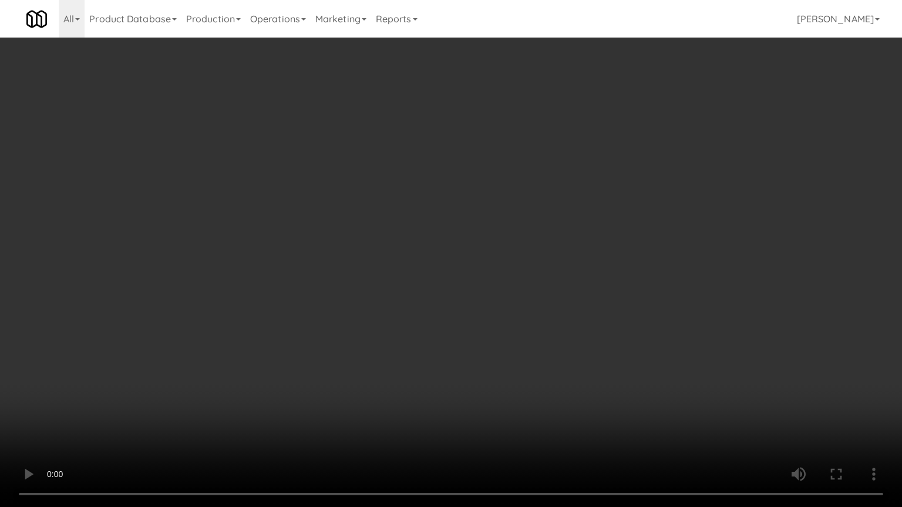
click at [463, 271] on video at bounding box center [451, 253] width 902 height 507
click at [534, 282] on video at bounding box center [451, 253] width 902 height 507
click at [479, 282] on video at bounding box center [451, 253] width 902 height 507
click at [487, 275] on video at bounding box center [451, 253] width 902 height 507
click at [490, 275] on video at bounding box center [451, 253] width 902 height 507
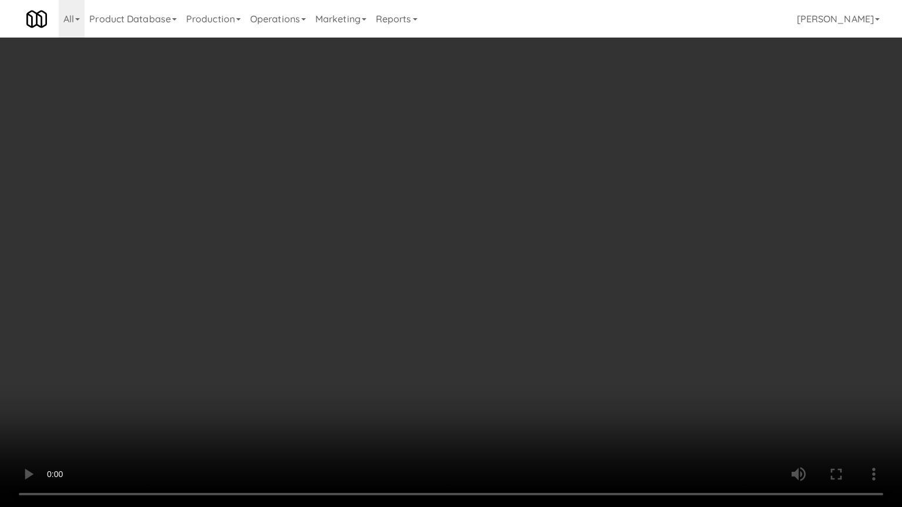
click at [546, 283] on video at bounding box center [451, 253] width 902 height 507
drag, startPoint x: 546, startPoint y: 282, endPoint x: 555, endPoint y: 107, distance: 174.6
click at [546, 277] on video at bounding box center [451, 253] width 902 height 507
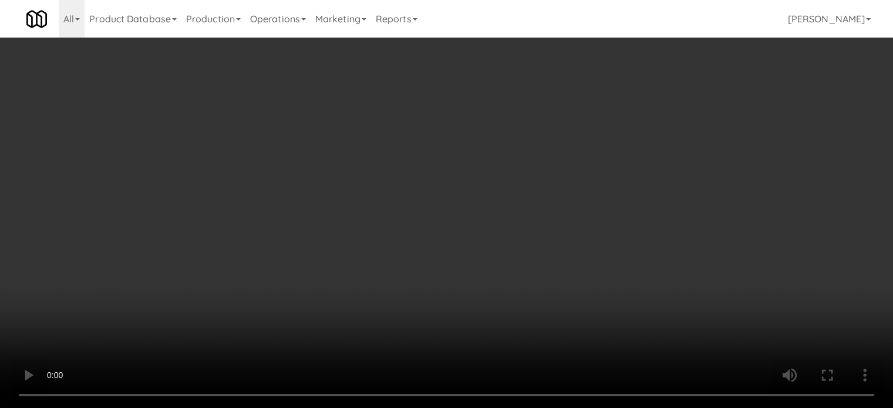
scroll to position [33732, 0]
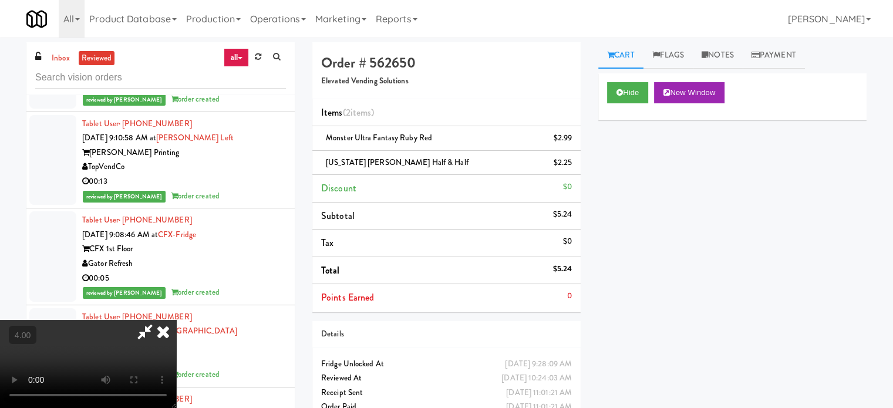
drag, startPoint x: 519, startPoint y: 48, endPoint x: 518, endPoint y: 57, distance: 8.8
click at [176, 320] on icon at bounding box center [163, 331] width 26 height 23
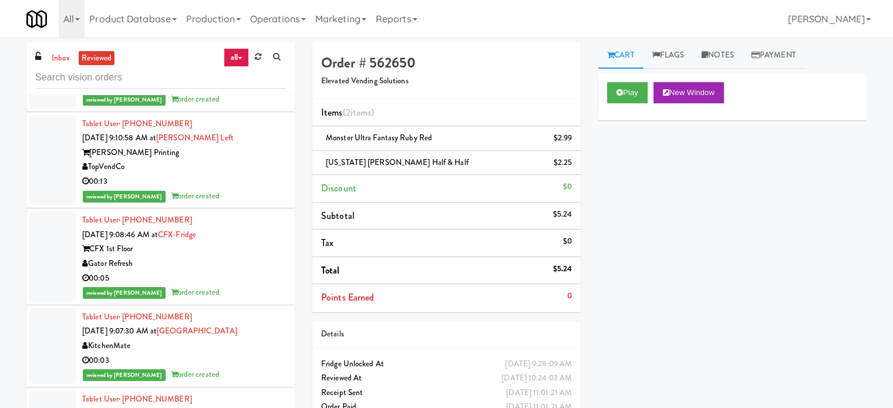
click at [224, 11] on div "00:05" at bounding box center [184, 3] width 204 height 15
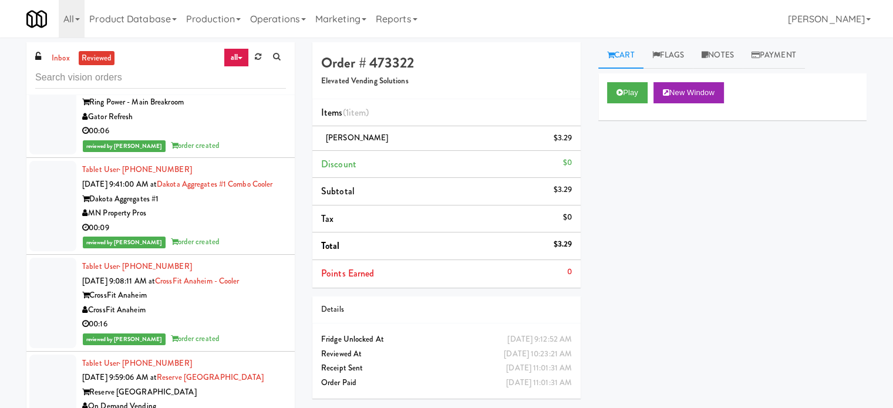
scroll to position [38249, 0]
click at [261, 326] on div "00:16" at bounding box center [184, 324] width 204 height 15
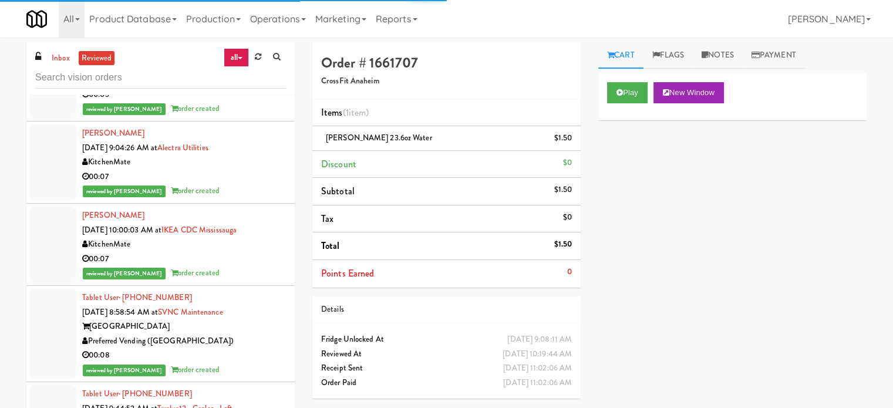
scroll to position [38700, 0]
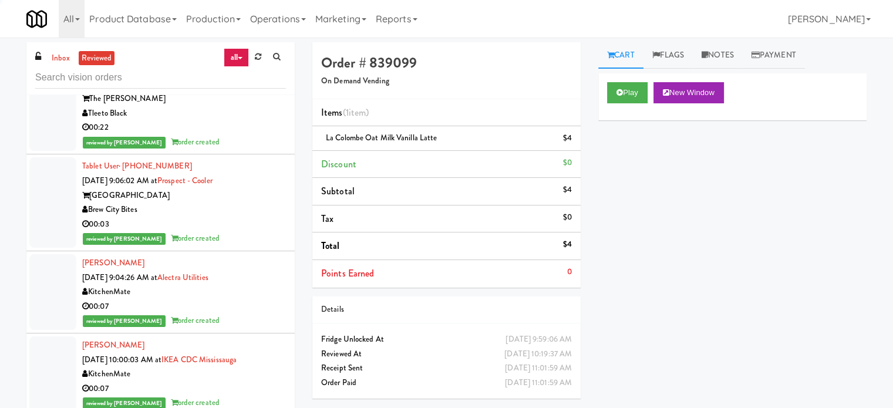
scroll to position [38493, 0]
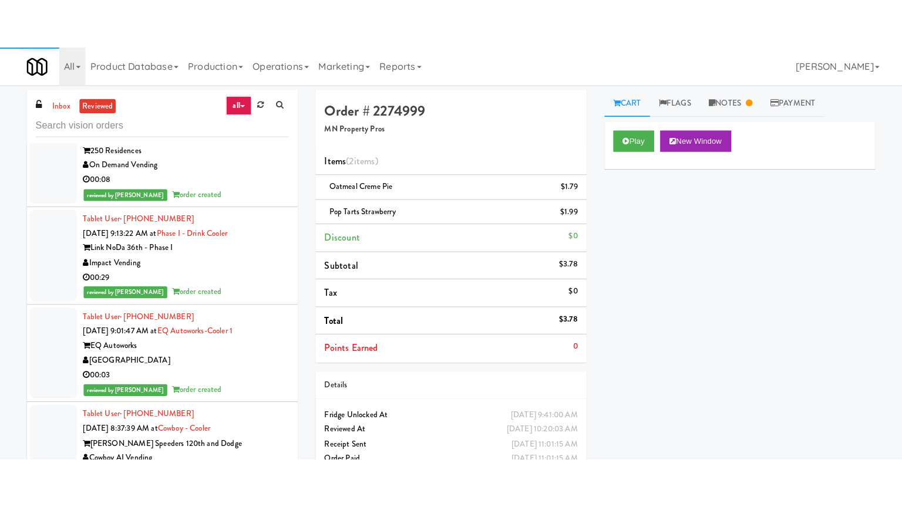
scroll to position [42082, 0]
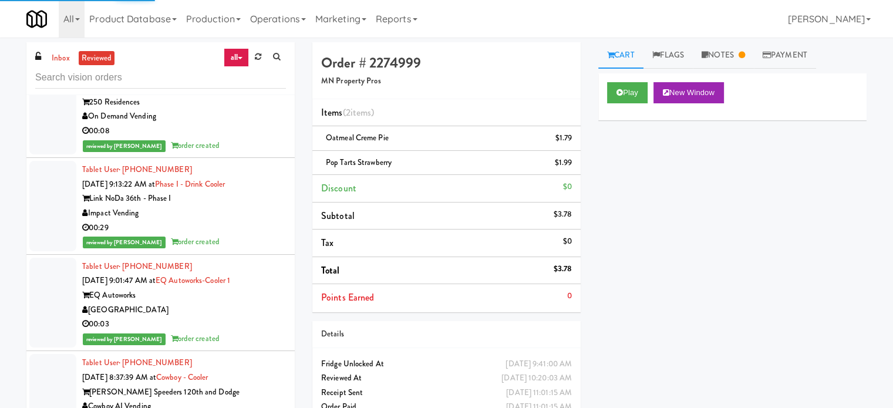
click at [255, 246] on div "reviewed by [PERSON_NAME] A order created" at bounding box center [184, 242] width 204 height 15
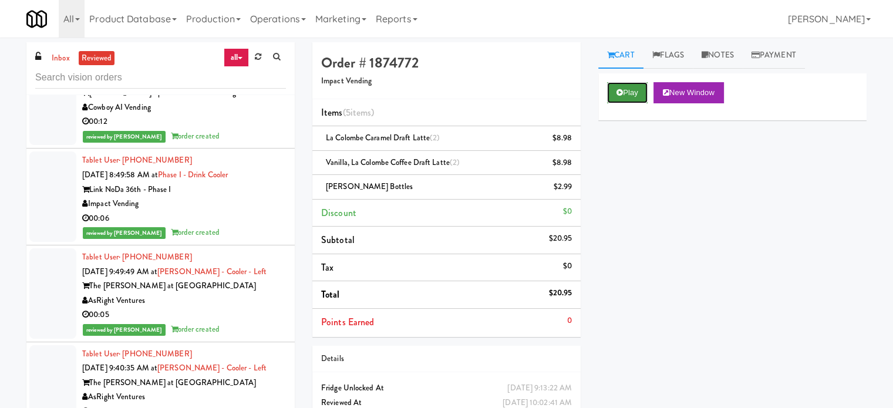
click at [625, 90] on button "Play" at bounding box center [627, 92] width 41 height 21
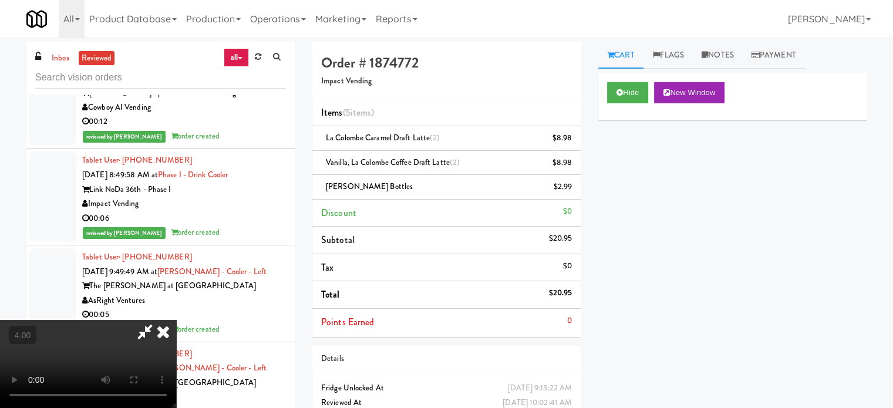
click at [176, 320] on video at bounding box center [88, 364] width 176 height 88
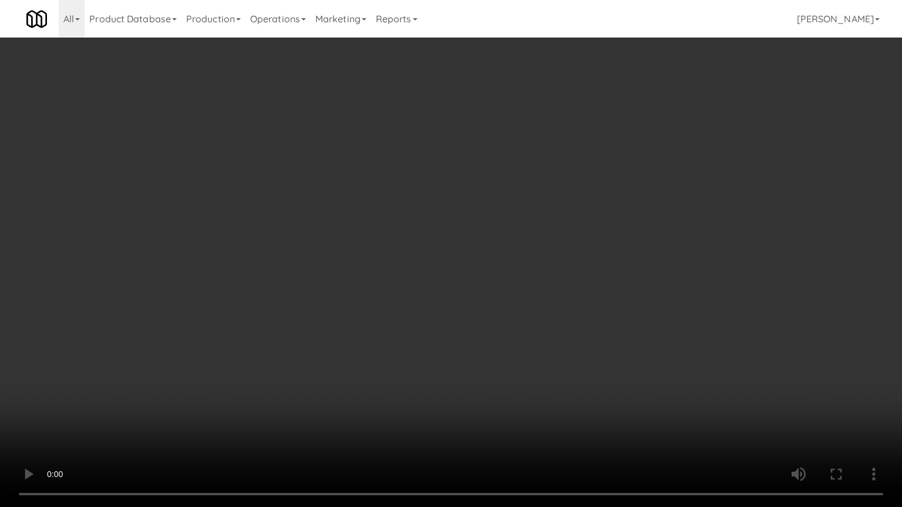
click at [329, 274] on video at bounding box center [451, 253] width 902 height 507
click at [336, 267] on video at bounding box center [451, 253] width 902 height 507
click at [390, 272] on video at bounding box center [451, 253] width 902 height 507
click at [410, 253] on video at bounding box center [451, 253] width 902 height 507
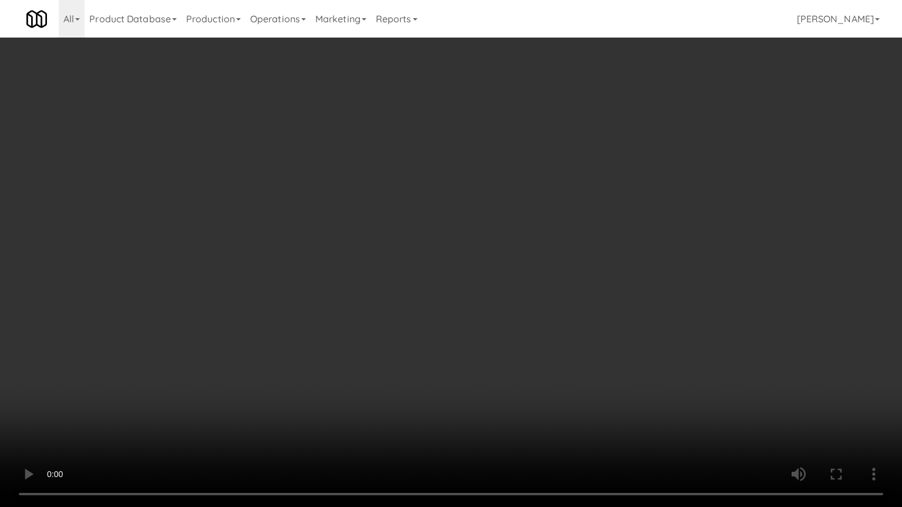
click at [416, 253] on video at bounding box center [451, 253] width 902 height 507
click at [426, 248] on video at bounding box center [451, 253] width 902 height 507
click at [503, 248] on video at bounding box center [451, 253] width 902 height 507
click at [465, 216] on video at bounding box center [451, 253] width 902 height 507
drag, startPoint x: 467, startPoint y: 215, endPoint x: 544, endPoint y: 59, distance: 174.4
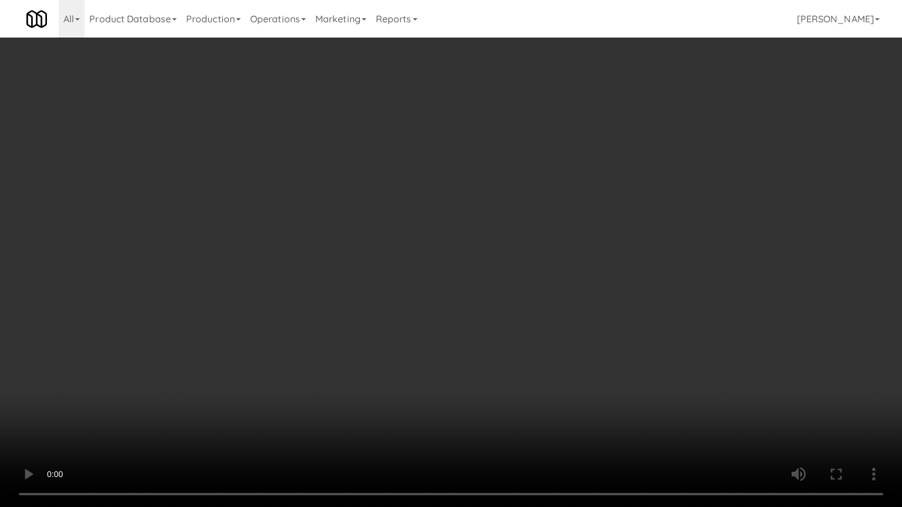
click at [469, 209] on video at bounding box center [451, 253] width 902 height 507
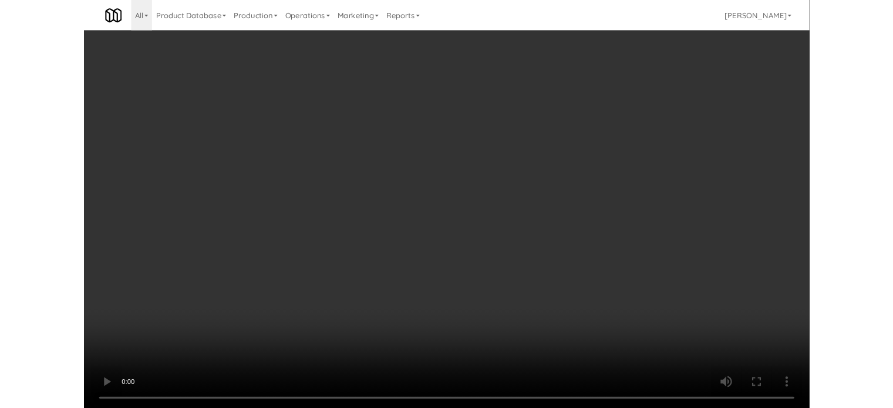
scroll to position [42082, 0]
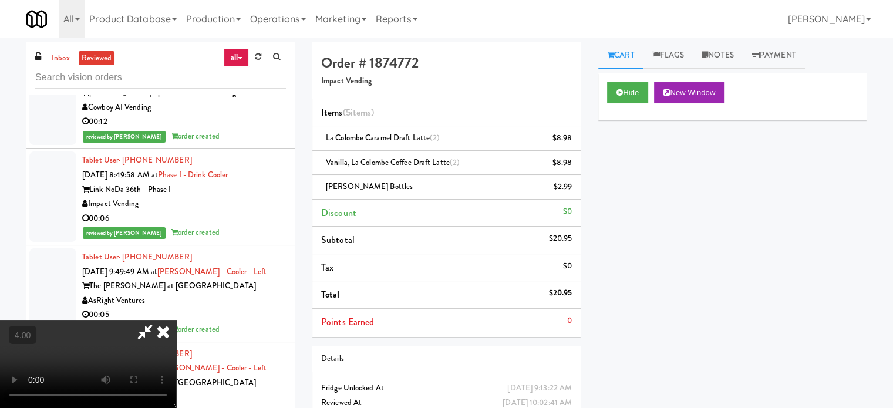
click at [176, 320] on icon at bounding box center [163, 331] width 26 height 23
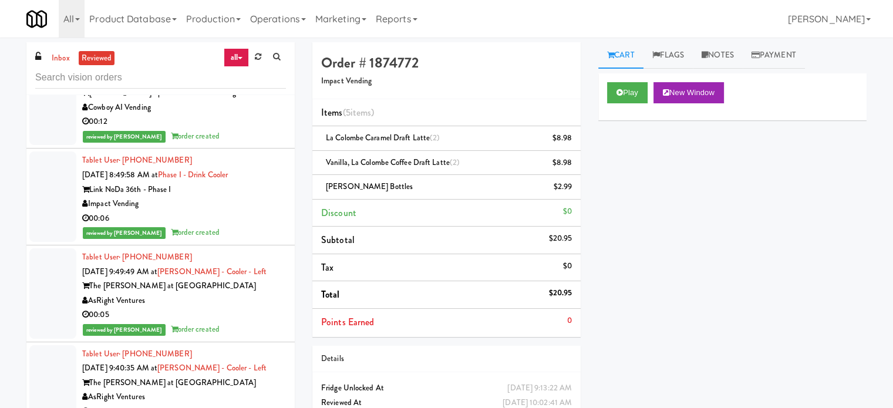
click at [258, 337] on div "Tablet User · (941) 228-5890 [DATE] 9:49:49 AM at [PERSON_NAME] - Cooler - Left…" at bounding box center [184, 293] width 204 height 87
click at [240, 211] on div "Impact Vending" at bounding box center [184, 204] width 204 height 15
click at [244, 211] on div "Impact Vending" at bounding box center [184, 204] width 204 height 15
click at [230, 211] on div "Impact Vending" at bounding box center [184, 204] width 204 height 15
click at [265, 115] on div "Cowboy AI Vending" at bounding box center [184, 107] width 204 height 15
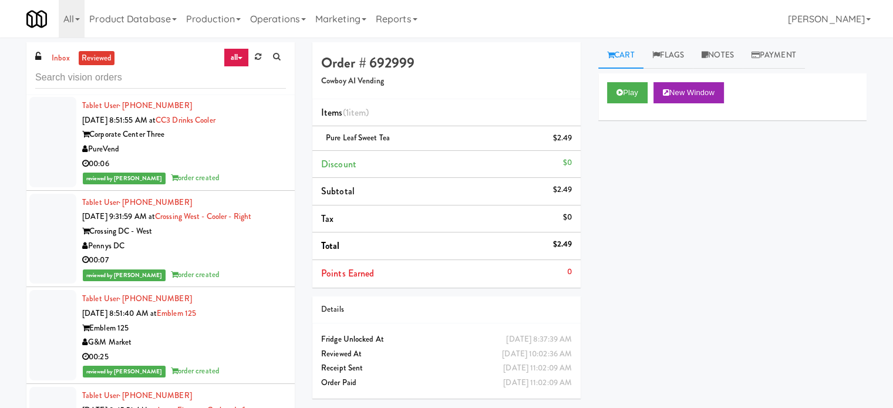
scroll to position [43501, 0]
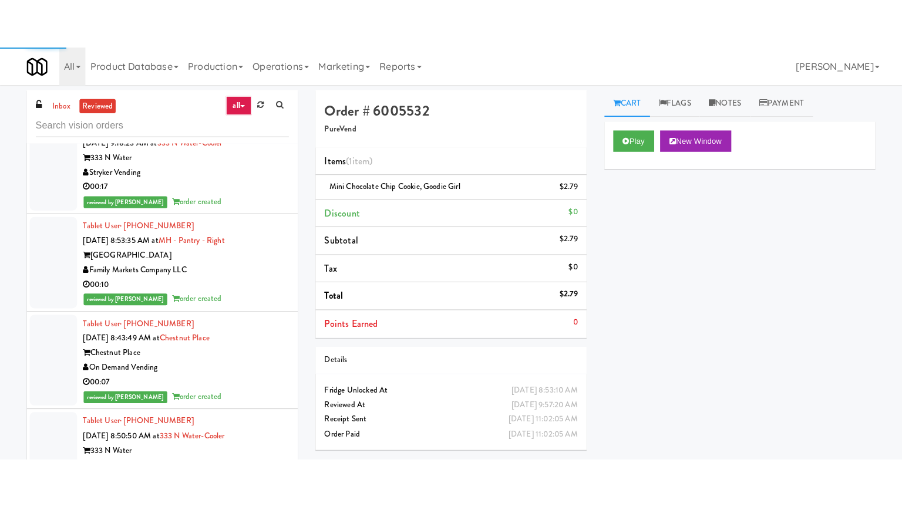
scroll to position [44382, 0]
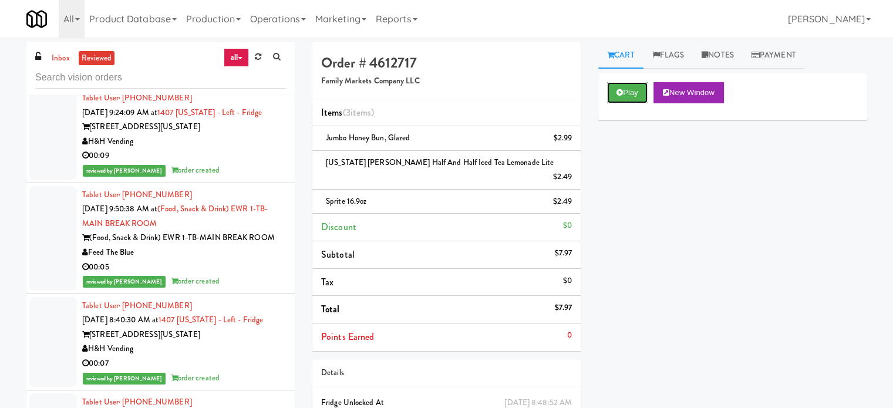
click at [626, 92] on button "Play" at bounding box center [627, 92] width 41 height 21
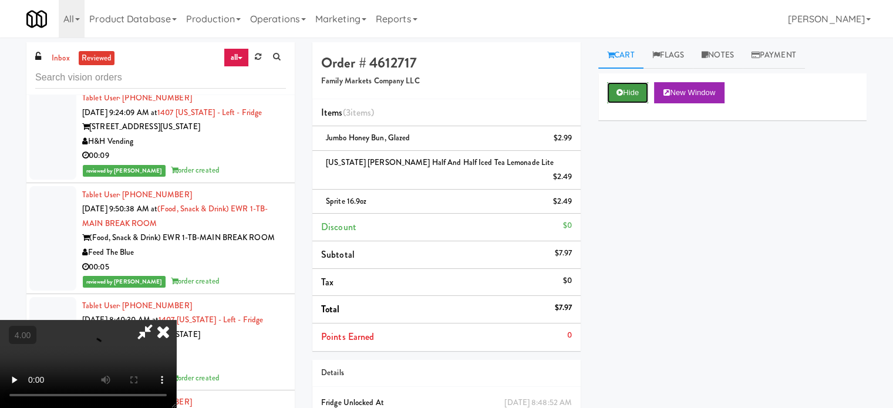
click at [639, 90] on button "Hide" at bounding box center [627, 92] width 41 height 21
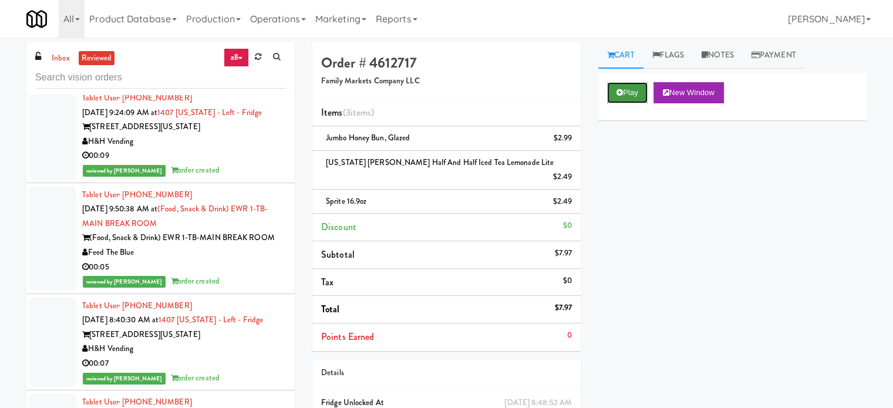
click at [640, 87] on button "Play" at bounding box center [627, 92] width 41 height 21
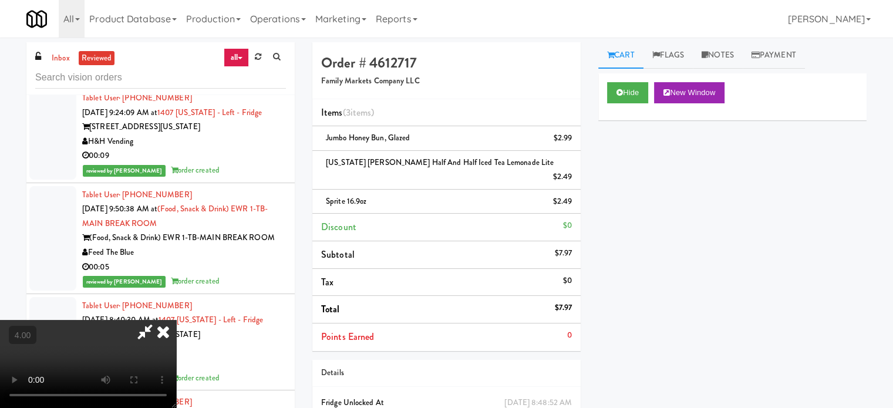
drag, startPoint x: 400, startPoint y: 288, endPoint x: 415, endPoint y: 221, distance: 69.2
click at [176, 320] on video at bounding box center [88, 364] width 176 height 88
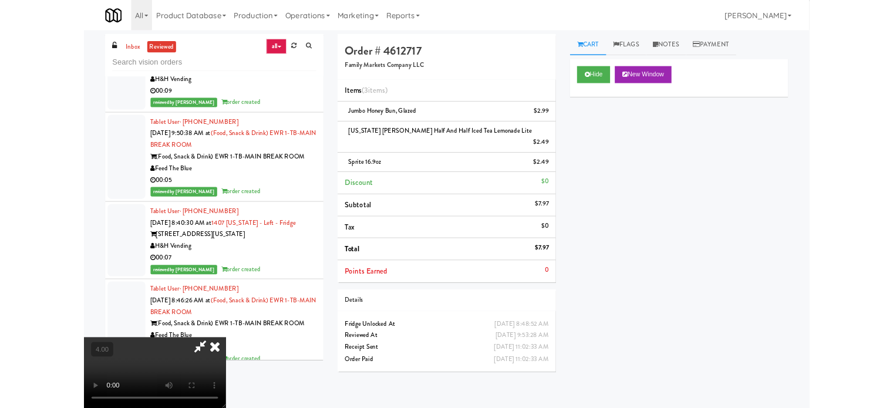
scroll to position [44208, 0]
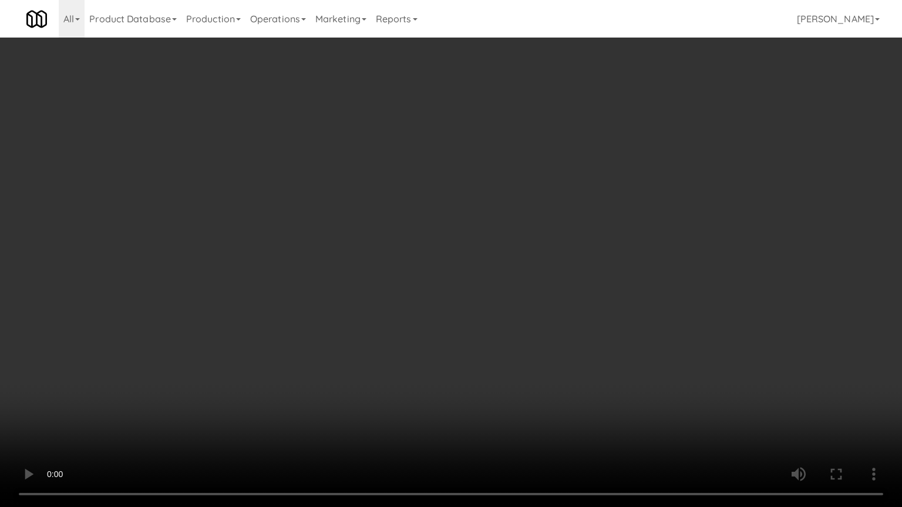
click at [425, 275] on video at bounding box center [451, 253] width 902 height 507
click at [427, 272] on video at bounding box center [451, 253] width 902 height 507
click at [431, 270] on video at bounding box center [451, 253] width 902 height 507
click at [432, 269] on video at bounding box center [451, 253] width 902 height 507
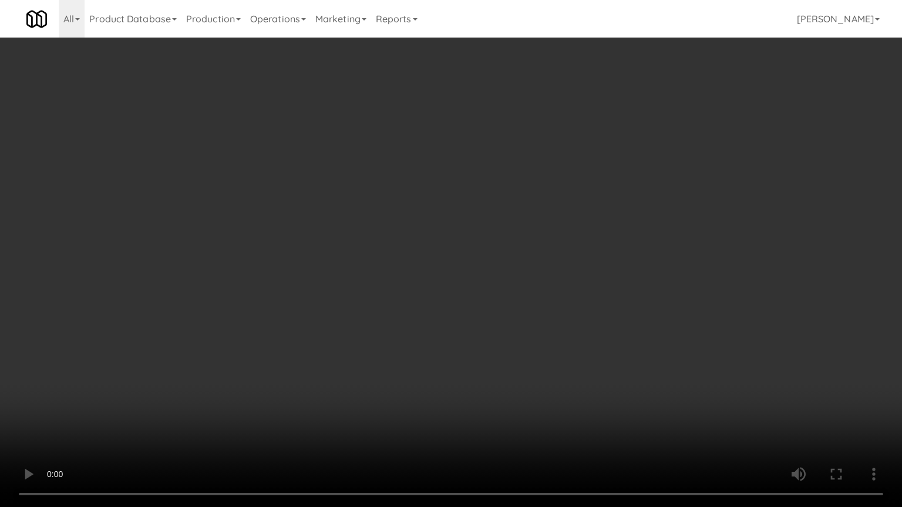
drag, startPoint x: 435, startPoint y: 267, endPoint x: 459, endPoint y: 265, distance: 24.1
click at [436, 267] on video at bounding box center [451, 253] width 902 height 507
click at [439, 254] on video at bounding box center [451, 253] width 902 height 507
click at [447, 251] on video at bounding box center [451, 253] width 902 height 507
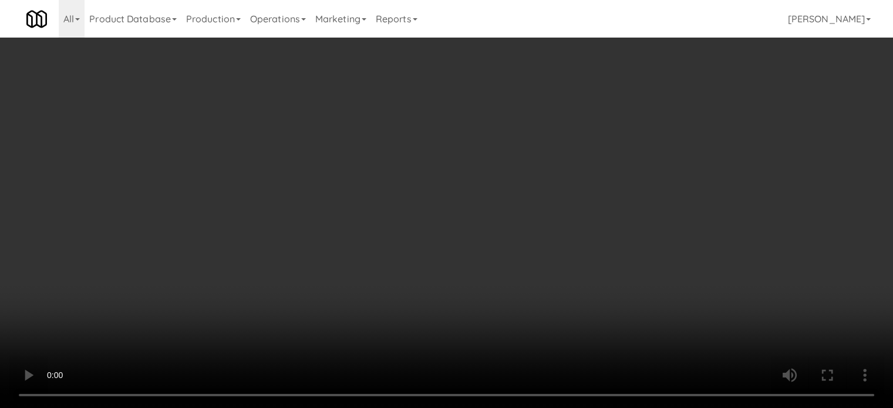
scroll to position [44382, 0]
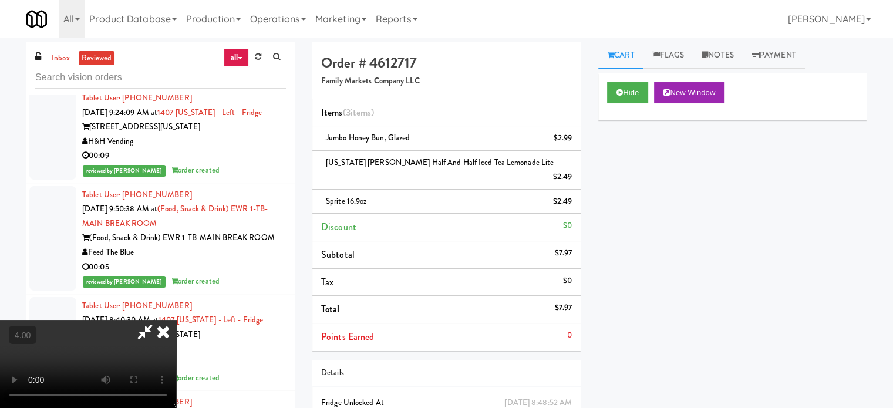
click at [176, 320] on icon at bounding box center [163, 331] width 26 height 23
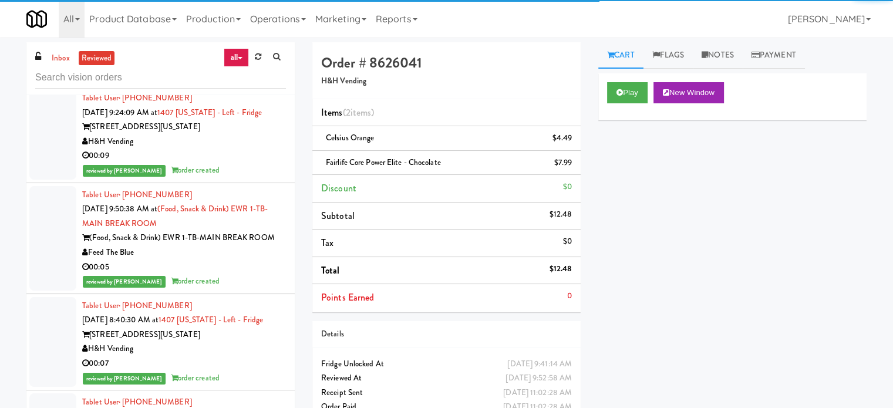
scroll to position [44675, 0]
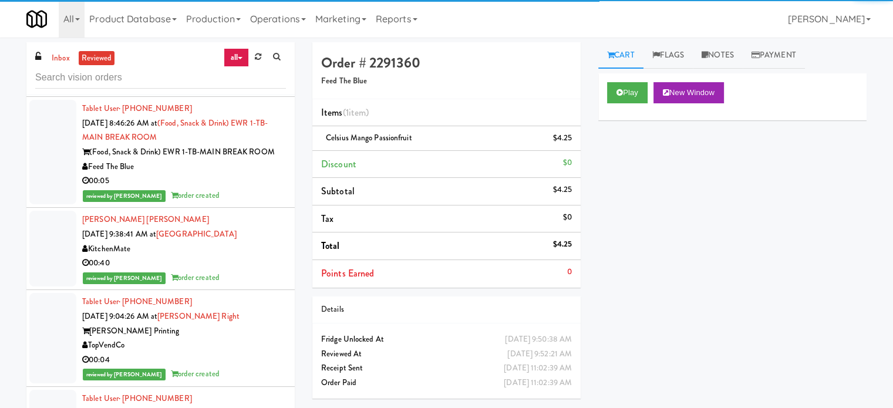
scroll to position [44969, 0]
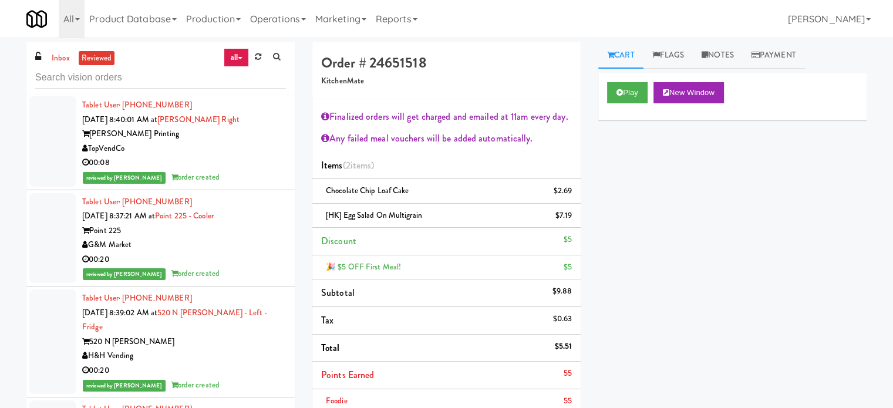
scroll to position [45262, 0]
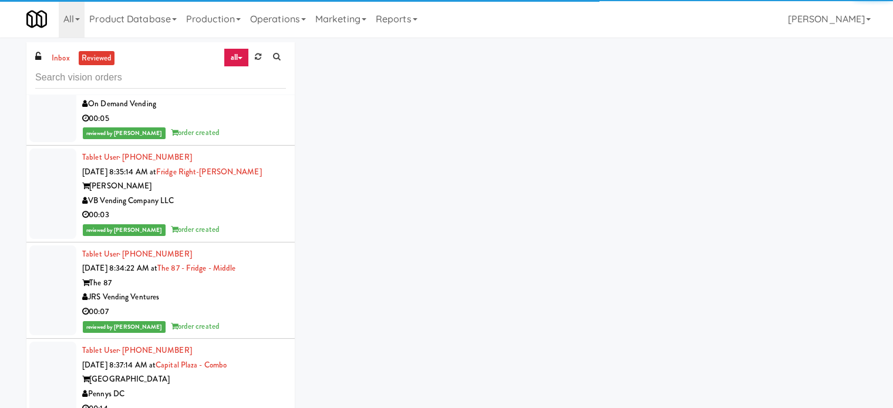
scroll to position [46658, 0]
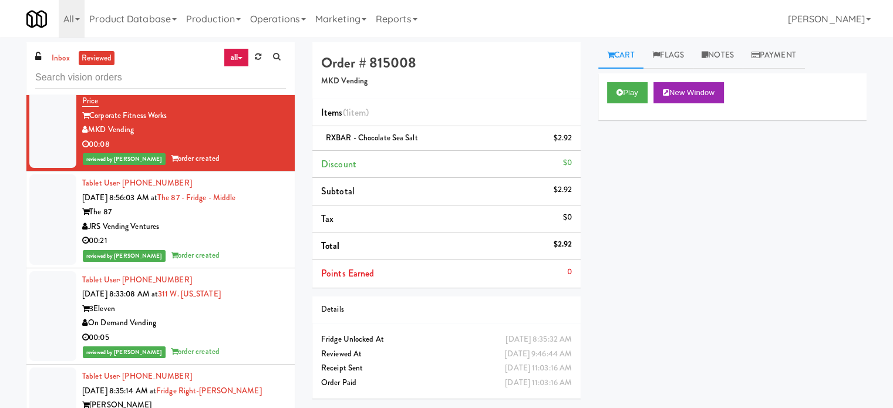
scroll to position [47171, 0]
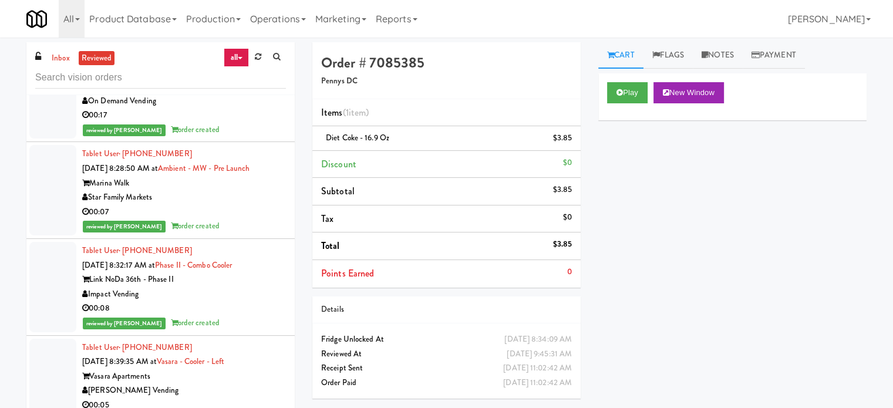
scroll to position [48037, 0]
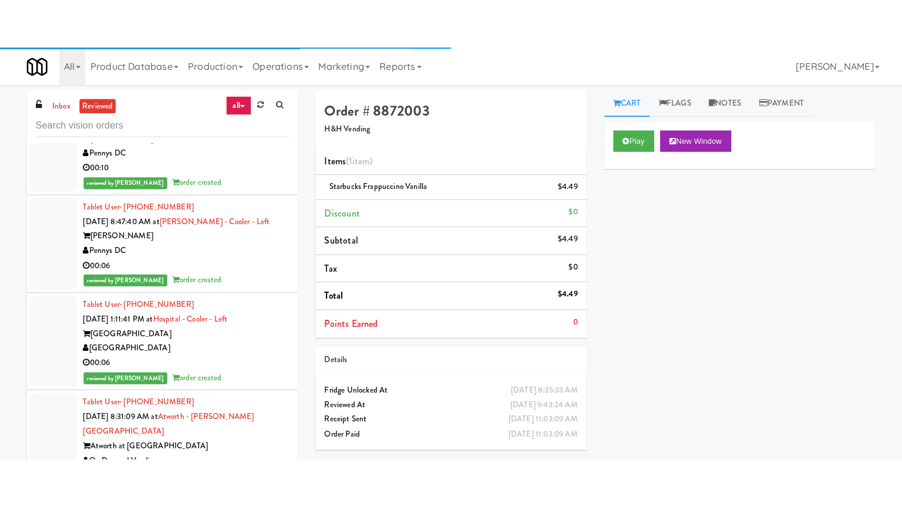
scroll to position [48918, 0]
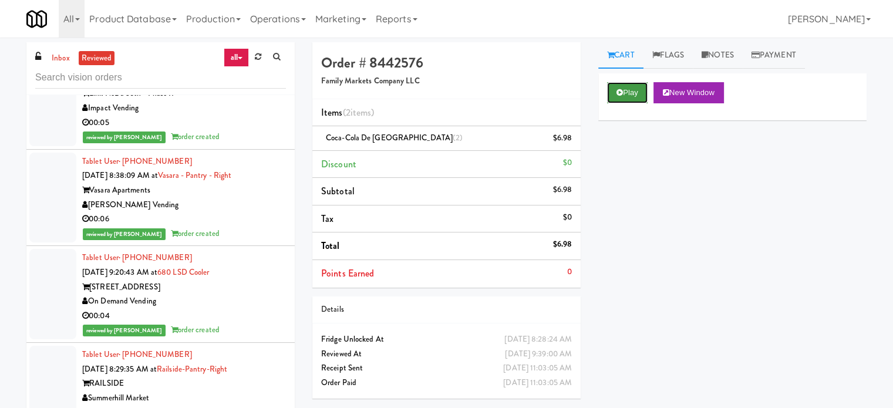
click at [615, 100] on button "Play" at bounding box center [627, 92] width 41 height 21
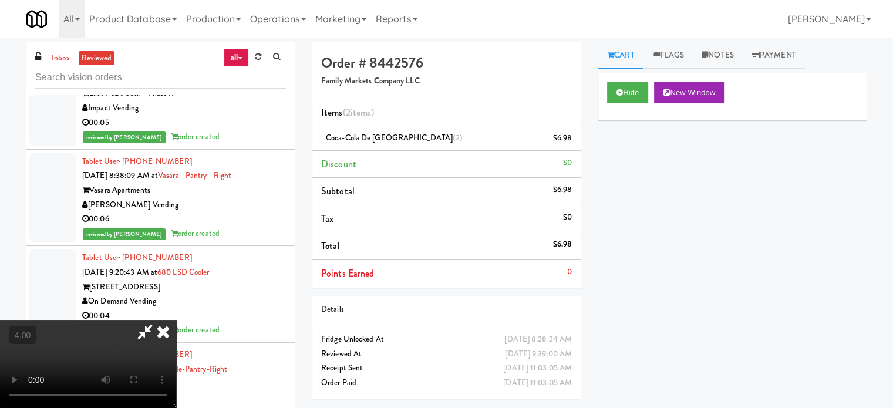
click at [176, 320] on video at bounding box center [88, 364] width 176 height 88
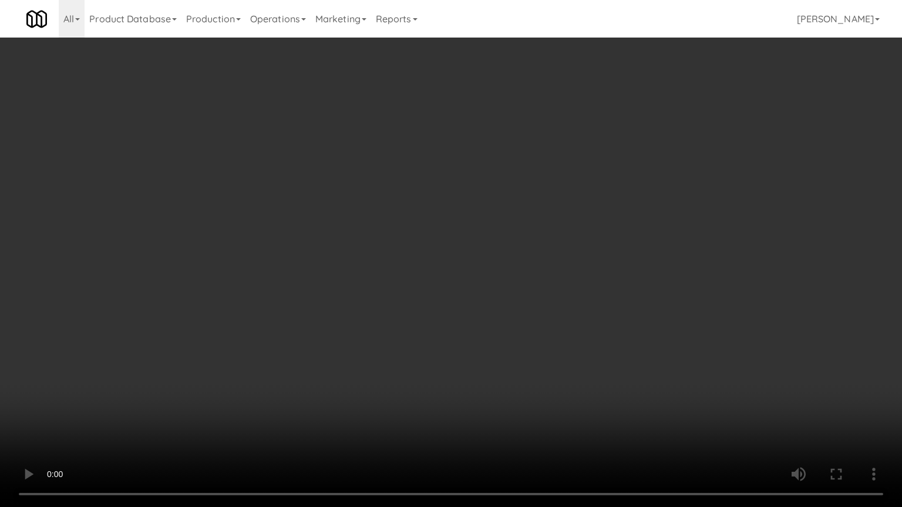
click at [390, 251] on video at bounding box center [451, 253] width 902 height 507
click at [399, 251] on video at bounding box center [451, 253] width 902 height 507
click at [454, 255] on video at bounding box center [451, 253] width 902 height 507
click at [467, 275] on video at bounding box center [451, 253] width 902 height 507
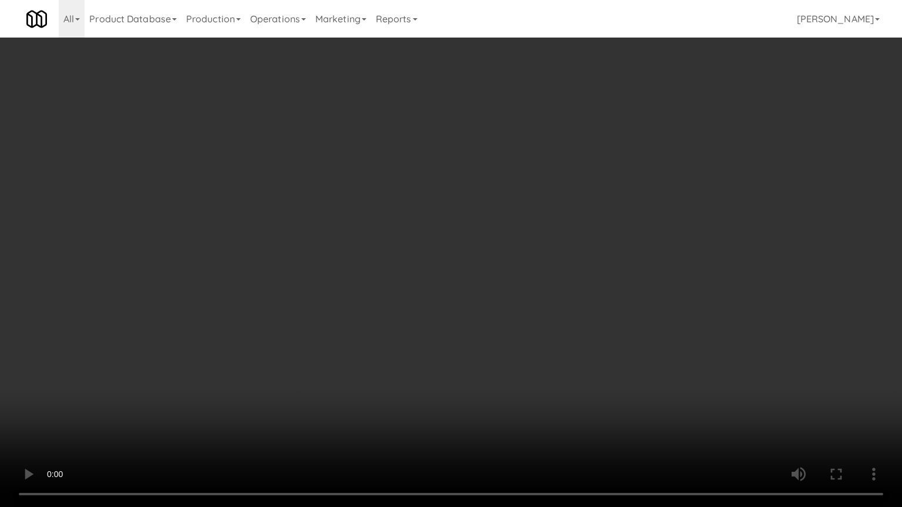
drag, startPoint x: 467, startPoint y: 275, endPoint x: 582, endPoint y: 147, distance: 171.7
click at [468, 273] on video at bounding box center [451, 253] width 902 height 507
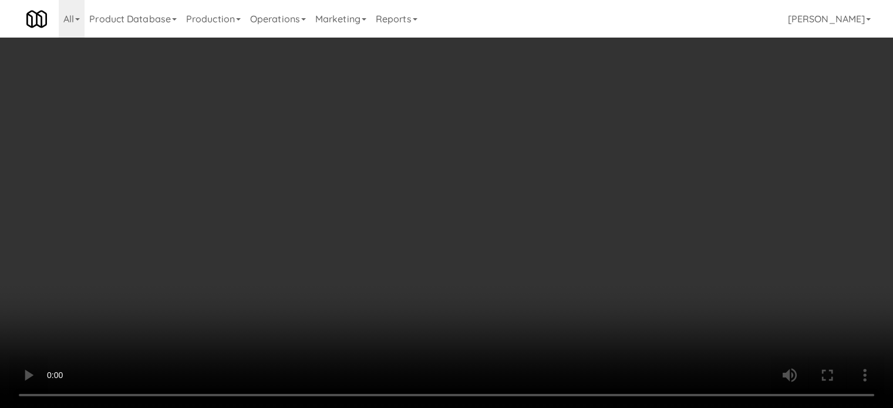
scroll to position [48918, 0]
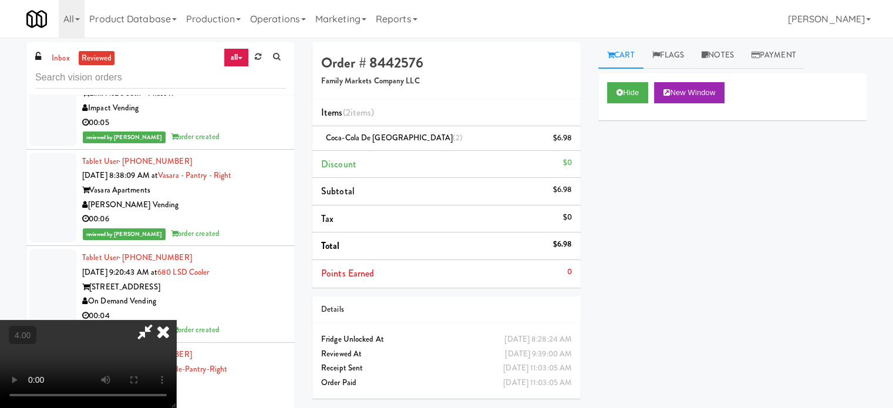
click at [159, 320] on icon at bounding box center [145, 331] width 27 height 23
click at [176, 320] on icon at bounding box center [163, 331] width 26 height 23
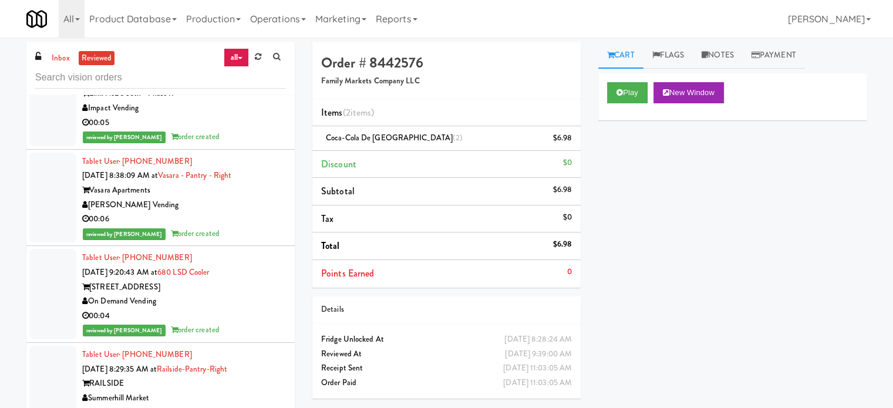
scroll to position [49211, 0]
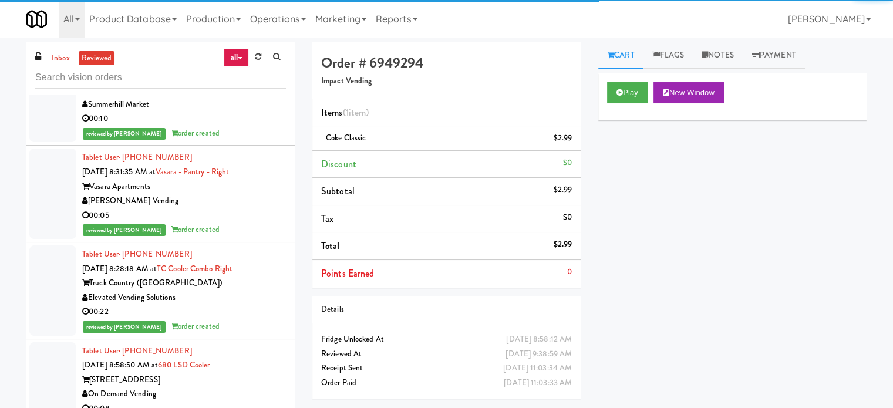
click at [251, 15] on div "On Demand Vending" at bounding box center [184, 8] width 204 height 15
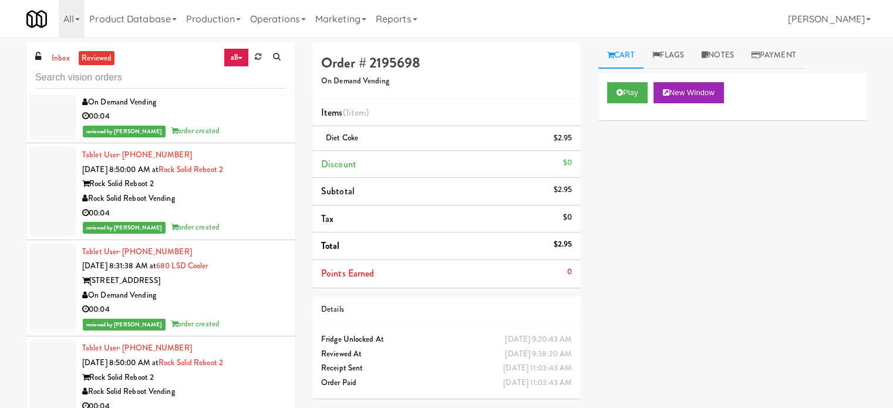
scroll to position [50092, 0]
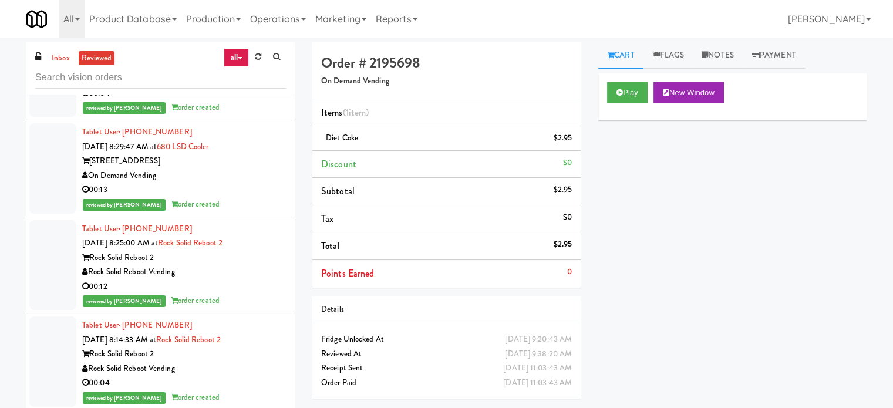
click at [243, 19] on div "00:04" at bounding box center [184, 11] width 204 height 15
click at [243, 115] on div "Tablet User · (226) 978-3567 [DATE] 8:28:07 AM at GloveBoX KitchenMate 00:04 re…" at bounding box center [184, 79] width 204 height 72
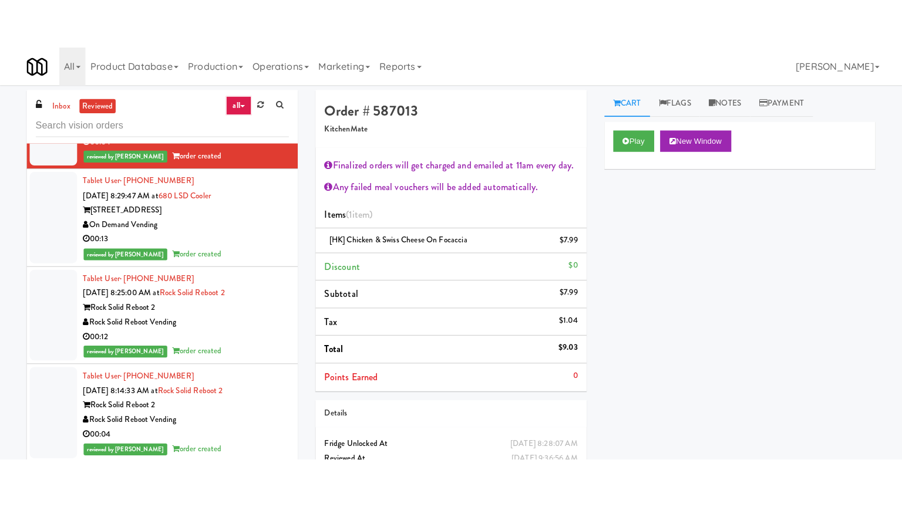
scroll to position [50386, 0]
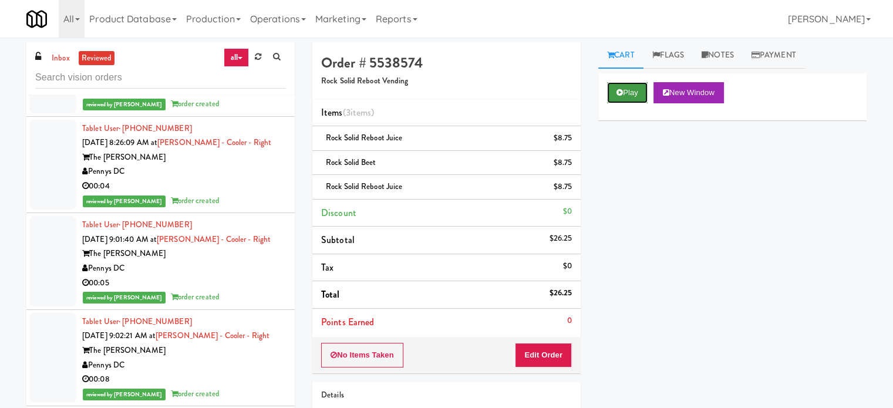
click at [631, 92] on button "Play" at bounding box center [627, 92] width 41 height 21
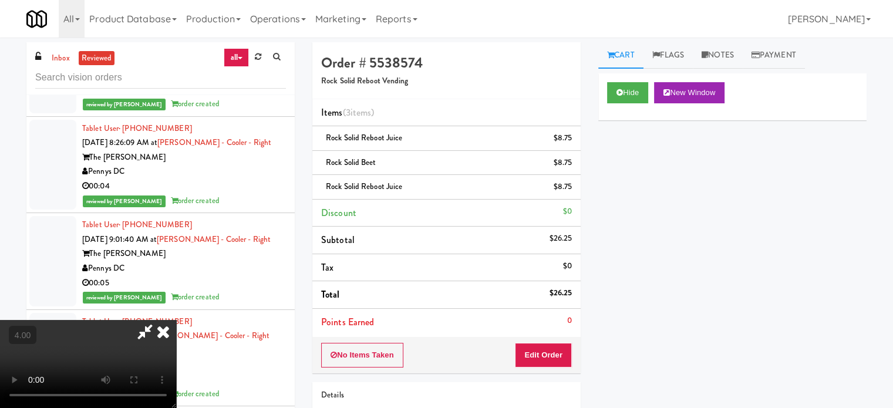
click at [176, 320] on video at bounding box center [88, 364] width 176 height 88
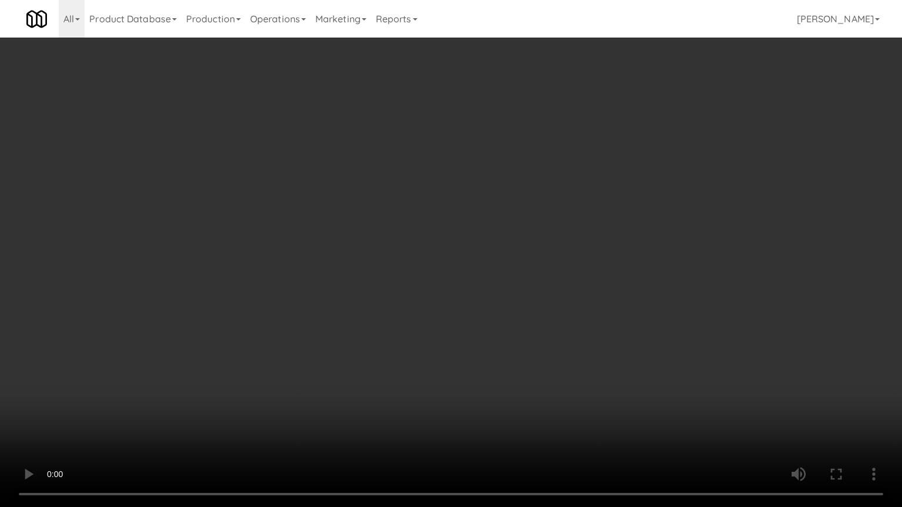
click at [377, 265] on video at bounding box center [451, 253] width 902 height 507
click at [389, 269] on video at bounding box center [451, 253] width 902 height 507
click at [437, 288] on video at bounding box center [451, 253] width 902 height 507
click at [429, 289] on video at bounding box center [451, 253] width 902 height 507
click at [454, 293] on video at bounding box center [451, 253] width 902 height 507
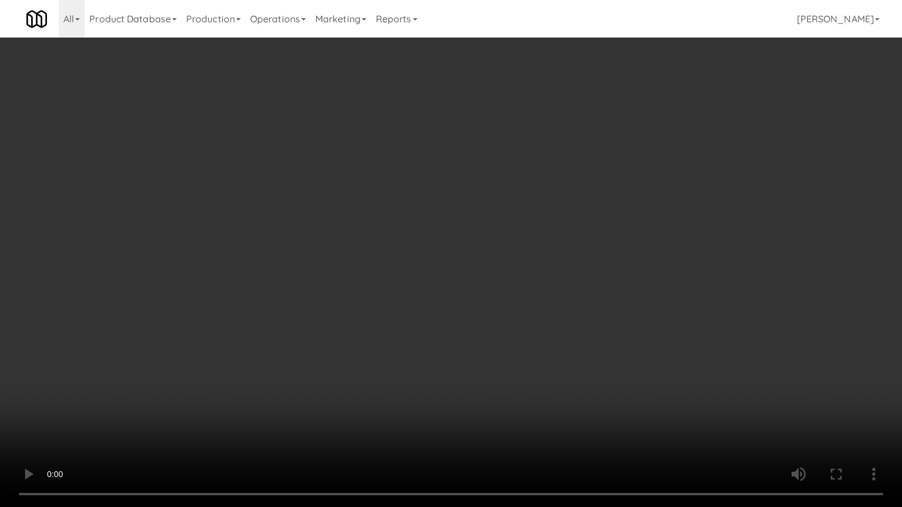
click at [452, 309] on video at bounding box center [451, 253] width 902 height 507
click at [452, 301] on video at bounding box center [451, 253] width 902 height 507
drag, startPoint x: 452, startPoint y: 301, endPoint x: 503, endPoint y: 261, distance: 65.7
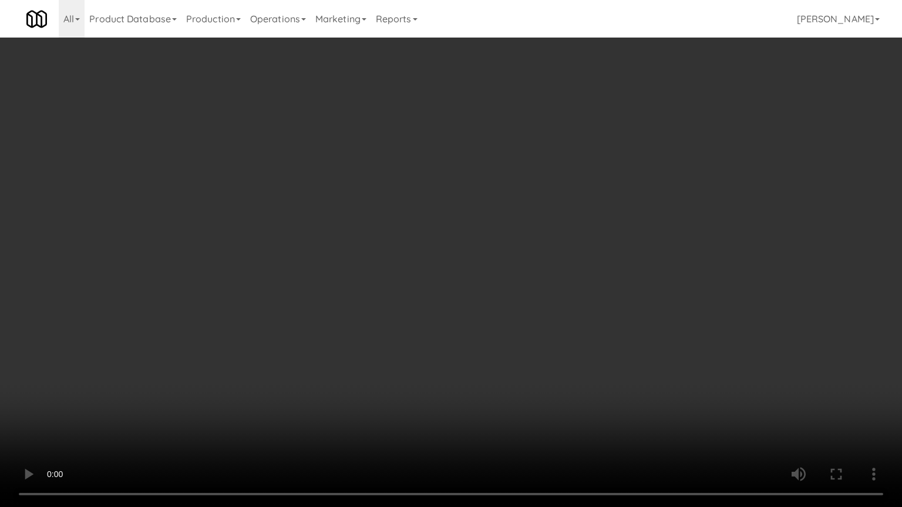
click at [452, 301] on video at bounding box center [451, 253] width 902 height 507
click at [331, 302] on video at bounding box center [451, 253] width 902 height 507
click at [332, 308] on video at bounding box center [451, 253] width 902 height 507
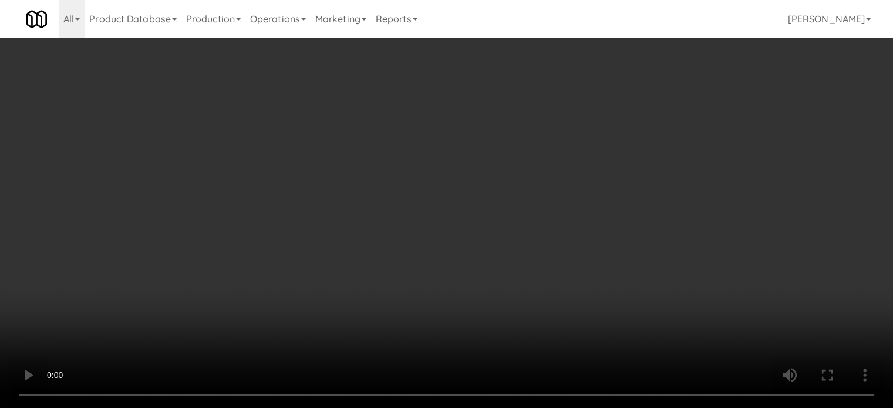
scroll to position [50386, 0]
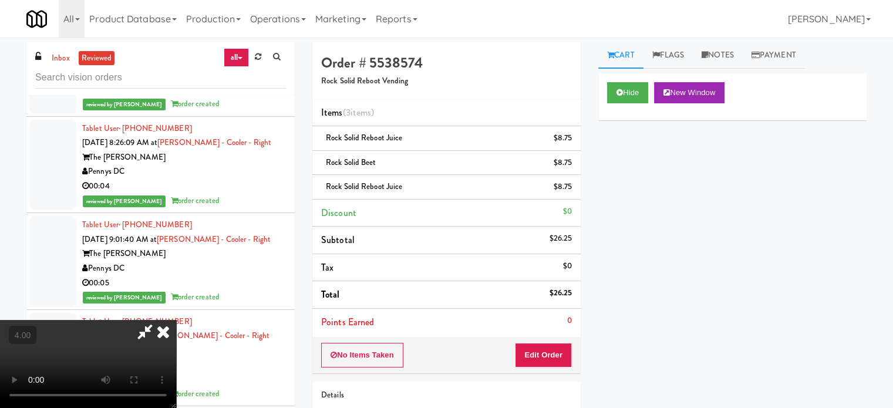
click at [176, 320] on icon at bounding box center [163, 331] width 26 height 23
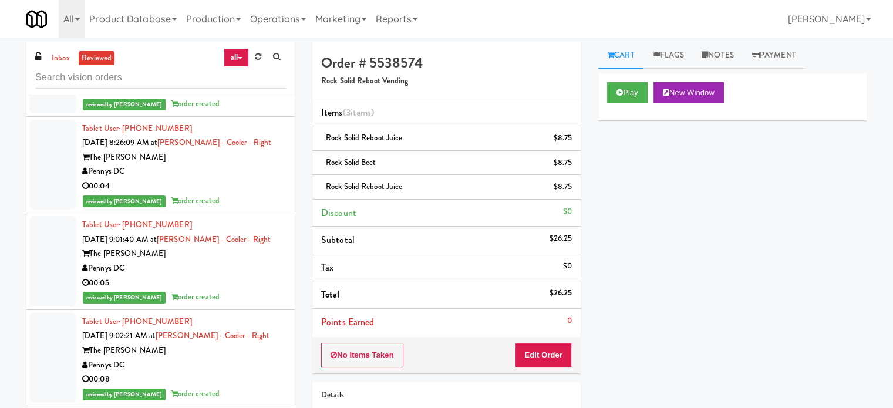
drag, startPoint x: 241, startPoint y: 385, endPoint x: 257, endPoint y: 340, distance: 47.6
click at [241, 83] on div "Rock Solid Reboot Vending" at bounding box center [184, 75] width 204 height 15
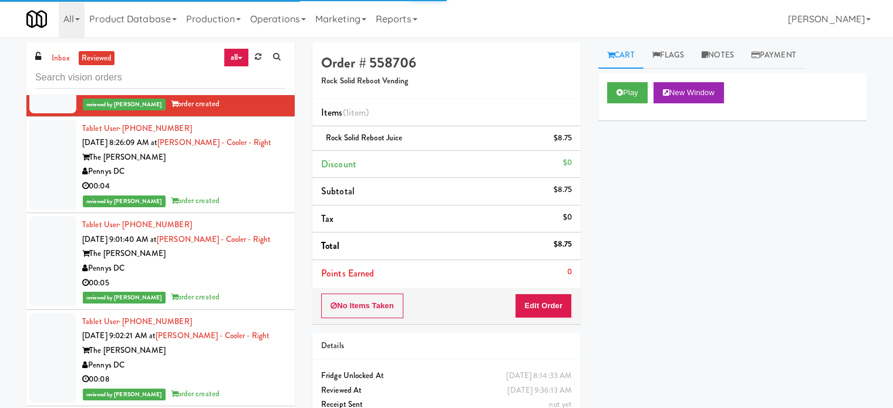
scroll to position [50679, 0]
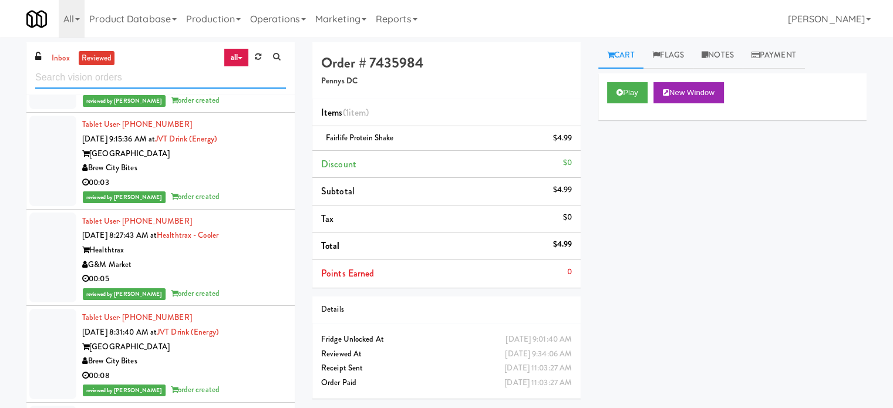
click at [154, 73] on input "text" at bounding box center [160, 78] width 251 height 22
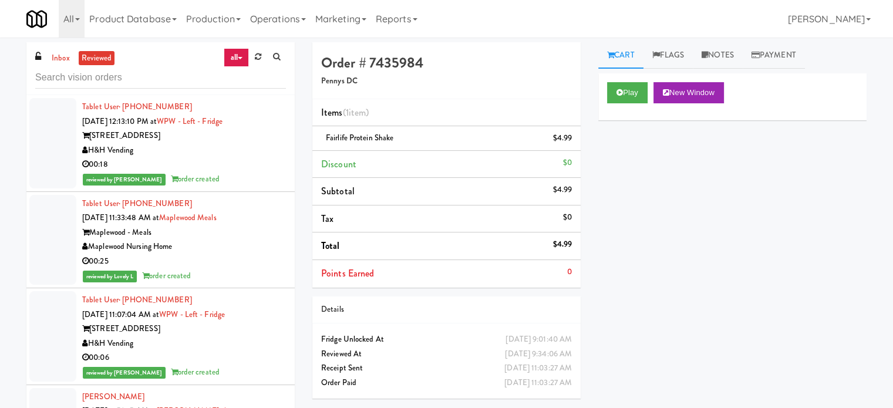
drag, startPoint x: 238, startPoint y: 155, endPoint x: 261, endPoint y: 157, distance: 23.0
click at [238, 157] on div "Tablet User · (630) 209-0899 [DATE] 12:13:10 PM at WPW - Left - Fridge [STREET_…" at bounding box center [184, 143] width 204 height 87
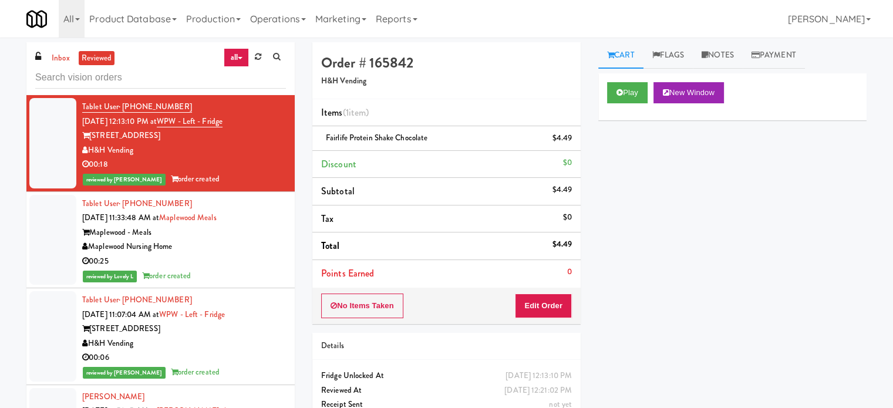
click at [262, 271] on div "reviewed by Lovely L order created" at bounding box center [184, 276] width 204 height 15
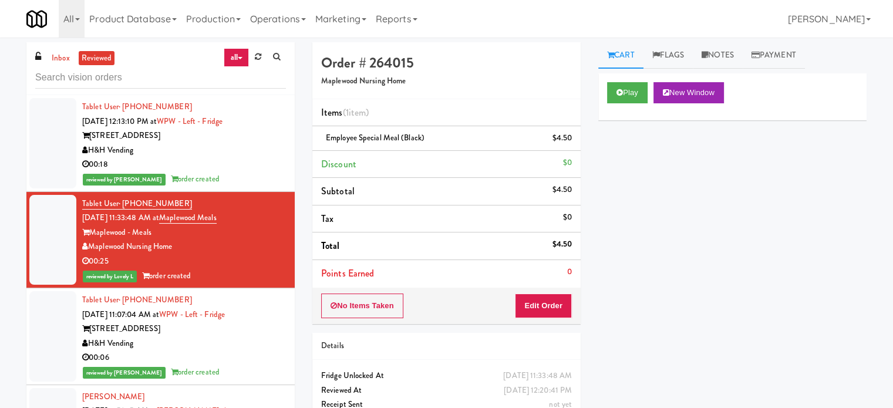
drag, startPoint x: 236, startPoint y: 339, endPoint x: 239, endPoint y: 332, distance: 7.6
click at [236, 339] on div "H&H Vending" at bounding box center [184, 343] width 204 height 15
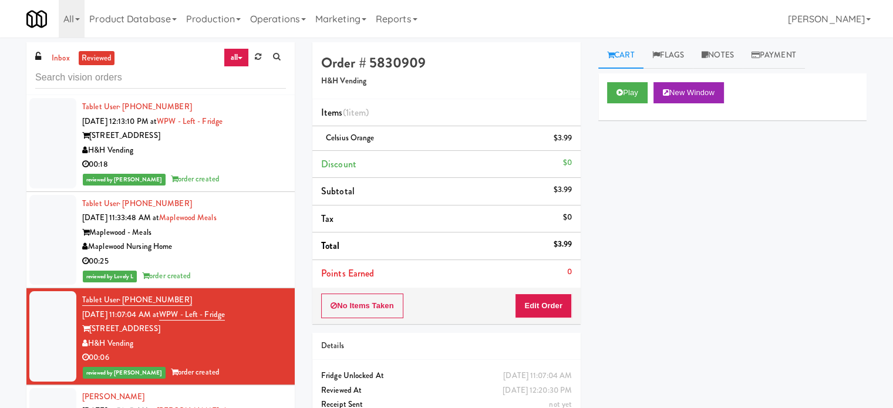
click at [258, 265] on div "00:25" at bounding box center [184, 261] width 204 height 15
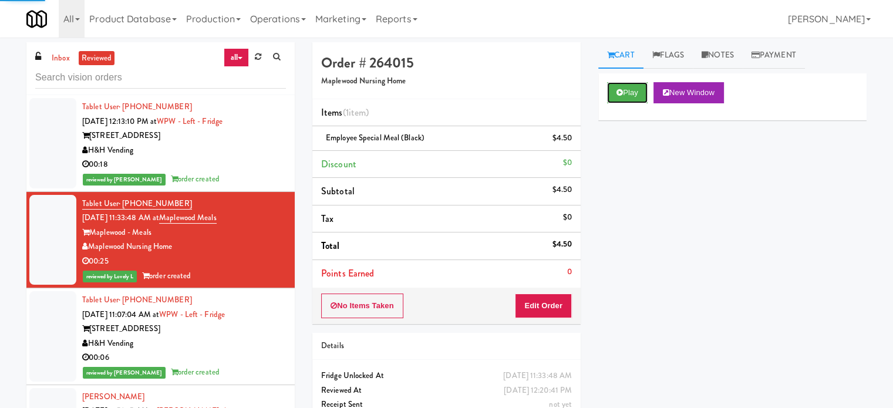
click at [627, 103] on div "Play New Window" at bounding box center [732, 96] width 268 height 47
click at [634, 89] on button "Play" at bounding box center [627, 92] width 41 height 21
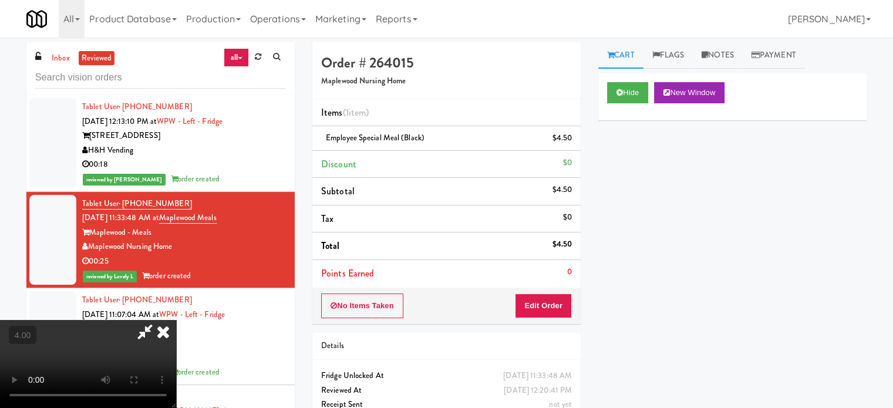
click at [176, 320] on video at bounding box center [88, 364] width 176 height 88
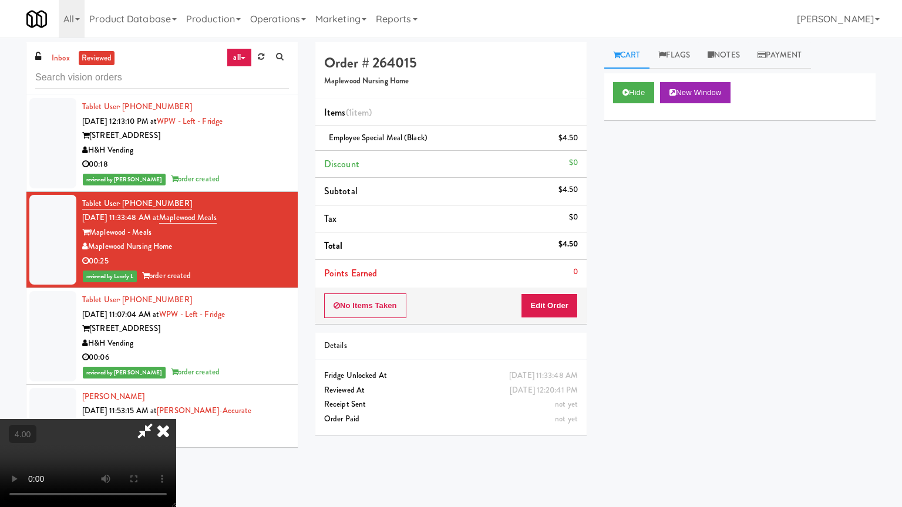
click at [176, 408] on video at bounding box center [88, 463] width 176 height 88
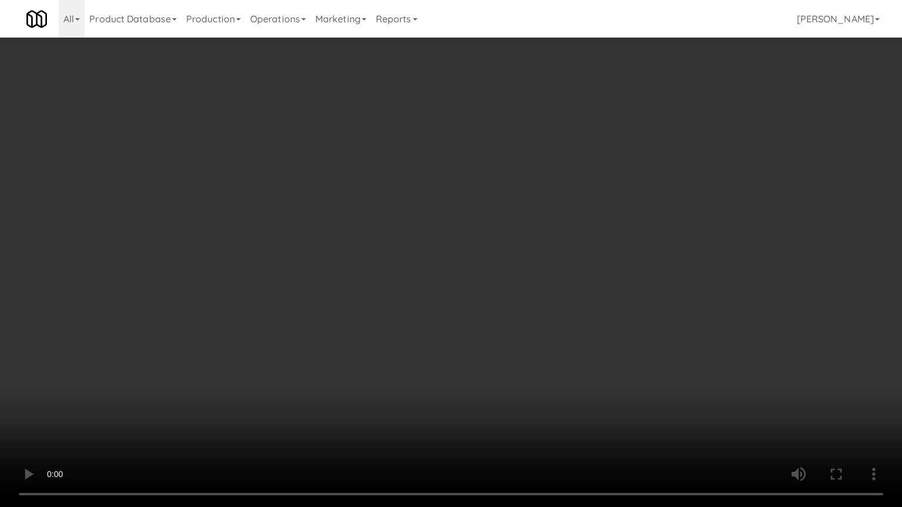
click at [420, 303] on video at bounding box center [451, 253] width 902 height 507
click at [423, 296] on video at bounding box center [451, 253] width 902 height 507
click at [430, 291] on video at bounding box center [451, 253] width 902 height 507
click at [544, 378] on video at bounding box center [451, 253] width 902 height 507
drag, startPoint x: 547, startPoint y: 372, endPoint x: 526, endPoint y: 200, distance: 173.9
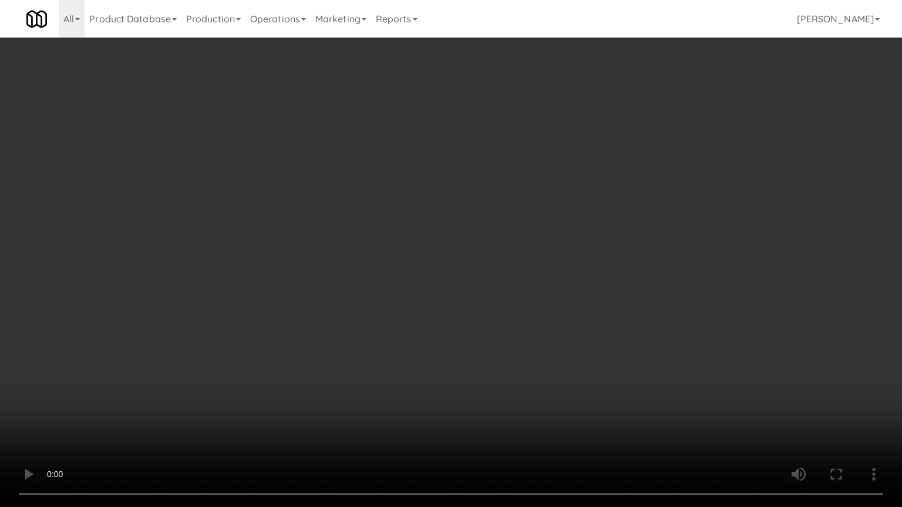
click at [547, 366] on video at bounding box center [451, 253] width 902 height 507
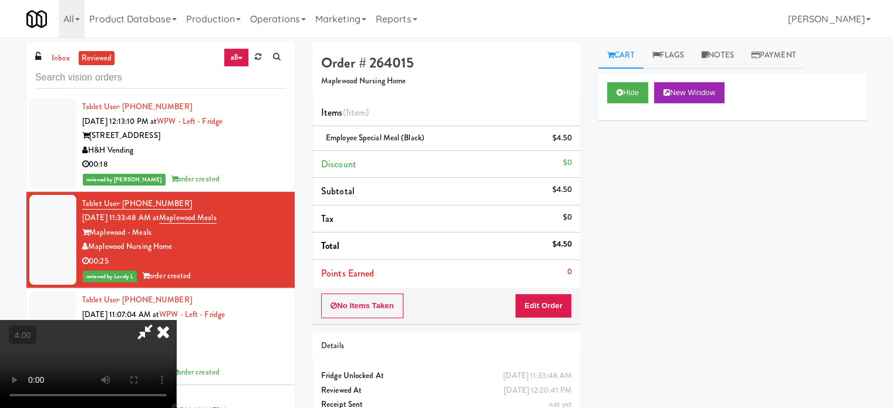
click at [176, 320] on icon at bounding box center [163, 331] width 26 height 23
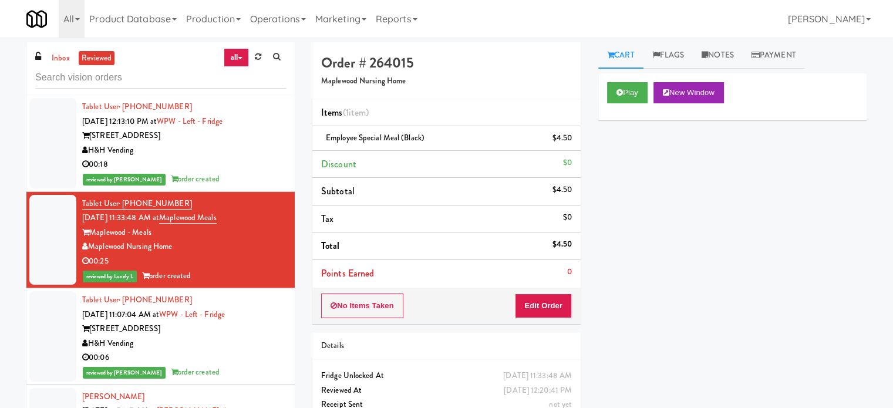
drag, startPoint x: 265, startPoint y: 336, endPoint x: 278, endPoint y: 304, distance: 35.0
click at [265, 336] on div "H&H Vending" at bounding box center [184, 343] width 204 height 15
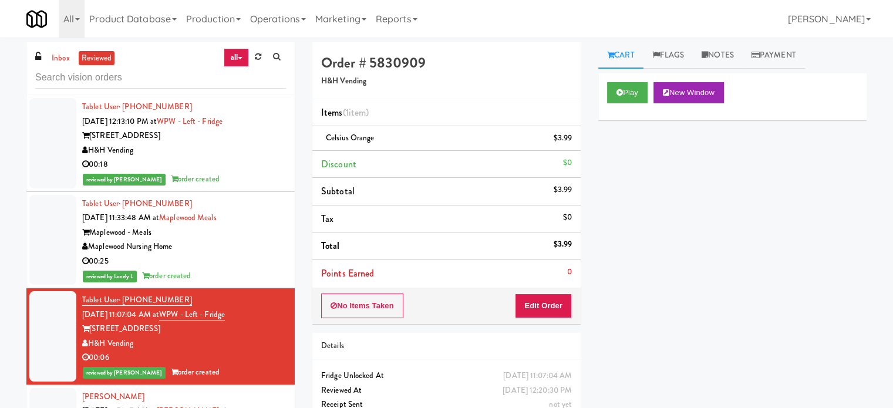
scroll to position [294, 0]
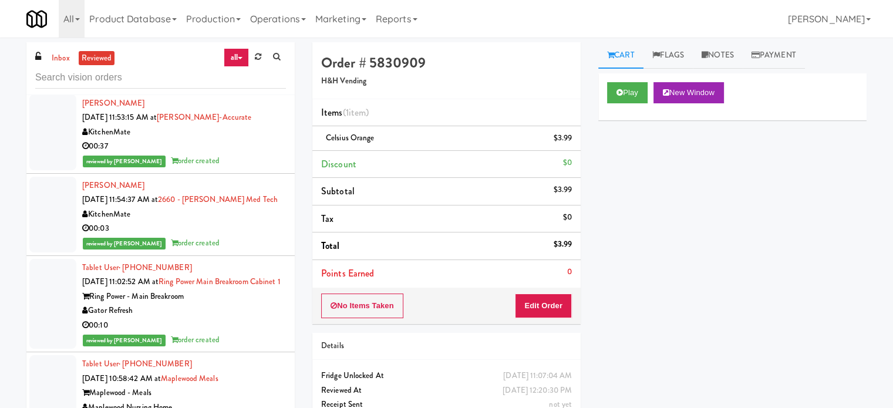
click at [230, 148] on div "00:37" at bounding box center [184, 146] width 204 height 15
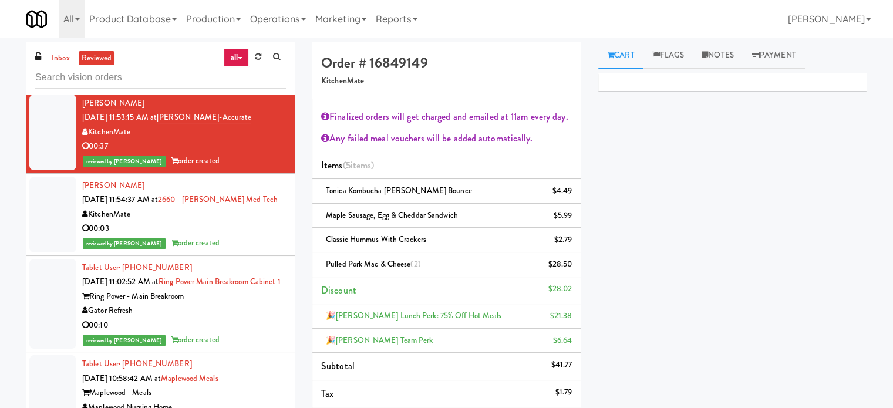
click at [272, 231] on div "00:03" at bounding box center [184, 228] width 204 height 15
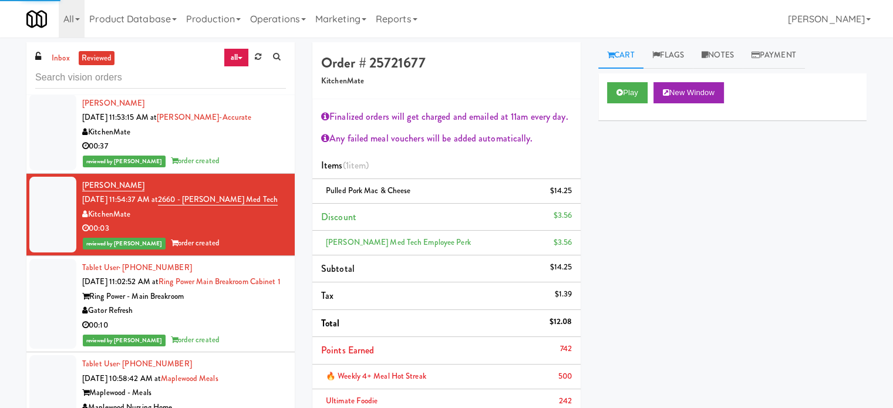
click at [247, 317] on div "Tablet User · (321) 402-4407 [DATE] 11:02:52 AM at [GEOGRAPHIC_DATA] Breakroom …" at bounding box center [184, 304] width 204 height 87
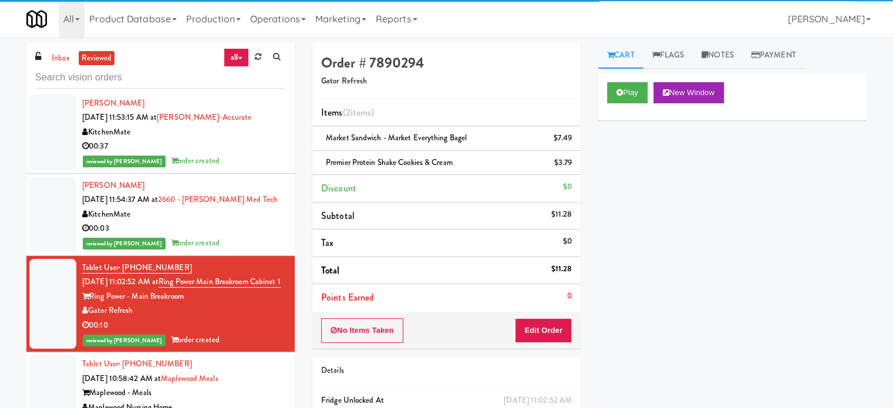
scroll to position [587, 0]
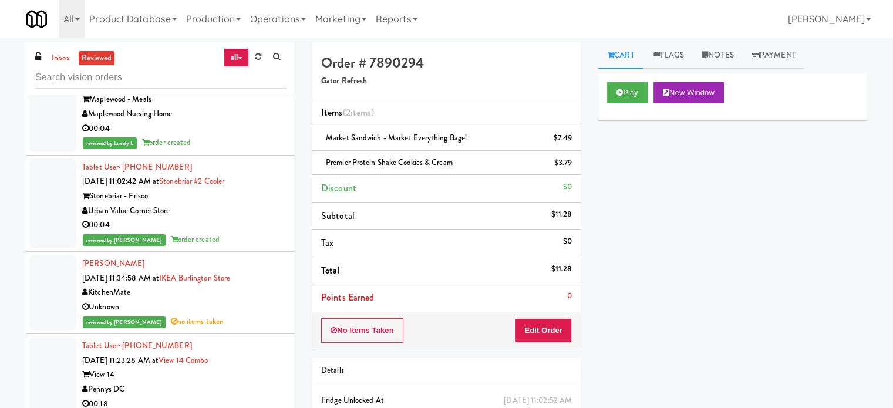
click at [227, 150] on div "reviewed by Lovely L order created" at bounding box center [184, 143] width 204 height 15
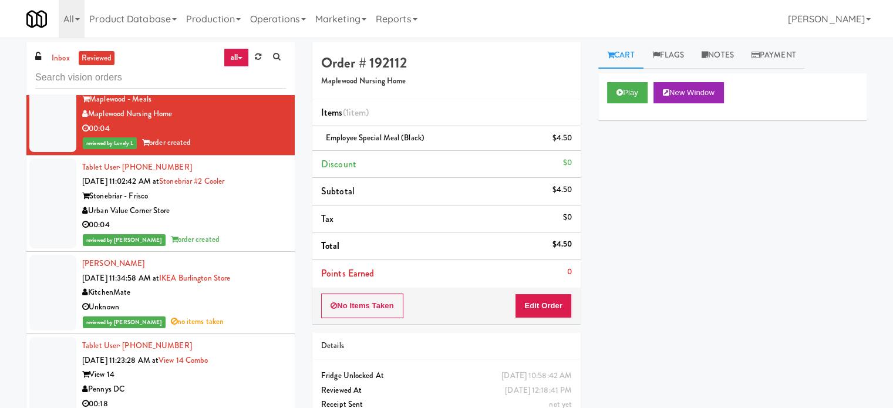
click at [247, 233] on div "00:04" at bounding box center [184, 225] width 204 height 15
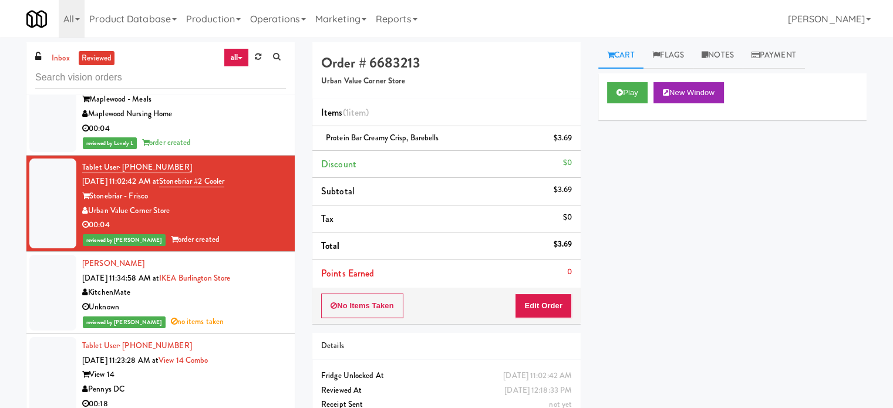
click at [246, 329] on div "reviewed by [PERSON_NAME] no items taken" at bounding box center [184, 322] width 204 height 15
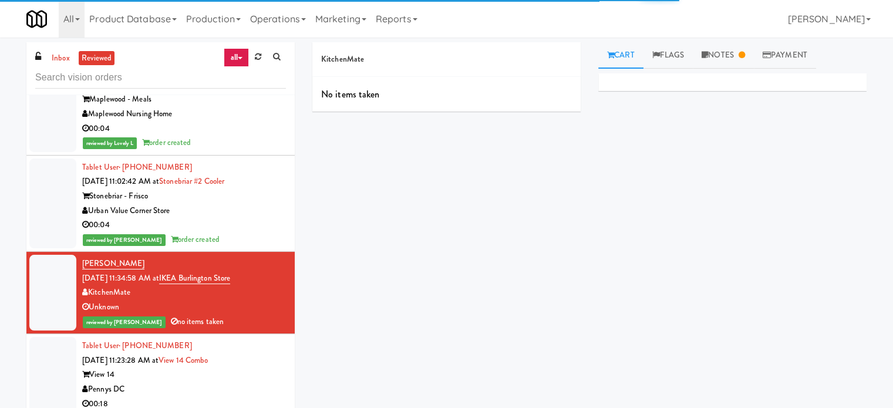
scroll to position [881, 0]
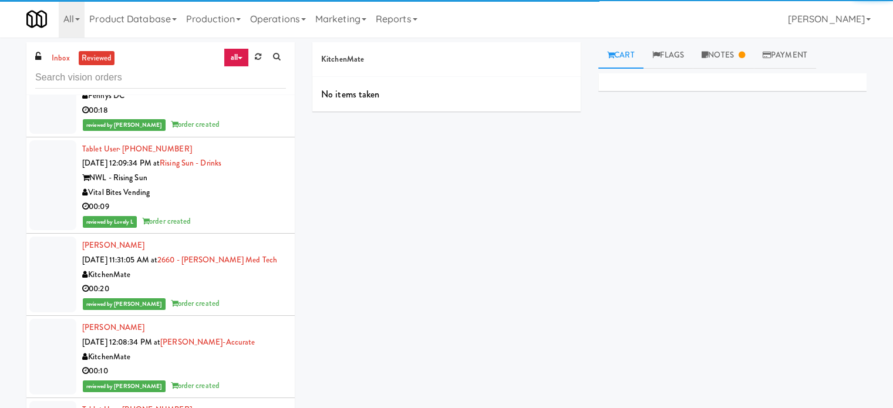
click at [230, 132] on div "reviewed by [PERSON_NAME] A order created" at bounding box center [184, 124] width 204 height 15
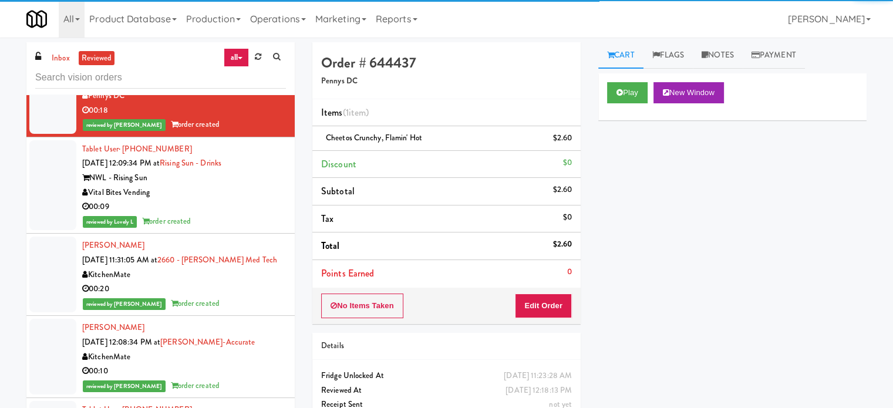
drag, startPoint x: 230, startPoint y: 230, endPoint x: 237, endPoint y: 217, distance: 15.0
click at [230, 229] on div "reviewed by Lovely L order created" at bounding box center [184, 221] width 204 height 15
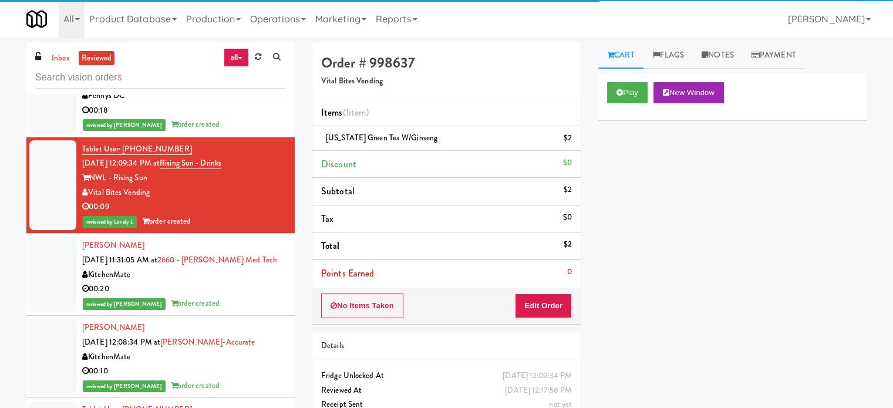
click at [261, 131] on div "reviewed by [PERSON_NAME] A order created" at bounding box center [184, 124] width 204 height 15
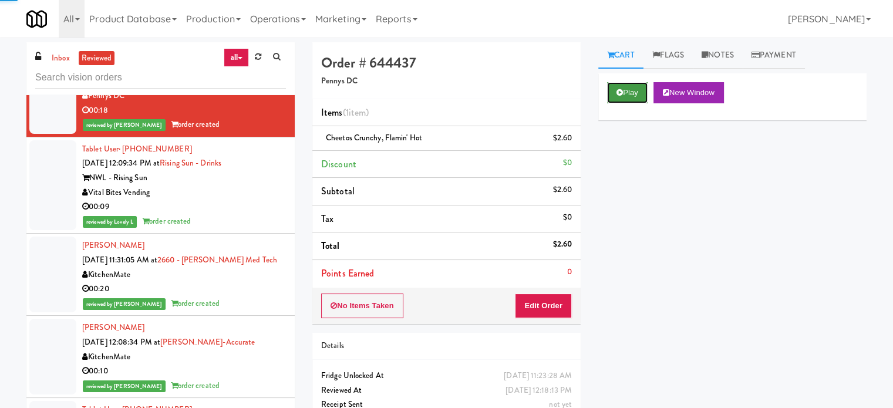
click at [632, 90] on button "Play" at bounding box center [627, 92] width 41 height 21
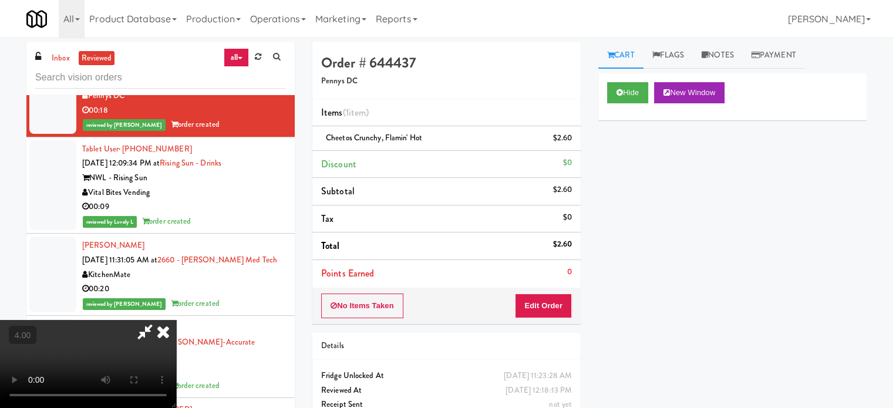
click at [176, 320] on video at bounding box center [88, 364] width 176 height 88
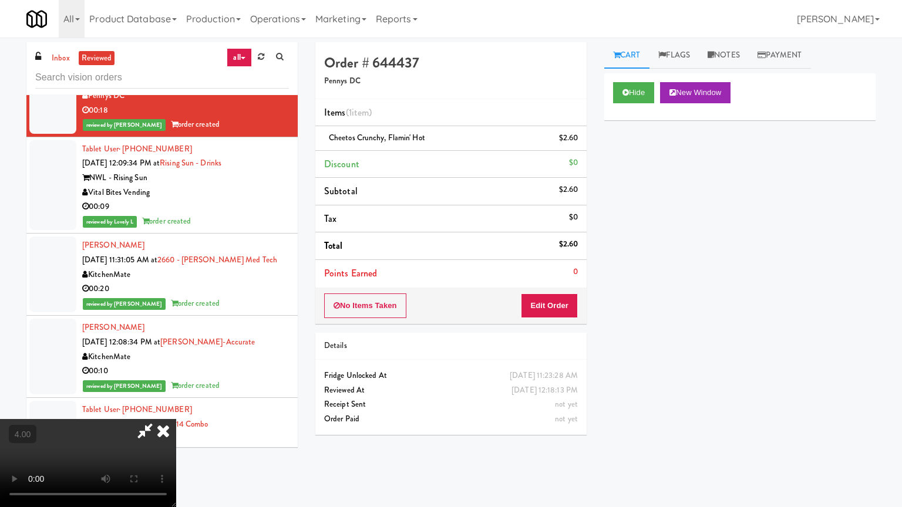
click at [176, 408] on video at bounding box center [88, 463] width 176 height 88
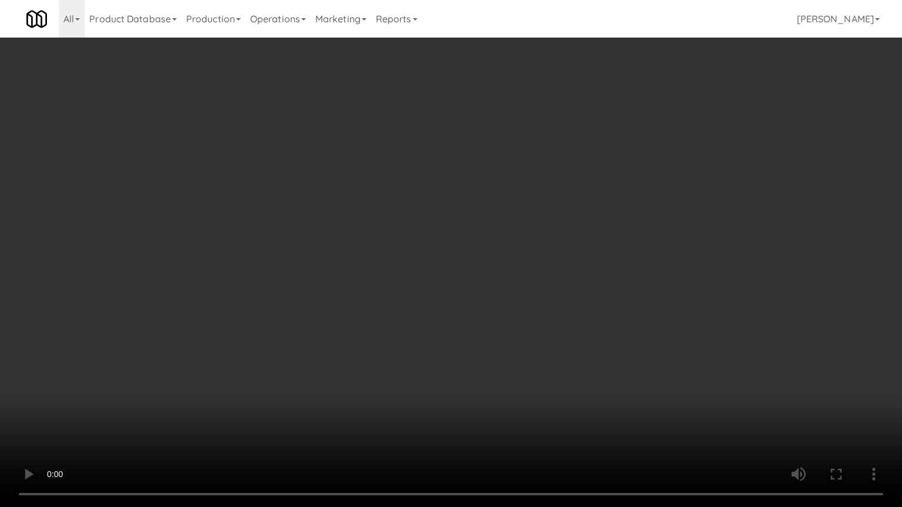
click at [343, 225] on video at bounding box center [451, 253] width 902 height 507
click at [359, 239] on video at bounding box center [451, 253] width 902 height 507
click at [364, 245] on video at bounding box center [451, 253] width 902 height 507
click at [369, 251] on video at bounding box center [451, 253] width 902 height 507
click at [376, 250] on video at bounding box center [451, 253] width 902 height 507
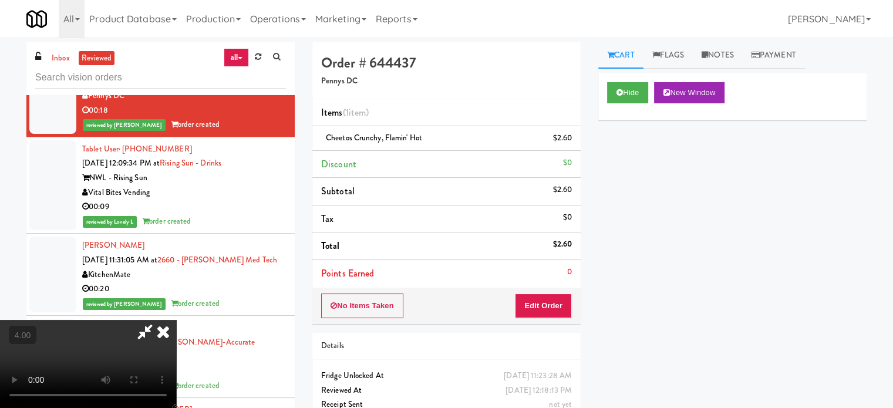
click at [159, 320] on icon at bounding box center [145, 331] width 27 height 23
click at [176, 320] on icon at bounding box center [163, 331] width 26 height 23
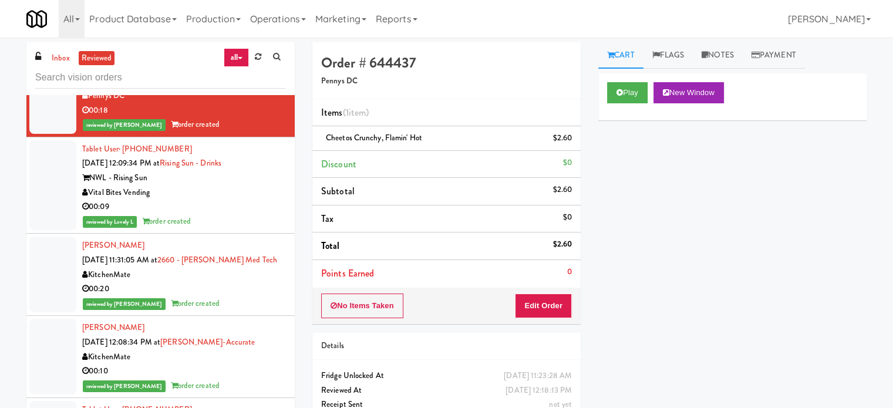
click at [238, 214] on div "00:09" at bounding box center [184, 207] width 204 height 15
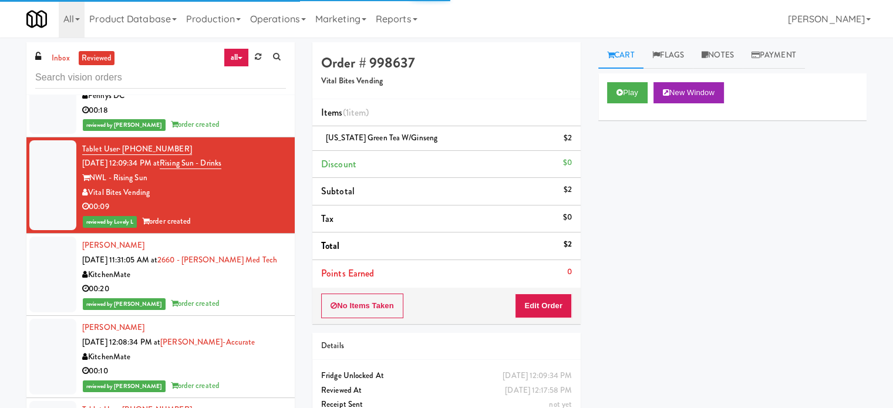
scroll to position [587, 0]
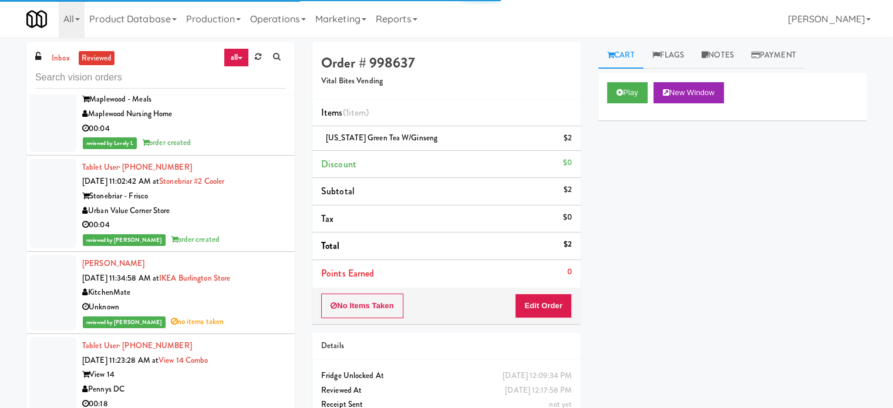
click at [263, 315] on div "Unknown" at bounding box center [184, 307] width 204 height 15
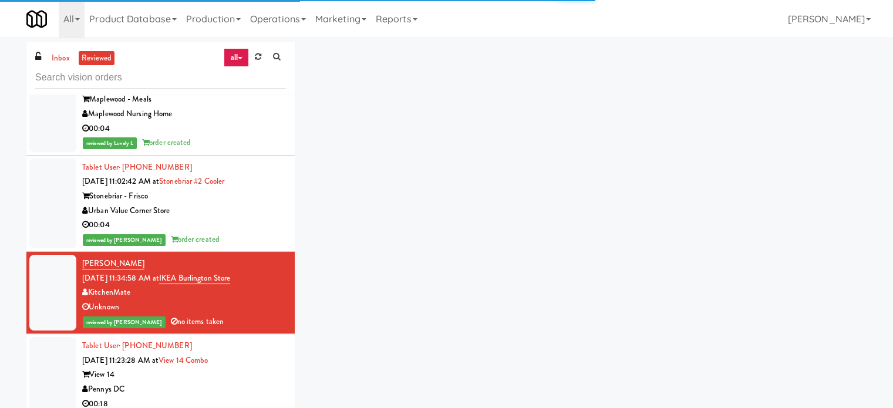
click at [233, 233] on div "00:04" at bounding box center [184, 225] width 204 height 15
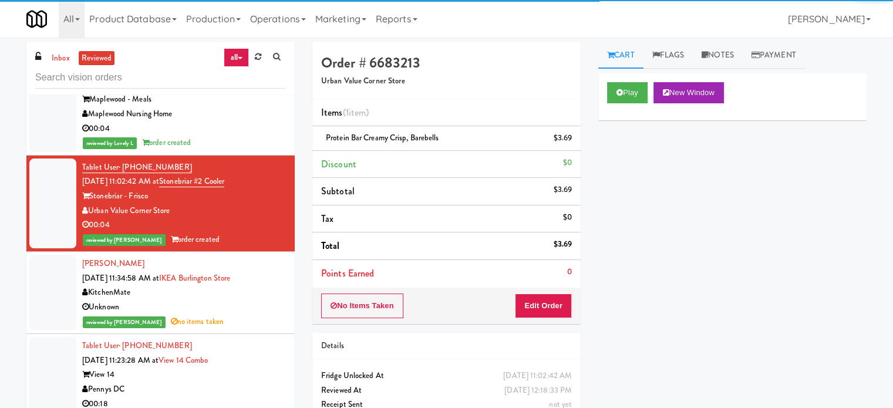
scroll to position [881, 0]
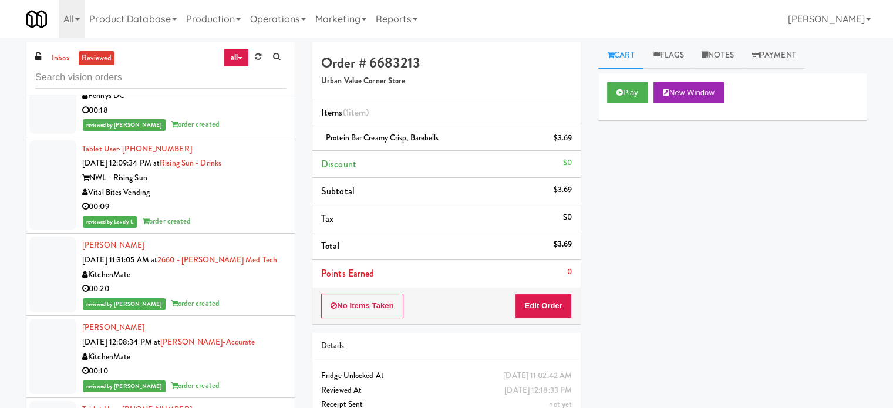
click at [243, 229] on div "reviewed by Lovely L order created" at bounding box center [184, 221] width 204 height 15
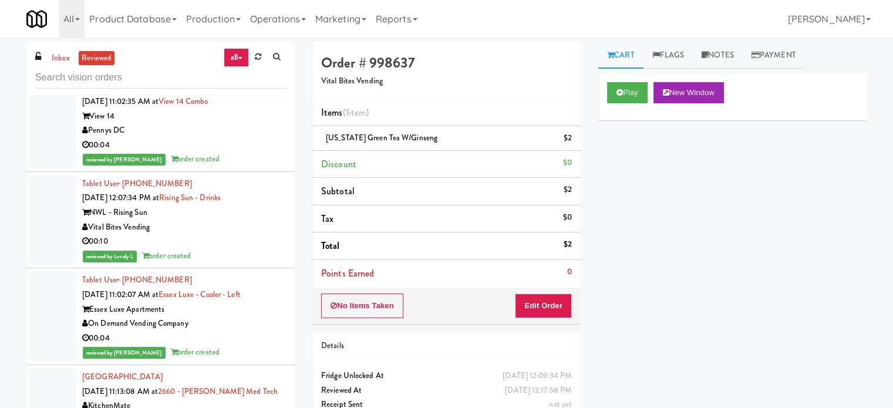
scroll to position [1468, 0]
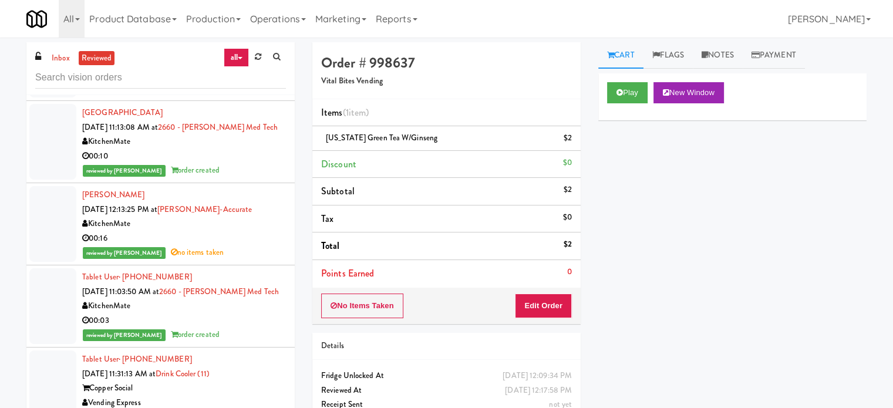
click at [240, 178] on div "reviewed by [PERSON_NAME] order created" at bounding box center [184, 170] width 204 height 15
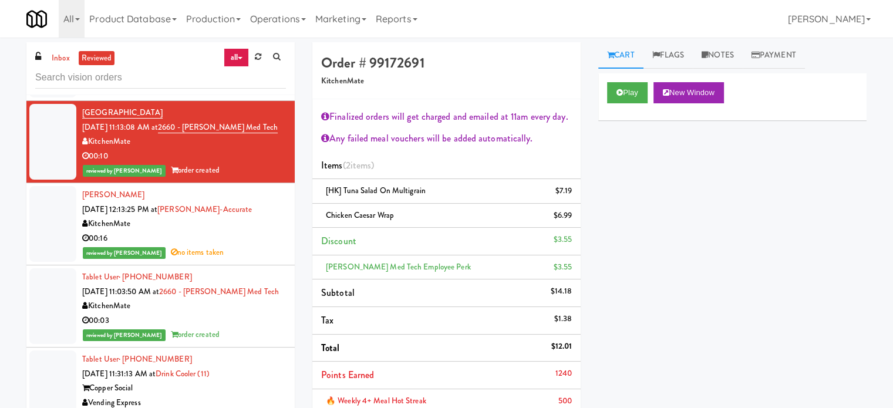
click at [236, 260] on div "reviewed by [PERSON_NAME] L no items taken" at bounding box center [184, 252] width 204 height 15
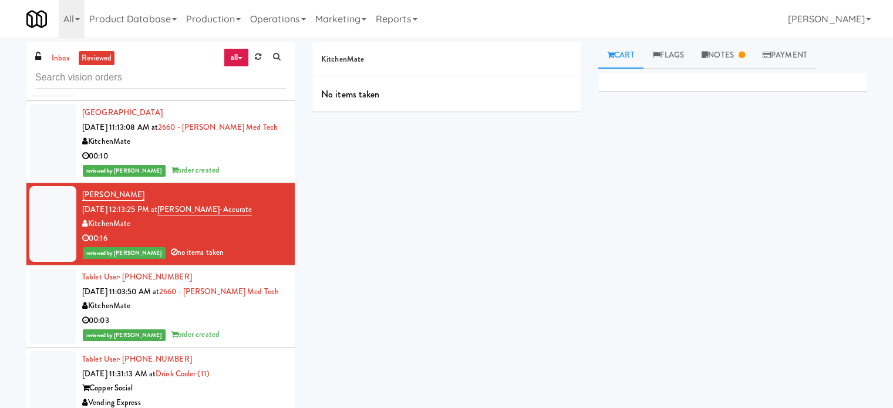
click at [250, 313] on div "KitchenMate" at bounding box center [184, 306] width 204 height 15
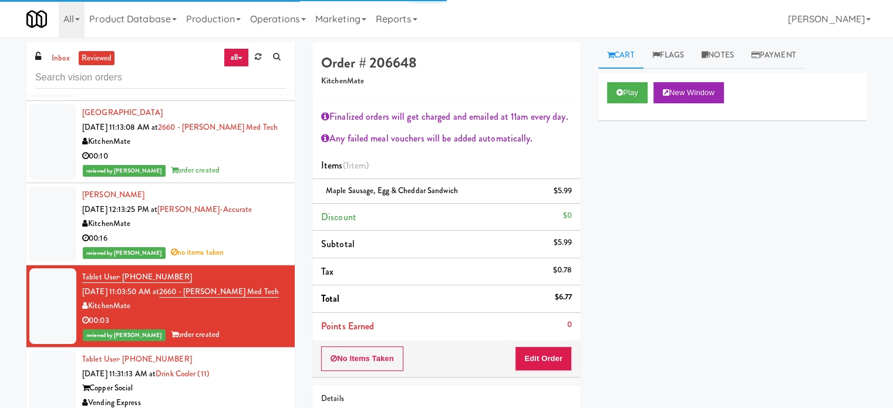
scroll to position [1762, 0]
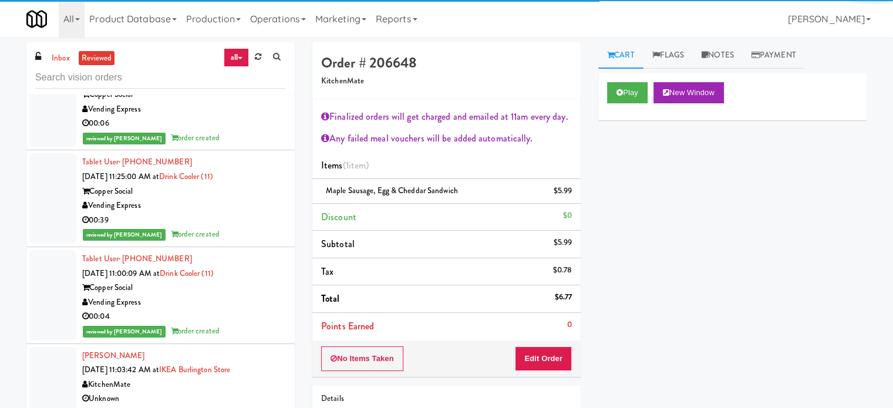
drag, startPoint x: 223, startPoint y: 138, endPoint x: 224, endPoint y: 144, distance: 6.5
click at [223, 131] on div "00:06" at bounding box center [184, 123] width 204 height 15
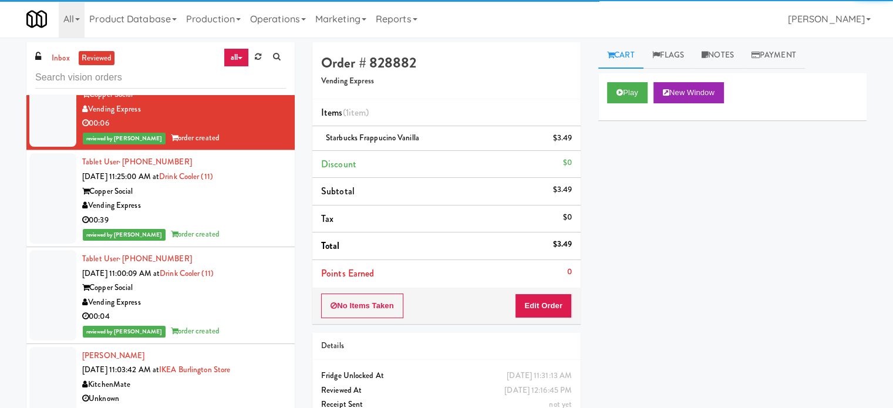
click at [241, 213] on div "Vending Express" at bounding box center [184, 205] width 204 height 15
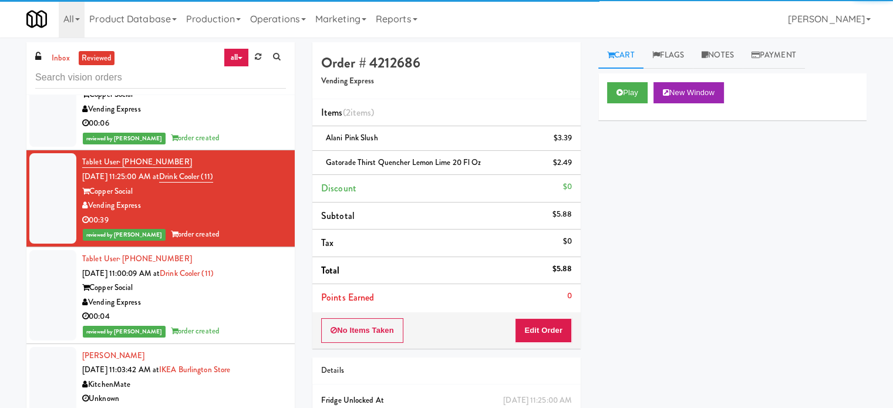
click at [257, 295] on div "Copper Social" at bounding box center [184, 288] width 204 height 15
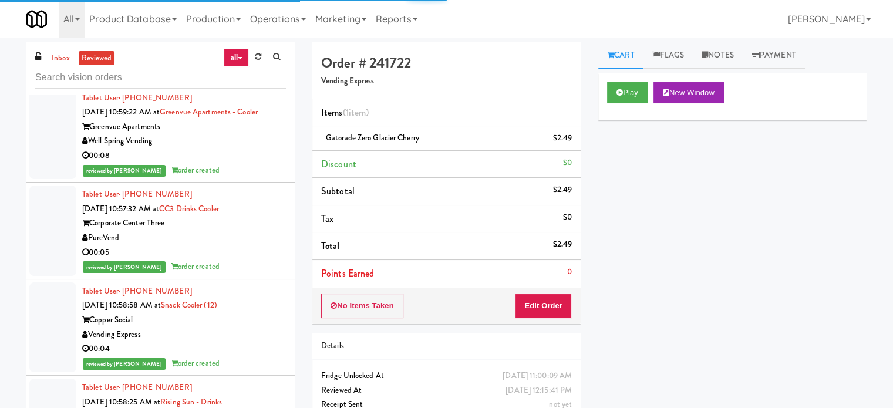
scroll to position [2349, 0]
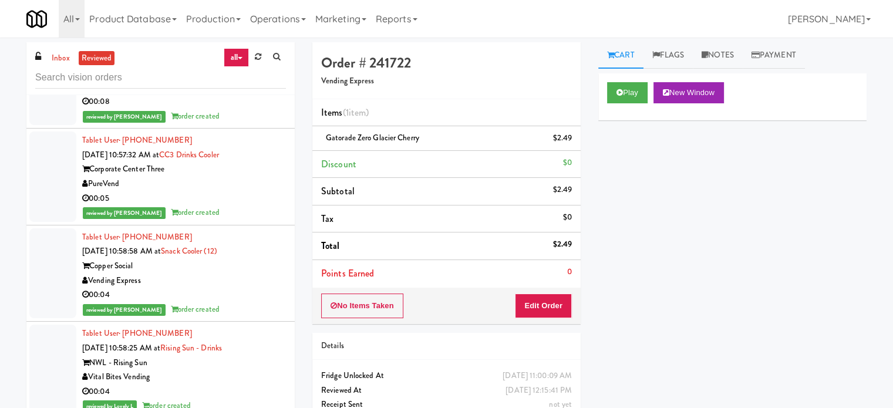
click at [230, 124] on div "reviewed by [PERSON_NAME] order created" at bounding box center [184, 116] width 204 height 15
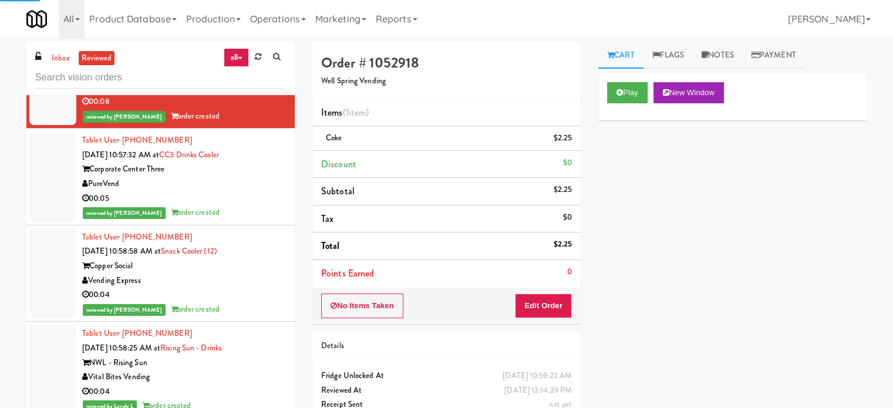
click at [235, 191] on div "PureVend" at bounding box center [184, 184] width 204 height 15
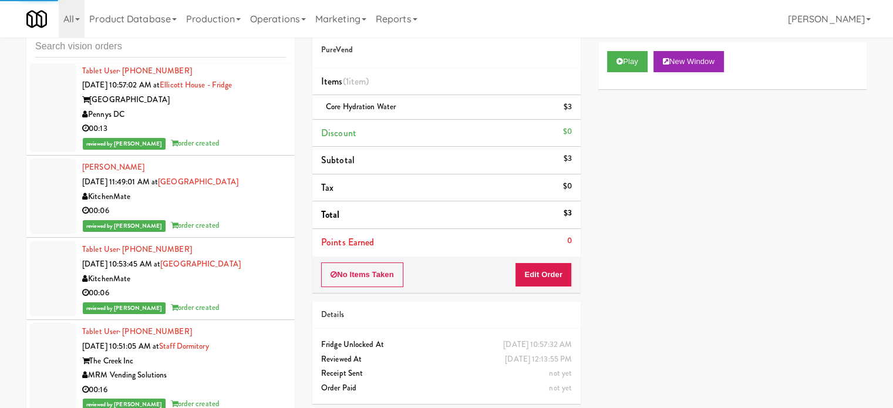
scroll to position [48, 0]
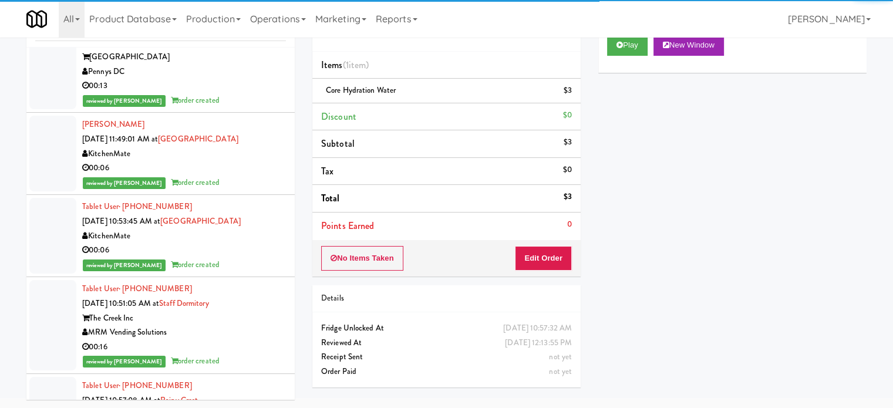
click at [251, 272] on div "reviewed by [PERSON_NAME] order created" at bounding box center [184, 265] width 204 height 15
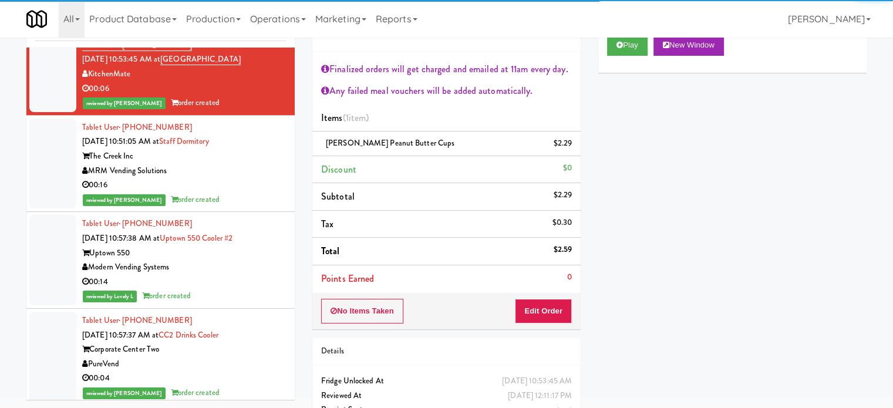
click at [252, 193] on div "00:16" at bounding box center [184, 185] width 204 height 15
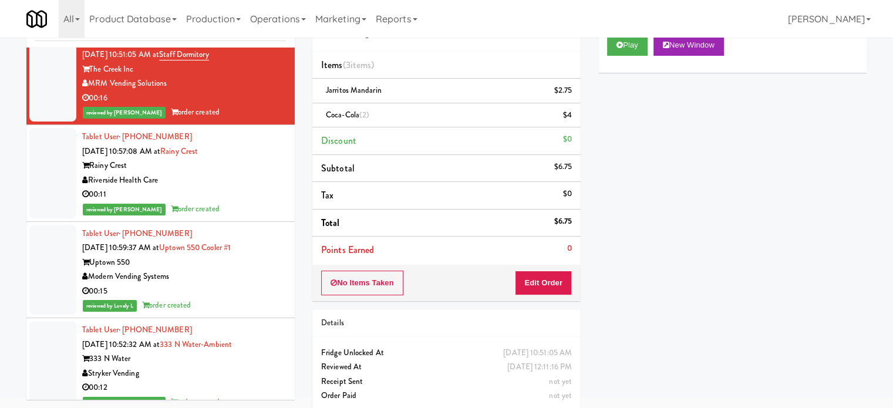
scroll to position [3624, 0]
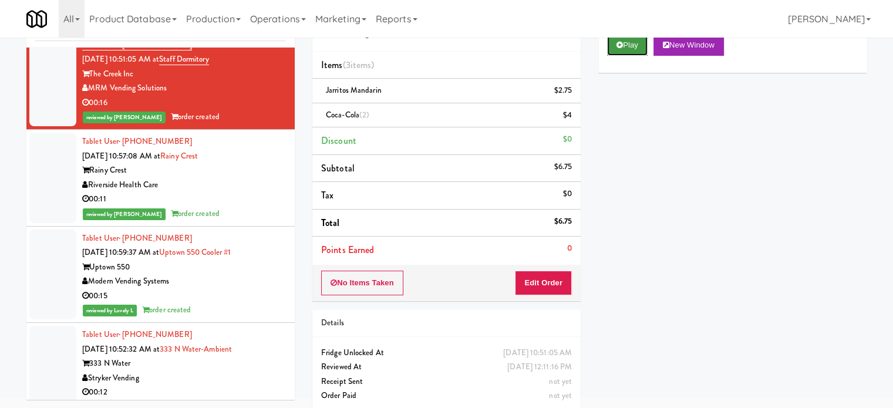
click at [629, 46] on button "Play" at bounding box center [627, 45] width 41 height 21
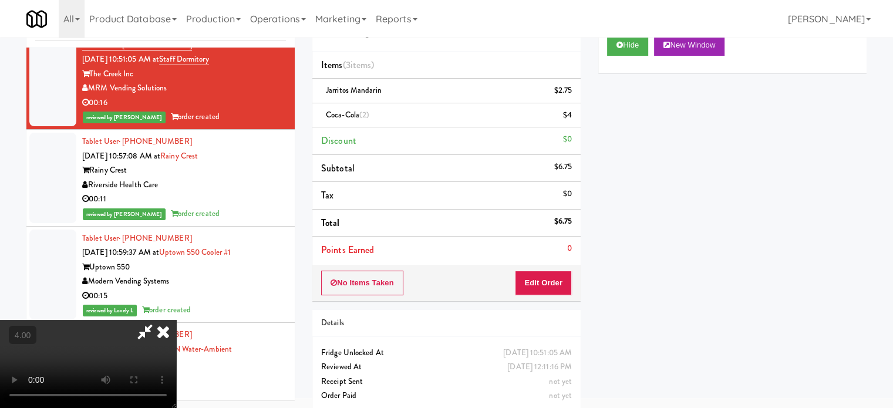
click at [176, 320] on video at bounding box center [88, 364] width 176 height 88
drag, startPoint x: 308, startPoint y: 254, endPoint x: 298, endPoint y: 274, distance: 21.8
click at [176, 320] on video at bounding box center [88, 364] width 176 height 88
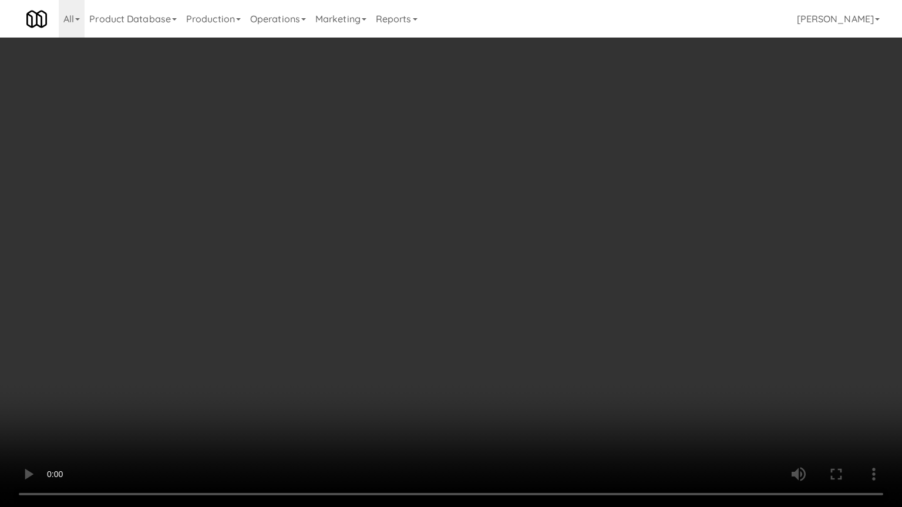
scroll to position [3610, 0]
click at [291, 278] on video at bounding box center [451, 253] width 902 height 507
click at [294, 278] on video at bounding box center [451, 253] width 902 height 507
click at [301, 274] on video at bounding box center [451, 253] width 902 height 507
click at [313, 274] on video at bounding box center [451, 253] width 902 height 507
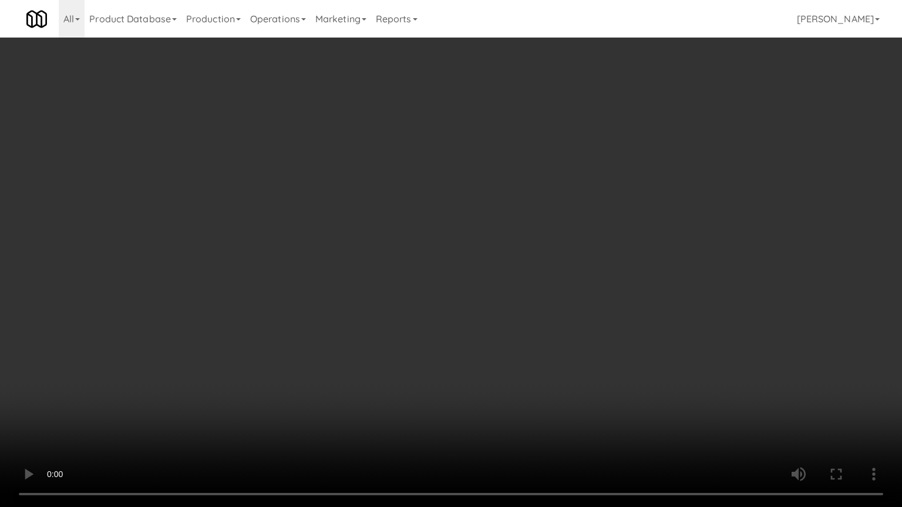
click at [317, 275] on video at bounding box center [451, 253] width 902 height 507
click at [328, 274] on video at bounding box center [451, 253] width 902 height 507
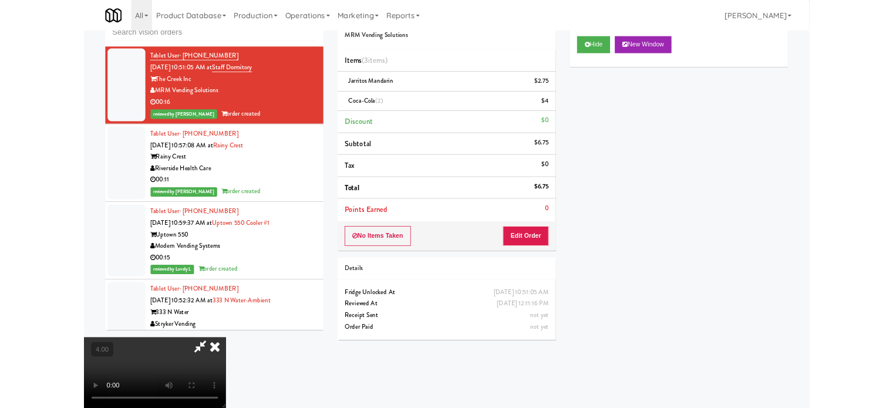
scroll to position [3624, 0]
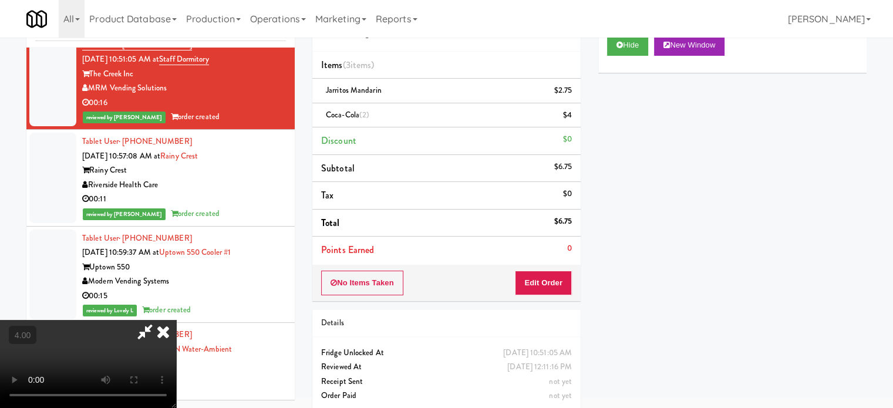
click at [176, 320] on icon at bounding box center [163, 331] width 26 height 23
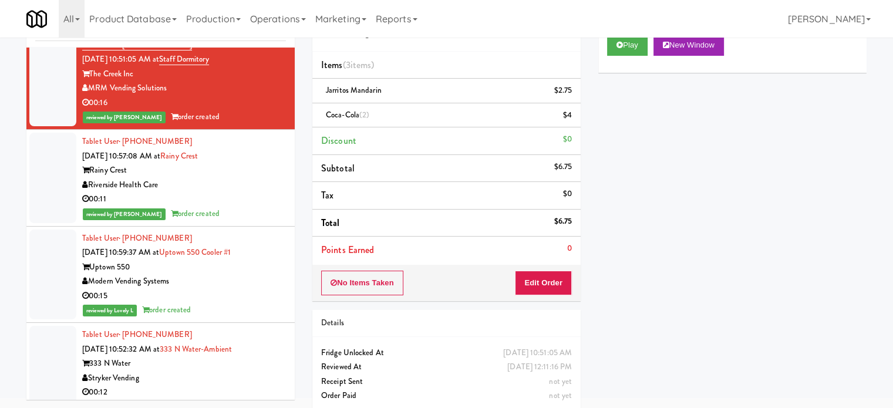
click at [241, 304] on div "00:15" at bounding box center [184, 296] width 204 height 15
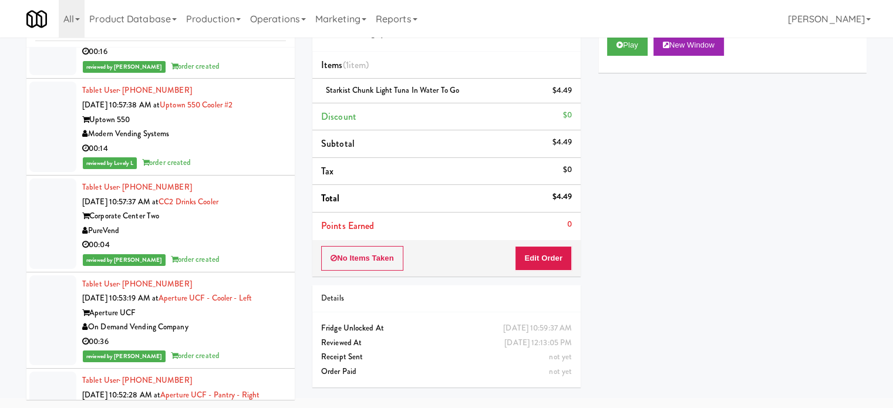
scroll to position [4935, 0]
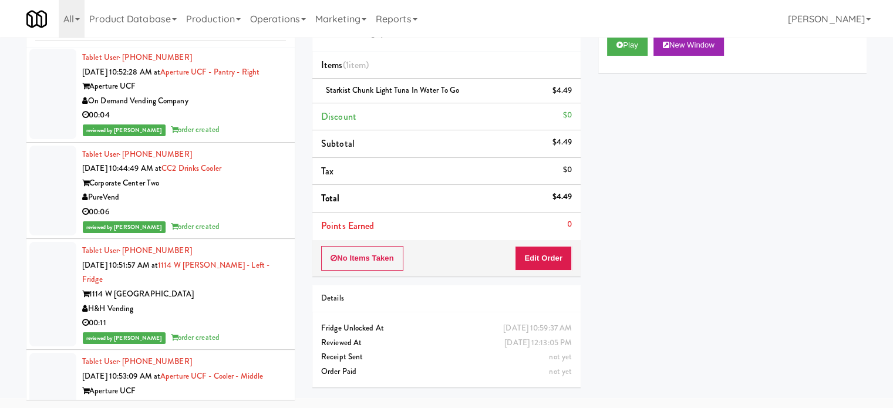
drag, startPoint x: 230, startPoint y: 261, endPoint x: 430, endPoint y: 208, distance: 207.1
click at [231, 234] on div "reviewed by [PERSON_NAME] order created" at bounding box center [184, 227] width 204 height 15
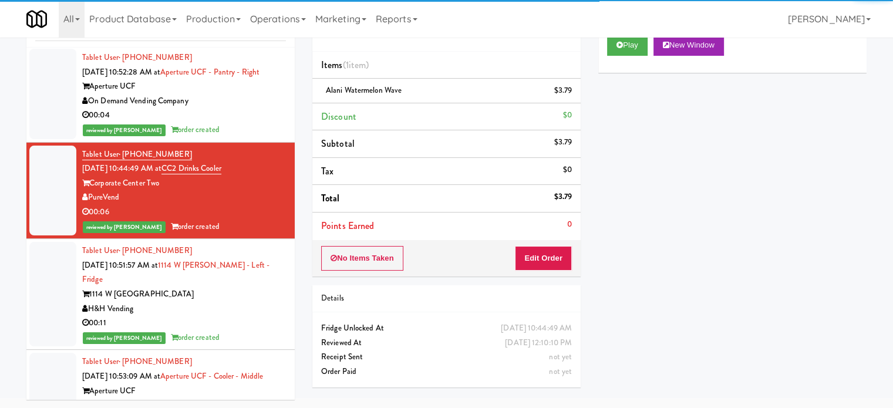
drag, startPoint x: 253, startPoint y: 335, endPoint x: 290, endPoint y: 325, distance: 38.3
click at [254, 316] on div "H&H Vending" at bounding box center [184, 309] width 204 height 15
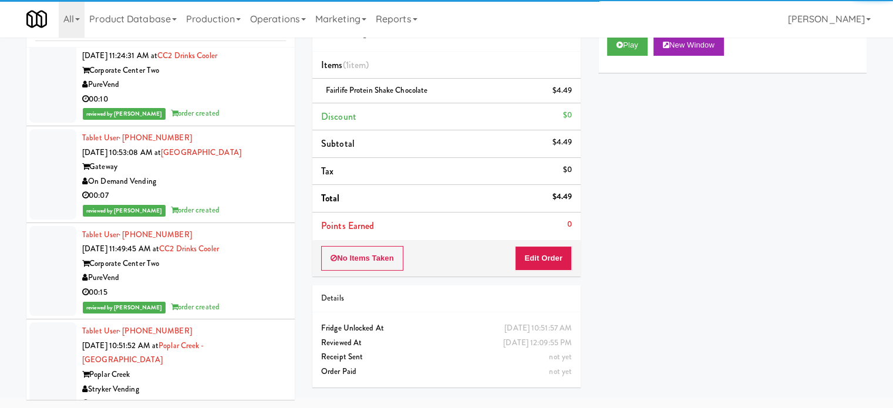
scroll to position [5522, 0]
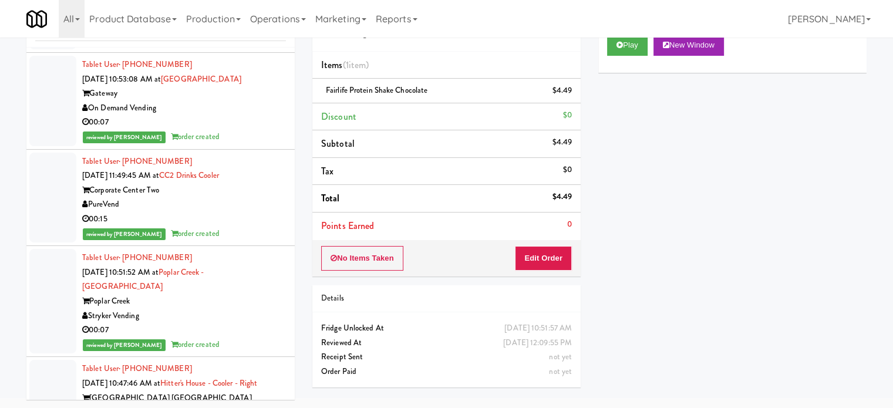
click at [247, 130] on div "00:07" at bounding box center [184, 122] width 204 height 15
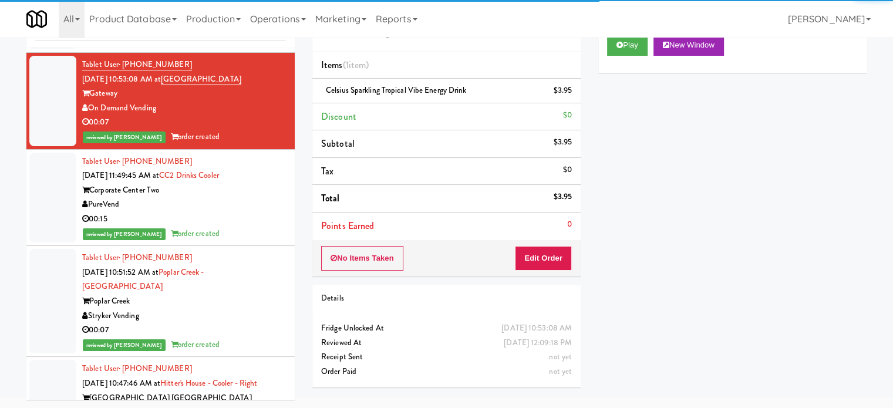
click at [251, 48] on div "reviewed by [PERSON_NAME] order created" at bounding box center [184, 40] width 204 height 15
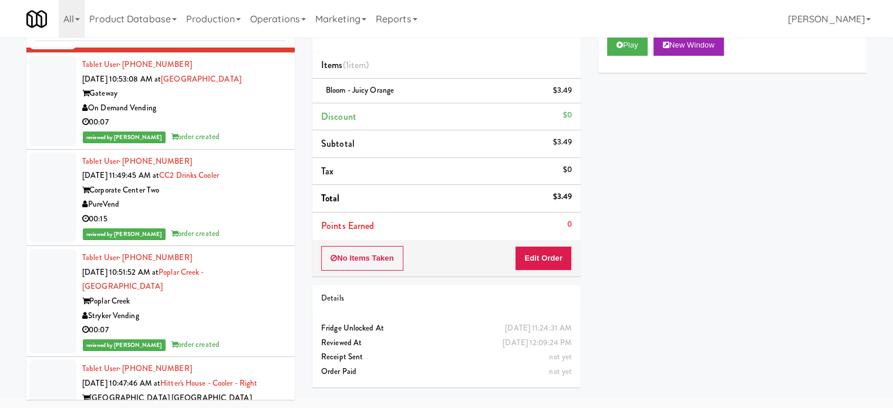
click at [262, 227] on div "00:15" at bounding box center [184, 219] width 204 height 15
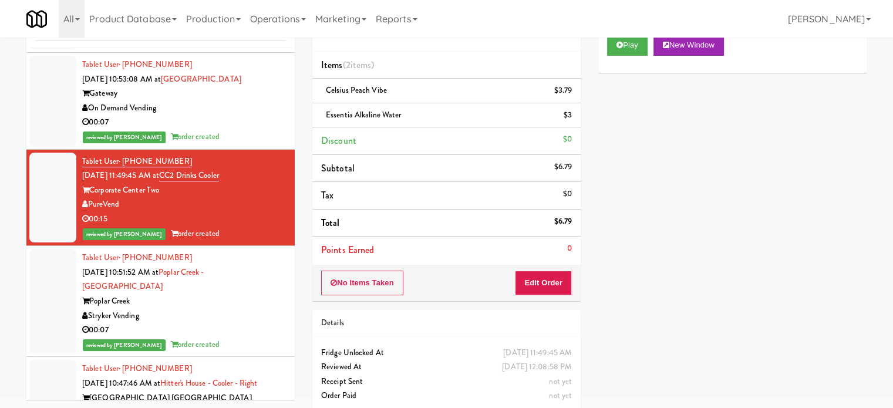
click at [247, 324] on div "Stryker Vending" at bounding box center [184, 316] width 204 height 15
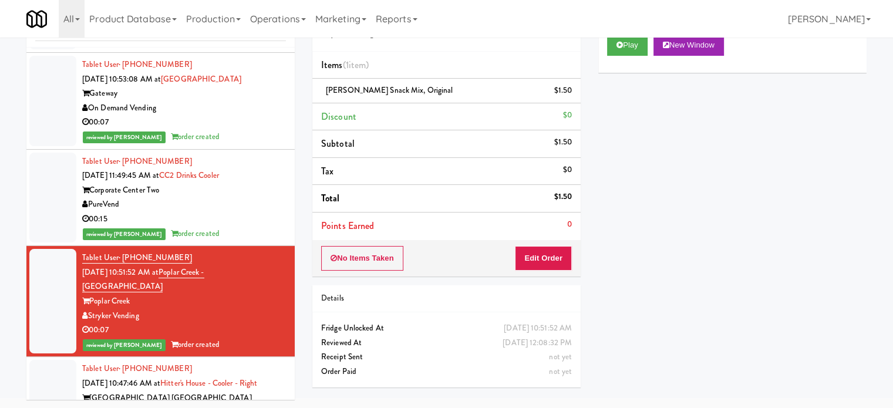
scroll to position [5816, 0]
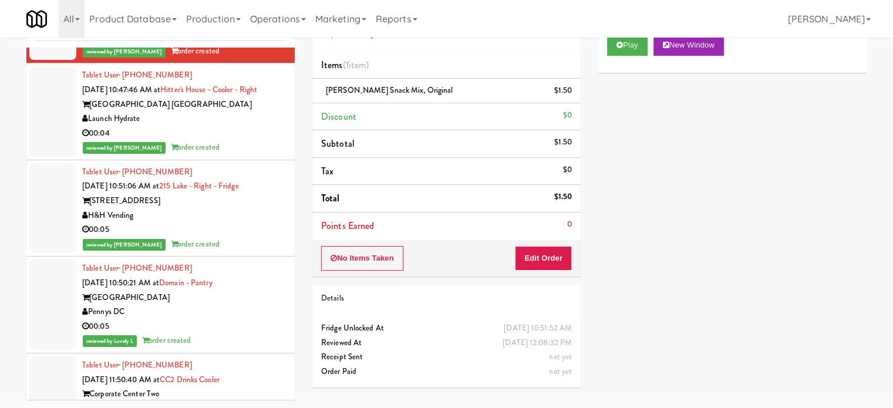
click at [235, 155] on div "reviewed by [PERSON_NAME] A order created" at bounding box center [184, 147] width 204 height 15
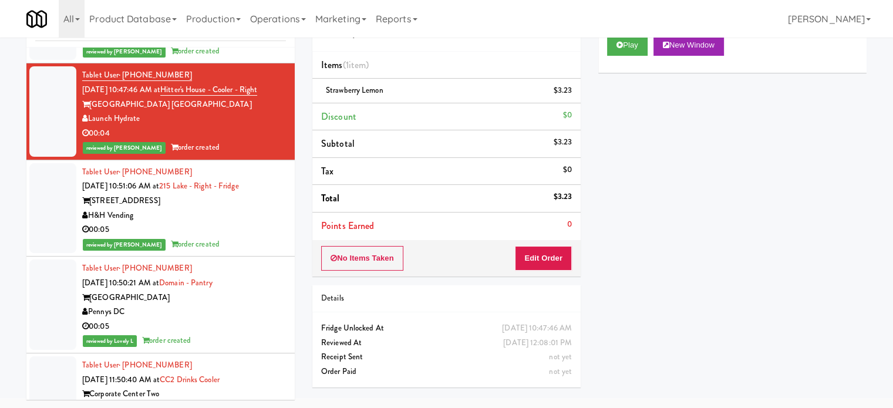
click at [242, 223] on div "H&H Vending" at bounding box center [184, 215] width 204 height 15
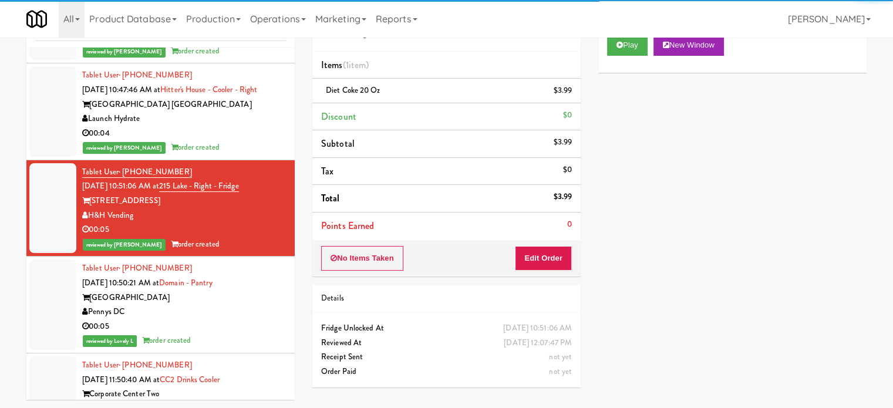
click at [250, 319] on div "Pennys DC" at bounding box center [184, 312] width 204 height 15
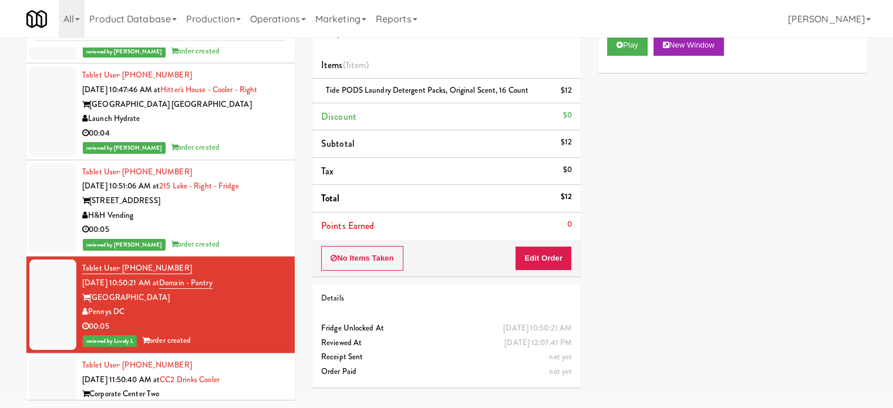
scroll to position [6110, 0]
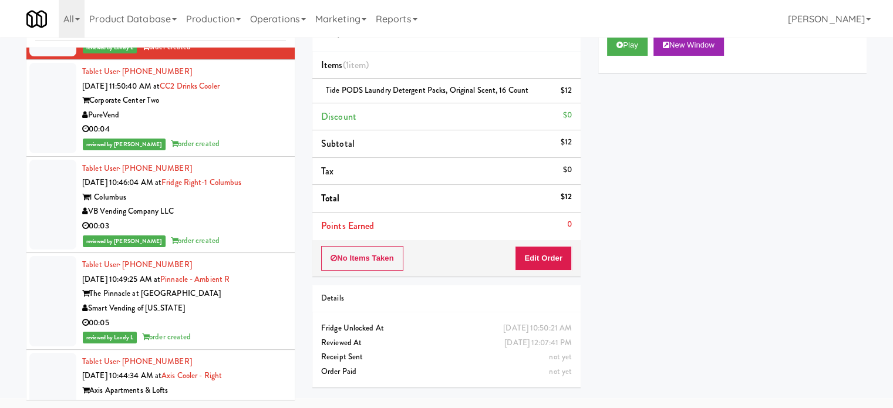
click at [225, 137] on div "00:04" at bounding box center [184, 129] width 204 height 15
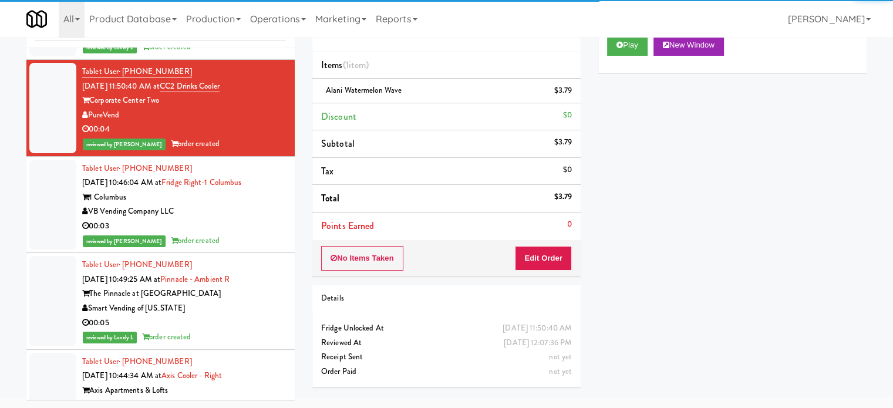
click at [256, 219] on div "VB Vending Company LLC" at bounding box center [184, 211] width 204 height 15
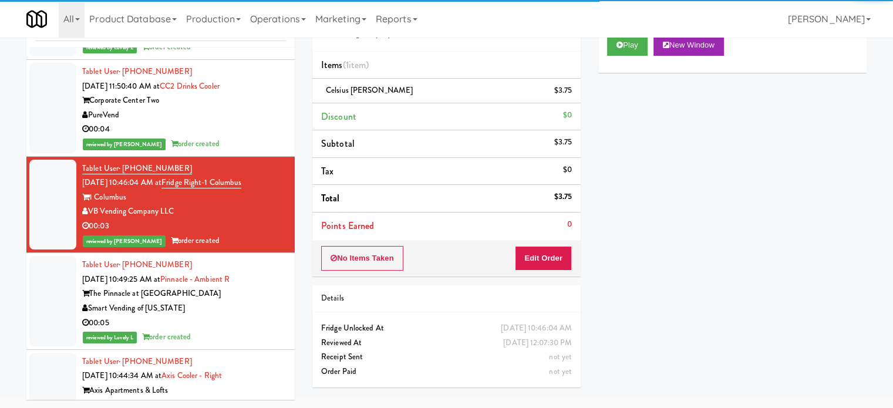
click at [235, 316] on div "Smart Vending of [US_STATE]" at bounding box center [184, 308] width 204 height 15
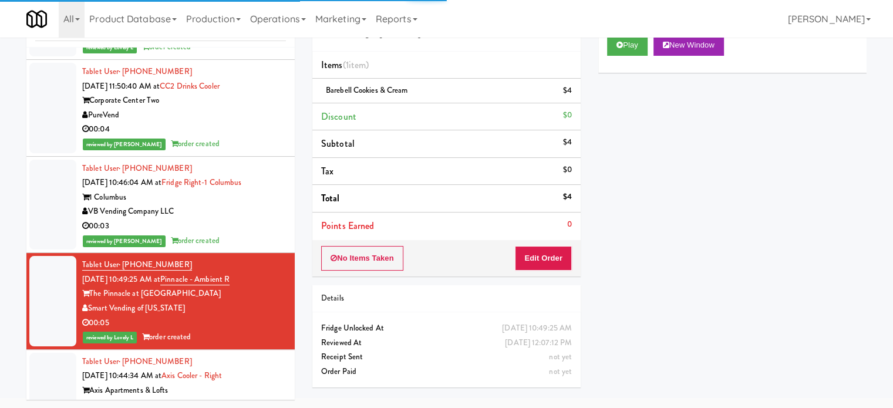
scroll to position [6403, 0]
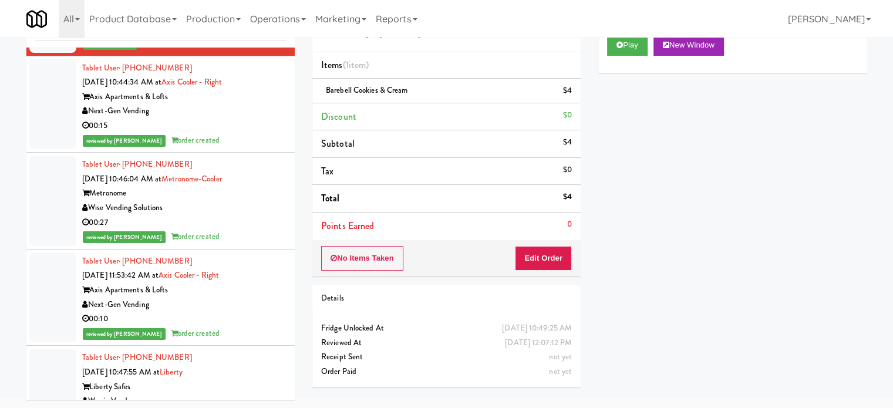
click at [276, 133] on div "00:15" at bounding box center [184, 126] width 204 height 15
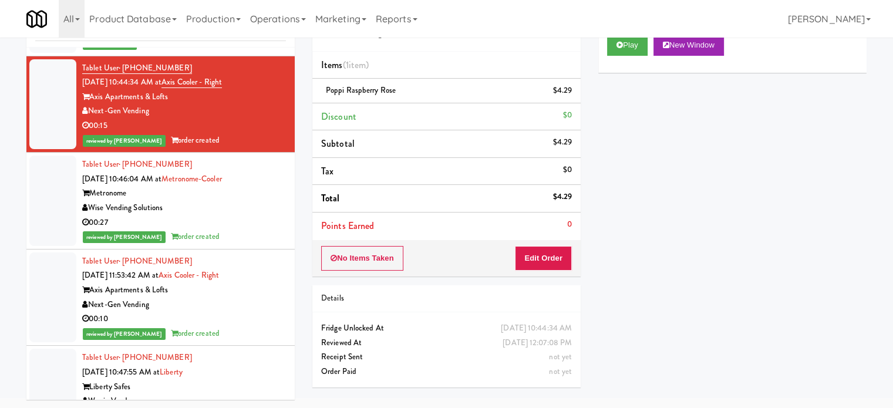
click at [249, 230] on div "00:27" at bounding box center [184, 222] width 204 height 15
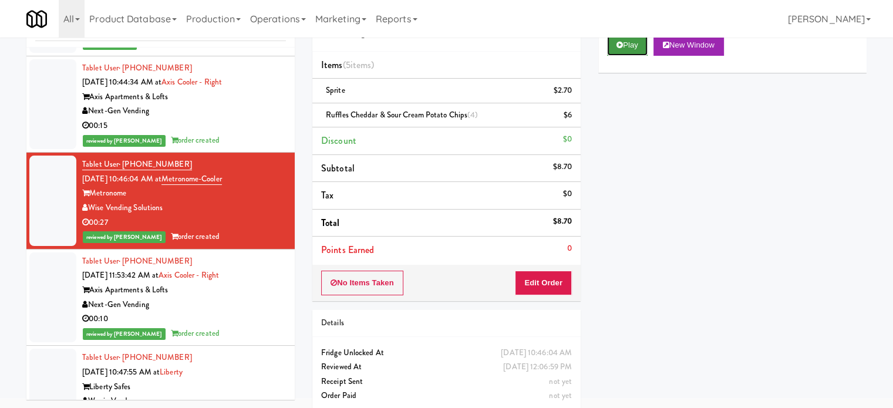
click at [631, 49] on button "Play" at bounding box center [627, 45] width 41 height 21
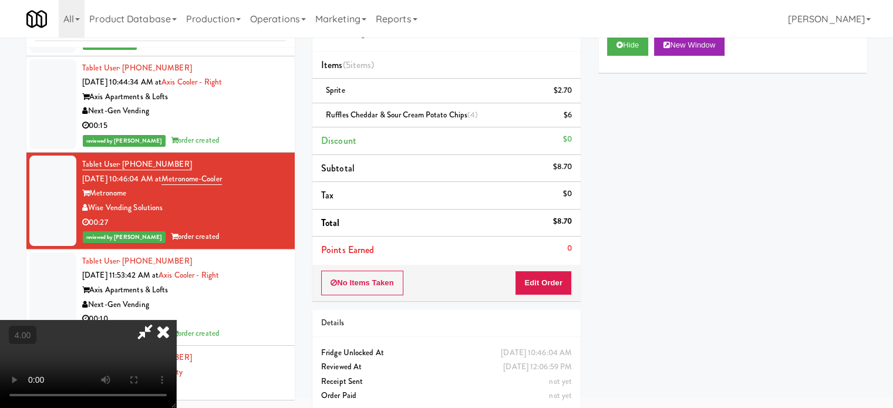
click at [176, 320] on video at bounding box center [88, 364] width 176 height 88
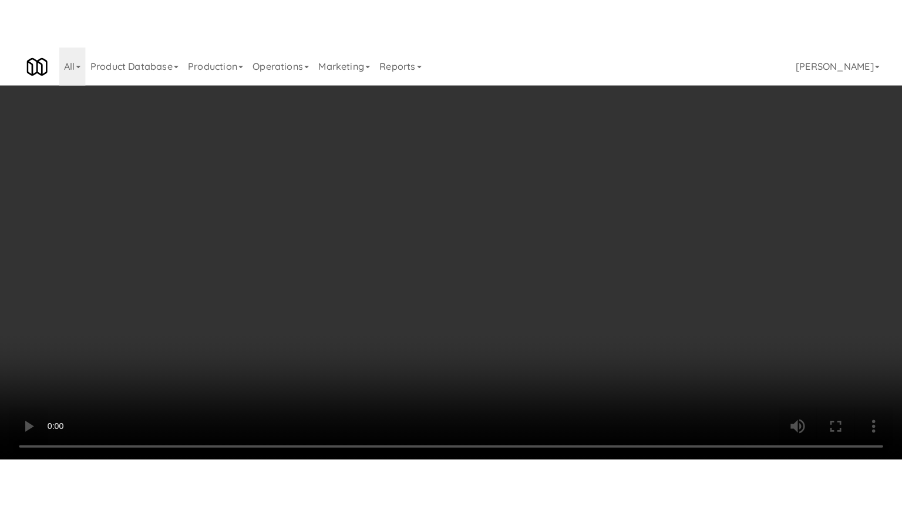
scroll to position [6360, 0]
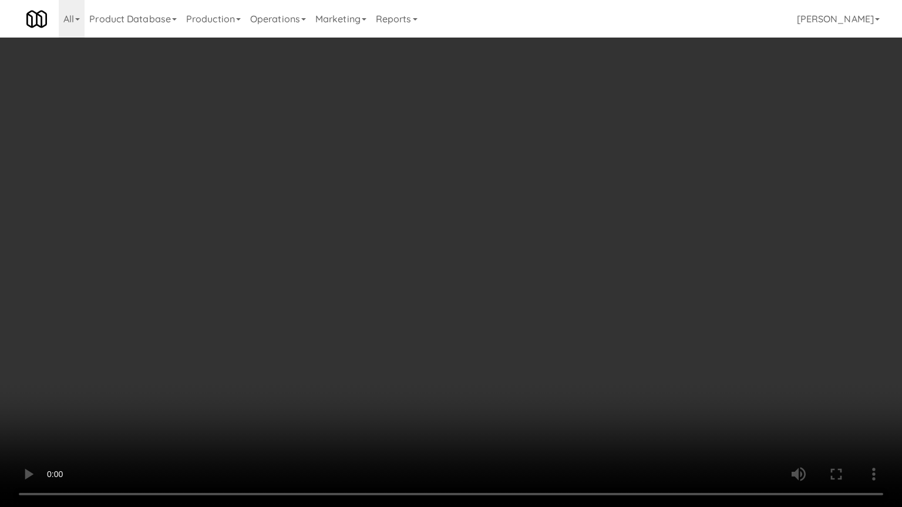
click at [334, 284] on video at bounding box center [451, 253] width 902 height 507
click at [334, 283] on video at bounding box center [451, 253] width 902 height 507
click at [342, 275] on video at bounding box center [451, 253] width 902 height 507
click at [343, 275] on video at bounding box center [451, 253] width 902 height 507
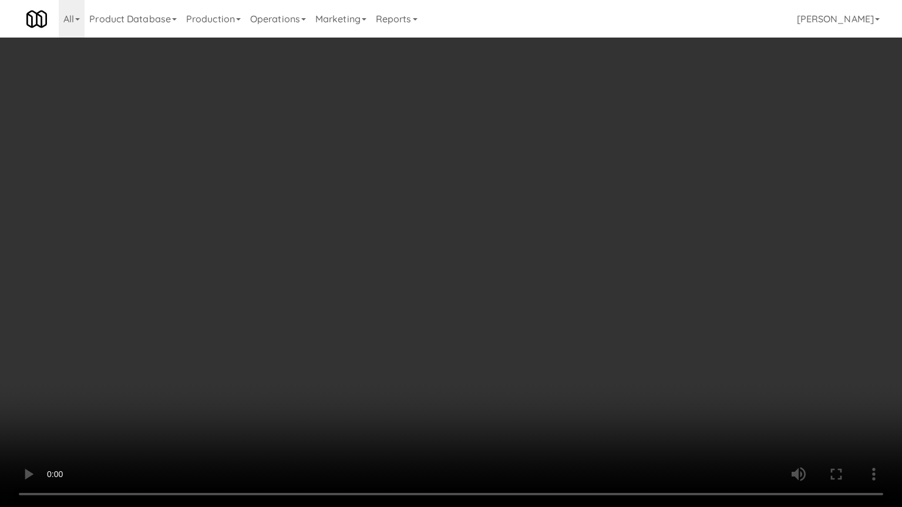
click at [343, 276] on video at bounding box center [451, 253] width 902 height 507
click at [359, 273] on video at bounding box center [451, 253] width 902 height 507
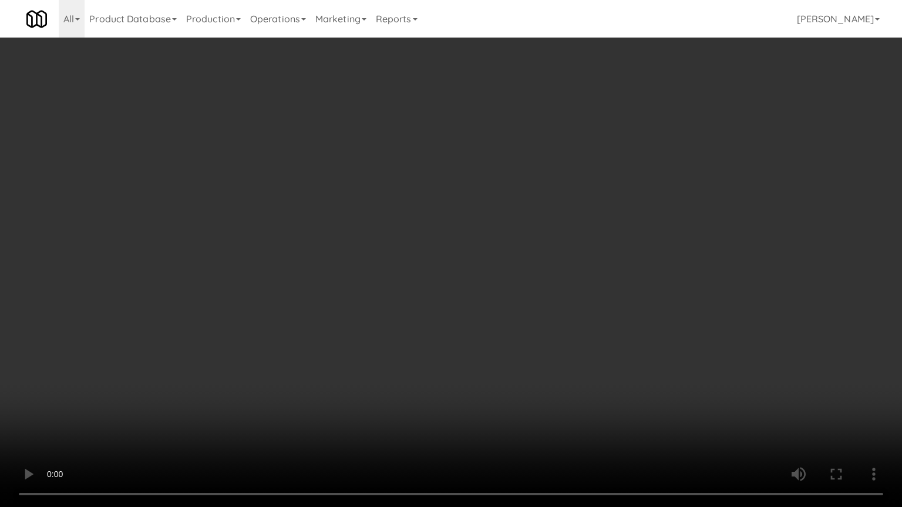
click at [411, 275] on video at bounding box center [451, 253] width 902 height 507
click at [405, 279] on video at bounding box center [451, 253] width 902 height 507
click at [412, 273] on video at bounding box center [451, 253] width 902 height 507
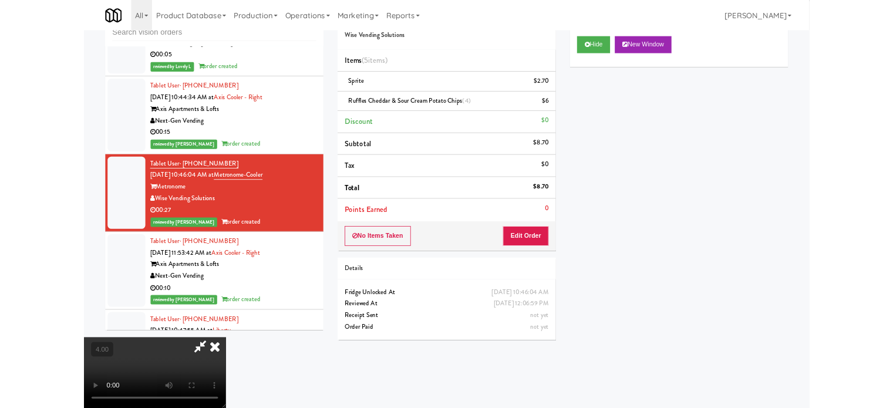
scroll to position [6403, 0]
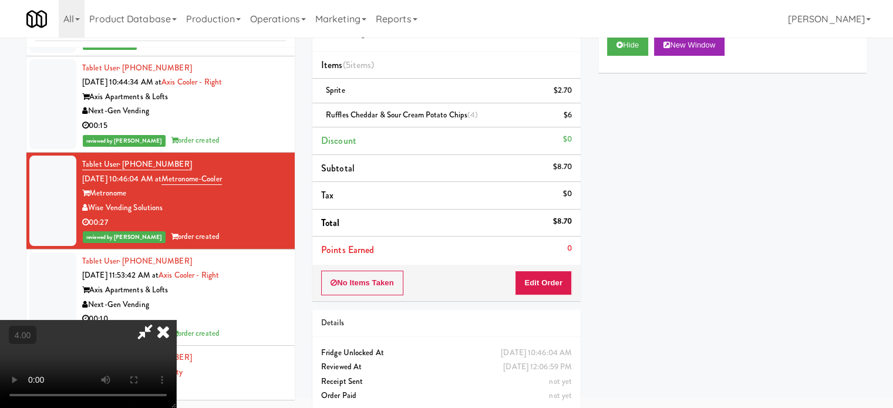
click at [176, 320] on icon at bounding box center [163, 331] width 26 height 23
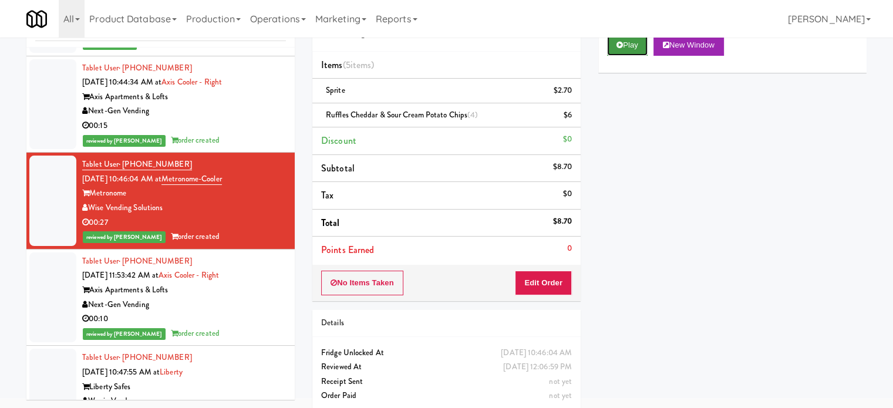
click at [631, 45] on button "Play" at bounding box center [627, 45] width 41 height 21
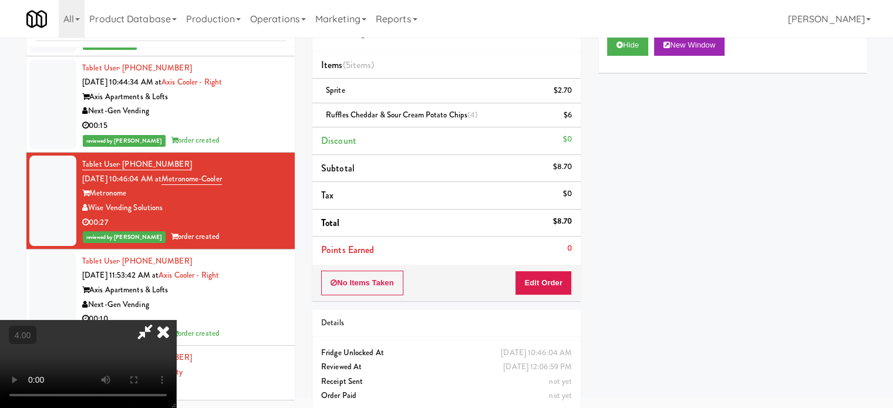
click at [176, 320] on video at bounding box center [88, 364] width 176 height 88
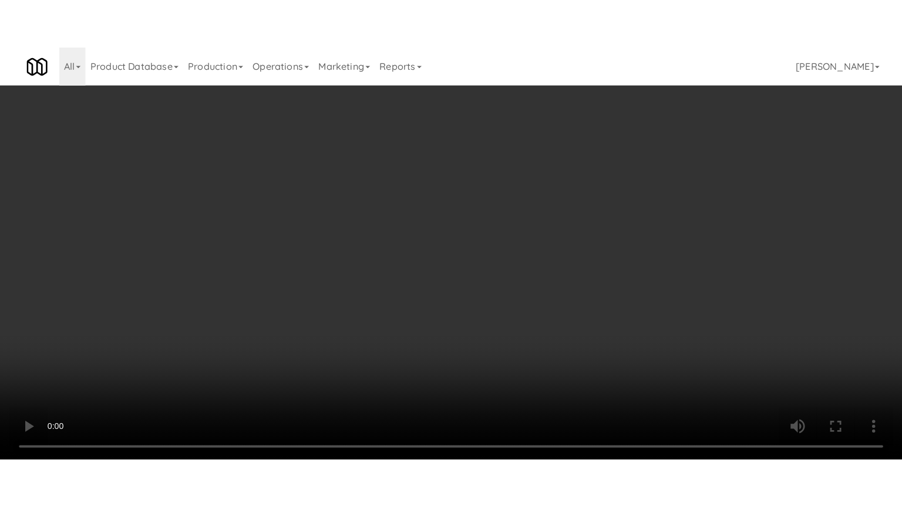
scroll to position [6360, 0]
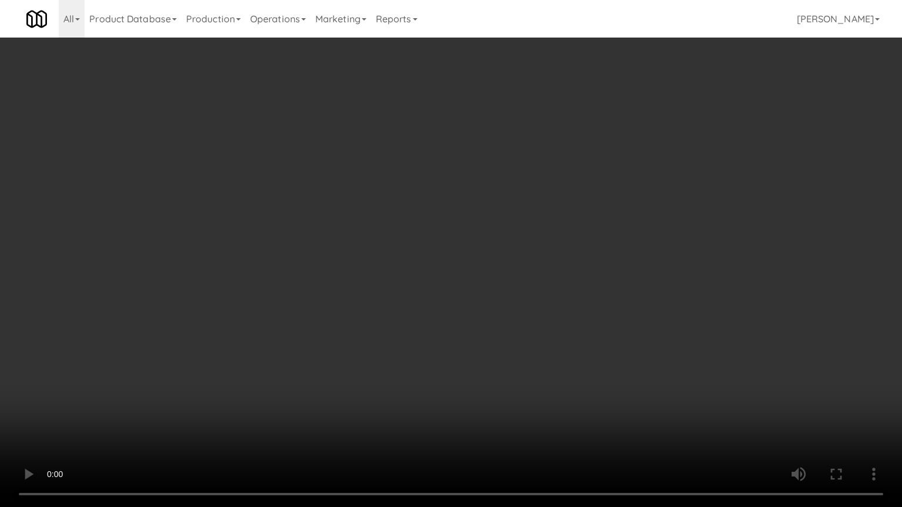
click at [376, 315] on video at bounding box center [451, 253] width 902 height 507
click at [423, 329] on video at bounding box center [451, 253] width 902 height 507
drag, startPoint x: 378, startPoint y: 259, endPoint x: 383, endPoint y: 256, distance: 6.0
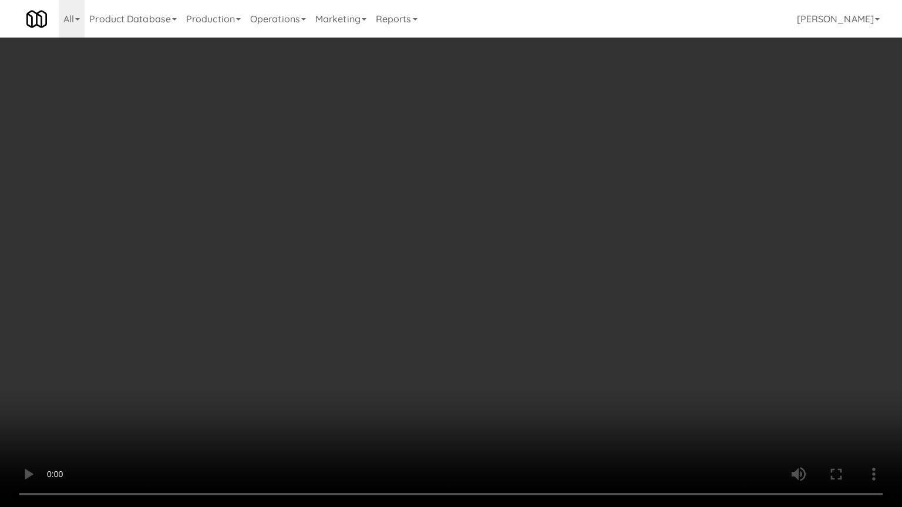
click at [379, 258] on video at bounding box center [451, 253] width 902 height 507
drag, startPoint x: 383, startPoint y: 256, endPoint x: 598, endPoint y: 117, distance: 256.0
click at [394, 248] on video at bounding box center [451, 253] width 902 height 507
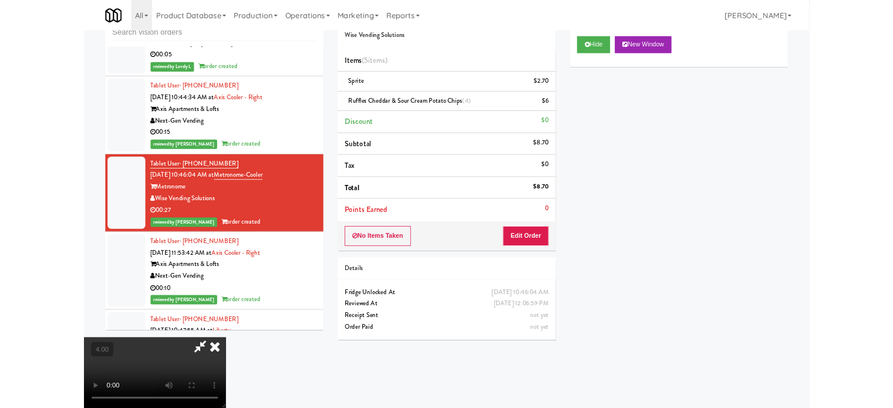
scroll to position [6403, 0]
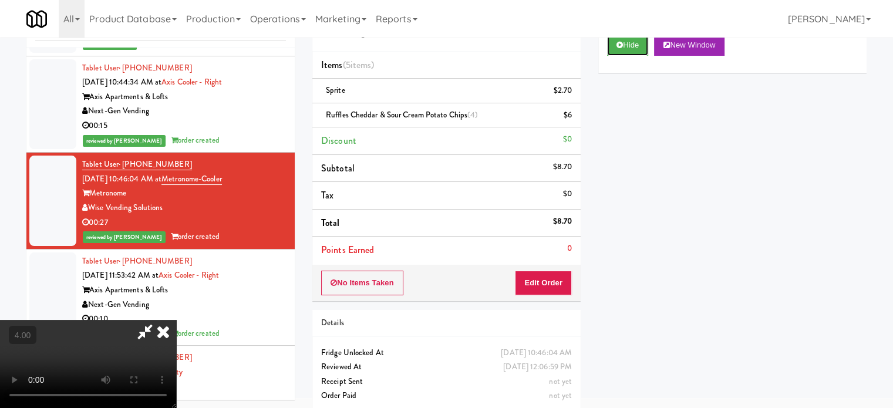
drag, startPoint x: 634, startPoint y: 40, endPoint x: 624, endPoint y: 63, distance: 25.0
click at [634, 42] on button "Hide" at bounding box center [627, 45] width 41 height 21
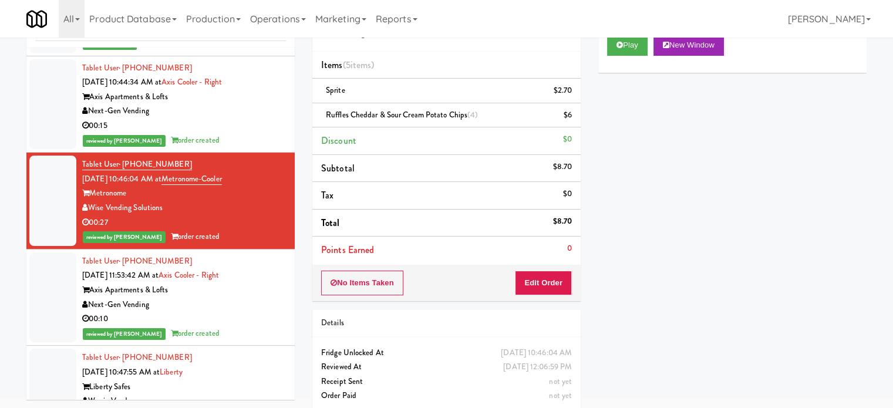
click at [245, 312] on div "Next-Gen Vending" at bounding box center [184, 305] width 204 height 15
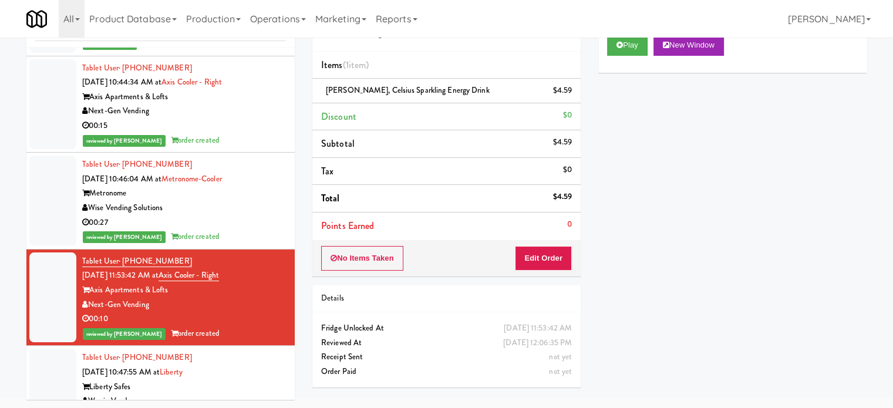
scroll to position [6697, 0]
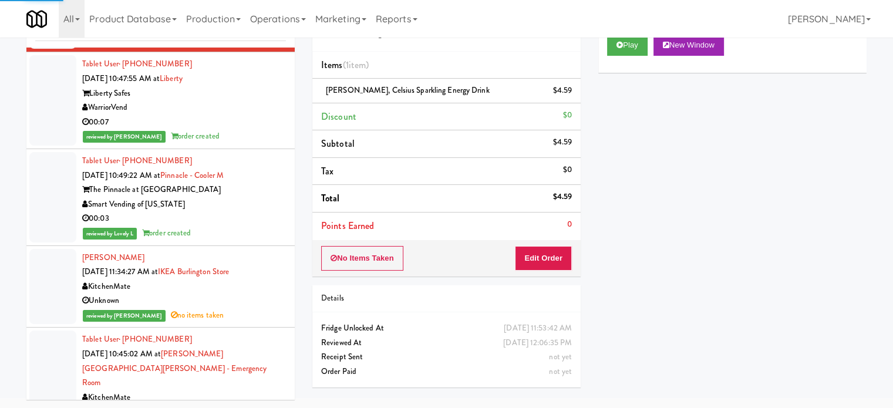
click at [246, 115] on div "WarriorVend" at bounding box center [184, 107] width 204 height 15
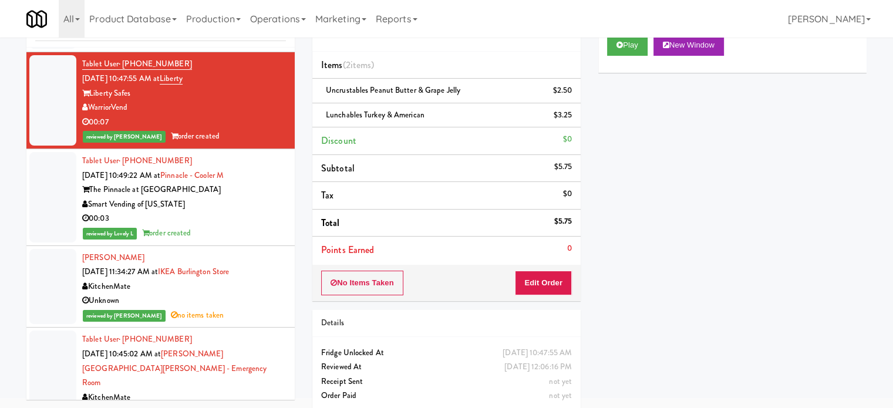
click at [235, 226] on div "00:03" at bounding box center [184, 218] width 204 height 15
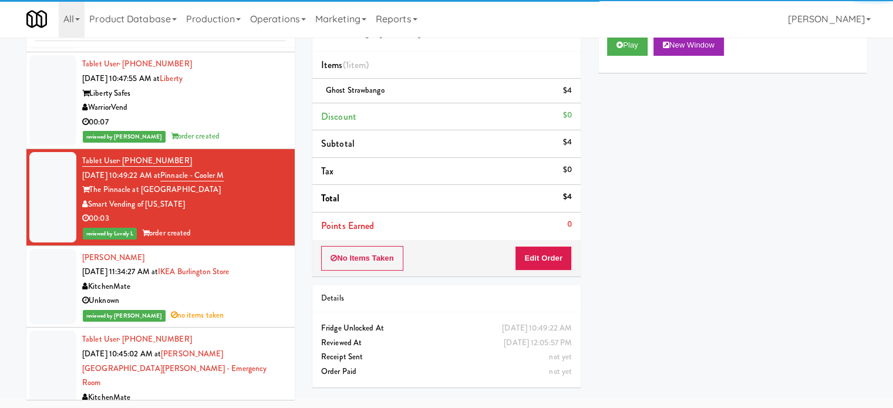
scroll to position [7284, 0]
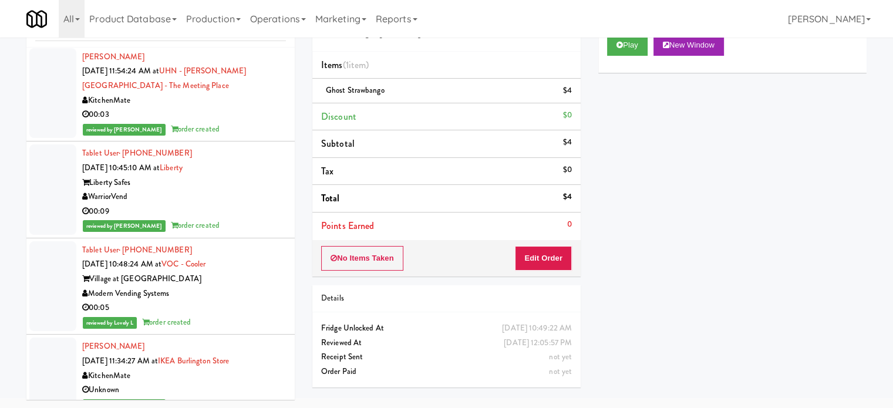
click at [244, 108] on div "KitchenMate" at bounding box center [184, 100] width 204 height 15
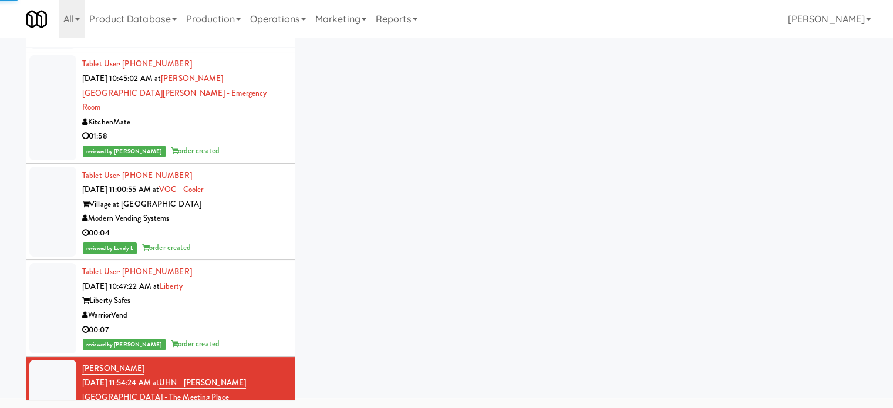
scroll to position [7955, 0]
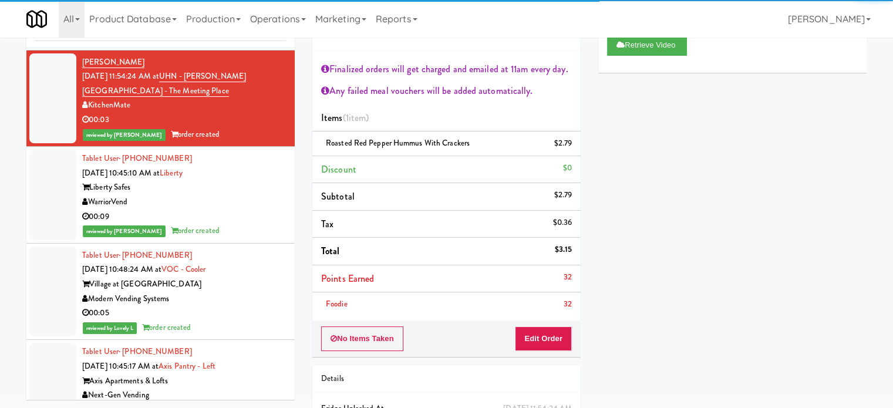
click at [234, 218] on div "00:09" at bounding box center [184, 217] width 204 height 15
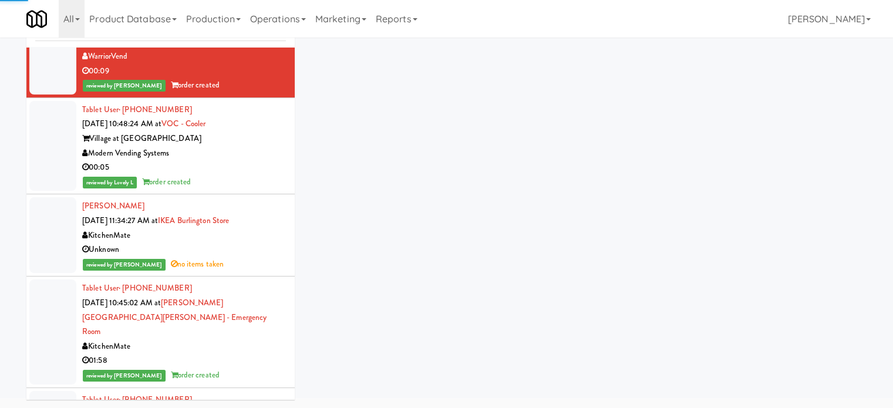
scroll to position [7391, 0]
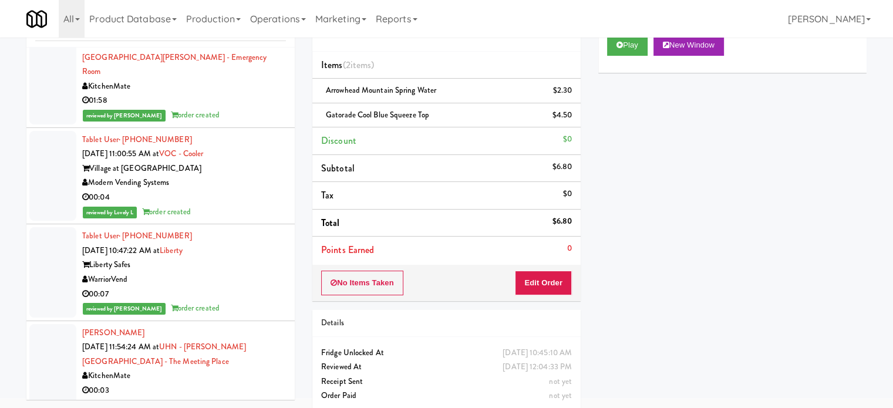
click at [242, 190] on div "Modern Vending Systems" at bounding box center [184, 183] width 204 height 15
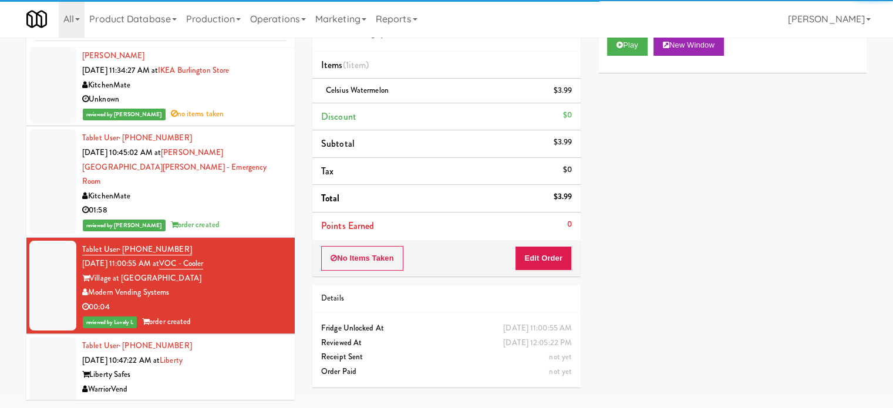
scroll to position [7688, 0]
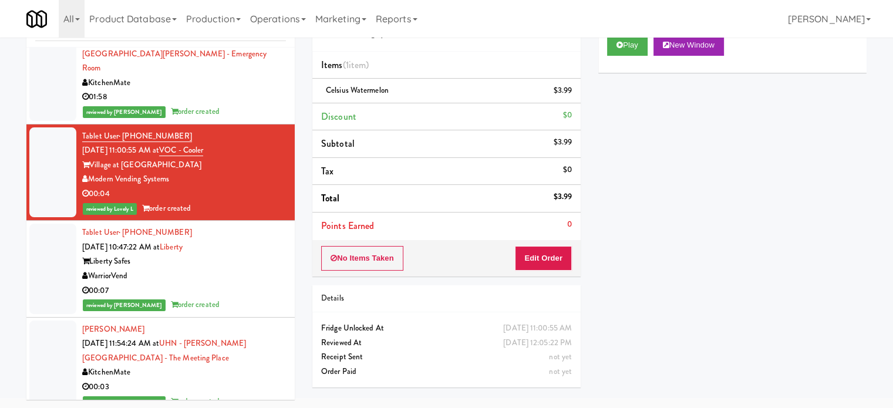
click at [259, 307] on div "reviewed by [PERSON_NAME] A order created" at bounding box center [184, 305] width 204 height 15
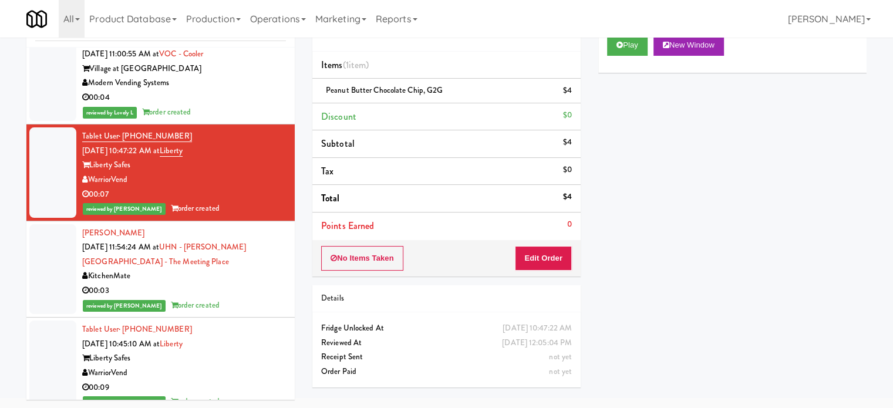
click at [250, 313] on div "reviewed by [PERSON_NAME] order created" at bounding box center [184, 305] width 204 height 15
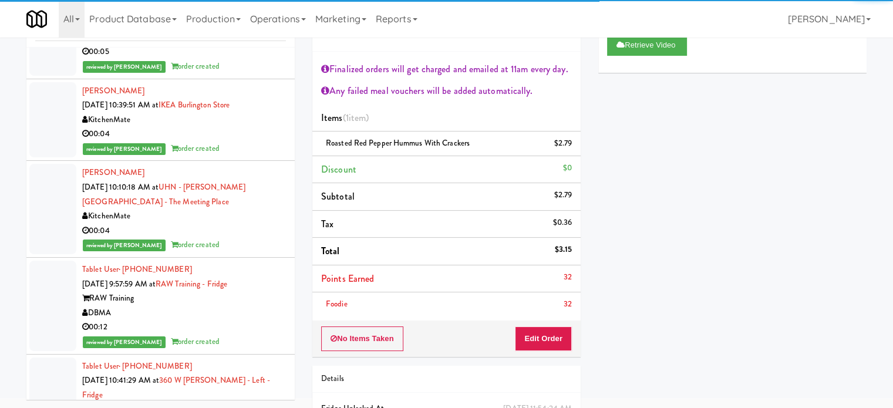
scroll to position [8762, 0]
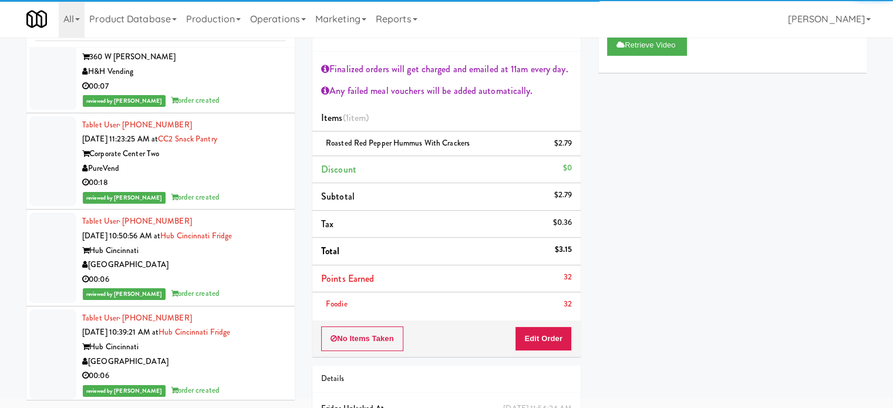
click at [251, 300] on div "reviewed by [PERSON_NAME] order created" at bounding box center [184, 294] width 204 height 15
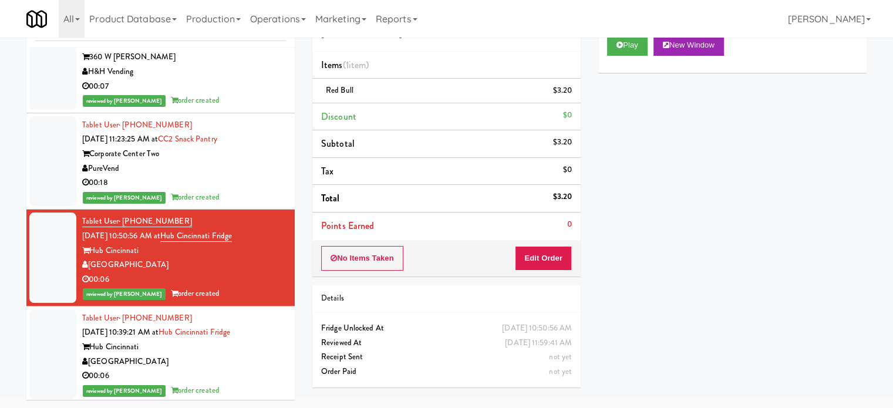
click at [249, 204] on div "reviewed by [PERSON_NAME] A order created" at bounding box center [184, 197] width 204 height 15
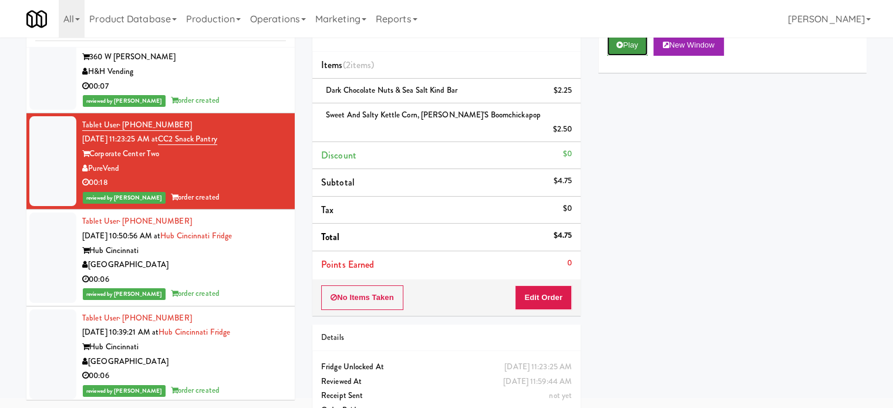
click at [627, 40] on button "Play" at bounding box center [627, 45] width 41 height 21
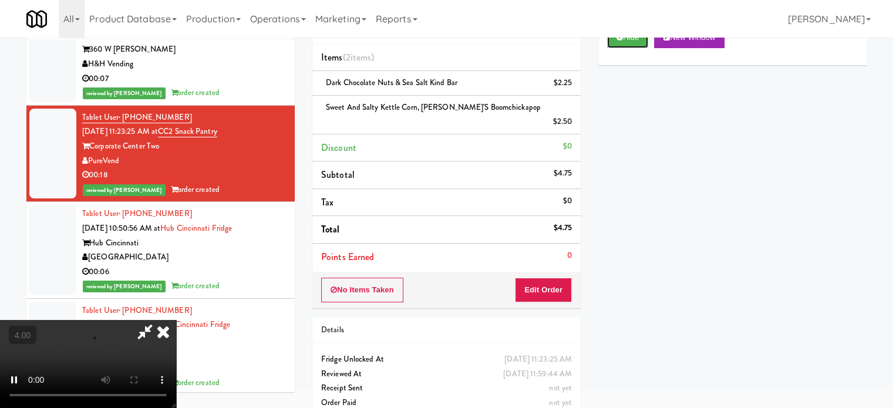
scroll to position [59, 0]
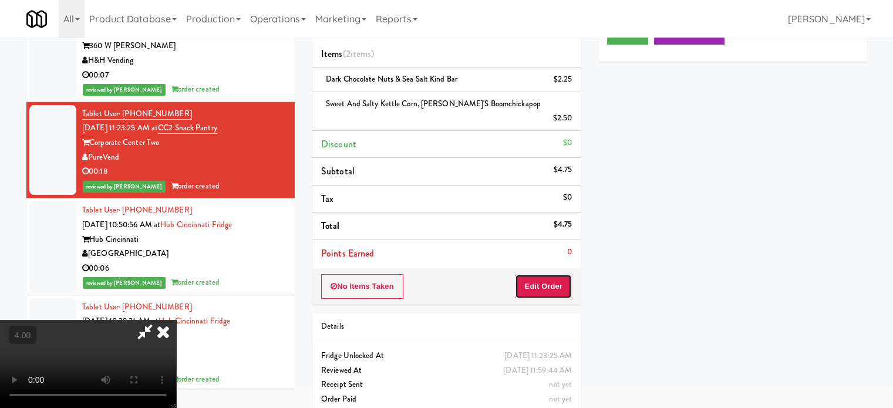
click at [534, 277] on button "Edit Order" at bounding box center [543, 286] width 57 height 25
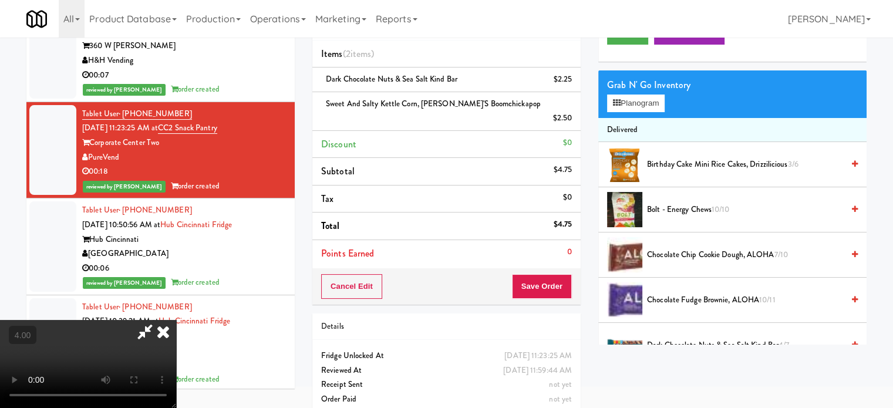
click at [176, 320] on video at bounding box center [88, 364] width 176 height 88
drag, startPoint x: 317, startPoint y: 288, endPoint x: 380, endPoint y: 227, distance: 88.4
click at [176, 320] on video at bounding box center [88, 364] width 176 height 88
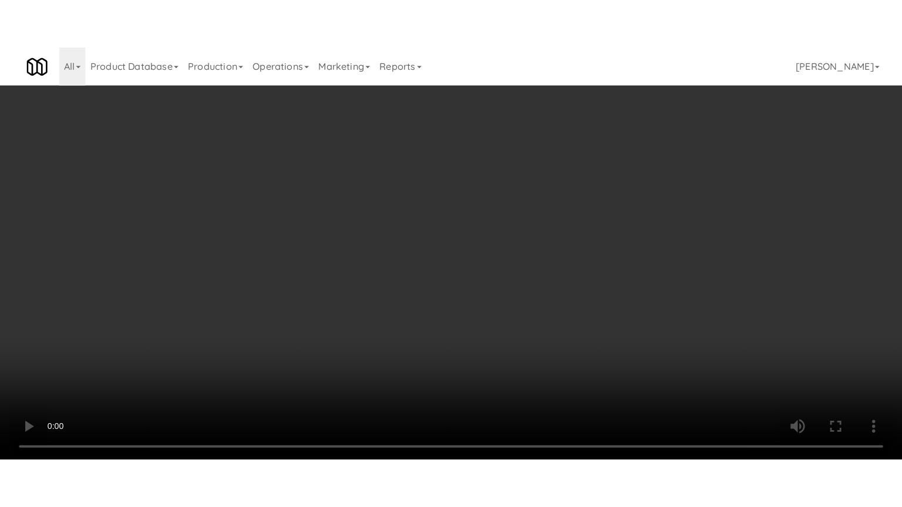
scroll to position [8718, 0]
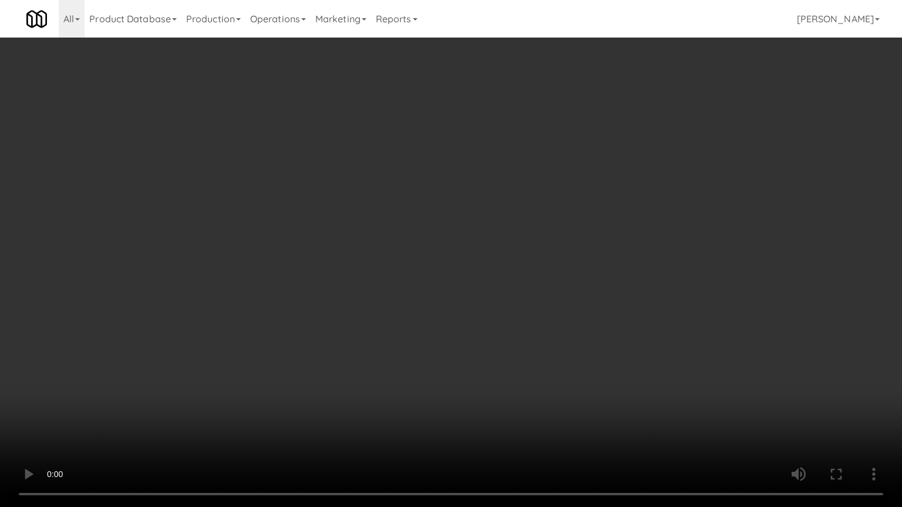
click at [388, 291] on video at bounding box center [451, 253] width 902 height 507
click at [435, 298] on video at bounding box center [451, 253] width 902 height 507
click at [437, 295] on video at bounding box center [451, 253] width 902 height 507
click at [504, 298] on video at bounding box center [451, 253] width 902 height 507
click at [490, 291] on video at bounding box center [451, 253] width 902 height 507
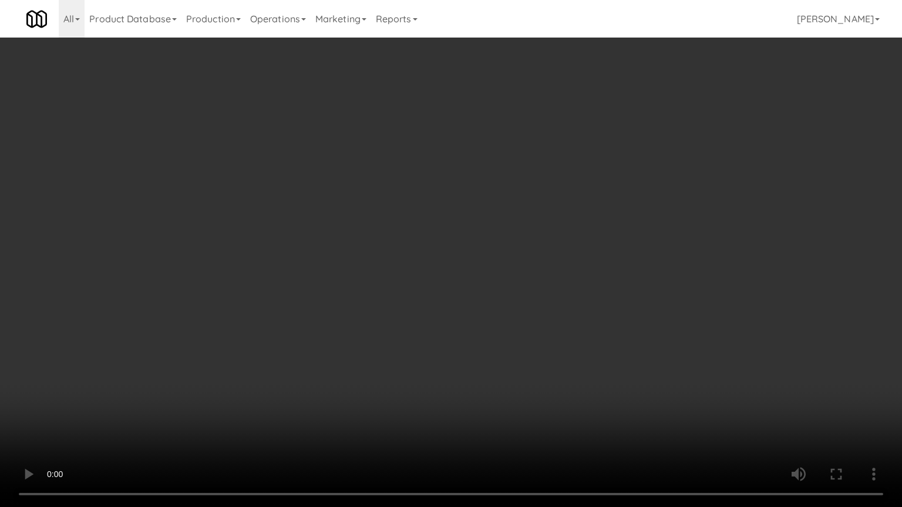
click at [514, 291] on video at bounding box center [451, 253] width 902 height 507
click at [528, 289] on video at bounding box center [451, 253] width 902 height 507
click at [531, 285] on video at bounding box center [451, 253] width 902 height 507
click at [511, 249] on video at bounding box center [451, 253] width 902 height 507
click at [523, 259] on video at bounding box center [451, 253] width 902 height 507
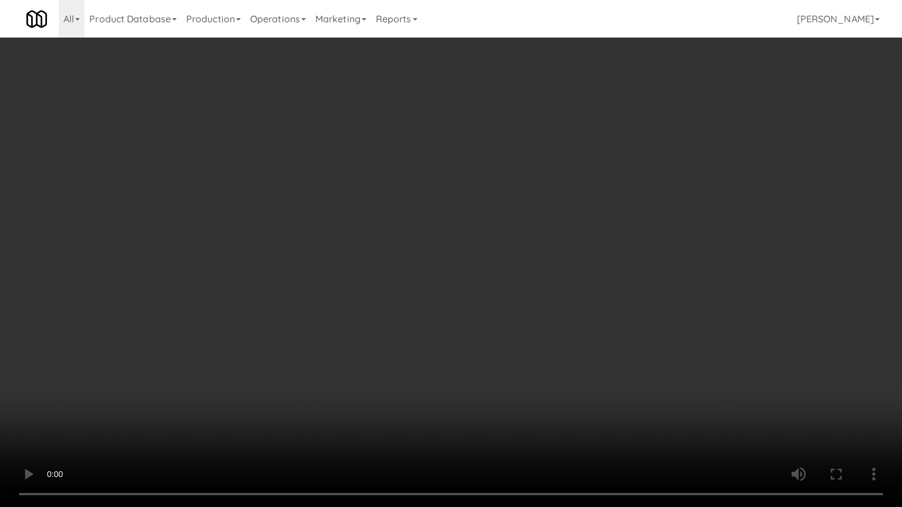
click at [544, 266] on video at bounding box center [451, 253] width 902 height 507
drag, startPoint x: 523, startPoint y: 268, endPoint x: 604, endPoint y: 142, distance: 149.7
click at [522, 266] on video at bounding box center [451, 253] width 902 height 507
click at [505, 200] on video at bounding box center [451, 253] width 902 height 507
drag, startPoint x: 507, startPoint y: 198, endPoint x: 521, endPoint y: 99, distance: 99.6
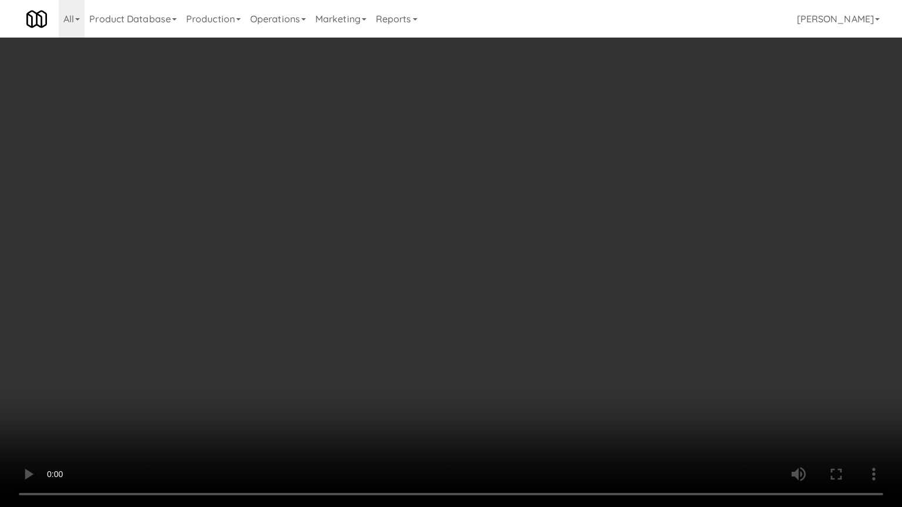
click at [507, 197] on video at bounding box center [451, 253] width 902 height 507
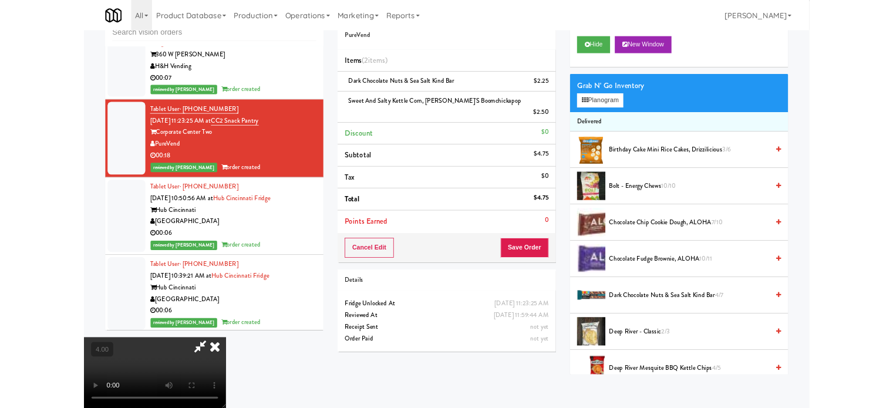
scroll to position [8762, 0]
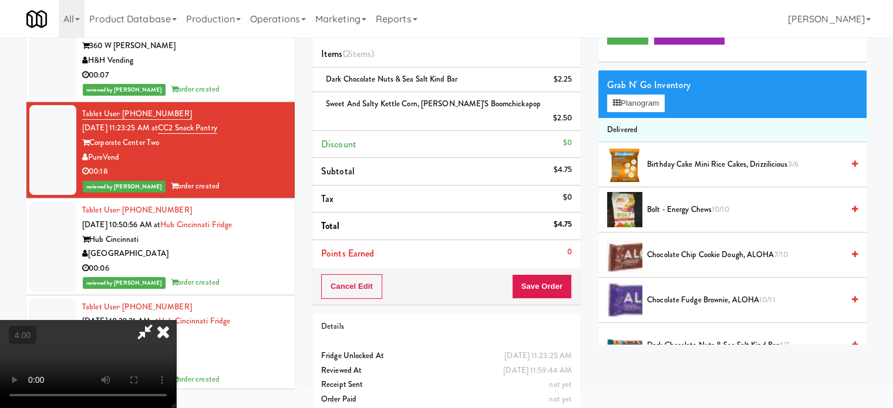
click at [176, 320] on icon at bounding box center [163, 331] width 26 height 23
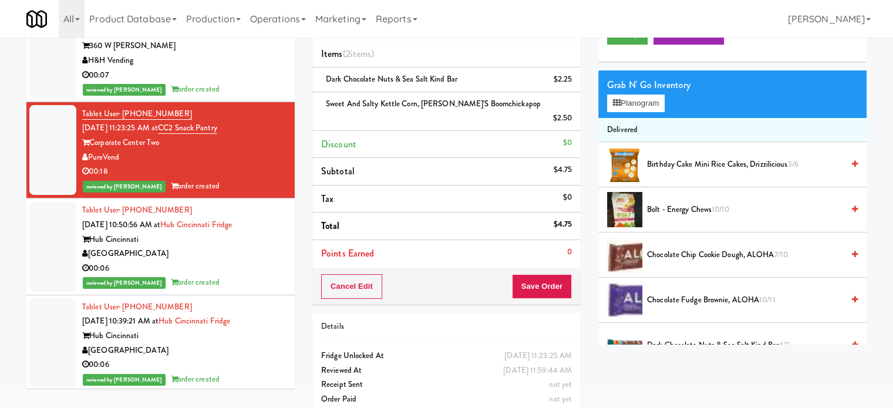
drag, startPoint x: 228, startPoint y: 285, endPoint x: 311, endPoint y: 247, distance: 91.2
click at [228, 285] on div "reviewed by [PERSON_NAME] order created" at bounding box center [184, 282] width 204 height 15
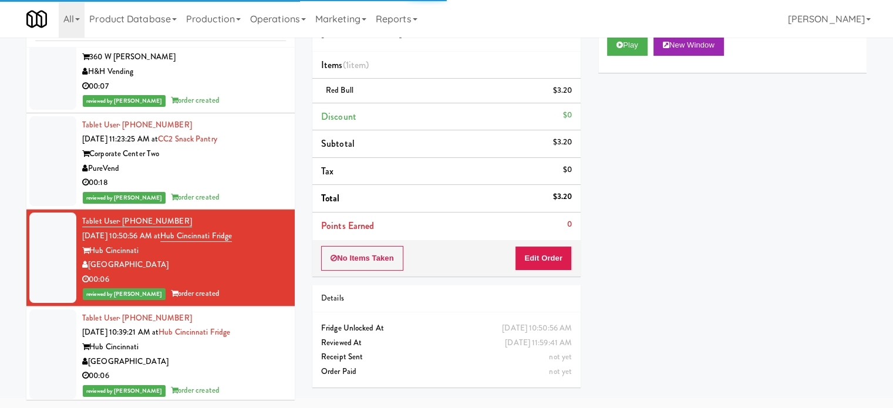
scroll to position [9055, 0]
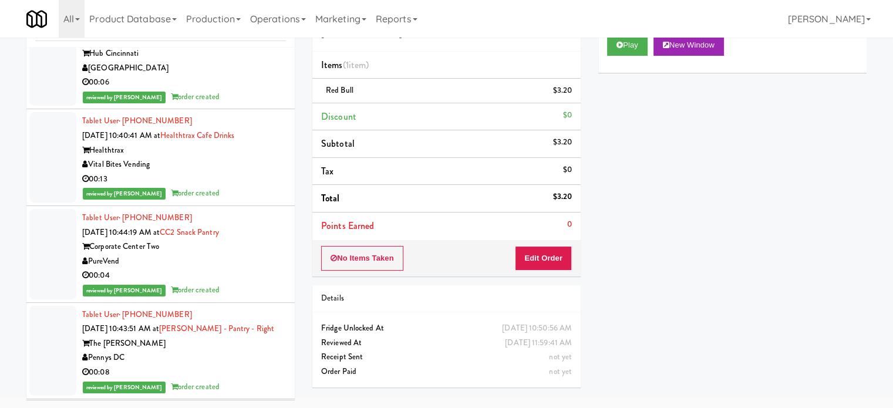
click at [247, 103] on div "reviewed by [PERSON_NAME] order created" at bounding box center [184, 97] width 204 height 15
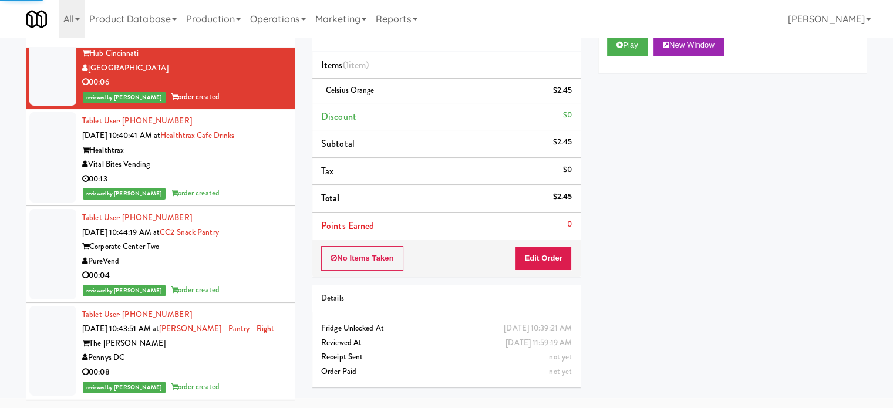
click at [250, 187] on div "00:13" at bounding box center [184, 179] width 204 height 15
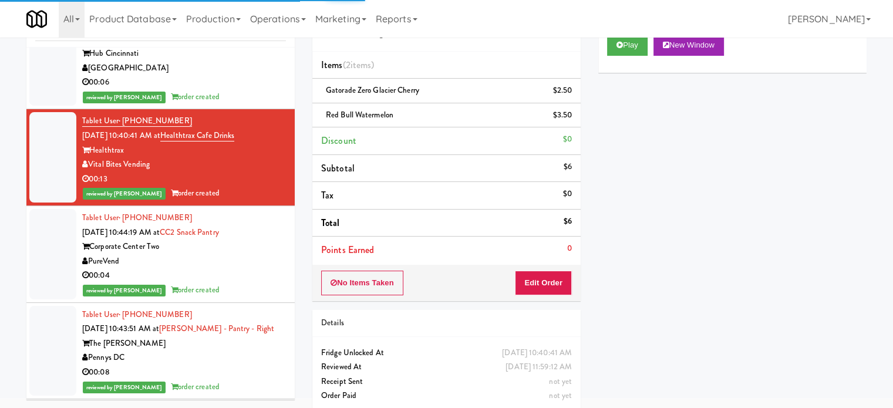
click at [253, 254] on div "Corporate Center Two" at bounding box center [184, 247] width 204 height 15
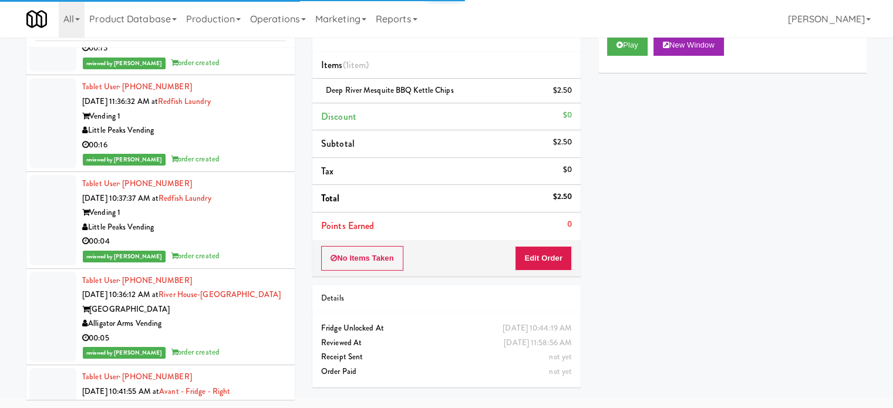
scroll to position [9936, 0]
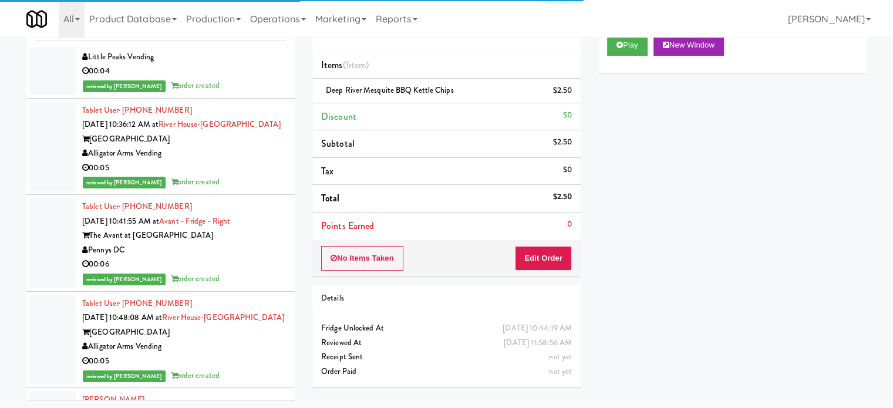
click at [267, 185] on div "reviewed by [PERSON_NAME] order created" at bounding box center [184, 182] width 204 height 15
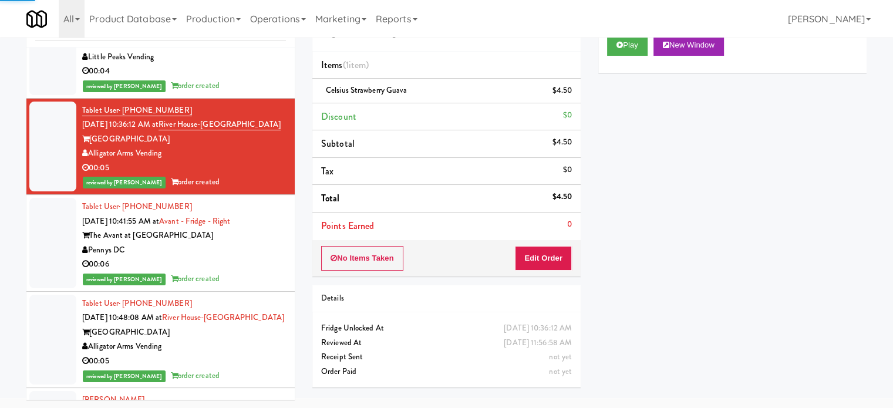
click at [260, 93] on div "reviewed by [PERSON_NAME] E order created" at bounding box center [184, 86] width 204 height 15
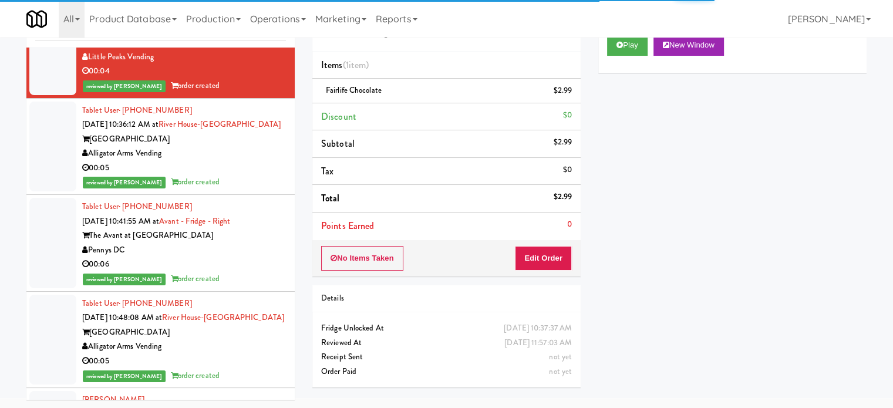
click at [266, 267] on div "00:06" at bounding box center [184, 264] width 204 height 15
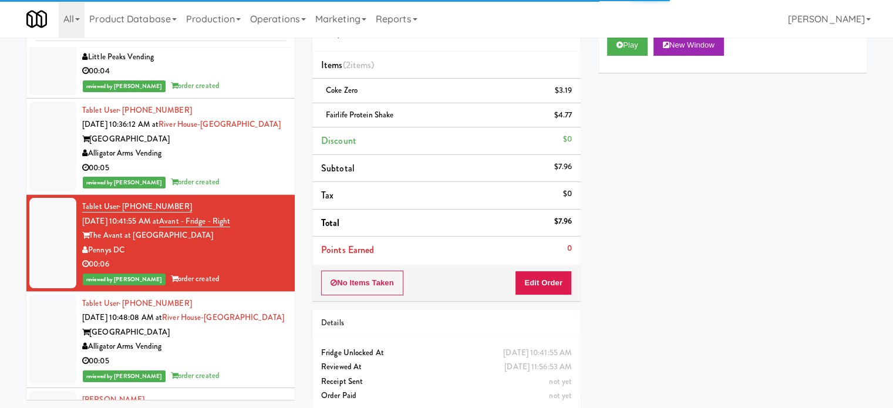
click at [258, 190] on div "reviewed by [PERSON_NAME] order created" at bounding box center [184, 182] width 204 height 15
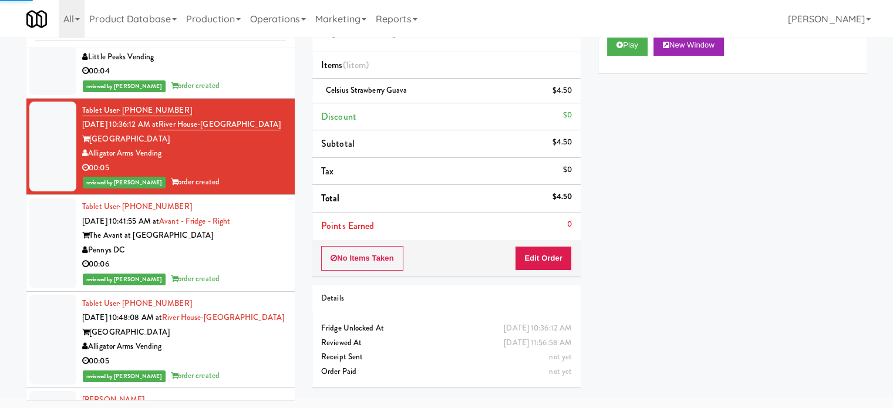
scroll to position [10230, 0]
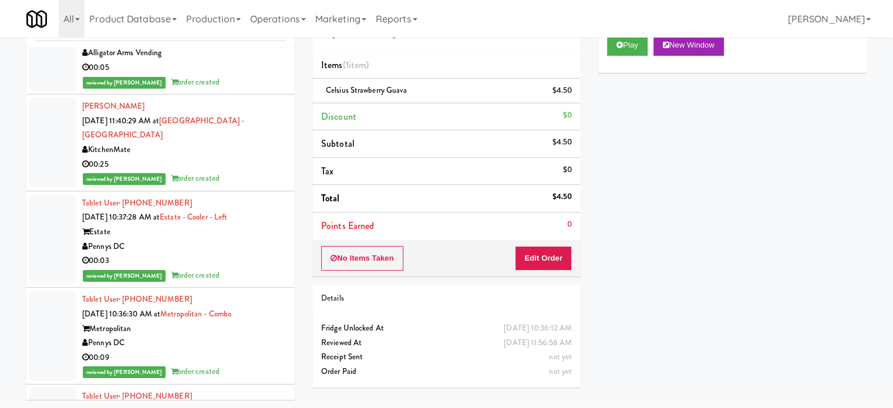
click at [244, 87] on div "reviewed by [PERSON_NAME] order created" at bounding box center [184, 82] width 204 height 15
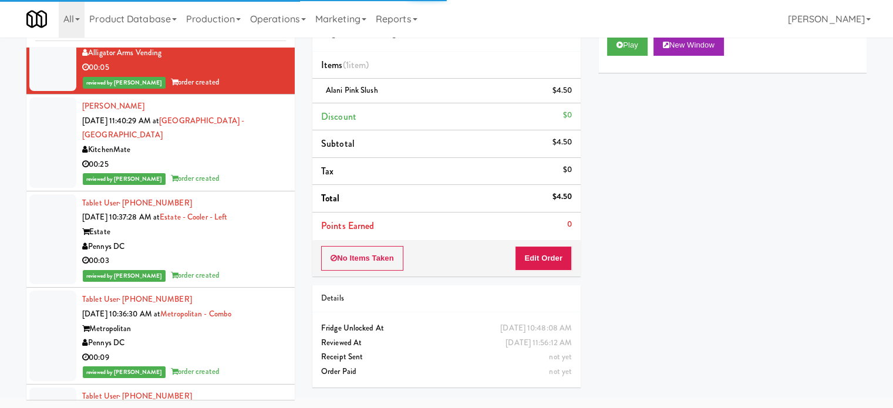
click at [253, 180] on div "reviewed by [PERSON_NAME] A order created" at bounding box center [184, 178] width 204 height 15
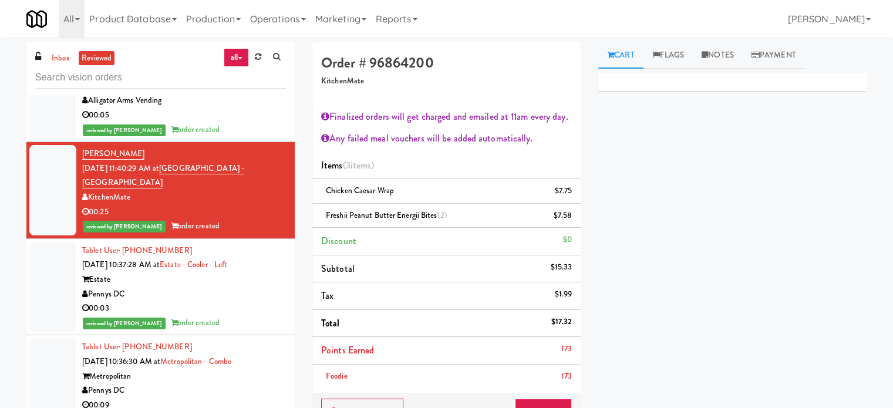
click at [240, 302] on div "Pennys DC" at bounding box center [184, 294] width 204 height 15
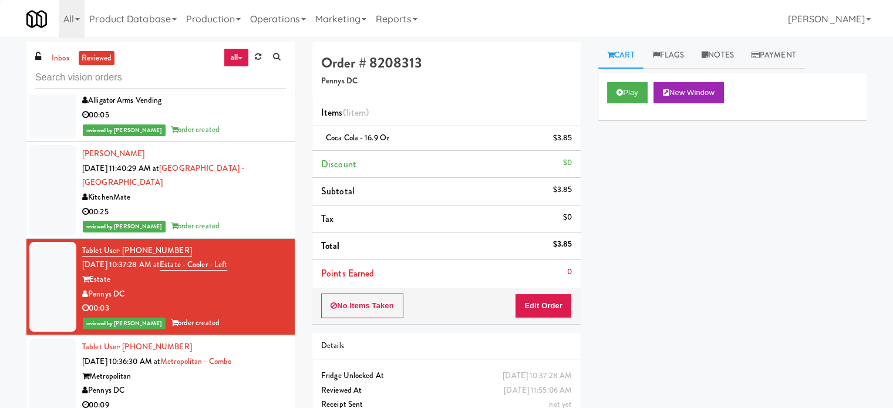
scroll to position [10523, 0]
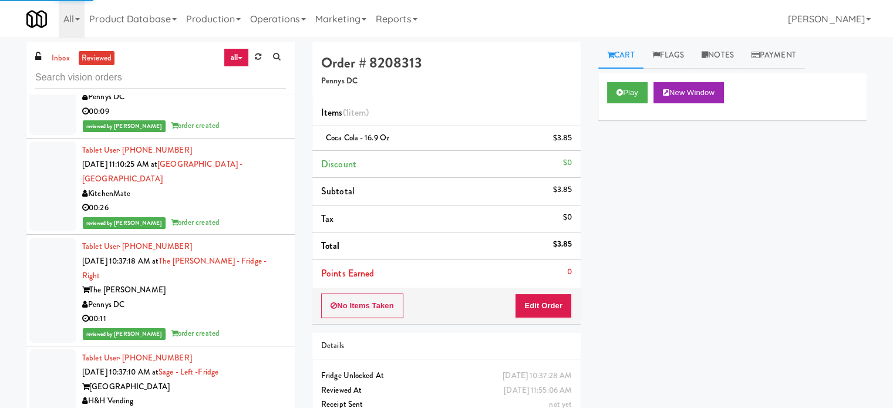
click at [240, 119] on div "00:09" at bounding box center [184, 112] width 204 height 15
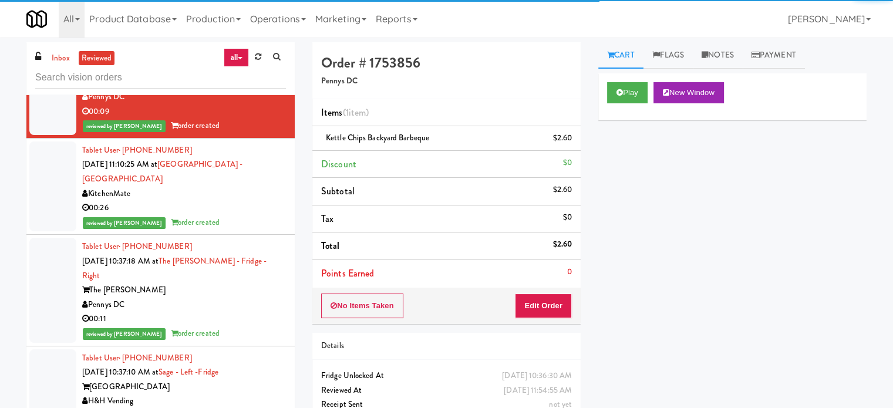
click at [214, 227] on div "reviewed by [PERSON_NAME] A order created" at bounding box center [184, 222] width 204 height 15
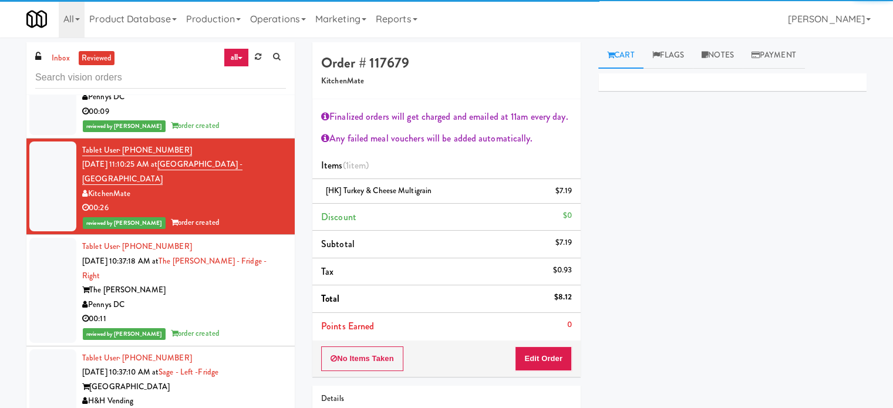
click at [235, 326] on div "reviewed by [PERSON_NAME] E order created" at bounding box center [184, 333] width 204 height 15
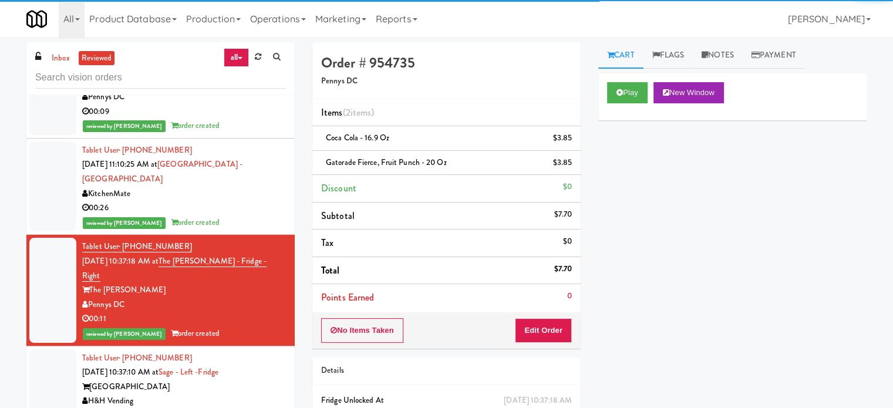
scroll to position [10817, 0]
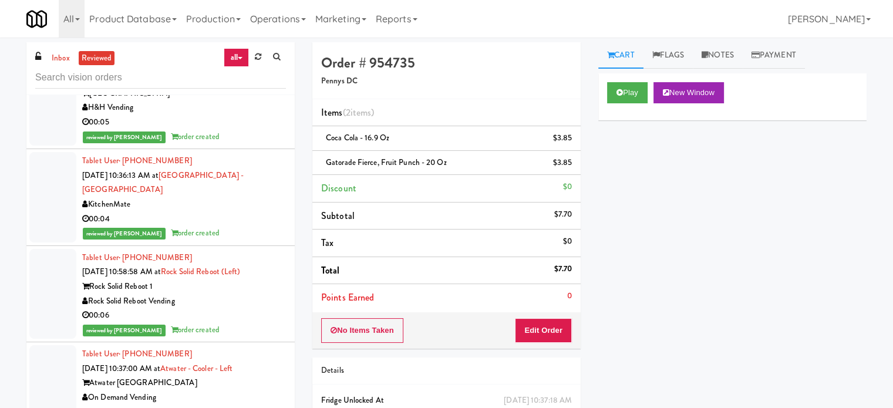
click at [240, 117] on div "00:05" at bounding box center [184, 122] width 204 height 15
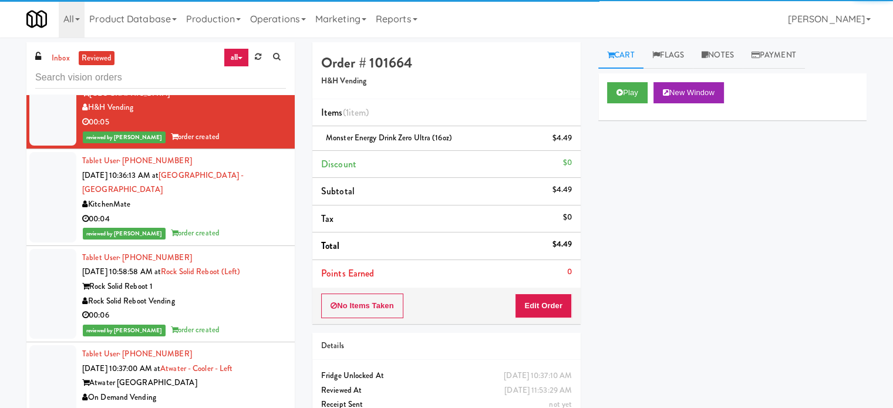
click at [234, 212] on div "00:04" at bounding box center [184, 219] width 204 height 15
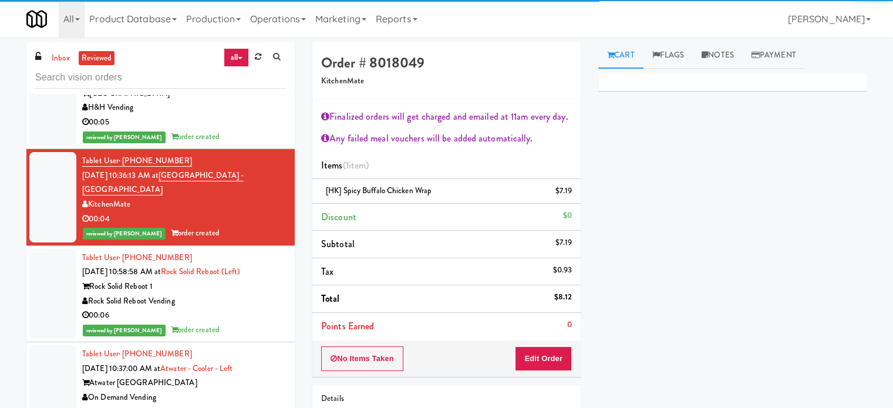
click at [251, 313] on div "00:06" at bounding box center [184, 315] width 204 height 15
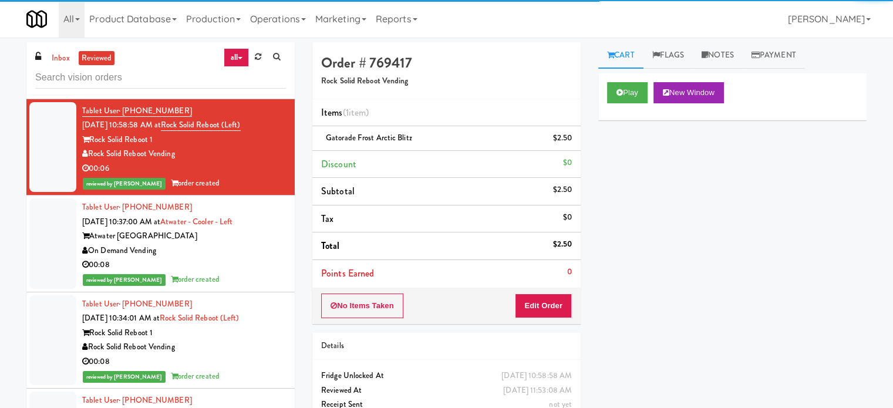
click at [250, 287] on div "reviewed by [PERSON_NAME] E order created" at bounding box center [184, 279] width 204 height 15
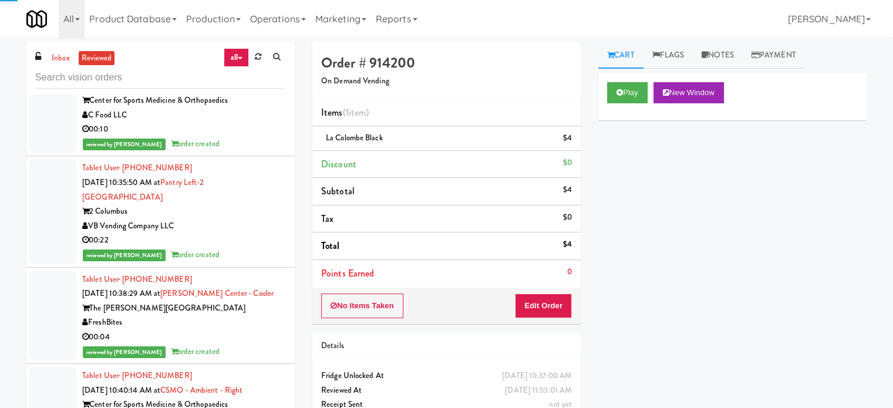
scroll to position [12220, 0]
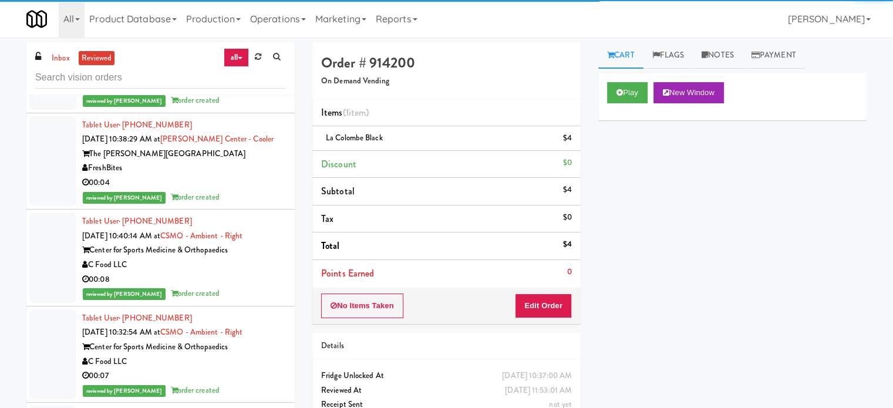
click at [255, 287] on div "00:08" at bounding box center [184, 279] width 204 height 15
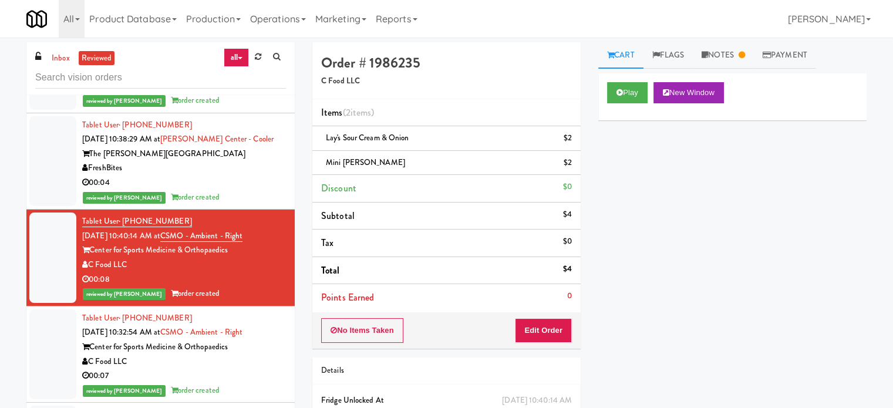
drag, startPoint x: 243, startPoint y: 194, endPoint x: 275, endPoint y: 194, distance: 32.3
click at [243, 190] on div "00:04" at bounding box center [184, 183] width 204 height 15
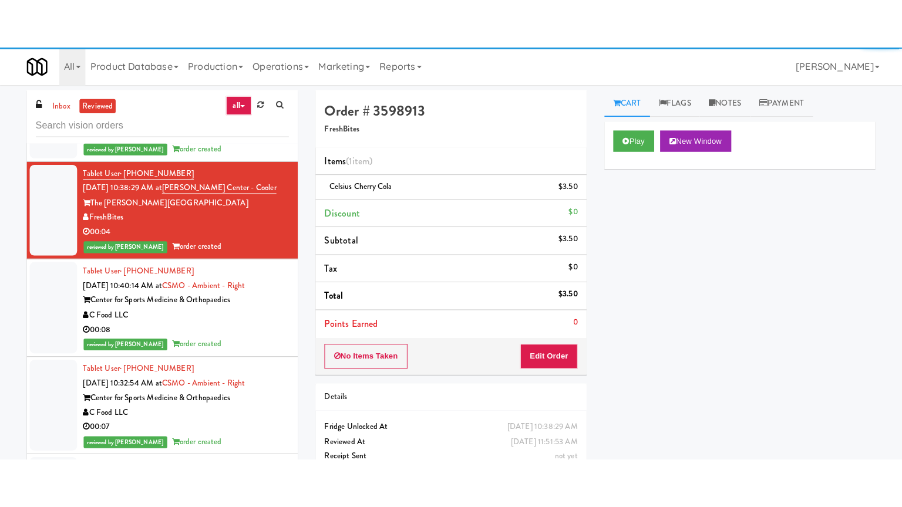
scroll to position [12514, 0]
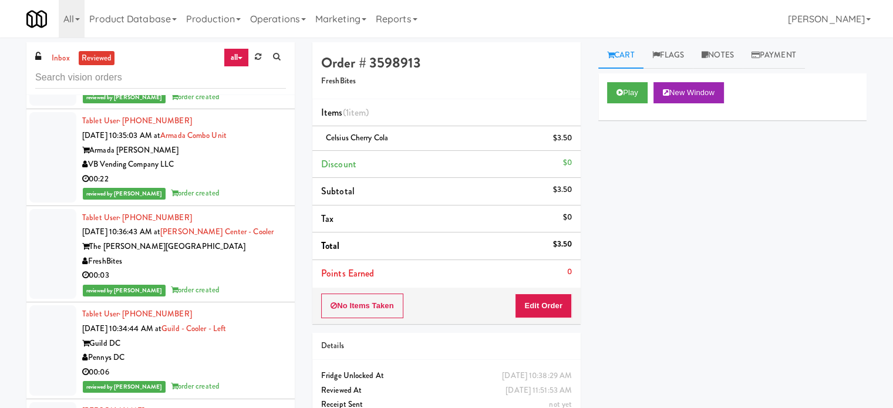
click at [230, 187] on div "00:22" at bounding box center [184, 179] width 204 height 15
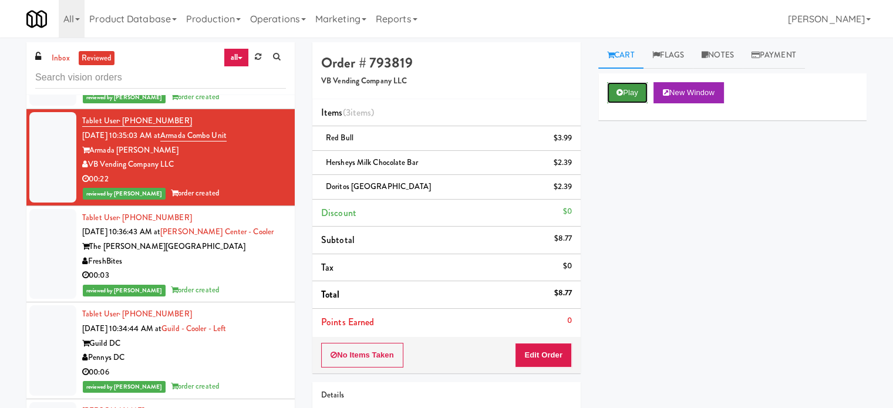
click at [639, 86] on button "Play" at bounding box center [627, 92] width 41 height 21
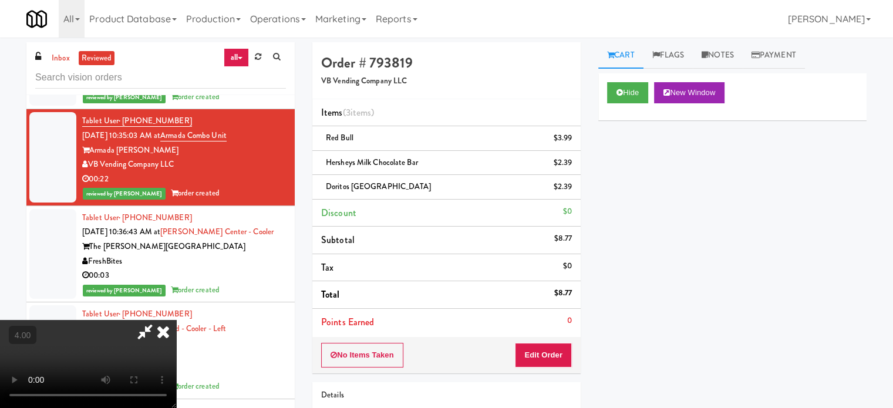
click at [176, 320] on video at bounding box center [88, 364] width 176 height 88
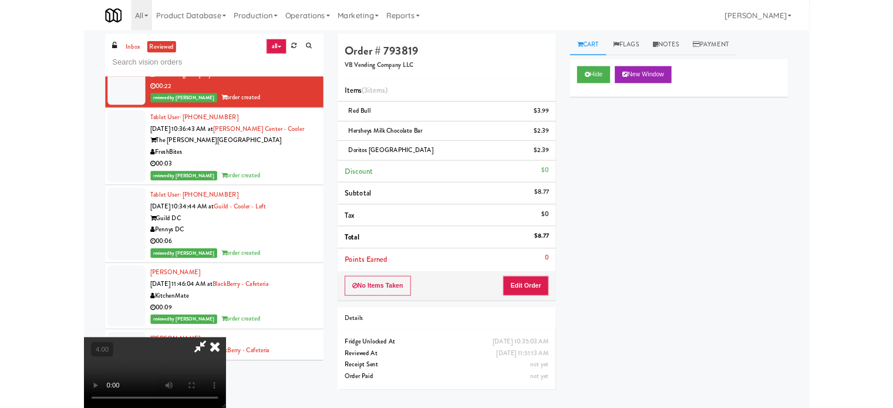
scroll to position [12456, 0]
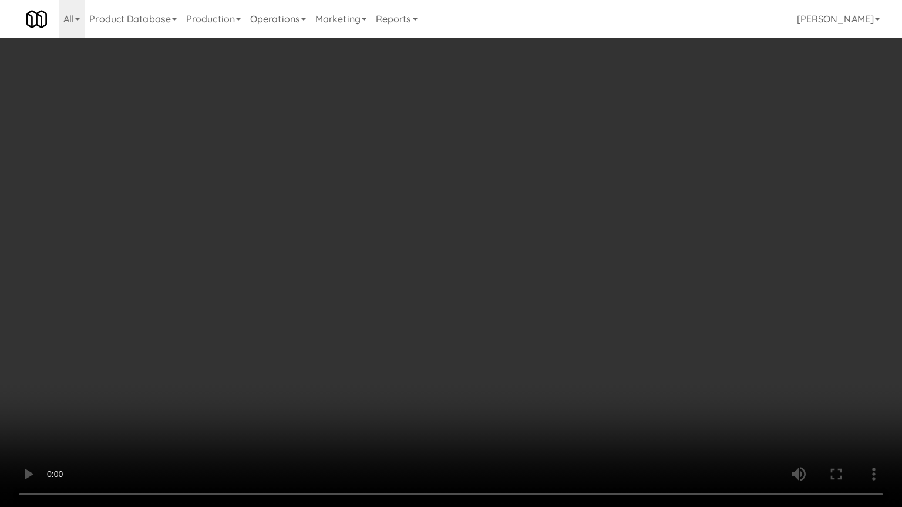
click at [364, 251] on video at bounding box center [451, 253] width 902 height 507
click at [374, 243] on video at bounding box center [451, 253] width 902 height 507
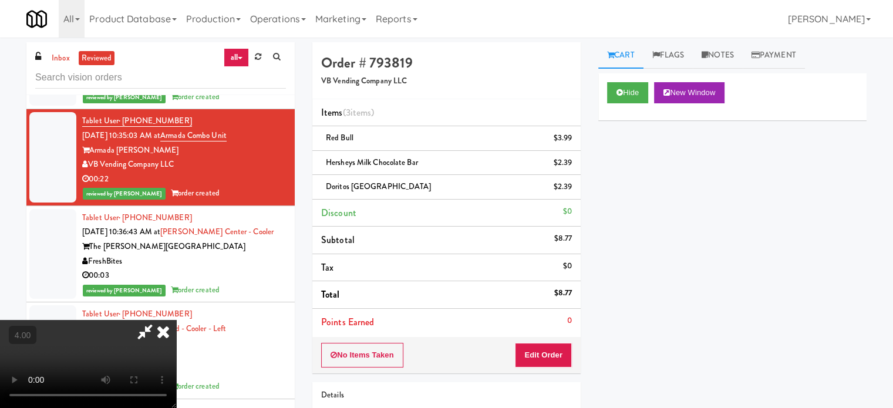
click at [176, 320] on video at bounding box center [88, 364] width 176 height 88
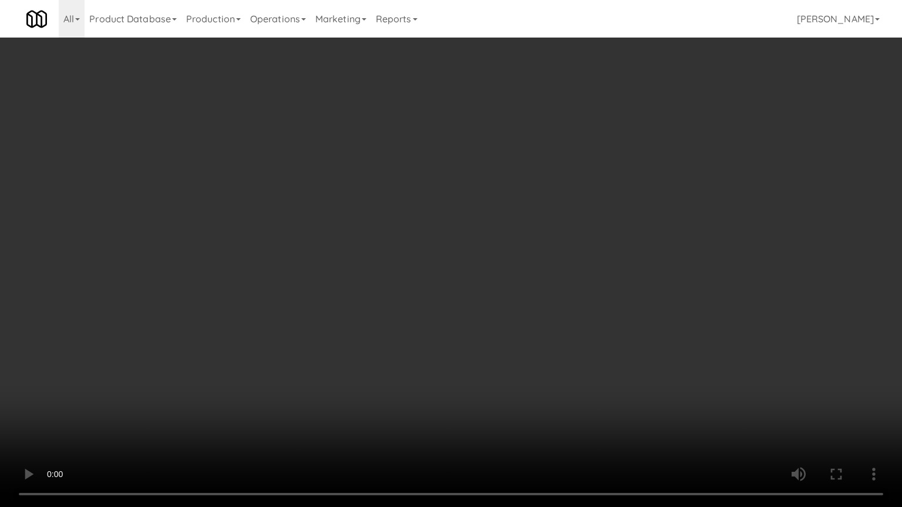
click at [378, 250] on video at bounding box center [451, 253] width 902 height 507
drag, startPoint x: 390, startPoint y: 265, endPoint x: 366, endPoint y: 271, distance: 24.2
click at [390, 265] on video at bounding box center [451, 253] width 902 height 507
click at [327, 272] on video at bounding box center [451, 253] width 902 height 507
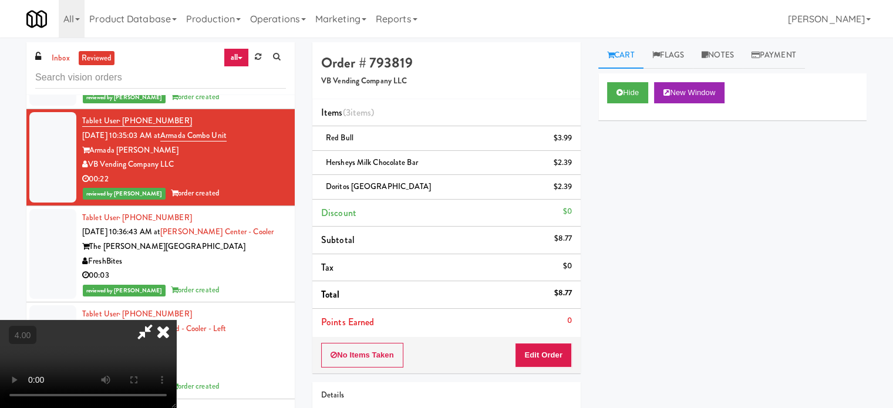
click at [176, 320] on video at bounding box center [88, 364] width 176 height 88
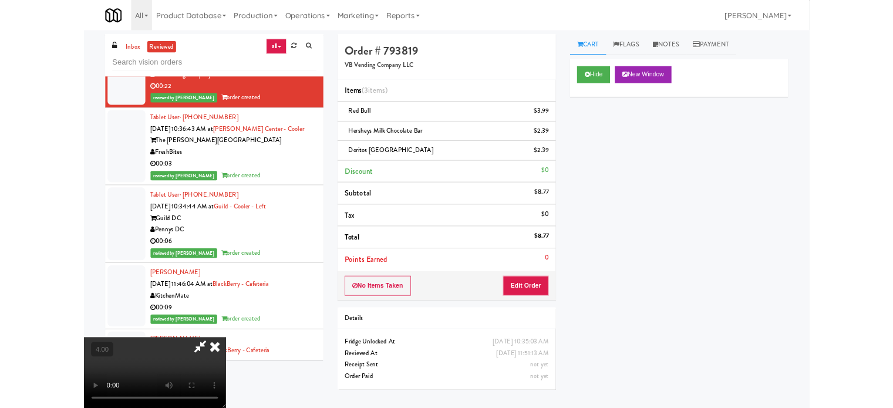
scroll to position [12456, 0]
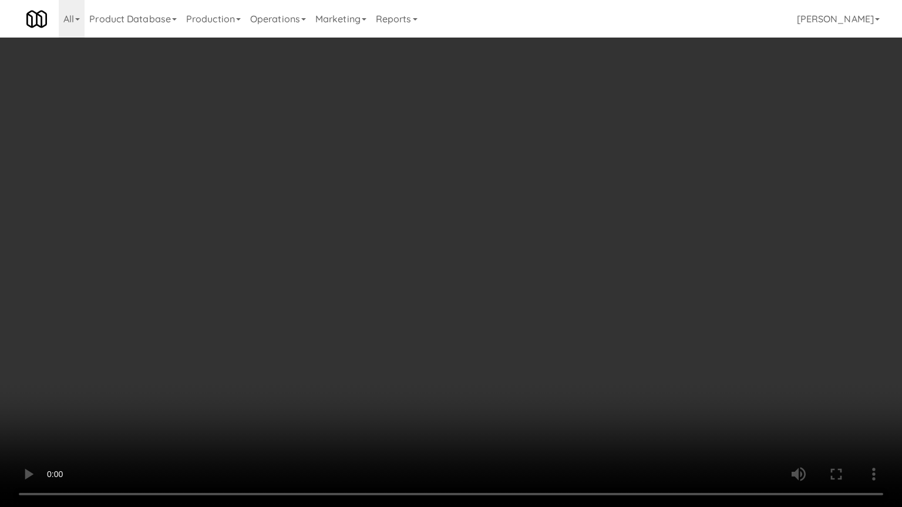
click at [328, 261] on video at bounding box center [451, 253] width 902 height 507
click at [399, 245] on video at bounding box center [451, 253] width 902 height 507
click at [395, 249] on video at bounding box center [451, 253] width 902 height 507
click at [427, 253] on video at bounding box center [451, 253] width 902 height 507
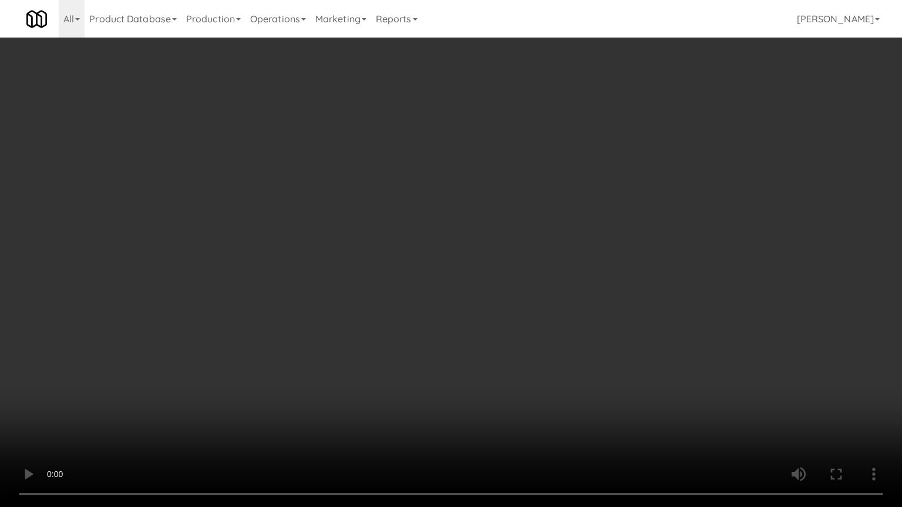
click at [524, 256] on video at bounding box center [451, 253] width 902 height 507
click at [451, 261] on video at bounding box center [451, 253] width 902 height 507
click at [608, 261] on video at bounding box center [451, 253] width 902 height 507
click at [478, 262] on video at bounding box center [451, 253] width 902 height 507
click at [480, 251] on video at bounding box center [451, 253] width 902 height 507
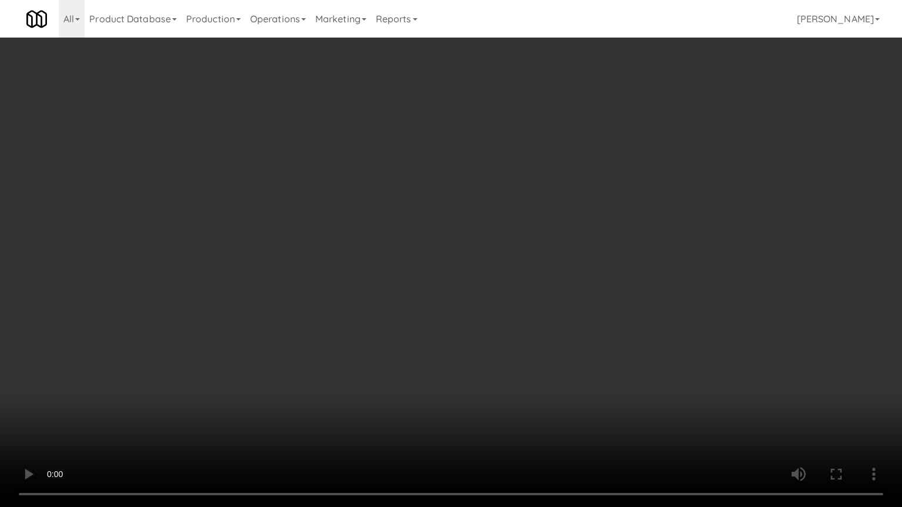
click at [522, 244] on video at bounding box center [451, 253] width 902 height 507
click at [597, 249] on video at bounding box center [451, 253] width 902 height 507
click at [504, 237] on video at bounding box center [451, 253] width 902 height 507
click at [509, 235] on video at bounding box center [451, 253] width 902 height 507
click at [514, 230] on video at bounding box center [451, 253] width 902 height 507
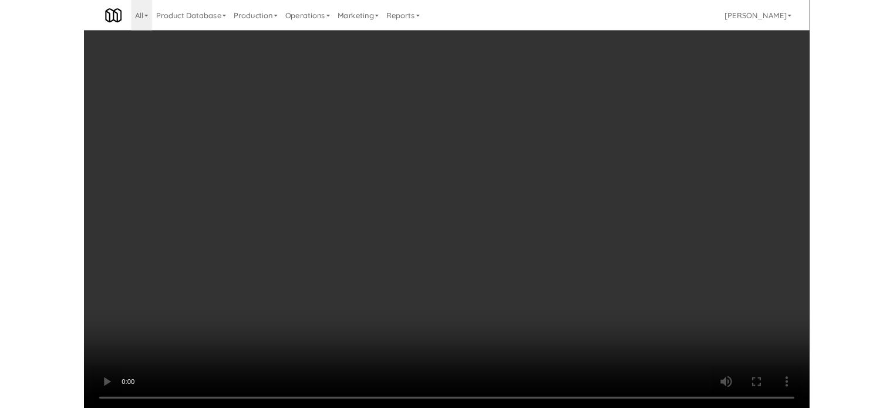
scroll to position [12514, 0]
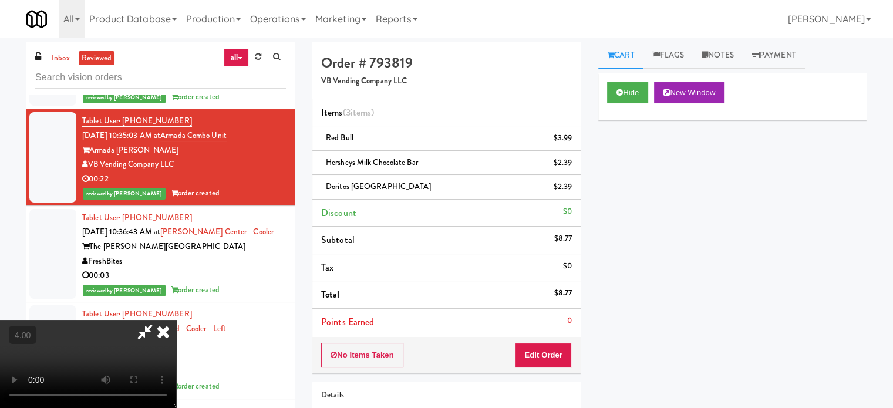
click at [176, 320] on icon at bounding box center [163, 331] width 26 height 23
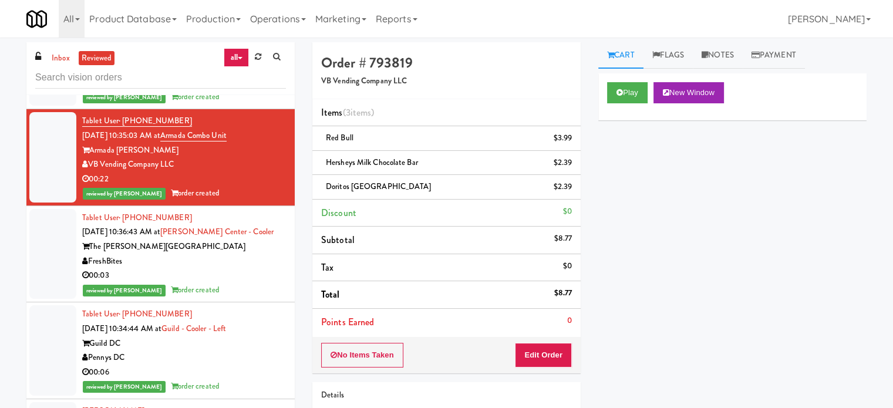
click at [261, 269] on div "FreshBites" at bounding box center [184, 261] width 204 height 15
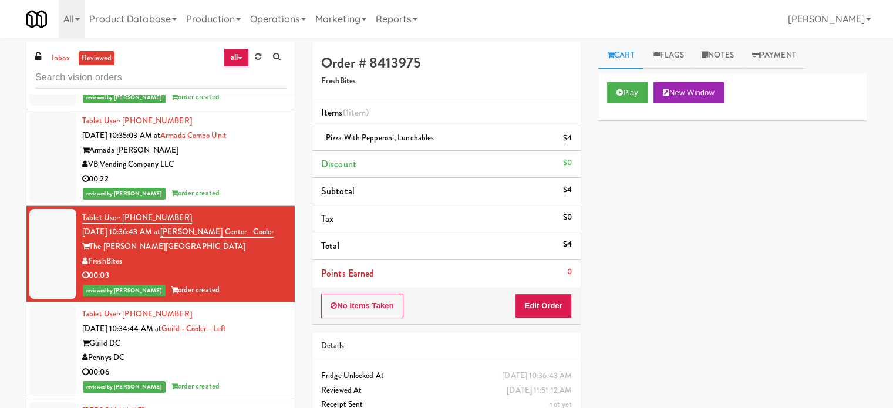
click at [243, 360] on div "Pennys DC" at bounding box center [184, 358] width 204 height 15
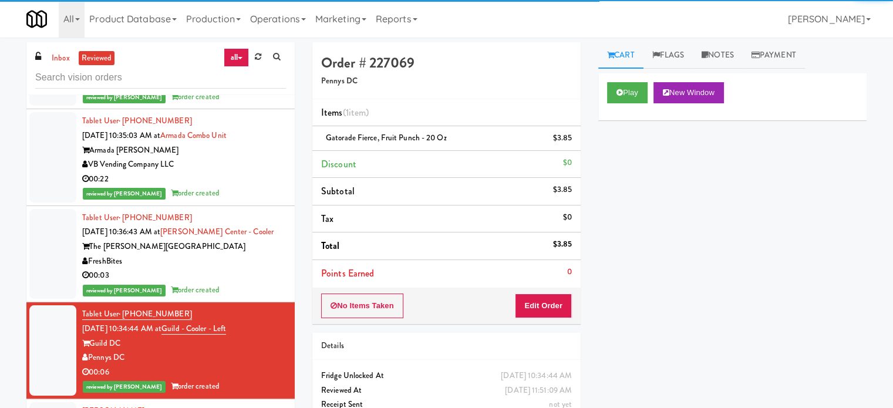
scroll to position [12807, 0]
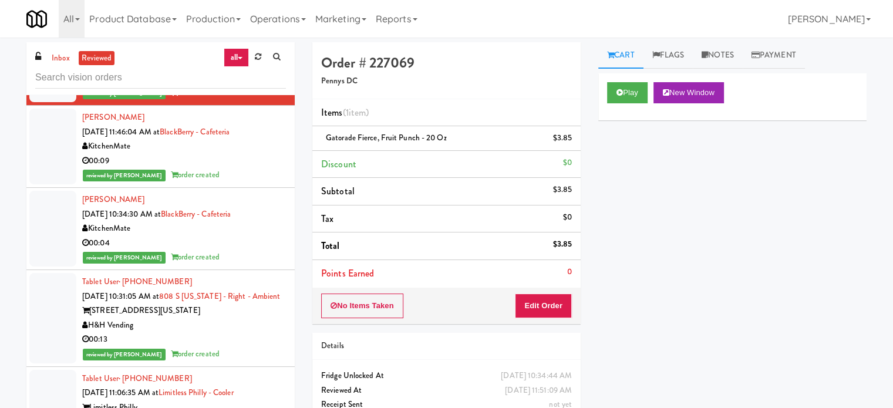
click at [240, 180] on div "reviewed by [PERSON_NAME] A order created" at bounding box center [184, 175] width 204 height 15
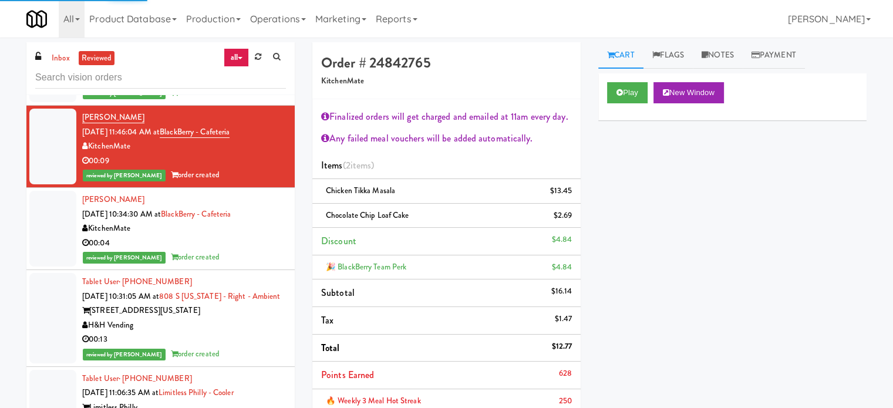
drag, startPoint x: 245, startPoint y: 269, endPoint x: 261, endPoint y: 260, distance: 18.7
click at [245, 265] on div "reviewed by [PERSON_NAME] A order created" at bounding box center [184, 257] width 204 height 15
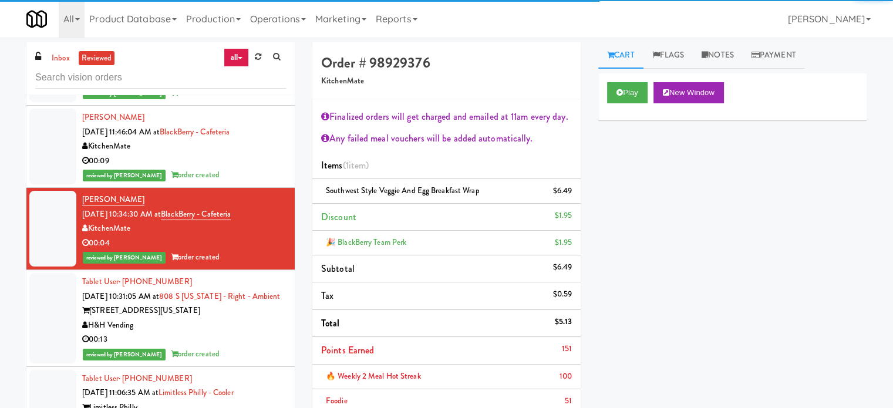
click at [246, 318] on div "[STREET_ADDRESS][US_STATE]" at bounding box center [184, 311] width 204 height 15
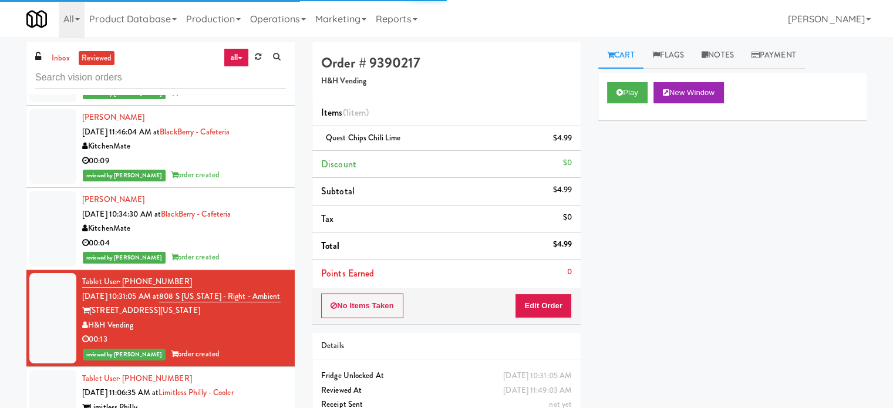
scroll to position [13101, 0]
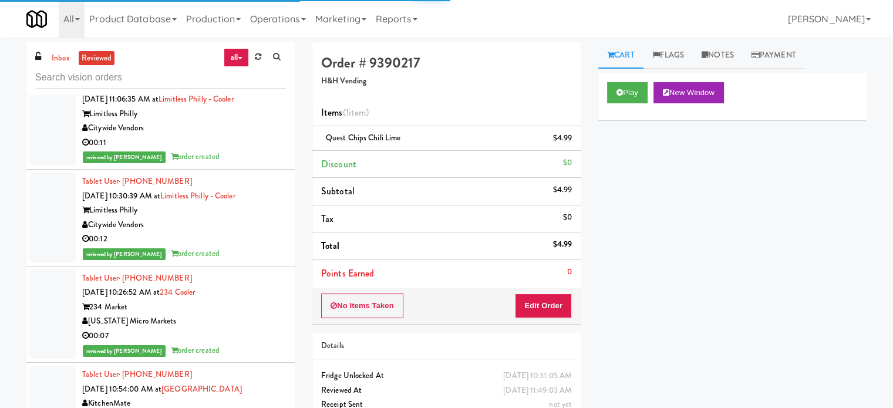
click at [244, 150] on div "00:11" at bounding box center [184, 143] width 204 height 15
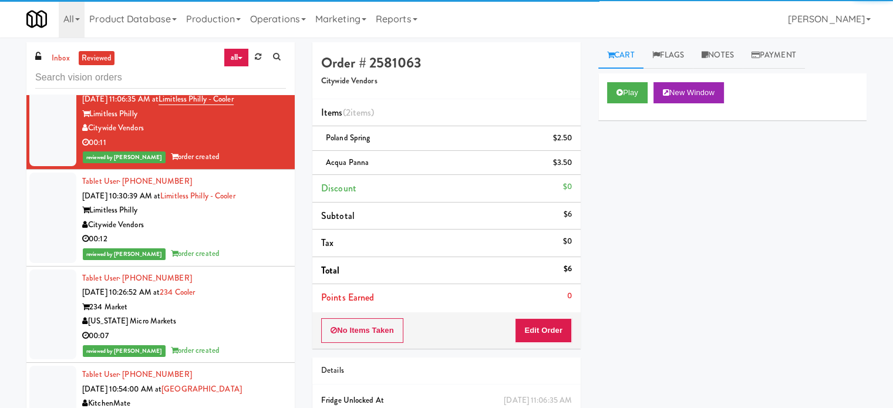
drag, startPoint x: 247, startPoint y: 265, endPoint x: 248, endPoint y: 248, distance: 17.1
click at [245, 247] on div "00:12" at bounding box center [184, 239] width 204 height 15
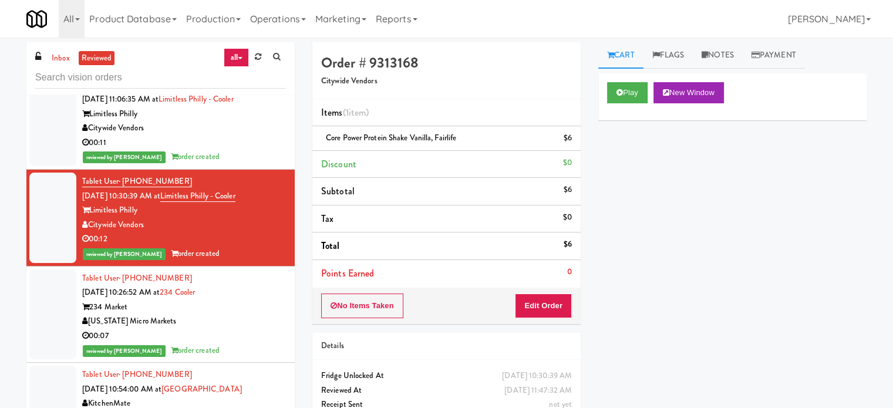
drag, startPoint x: 231, startPoint y: 356, endPoint x: 233, endPoint y: 329, distance: 27.1
click at [233, 343] on div "00:07" at bounding box center [184, 336] width 204 height 15
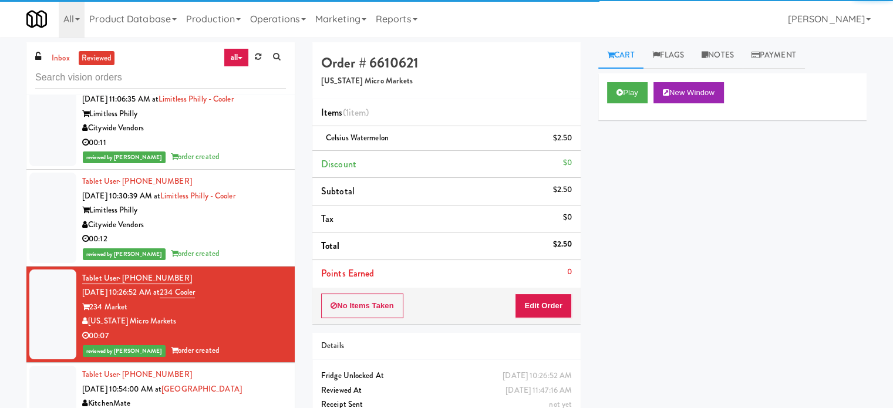
scroll to position [13395, 0]
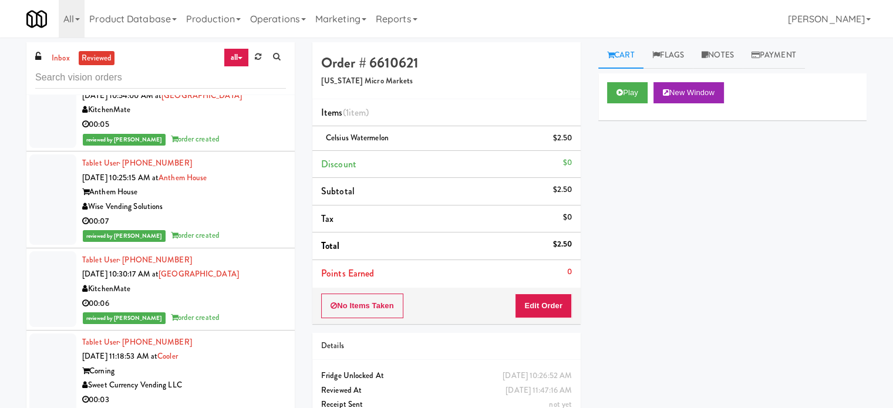
click at [242, 151] on li "Tablet User · (647) 674-9541 [DATE] 10:54:00 AM at [GEOGRAPHIC_DATA] KitchenMat…" at bounding box center [160, 110] width 268 height 82
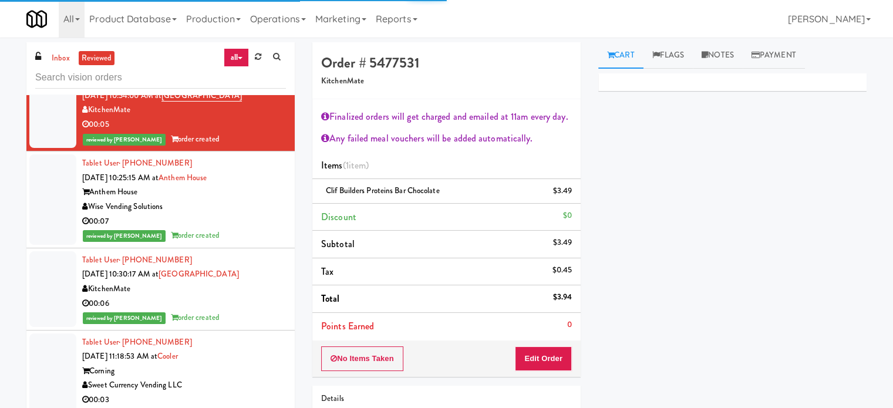
click at [247, 243] on div "reviewed by [PERSON_NAME] order created" at bounding box center [184, 235] width 204 height 15
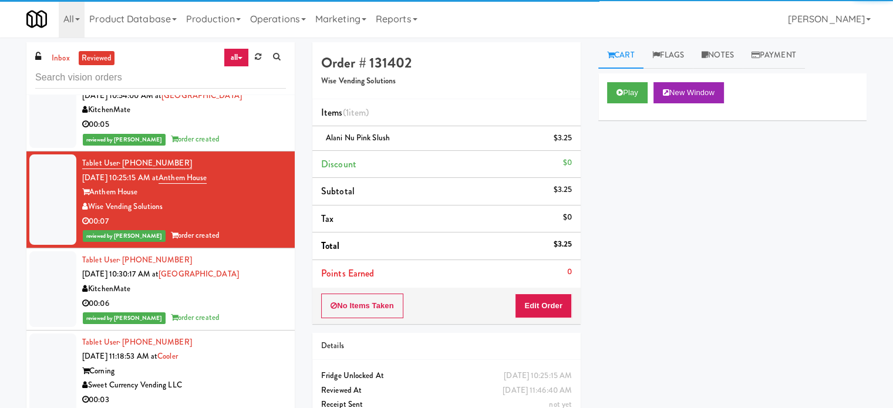
click at [247, 311] on div "00:06" at bounding box center [184, 304] width 204 height 15
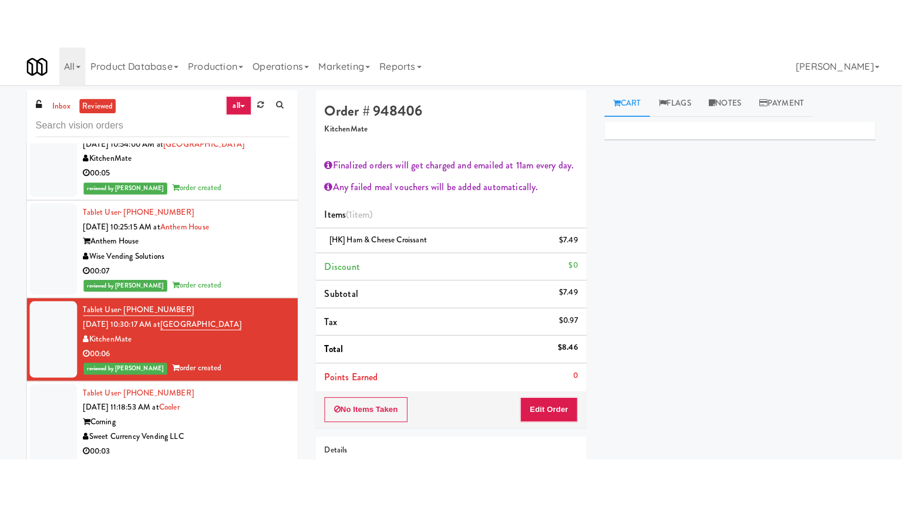
scroll to position [13688, 0]
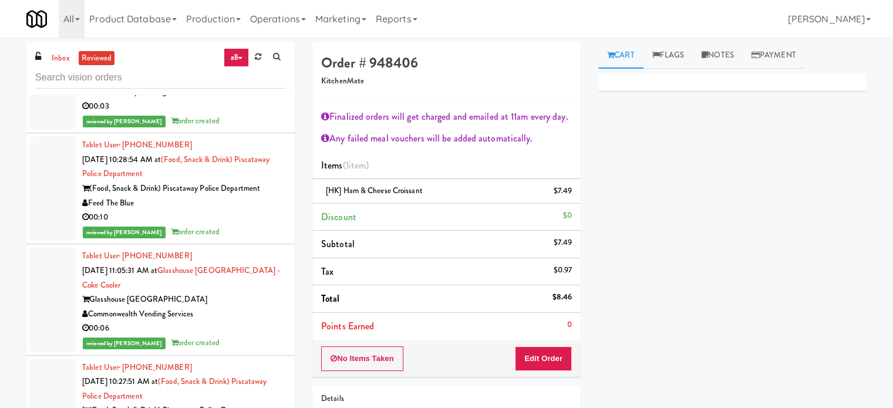
click at [242, 129] on div "reviewed by [PERSON_NAME] E order created" at bounding box center [184, 121] width 204 height 15
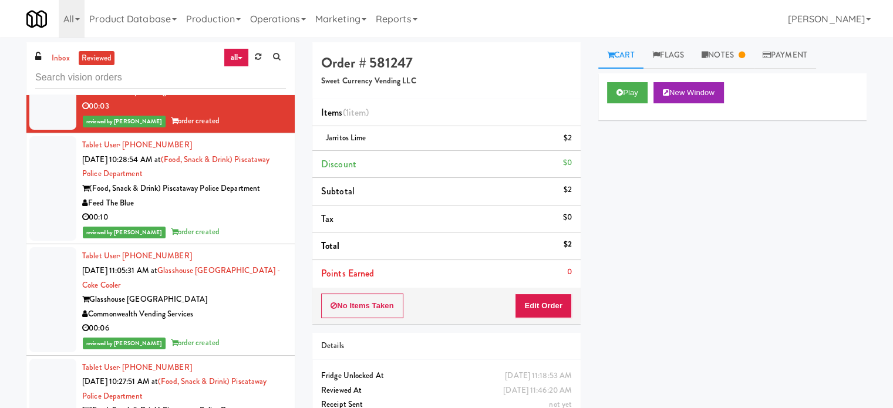
click at [240, 240] on div "reviewed by [PERSON_NAME] A order created" at bounding box center [184, 232] width 204 height 15
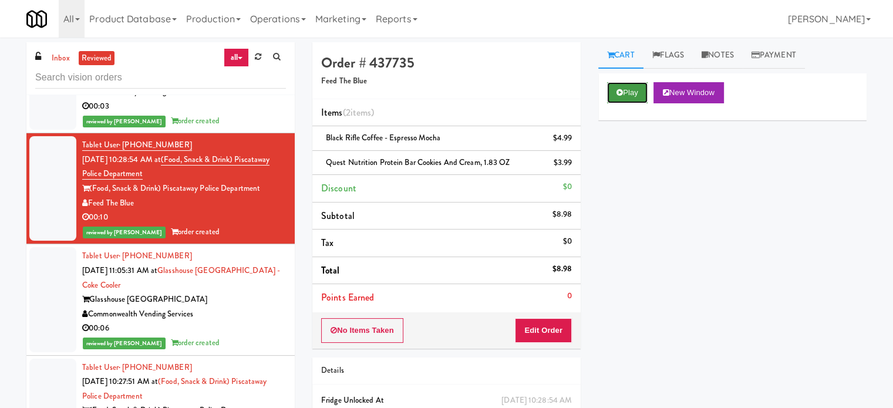
click at [624, 92] on button "Play" at bounding box center [627, 92] width 41 height 21
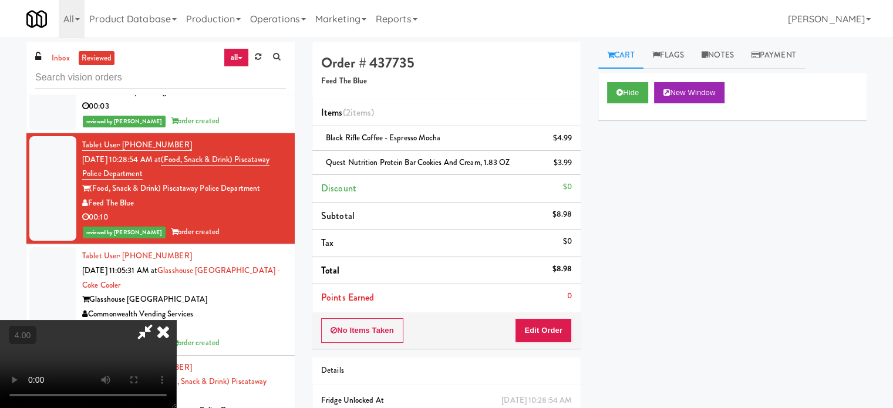
drag, startPoint x: 439, startPoint y: 251, endPoint x: 418, endPoint y: 242, distance: 22.4
click at [176, 320] on video at bounding box center [88, 364] width 176 height 88
drag, startPoint x: 418, startPoint y: 242, endPoint x: 439, endPoint y: 273, distance: 37.6
click at [176, 320] on video at bounding box center [88, 364] width 176 height 88
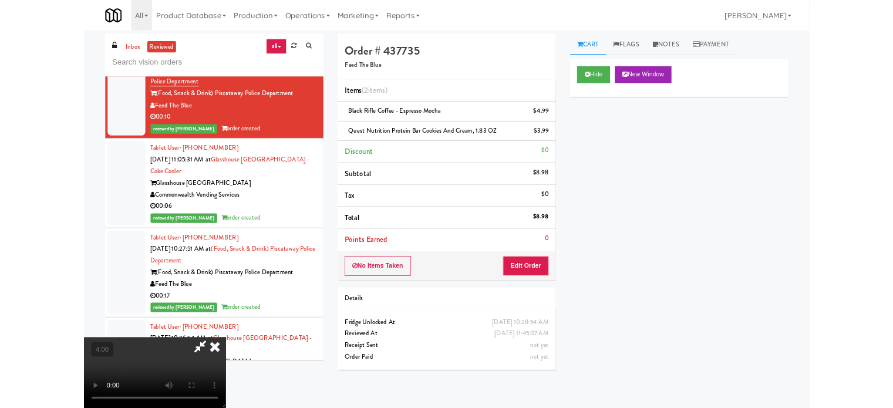
scroll to position [13630, 0]
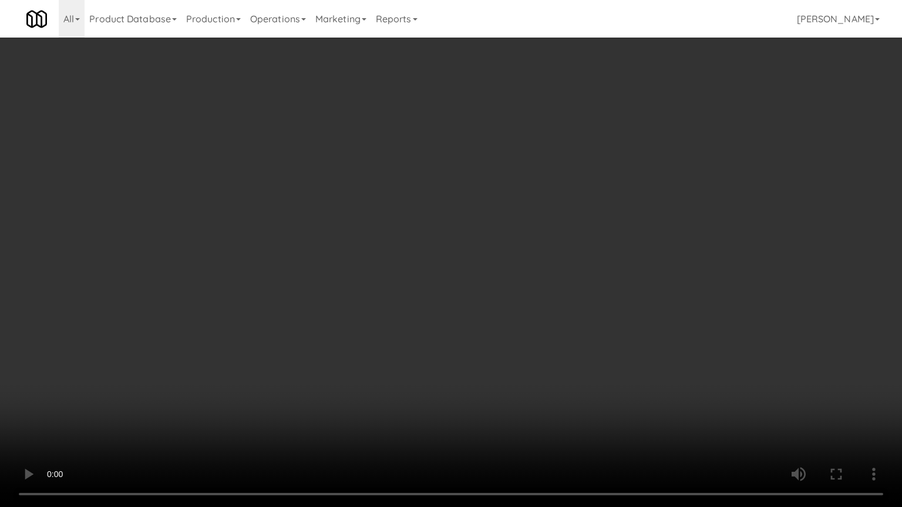
click at [415, 278] on video at bounding box center [451, 253] width 902 height 507
click at [421, 257] on video at bounding box center [451, 253] width 902 height 507
click at [422, 243] on video at bounding box center [451, 253] width 902 height 507
click at [424, 248] on video at bounding box center [451, 253] width 902 height 507
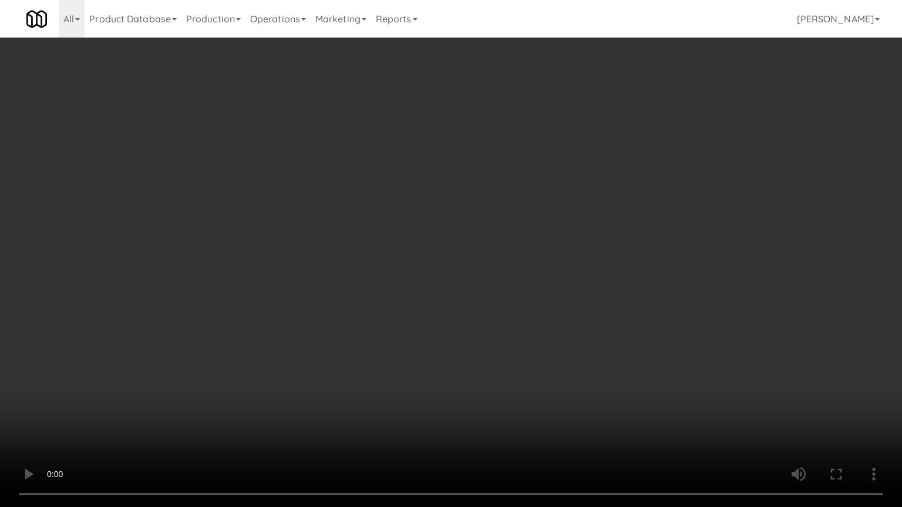
click at [424, 248] on video at bounding box center [451, 253] width 902 height 507
click at [427, 248] on video at bounding box center [451, 253] width 902 height 507
click at [437, 241] on video at bounding box center [451, 253] width 902 height 507
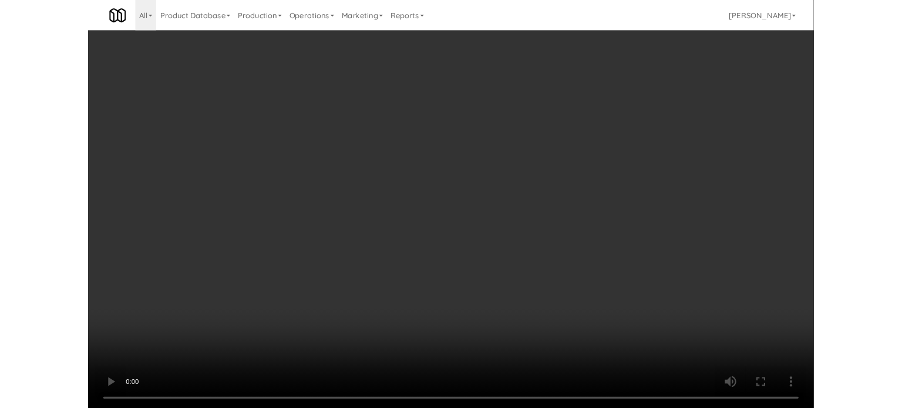
scroll to position [13688, 0]
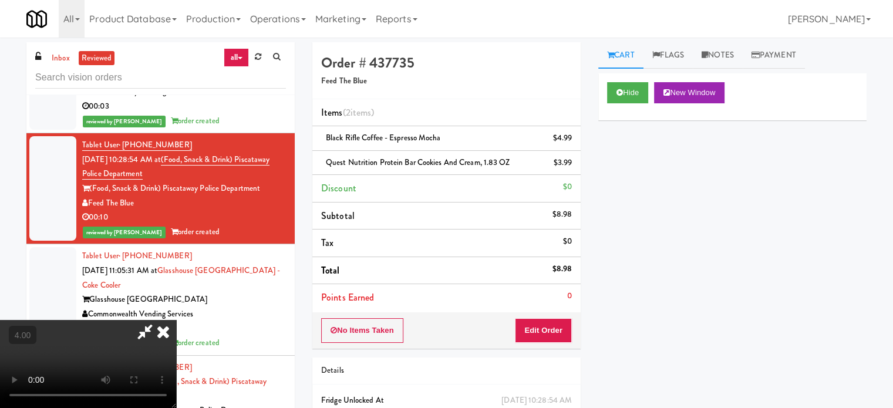
click at [159, 320] on icon at bounding box center [145, 331] width 27 height 23
click at [541, 326] on button "Edit Order" at bounding box center [543, 330] width 57 height 25
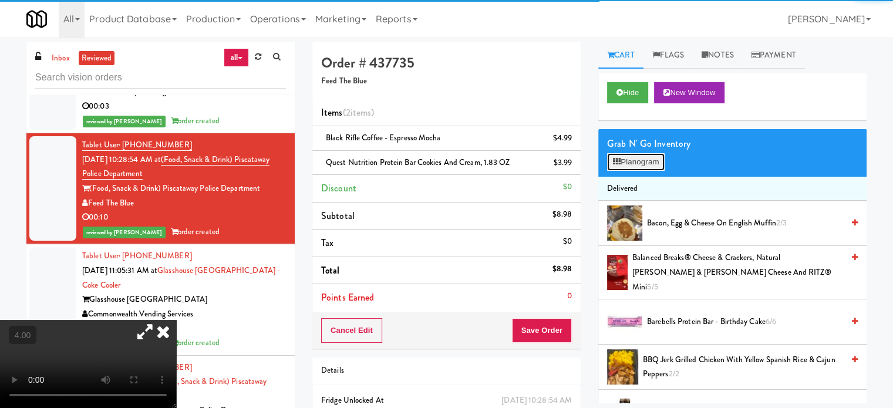
click at [639, 164] on button "Planogram" at bounding box center [636, 162] width 58 height 18
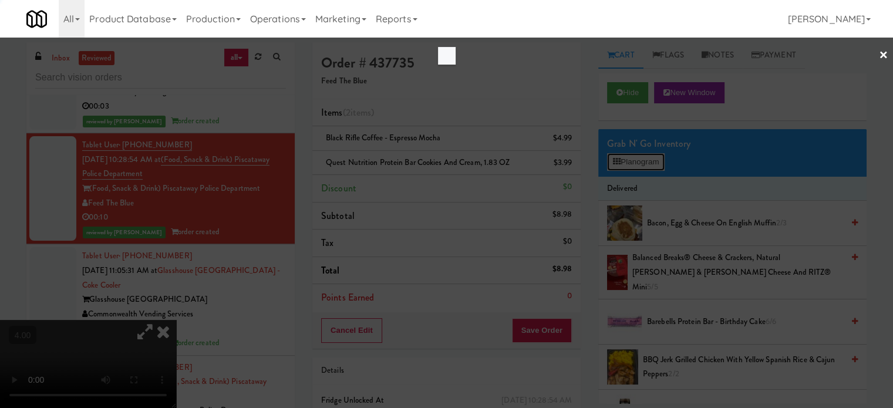
scroll to position [13630, 0]
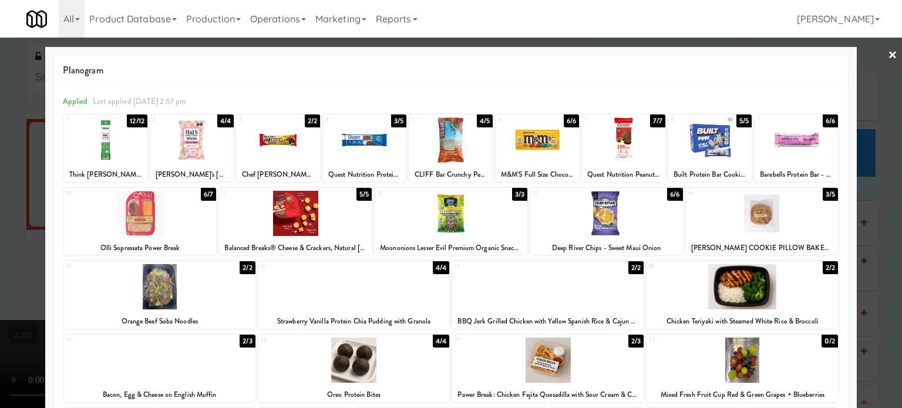
click at [878, 177] on div at bounding box center [451, 204] width 902 height 408
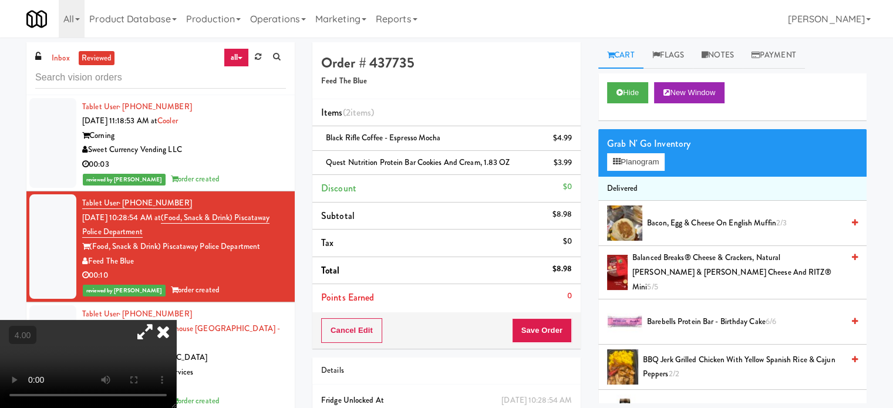
scroll to position [13688, 0]
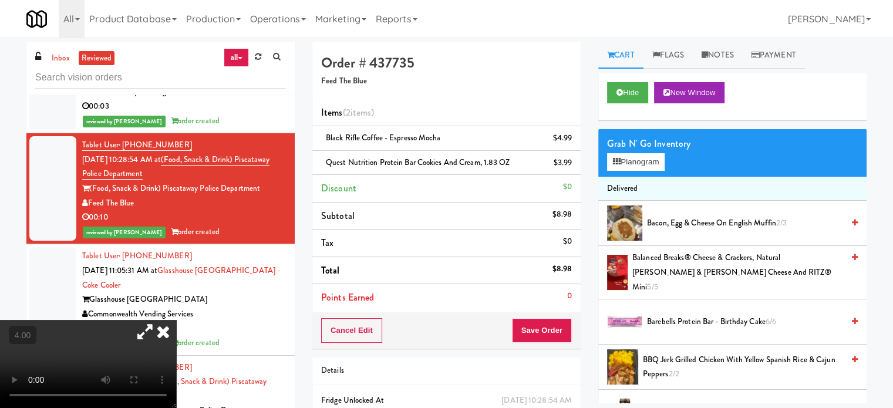
drag, startPoint x: 299, startPoint y: 93, endPoint x: 296, endPoint y: 100, distance: 7.6
click at [176, 320] on icon at bounding box center [163, 331] width 26 height 23
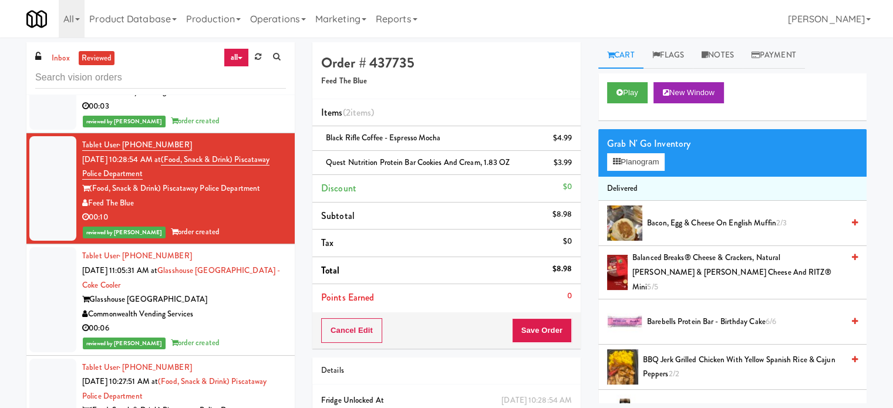
click at [247, 322] on div "Commonwealth Vending Services" at bounding box center [184, 314] width 204 height 15
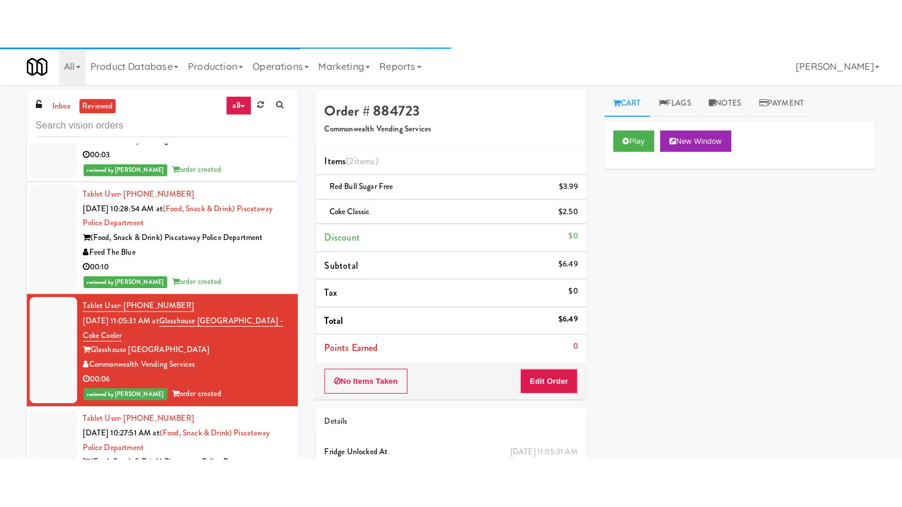
scroll to position [13982, 0]
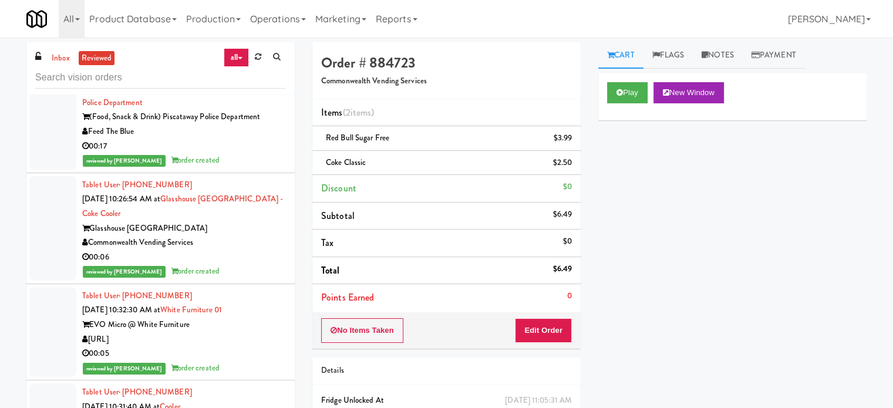
click at [231, 168] on div "reviewed by [PERSON_NAME] A order created" at bounding box center [184, 160] width 204 height 15
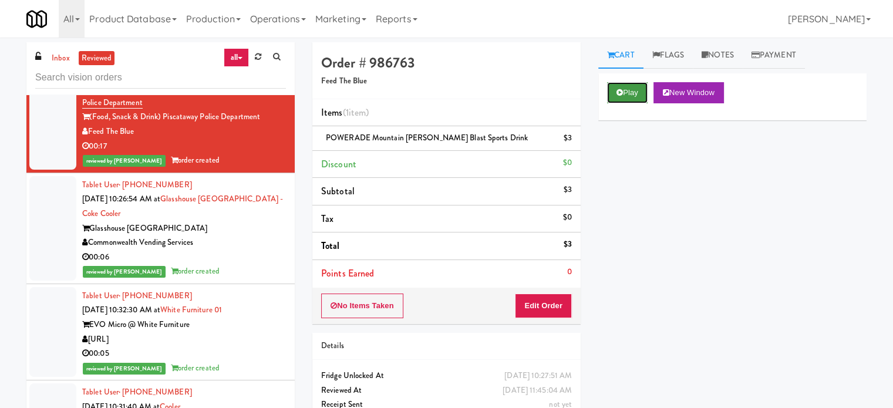
click at [619, 86] on button "Play" at bounding box center [627, 92] width 41 height 21
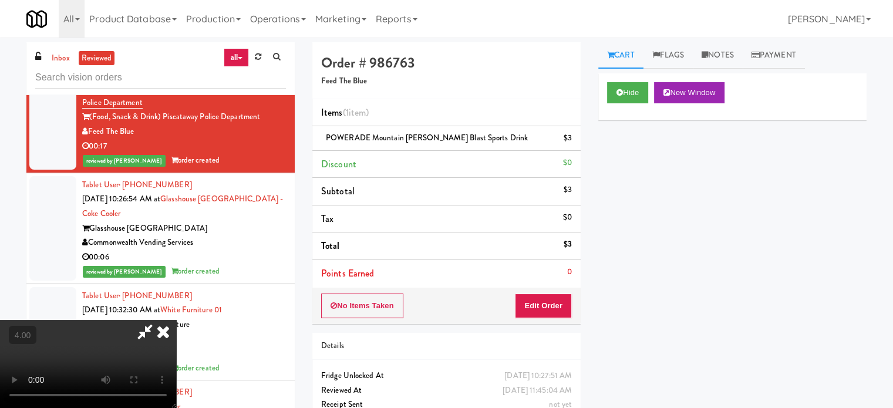
click at [176, 320] on video at bounding box center [88, 364] width 176 height 88
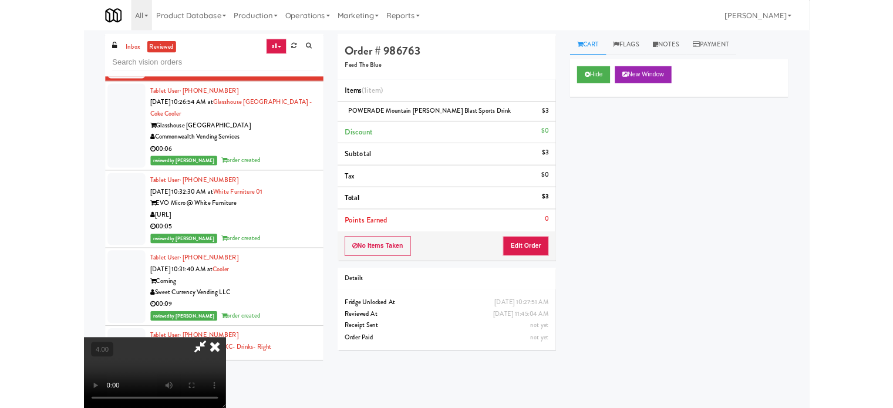
scroll to position [13924, 0]
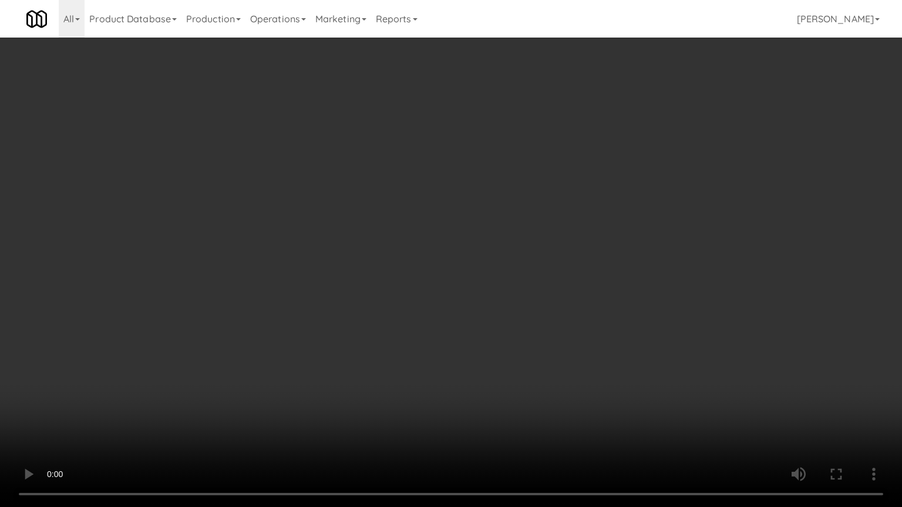
click at [440, 240] on video at bounding box center [451, 253] width 902 height 507
click at [439, 240] on video at bounding box center [451, 253] width 902 height 507
drag, startPoint x: 251, startPoint y: 331, endPoint x: 254, endPoint y: 319, distance: 12.7
click at [251, 330] on video at bounding box center [451, 253] width 902 height 507
click at [453, 257] on video at bounding box center [451, 253] width 902 height 507
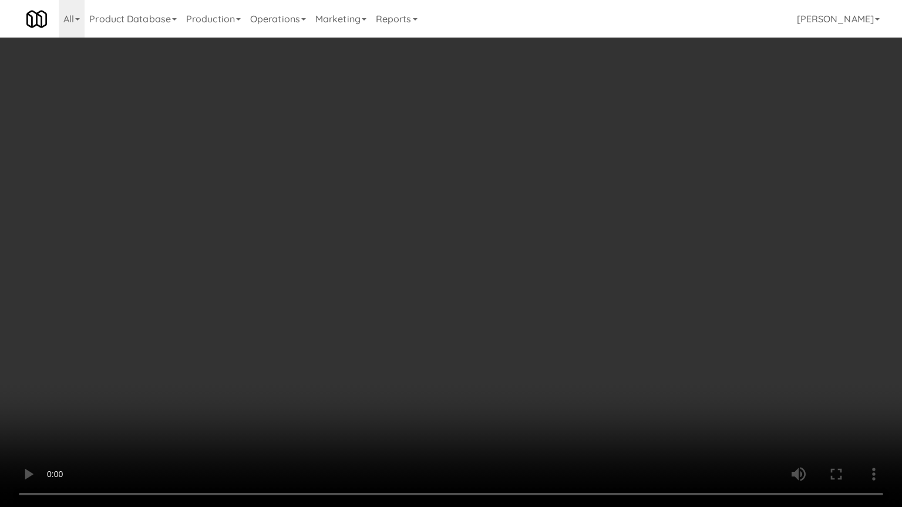
click at [400, 264] on video at bounding box center [451, 253] width 902 height 507
click at [401, 264] on video at bounding box center [451, 253] width 902 height 507
click at [405, 227] on video at bounding box center [451, 253] width 902 height 507
drag, startPoint x: 409, startPoint y: 224, endPoint x: 498, endPoint y: 117, distance: 139.2
click at [409, 223] on video at bounding box center [451, 253] width 902 height 507
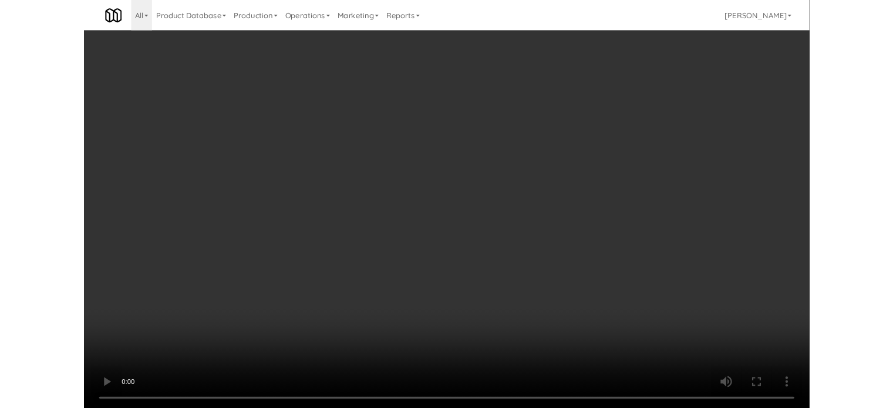
scroll to position [13982, 0]
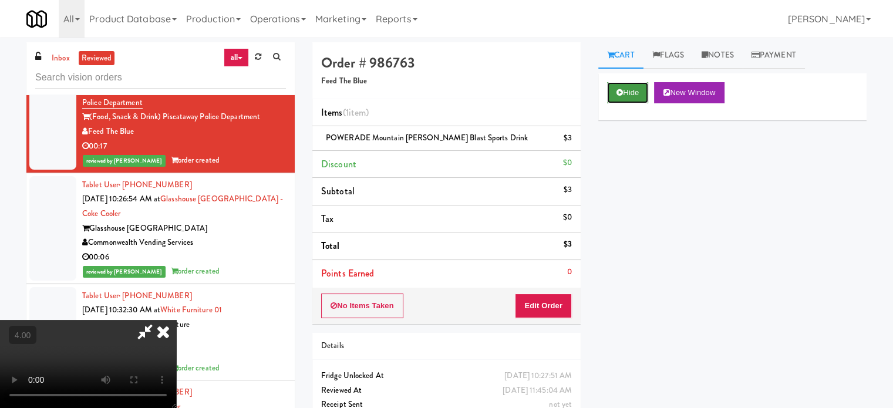
click at [624, 91] on button "Hide" at bounding box center [627, 92] width 41 height 21
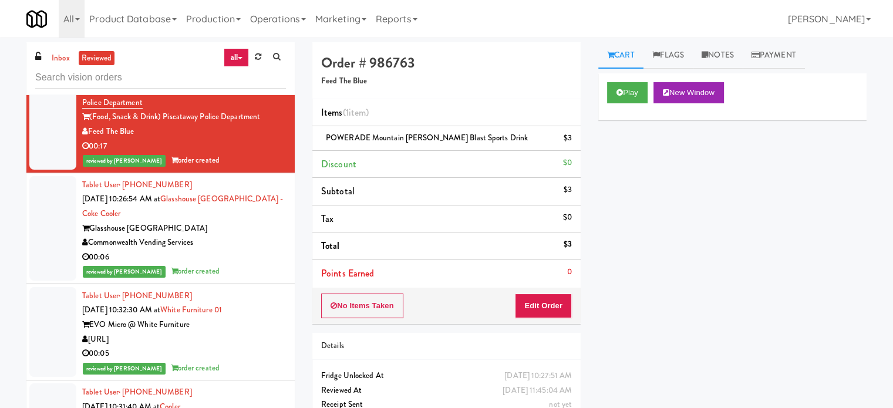
drag, startPoint x: 173, startPoint y: 292, endPoint x: 192, endPoint y: 287, distance: 20.2
click at [173, 277] on span "order created" at bounding box center [195, 270] width 49 height 11
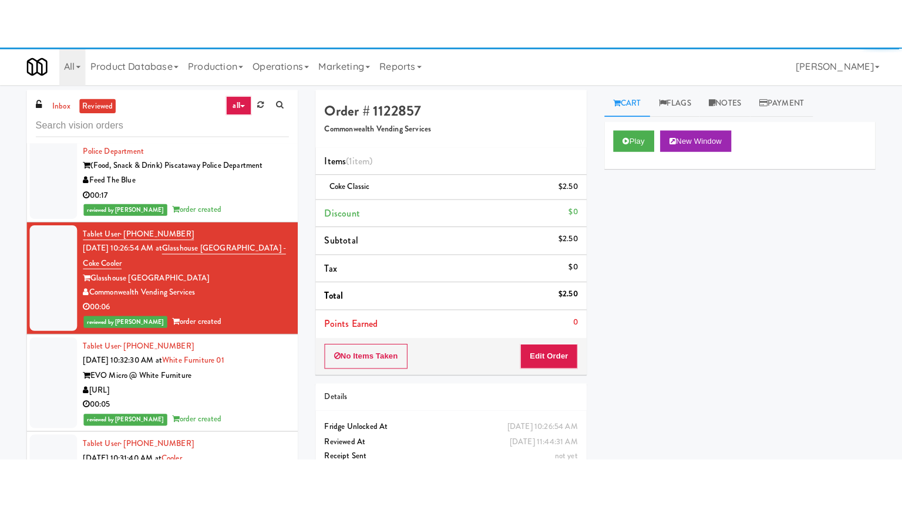
scroll to position [14275, 0]
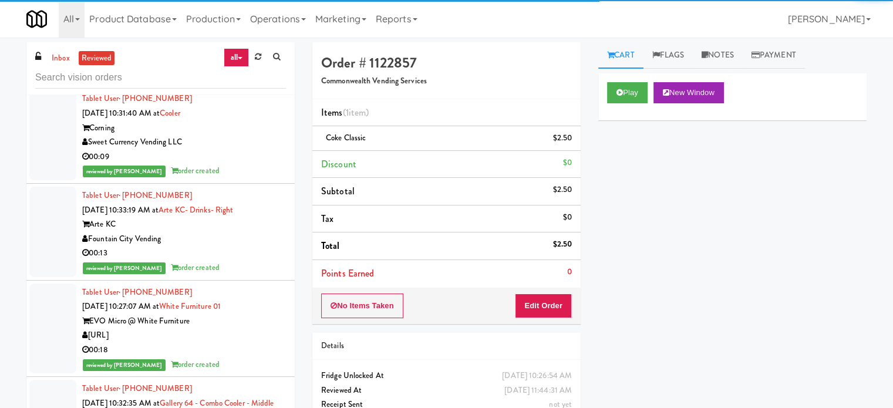
click at [247, 164] on div "00:09" at bounding box center [184, 157] width 204 height 15
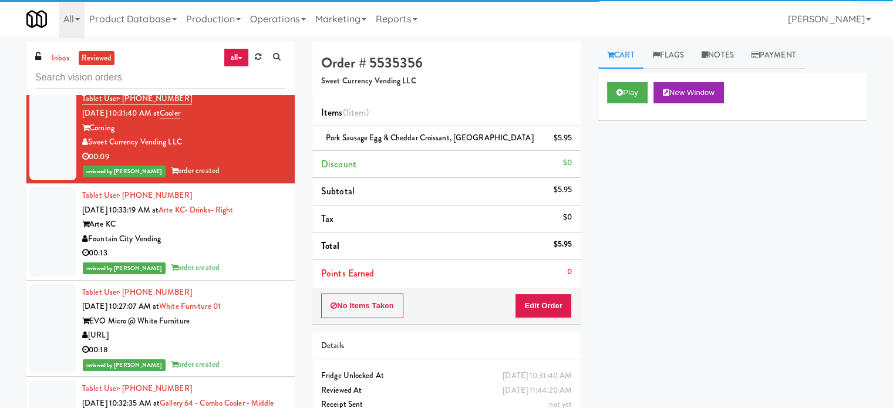
click at [252, 261] on div "00:13" at bounding box center [184, 253] width 204 height 15
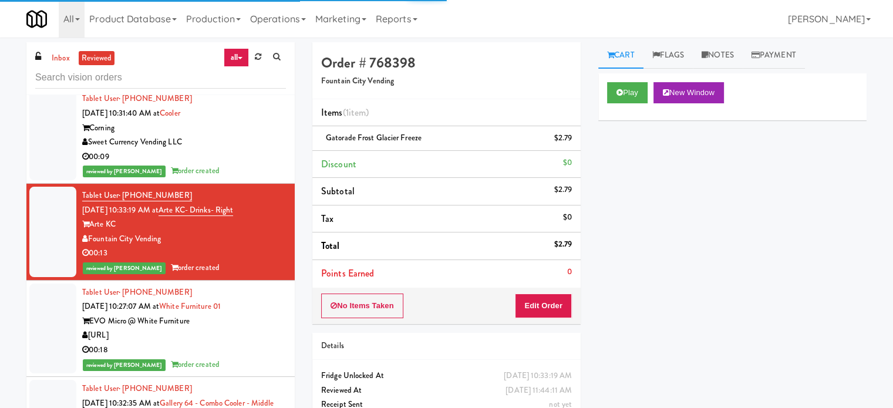
click at [247, 329] on div "EVO Micro @ White Furniture" at bounding box center [184, 321] width 204 height 15
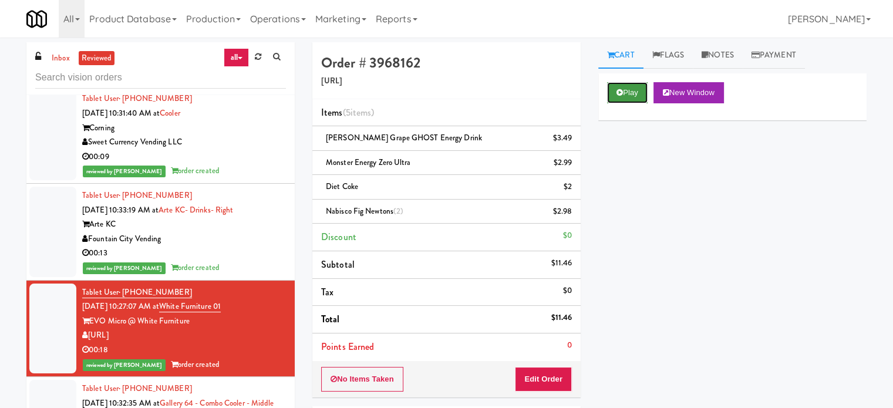
click at [636, 92] on button "Play" at bounding box center [627, 92] width 41 height 21
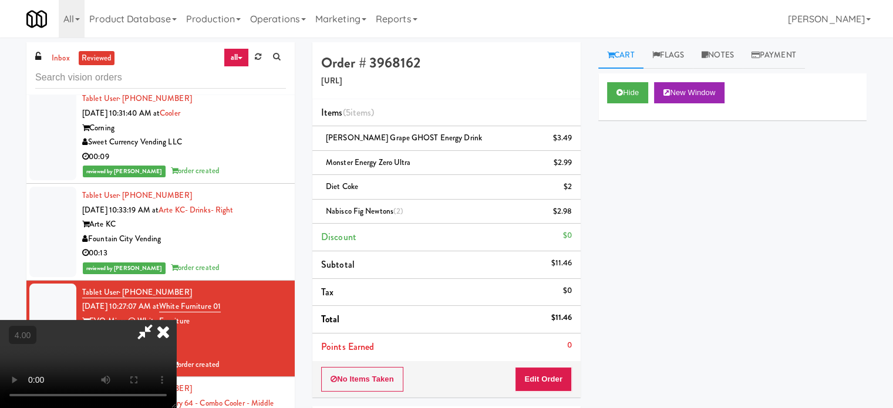
click at [176, 320] on video at bounding box center [88, 364] width 176 height 88
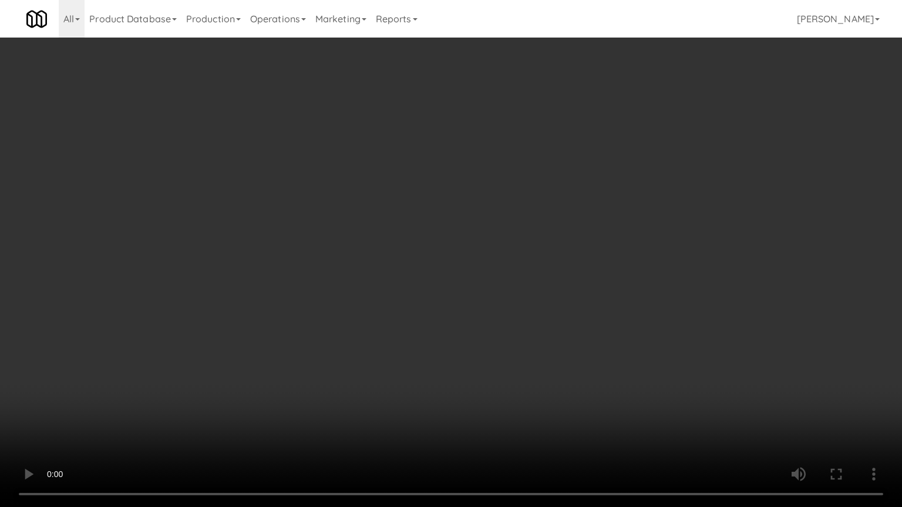
click at [372, 277] on video at bounding box center [451, 253] width 902 height 507
click at [378, 282] on video at bounding box center [451, 253] width 902 height 507
click at [378, 284] on video at bounding box center [451, 253] width 902 height 507
click at [409, 291] on video at bounding box center [451, 253] width 902 height 507
click at [376, 298] on video at bounding box center [451, 253] width 902 height 507
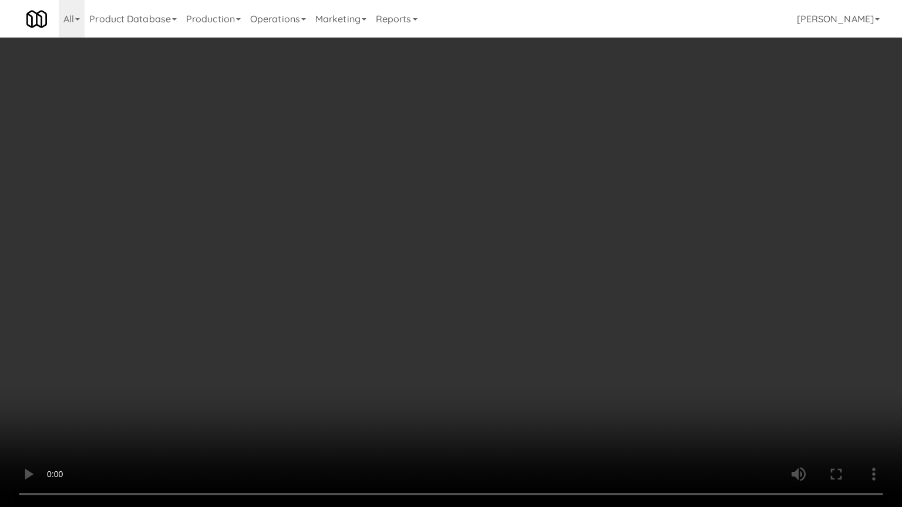
click at [375, 298] on video at bounding box center [451, 253] width 902 height 507
click at [399, 310] on video at bounding box center [451, 253] width 902 height 507
click at [397, 304] on video at bounding box center [451, 253] width 902 height 507
click at [406, 305] on video at bounding box center [451, 253] width 902 height 507
click at [406, 303] on video at bounding box center [451, 253] width 902 height 507
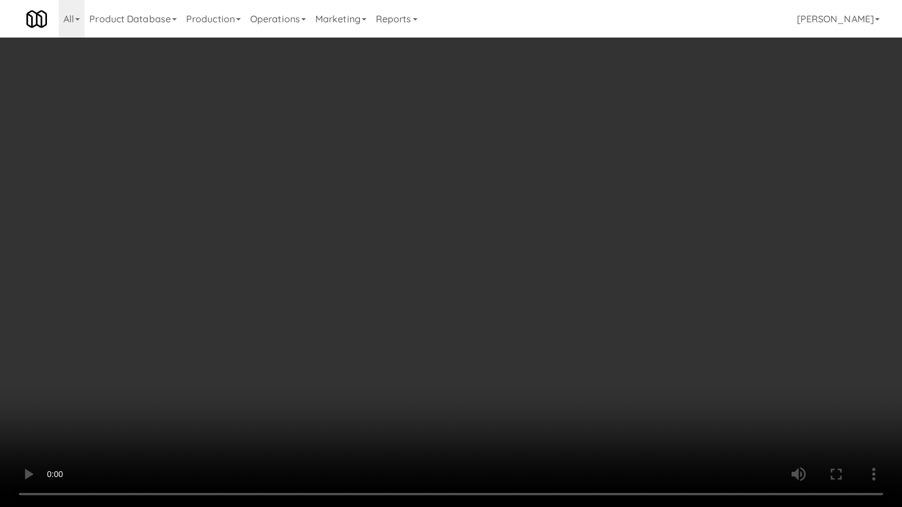
click at [377, 291] on video at bounding box center [451, 253] width 902 height 507
click at [380, 287] on video at bounding box center [451, 253] width 902 height 507
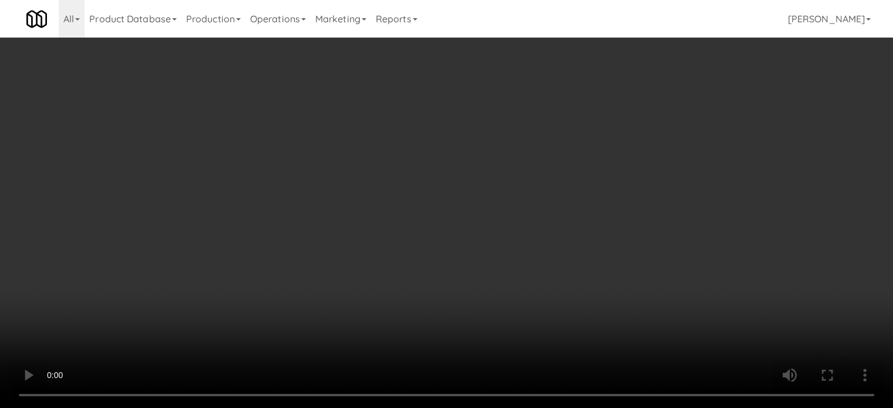
scroll to position [14275, 0]
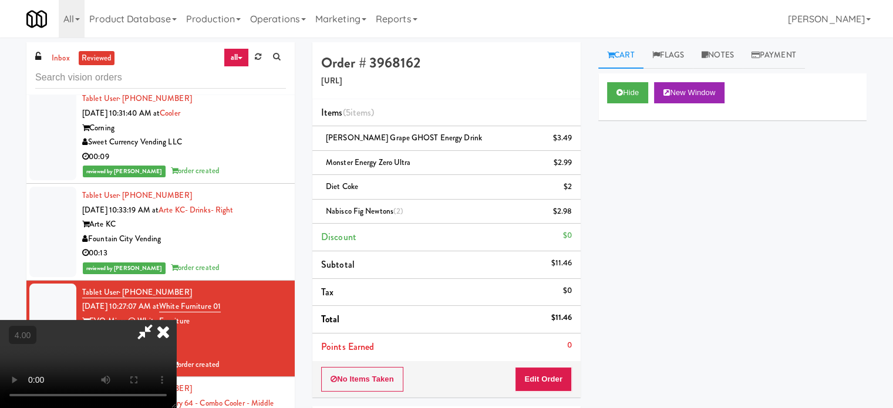
click at [176, 320] on icon at bounding box center [163, 331] width 26 height 23
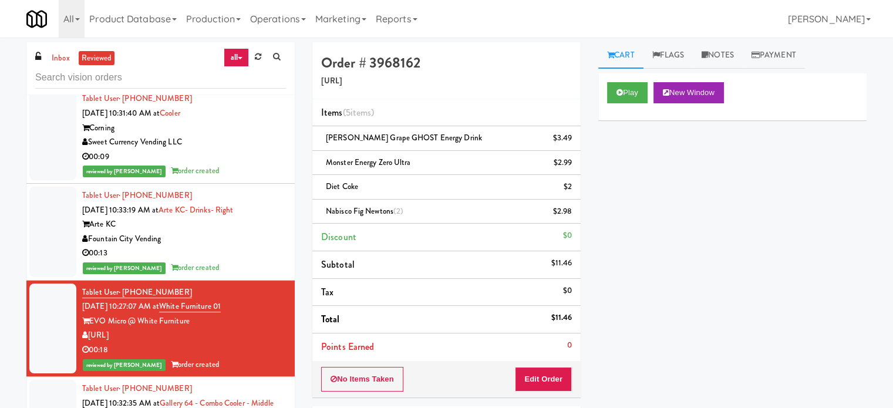
scroll to position [14569, 0]
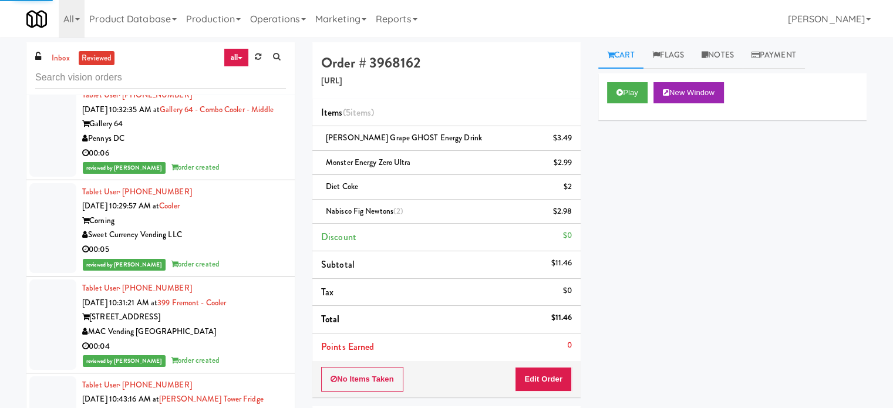
click at [227, 175] on div "reviewed by [PERSON_NAME] order created" at bounding box center [184, 167] width 204 height 15
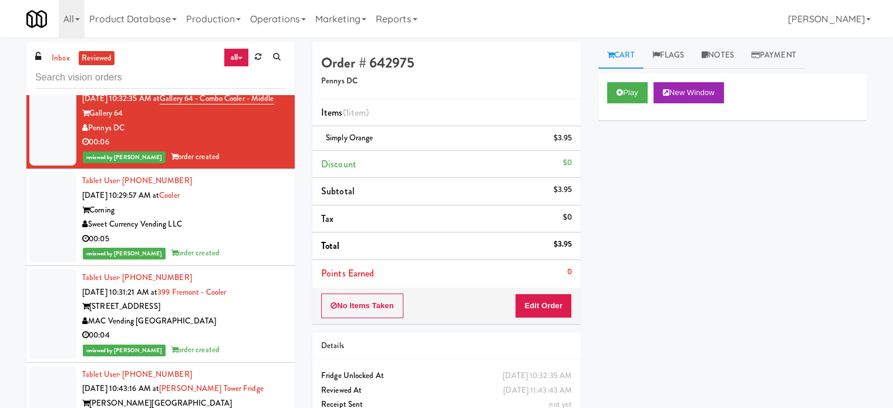
click at [249, 232] on div "Sweet Currency Vending LLC" at bounding box center [184, 224] width 204 height 15
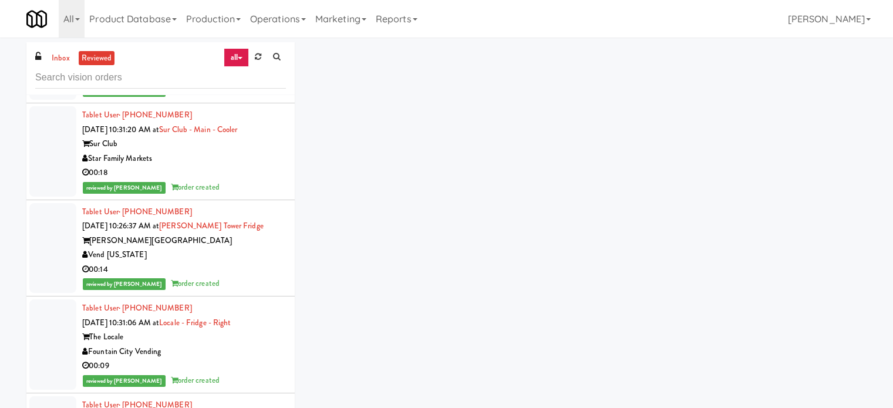
scroll to position [14677, 0]
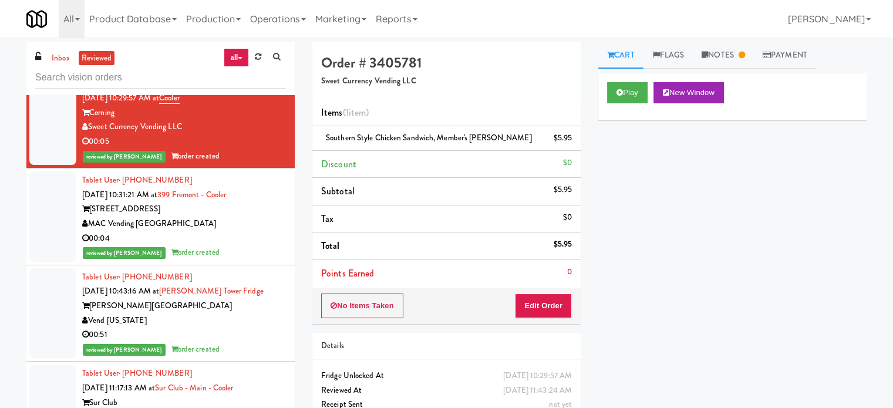
click at [251, 231] on div "MAC Vending [GEOGRAPHIC_DATA]" at bounding box center [184, 224] width 204 height 15
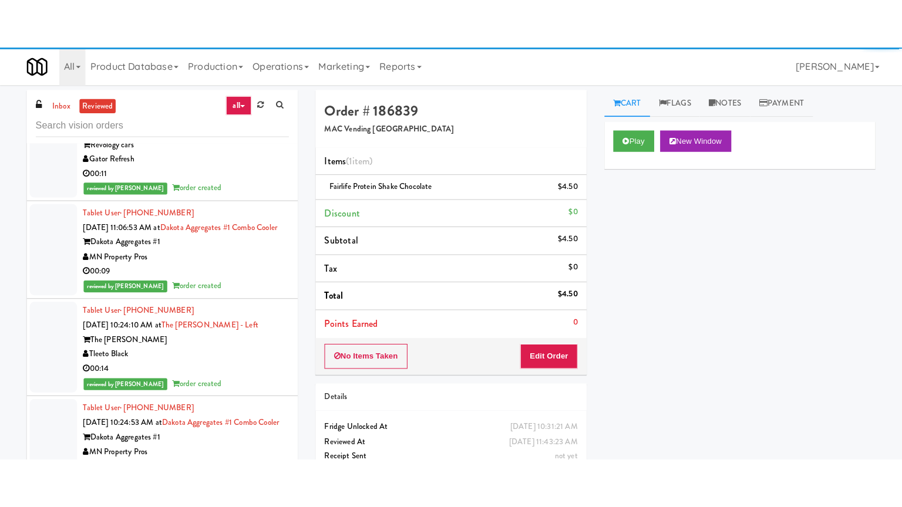
scroll to position [17121, 0]
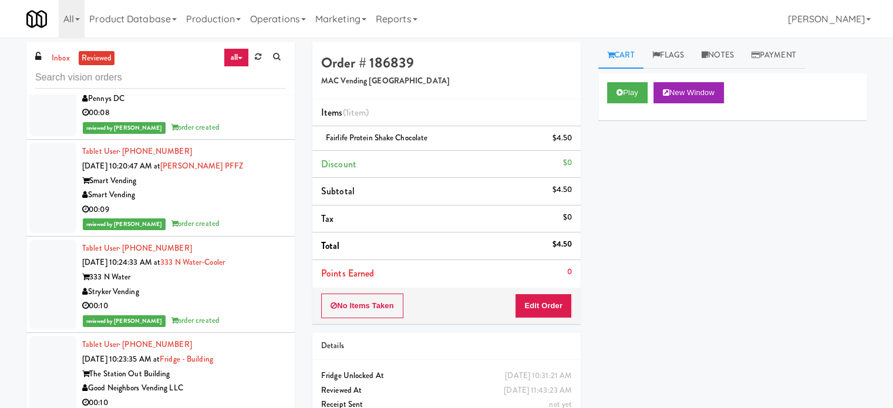
click at [251, 203] on div "Smart Vending" at bounding box center [184, 195] width 204 height 15
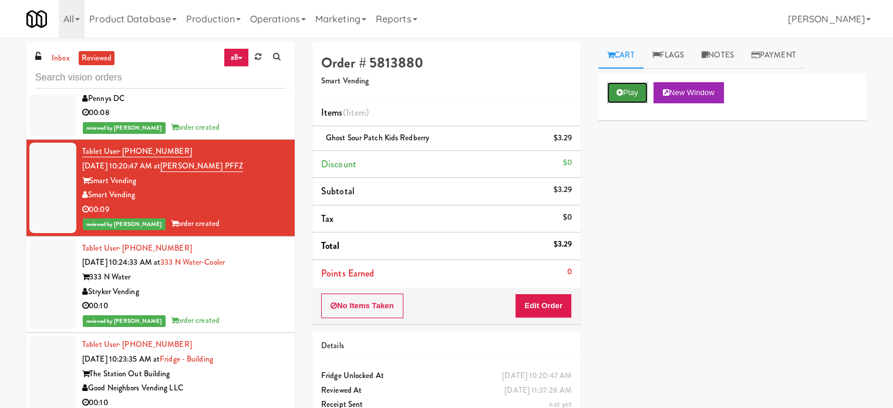
click at [629, 98] on button "Play" at bounding box center [627, 92] width 41 height 21
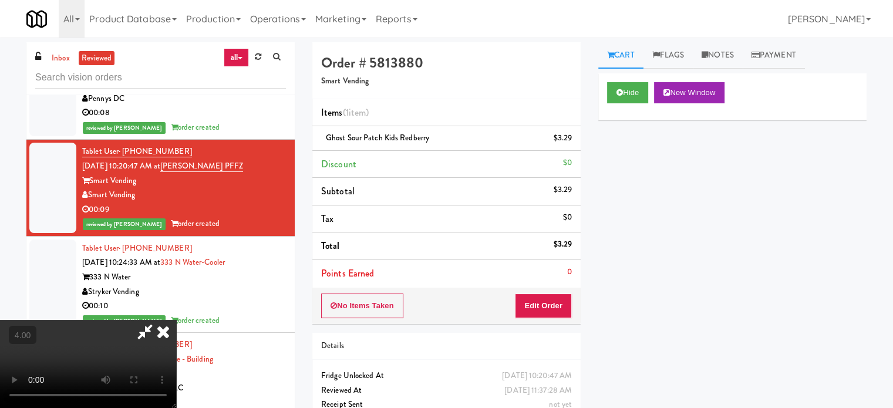
click at [176, 320] on video at bounding box center [88, 364] width 176 height 88
drag, startPoint x: 353, startPoint y: 304, endPoint x: 408, endPoint y: 298, distance: 55.5
click at [176, 320] on video at bounding box center [88, 364] width 176 height 88
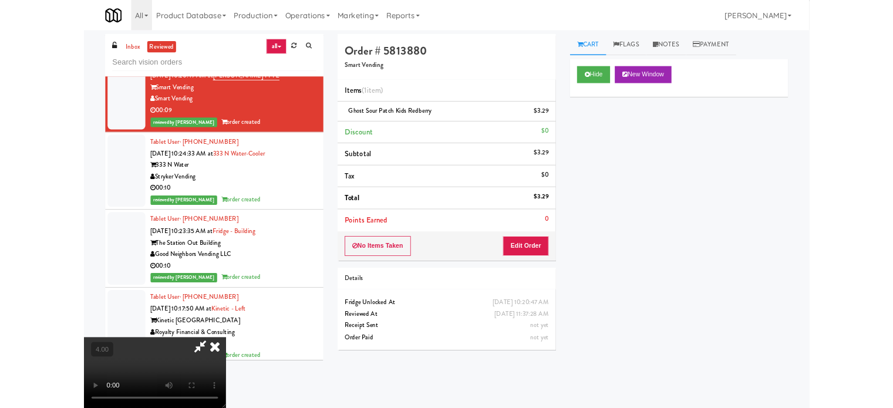
scroll to position [17063, 0]
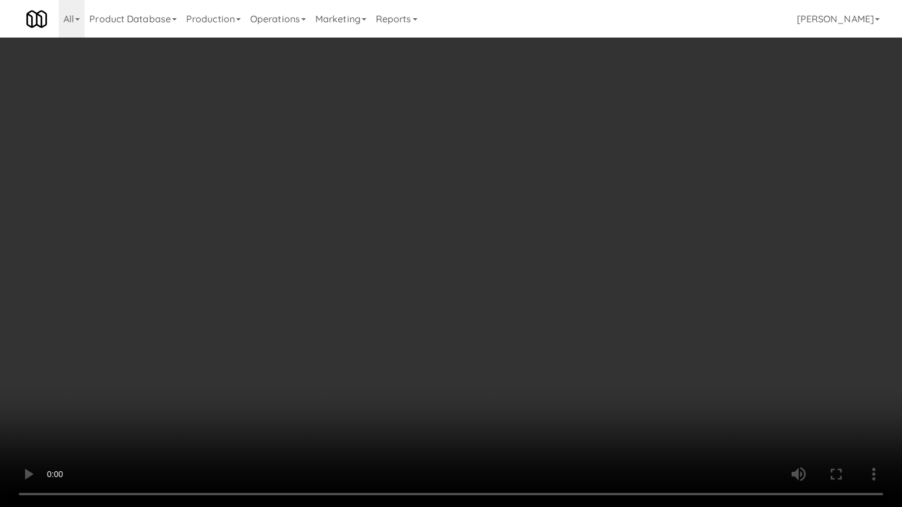
click at [275, 369] on video at bounding box center [451, 253] width 902 height 507
click at [410, 286] on video at bounding box center [451, 253] width 902 height 507
click at [412, 277] on video at bounding box center [451, 253] width 902 height 507
click at [442, 282] on video at bounding box center [451, 253] width 902 height 507
click at [415, 282] on video at bounding box center [451, 253] width 902 height 507
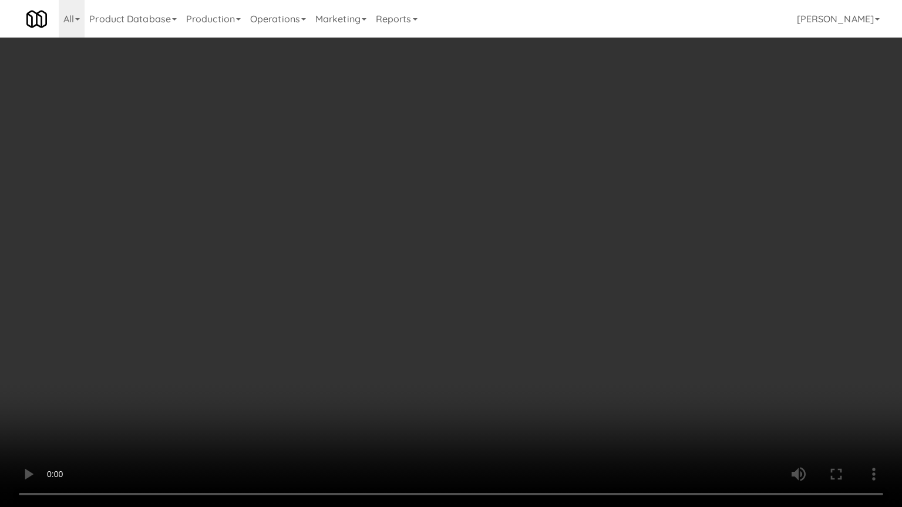
click at [413, 282] on video at bounding box center [451, 253] width 902 height 507
click at [390, 270] on video at bounding box center [451, 253] width 902 height 507
click at [392, 269] on video at bounding box center [451, 253] width 902 height 507
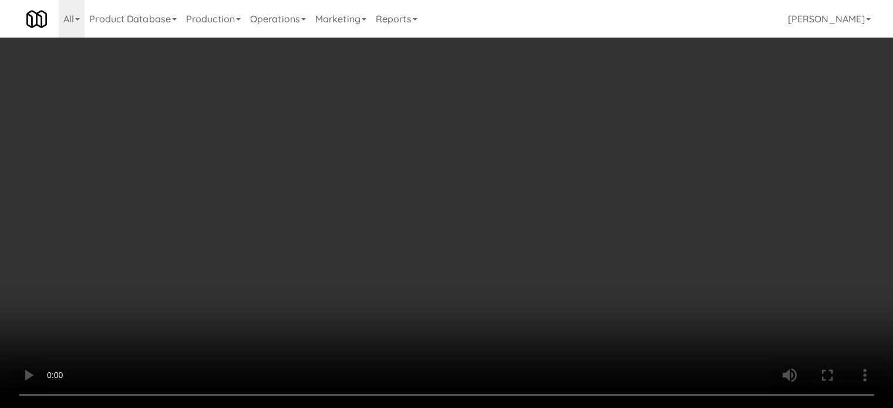
scroll to position [17121, 0]
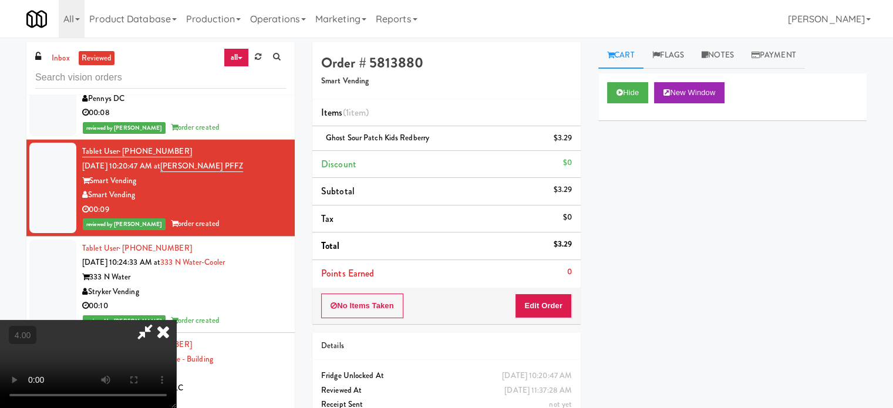
click at [176, 320] on icon at bounding box center [163, 331] width 26 height 23
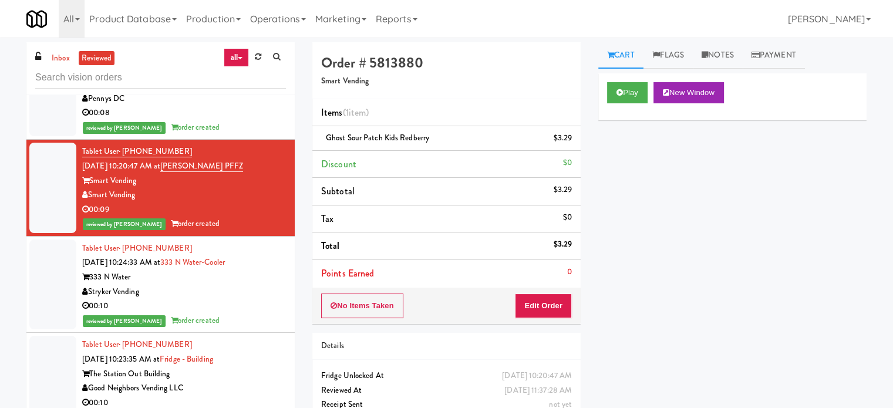
click at [234, 299] on div "Stryker Vending" at bounding box center [184, 292] width 204 height 15
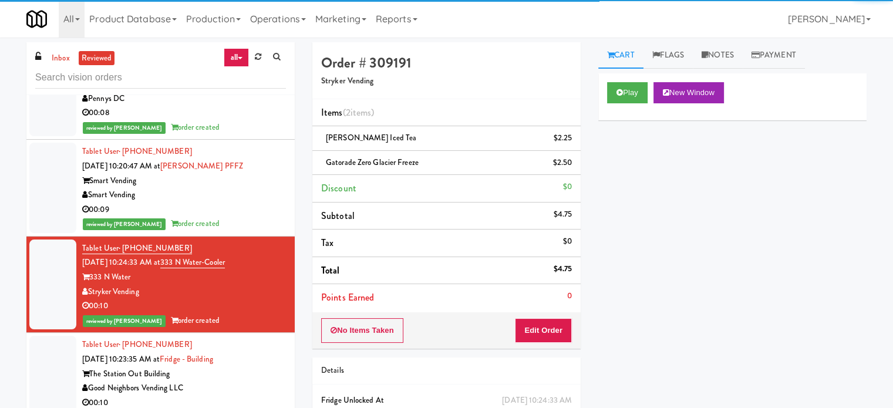
scroll to position [17415, 0]
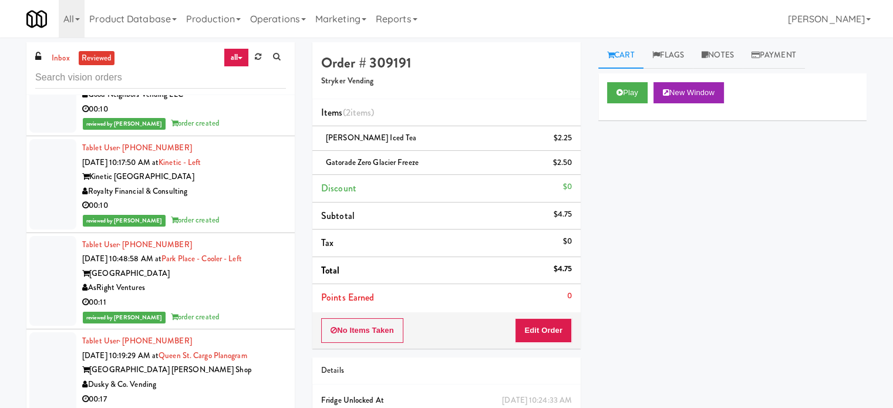
click at [230, 131] on div "reviewed by [PERSON_NAME] A order created" at bounding box center [184, 123] width 204 height 15
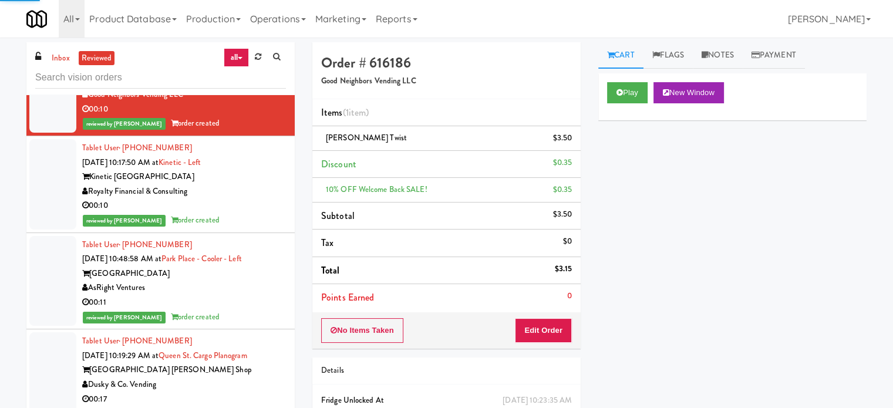
click at [237, 213] on div "00:10" at bounding box center [184, 205] width 204 height 15
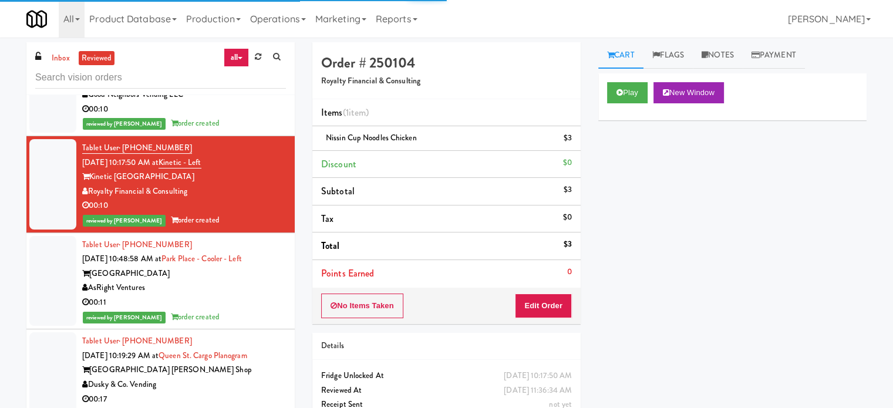
click at [251, 295] on div "AsRight Ventures" at bounding box center [184, 288] width 204 height 15
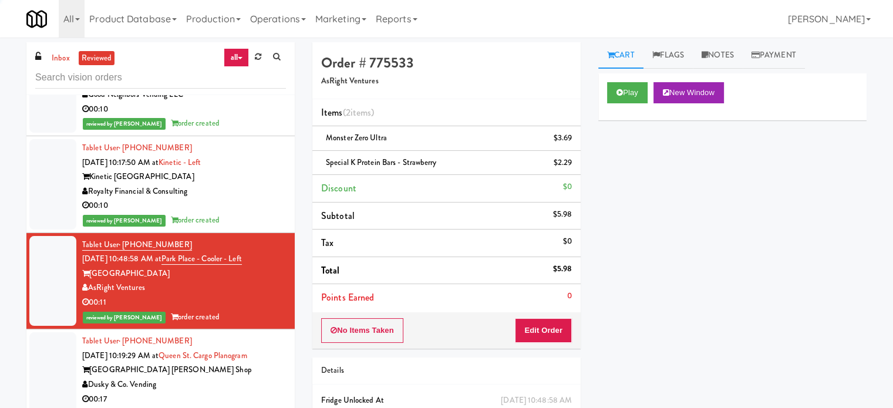
click at [239, 228] on div "reviewed by [PERSON_NAME] order created" at bounding box center [184, 220] width 204 height 15
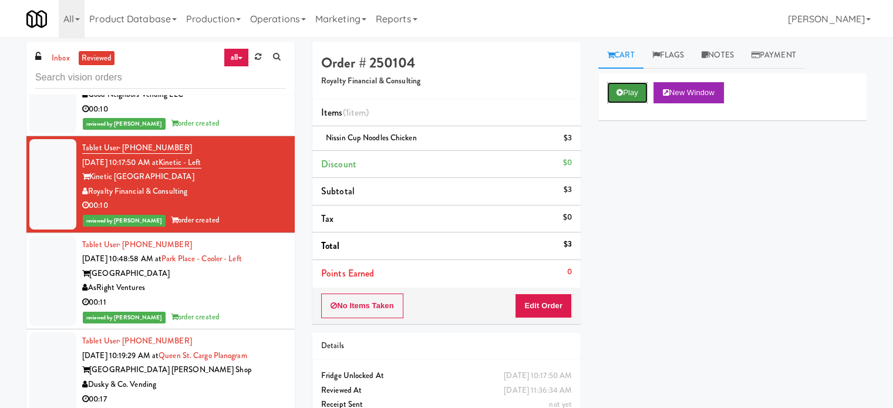
click at [637, 95] on button "Play" at bounding box center [627, 92] width 41 height 21
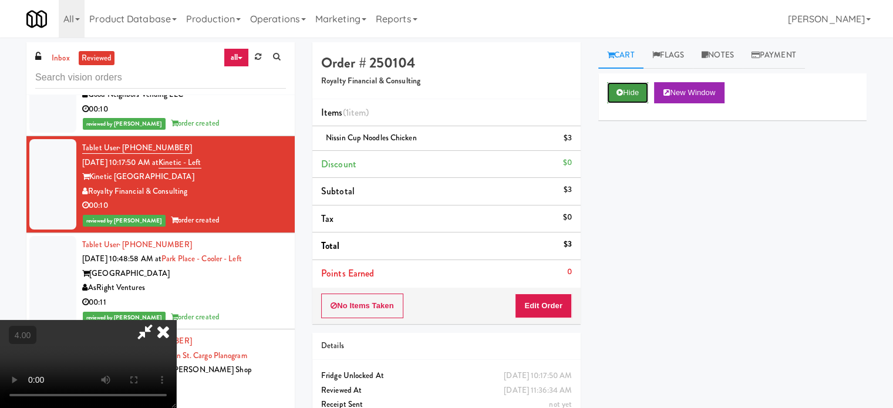
click at [636, 88] on button "Hide" at bounding box center [627, 92] width 41 height 21
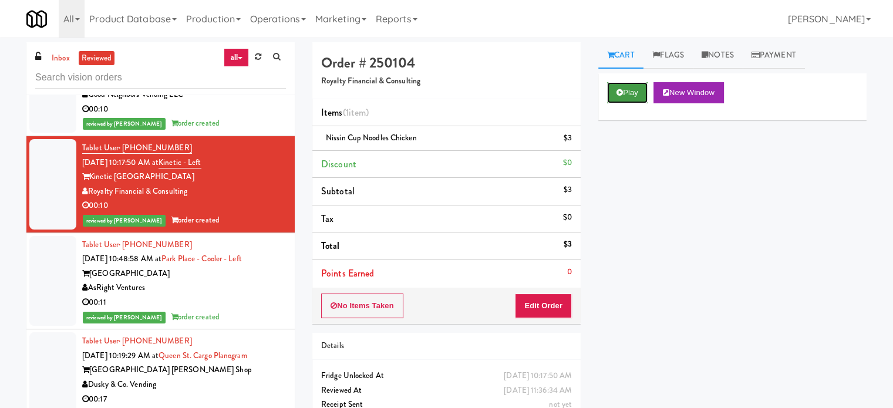
click at [636, 90] on button "Play" at bounding box center [627, 92] width 41 height 21
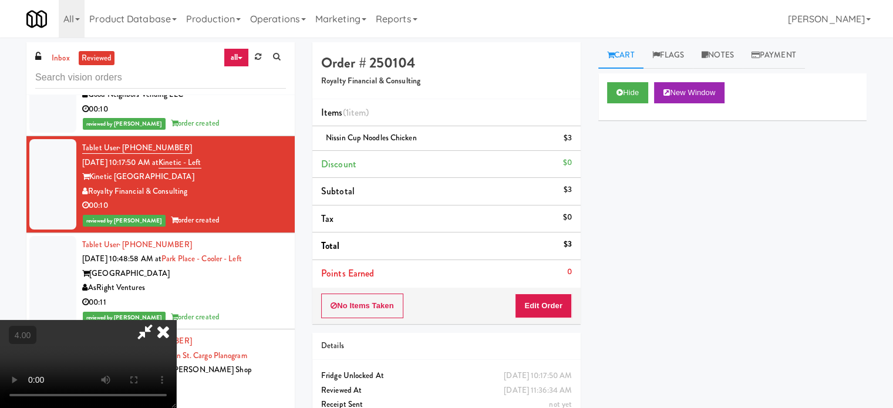
click at [169, 333] on icon at bounding box center [163, 331] width 26 height 23
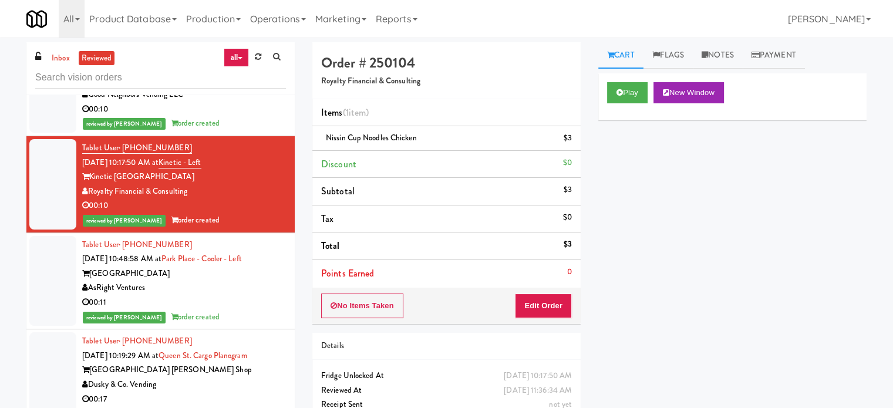
drag, startPoint x: 234, startPoint y: 363, endPoint x: 245, endPoint y: 352, distance: 15.8
click at [234, 295] on div "AsRight Ventures" at bounding box center [184, 288] width 204 height 15
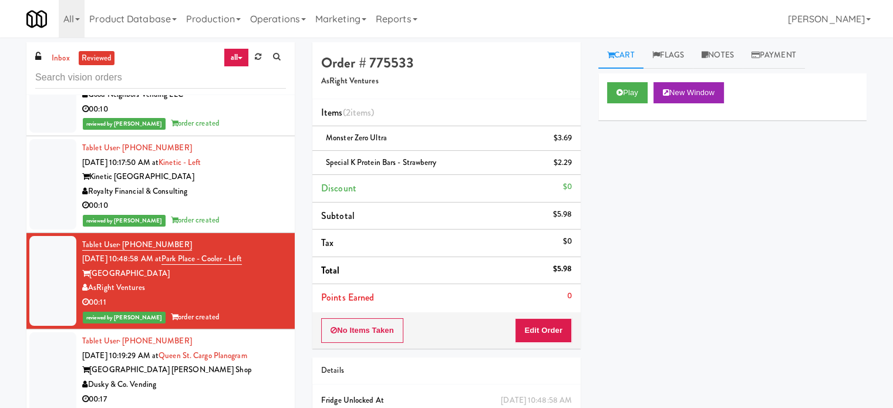
scroll to position [17709, 0]
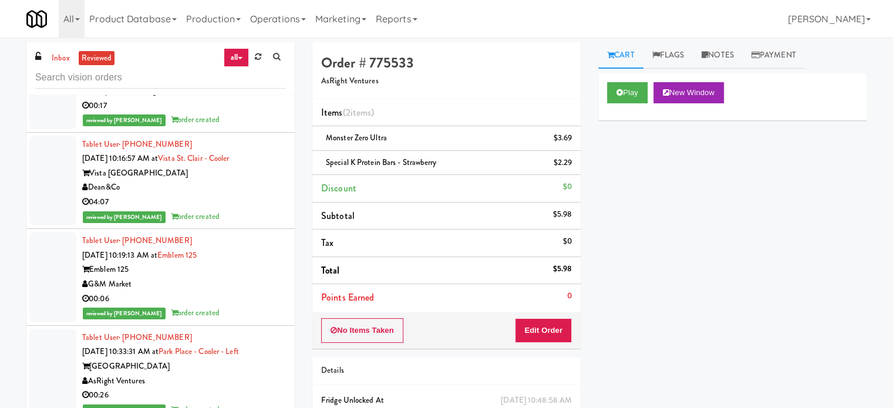
click at [255, 113] on div "00:17" at bounding box center [184, 106] width 204 height 15
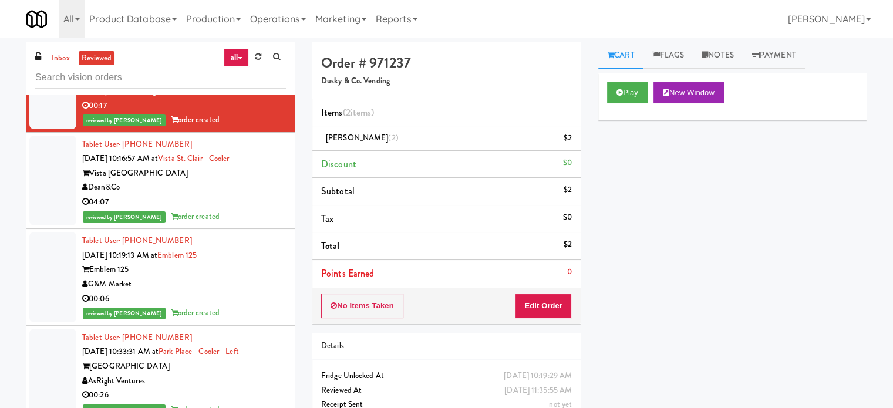
click at [240, 210] on div "04:07" at bounding box center [184, 202] width 204 height 15
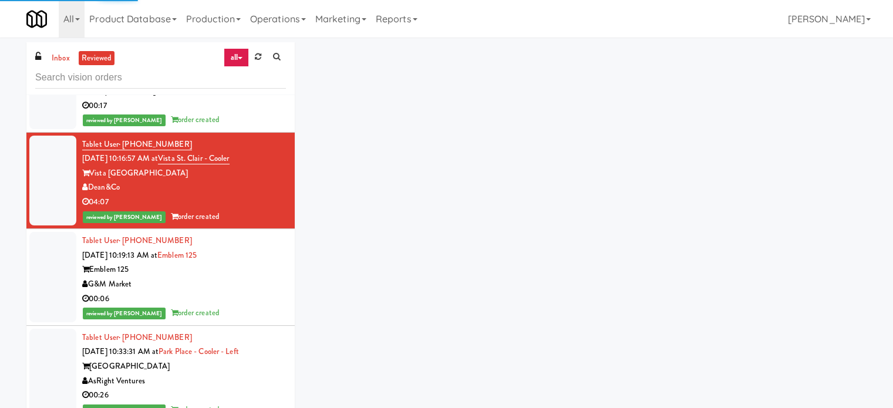
click at [250, 113] on div "00:17" at bounding box center [184, 106] width 204 height 15
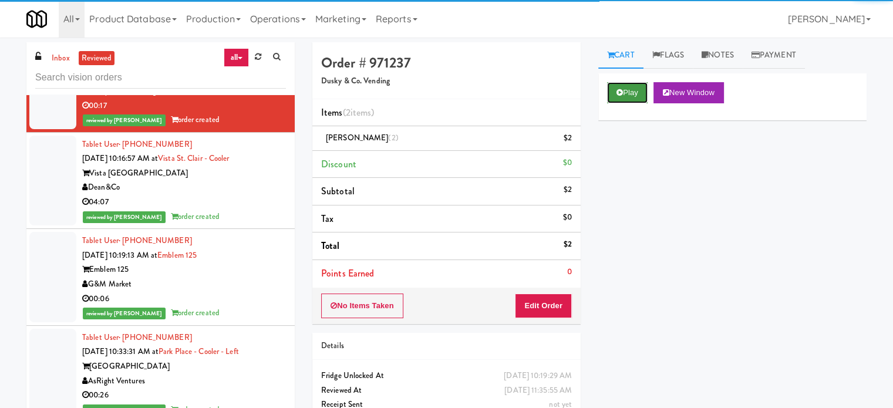
click at [627, 92] on button "Play" at bounding box center [627, 92] width 41 height 21
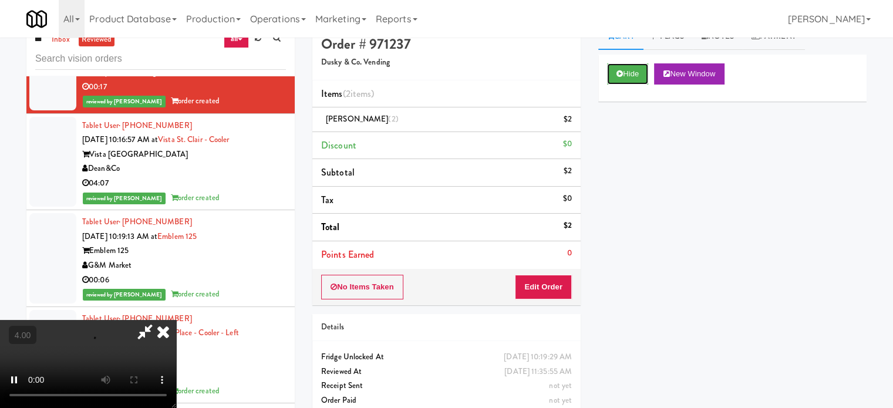
scroll to position [48, 0]
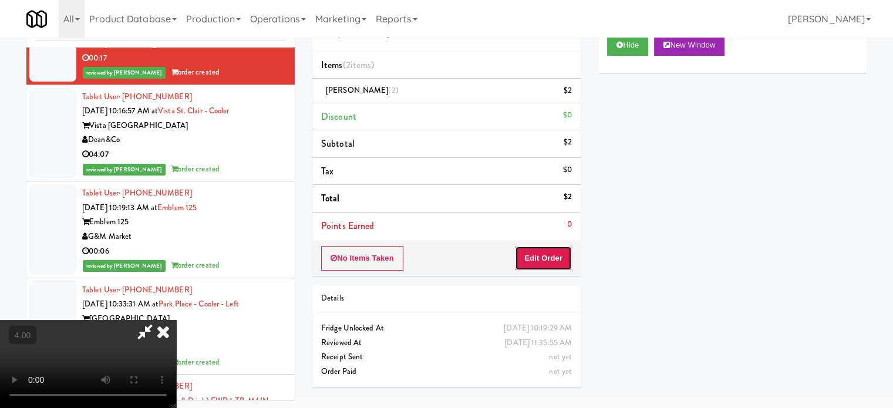
click at [527, 251] on button "Edit Order" at bounding box center [543, 258] width 57 height 25
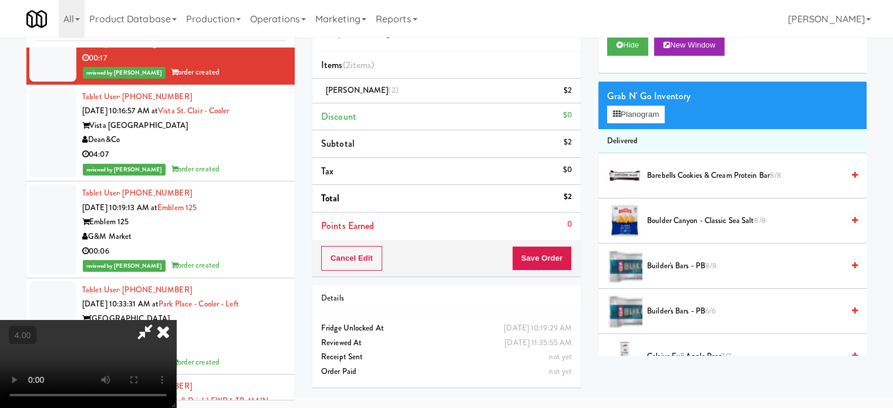
click at [176, 320] on video at bounding box center [88, 364] width 176 height 88
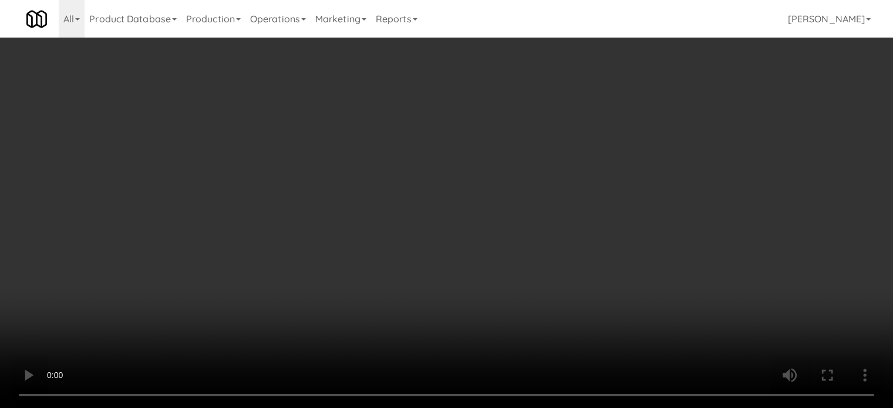
scroll to position [17651, 0]
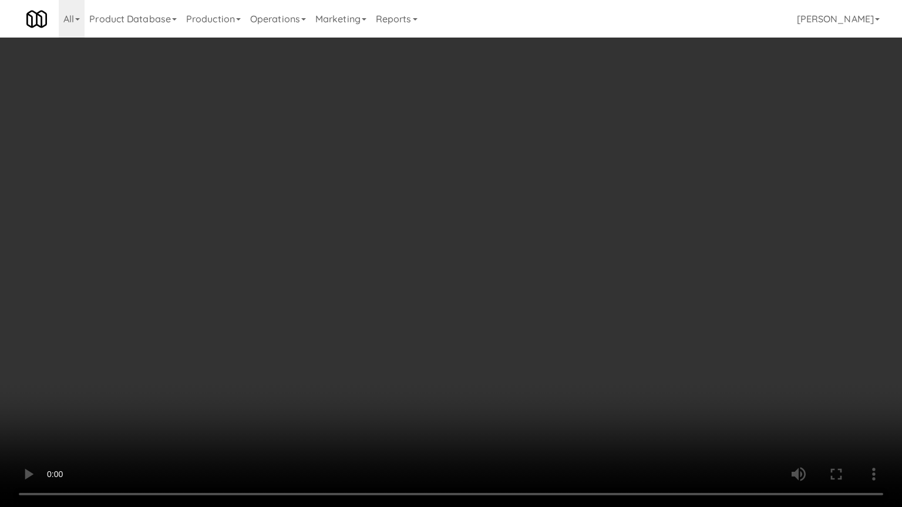
drag, startPoint x: 326, startPoint y: 312, endPoint x: 326, endPoint y: 304, distance: 8.2
click at [326, 312] on video at bounding box center [451, 253] width 902 height 507
click at [331, 301] on video at bounding box center [451, 253] width 902 height 507
click at [362, 312] on video at bounding box center [451, 253] width 902 height 507
click at [362, 313] on video at bounding box center [451, 253] width 902 height 507
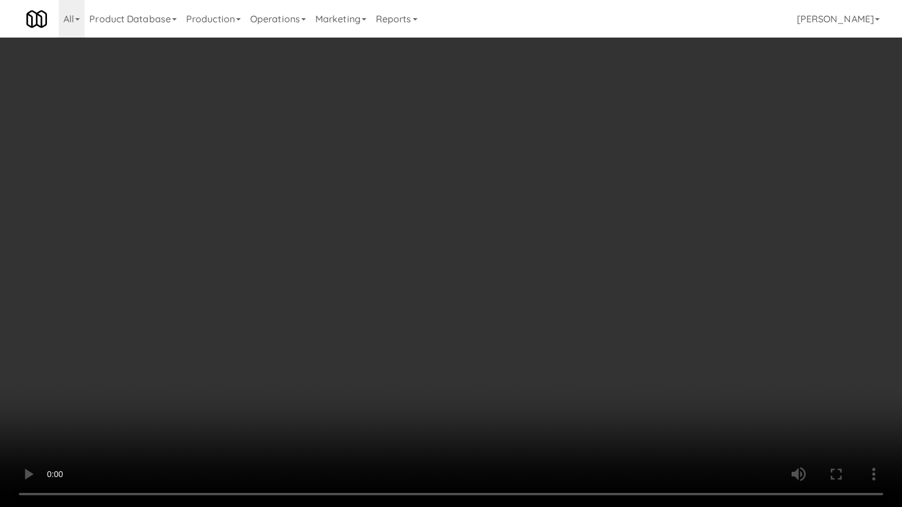
click at [406, 315] on video at bounding box center [451, 253] width 902 height 507
click at [376, 319] on video at bounding box center [451, 253] width 902 height 507
click at [414, 288] on video at bounding box center [451, 253] width 902 height 507
click at [422, 290] on video at bounding box center [451, 253] width 902 height 507
click at [465, 282] on video at bounding box center [451, 253] width 902 height 507
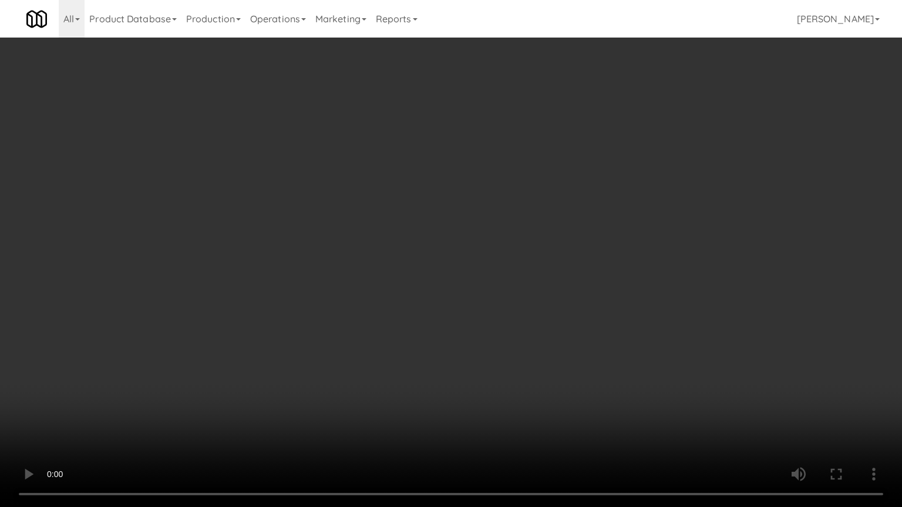
click at [460, 287] on video at bounding box center [451, 253] width 902 height 507
click at [477, 289] on video at bounding box center [451, 253] width 902 height 507
click at [444, 297] on video at bounding box center [451, 253] width 902 height 507
click at [453, 298] on video at bounding box center [451, 253] width 902 height 507
click at [453, 294] on video at bounding box center [451, 253] width 902 height 507
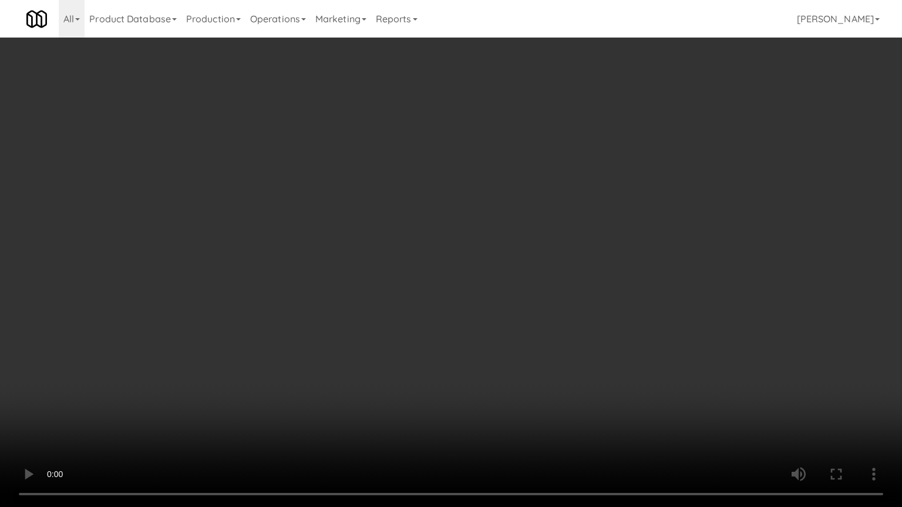
click at [470, 271] on video at bounding box center [451, 253] width 902 height 507
click at [477, 270] on video at bounding box center [451, 253] width 902 height 507
click at [484, 268] on video at bounding box center [451, 253] width 902 height 507
click at [642, 405] on video at bounding box center [451, 253] width 902 height 507
click at [503, 337] on video at bounding box center [451, 253] width 902 height 507
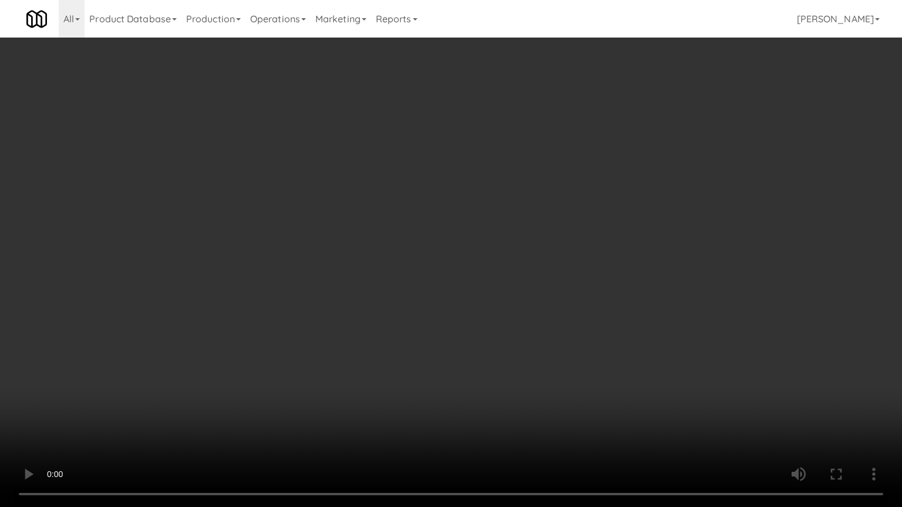
click at [382, 236] on video at bounding box center [451, 253] width 902 height 507
click at [408, 216] on video at bounding box center [451, 253] width 902 height 507
drag, startPoint x: 409, startPoint y: 214, endPoint x: 427, endPoint y: 57, distance: 158.5
click at [411, 209] on video at bounding box center [451, 253] width 902 height 507
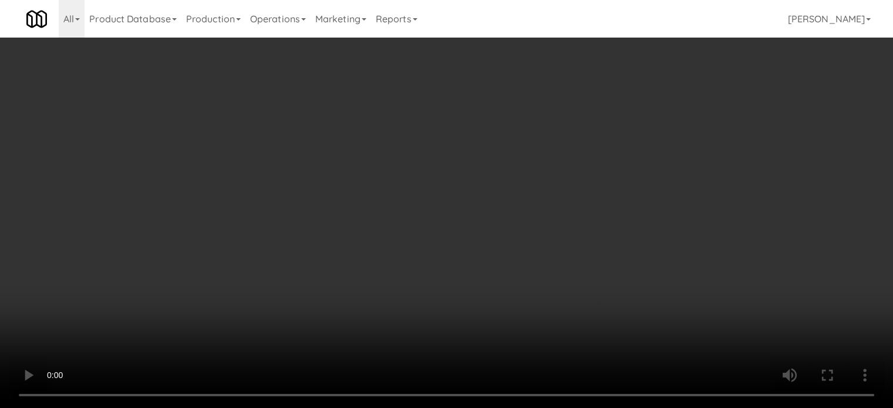
scroll to position [17709, 0]
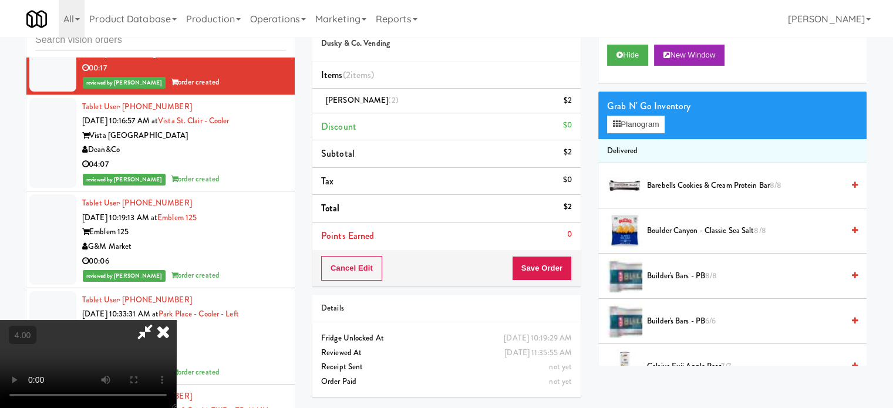
click at [176, 320] on icon at bounding box center [163, 331] width 26 height 23
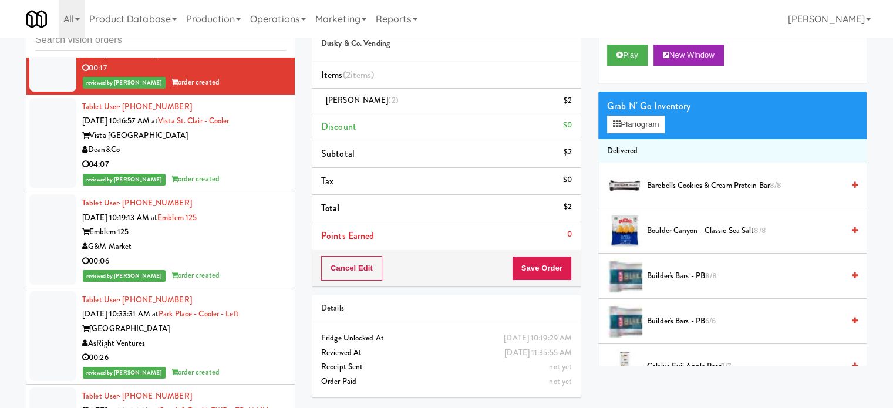
click at [236, 187] on div "reviewed by [PERSON_NAME] order created" at bounding box center [184, 179] width 204 height 15
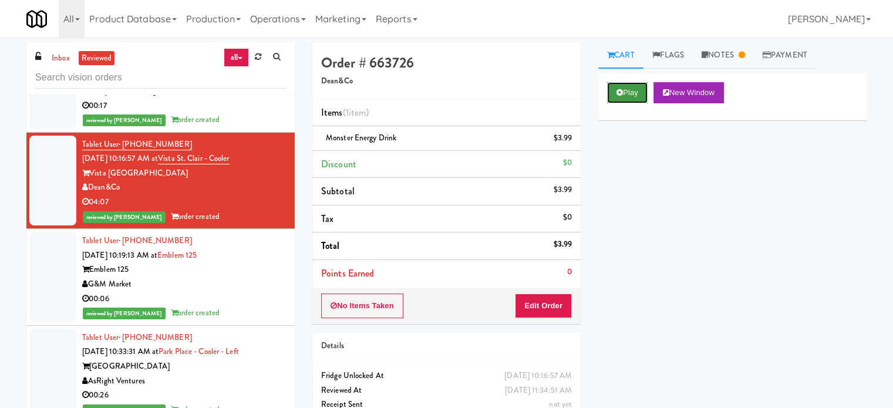
click at [631, 96] on button "Play" at bounding box center [627, 92] width 41 height 21
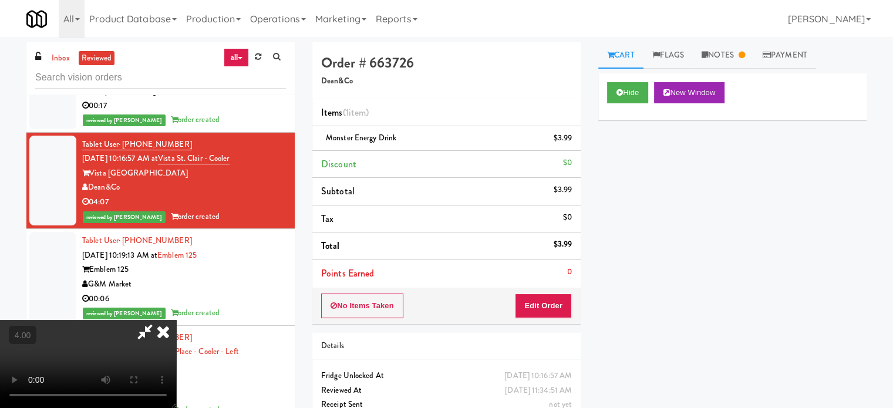
click at [176, 320] on video at bounding box center [88, 364] width 176 height 88
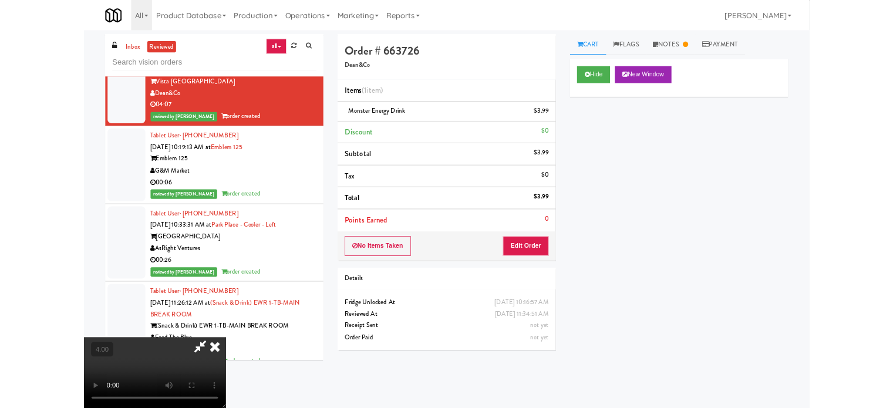
scroll to position [17651, 0]
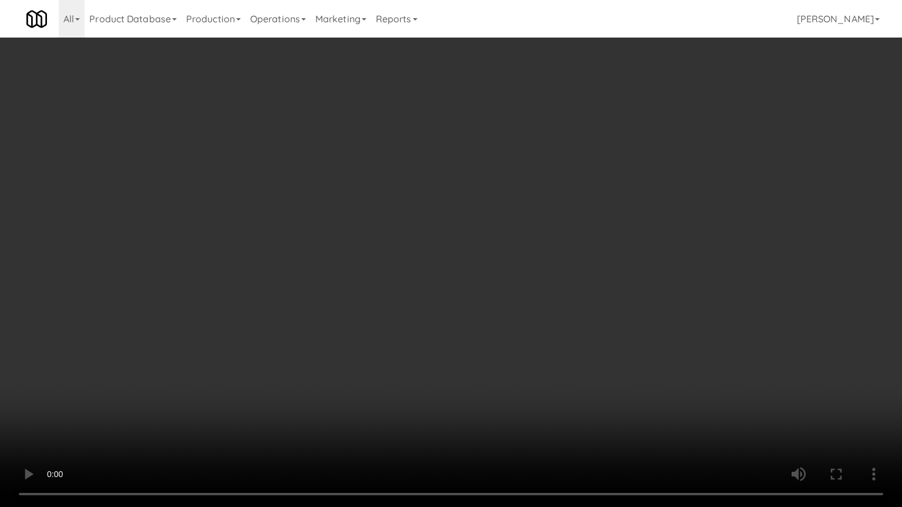
click at [193, 312] on video at bounding box center [451, 253] width 902 height 507
drag, startPoint x: 215, startPoint y: 265, endPoint x: 228, endPoint y: 267, distance: 13.0
click at [217, 265] on video at bounding box center [451, 253] width 902 height 507
click at [230, 265] on video at bounding box center [451, 253] width 902 height 507
click at [243, 263] on video at bounding box center [451, 253] width 902 height 507
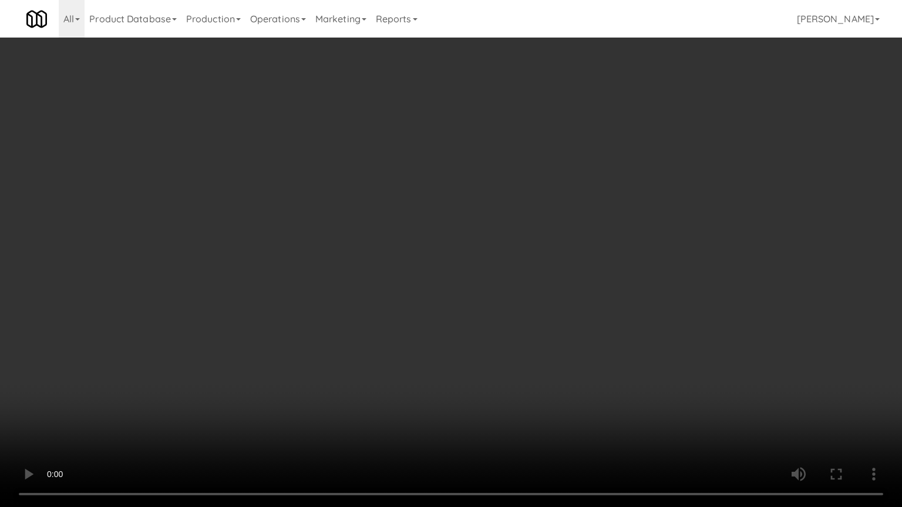
click at [245, 262] on video at bounding box center [451, 253] width 902 height 507
click at [276, 264] on video at bounding box center [451, 253] width 902 height 507
click at [277, 265] on video at bounding box center [451, 253] width 902 height 507
click at [308, 205] on video at bounding box center [451, 253] width 902 height 507
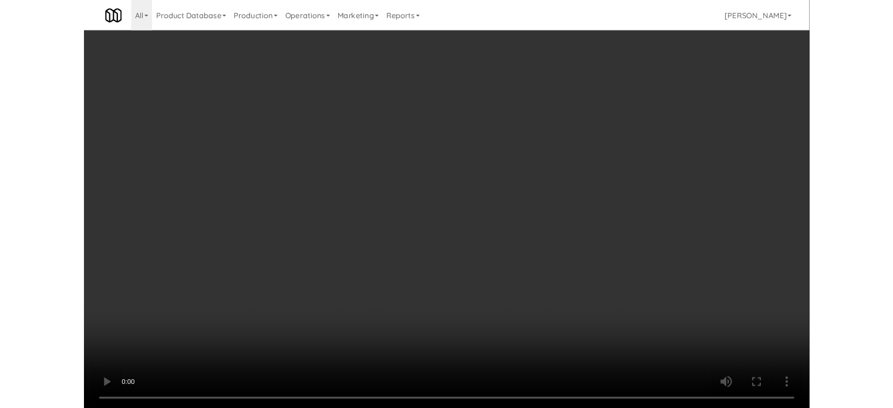
scroll to position [17709, 0]
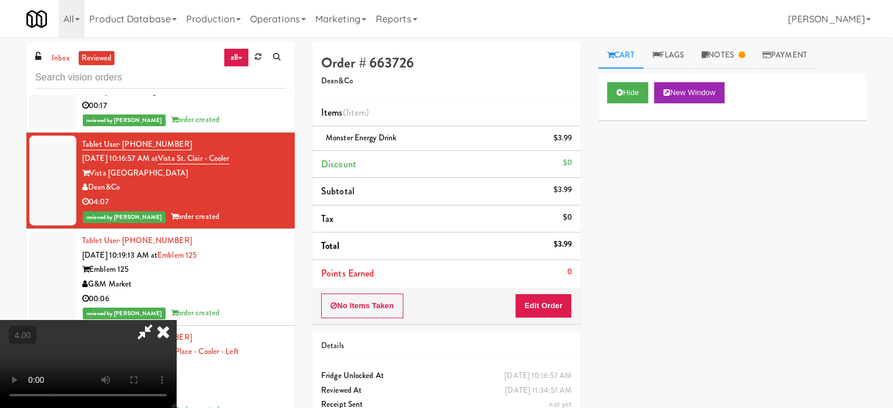
click at [176, 320] on icon at bounding box center [163, 331] width 26 height 23
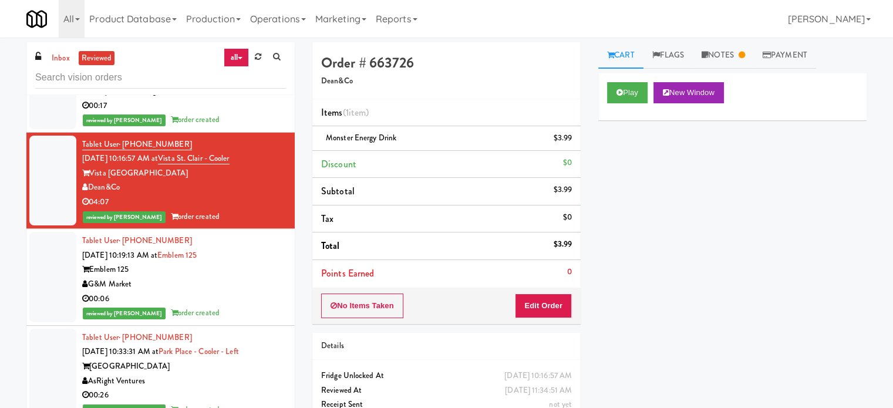
click at [239, 292] on div "G&M Market" at bounding box center [184, 284] width 204 height 15
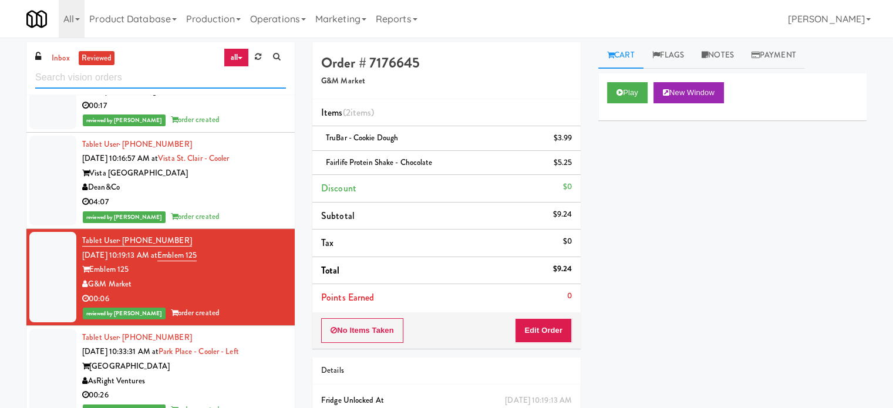
click at [150, 76] on input "text" at bounding box center [160, 78] width 251 height 22
click at [150, 77] on input "text" at bounding box center [160, 78] width 251 height 22
drag, startPoint x: 56, startPoint y: 56, endPoint x: 100, endPoint y: 74, distance: 47.7
click at [56, 57] on link "inbox" at bounding box center [61, 58] width 24 height 15
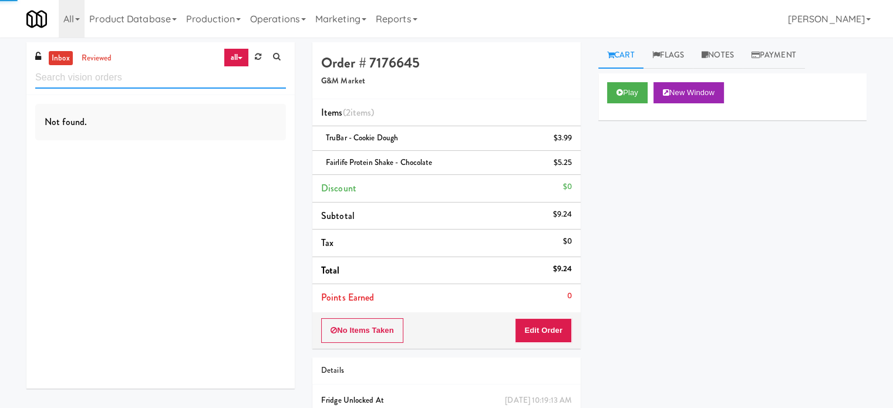
click at [100, 77] on input "text" at bounding box center [160, 78] width 251 height 22
paste input "Home Depot - 10th Flr Cafe Left"
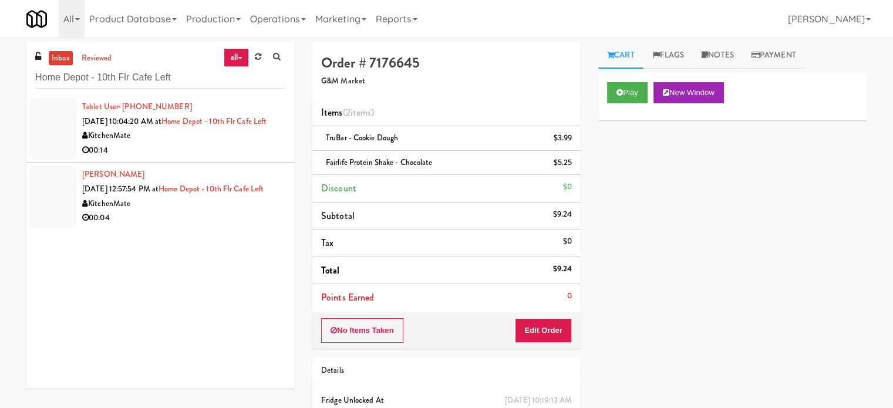
click at [222, 158] on div "00:14" at bounding box center [184, 150] width 204 height 15
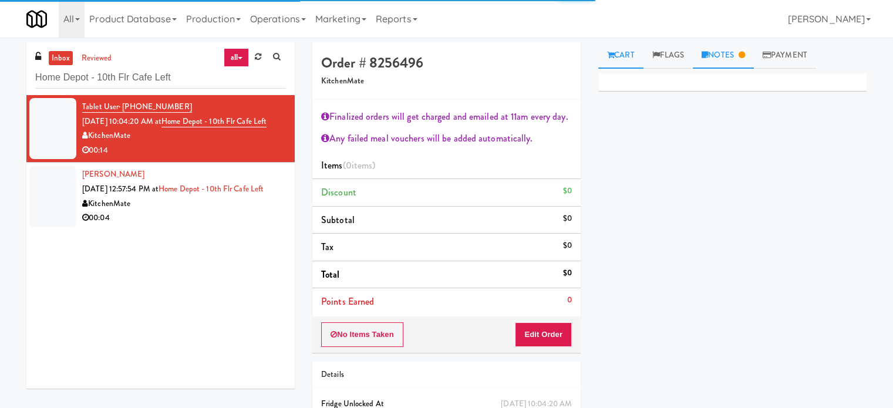
click at [734, 60] on link "Notes" at bounding box center [723, 55] width 61 height 26
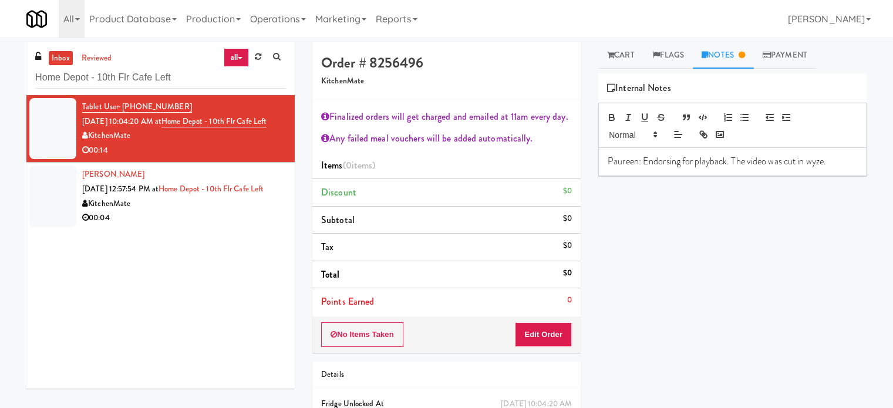
click at [244, 225] on div "00:04" at bounding box center [184, 218] width 204 height 15
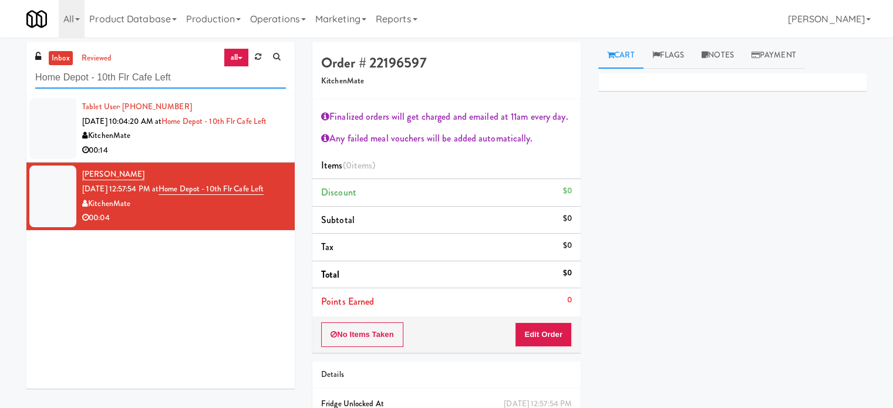
click at [137, 73] on input "Home Depot - 10th Flr Cafe Left" at bounding box center [160, 78] width 251 height 22
paste input "250 Residences-Cooler"
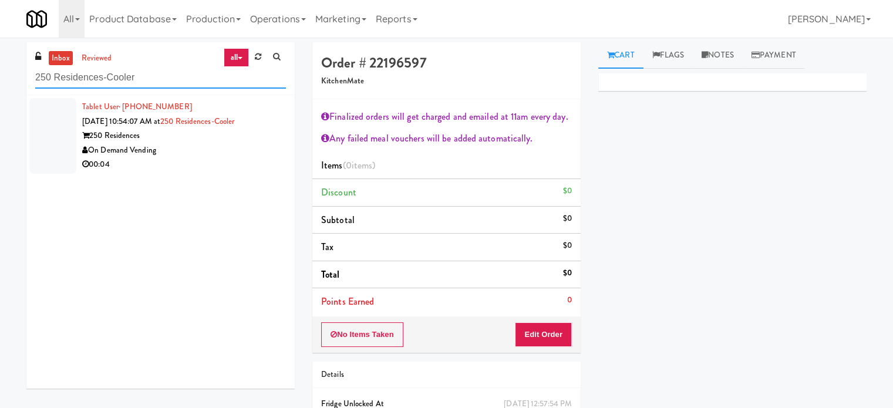
type input "250 Residences-Cooler"
click at [238, 151] on div "On Demand Vending" at bounding box center [184, 150] width 204 height 15
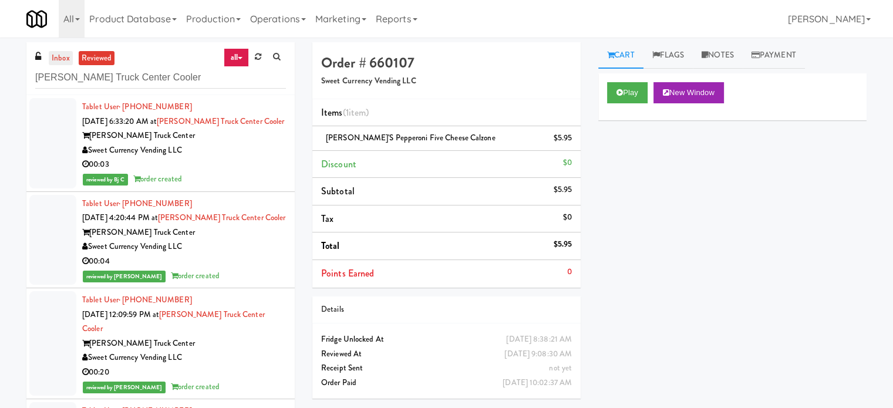
scroll to position [2642, 0]
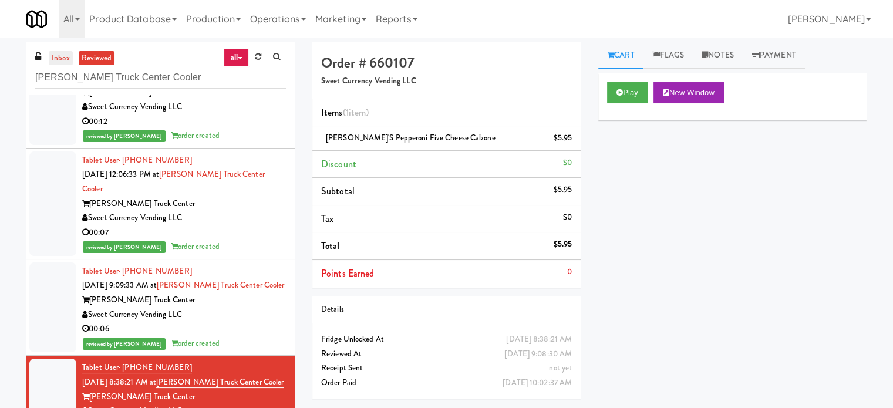
click at [65, 54] on link "inbox" at bounding box center [61, 58] width 24 height 15
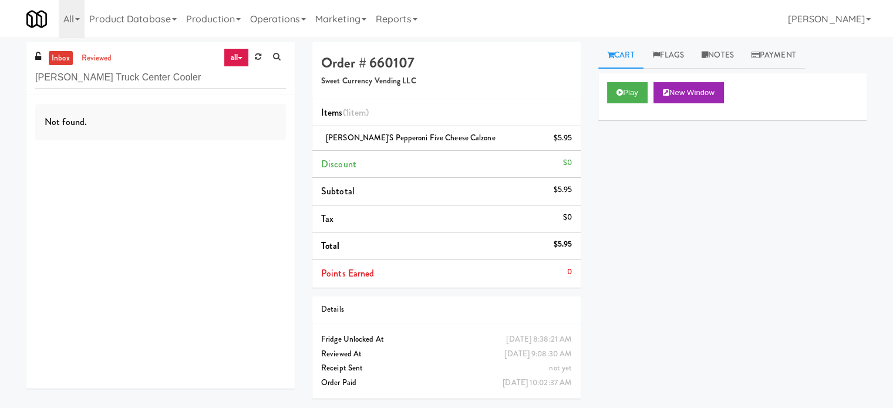
scroll to position [0, 0]
click at [164, 79] on input "[PERSON_NAME] Truck Center Cooler" at bounding box center [160, 78] width 251 height 22
paste input "Home Depot - Vaughn DC""
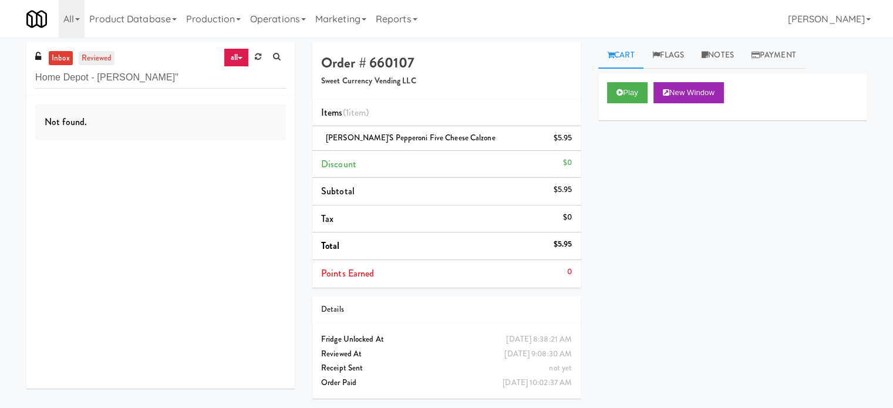
click at [100, 61] on link "reviewed" at bounding box center [97, 58] width 36 height 15
click at [160, 78] on input "Home Depot - Vaughn DC"" at bounding box center [160, 78] width 251 height 22
click at [65, 58] on link "inbox" at bounding box center [61, 58] width 24 height 15
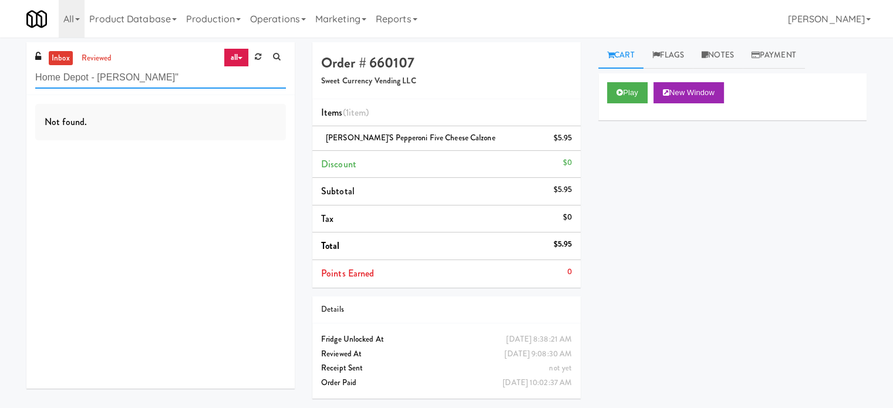
click at [174, 77] on input "Home Depot - Vaughn DC"" at bounding box center [160, 78] width 251 height 22
click at [175, 77] on input "Home Depot - Vaughn DC"" at bounding box center [160, 78] width 251 height 22
click at [170, 84] on input "Home Depot - Vaughn DC"" at bounding box center [160, 78] width 251 height 22
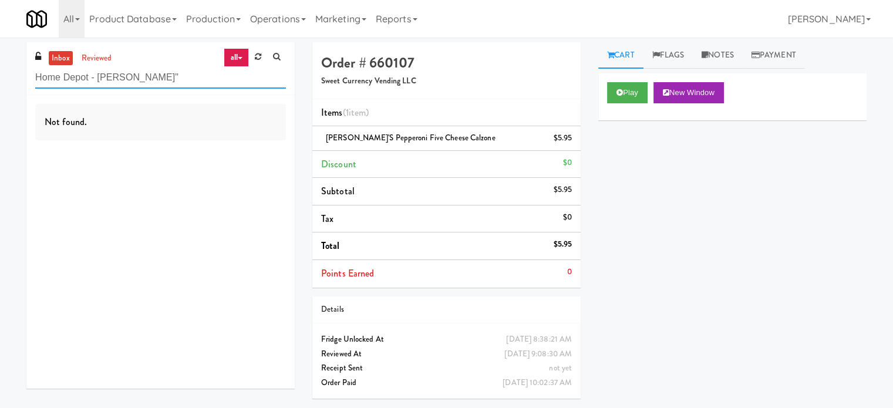
click at [175, 84] on input "Home Depot - Vaughn DC"" at bounding box center [160, 78] width 251 height 22
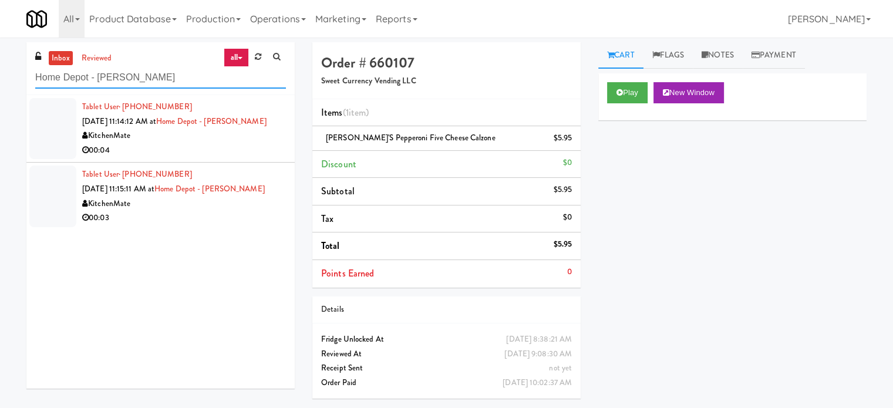
type input "Home Depot - Vaughn DC"
drag, startPoint x: 186, startPoint y: 148, endPoint x: 202, endPoint y: 143, distance: 16.5
click at [186, 148] on div "00:04" at bounding box center [184, 150] width 204 height 15
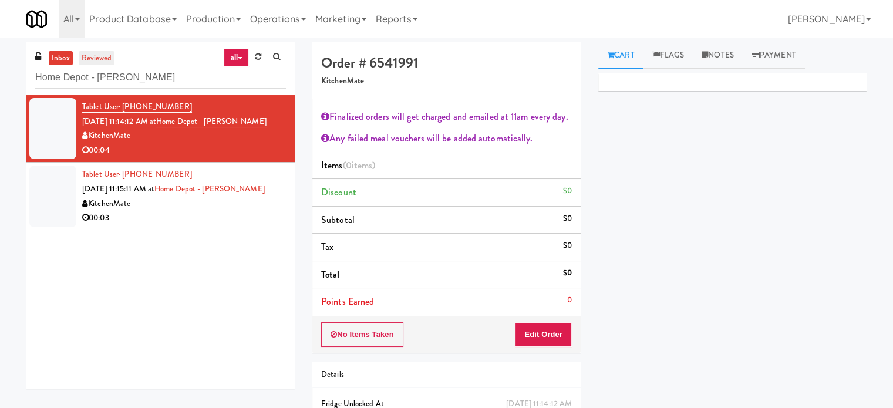
click at [97, 53] on link "reviewed" at bounding box center [97, 58] width 36 height 15
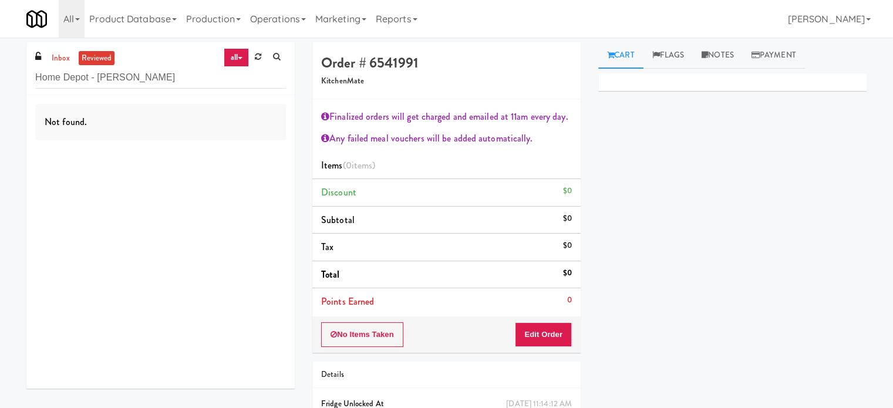
click at [103, 55] on link "reviewed" at bounding box center [97, 58] width 36 height 15
click at [177, 72] on input "Home Depot - Vaughn DC" at bounding box center [160, 78] width 251 height 22
click at [110, 56] on link "reviewed" at bounding box center [97, 58] width 36 height 15
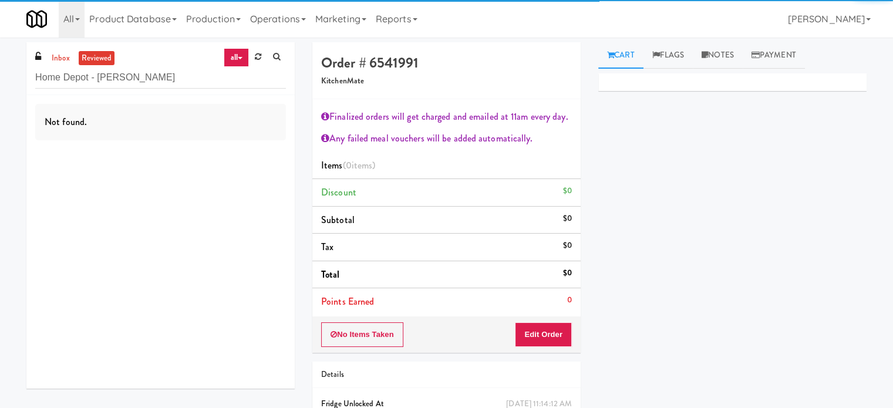
click at [105, 59] on link "reviewed" at bounding box center [97, 58] width 36 height 15
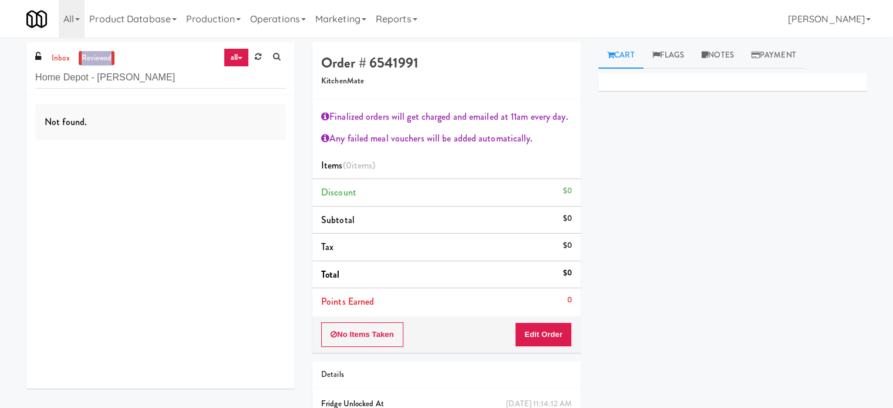
click at [105, 59] on link "reviewed" at bounding box center [97, 58] width 36 height 15
click at [99, 64] on link "reviewed" at bounding box center [97, 58] width 36 height 15
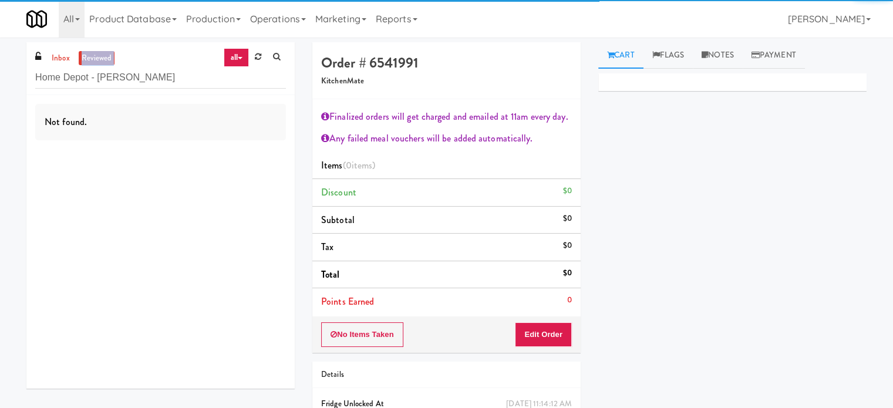
click at [101, 62] on link "reviewed" at bounding box center [97, 58] width 36 height 15
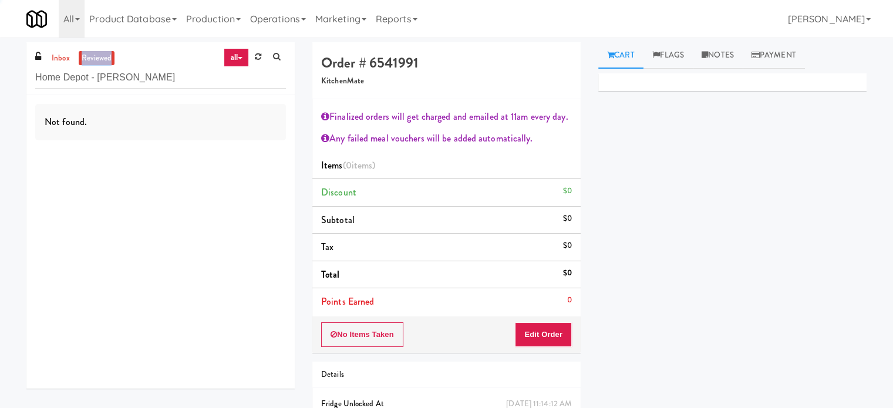
click at [101, 62] on link "reviewed" at bounding box center [97, 58] width 36 height 15
click at [59, 58] on link "inbox" at bounding box center [61, 58] width 24 height 15
click at [156, 83] on input "Home Depot - Vaughn DC" at bounding box center [160, 78] width 251 height 22
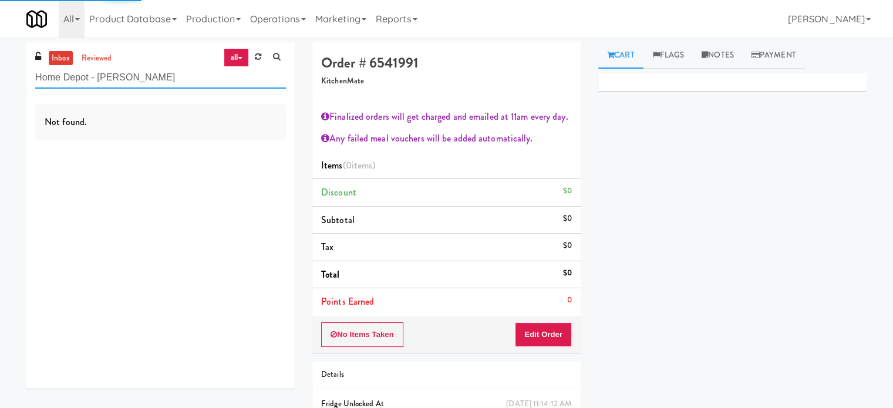
click at [156, 83] on input "Home Depot - Vaughn DC" at bounding box center [160, 78] width 251 height 22
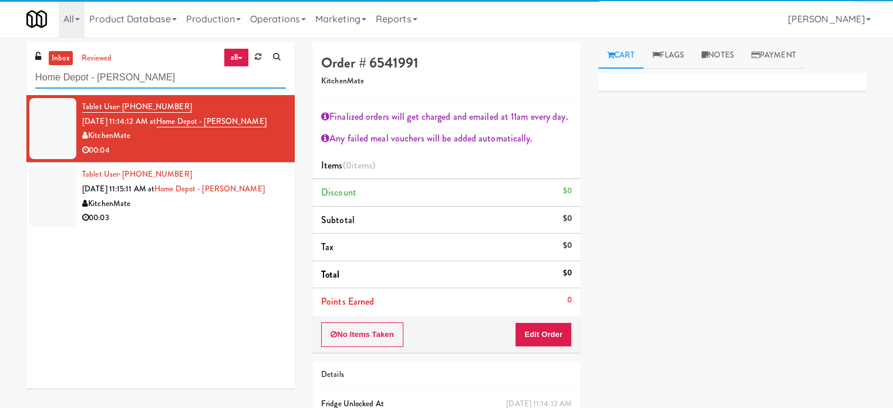
click at [156, 80] on input "Home Depot - Vaughn DC" at bounding box center [160, 78] width 251 height 22
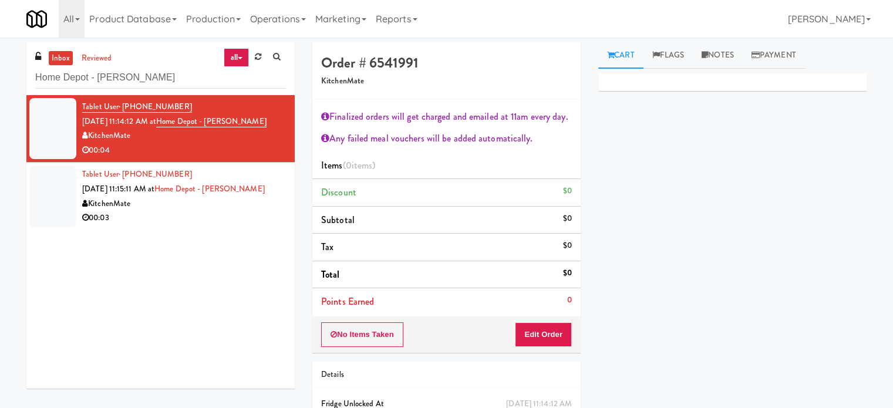
click at [228, 213] on div "00:03" at bounding box center [184, 218] width 204 height 15
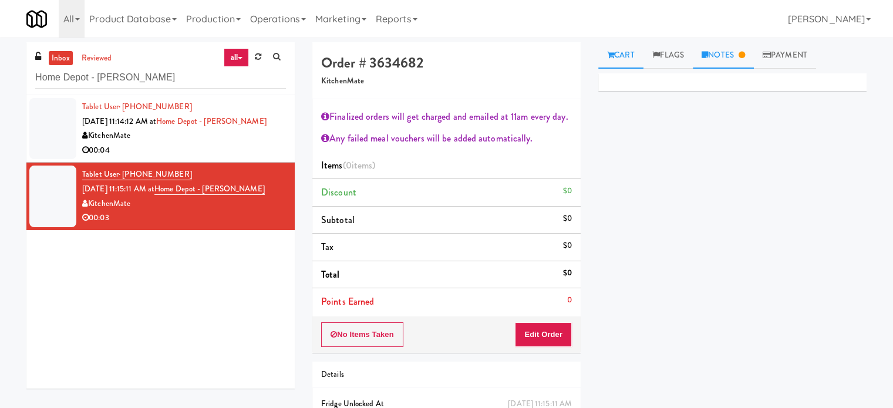
click at [721, 59] on link "Notes" at bounding box center [723, 55] width 61 height 26
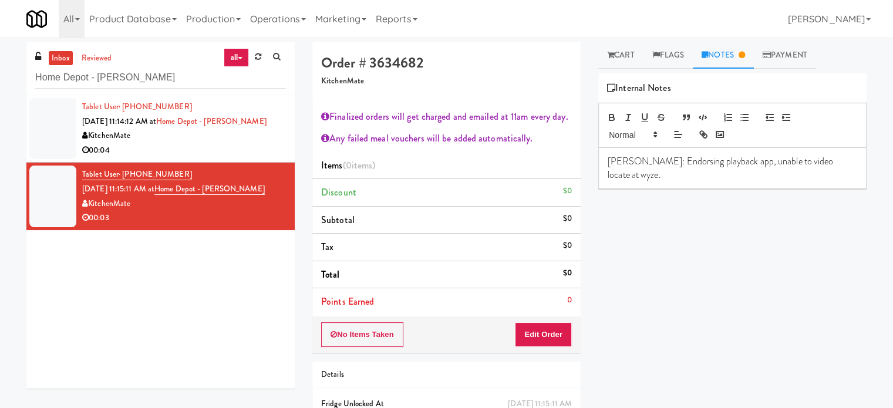
click at [233, 153] on div "00:04" at bounding box center [184, 150] width 204 height 15
